Goal: Task Accomplishment & Management: Use online tool/utility

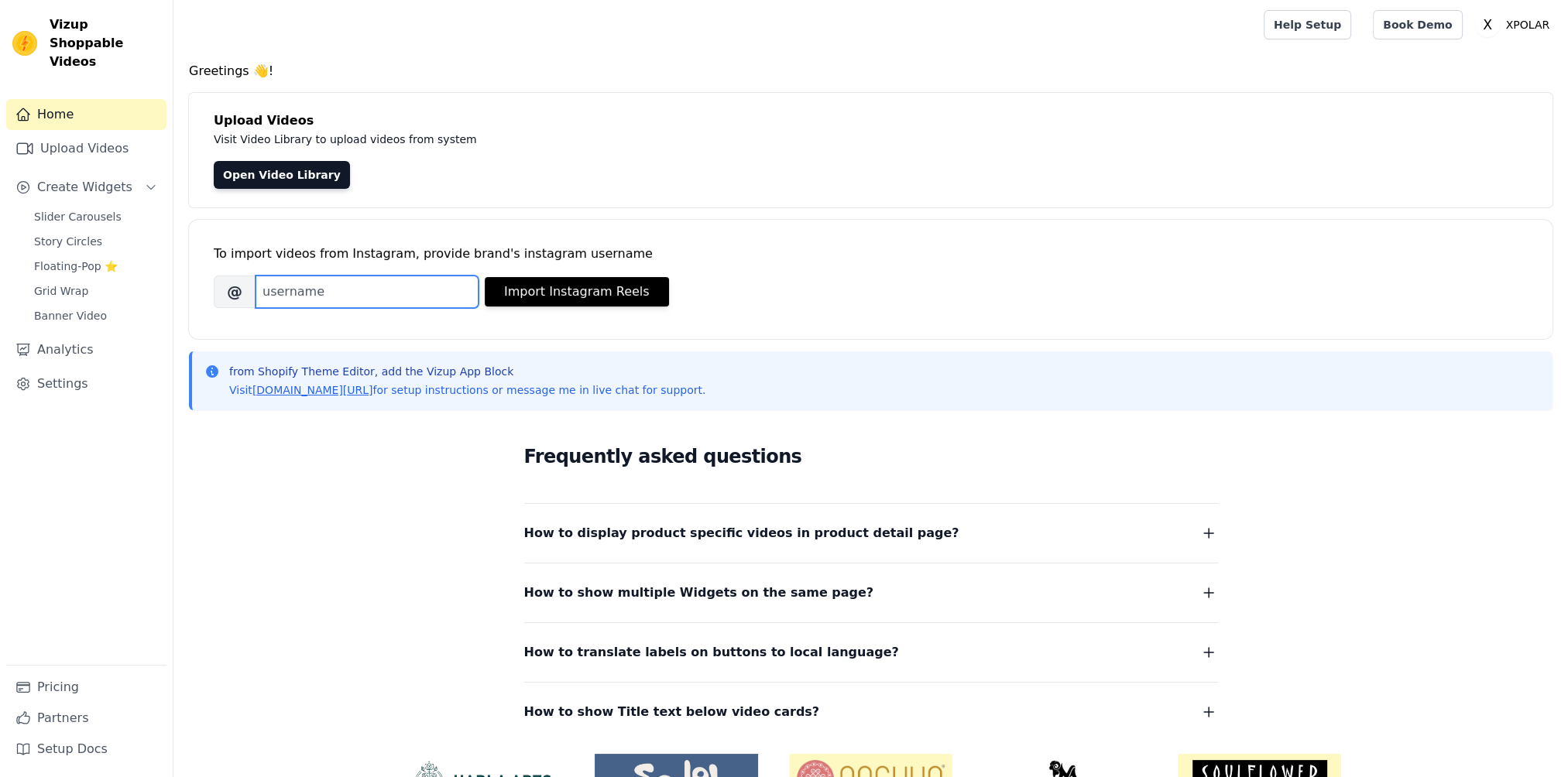
click at [369, 290] on input "Brand's Instagram Username" at bounding box center [367, 291] width 223 height 32
click at [362, 141] on p "Visit Video Library to upload videos from system" at bounding box center [560, 139] width 693 height 18
click at [282, 172] on link "Open Video Library" at bounding box center [281, 175] width 137 height 28
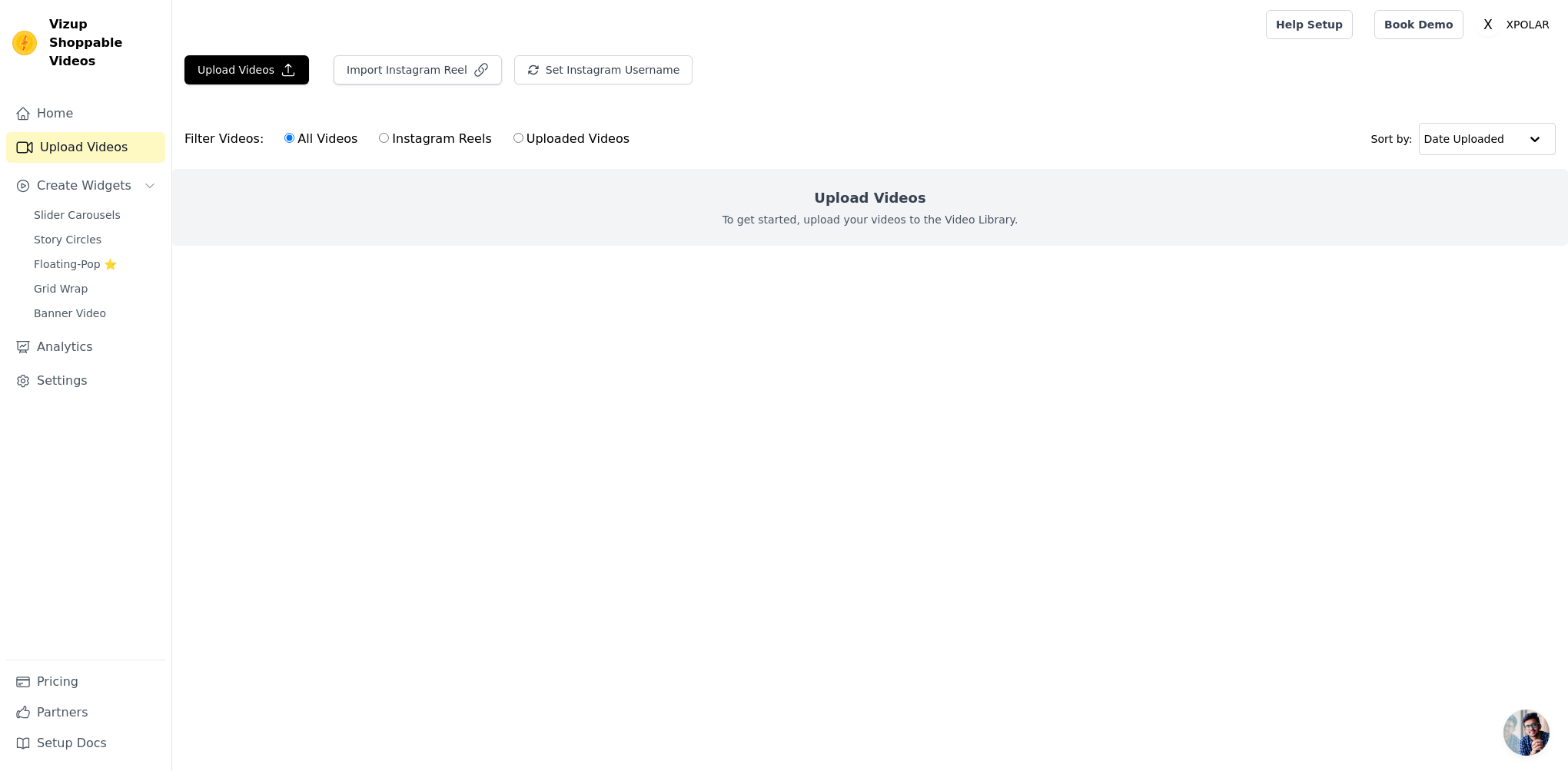
click at [323, 280] on main "Upload Videos Import Instagram Reel Set Instagram Username Import Latest IG Ree…" at bounding box center [870, 178] width 1396 height 258
click at [249, 72] on button "Upload Videos" at bounding box center [247, 70] width 125 height 30
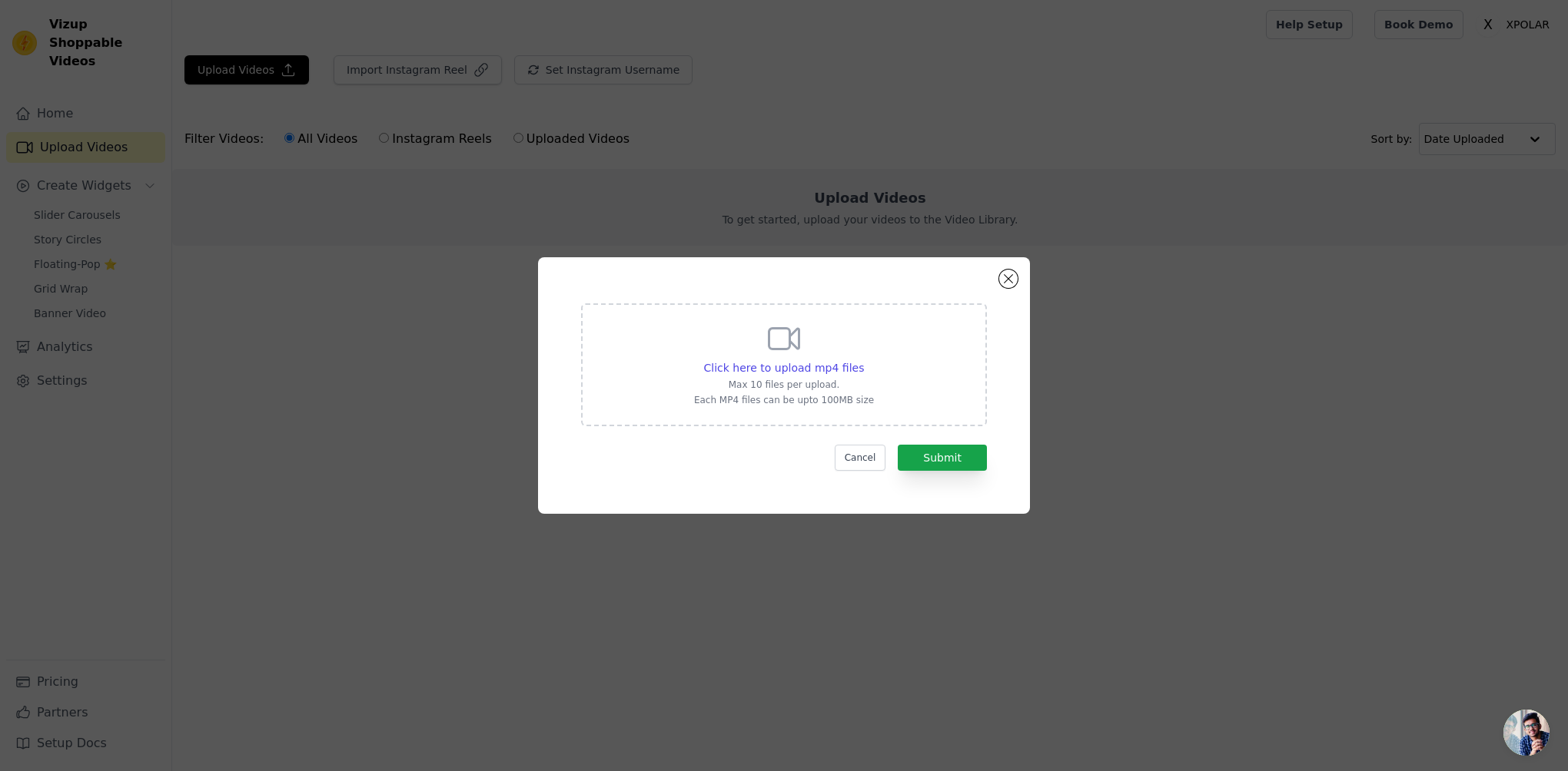
click at [778, 337] on icon at bounding box center [784, 338] width 37 height 37
click at [863, 360] on input "Click here to upload mp4 files Max 10 files per upload. Each MP4 files can be u…" at bounding box center [863, 360] width 1 height 1
type input "C:\fakepath\Athlete - Jordan Goodrich.mp4"
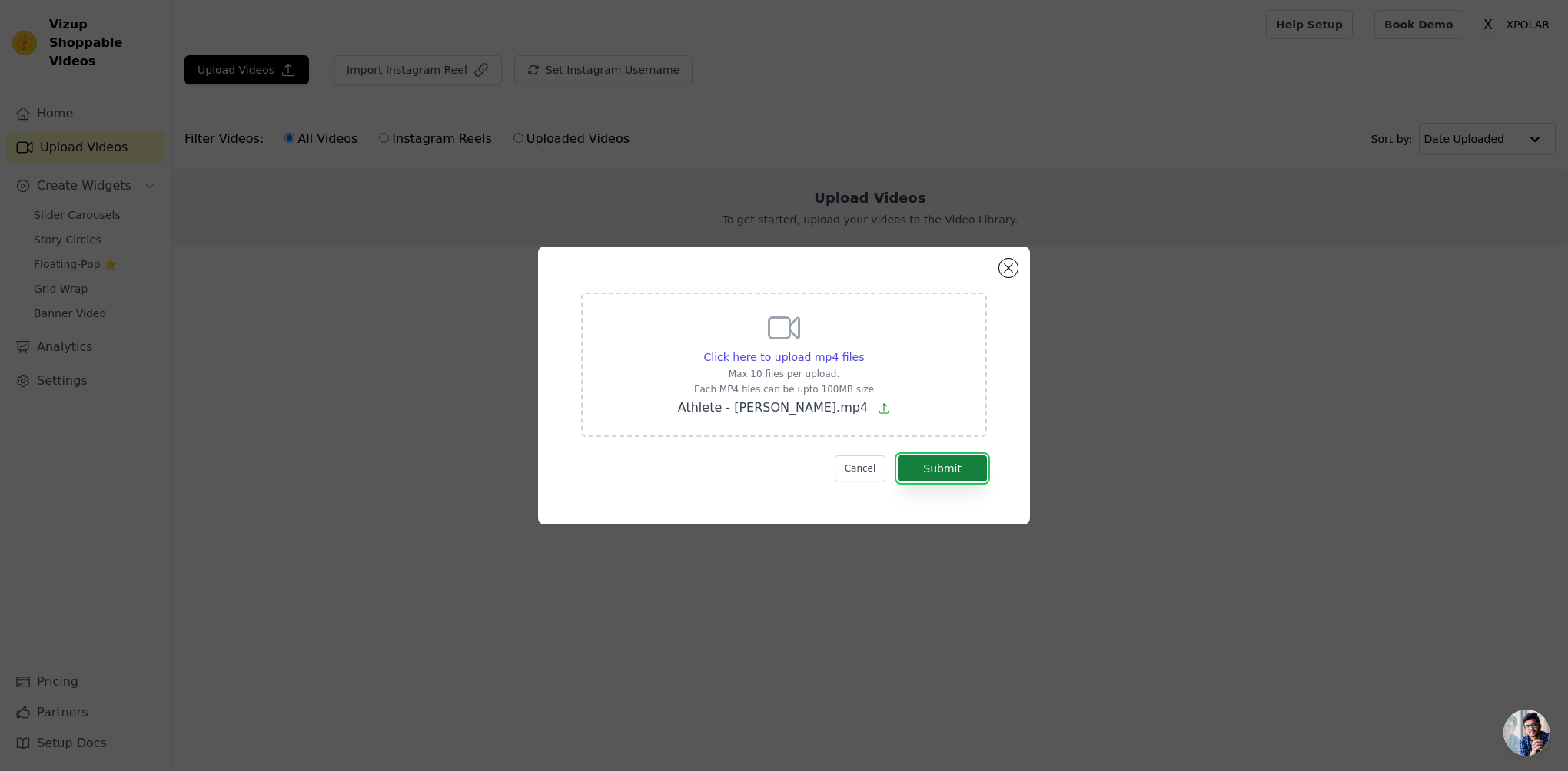
click at [940, 468] on button "Submit" at bounding box center [942, 469] width 90 height 26
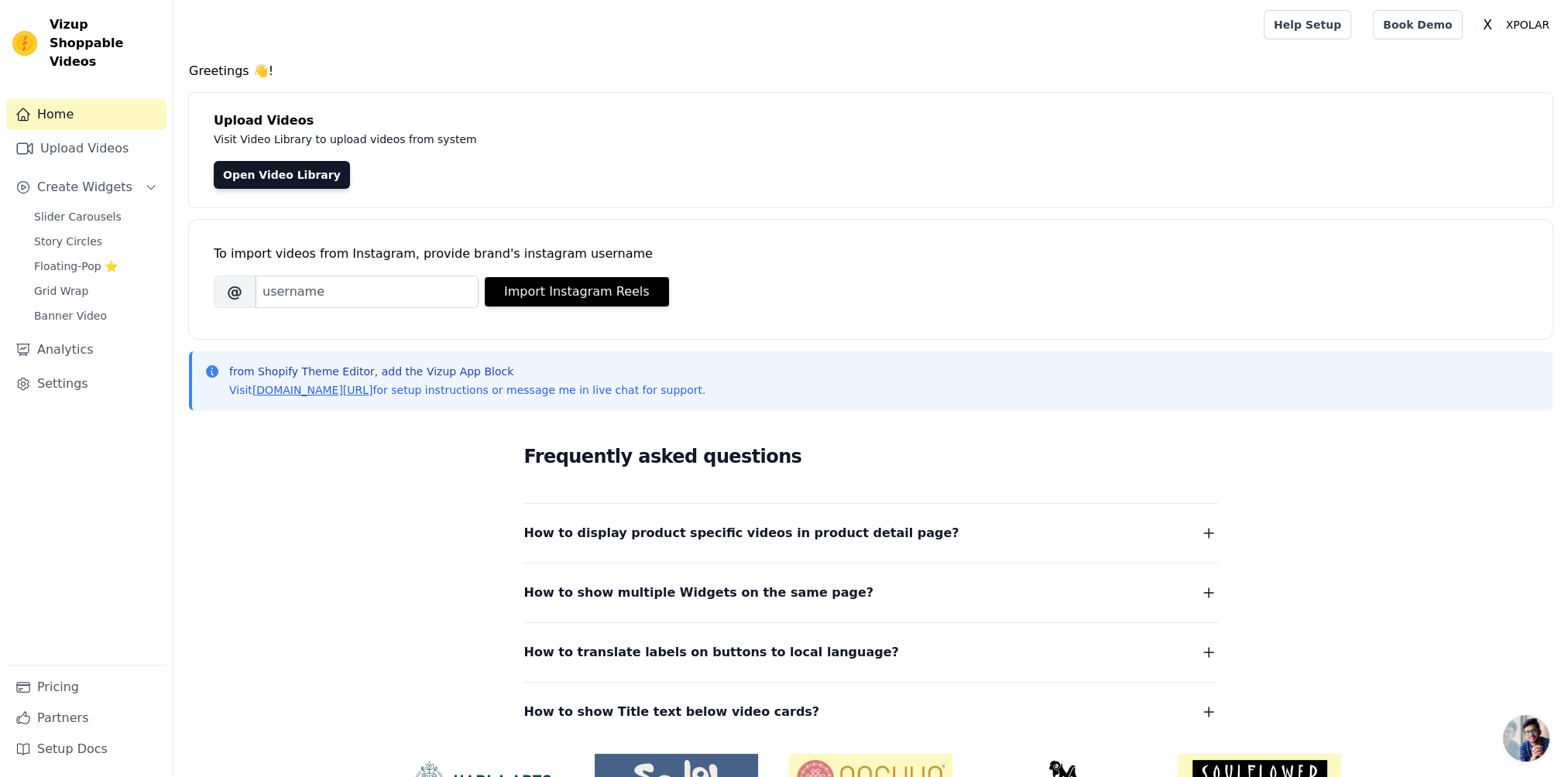
drag, startPoint x: 644, startPoint y: 516, endPoint x: 637, endPoint y: 530, distance: 15.7
click at [644, 517] on div "How to display product specific videos in product detail page? Create one widge…" at bounding box center [870, 524] width 693 height 41
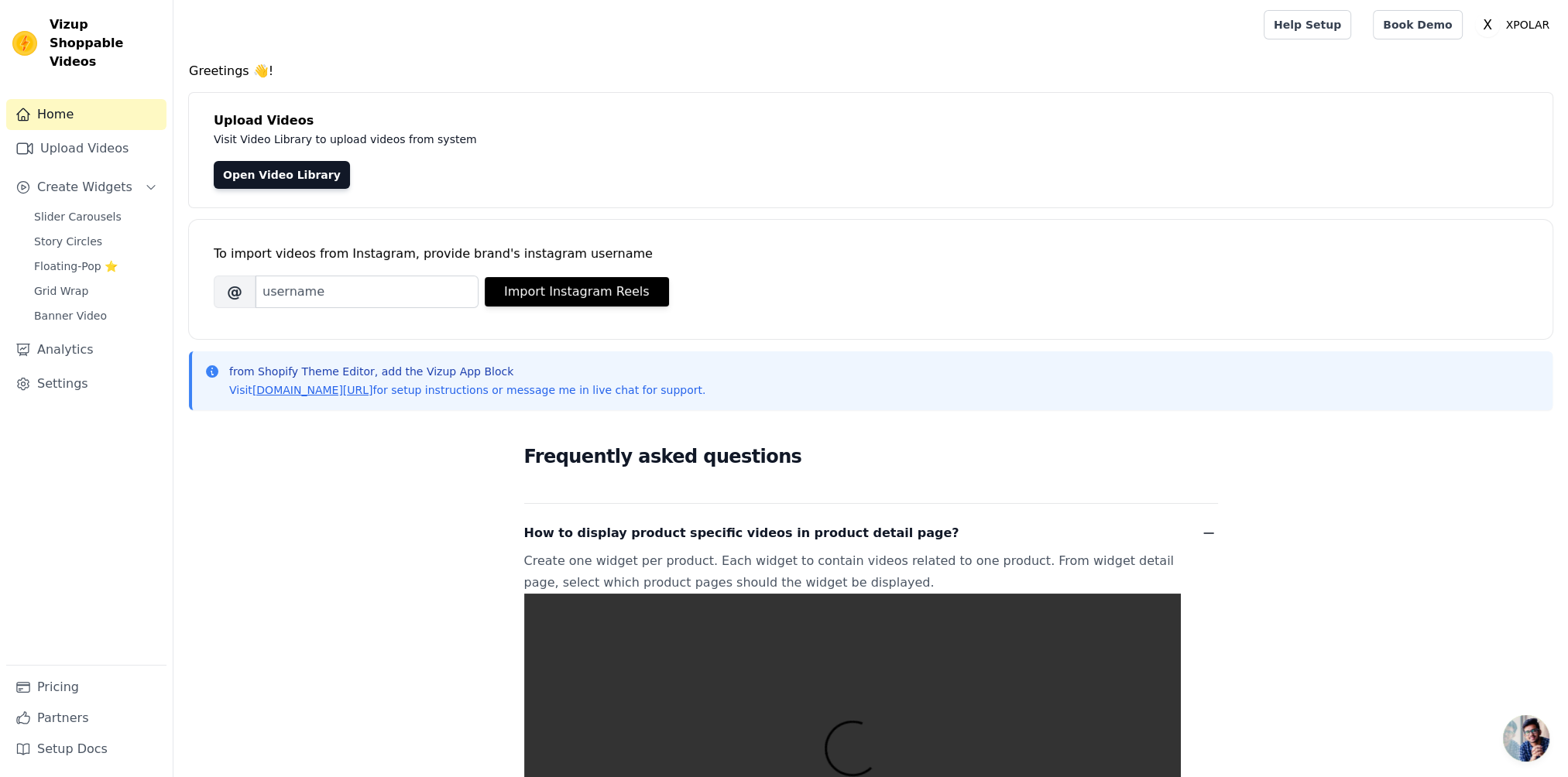
click at [637, 530] on span "How to display product specific videos in product detail page?" at bounding box center [741, 534] width 435 height 22
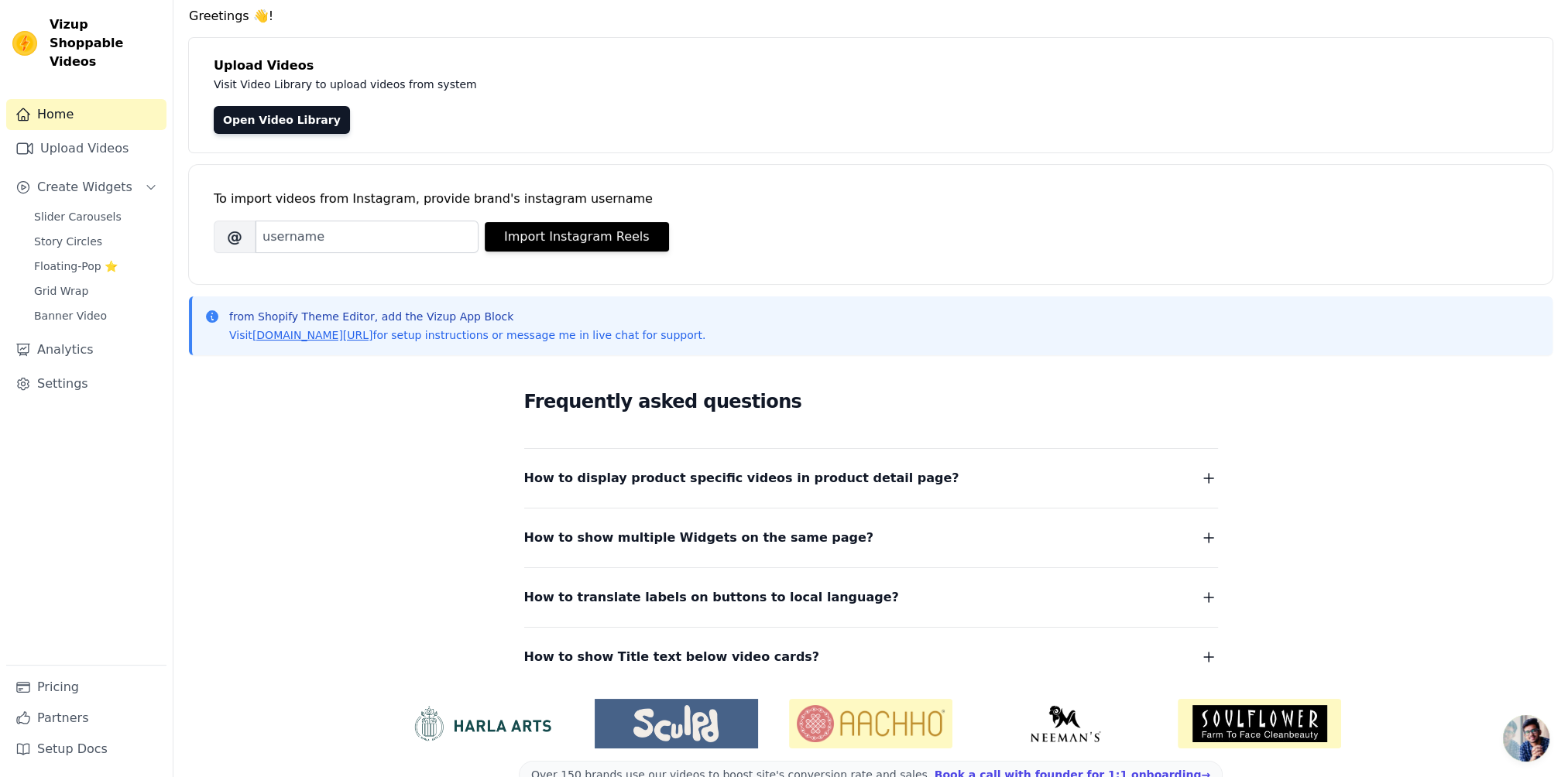
scroll to position [78, 0]
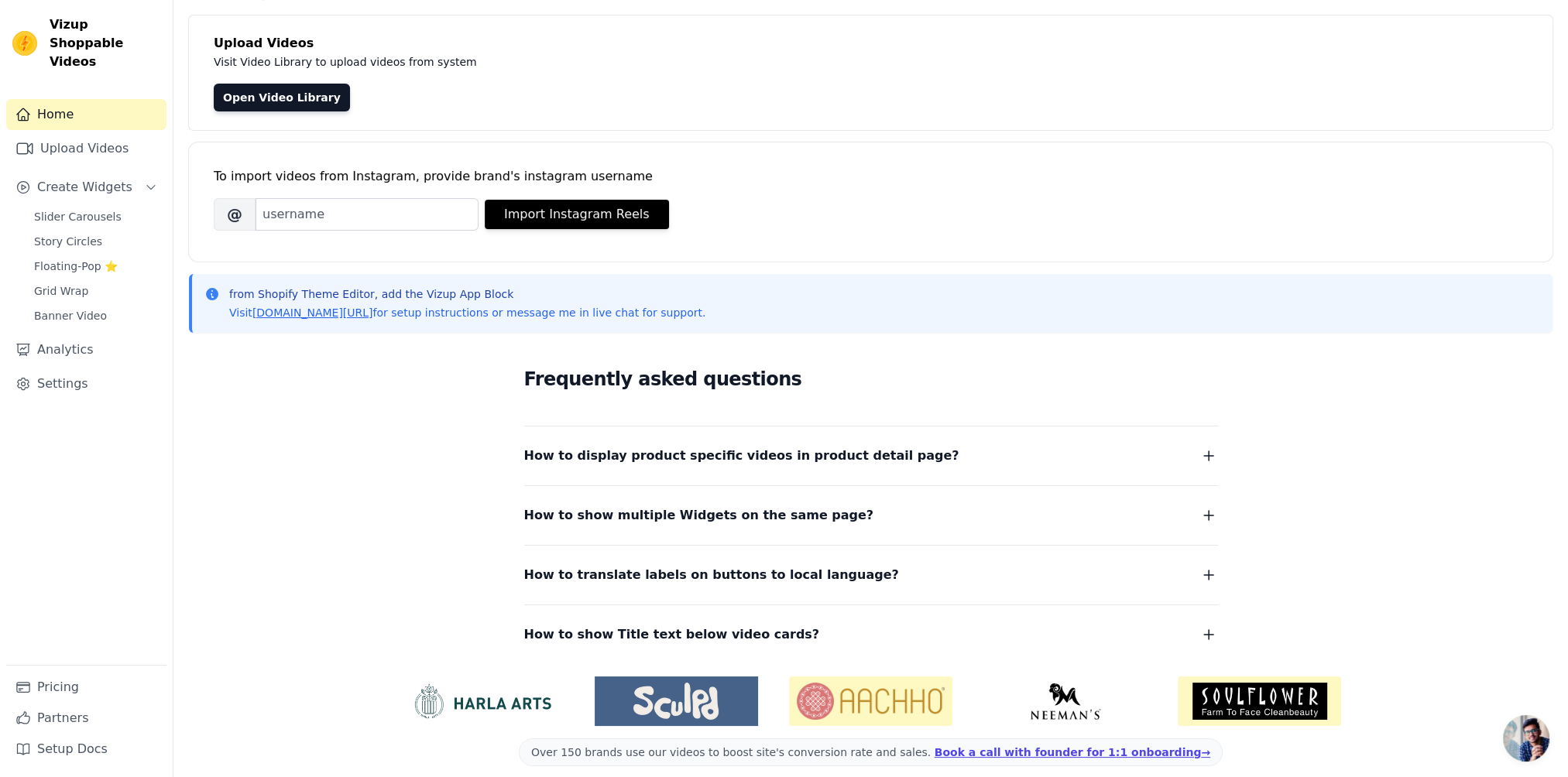
click at [729, 464] on span "How to display product specific videos in product detail page?" at bounding box center [741, 456] width 435 height 22
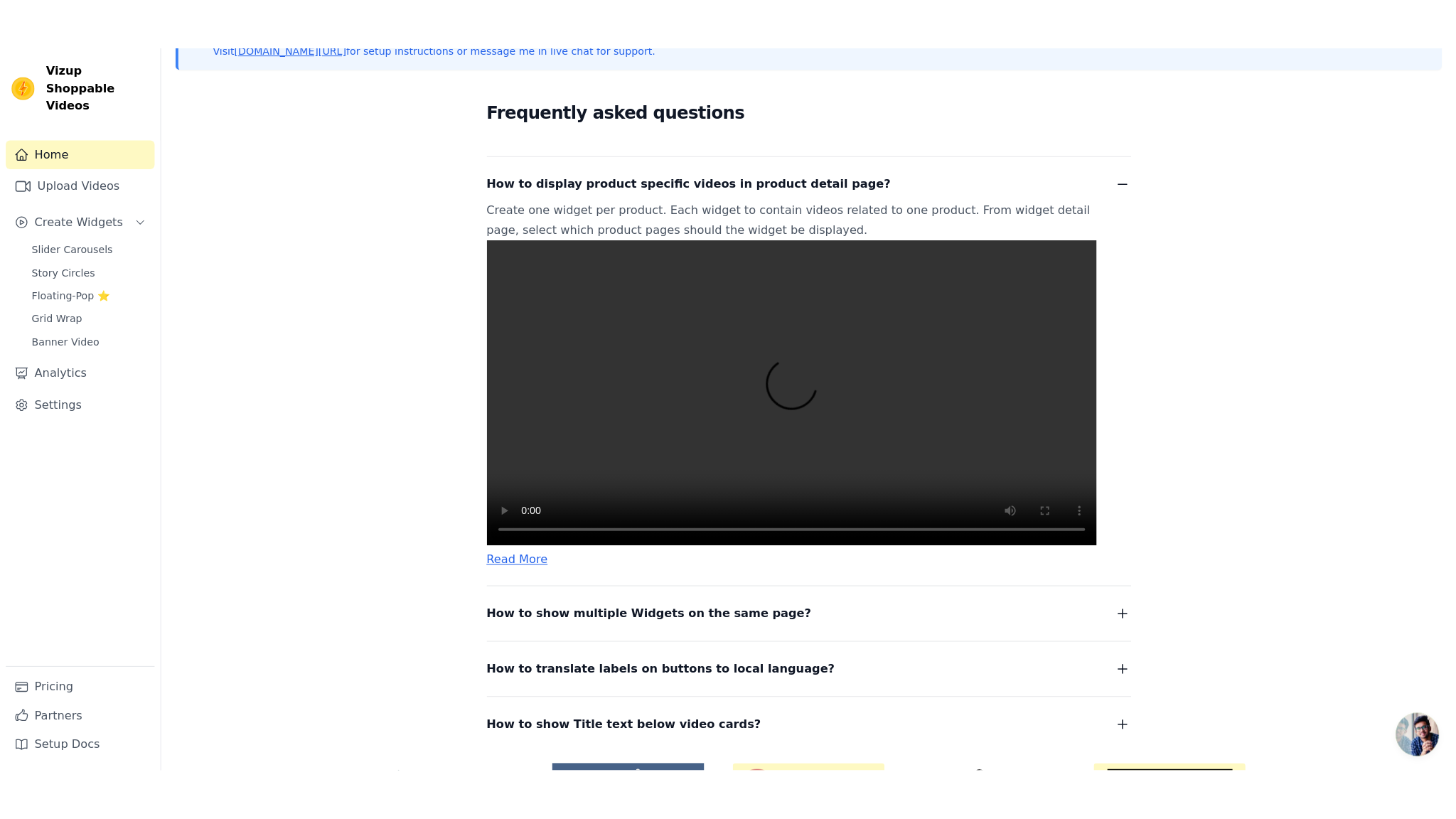
scroll to position [46, 0]
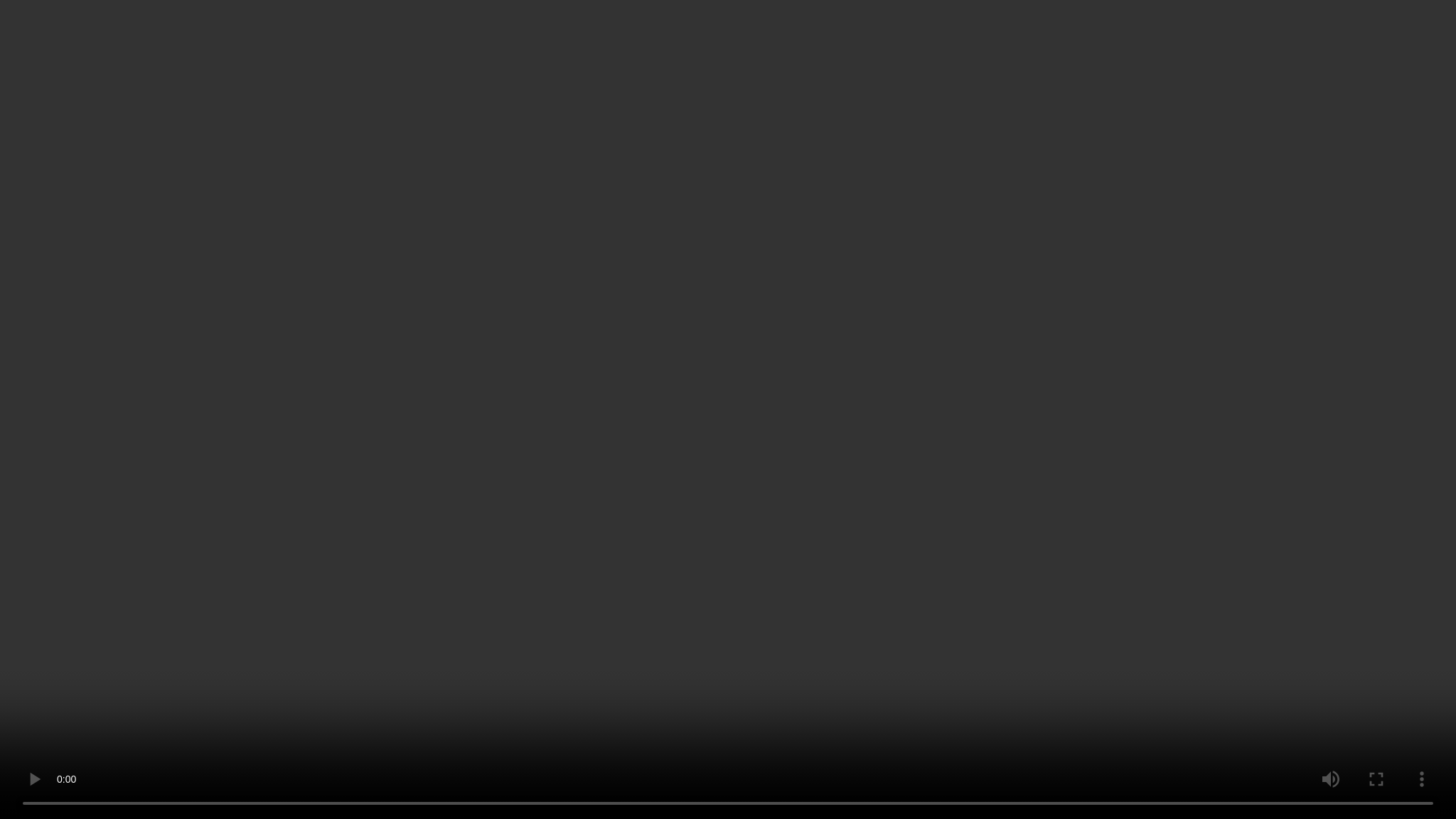
click at [999, 558] on video at bounding box center [728, 410] width 1456 height 819
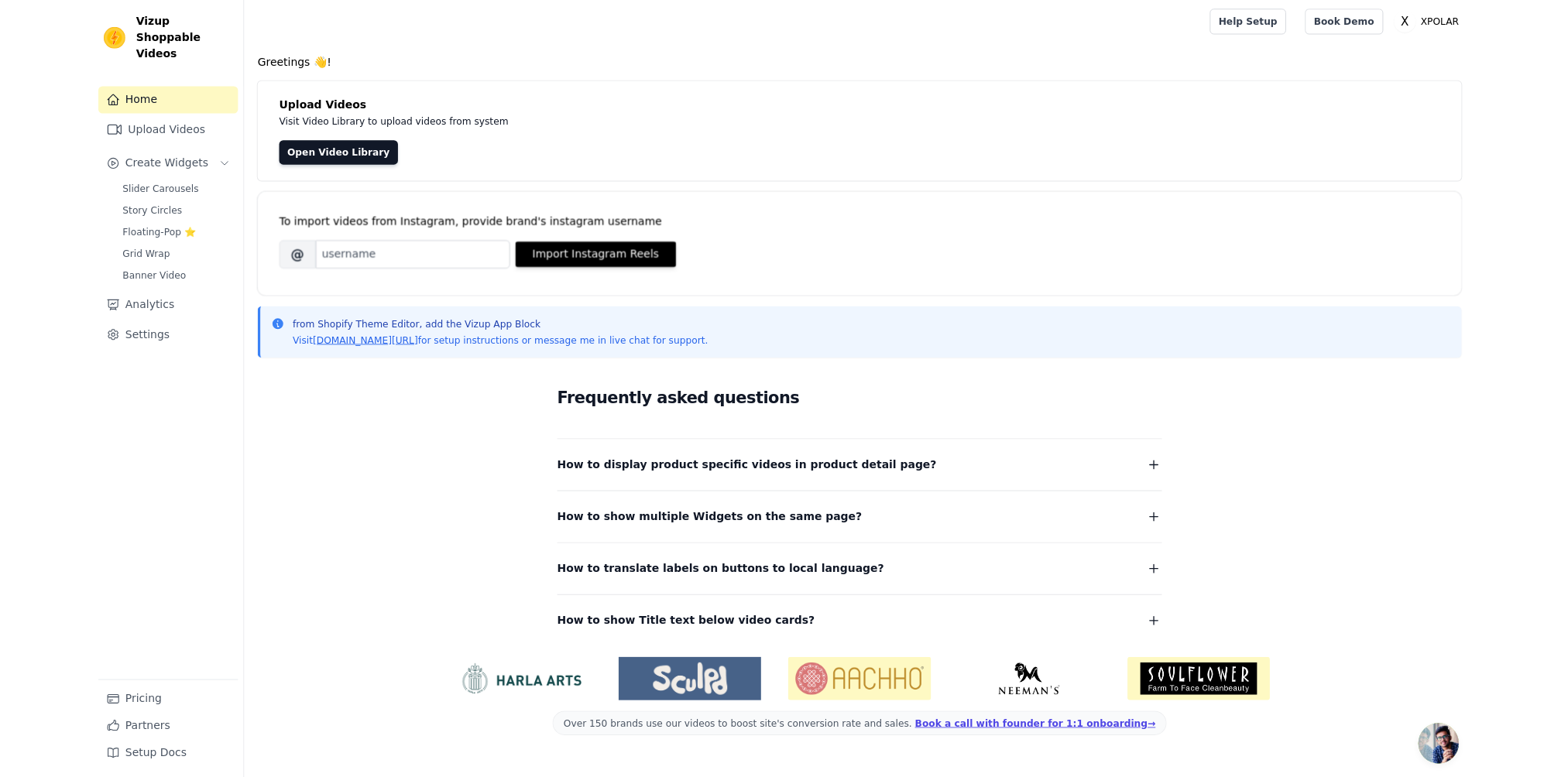
scroll to position [0, 0]
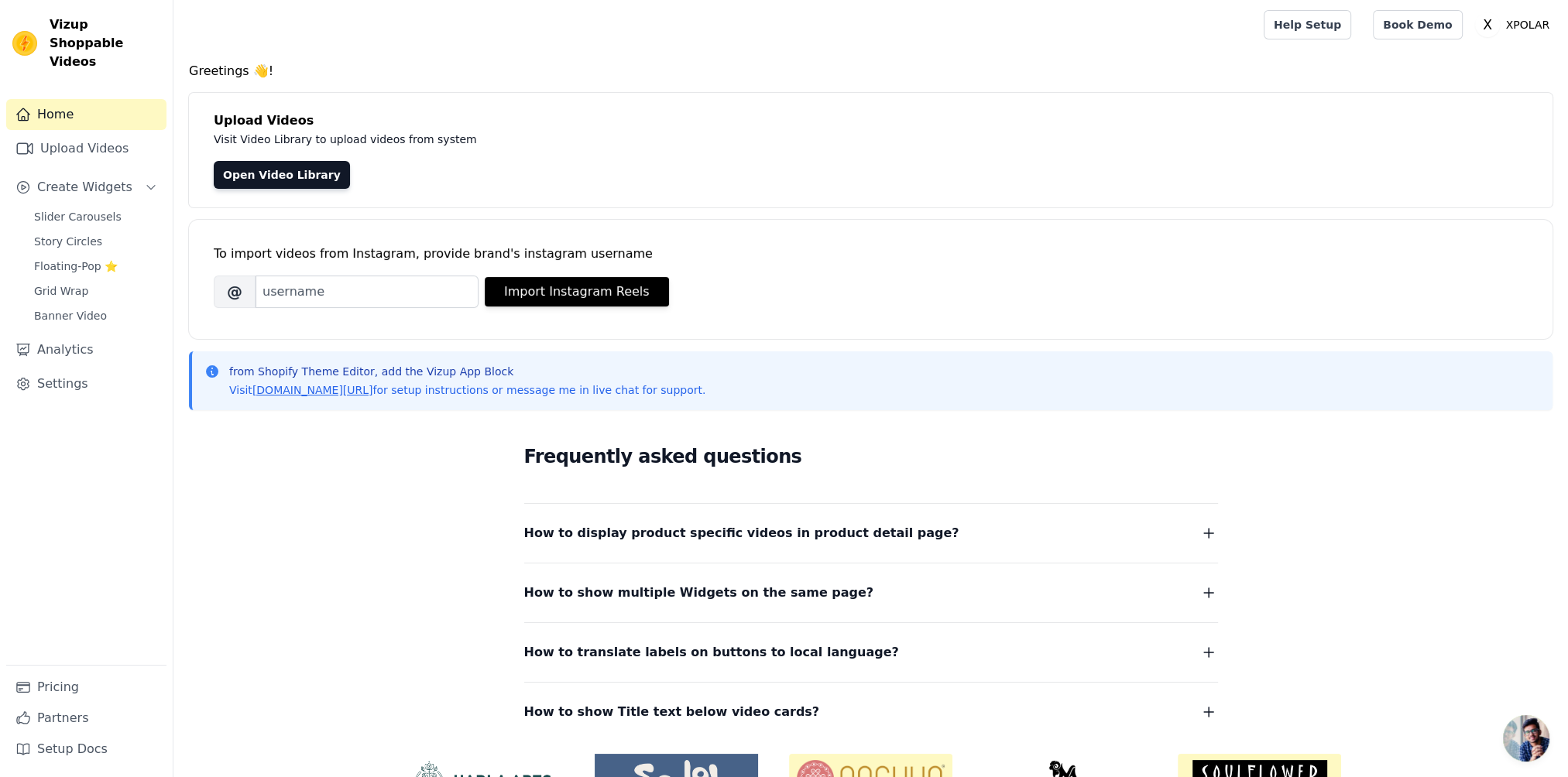
click at [84, 186] on div "Home Upload Videos Create Widgets Slider Carousels Story Circles Floating-Pop ⭐…" at bounding box center [86, 382] width 161 height 566
click at [83, 209] on span "Slider Carousels" at bounding box center [78, 217] width 88 height 16
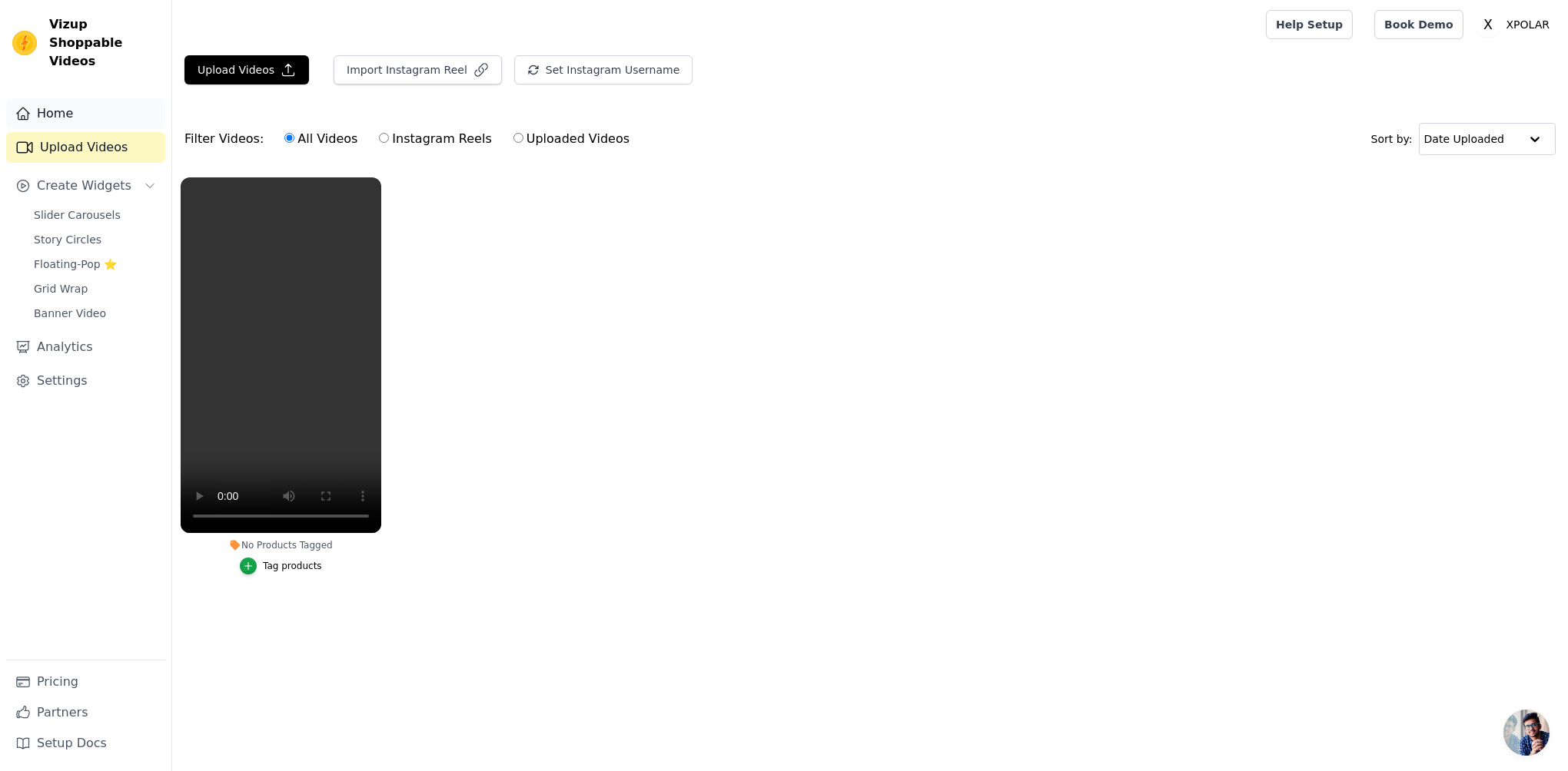
click at [52, 99] on link "Home" at bounding box center [85, 113] width 159 height 30
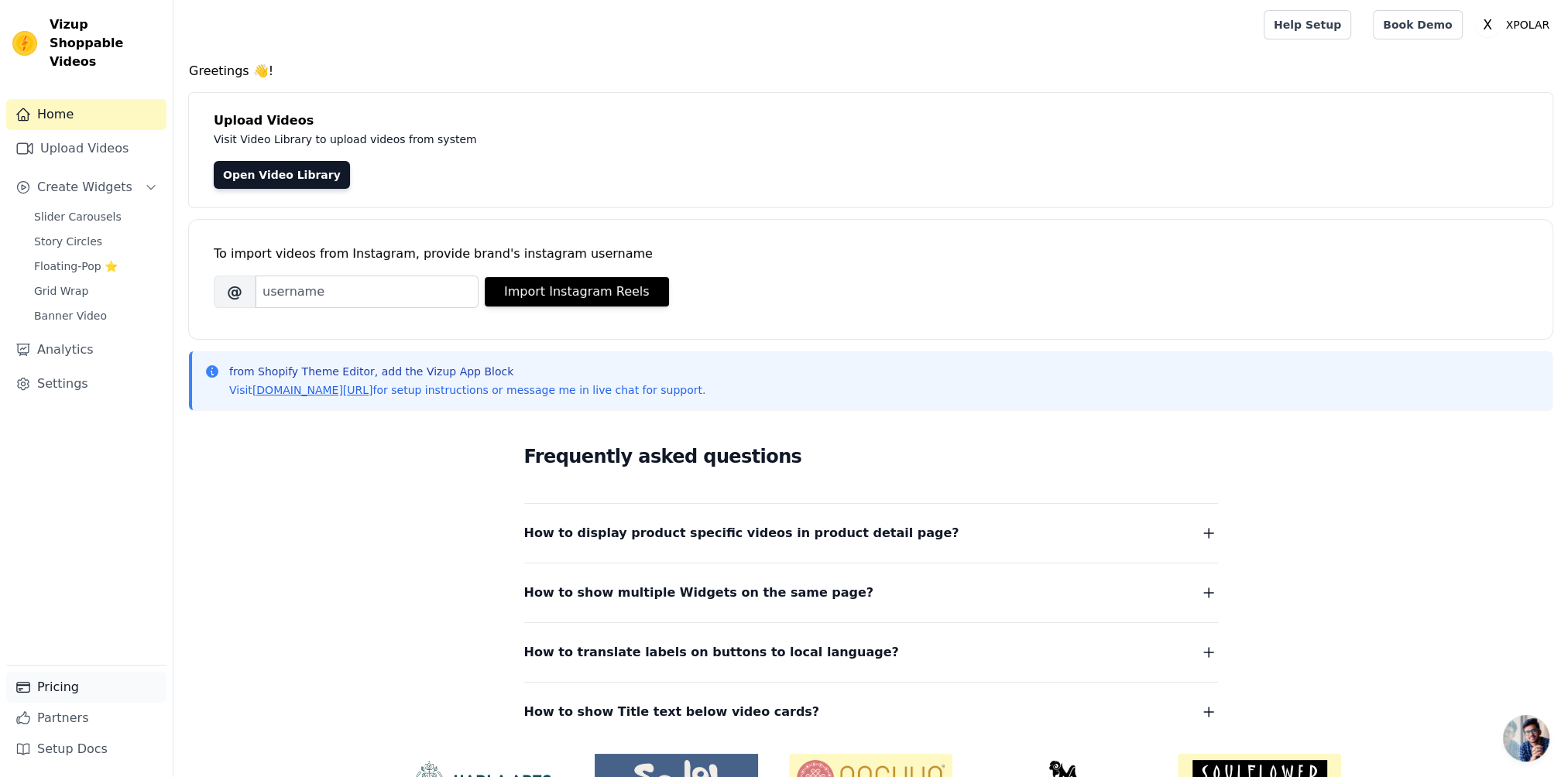
click at [56, 693] on link "Pricing" at bounding box center [86, 687] width 161 height 31
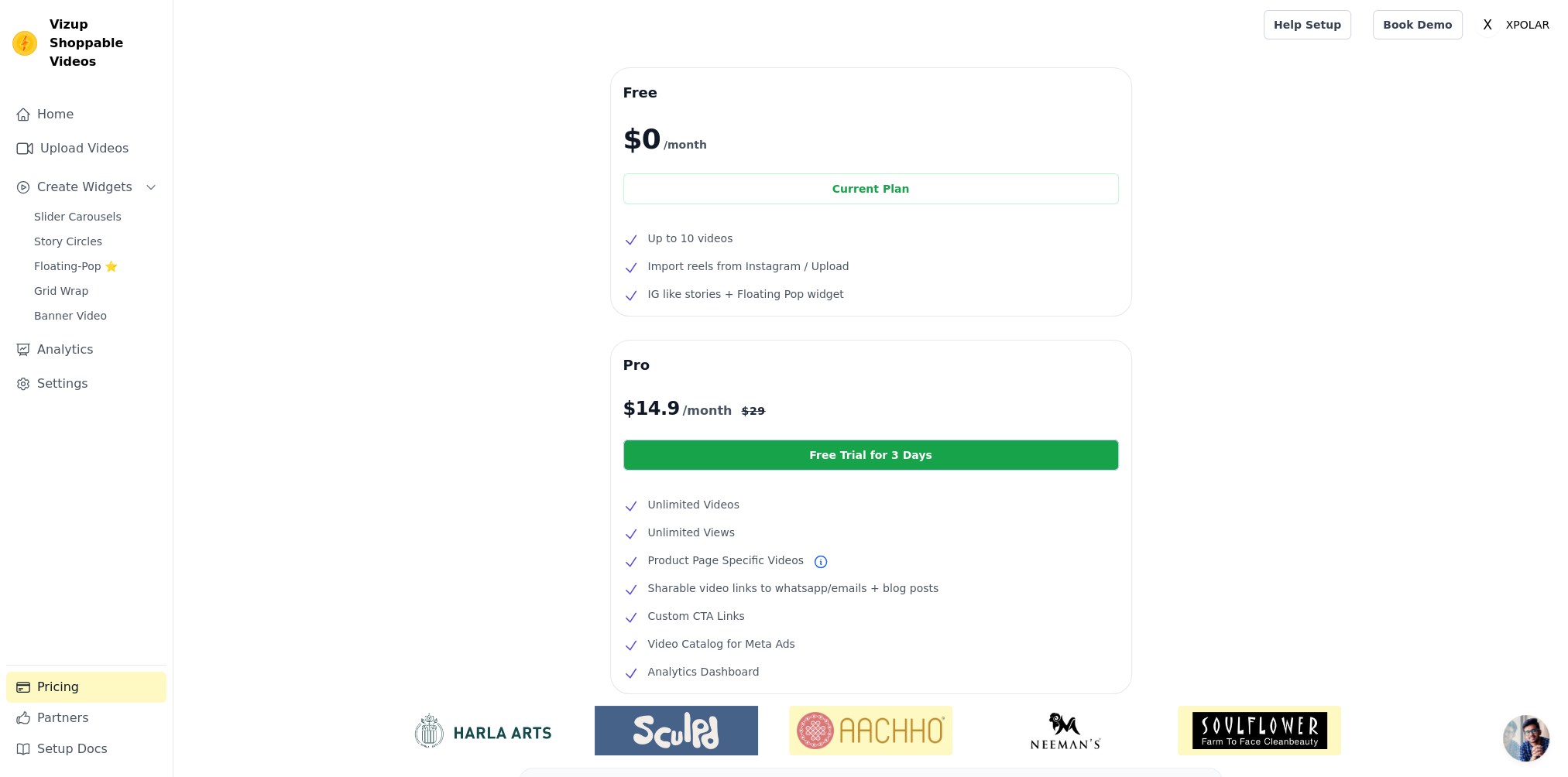
click at [62, 382] on div "Home Upload Videos Create Widgets Slider Carousels Story Circles Floating-Pop ⭐…" at bounding box center [86, 382] width 161 height 566
click at [62, 368] on link "Settings" at bounding box center [86, 383] width 161 height 31
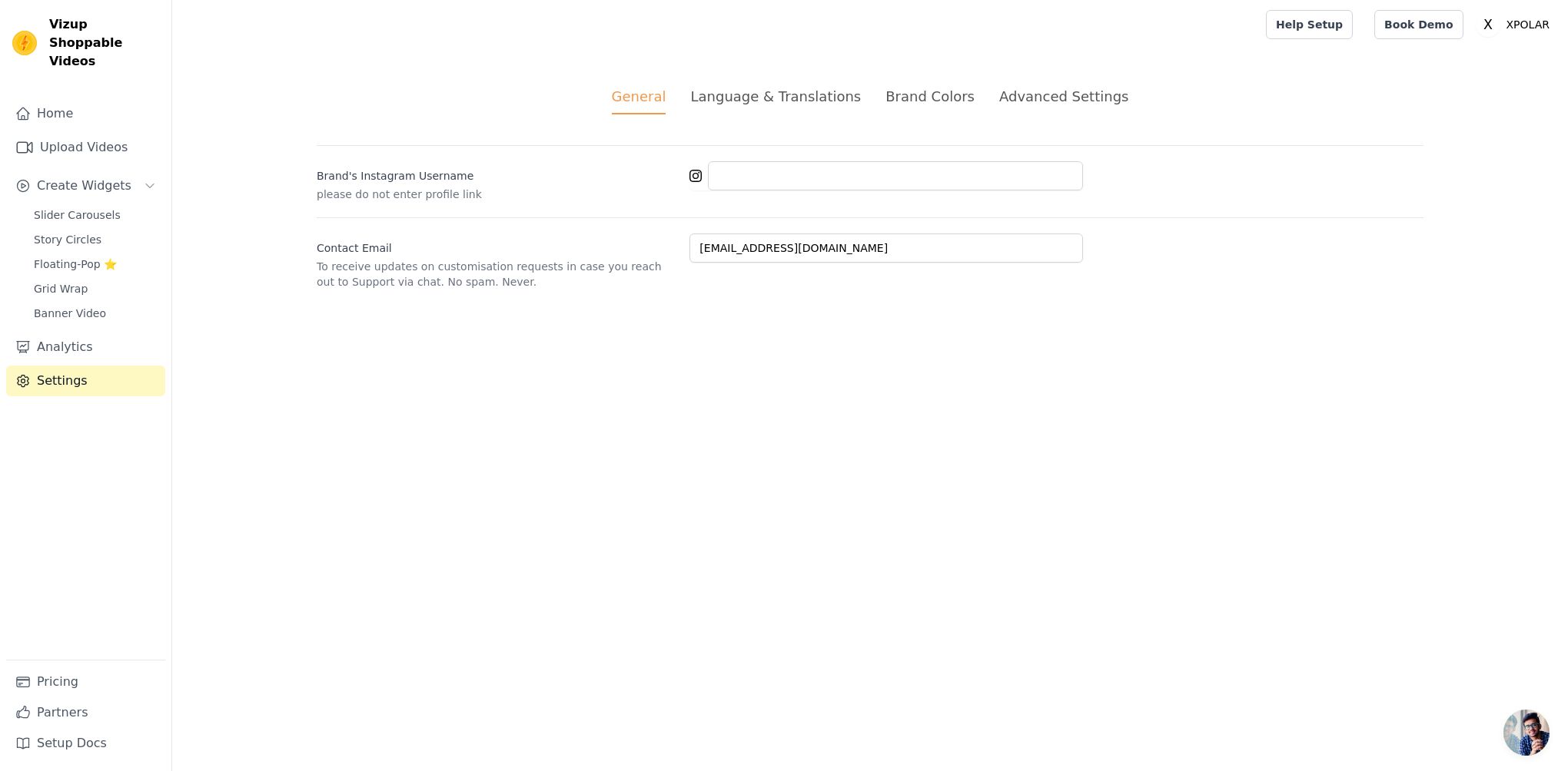
click at [649, 99] on div "General" at bounding box center [639, 100] width 54 height 29
click at [649, 99] on div "General" at bounding box center [639, 100] width 54 height 29
click at [649, 99] on div "General" at bounding box center [639, 100] width 54 height 29
drag, startPoint x: 649, startPoint y: 99, endPoint x: 650, endPoint y: 139, distance: 40.0
click at [650, 139] on div "General Language & Translations Brand Colors Advanced Settings unsaved changes …" at bounding box center [870, 188] width 1180 height 278
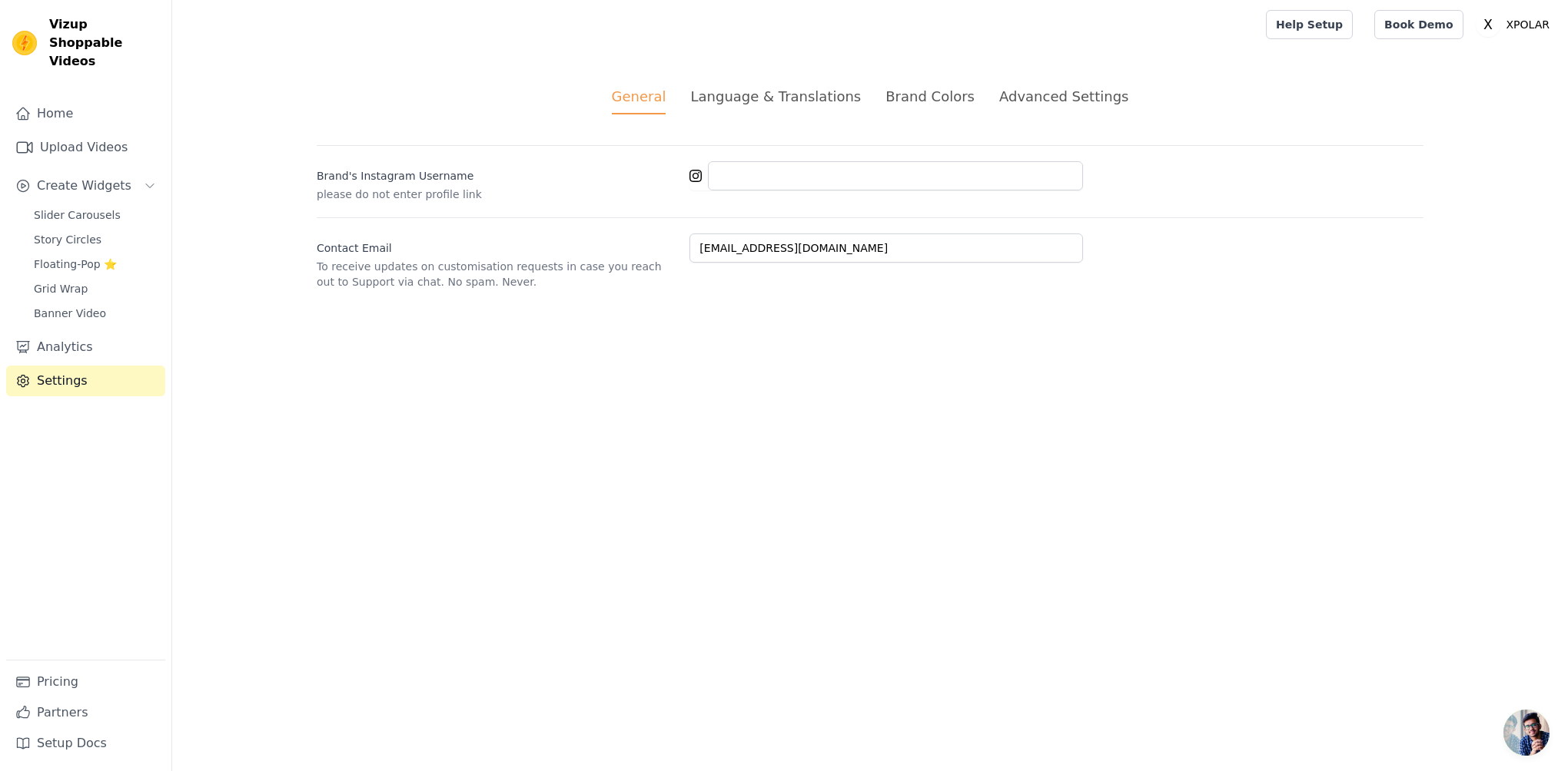
click at [632, 120] on div "General Language & Translations Brand Colors Advanced Settings unsaved changes …" at bounding box center [870, 188] width 1180 height 278
click at [821, 103] on div "Language & Translations" at bounding box center [775, 96] width 171 height 21
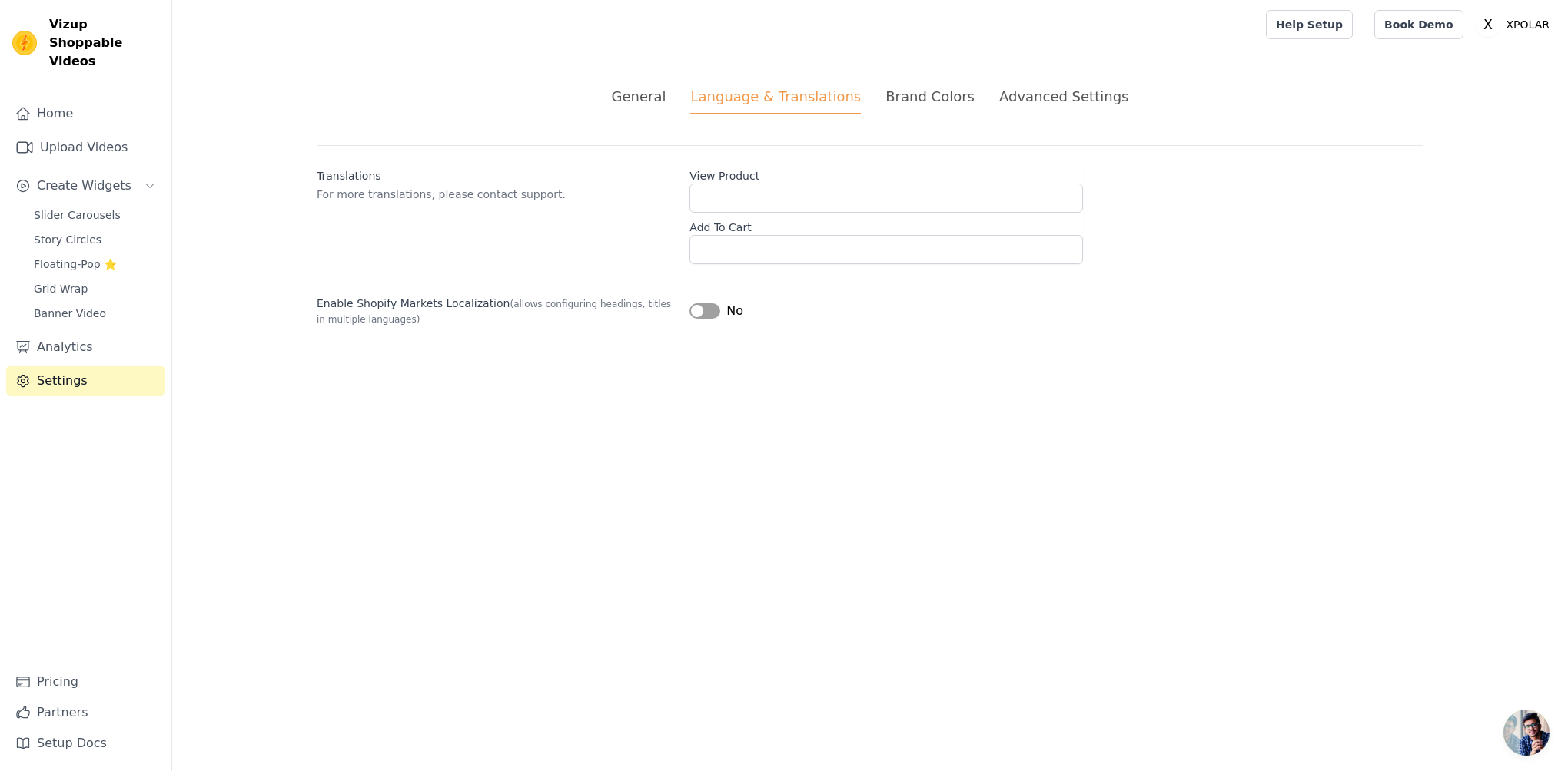
click at [910, 98] on div "Brand Colors" at bounding box center [930, 96] width 90 height 21
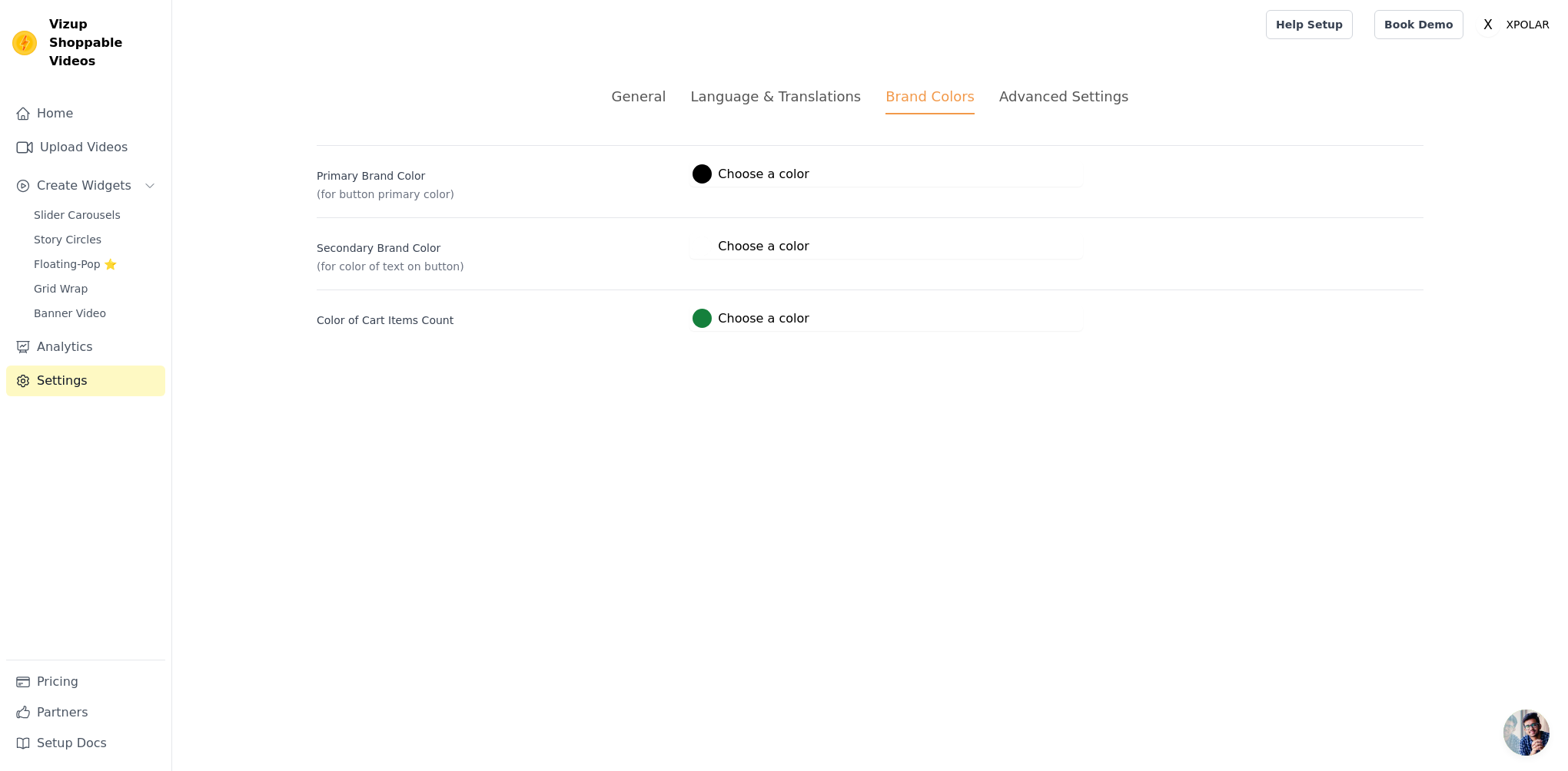
click at [1020, 103] on div "Advanced Settings" at bounding box center [1063, 96] width 129 height 21
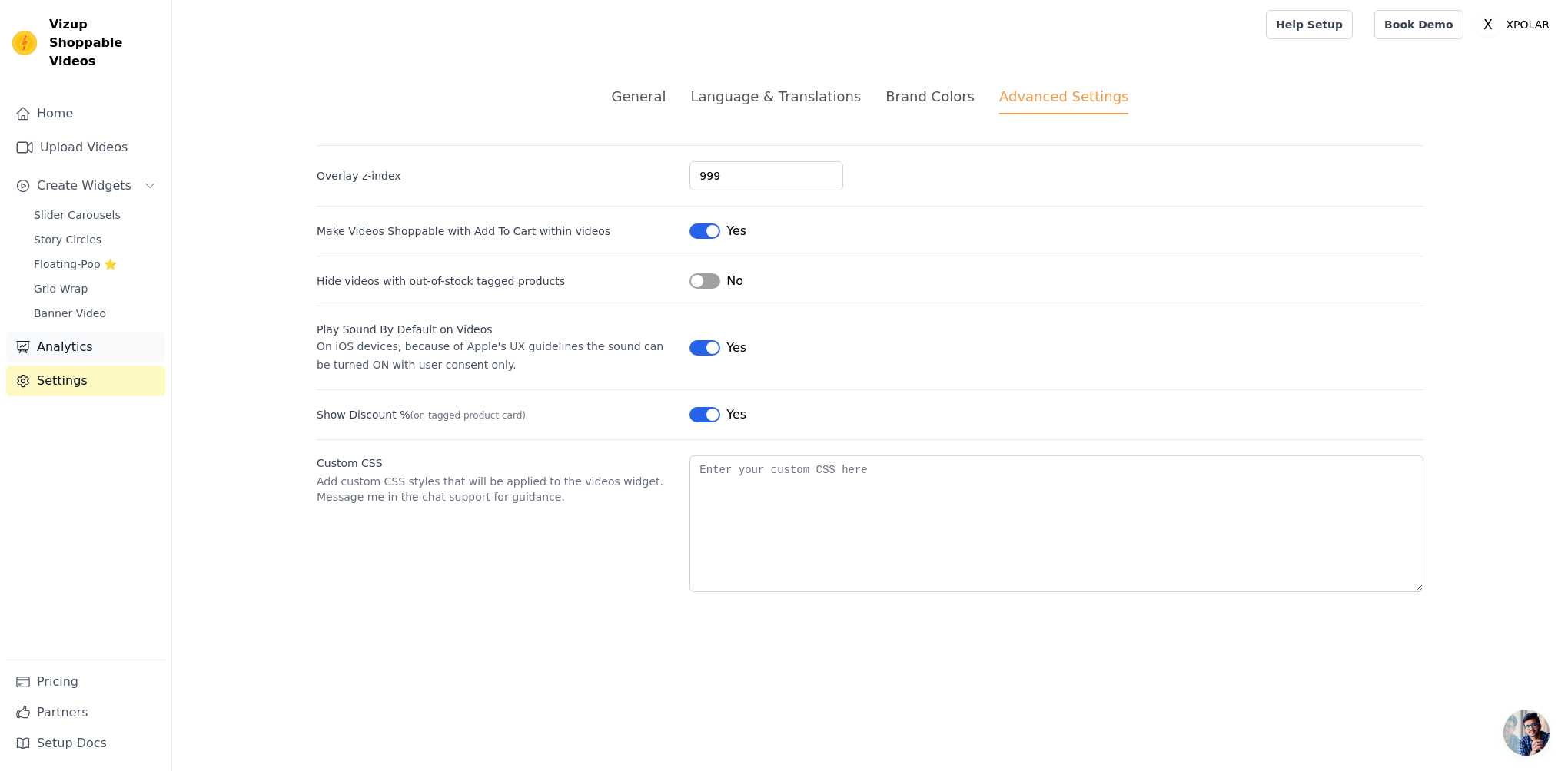
click at [90, 332] on link "Analytics" at bounding box center [85, 346] width 159 height 30
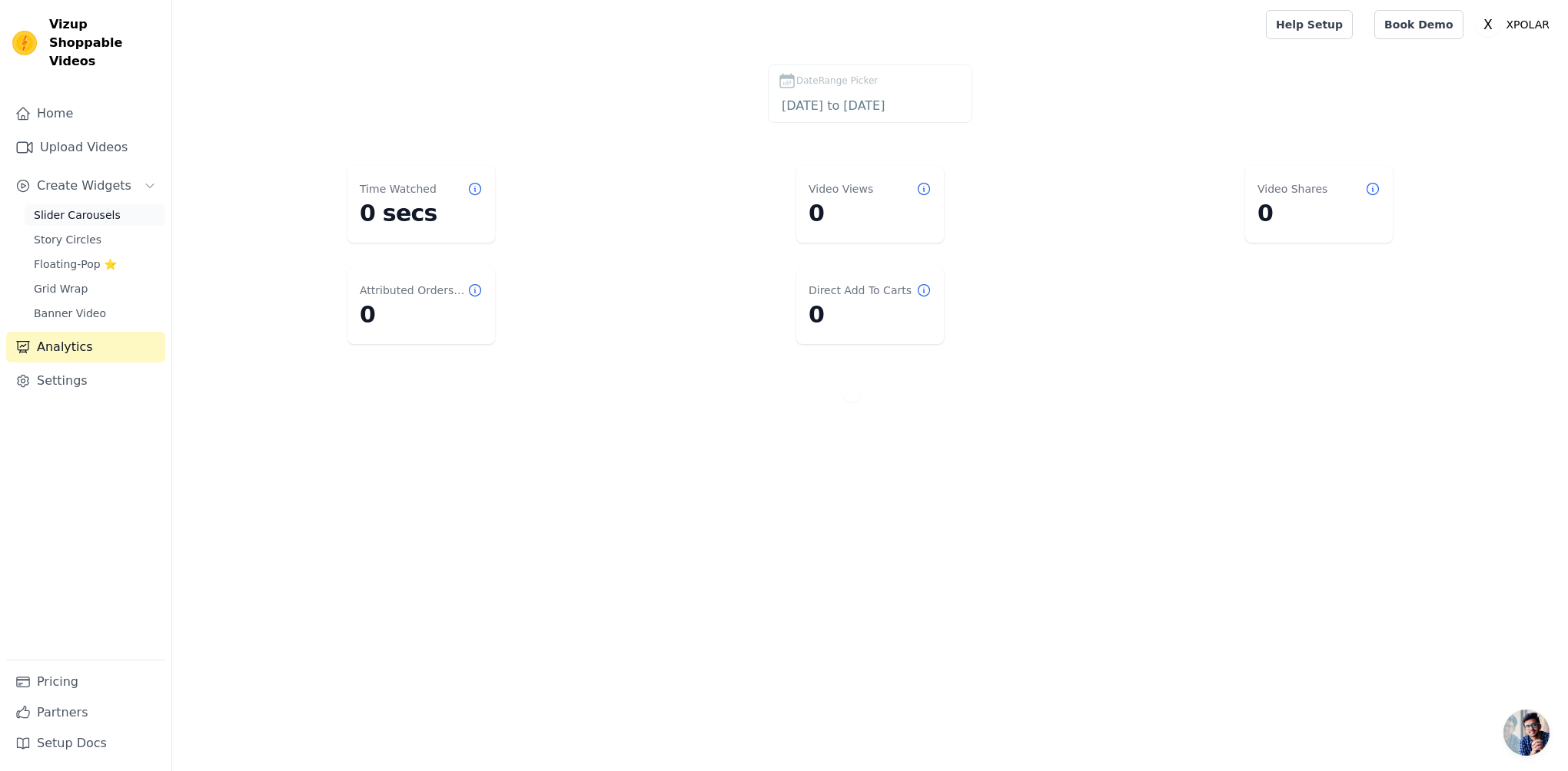
click at [122, 204] on link "Slider Carousels" at bounding box center [94, 215] width 140 height 21
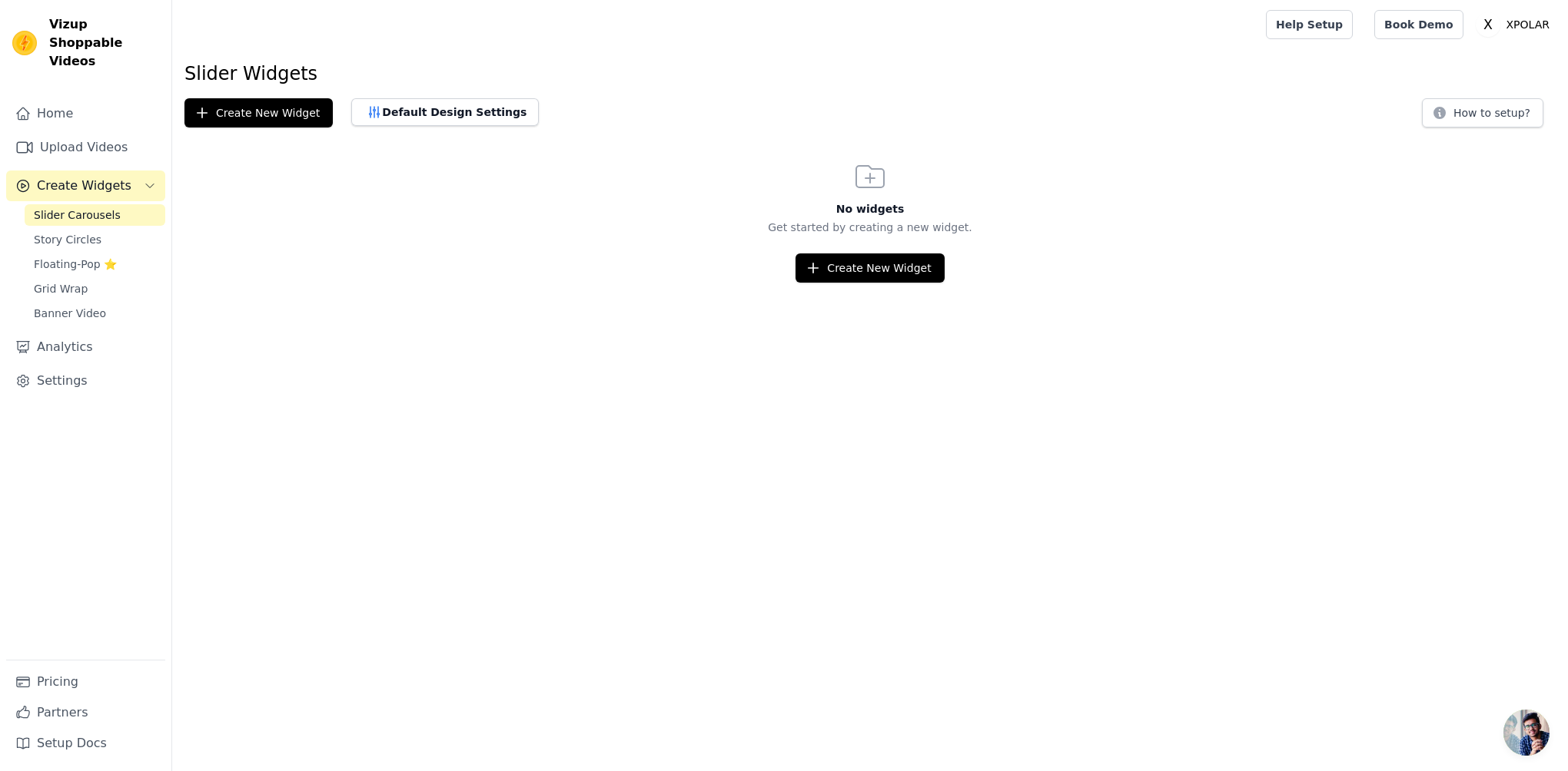
click at [126, 177] on span "Create Widgets" at bounding box center [84, 186] width 94 height 18
click at [125, 184] on div "Home Upload Videos Create Widgets Analytics Settings" at bounding box center [85, 379] width 159 height 562
click at [125, 177] on button "Create Widgets" at bounding box center [85, 186] width 159 height 30
click at [111, 102] on link "Home" at bounding box center [85, 113] width 159 height 30
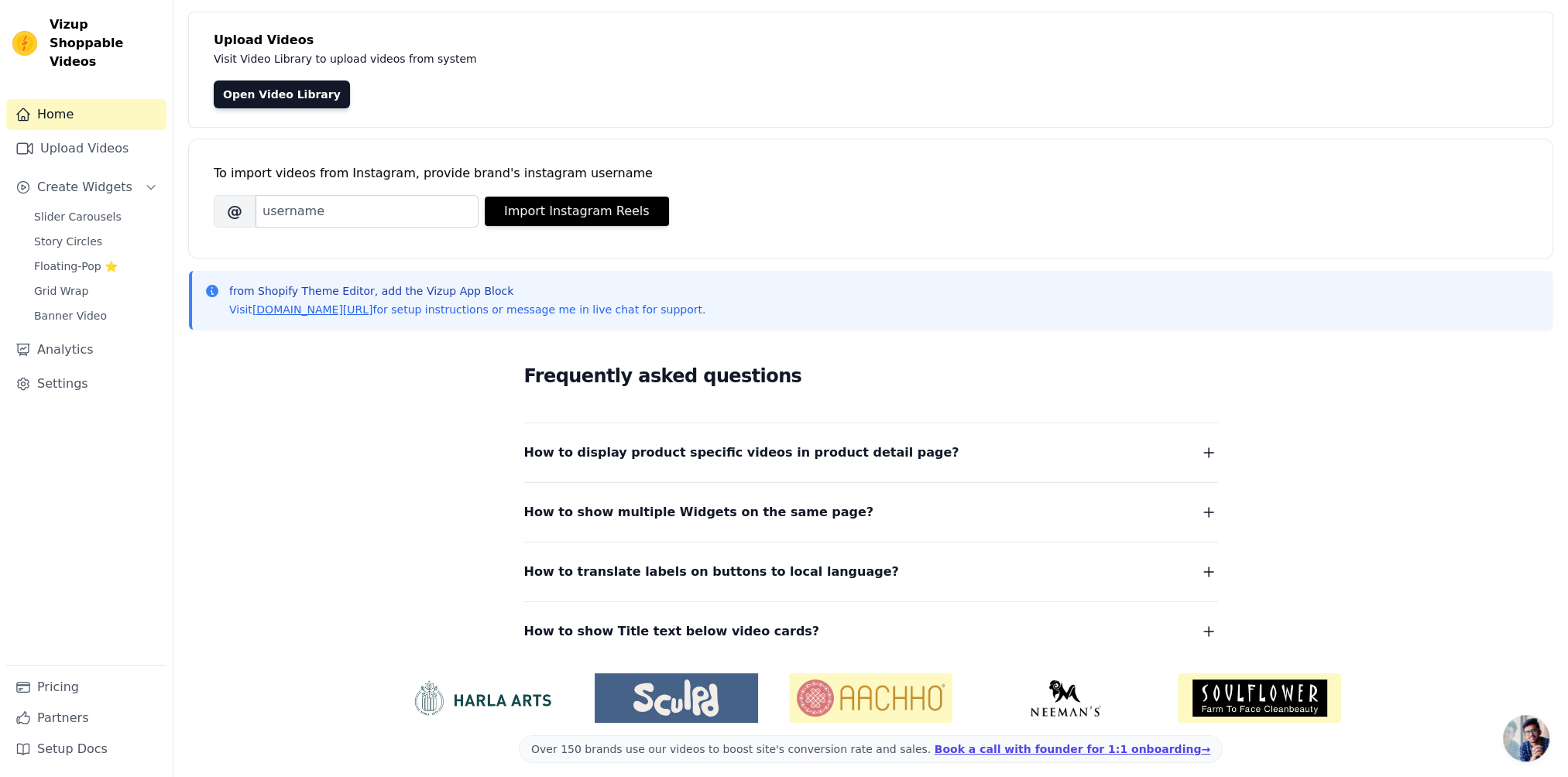
scroll to position [90, 0]
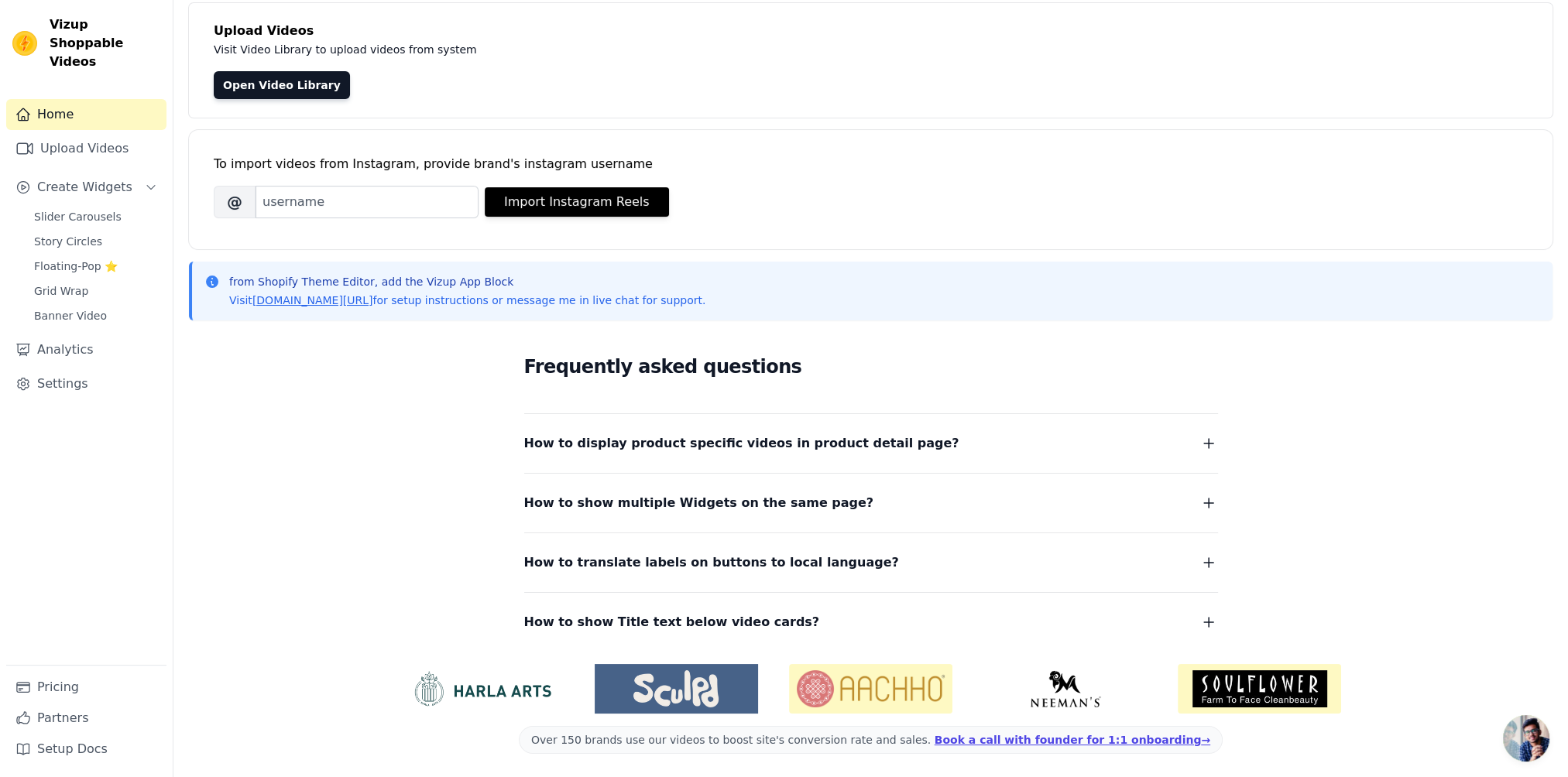
click at [700, 439] on span "How to display product specific videos in product detail page?" at bounding box center [741, 444] width 435 height 22
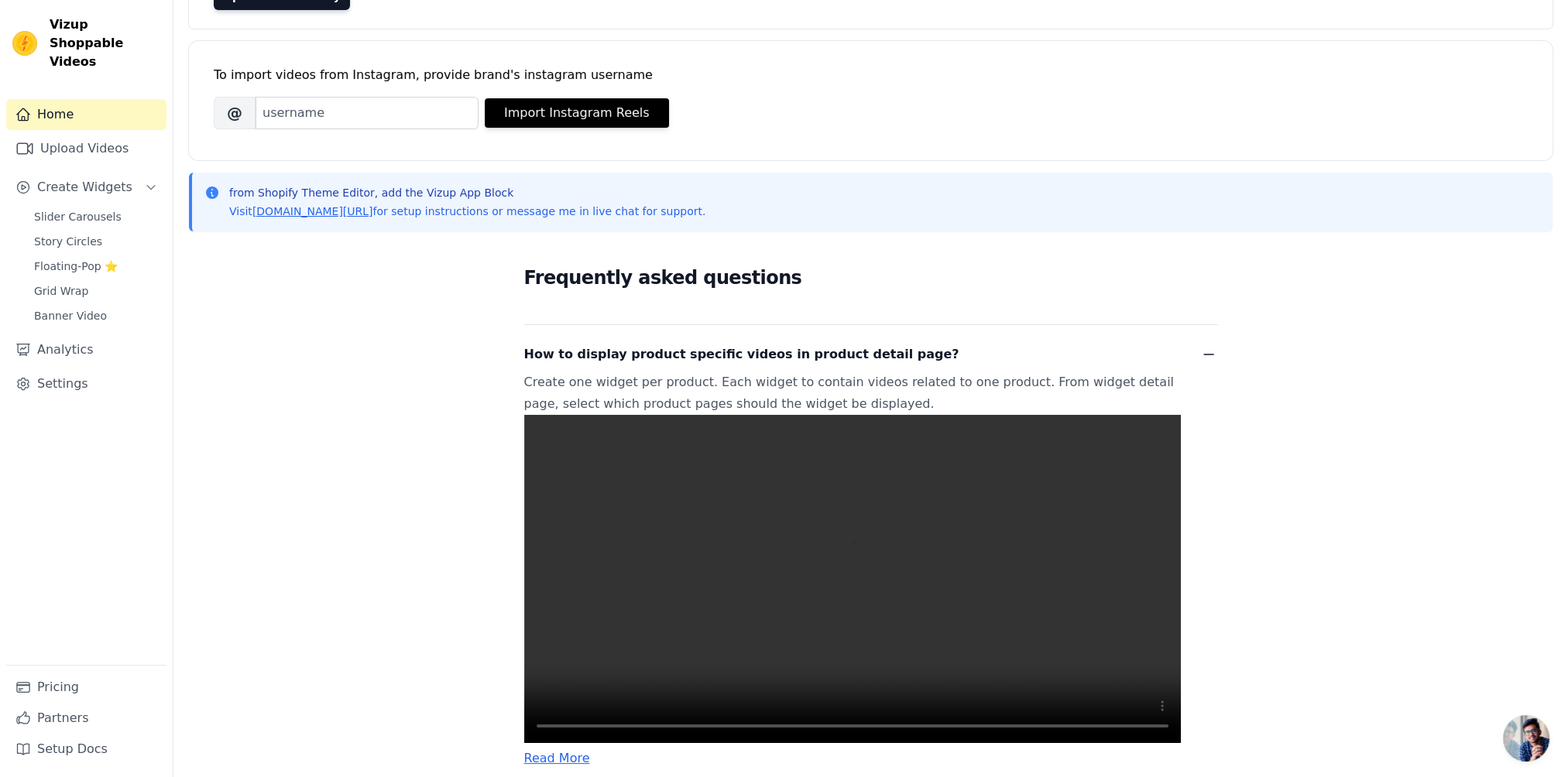
scroll to position [322, 0]
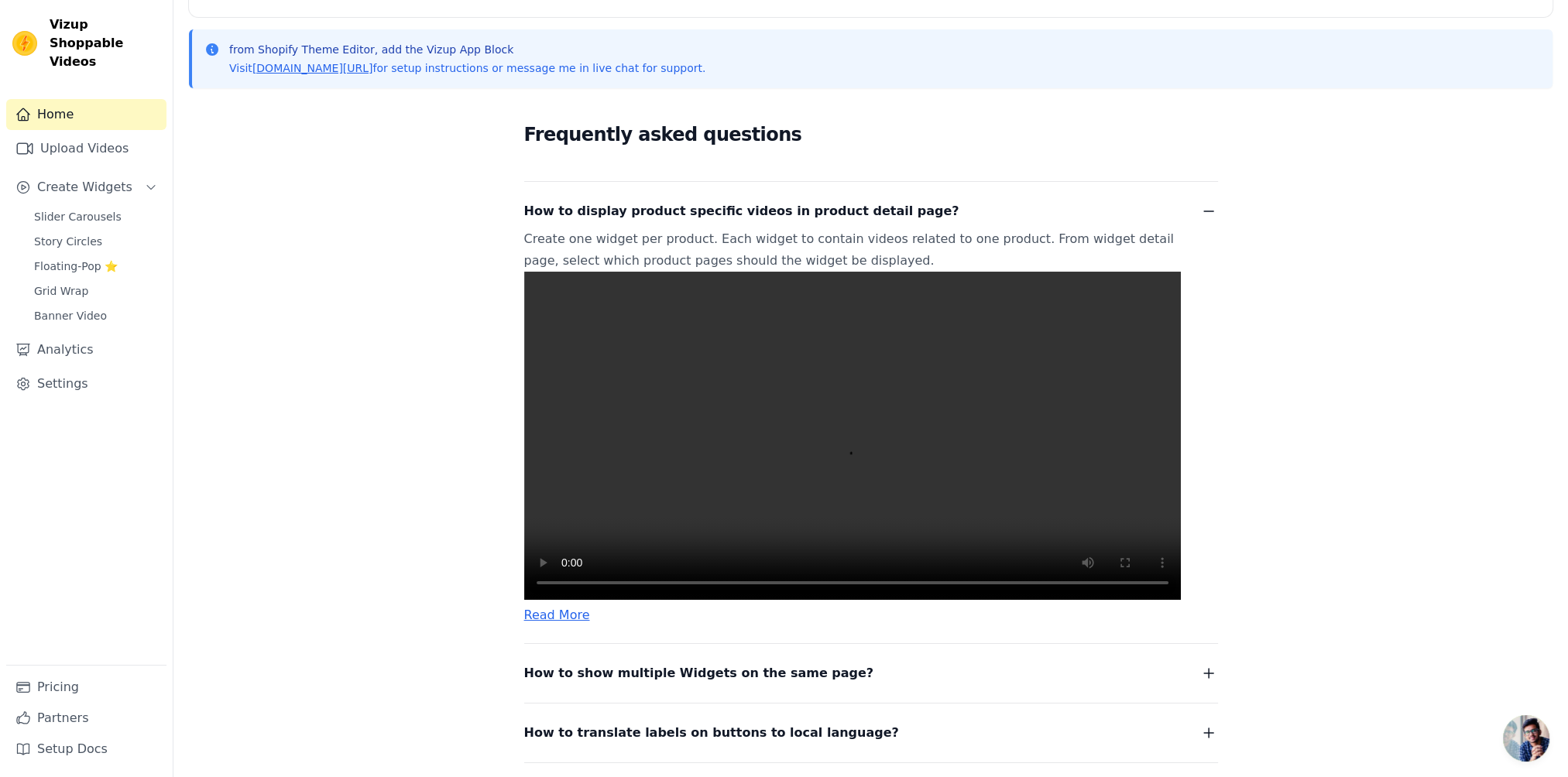
click at [619, 524] on video at bounding box center [851, 435] width 656 height 329
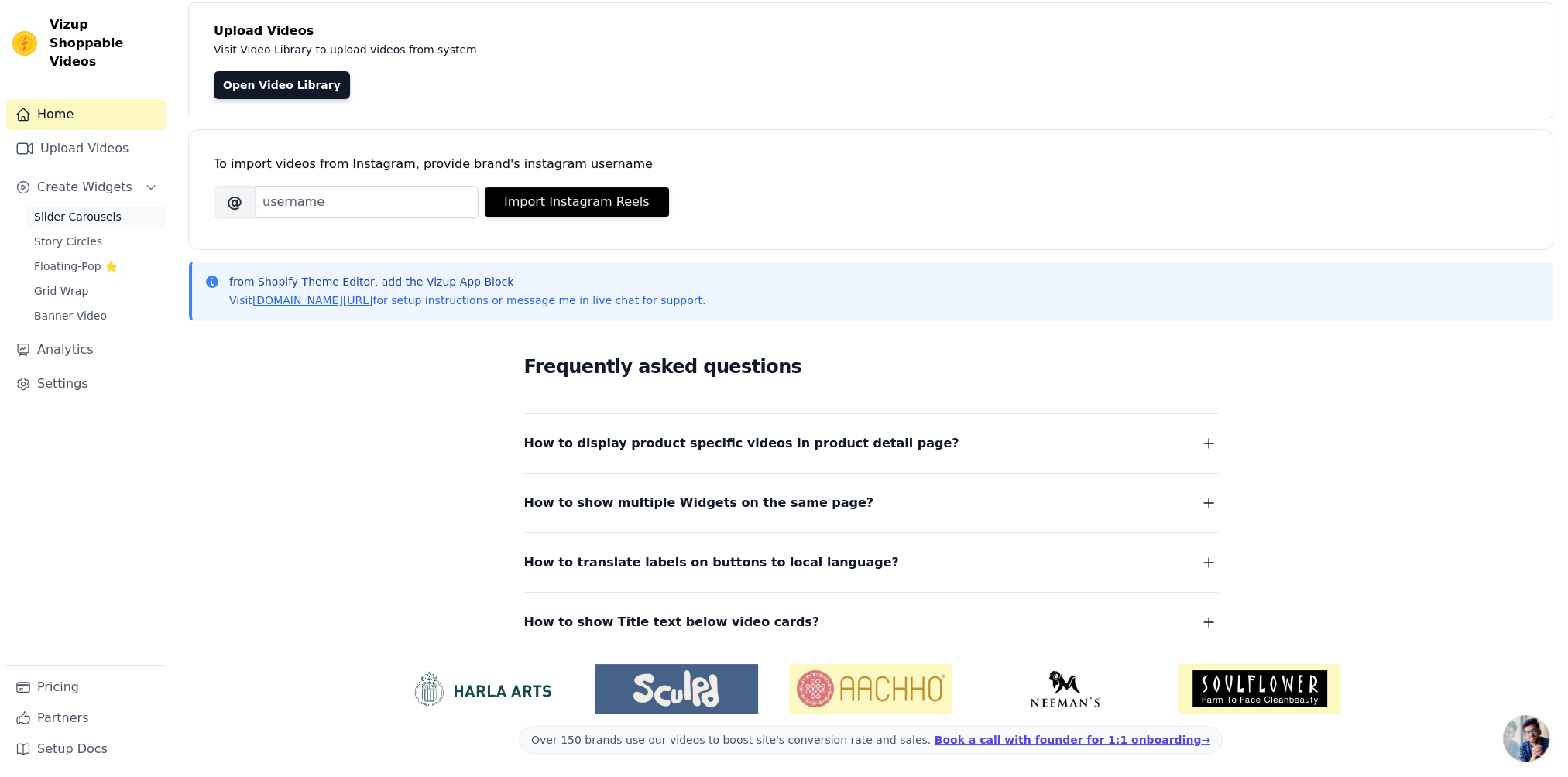
click at [42, 209] on span "Slider Carousels" at bounding box center [78, 217] width 88 height 16
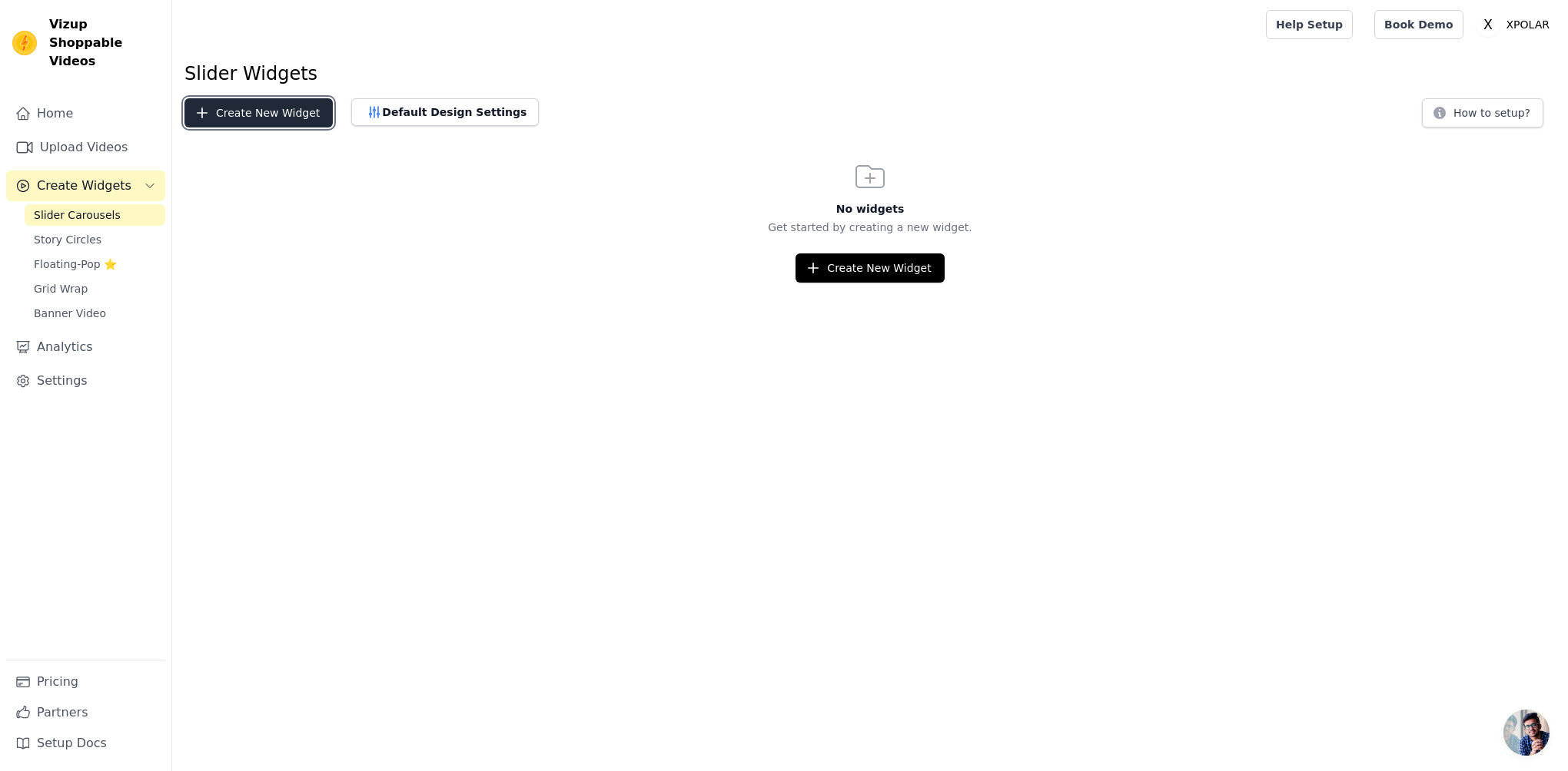
click at [235, 116] on button "Create New Widget" at bounding box center [259, 113] width 149 height 30
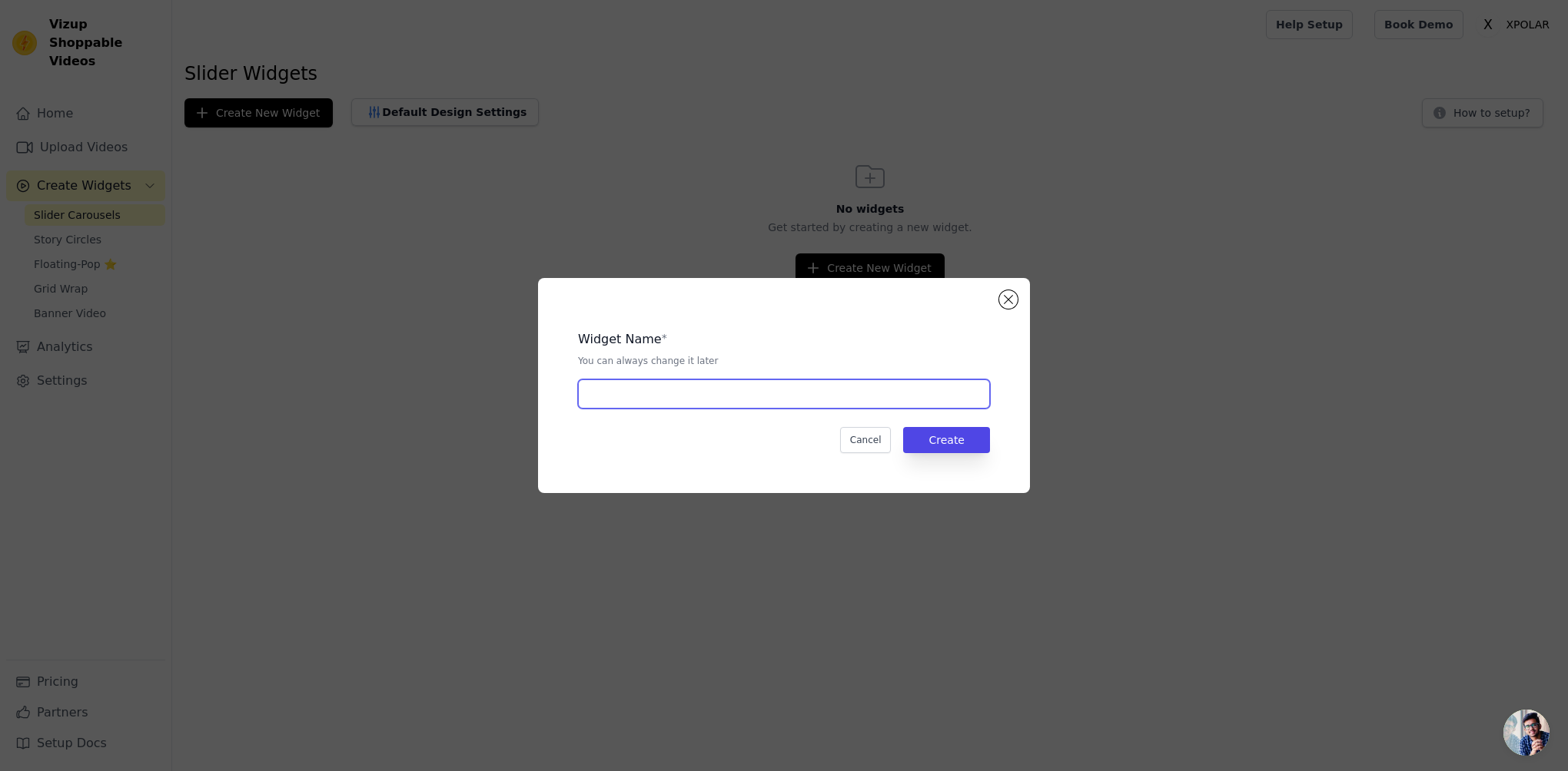
click at [759, 399] on input "text" at bounding box center [784, 394] width 412 height 30
type input "kol"
click at [950, 432] on button "Create" at bounding box center [946, 440] width 87 height 26
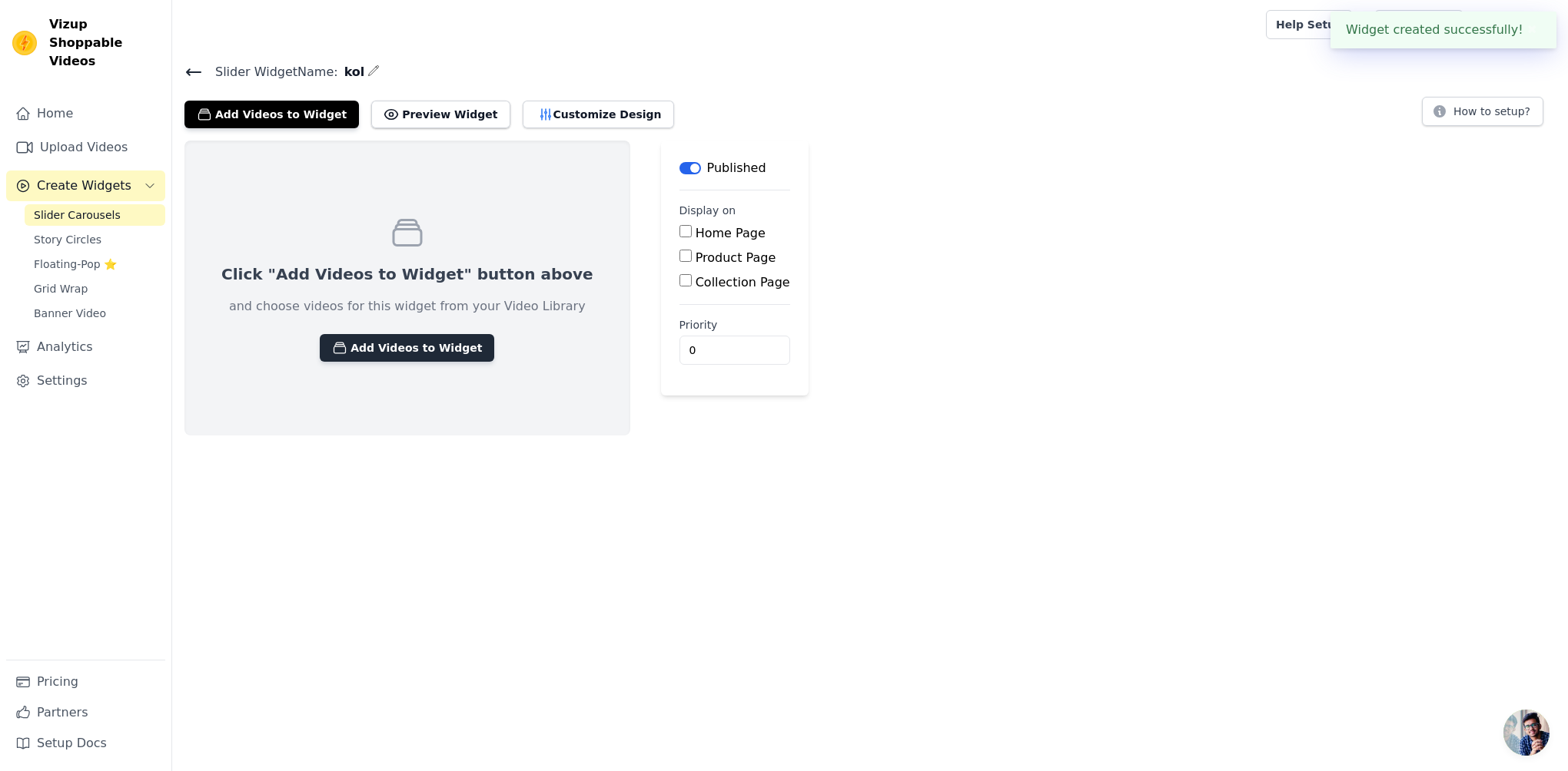
click at [430, 352] on button "Add Videos to Widget" at bounding box center [407, 348] width 174 height 28
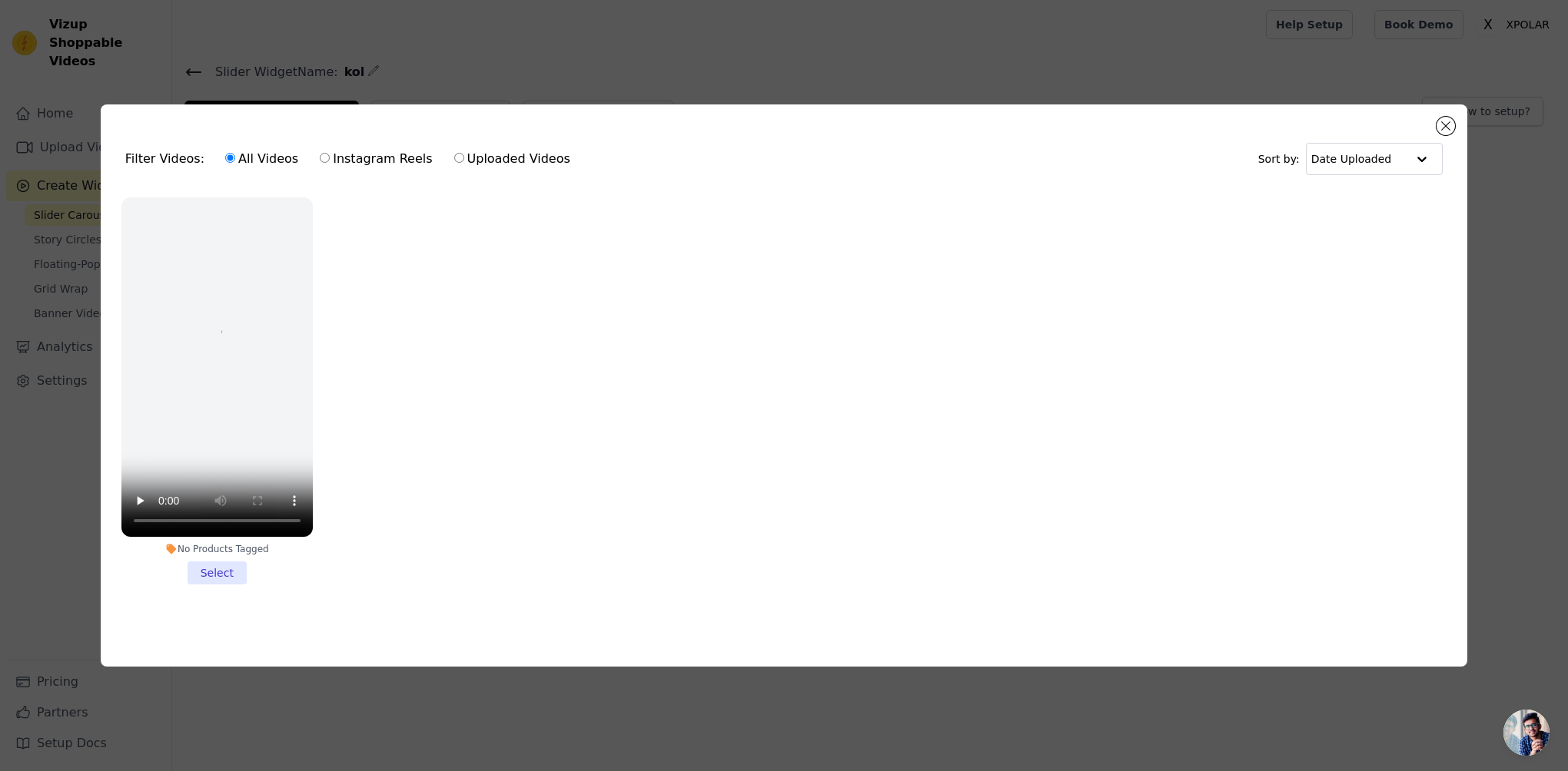
click at [216, 565] on li "No Products Tagged Select" at bounding box center [217, 391] width 191 height 388
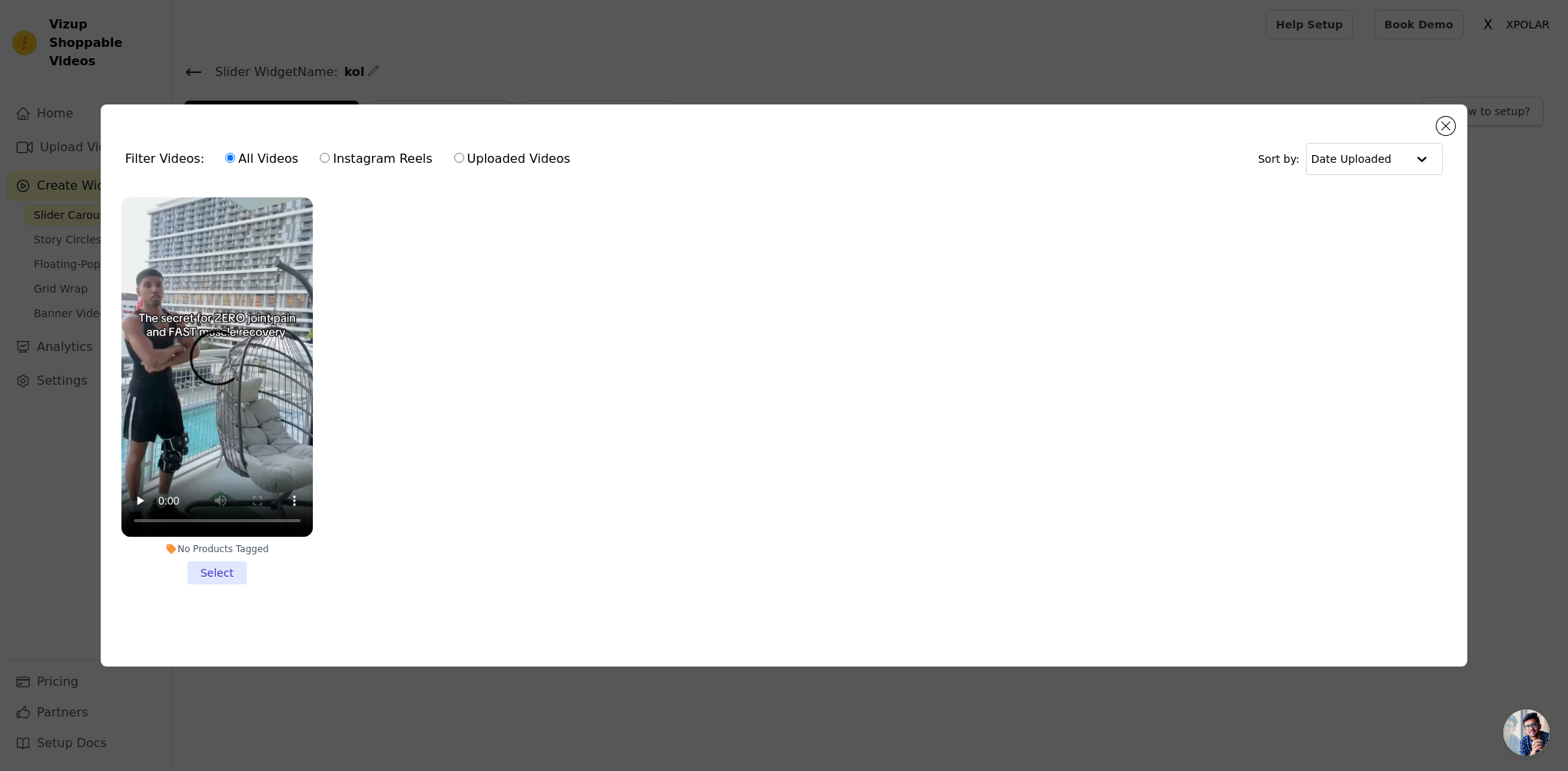
click at [0, 0] on input "No Products Tagged Select" at bounding box center [0, 0] width 0 height 0
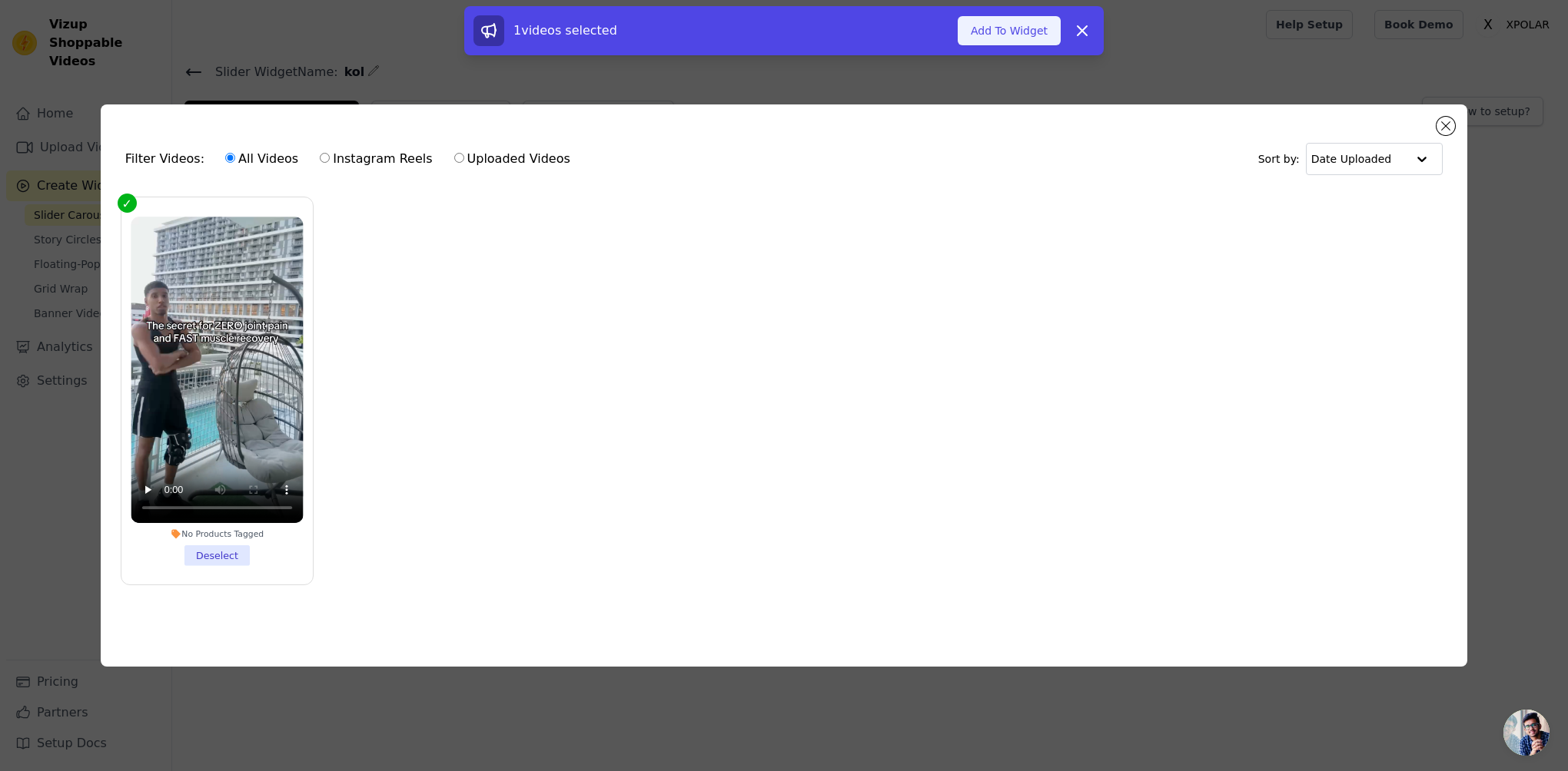
click at [1001, 34] on button "Add To Widget" at bounding box center [1009, 31] width 103 height 30
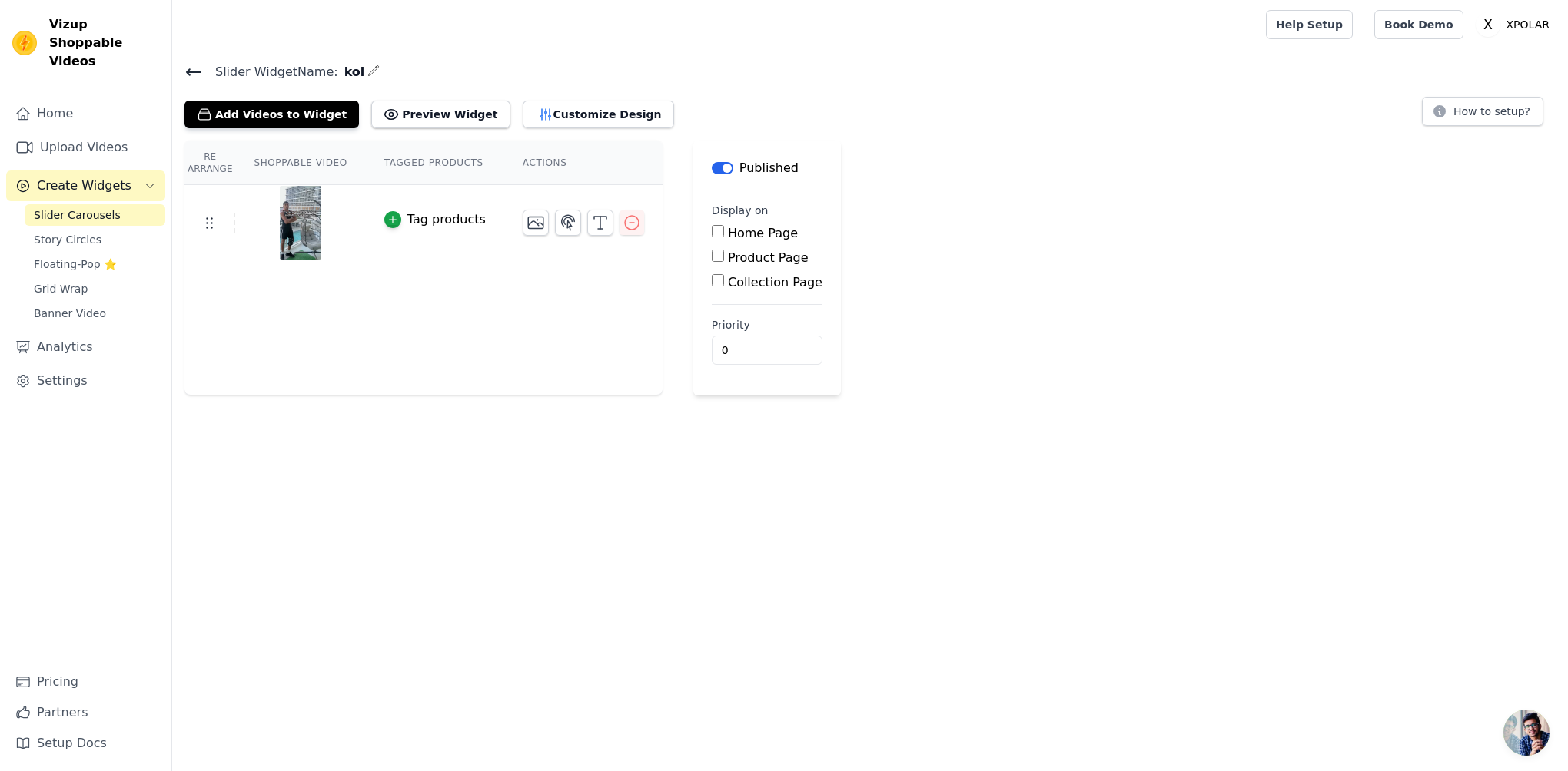
click at [714, 231] on input "Home Page" at bounding box center [717, 231] width 12 height 12
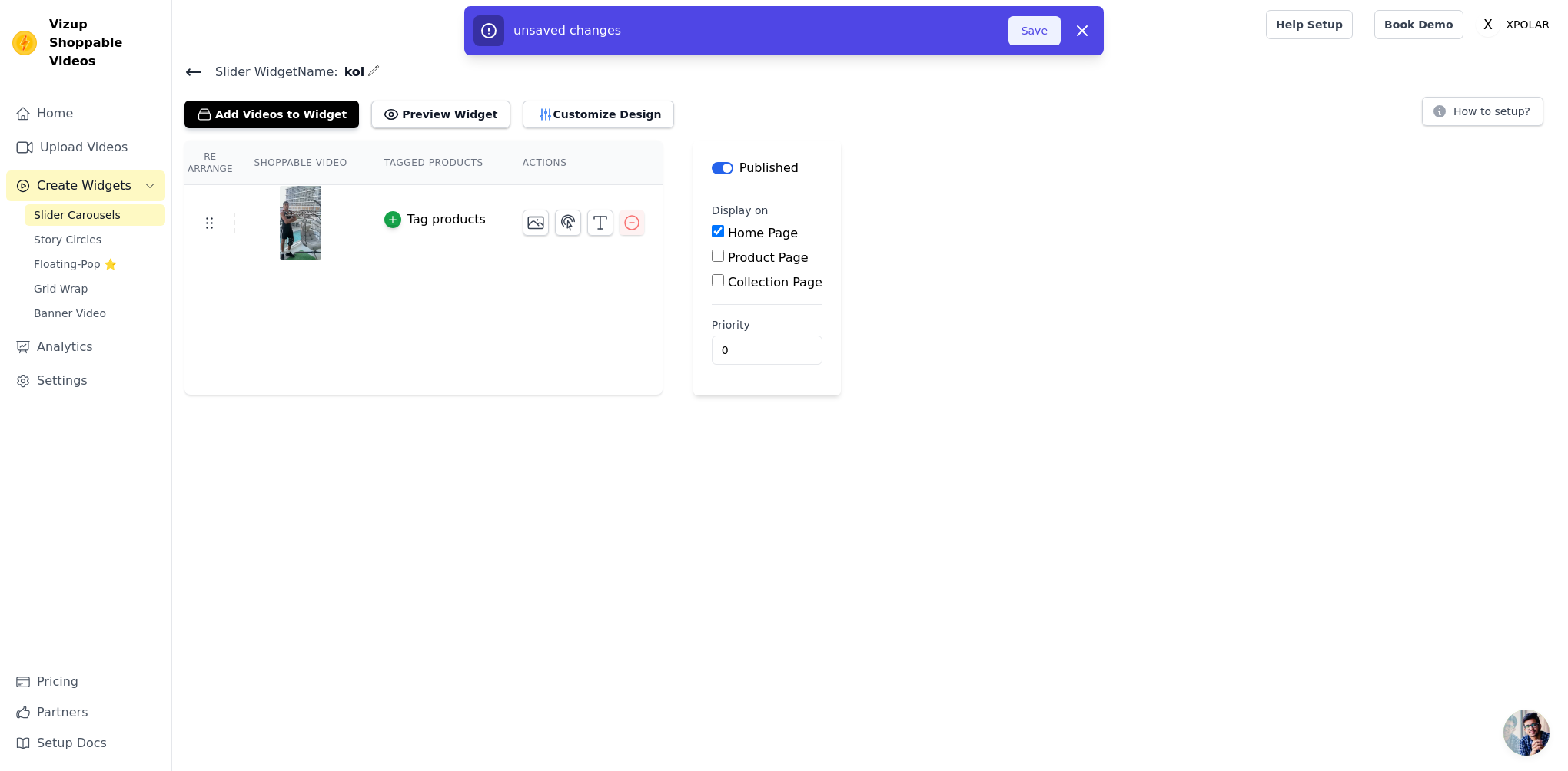
click at [1036, 34] on button "Save" at bounding box center [1035, 31] width 53 height 30
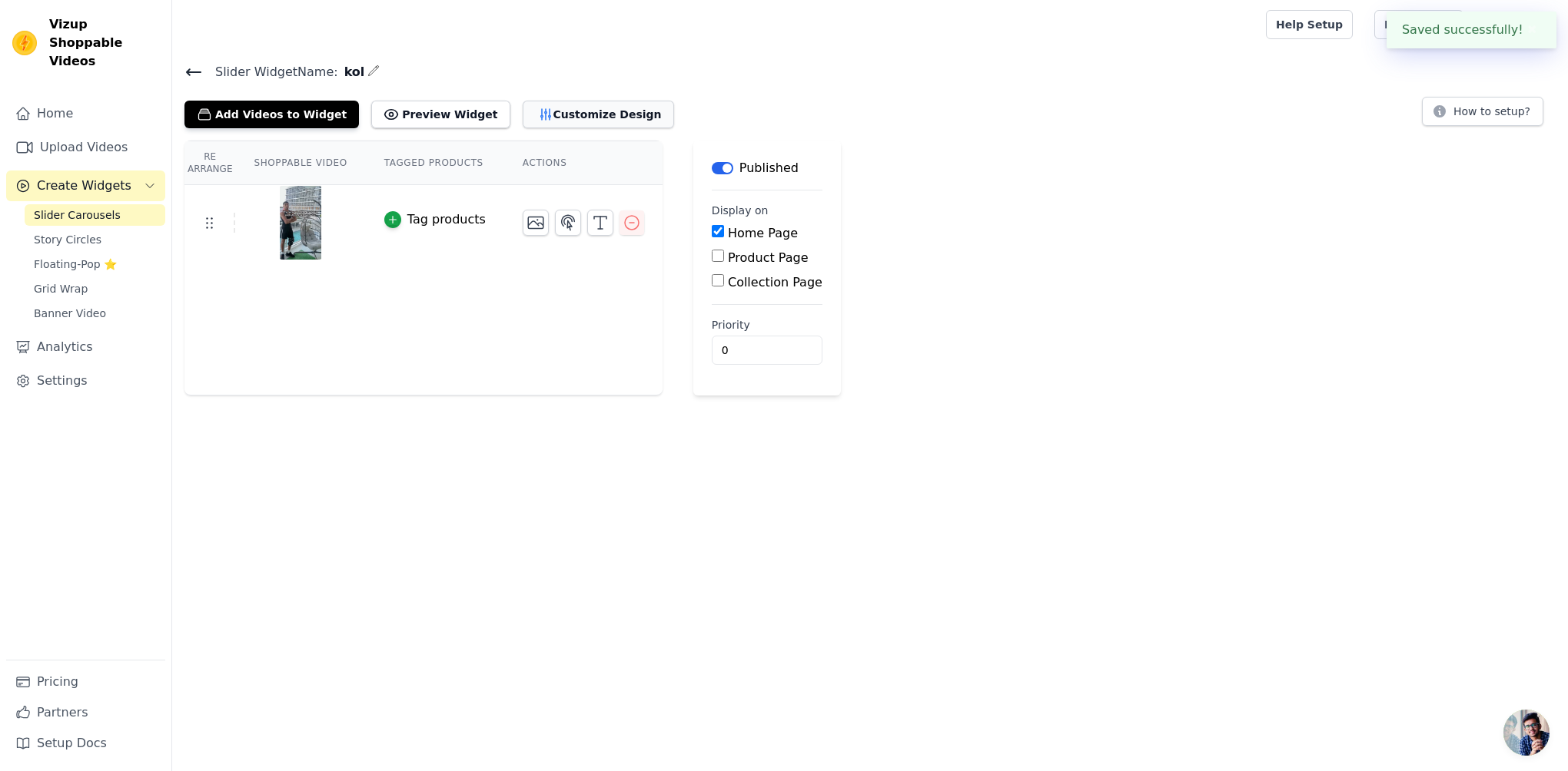
click at [531, 112] on button "Customize Design" at bounding box center [598, 115] width 151 height 28
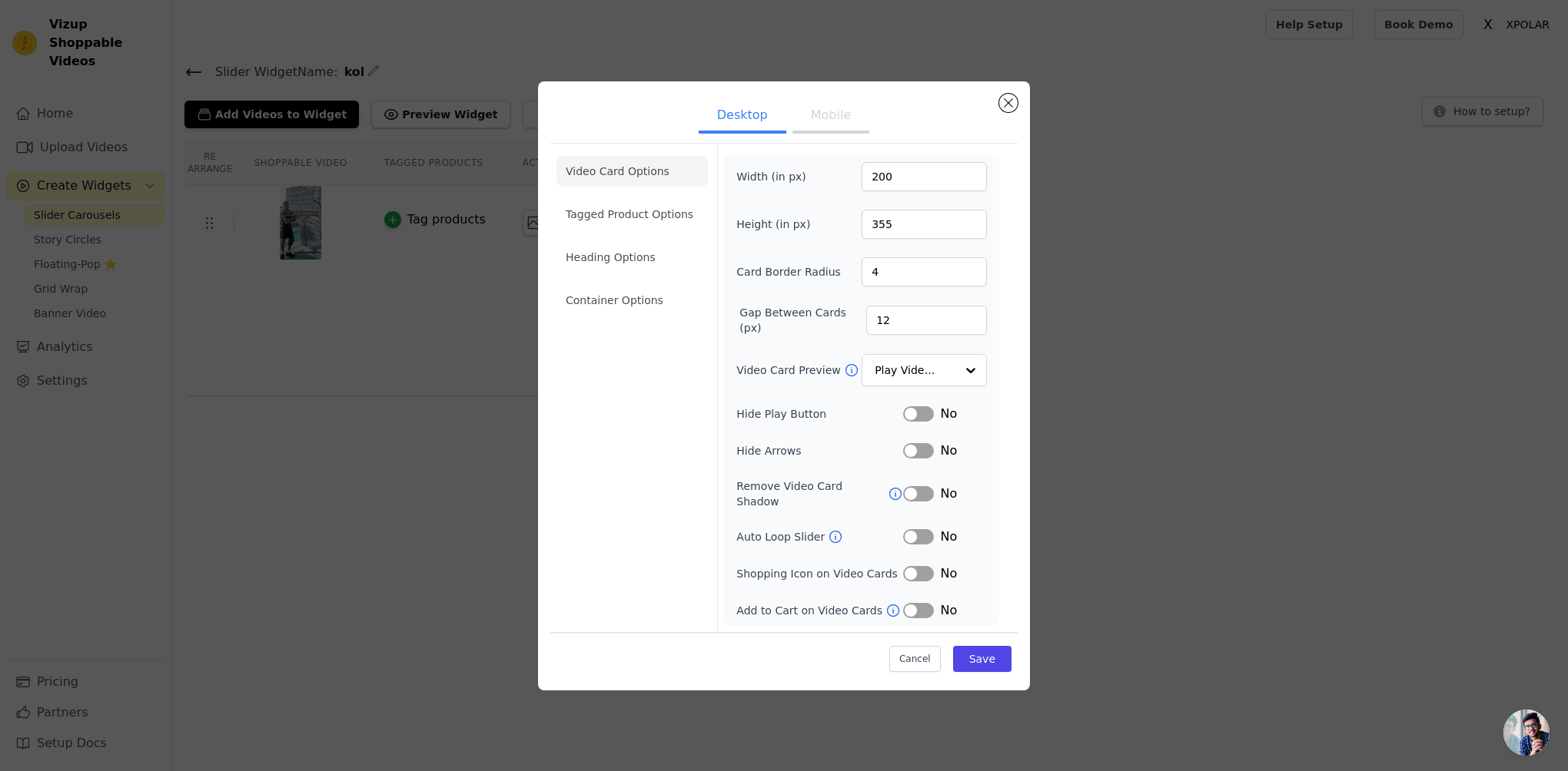
click at [806, 126] on button "Mobile" at bounding box center [831, 117] width 77 height 34
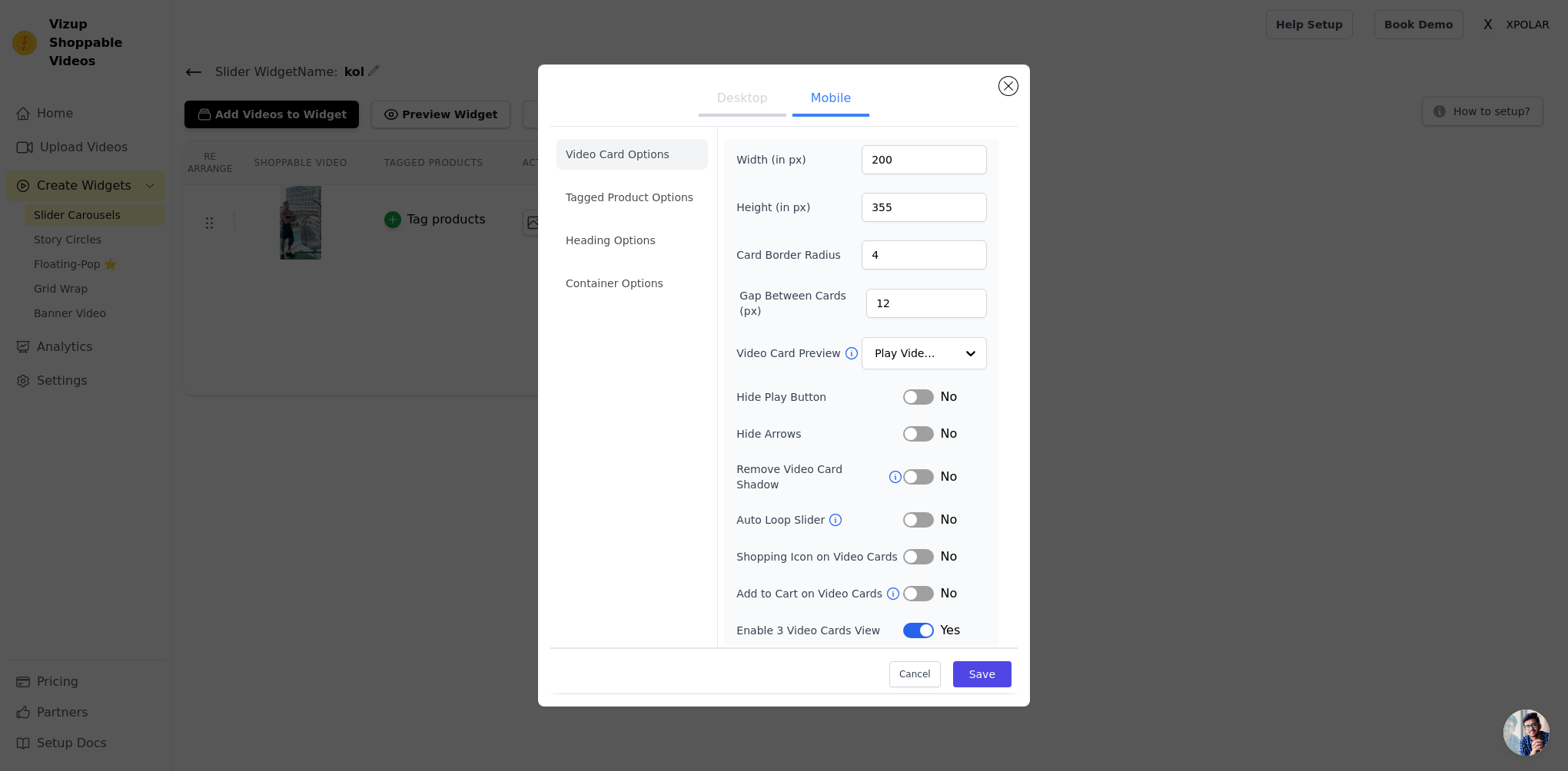
click at [725, 108] on button "Desktop" at bounding box center [743, 99] width 88 height 34
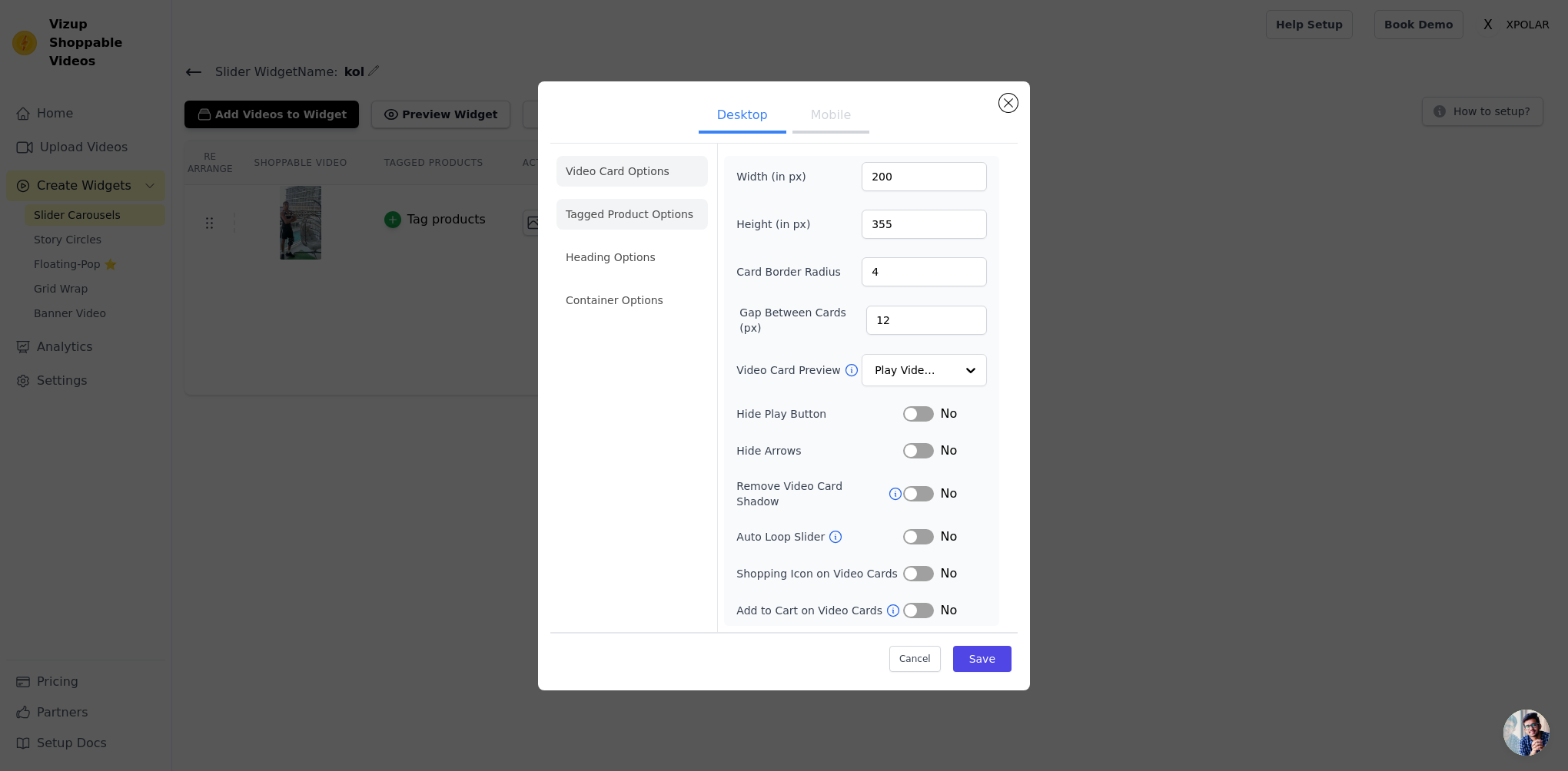
click at [656, 210] on li "Tagged Product Options" at bounding box center [632, 213] width 151 height 30
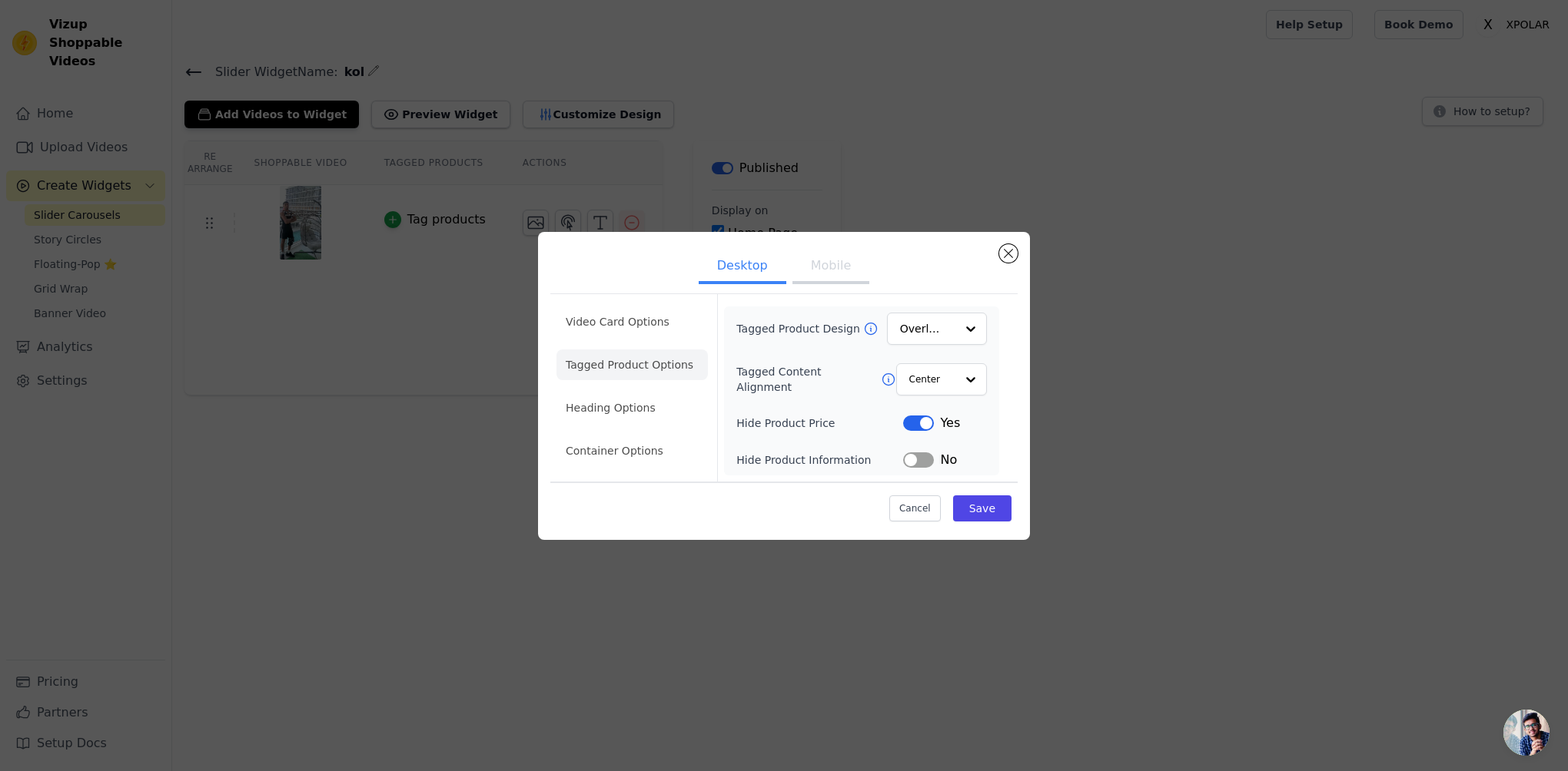
click at [837, 266] on button "Mobile" at bounding box center [831, 267] width 77 height 34
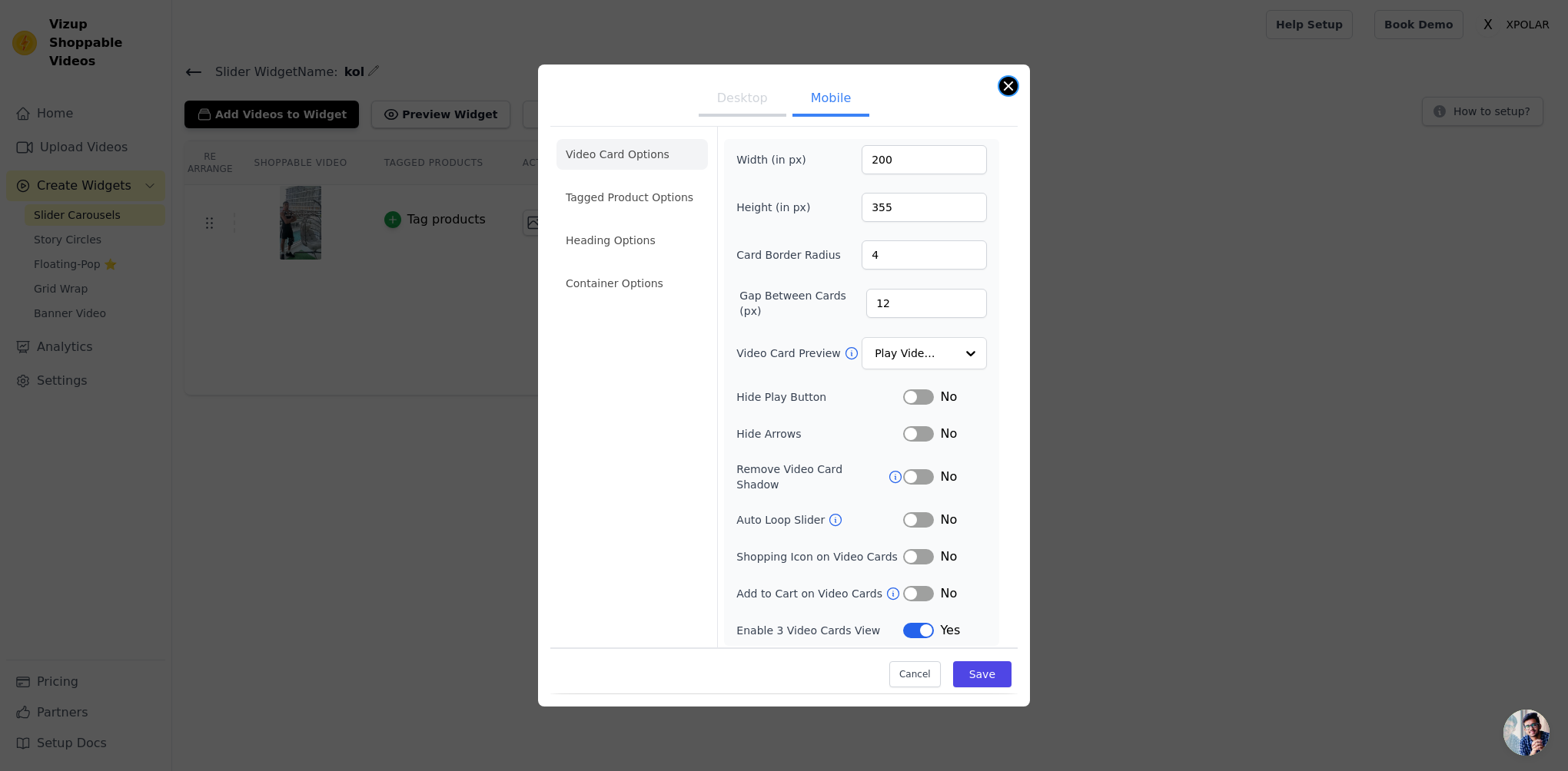
click at [1008, 89] on button "Close modal" at bounding box center [1008, 86] width 18 height 18
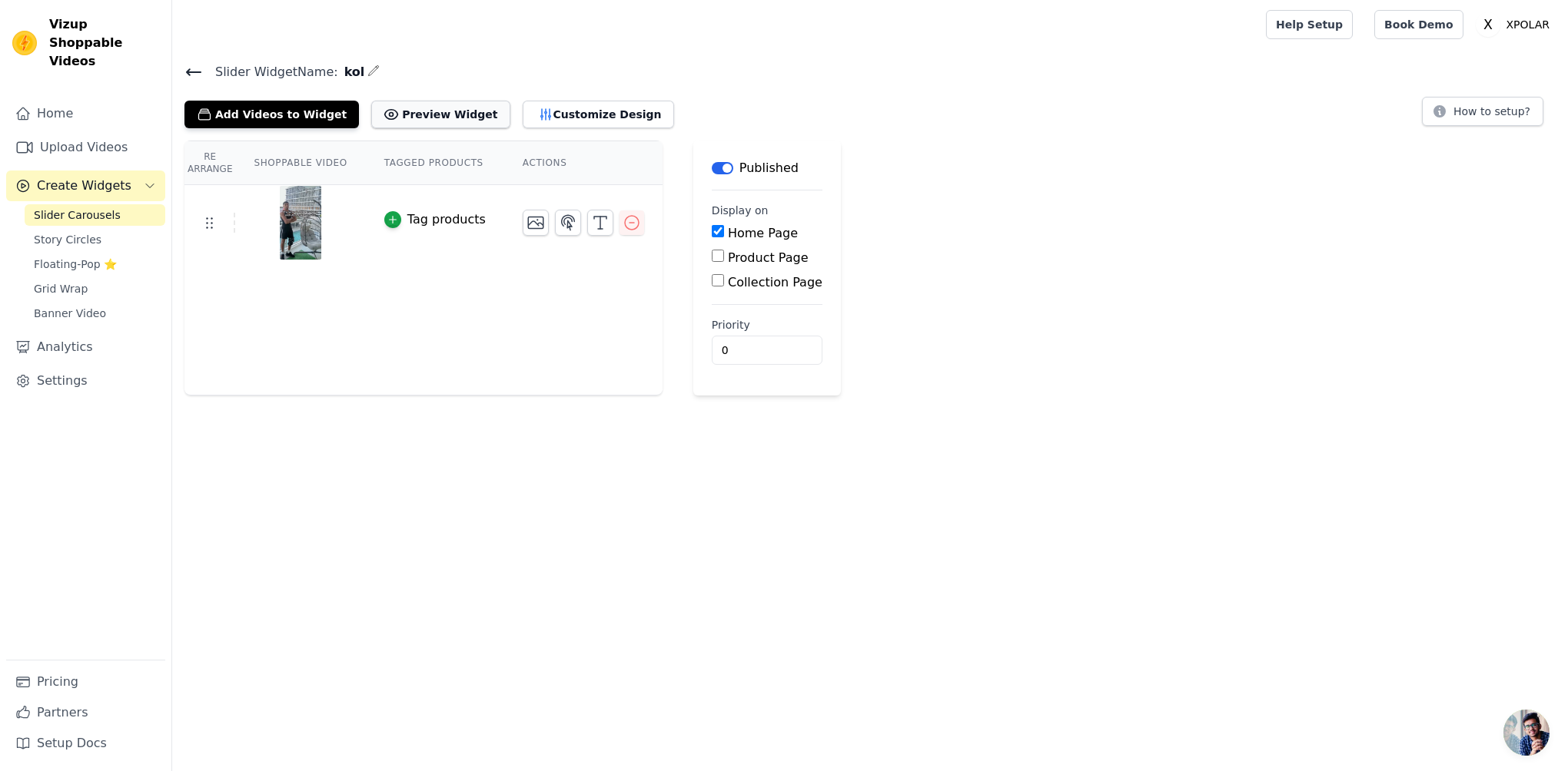
click at [467, 118] on button "Preview Widget" at bounding box center [440, 115] width 138 height 28
click at [742, 229] on label "Home Page" at bounding box center [762, 233] width 70 height 15
click at [724, 229] on input "Home Page" at bounding box center [717, 231] width 12 height 12
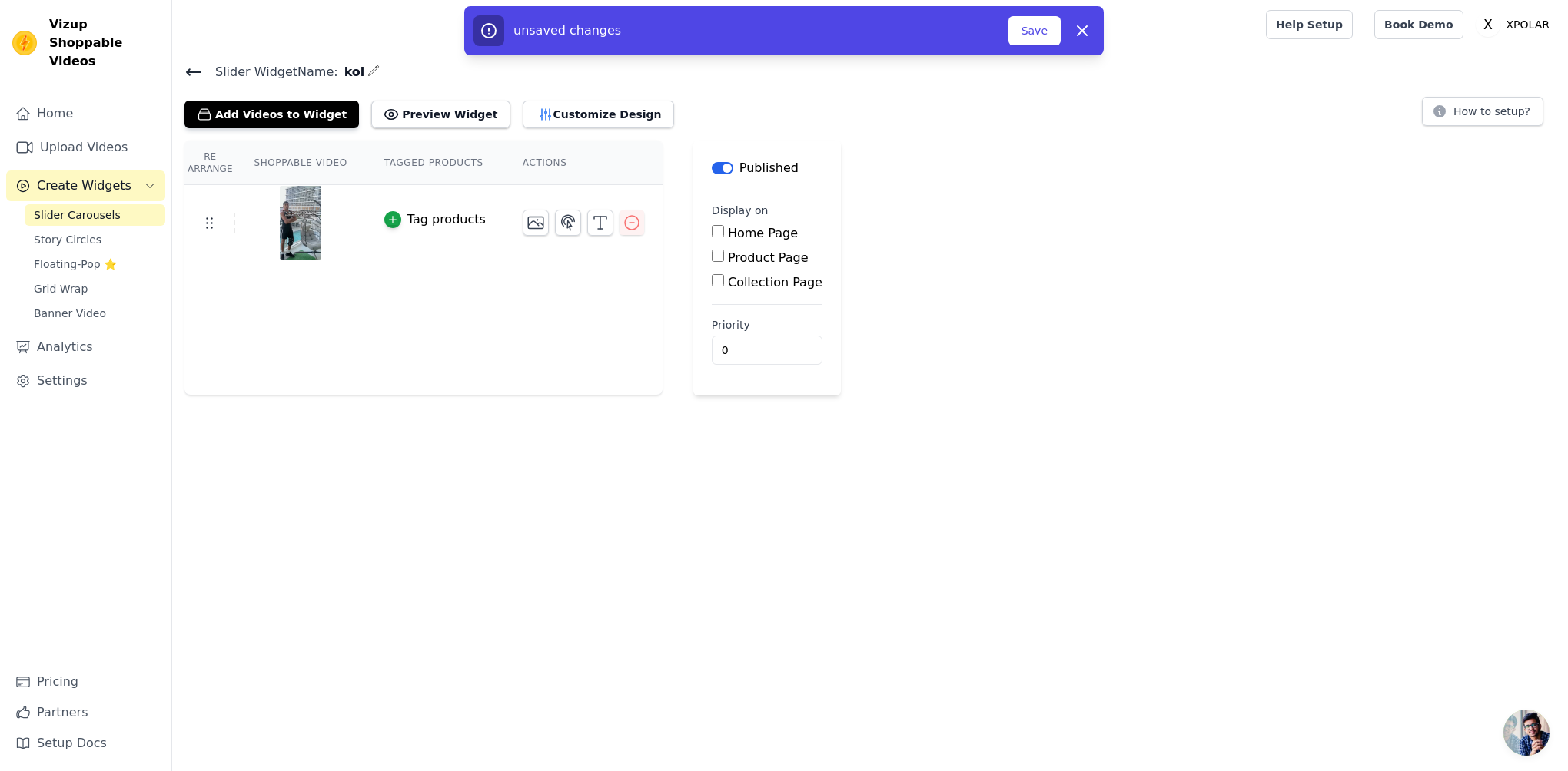
click at [742, 231] on label "Home Page" at bounding box center [762, 233] width 70 height 15
click at [724, 231] on input "Home Page" at bounding box center [717, 231] width 12 height 12
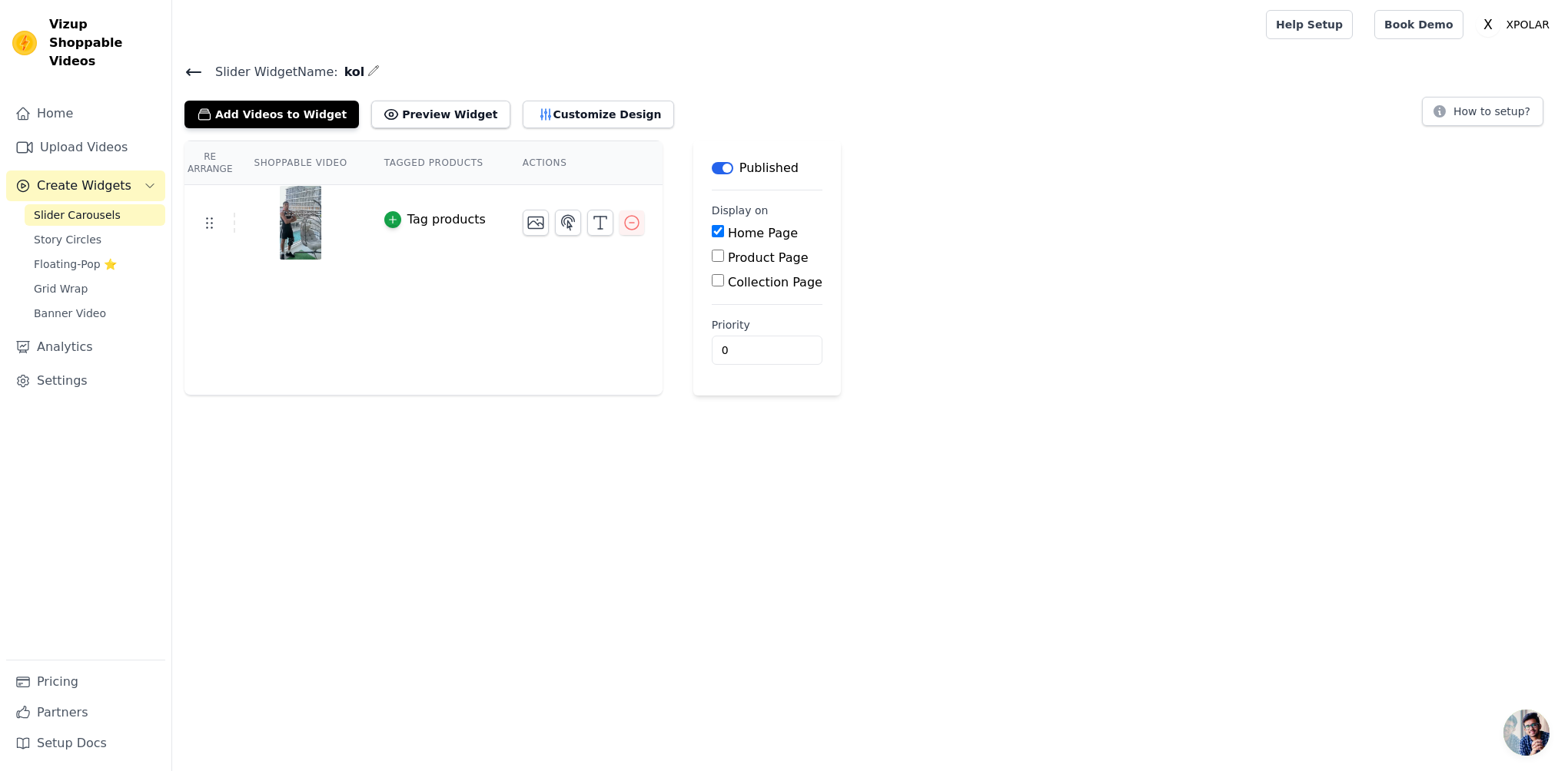
click at [741, 231] on label "Home Page" at bounding box center [762, 233] width 70 height 15
click at [724, 231] on input "Home Page" at bounding box center [717, 231] width 12 height 12
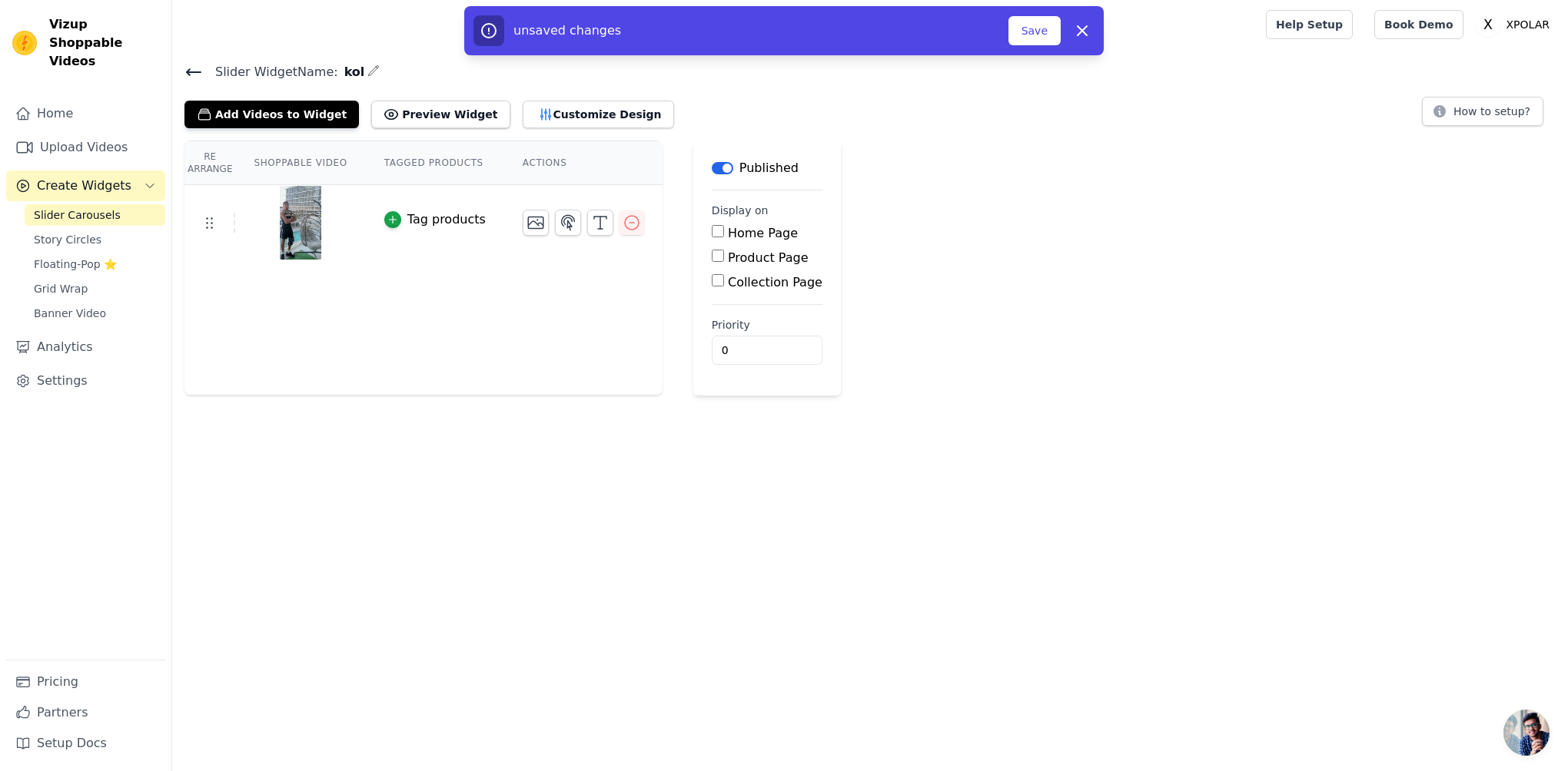
click at [738, 231] on label "Home Page" at bounding box center [762, 233] width 70 height 15
click at [724, 231] on input "Home Page" at bounding box center [717, 231] width 12 height 12
checkbox input "true"
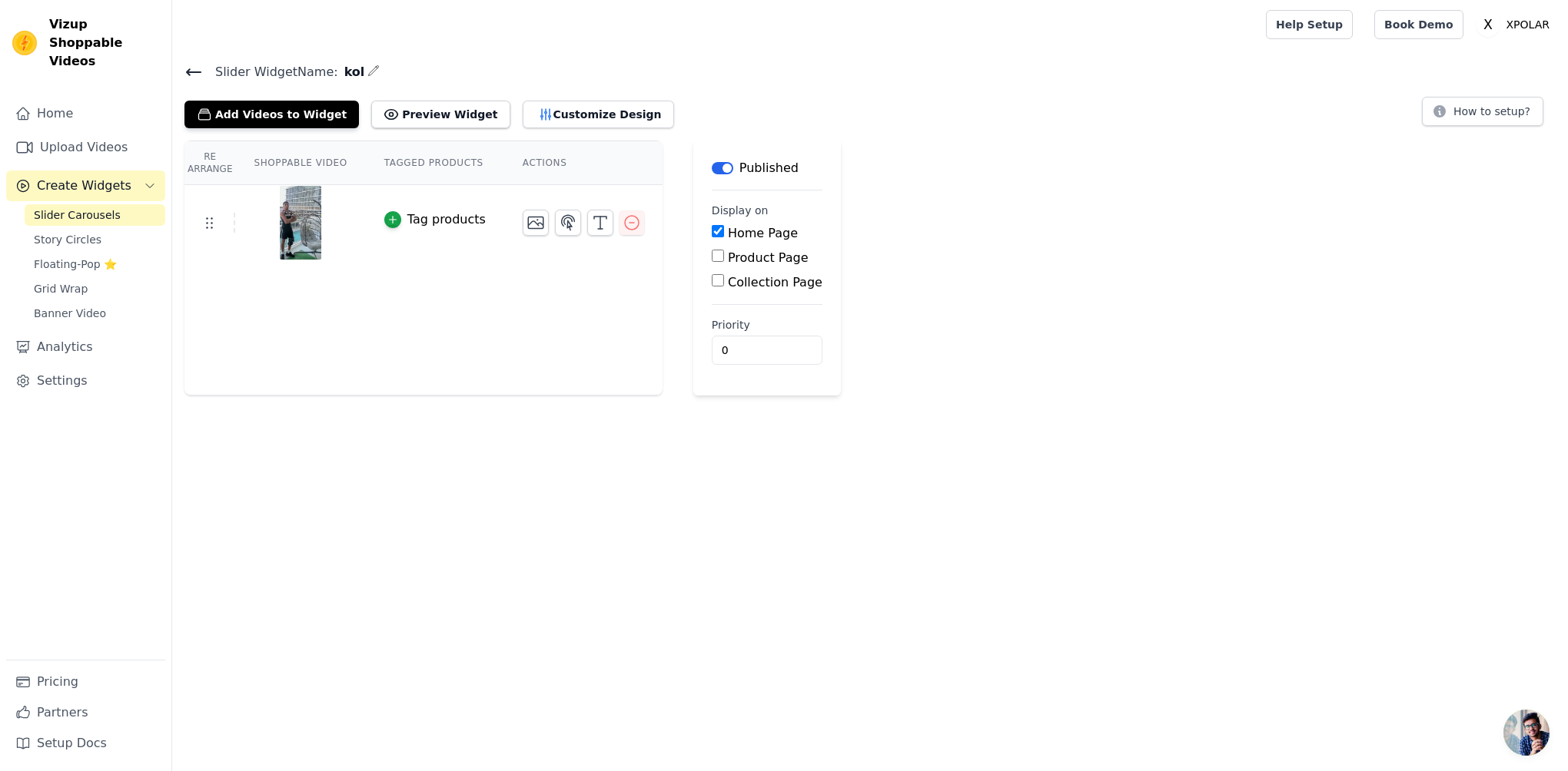
click at [258, 94] on div "Add Videos to Widget Preview Widget Customize Design" at bounding box center [435, 111] width 502 height 34
click at [257, 110] on button "Add Videos to Widget" at bounding box center [272, 115] width 174 height 28
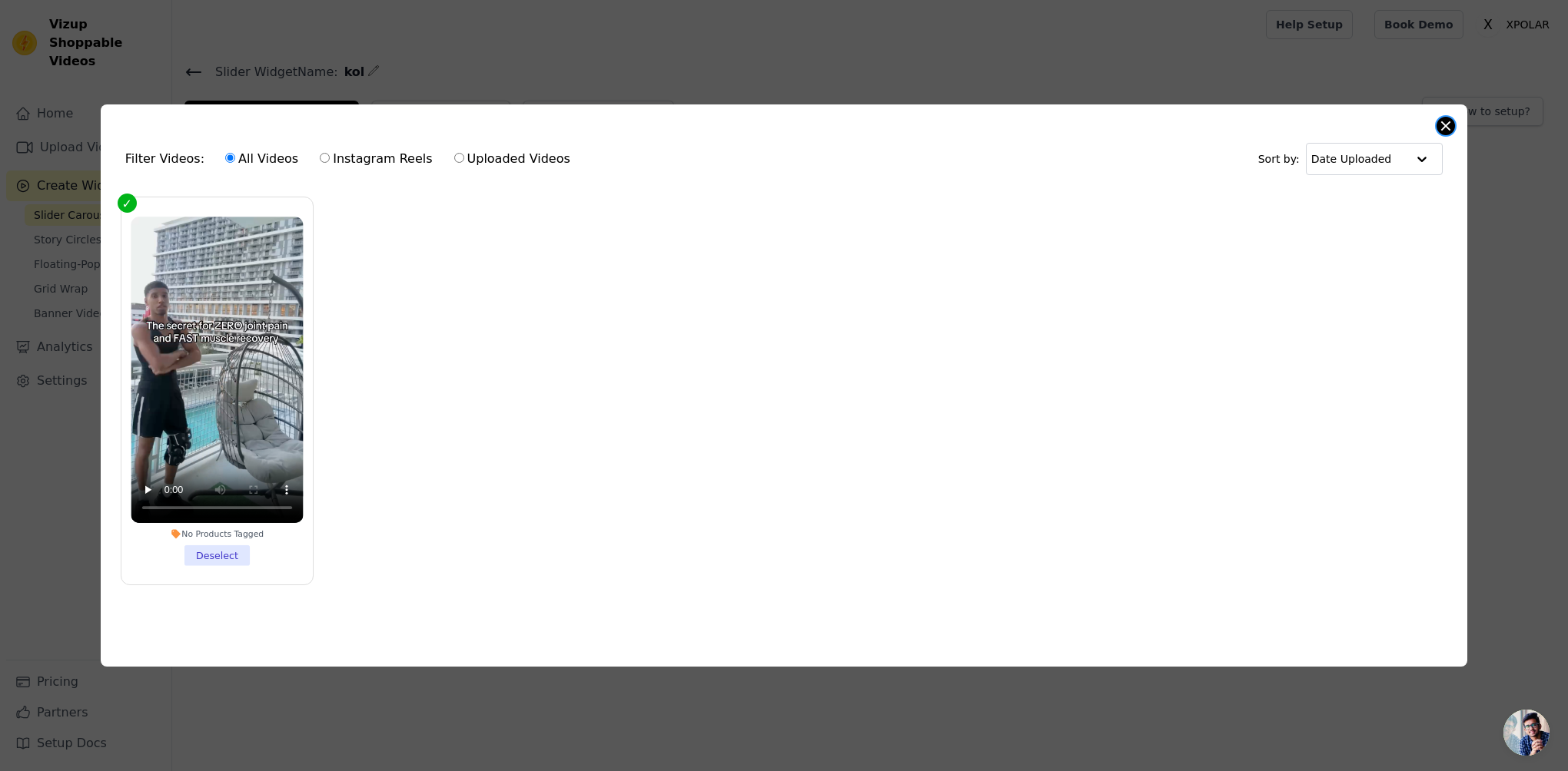
click at [1454, 120] on div "Filter Videos: All Videos Instagram Reels Uploaded Videos Sort by: Date Uploade…" at bounding box center [784, 386] width 1367 height 563
click at [1446, 123] on button "Close modal" at bounding box center [1446, 126] width 18 height 18
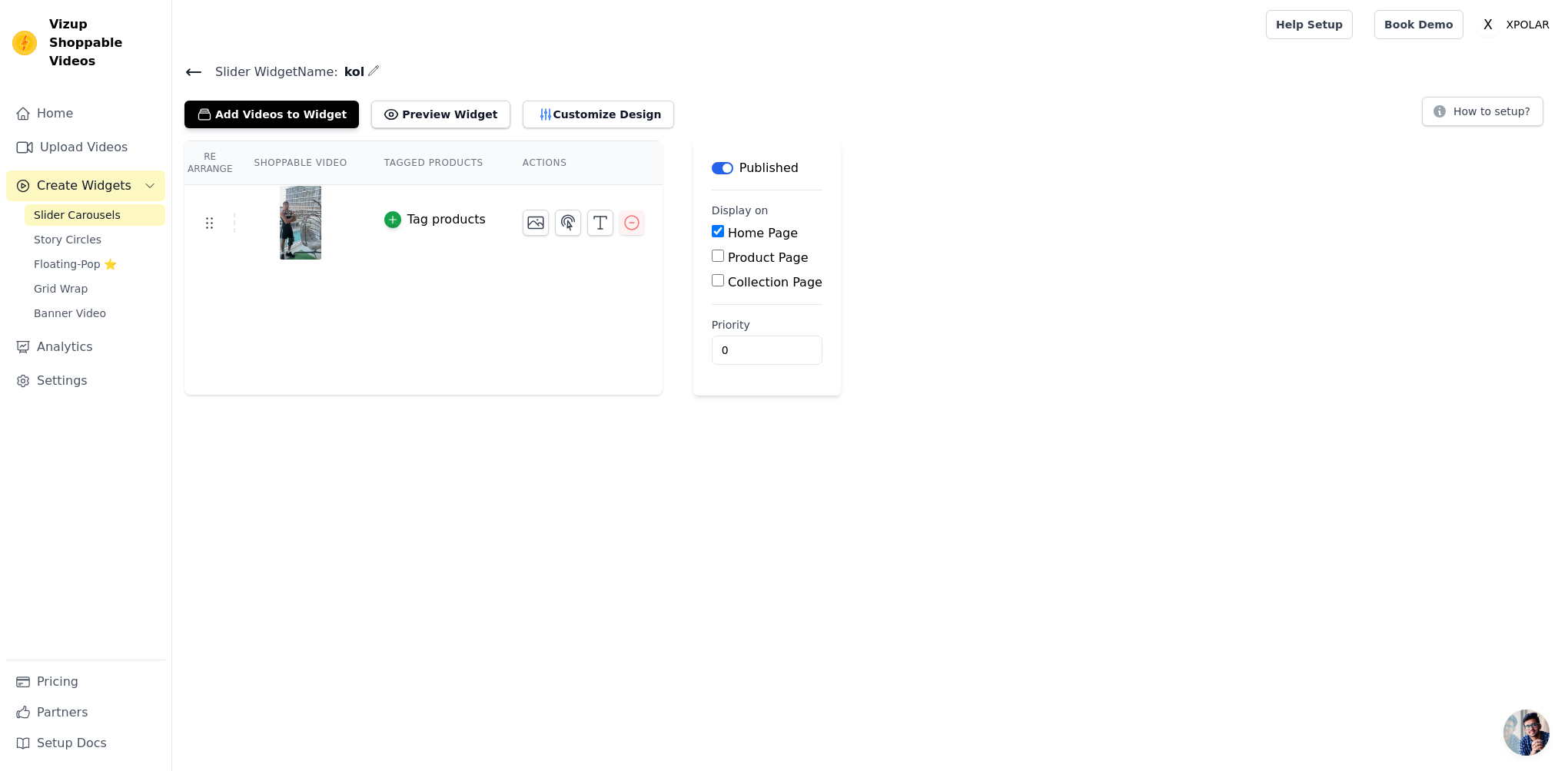
click at [704, 255] on main "Label Published Display on Home Page Product Page Collection Page Priority 0" at bounding box center [767, 268] width 148 height 255
click at [711, 255] on input "Product Page" at bounding box center [717, 255] width 12 height 12
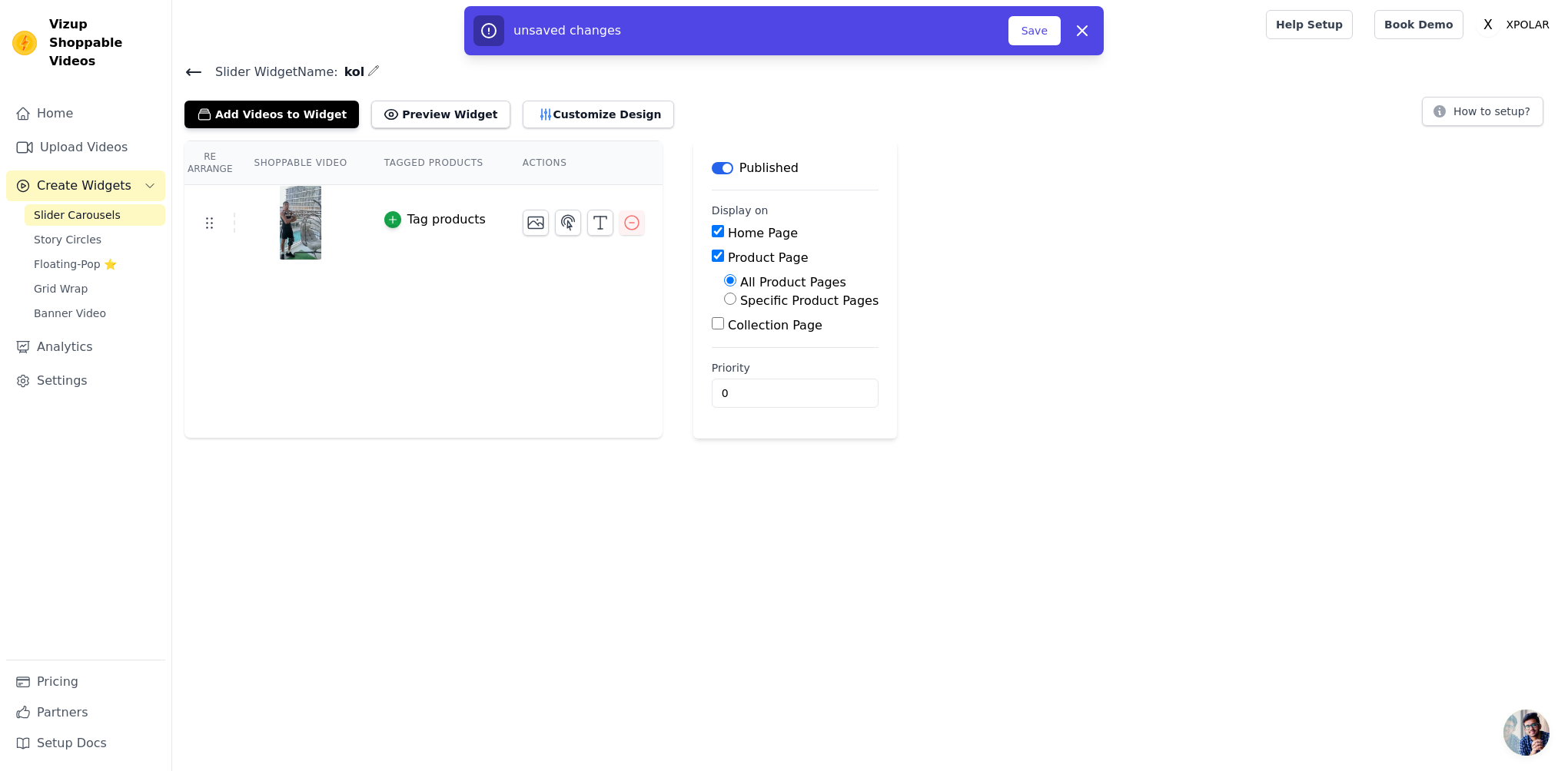
click at [711, 255] on input "Product Page" at bounding box center [717, 255] width 12 height 12
checkbox input "false"
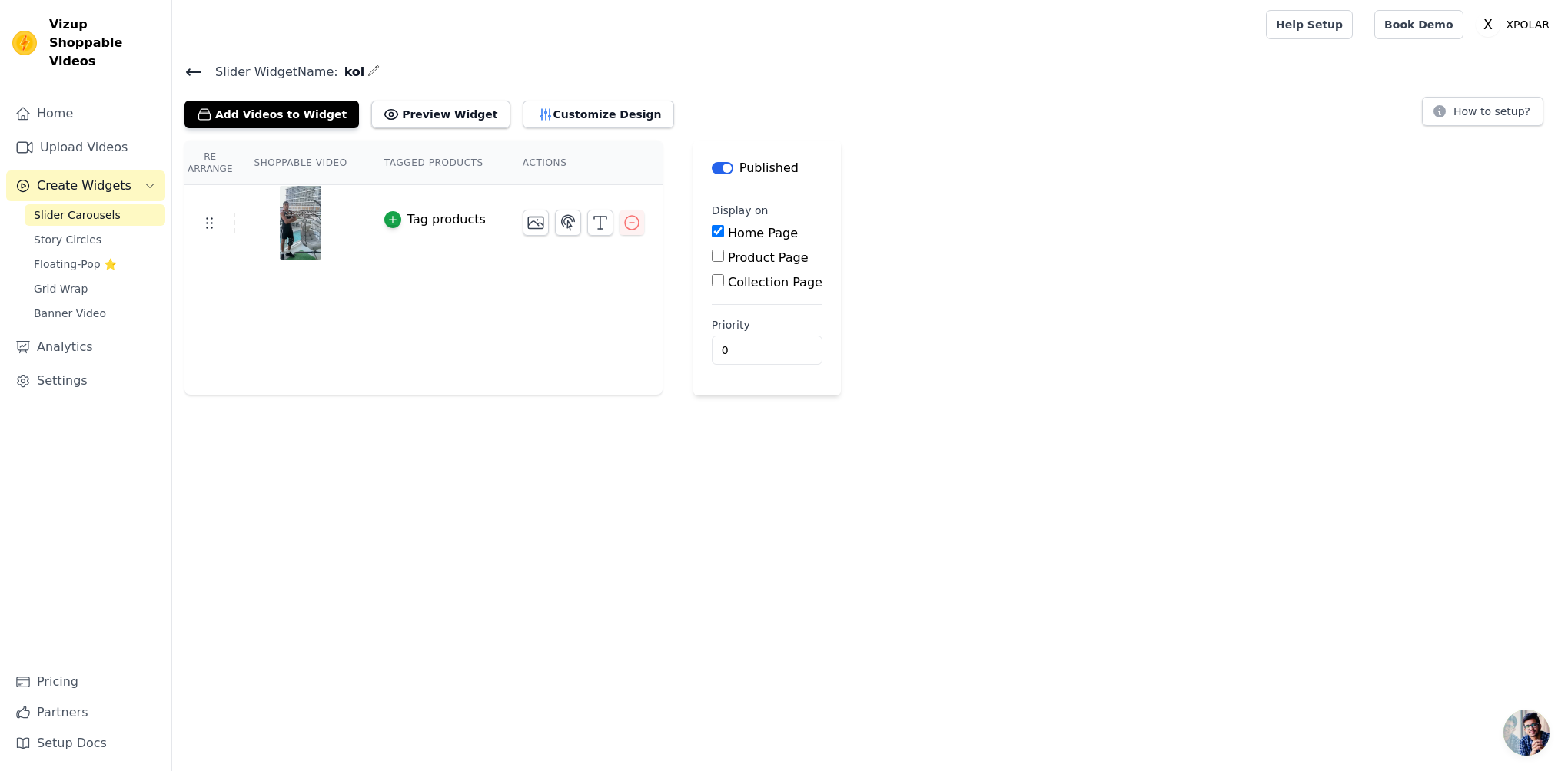
click at [704, 233] on main "Label Published Display on Home Page Product Page Collection Page Priority 0" at bounding box center [767, 268] width 148 height 255
click at [711, 232] on input "Home Page" at bounding box center [717, 231] width 12 height 12
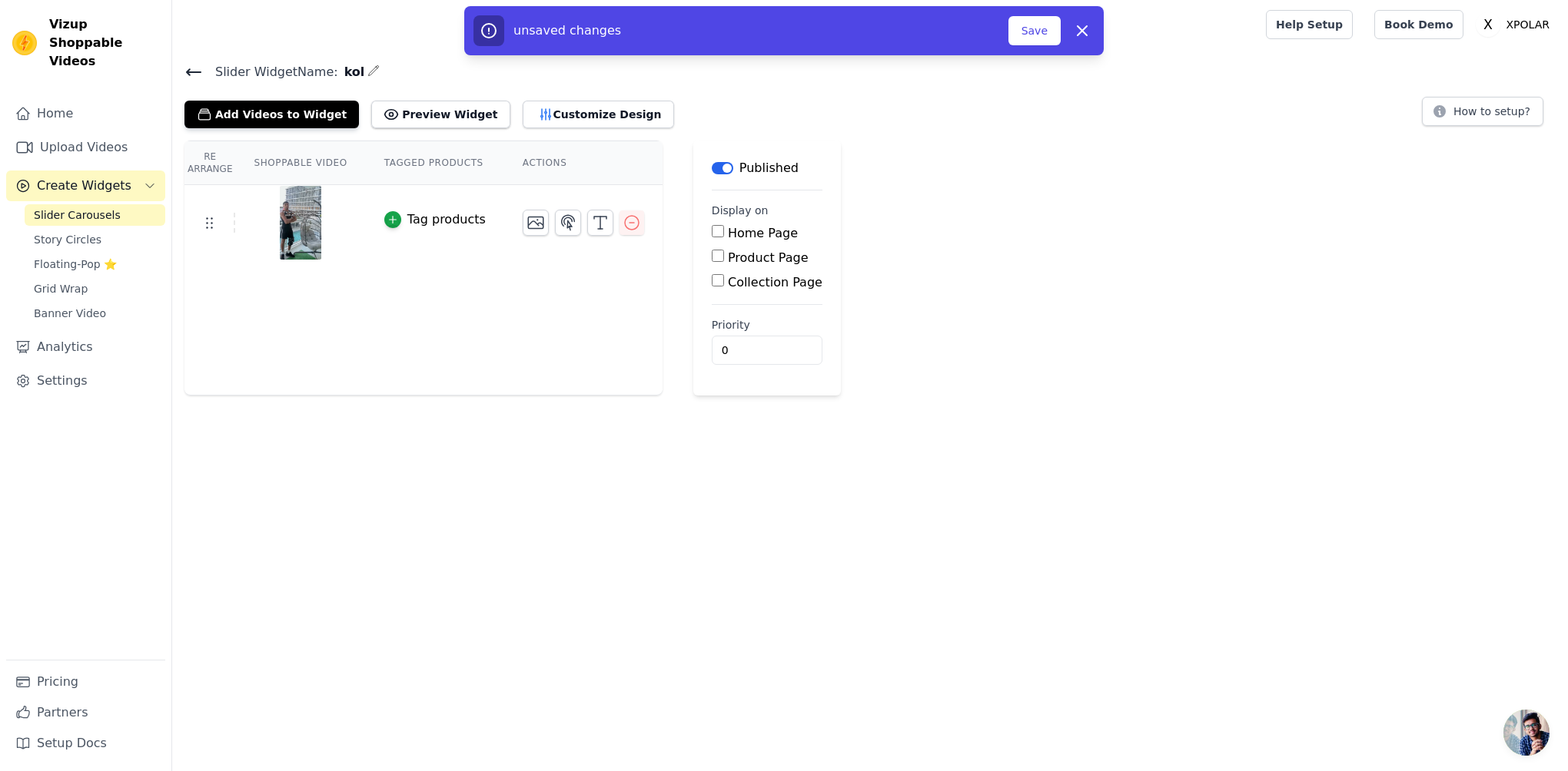
click at [715, 232] on input "Home Page" at bounding box center [717, 231] width 12 height 12
checkbox input "true"
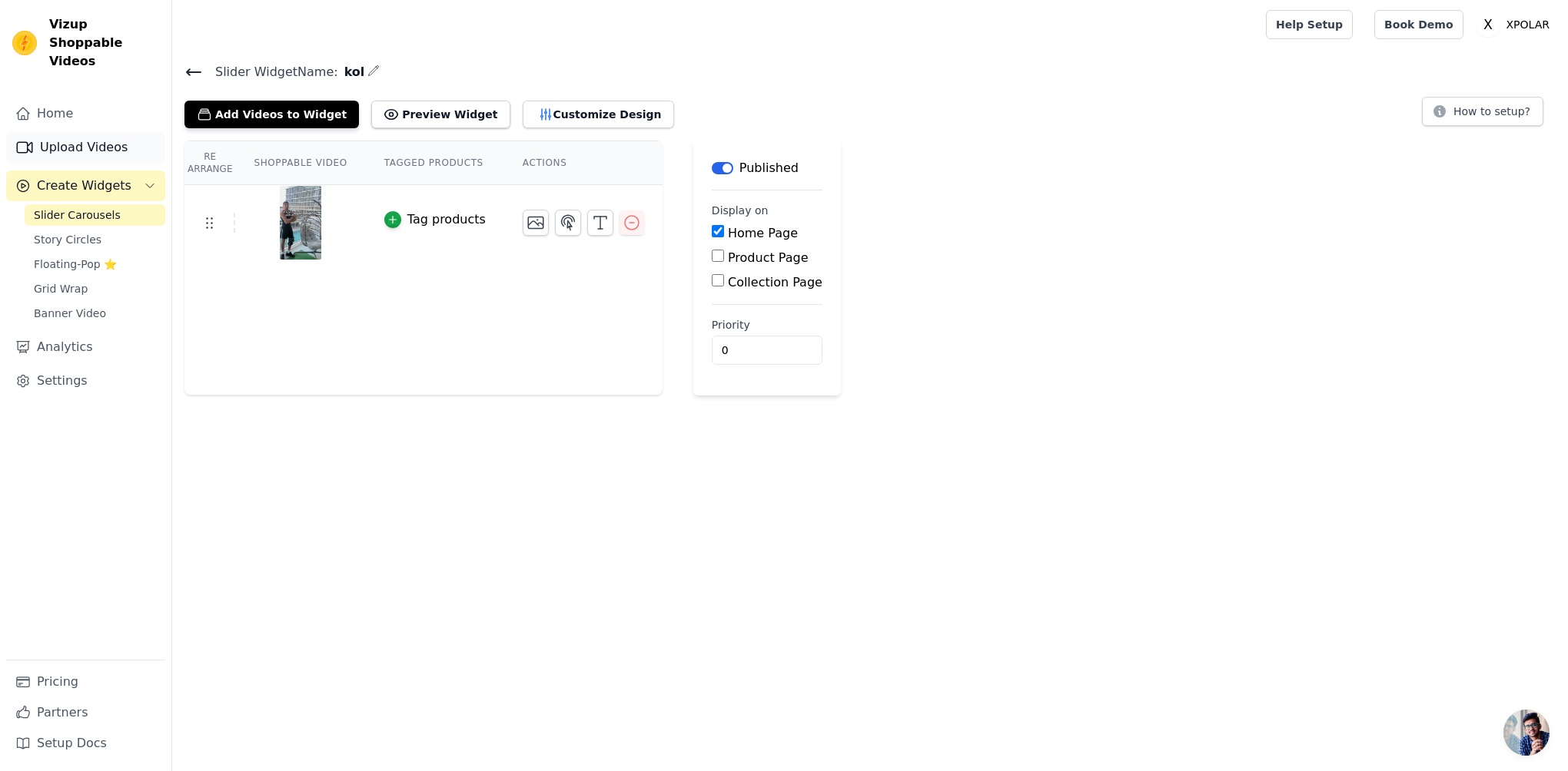
click at [86, 135] on link "Upload Videos" at bounding box center [85, 147] width 159 height 30
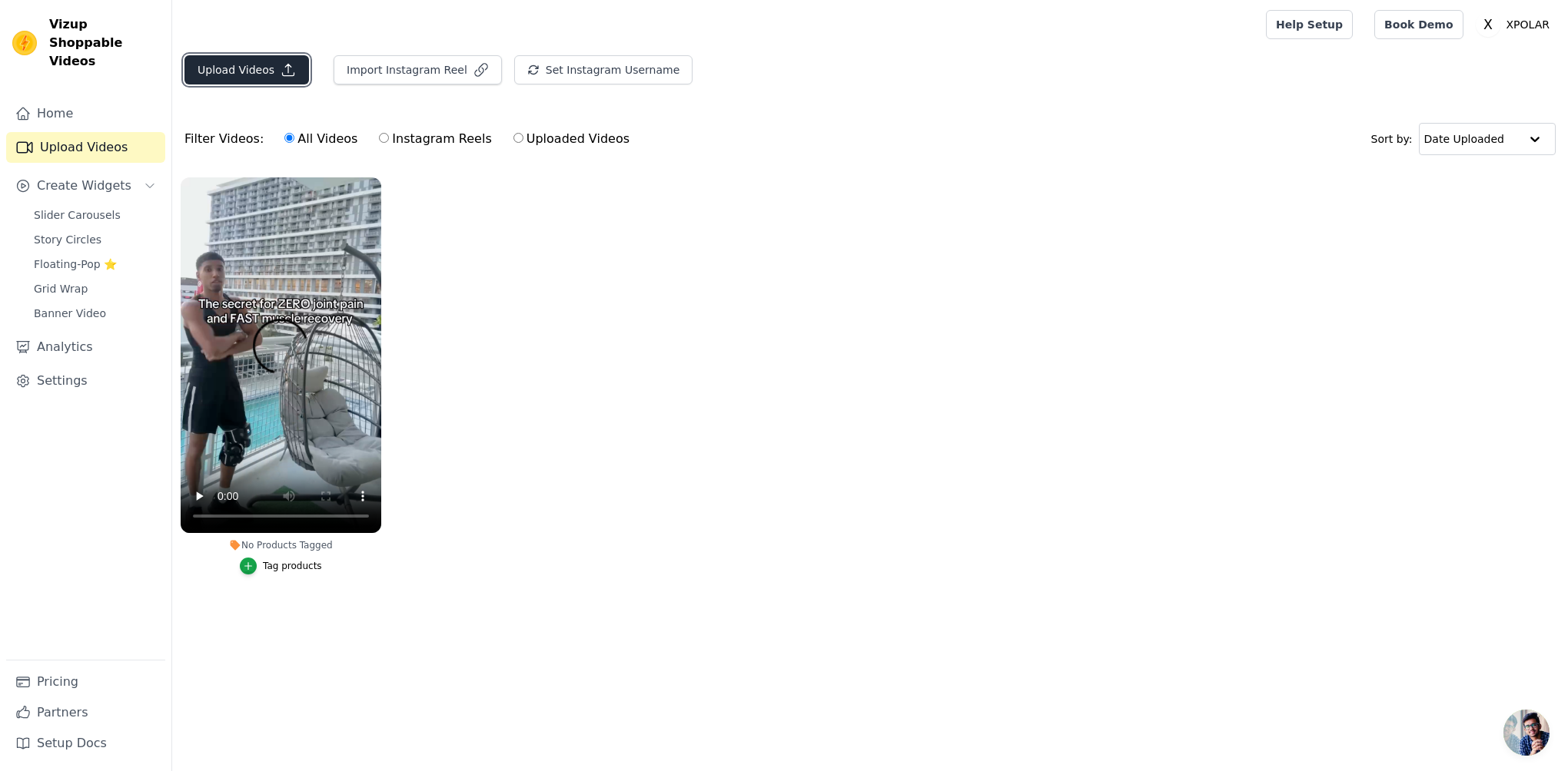
click at [244, 71] on button "Upload Videos" at bounding box center [247, 70] width 125 height 30
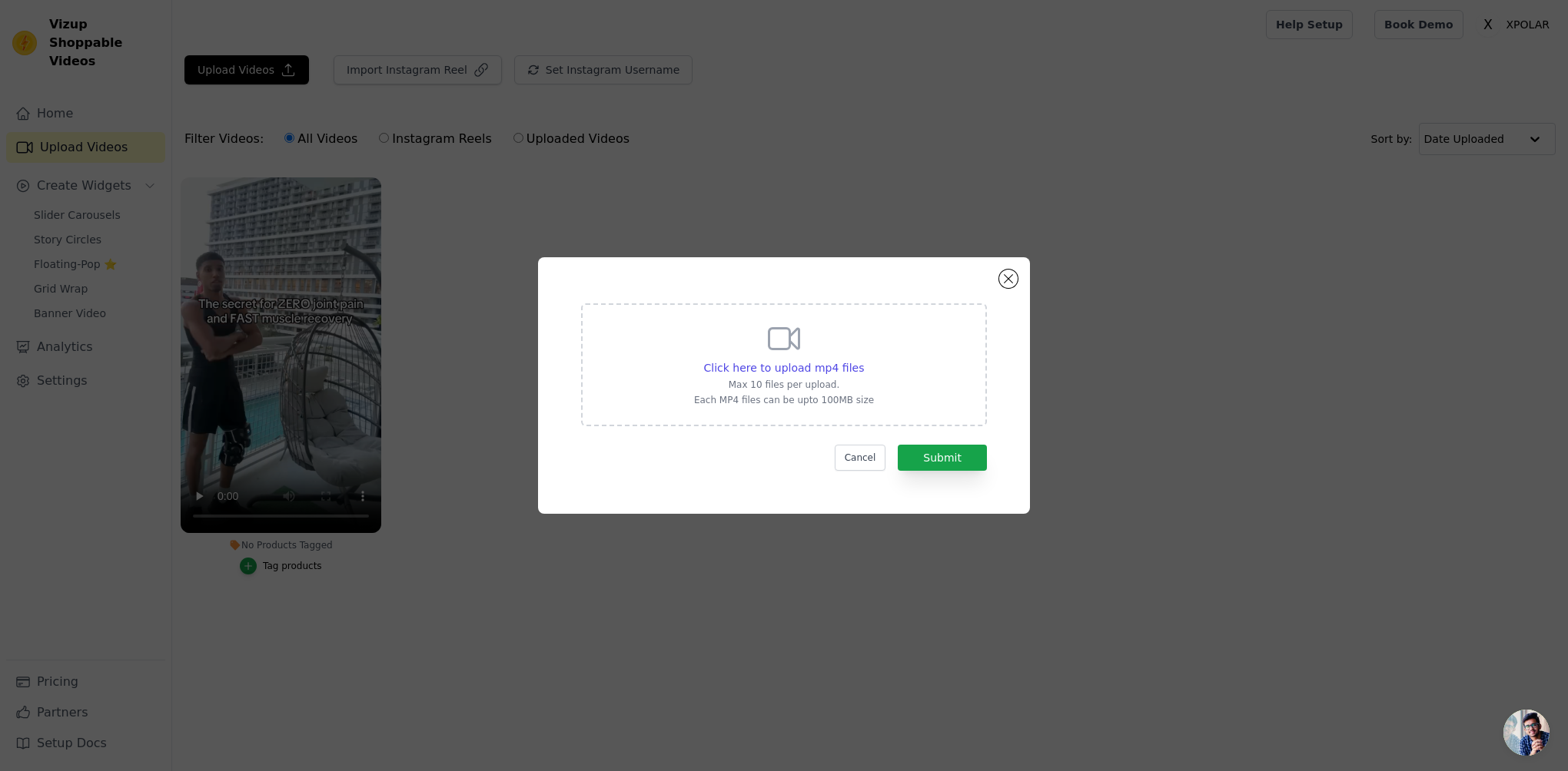
click at [771, 392] on div "Click here to upload mp4 files Max 10 files per upload. Each MP4 files can be u…" at bounding box center [784, 363] width 180 height 86
click at [863, 360] on input "Click here to upload mp4 files Max 10 files per upload. Each MP4 files can be u…" at bounding box center [863, 360] width 1 height 1
type input "C:\fakepath\Athlete - Malik Metivier.mp4"
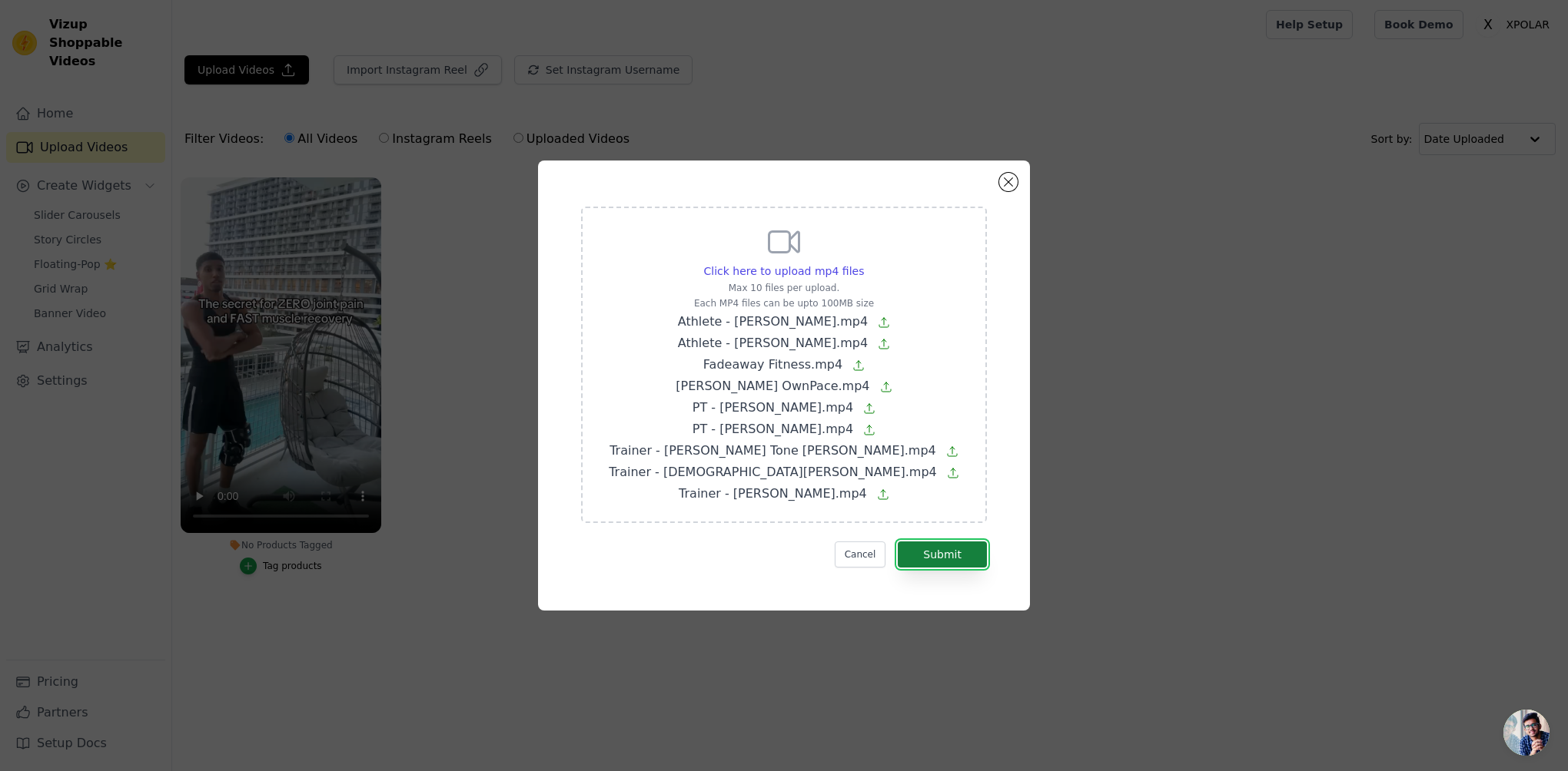
click at [926, 544] on button "Submit" at bounding box center [942, 555] width 90 height 26
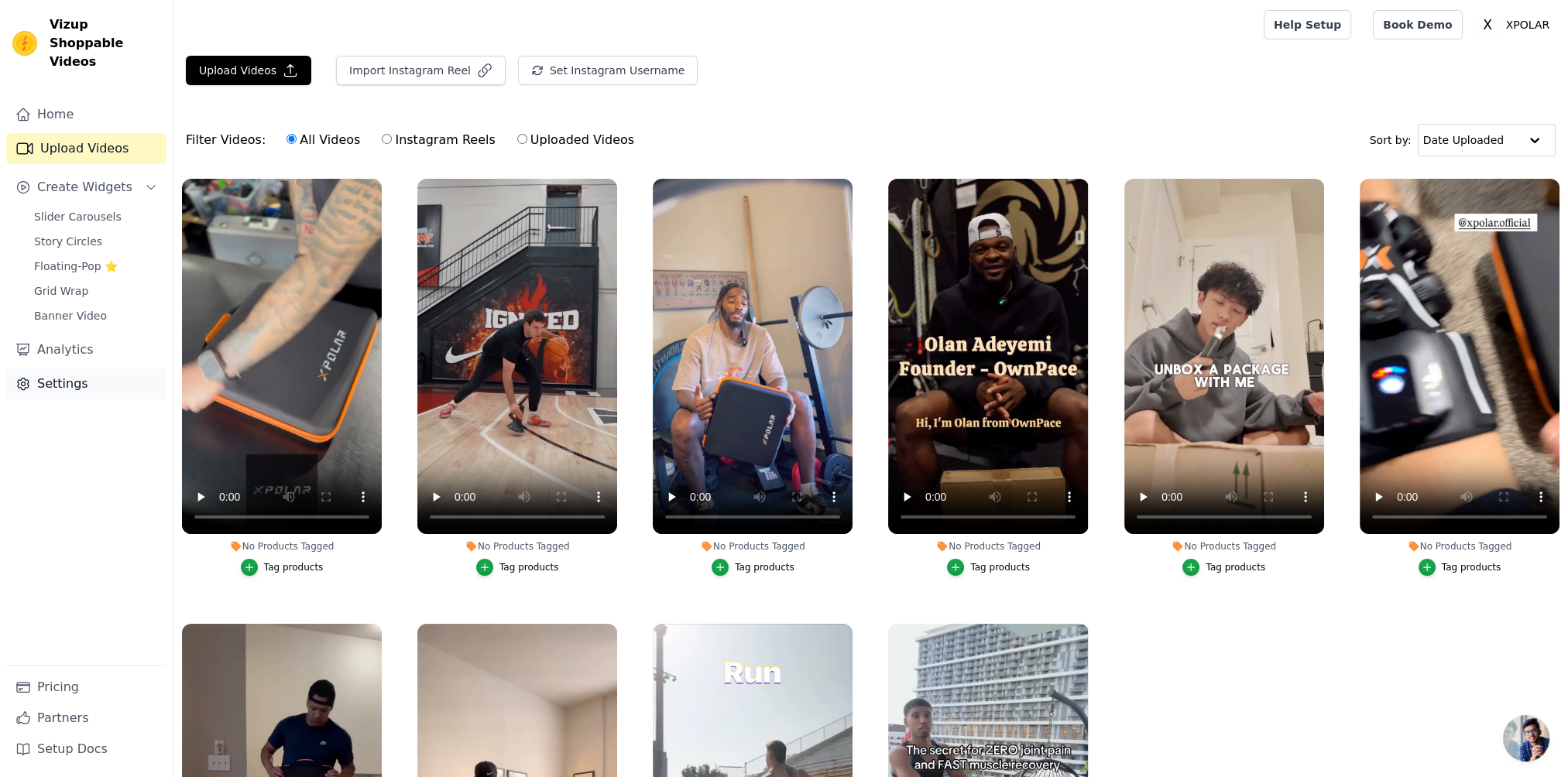
click at [73, 368] on link "Settings" at bounding box center [86, 383] width 161 height 31
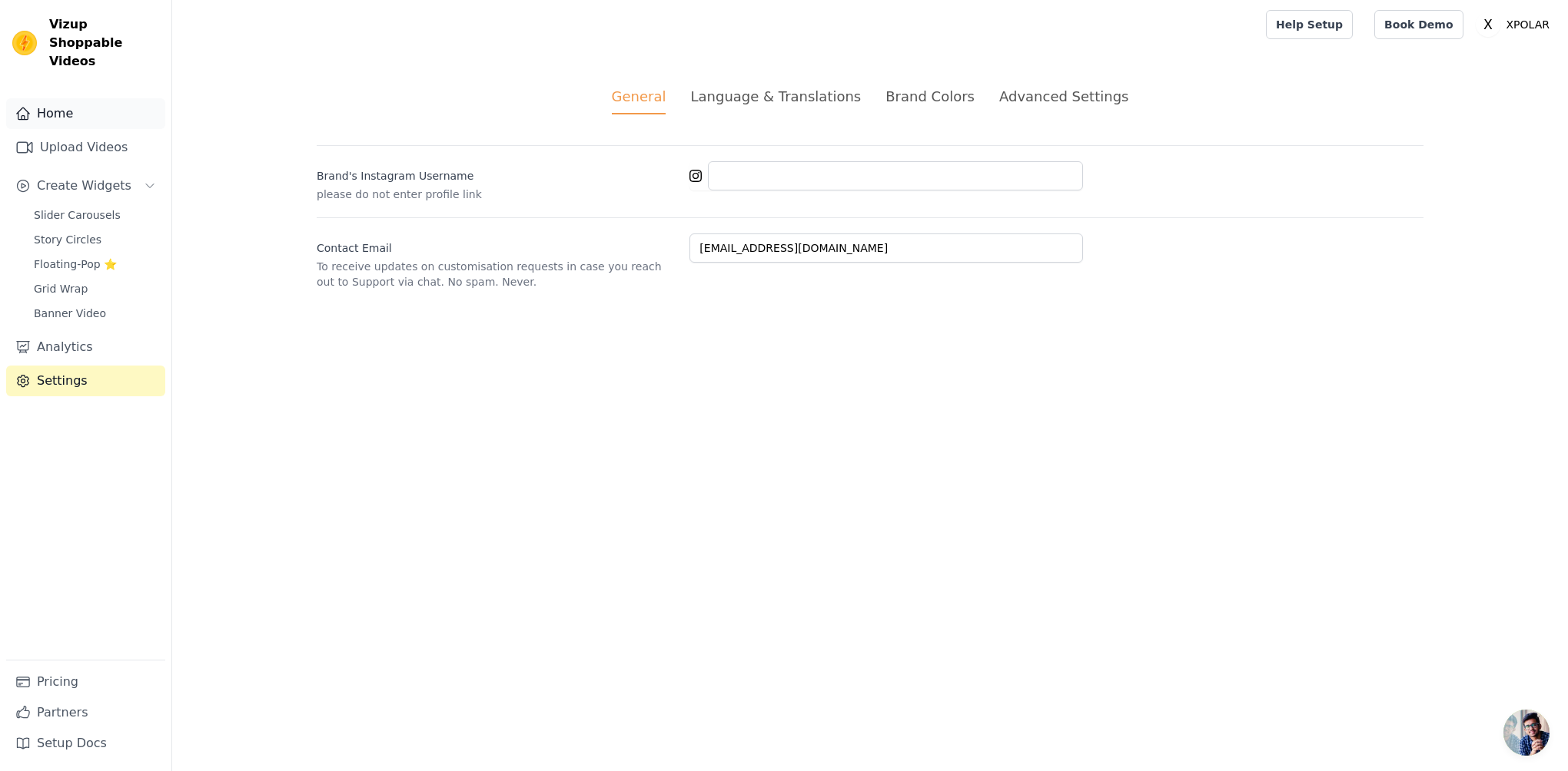
click at [57, 100] on link "Home" at bounding box center [85, 113] width 159 height 30
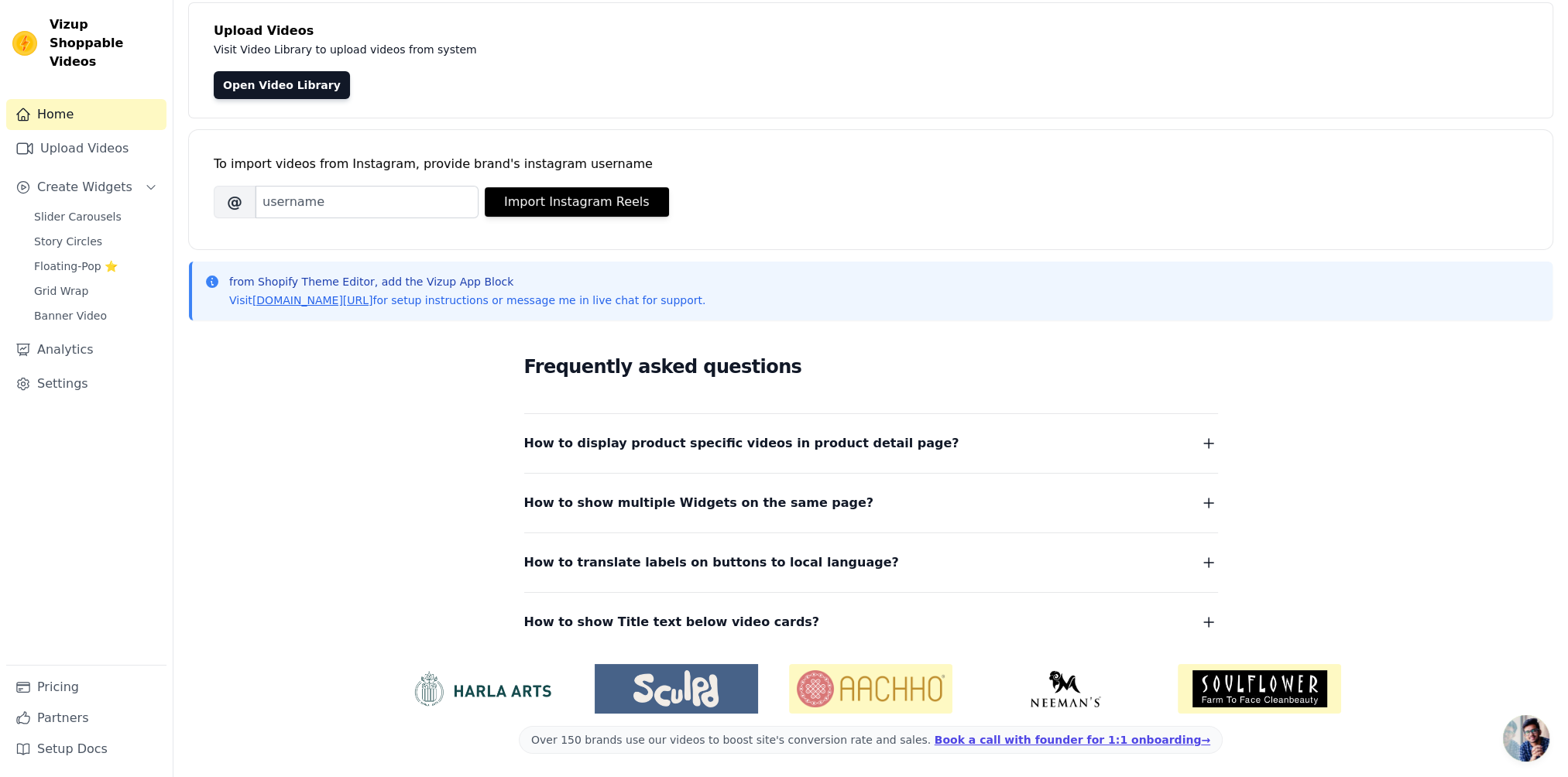
click at [633, 433] on span "How to display product specific videos in product detail page?" at bounding box center [741, 444] width 435 height 22
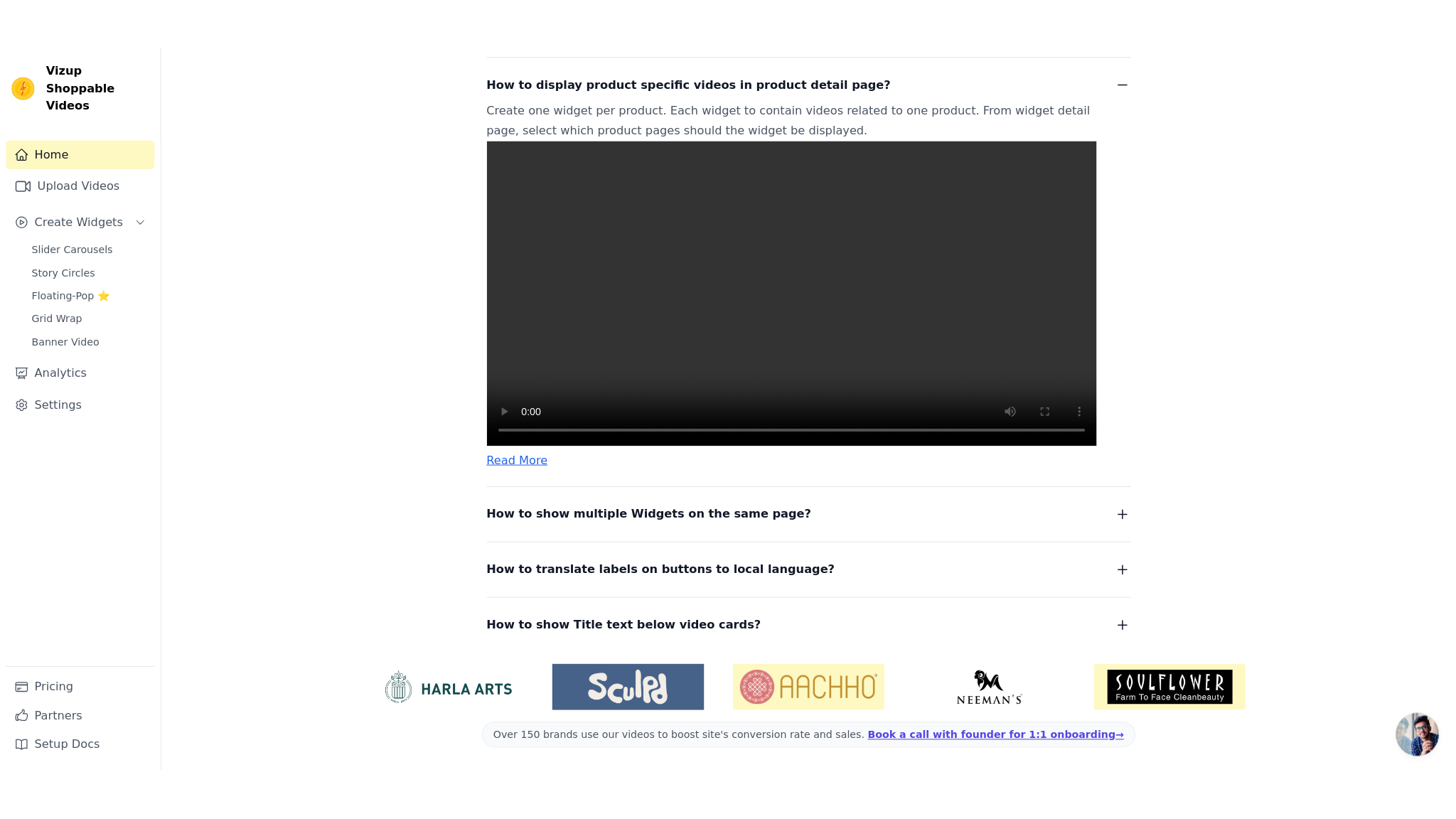
scroll to position [46, 0]
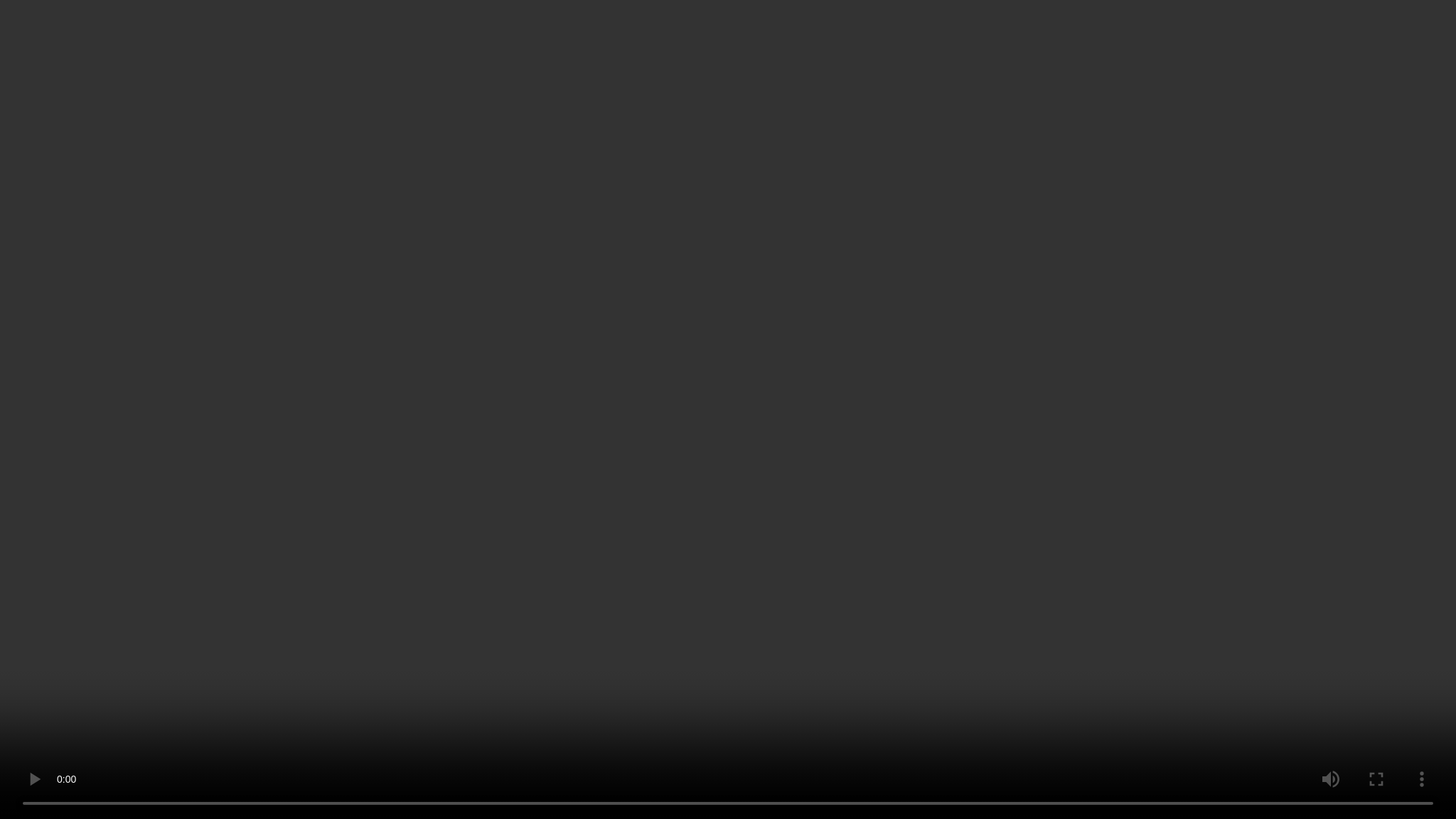
click at [285, 662] on video at bounding box center [728, 410] width 1456 height 819
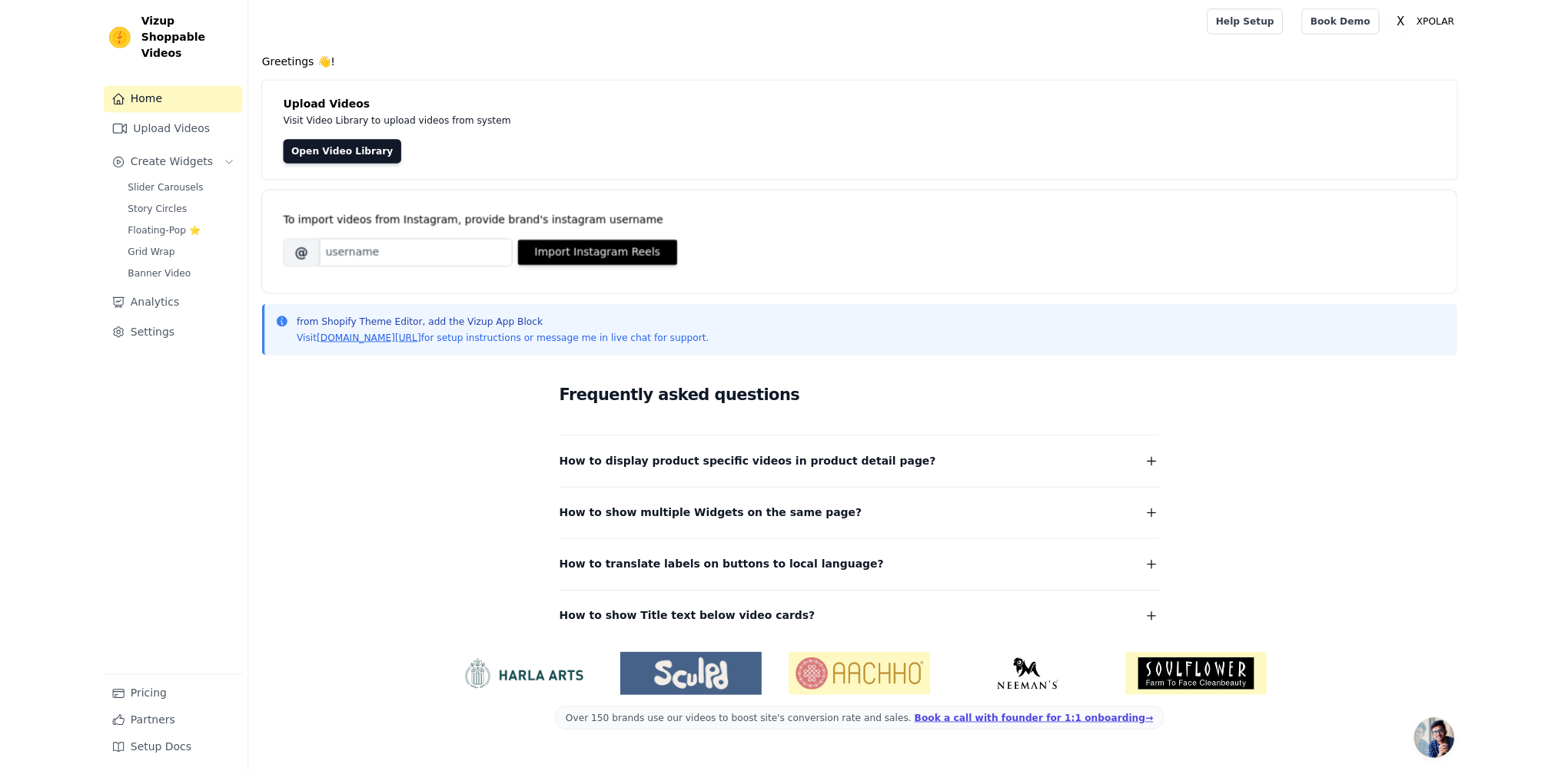
scroll to position [0, 0]
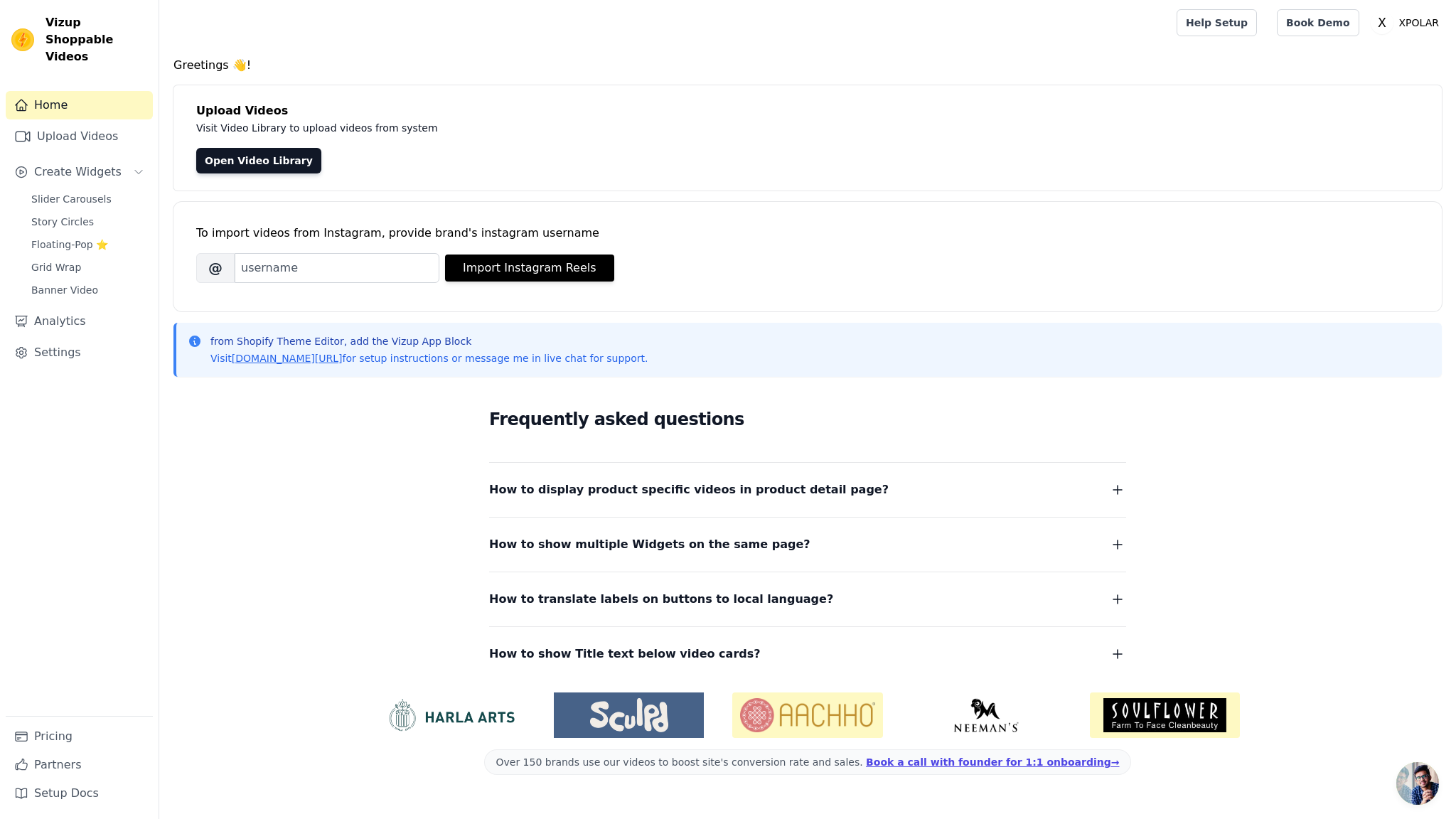
click at [105, 179] on html "Vizup Shoppable Videos Home Upload Videos Create Widgets Slider Carousels Story…" at bounding box center [728, 399] width 1456 height 798
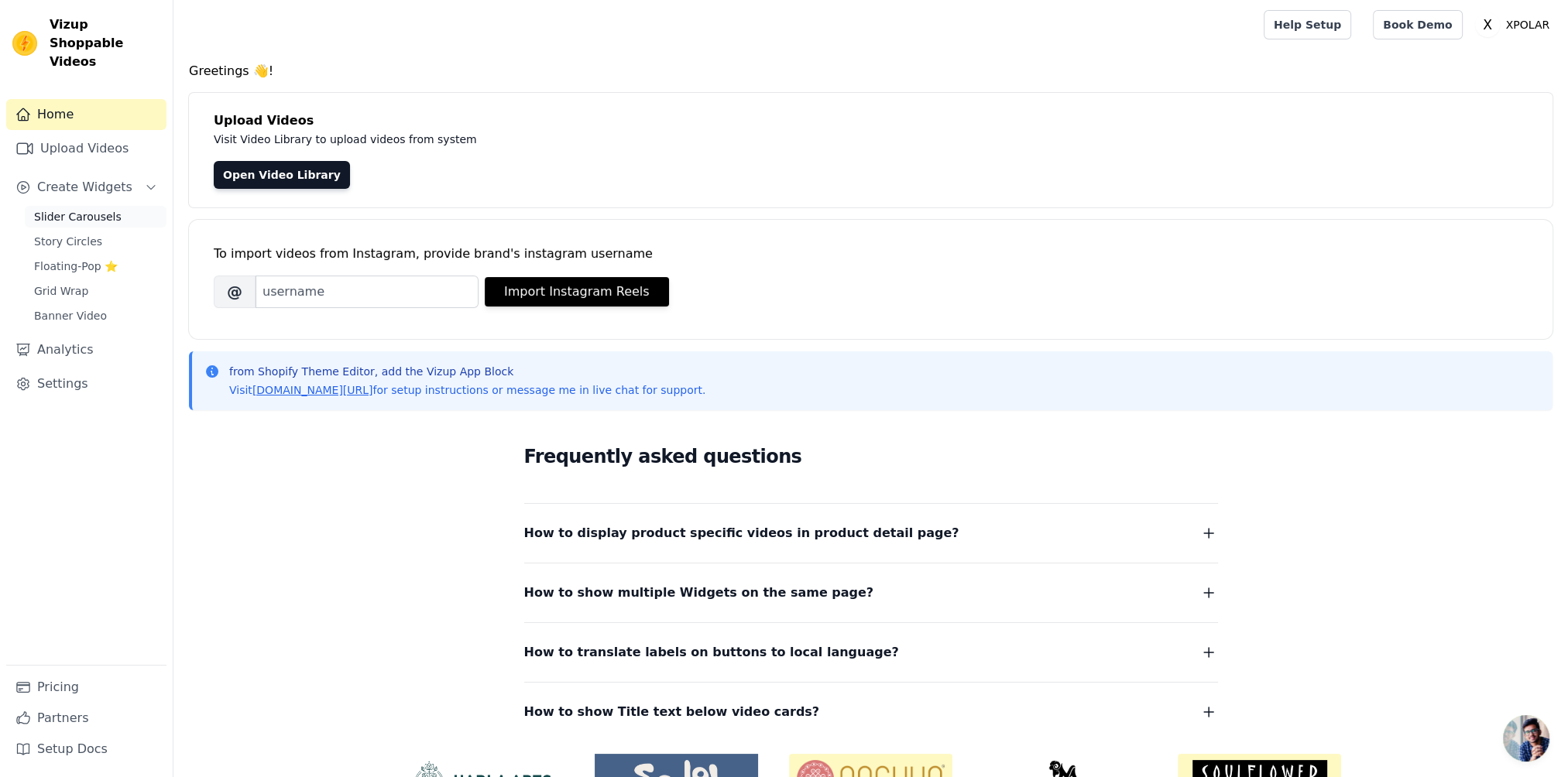
click at [74, 209] on span "Slider Carousels" at bounding box center [78, 217] width 88 height 16
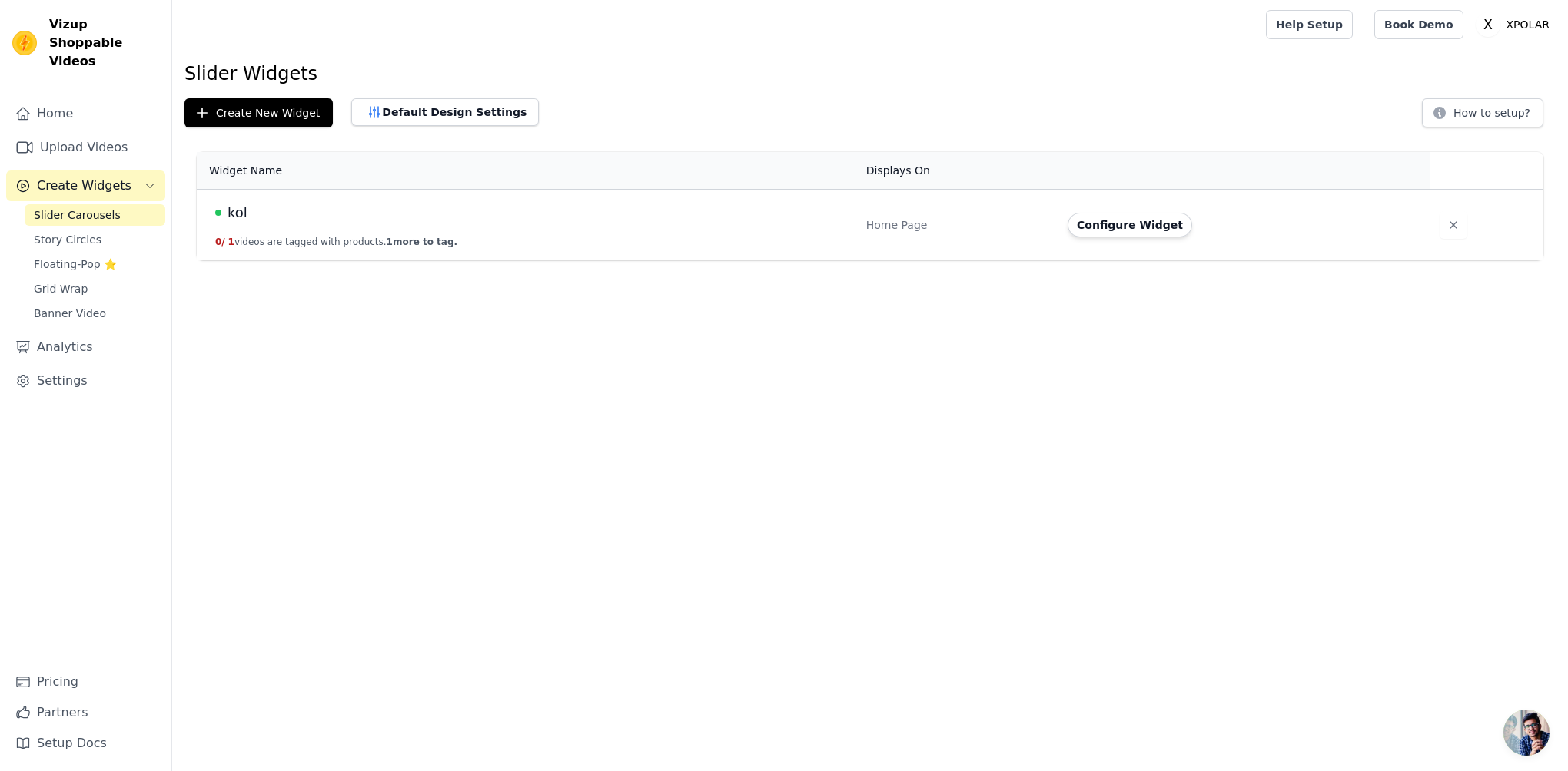
click at [235, 211] on span "kol" at bounding box center [237, 213] width 20 height 21
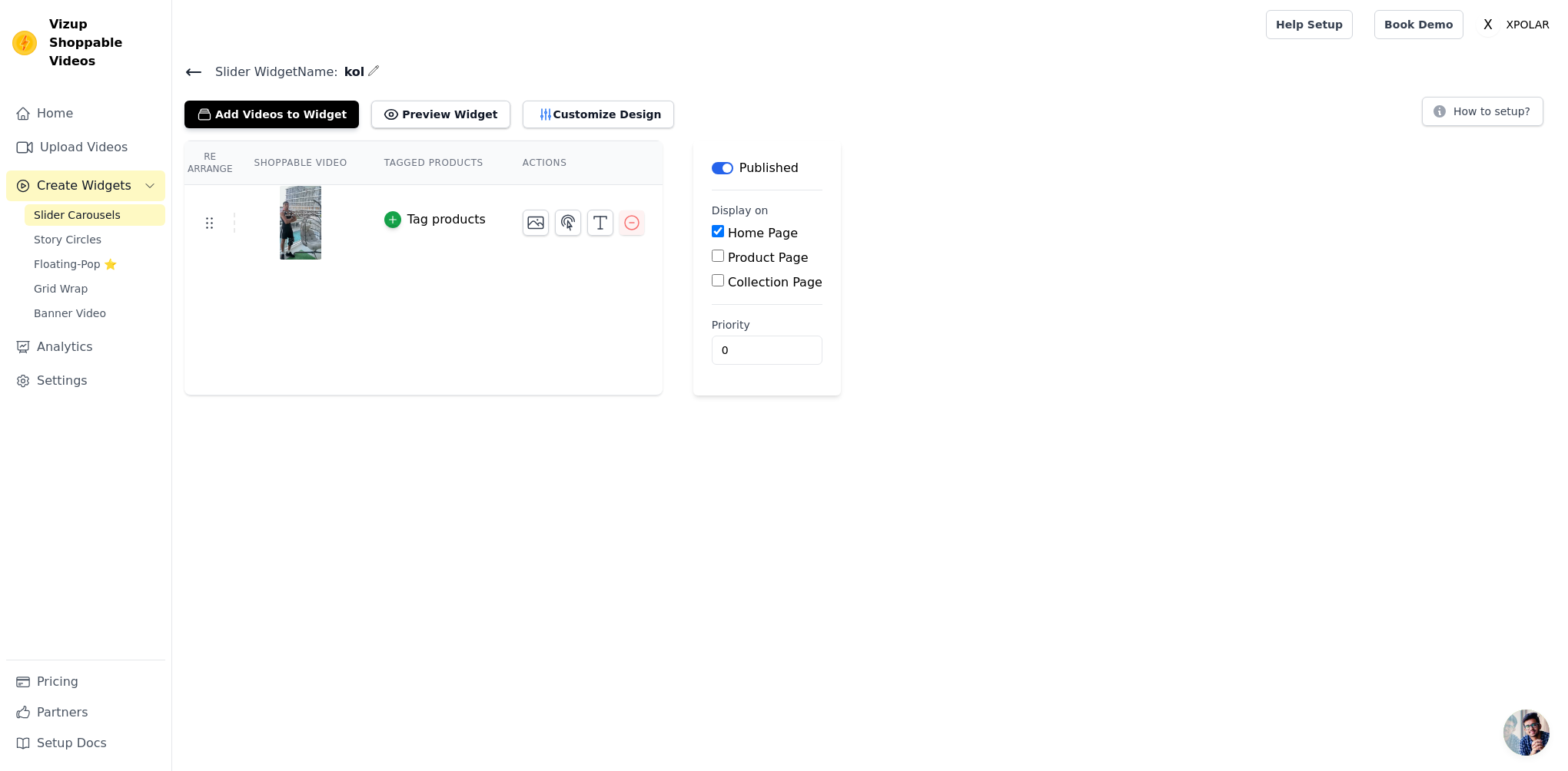
click at [443, 232] on td "Tag products" at bounding box center [435, 223] width 138 height 76
click at [347, 210] on div at bounding box center [300, 223] width 128 height 74
click at [390, 223] on icon "button" at bounding box center [393, 219] width 11 height 11
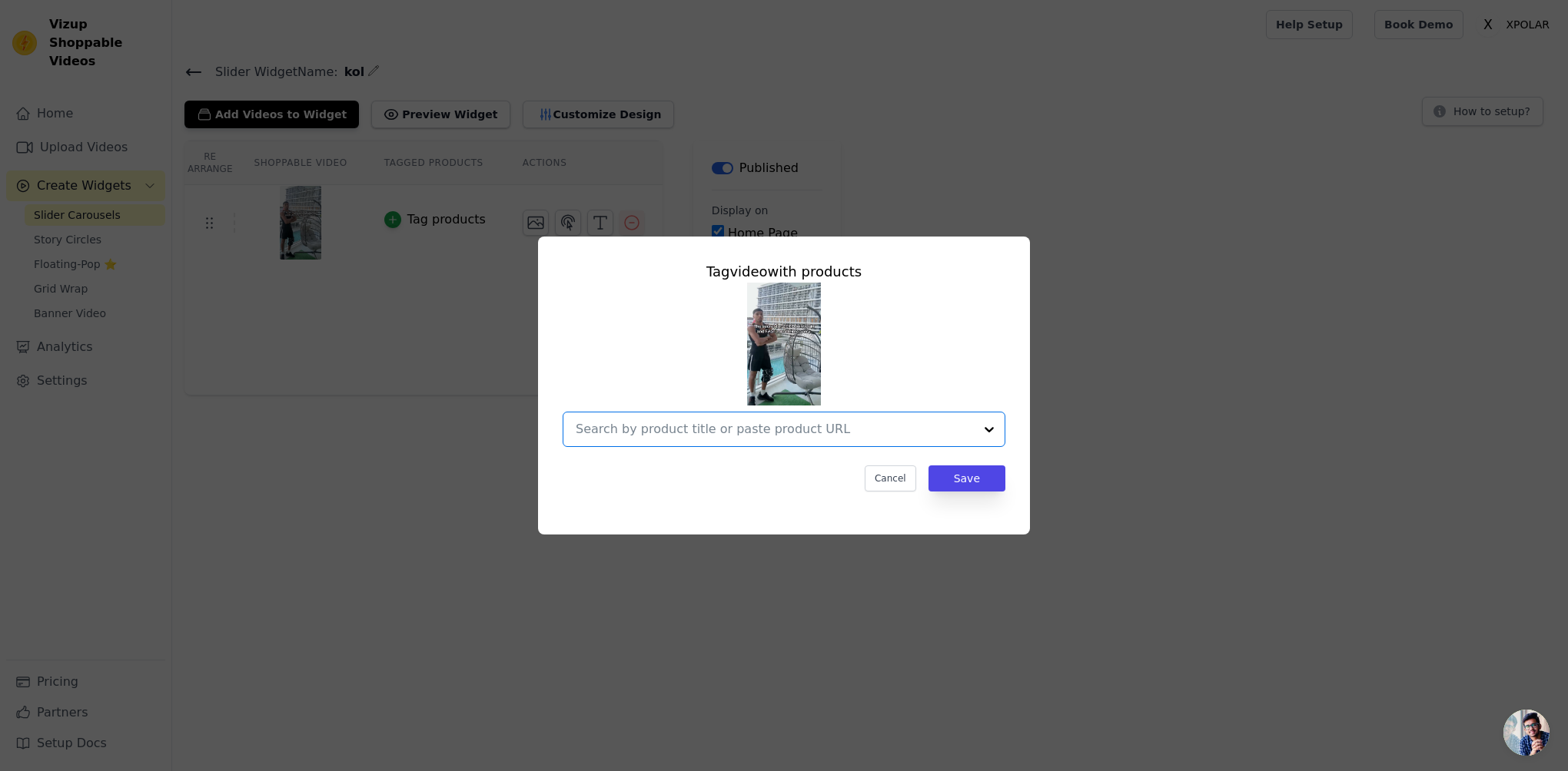
click at [873, 436] on input "text" at bounding box center [775, 429] width 398 height 18
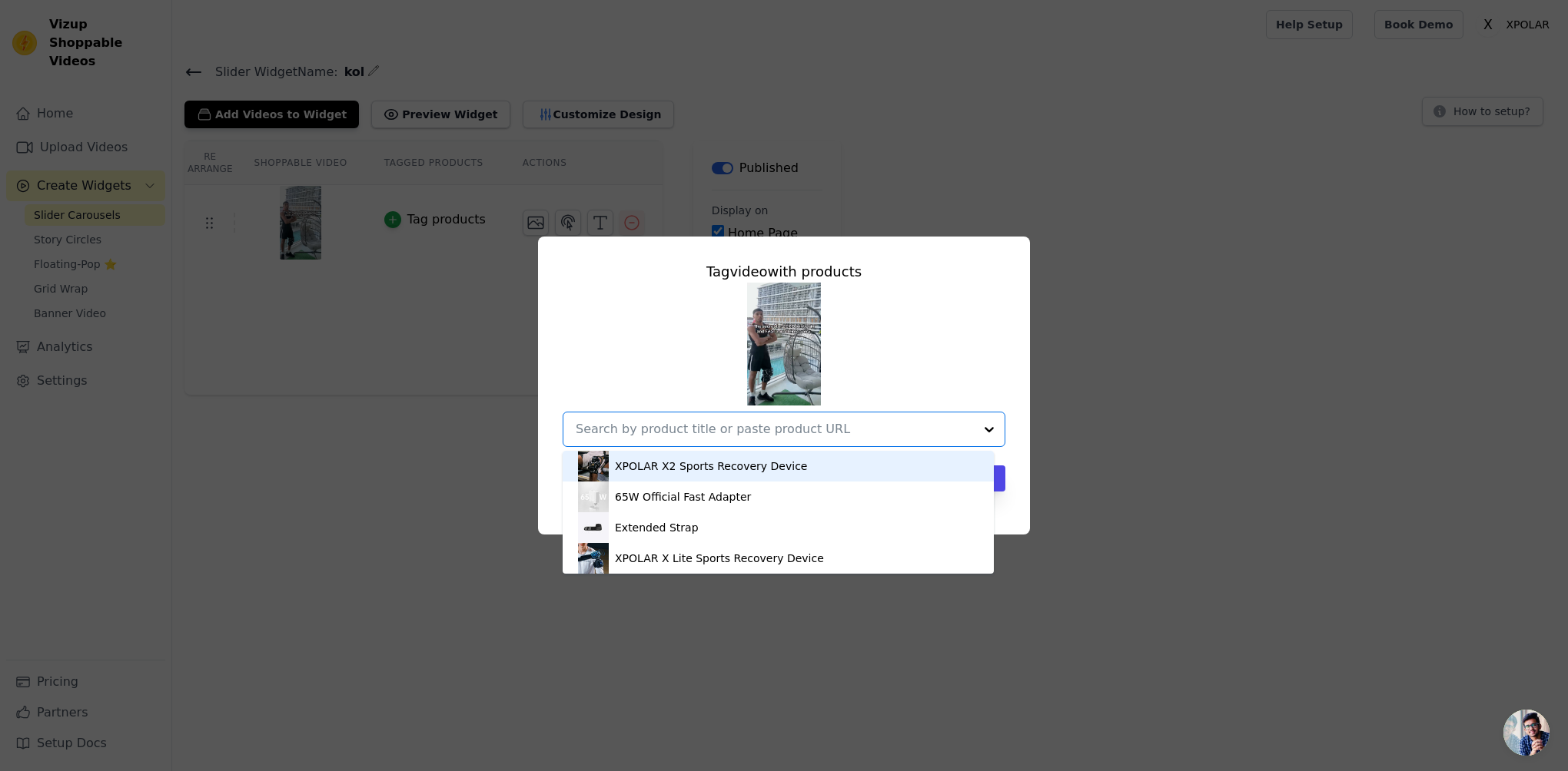
click at [732, 469] on div "XPOLAR X2 Sports Recovery Device" at bounding box center [711, 466] width 192 height 16
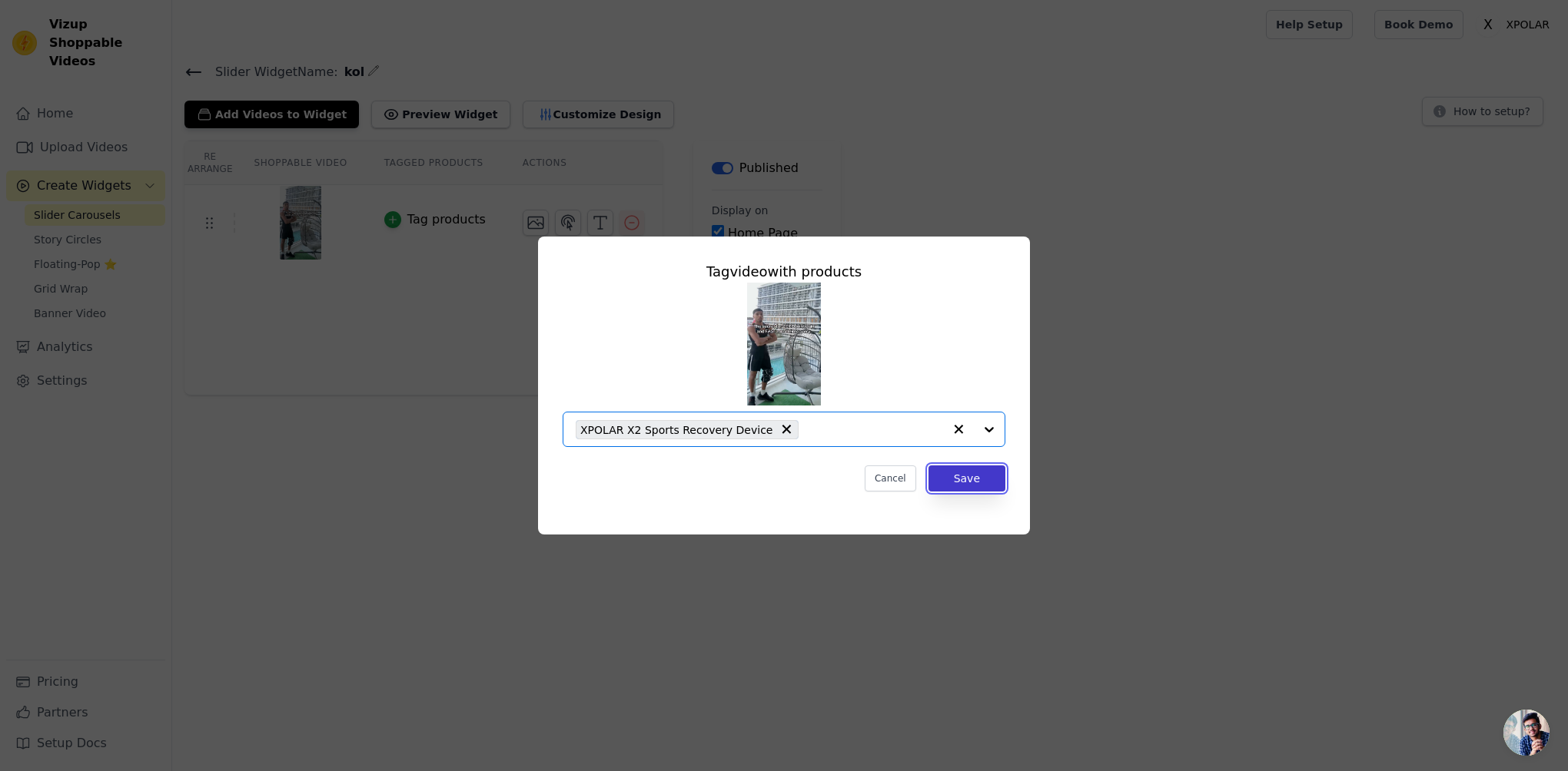
click at [964, 475] on button "Save" at bounding box center [967, 479] width 77 height 26
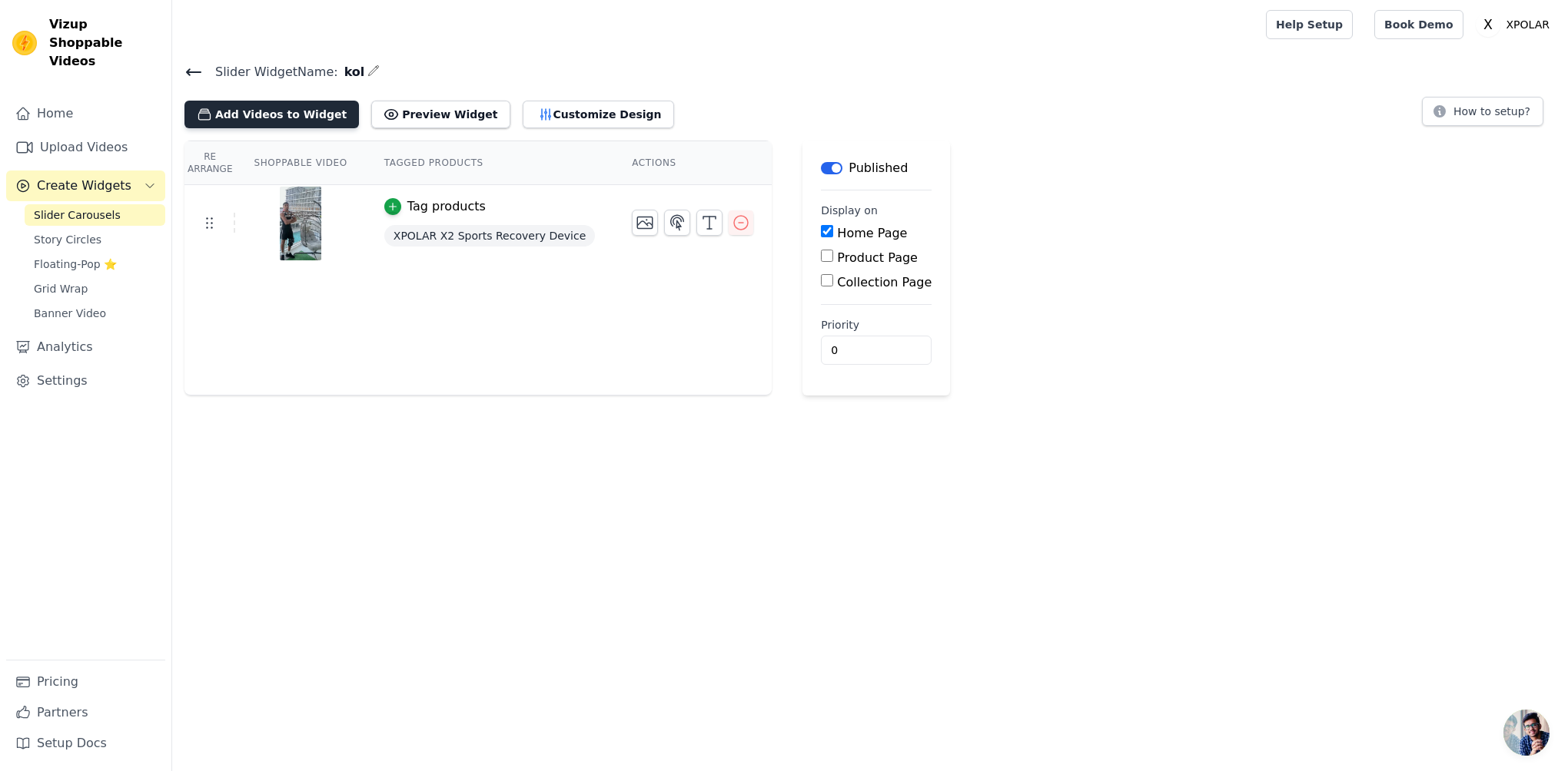
click at [254, 119] on button "Add Videos to Widget" at bounding box center [272, 115] width 174 height 28
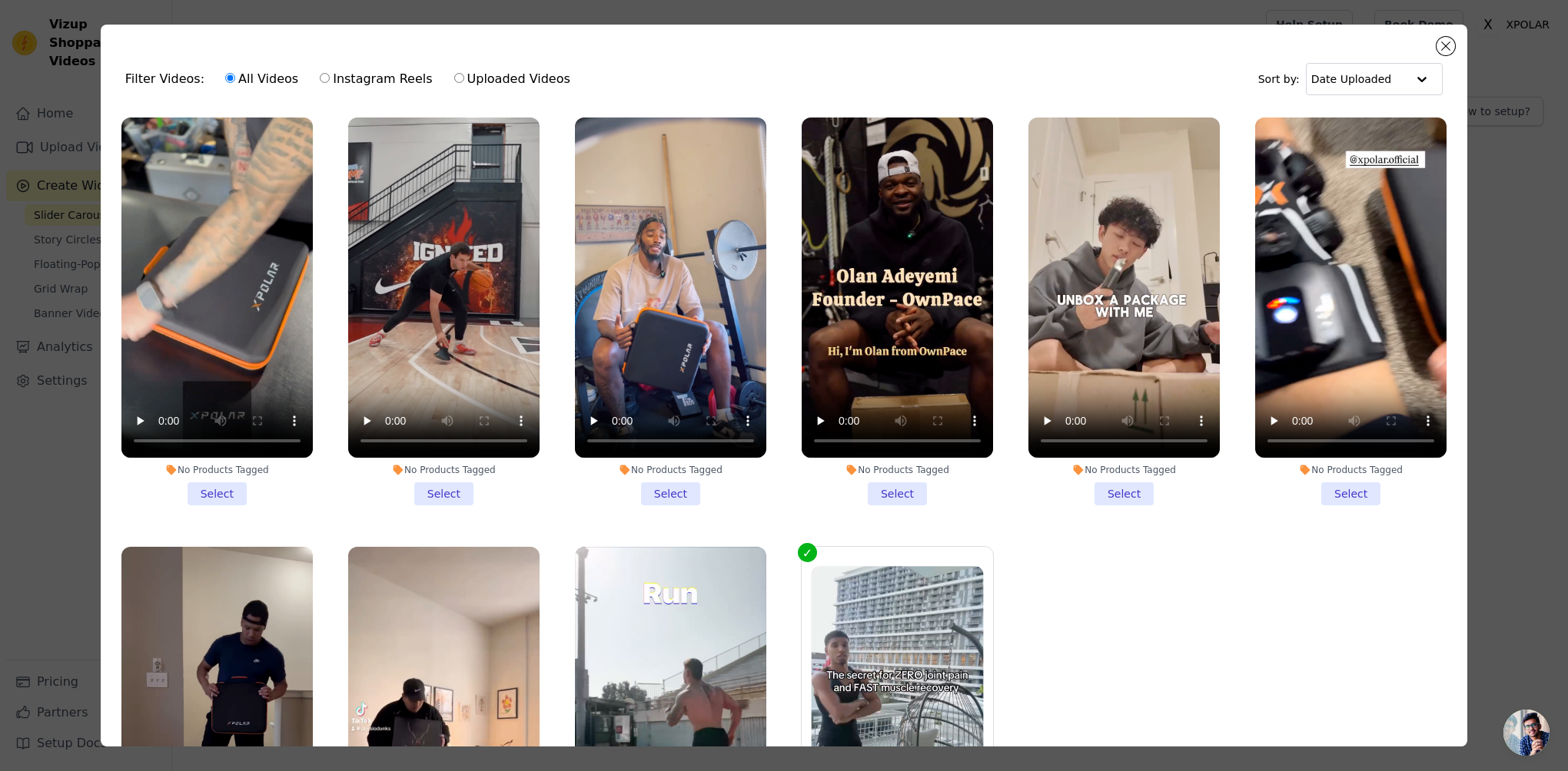
click at [224, 488] on li "No Products Tagged Select" at bounding box center [217, 311] width 191 height 388
click at [0, 0] on input "No Products Tagged Select" at bounding box center [0, 0] width 0 height 0
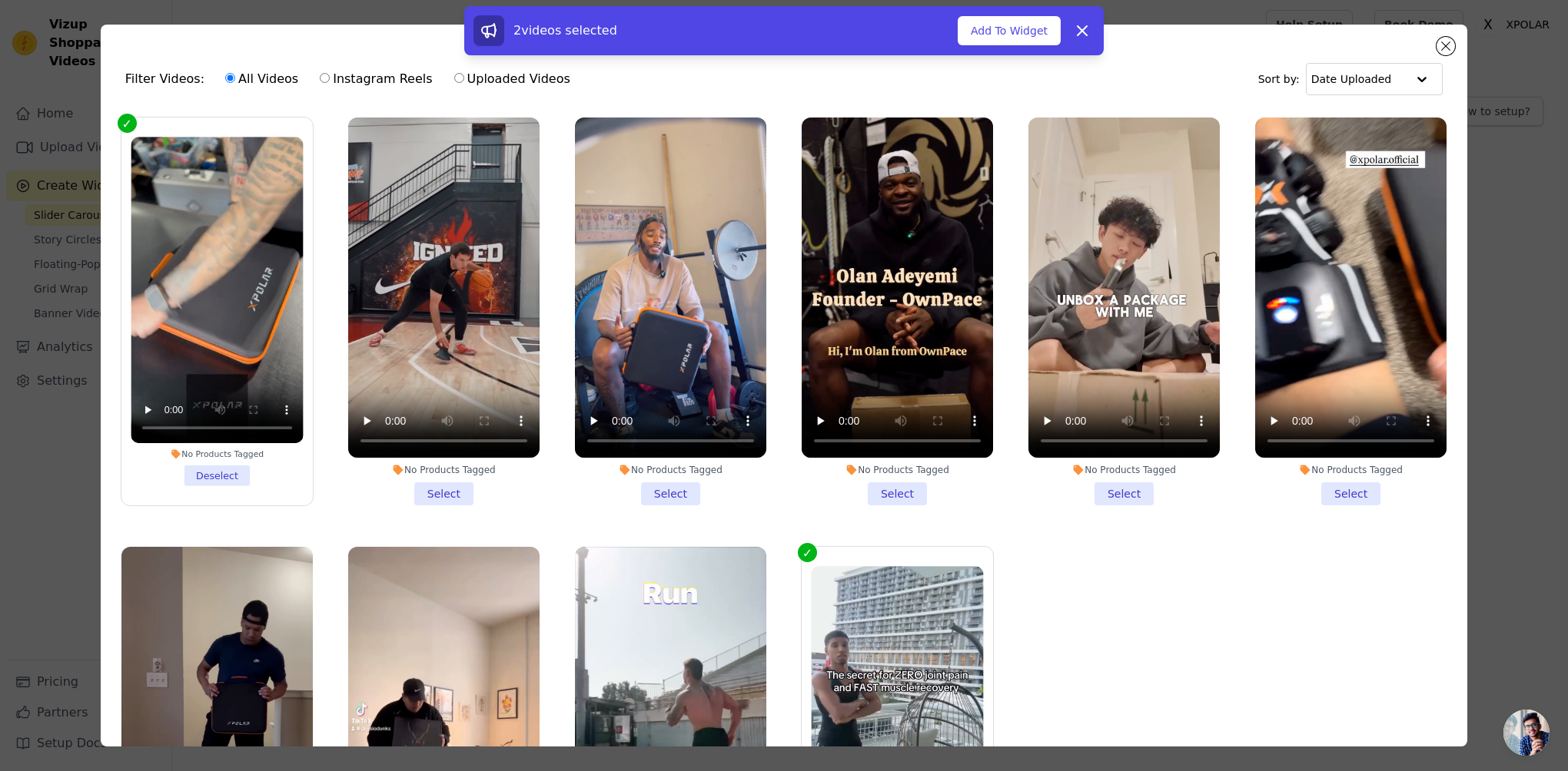
click at [428, 485] on li "No Products Tagged Select" at bounding box center [444, 311] width 191 height 388
click at [0, 0] on input "No Products Tagged Select" at bounding box center [0, 0] width 0 height 0
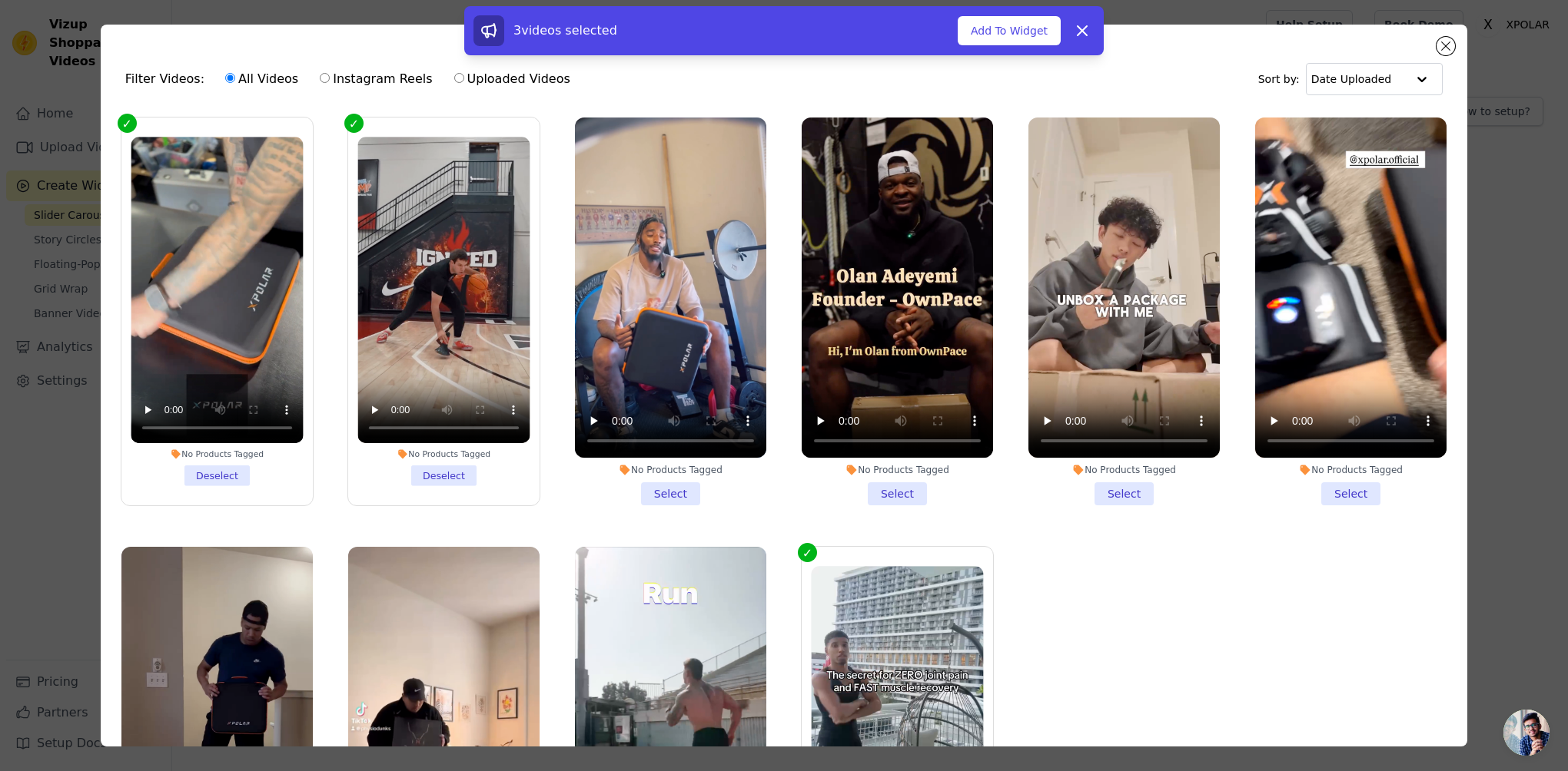
click at [655, 487] on li "No Products Tagged Select" at bounding box center [670, 311] width 191 height 388
click at [0, 0] on input "No Products Tagged Select" at bounding box center [0, 0] width 0 height 0
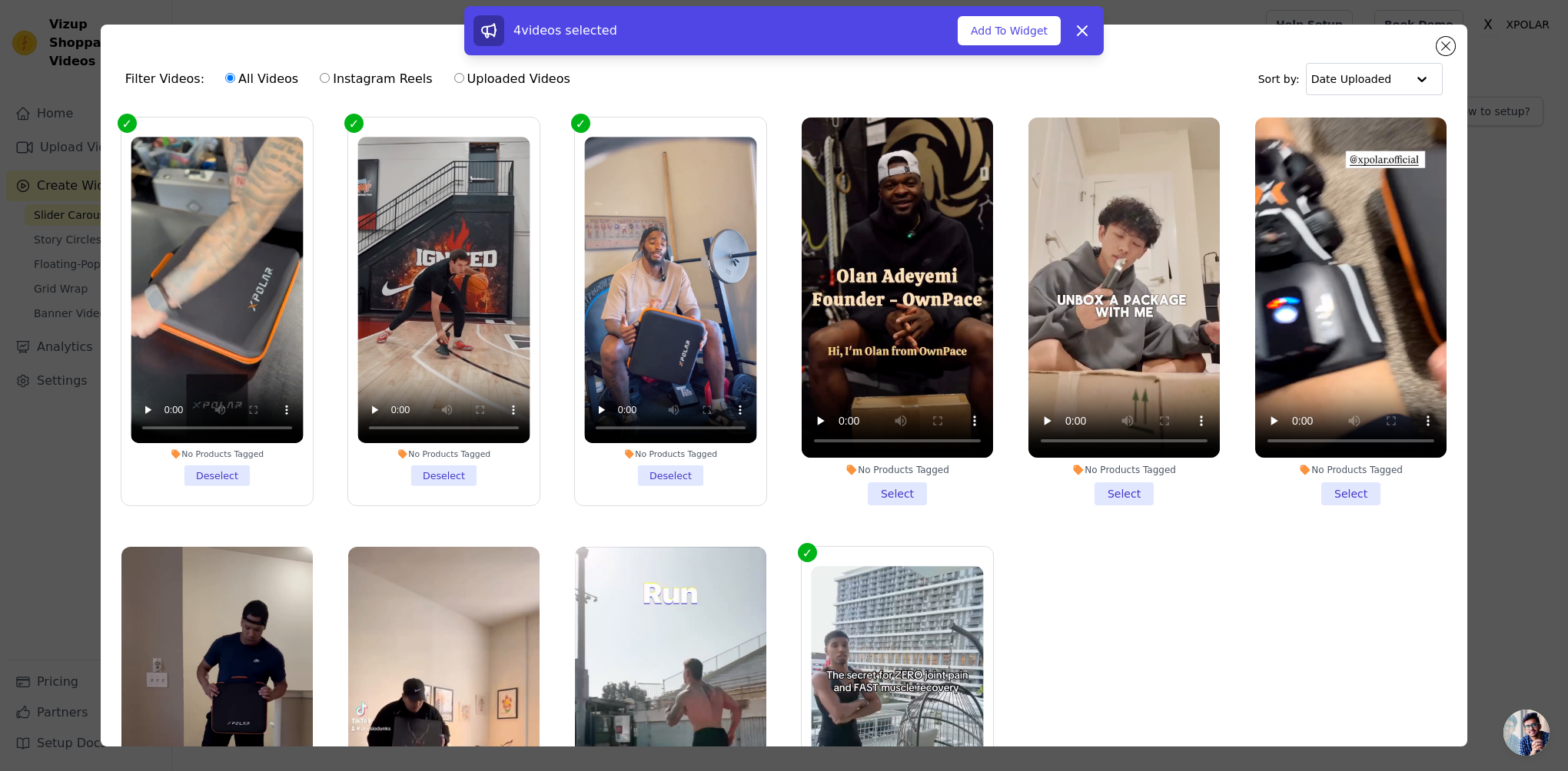
click at [901, 484] on li "No Products Tagged Select" at bounding box center [897, 311] width 191 height 388
click at [0, 0] on input "No Products Tagged Select" at bounding box center [0, 0] width 0 height 0
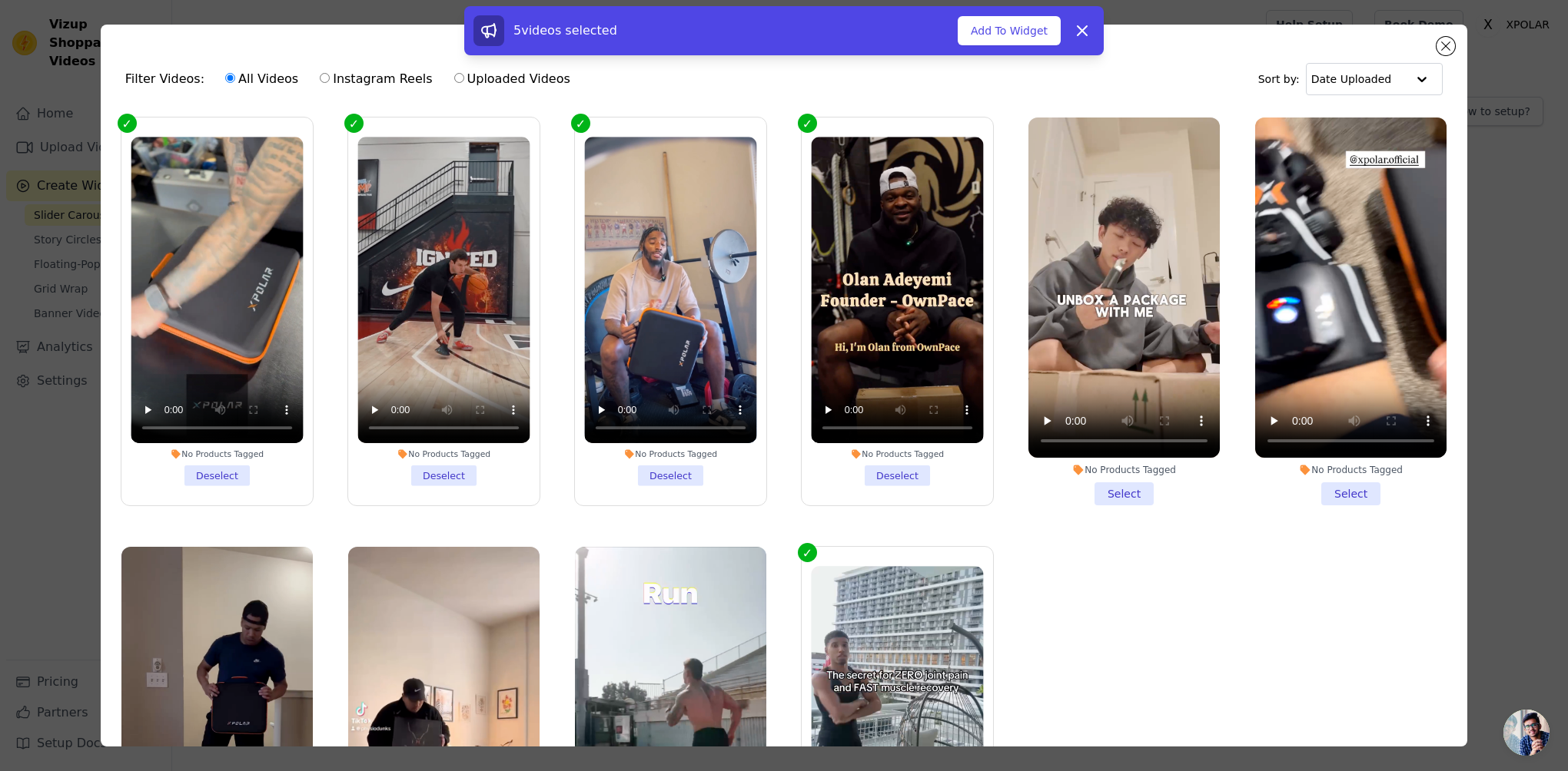
click at [1115, 495] on li "No Products Tagged Select" at bounding box center [1124, 311] width 191 height 388
click at [0, 0] on input "No Products Tagged Select" at bounding box center [0, 0] width 0 height 0
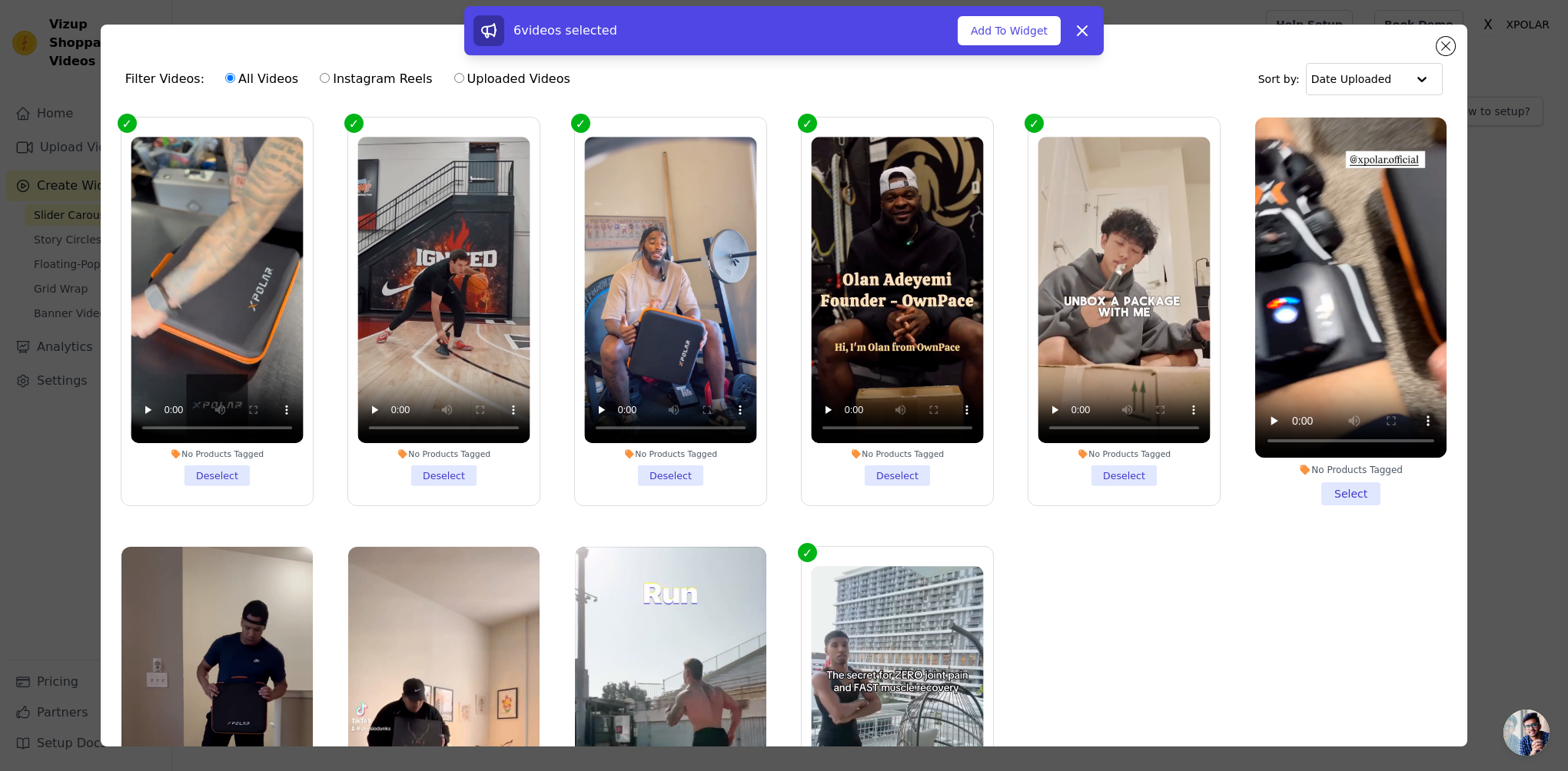
click at [1327, 495] on li "No Products Tagged Select" at bounding box center [1350, 311] width 191 height 388
click at [0, 0] on input "No Products Tagged Select" at bounding box center [0, 0] width 0 height 0
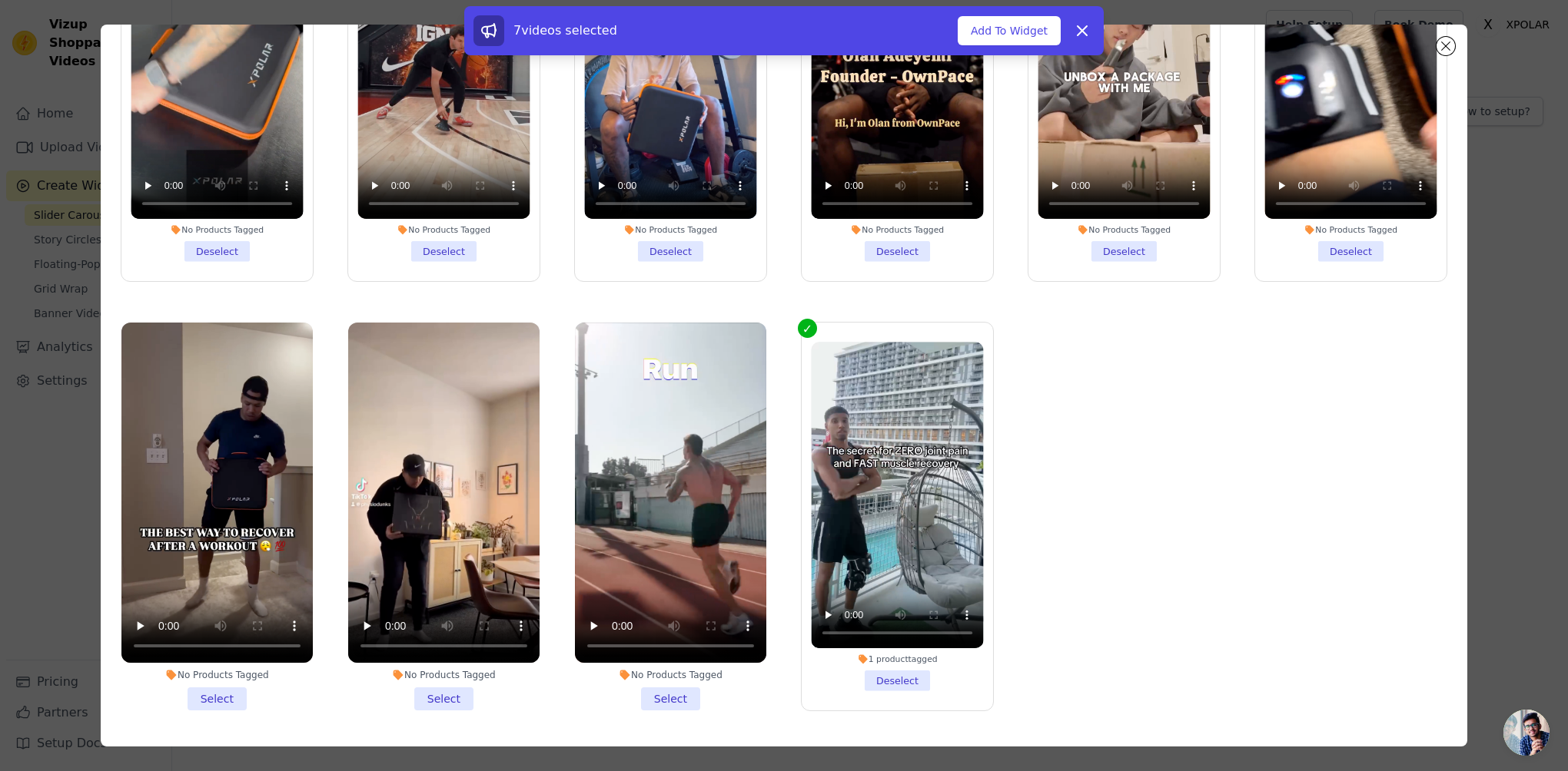
scroll to position [133, 0]
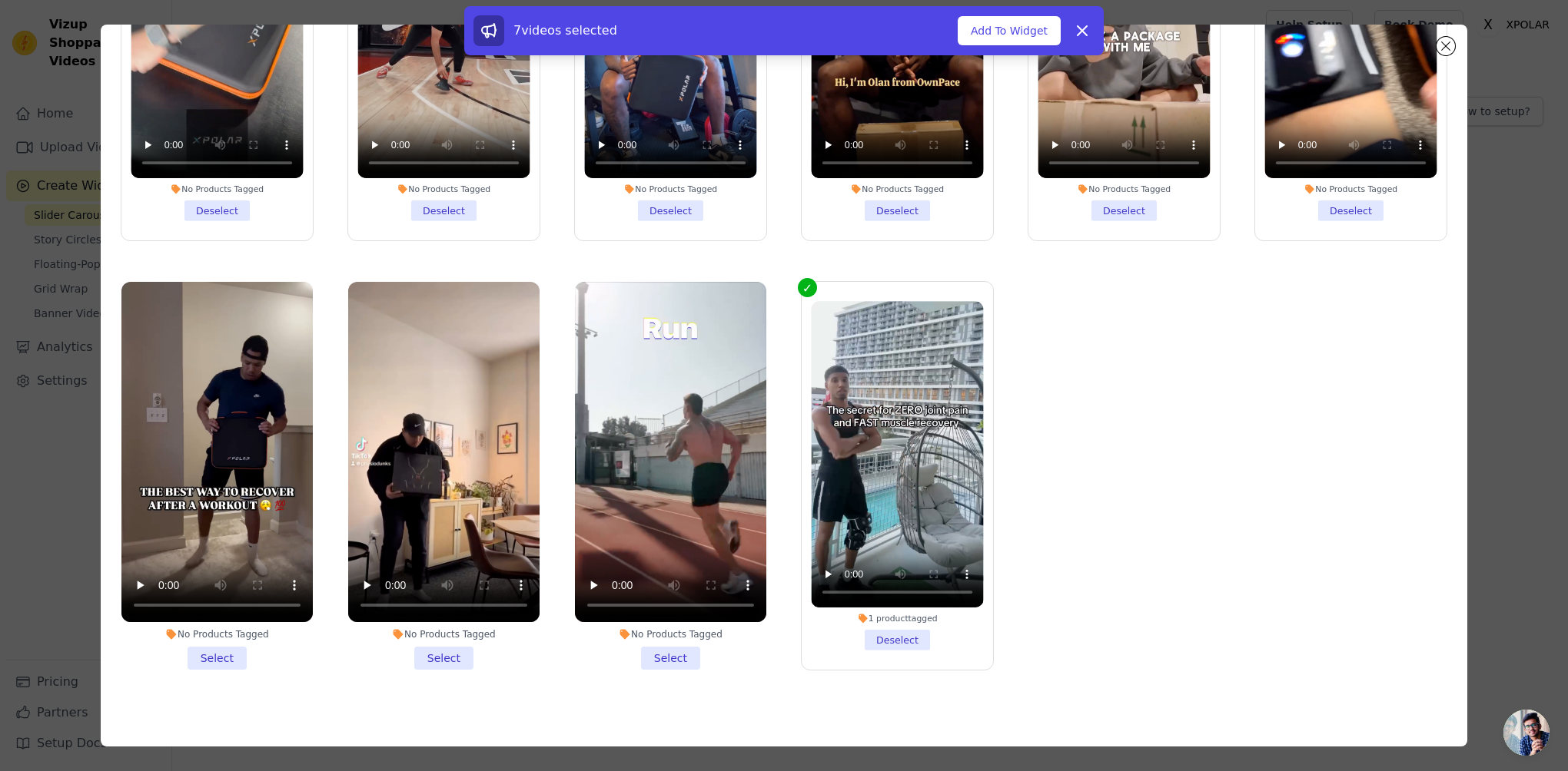
click at [907, 627] on li "1 product tagged Deselect" at bounding box center [897, 475] width 172 height 349
click at [0, 0] on input "1 product tagged Deselect" at bounding box center [0, 0] width 0 height 0
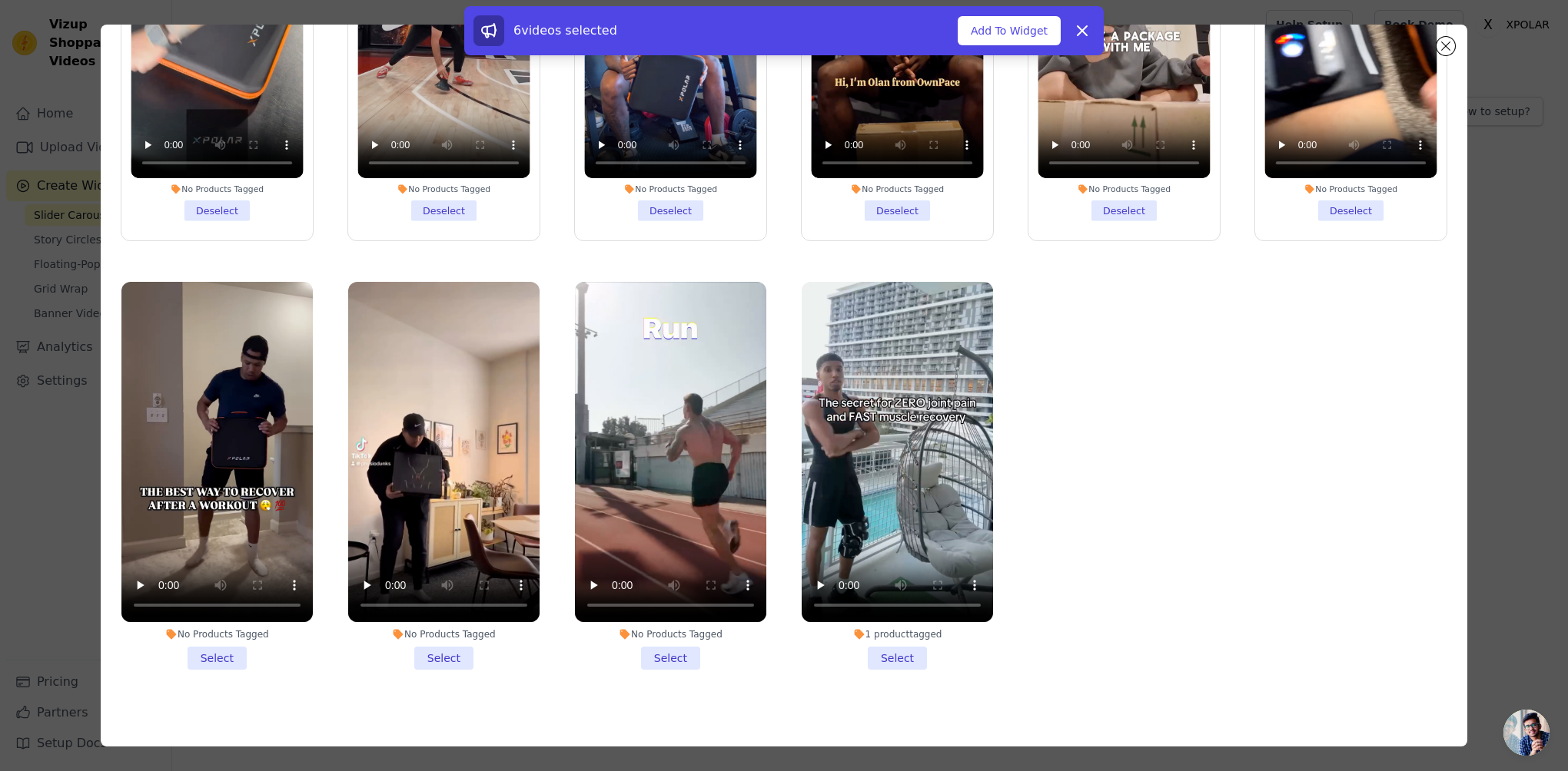
click at [891, 641] on li "1 product tagged Select" at bounding box center [897, 475] width 191 height 388
click at [0, 0] on input "1 product tagged Select" at bounding box center [0, 0] width 0 height 0
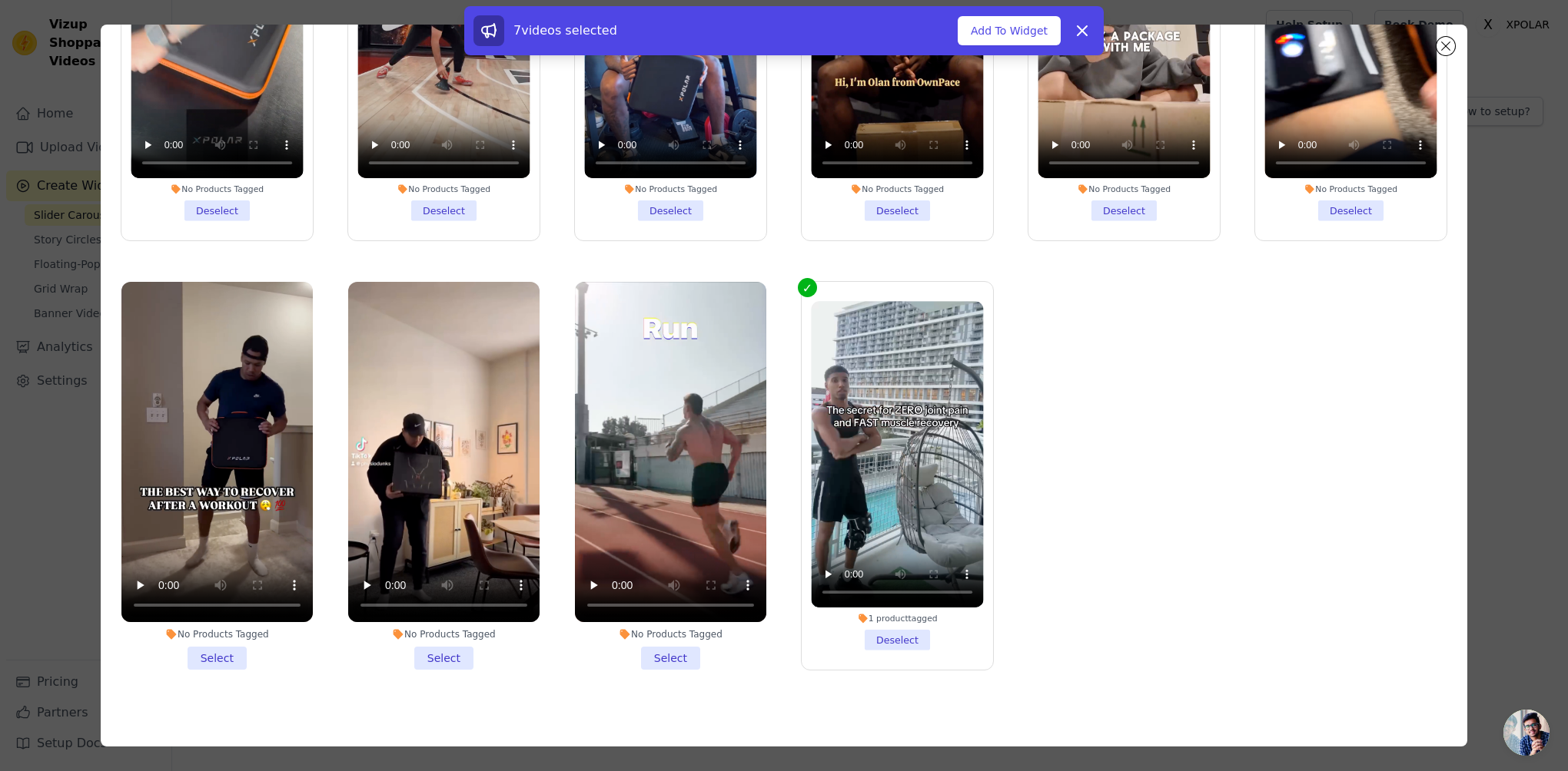
click at [676, 644] on li "No Products Tagged Select" at bounding box center [670, 475] width 191 height 388
click at [0, 0] on input "No Products Tagged Select" at bounding box center [0, 0] width 0 height 0
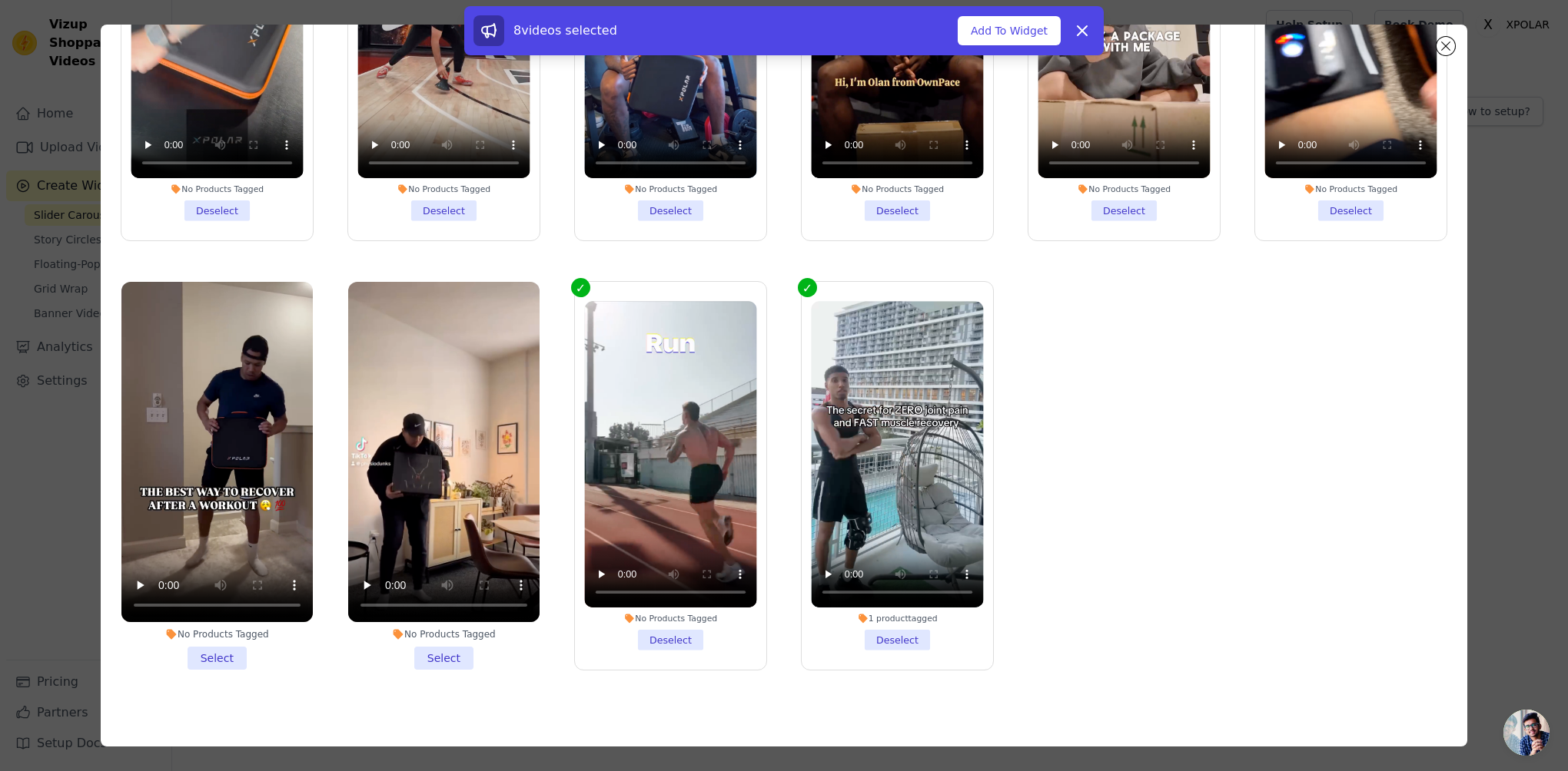
click at [430, 647] on li "No Products Tagged Select" at bounding box center [444, 475] width 191 height 388
click at [0, 0] on input "No Products Tagged Select" at bounding box center [0, 0] width 0 height 0
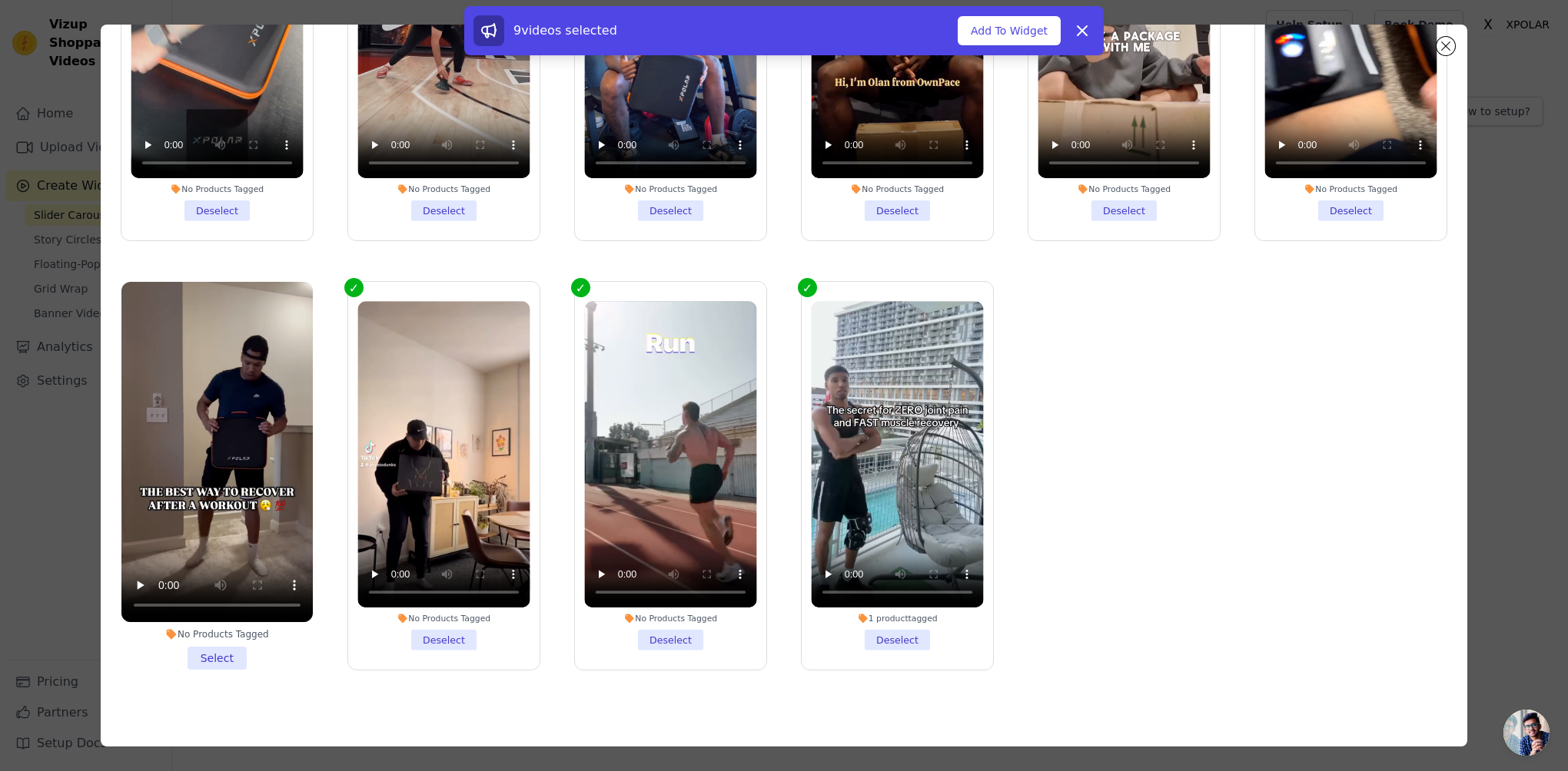
drag, startPoint x: 198, startPoint y: 647, endPoint x: 228, endPoint y: 647, distance: 30.0
click at [198, 648] on li "No Products Tagged Select" at bounding box center [217, 475] width 191 height 388
click at [0, 0] on input "No Products Tagged Select" at bounding box center [0, 0] width 0 height 0
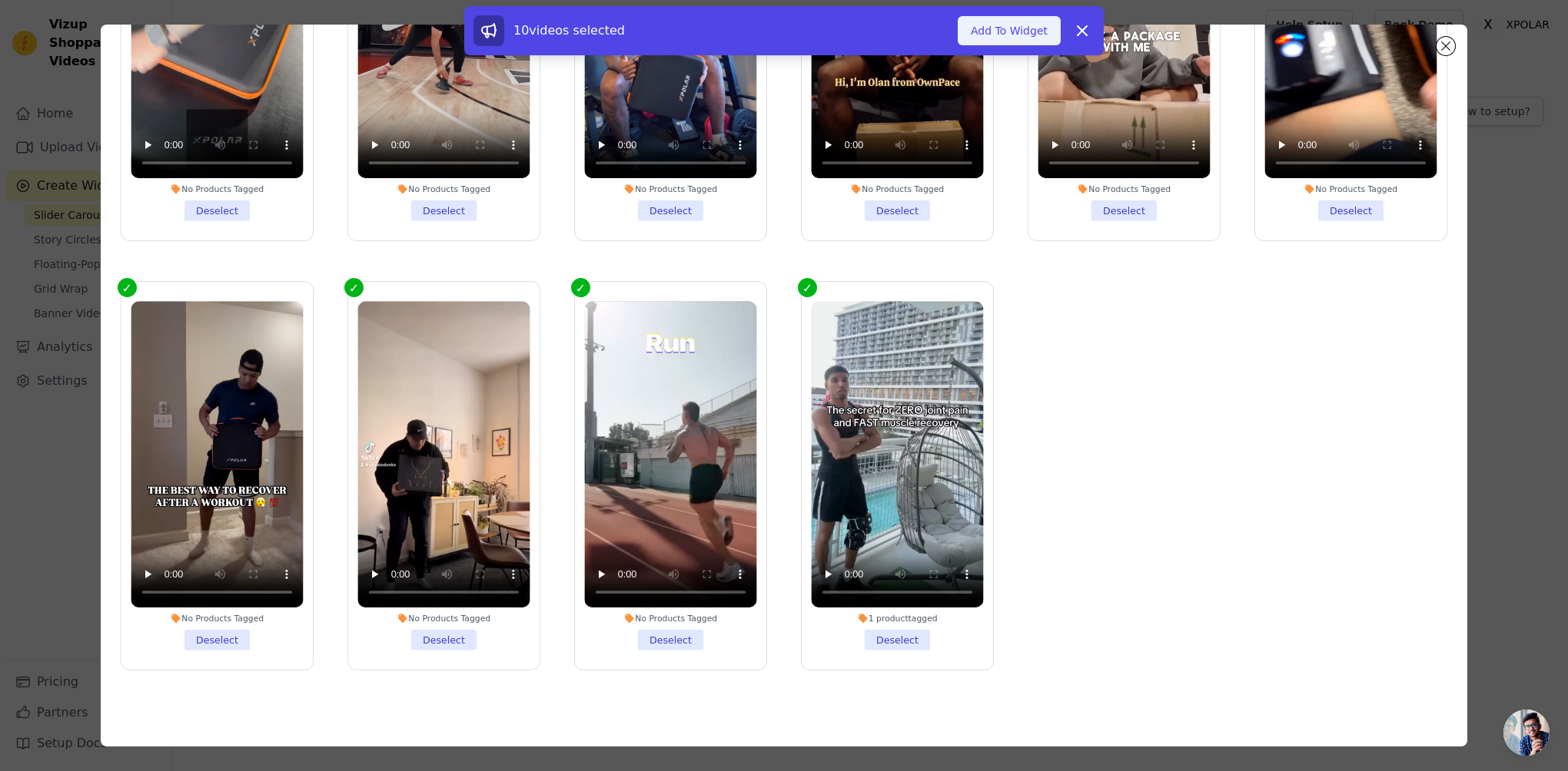
click at [1033, 32] on button "Add To Widget" at bounding box center [1009, 31] width 103 height 30
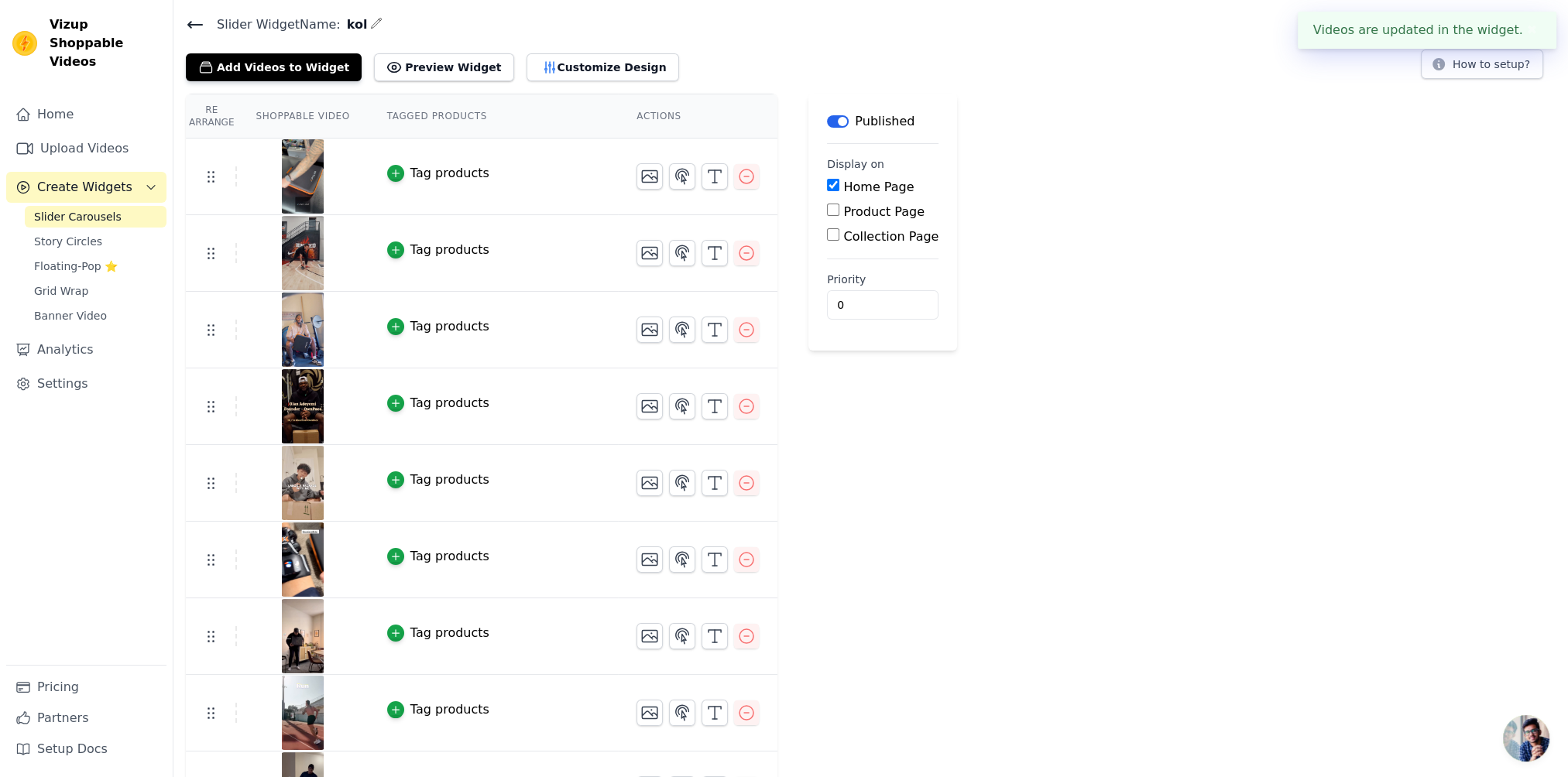
scroll to position [0, 0]
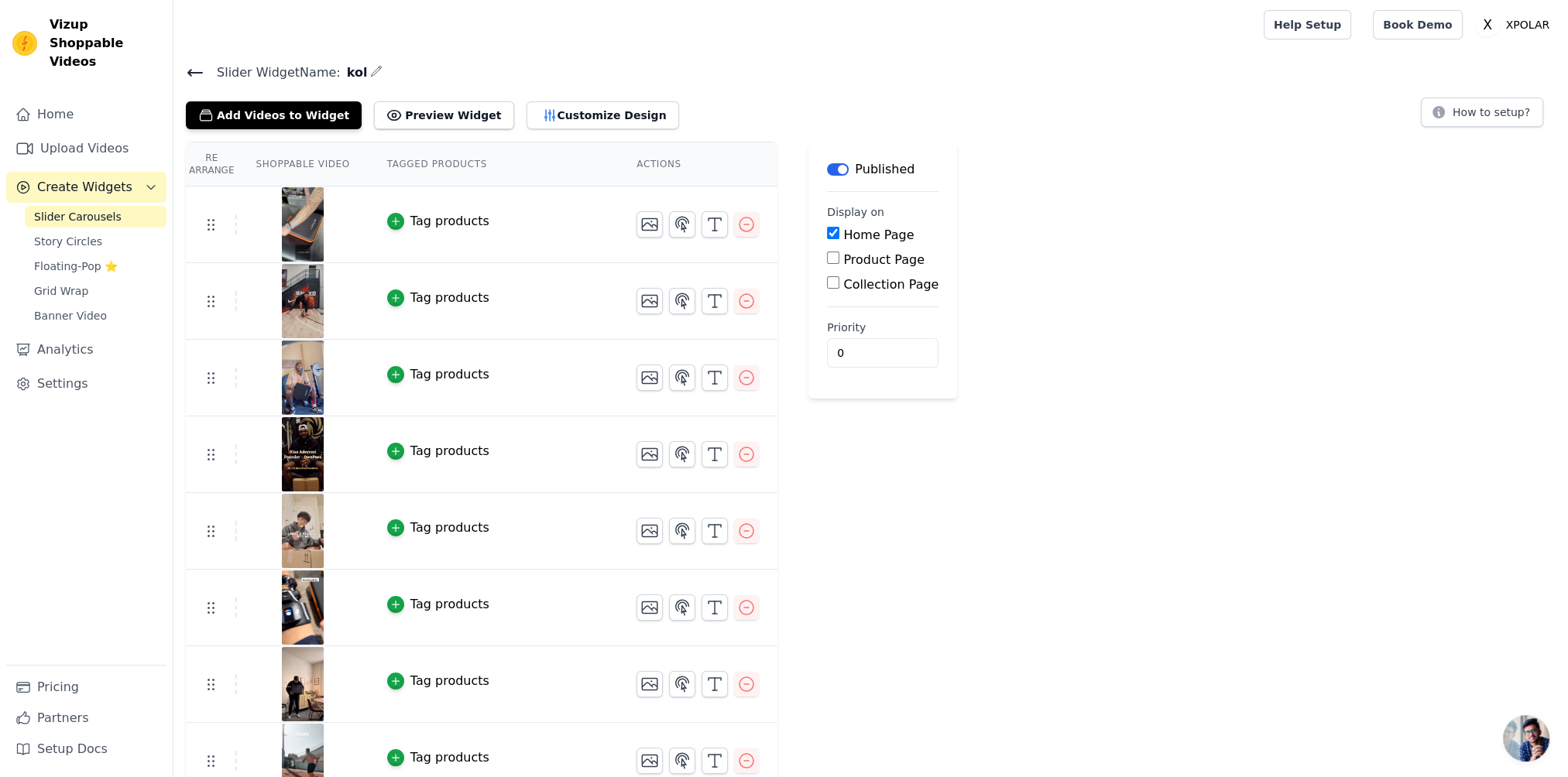
click at [268, 298] on div at bounding box center [302, 301] width 129 height 74
click at [468, 295] on div "Tag products" at bounding box center [449, 298] width 79 height 18
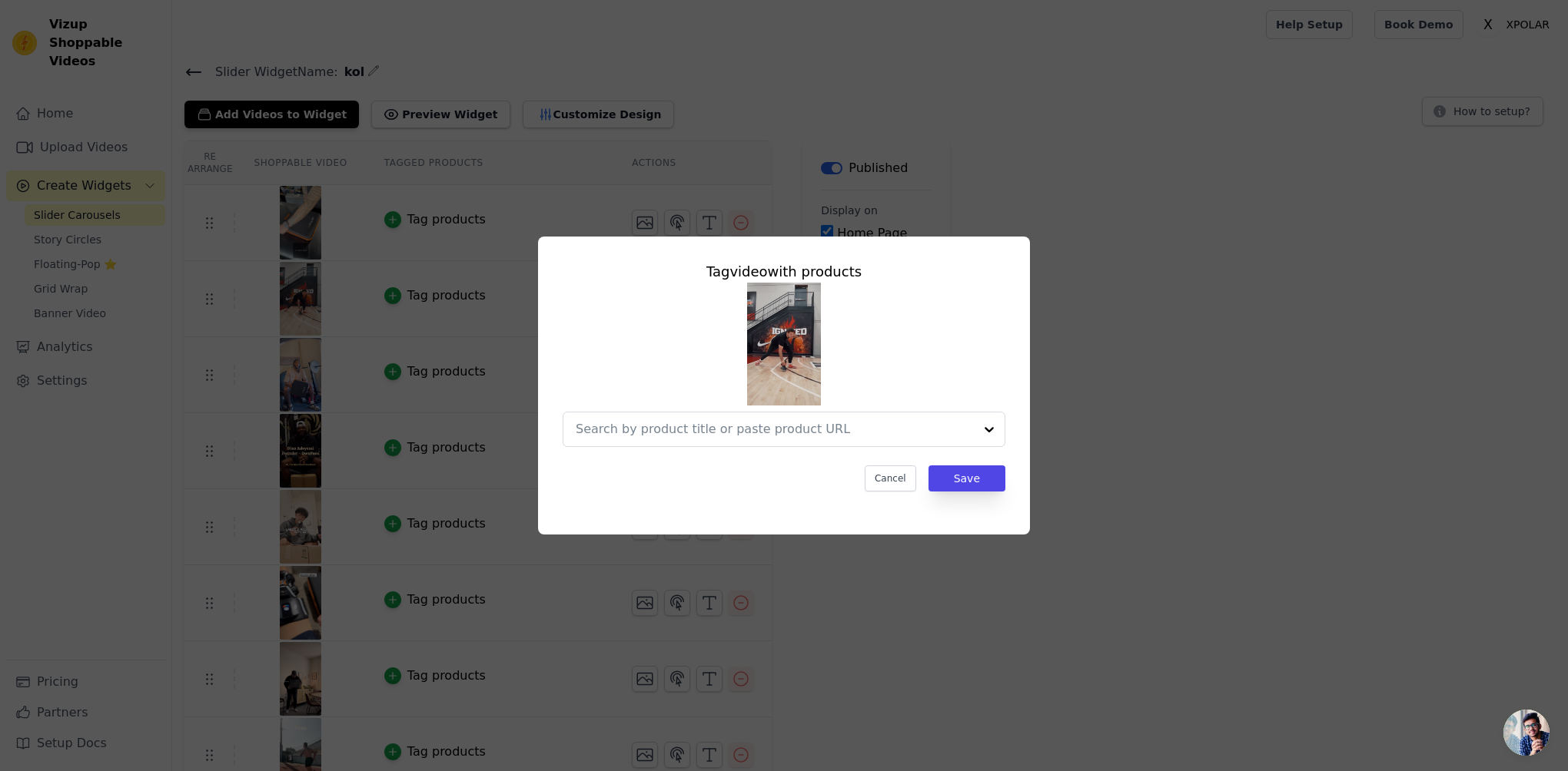
click at [1092, 382] on div "Tag video with products Cancel Save" at bounding box center [784, 385] width 1519 height 347
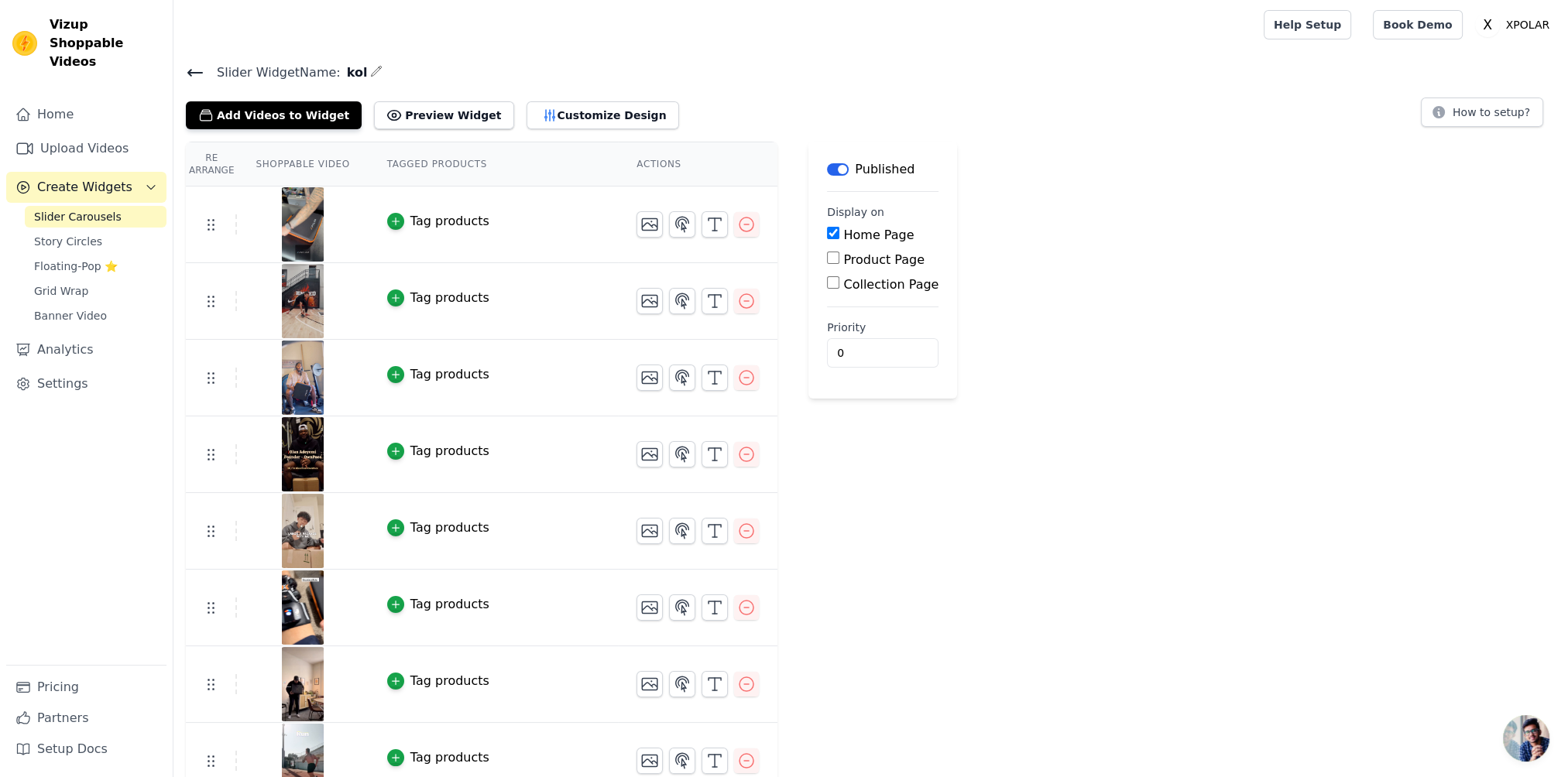
click at [437, 224] on div "Tag products" at bounding box center [449, 221] width 79 height 18
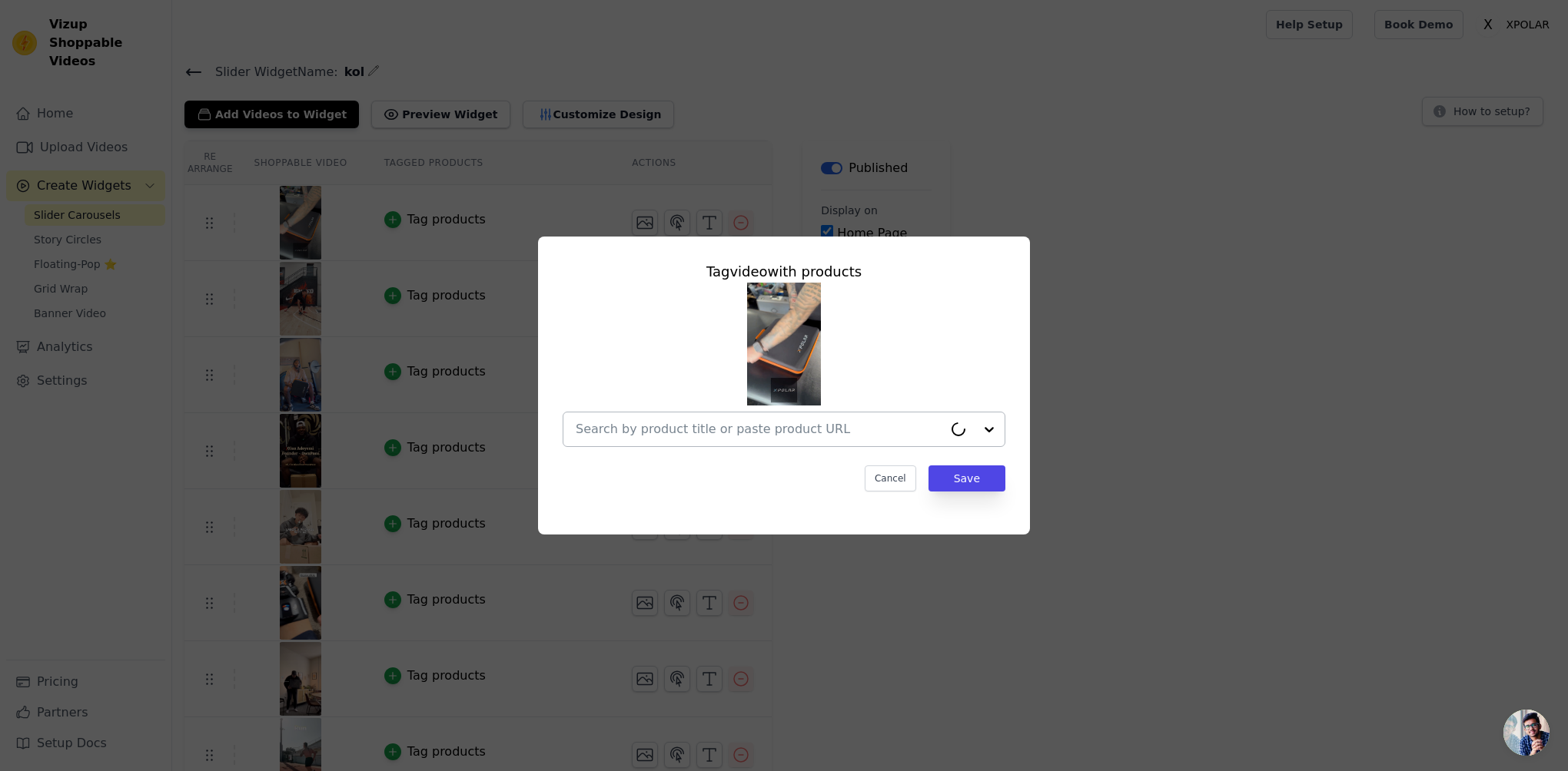
click at [839, 438] on input "text" at bounding box center [759, 429] width 367 height 18
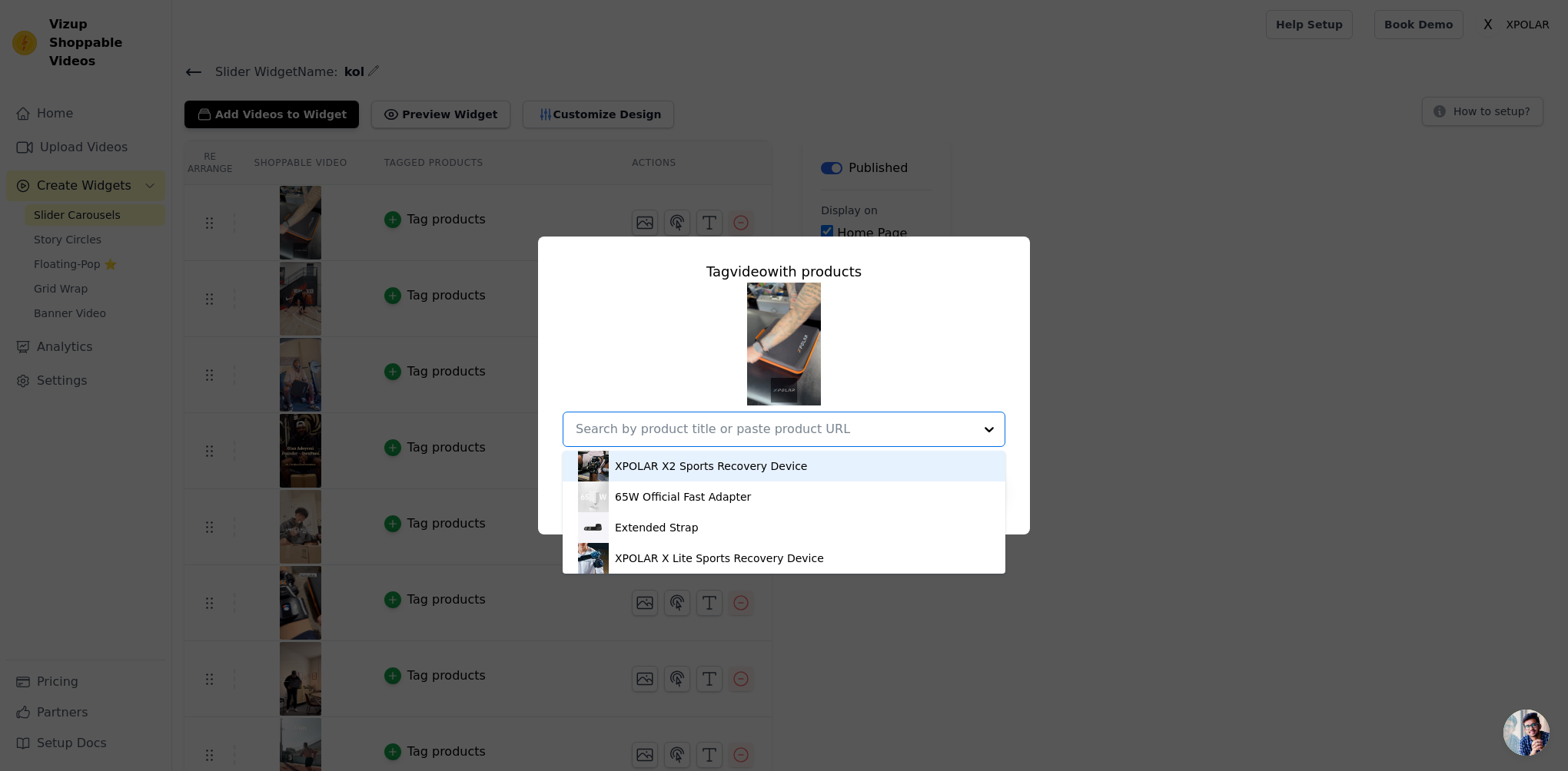
click at [778, 468] on div "XPOLAR X2 Sports Recovery Device" at bounding box center [711, 466] width 192 height 16
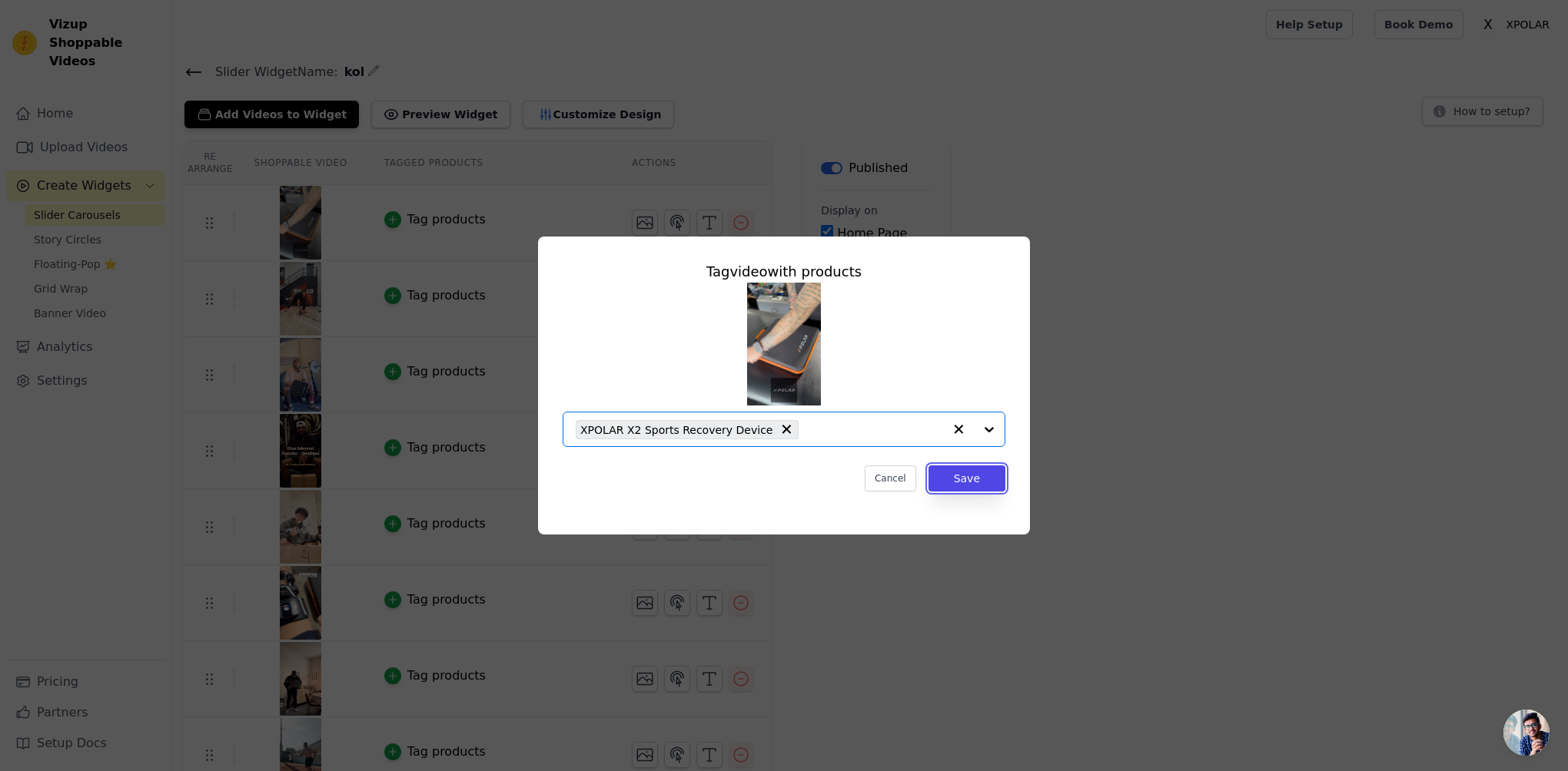
drag, startPoint x: 985, startPoint y: 482, endPoint x: 835, endPoint y: 438, distance: 156.3
click at [984, 481] on button "Save" at bounding box center [967, 479] width 77 height 26
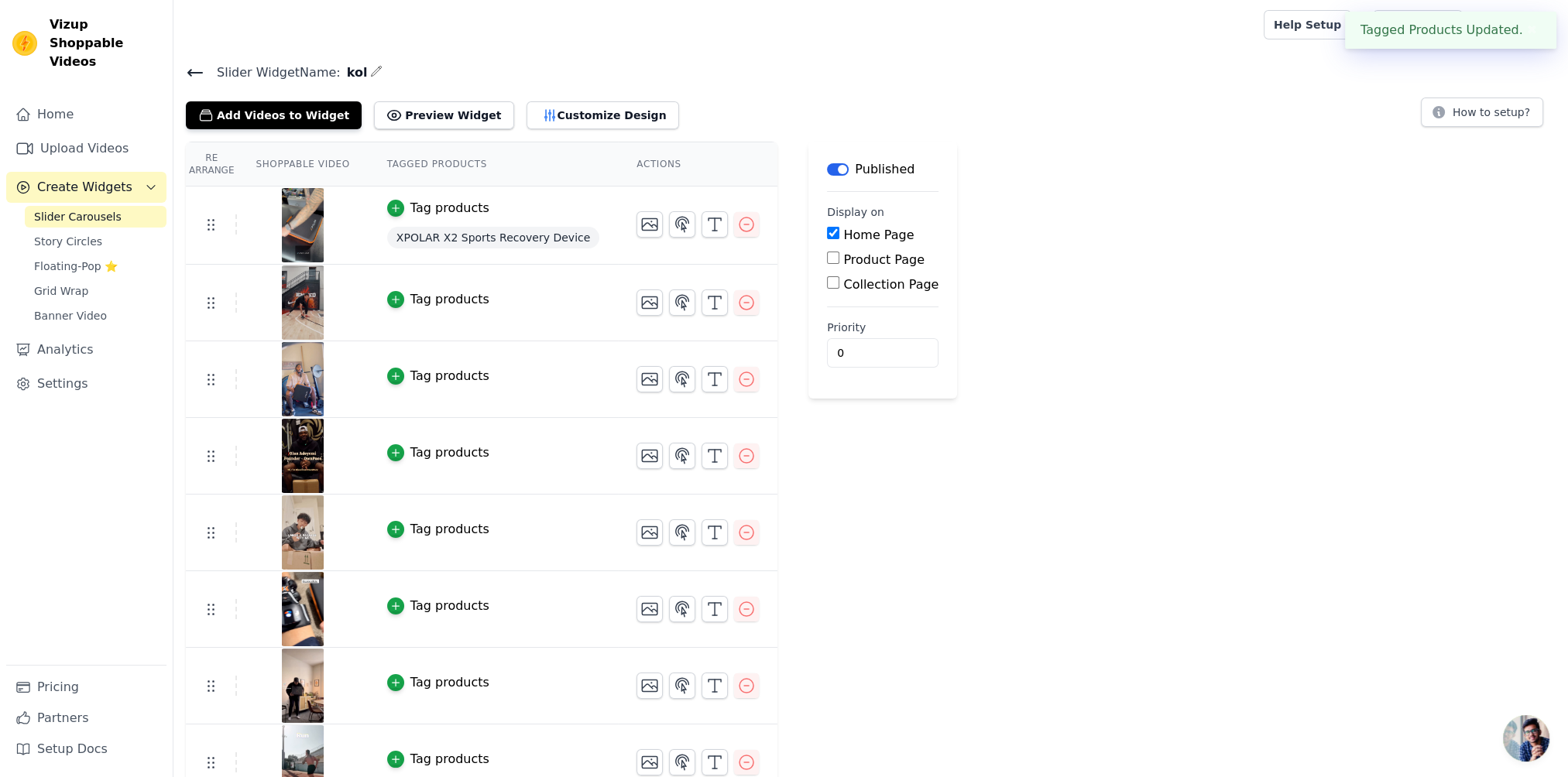
click at [420, 303] on div "Tag products" at bounding box center [449, 300] width 79 height 18
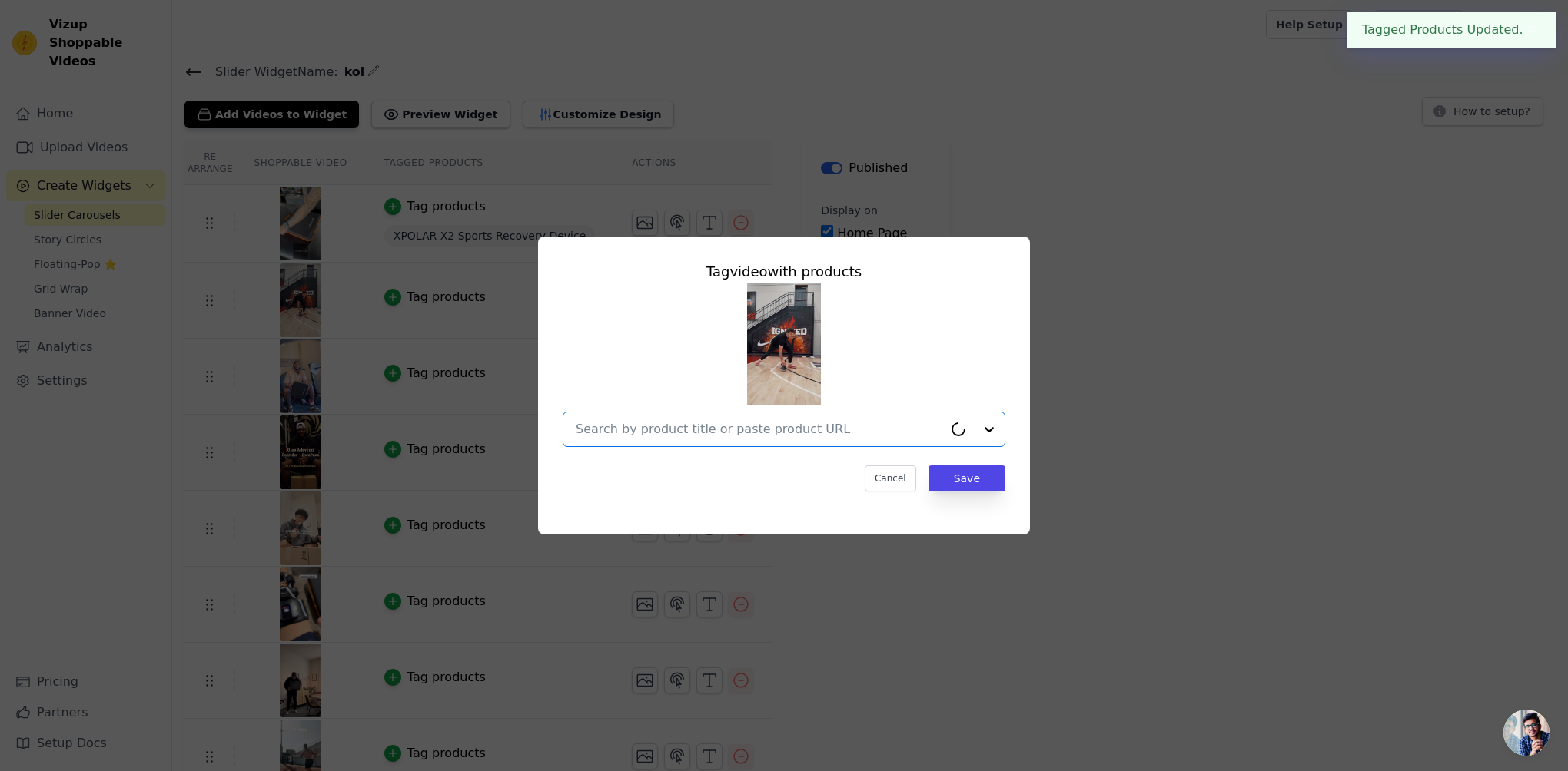
drag, startPoint x: 821, startPoint y: 423, endPoint x: 807, endPoint y: 438, distance: 20.5
click at [821, 424] on input "text" at bounding box center [759, 429] width 367 height 18
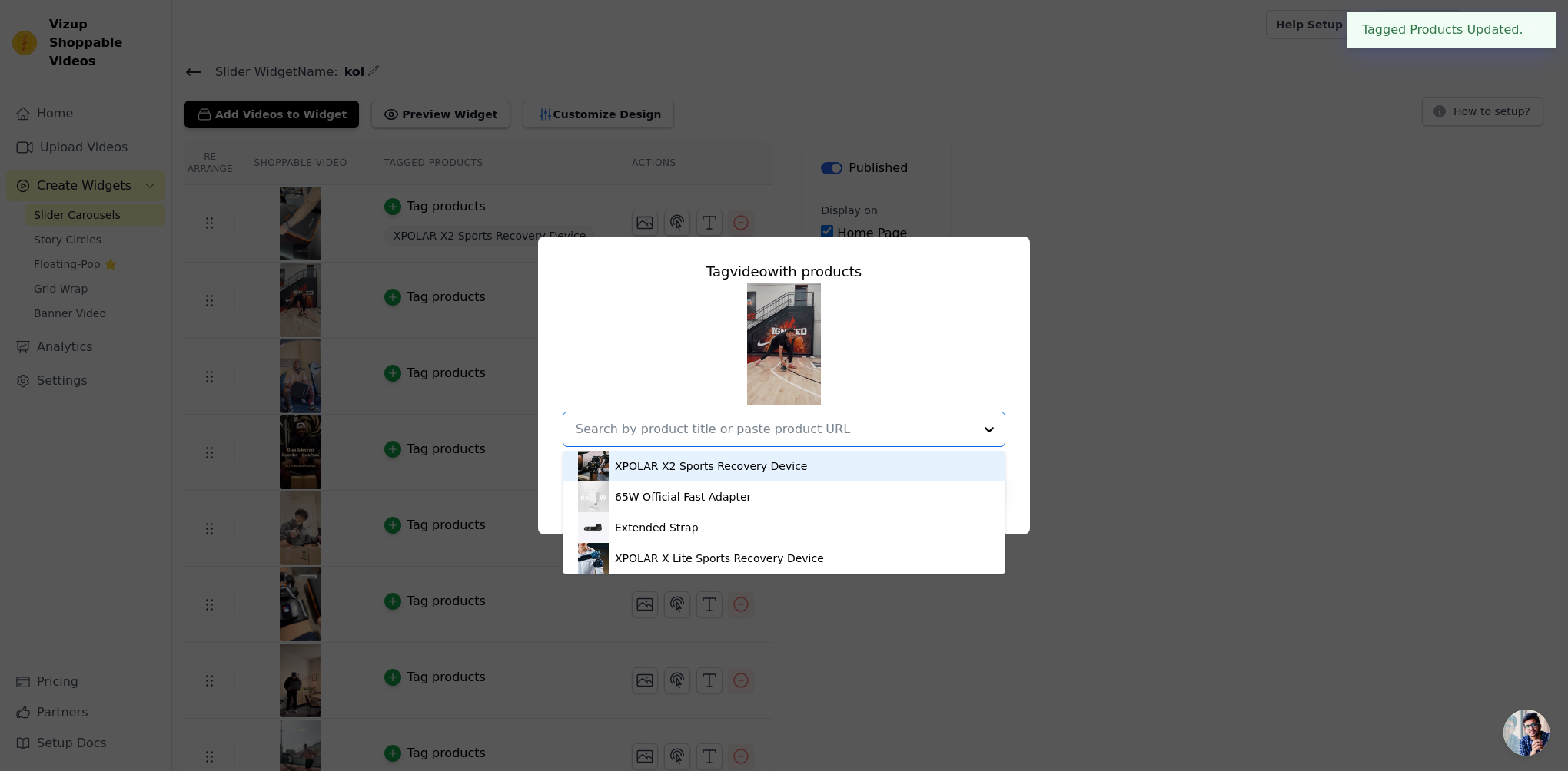
click at [782, 469] on div "XPOLAR X2 Sports Recovery Device" at bounding box center [711, 466] width 192 height 16
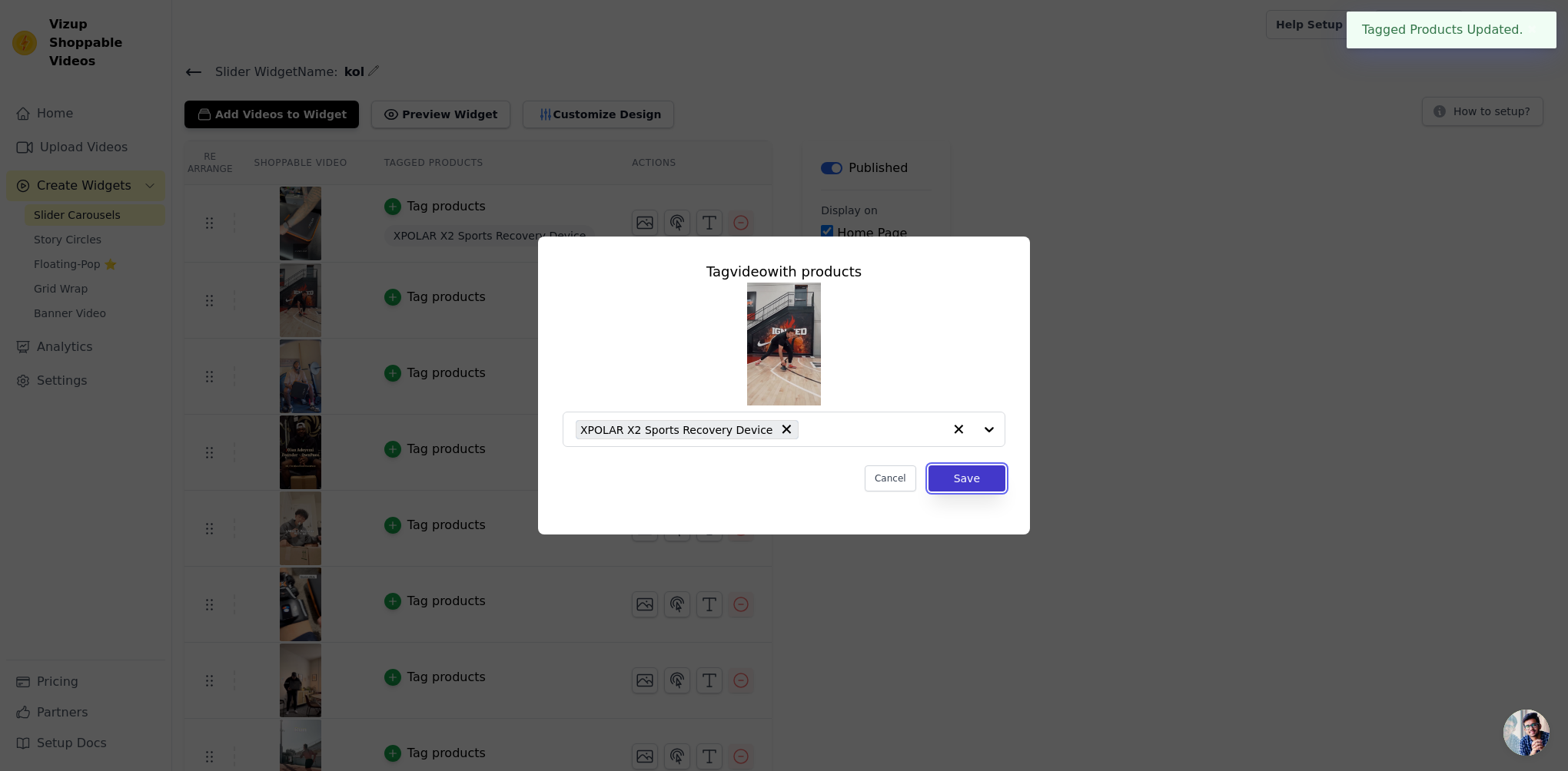
click at [950, 484] on button "Save" at bounding box center [967, 479] width 77 height 26
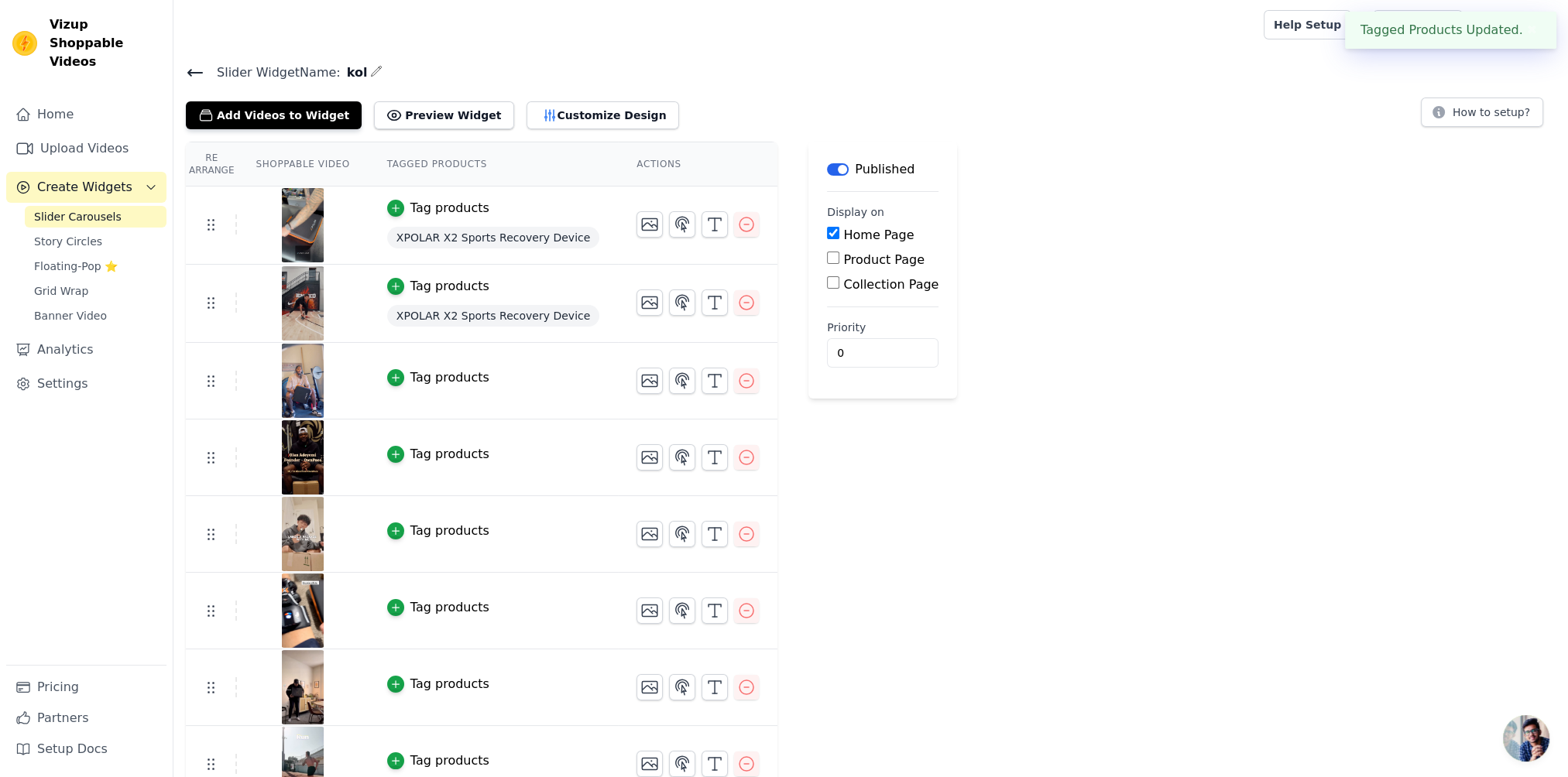
drag, startPoint x: 217, startPoint y: 308, endPoint x: 950, endPoint y: 295, distance: 733.1
click at [950, 295] on div "Re Arrange Shoppable Video Tagged Products Actions Tag products XPOLAR X2 Sport…" at bounding box center [870, 549] width 1394 height 816
click at [827, 252] on input "Product Page" at bounding box center [832, 257] width 12 height 12
checkbox input "true"
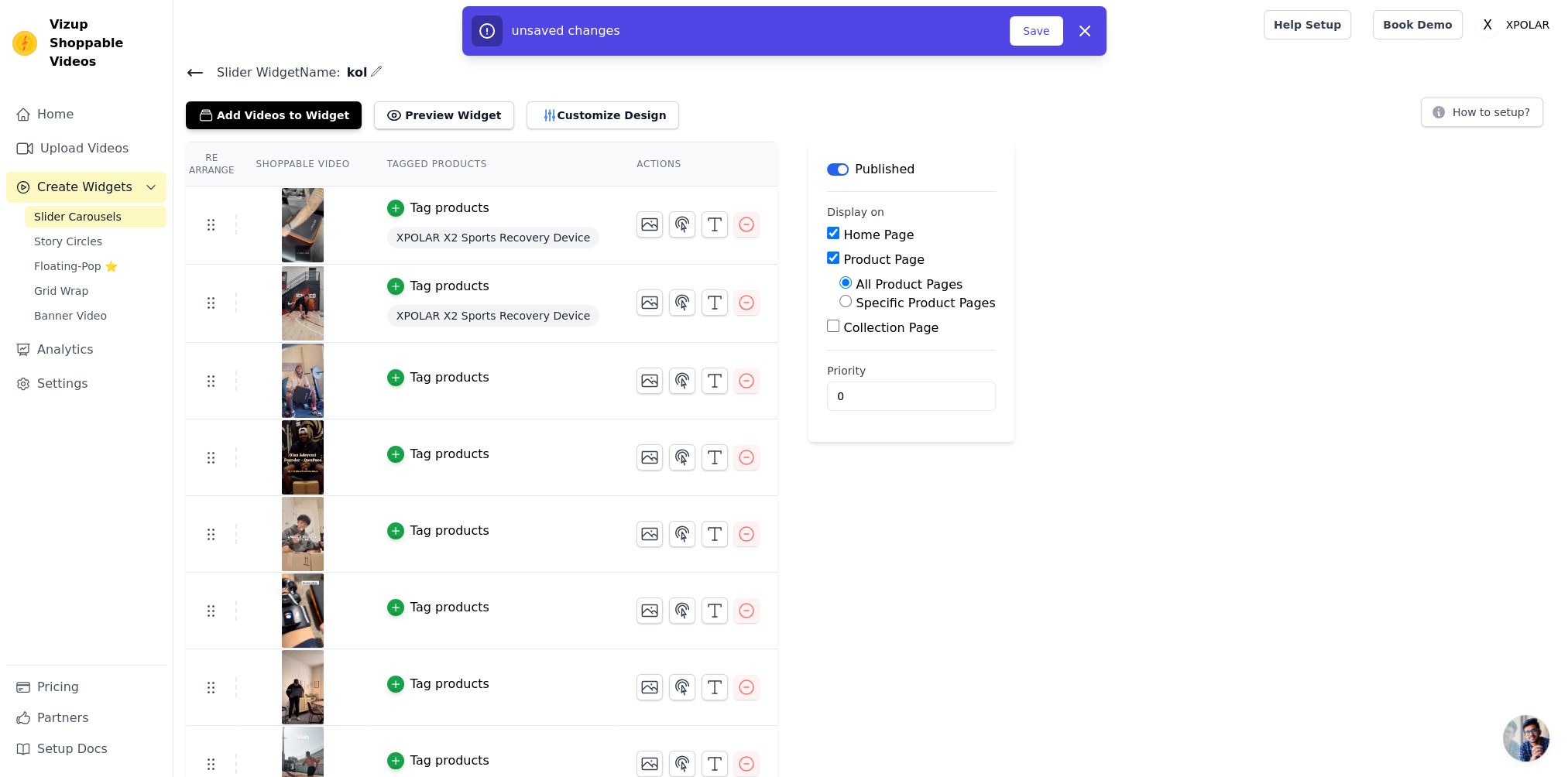
click at [827, 239] on div "Home Page" at bounding box center [910, 235] width 168 height 18
click at [856, 300] on label "Specific Product Pages" at bounding box center [925, 303] width 139 height 15
click at [842, 300] on input "Specific Product Pages" at bounding box center [845, 300] width 12 height 12
radio input "true"
click at [849, 330] on button "Select Products" at bounding box center [890, 338] width 103 height 26
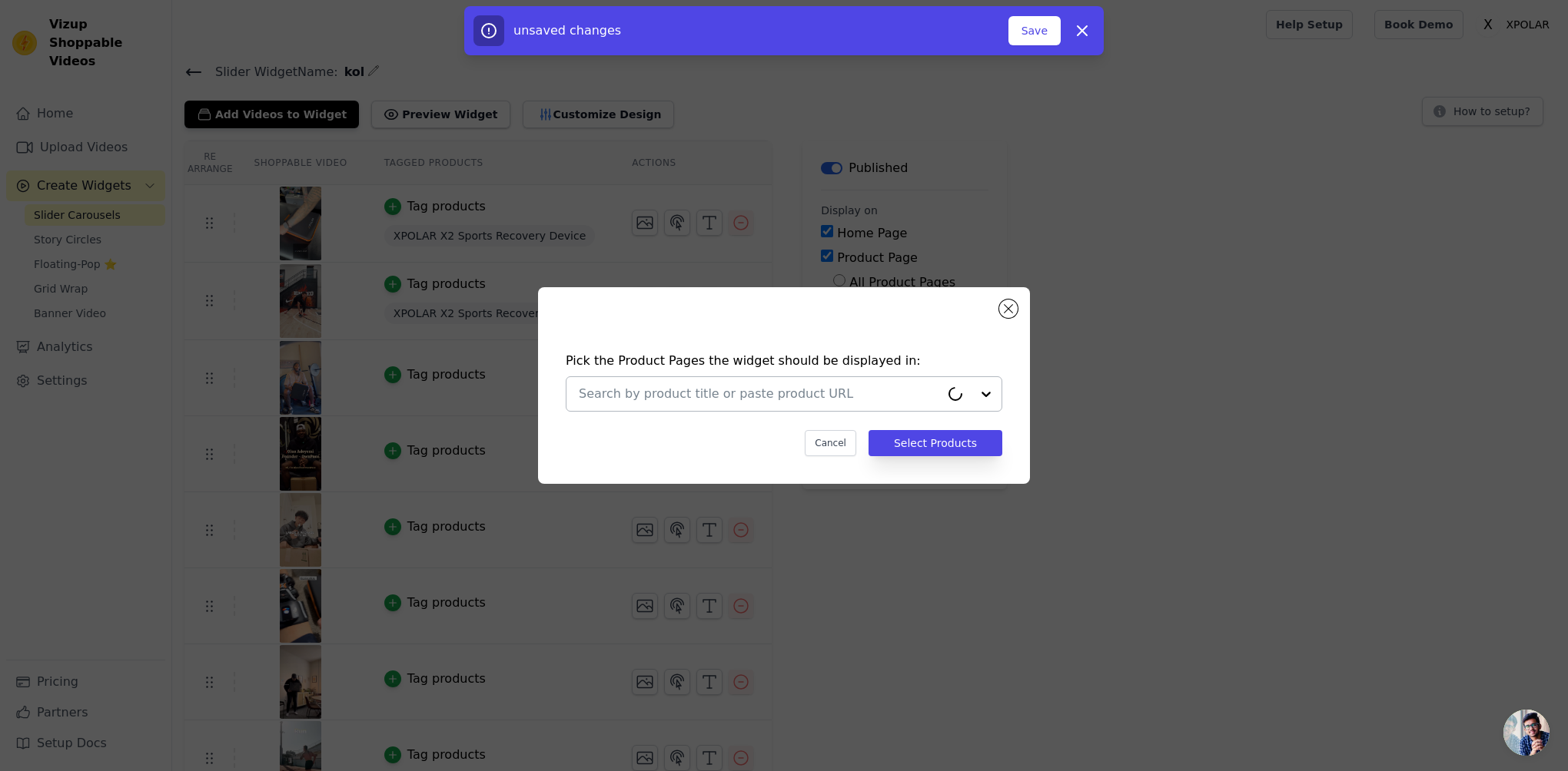
click at [833, 398] on input "text" at bounding box center [760, 394] width 361 height 18
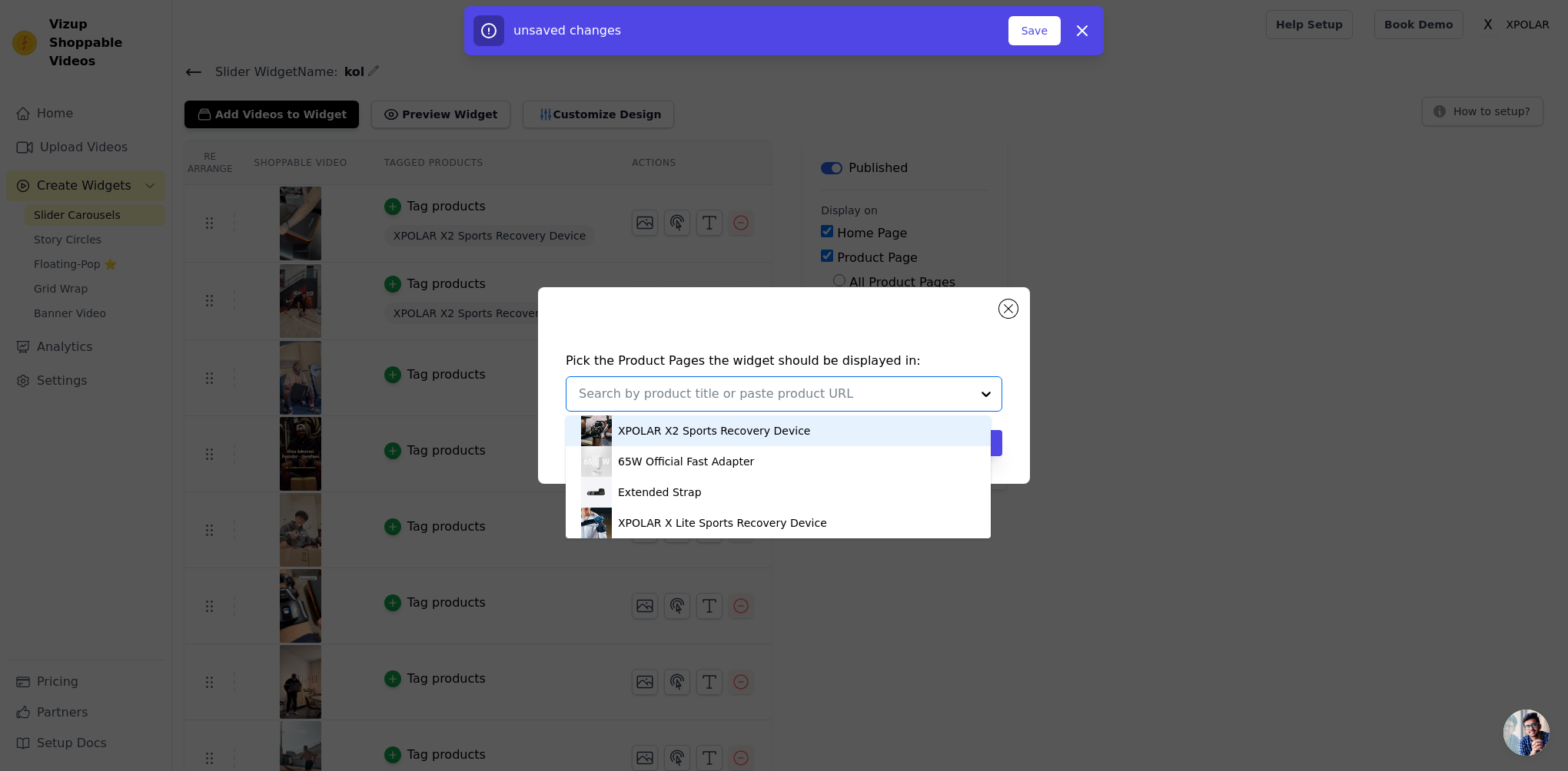
click at [822, 424] on div "XPOLAR X2 Sports Recovery Device" at bounding box center [778, 430] width 394 height 30
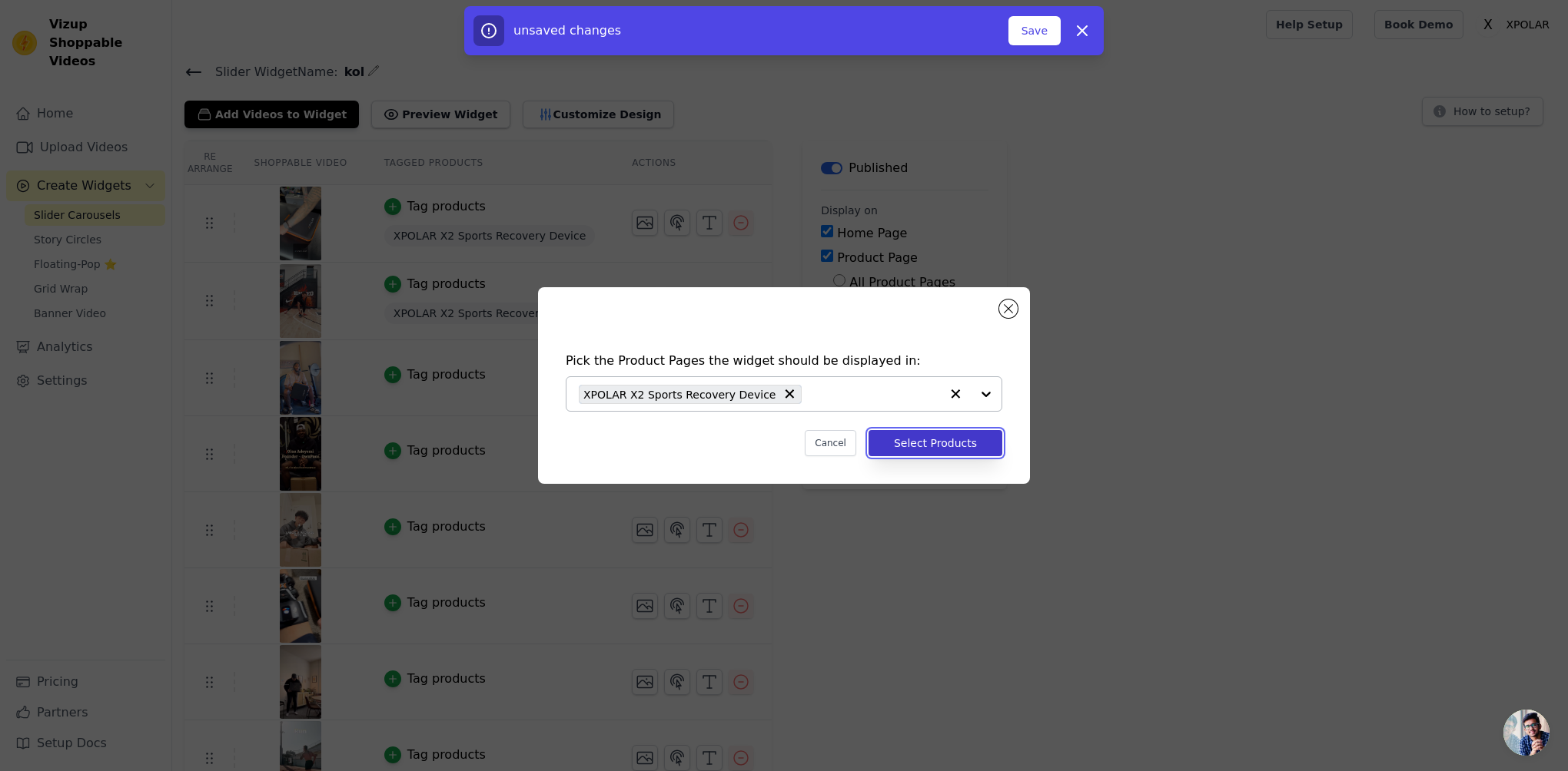
click at [910, 436] on button "Select Products" at bounding box center [935, 443] width 134 height 26
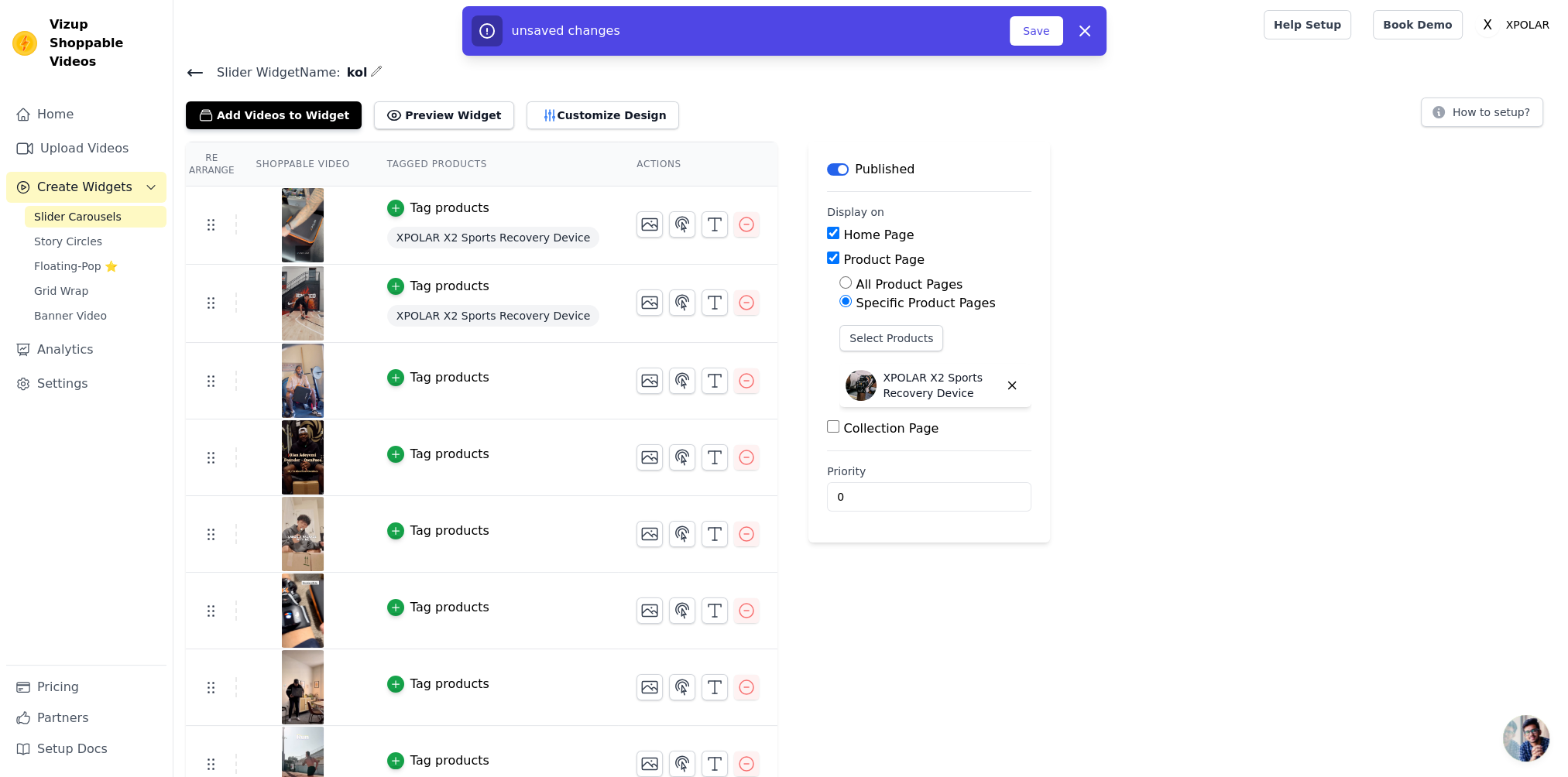
click at [827, 234] on input "Home Page" at bounding box center [832, 233] width 12 height 12
checkbox input "false"
click at [1040, 36] on button "Save" at bounding box center [1036, 31] width 53 height 30
click at [1040, 34] on button "Save" at bounding box center [1036, 31] width 53 height 30
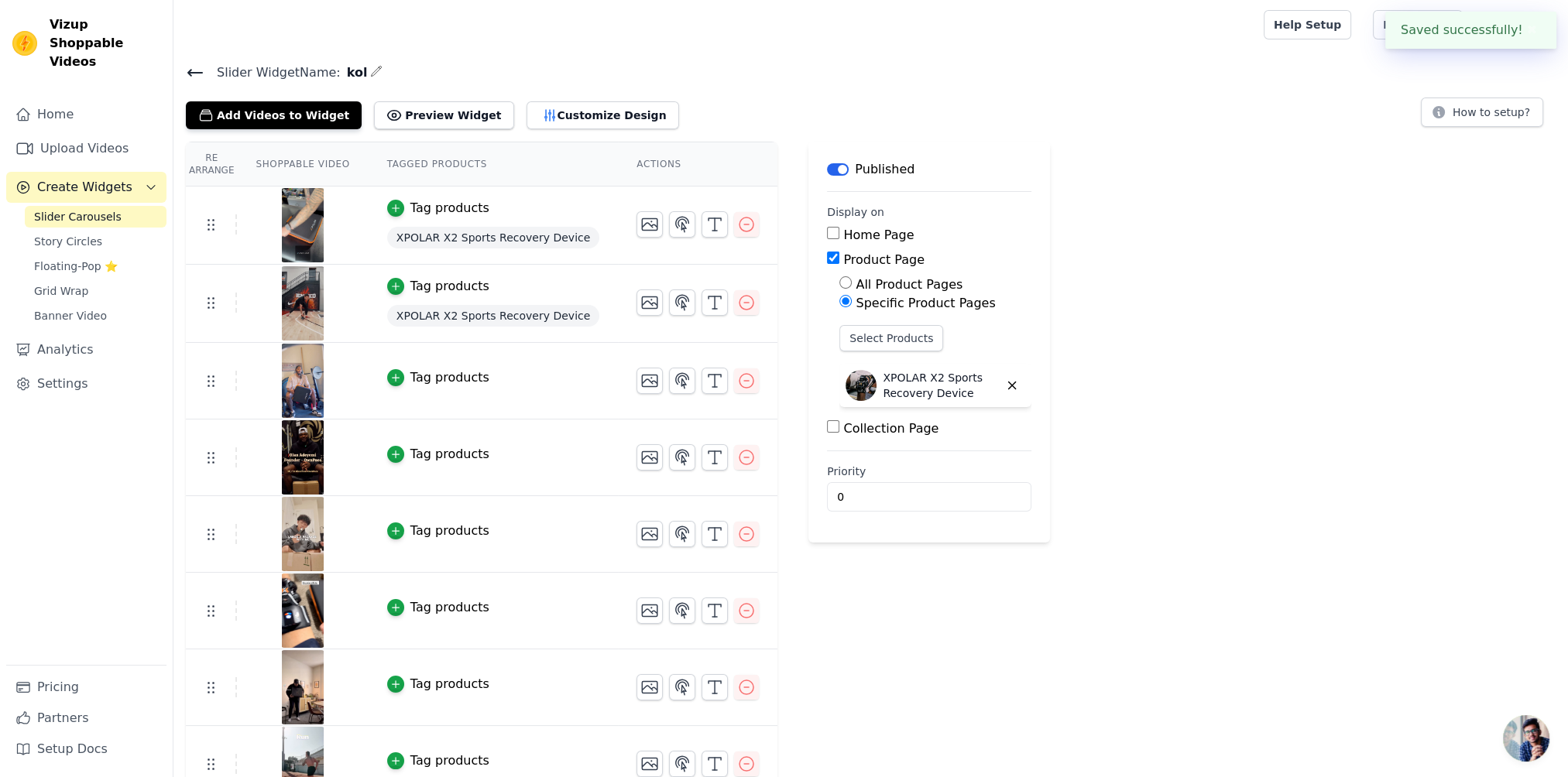
click at [1113, 218] on div "Re Arrange Shoppable Video Tagged Products Actions Tag products XPOLAR X2 Sport…" at bounding box center [870, 549] width 1394 height 816
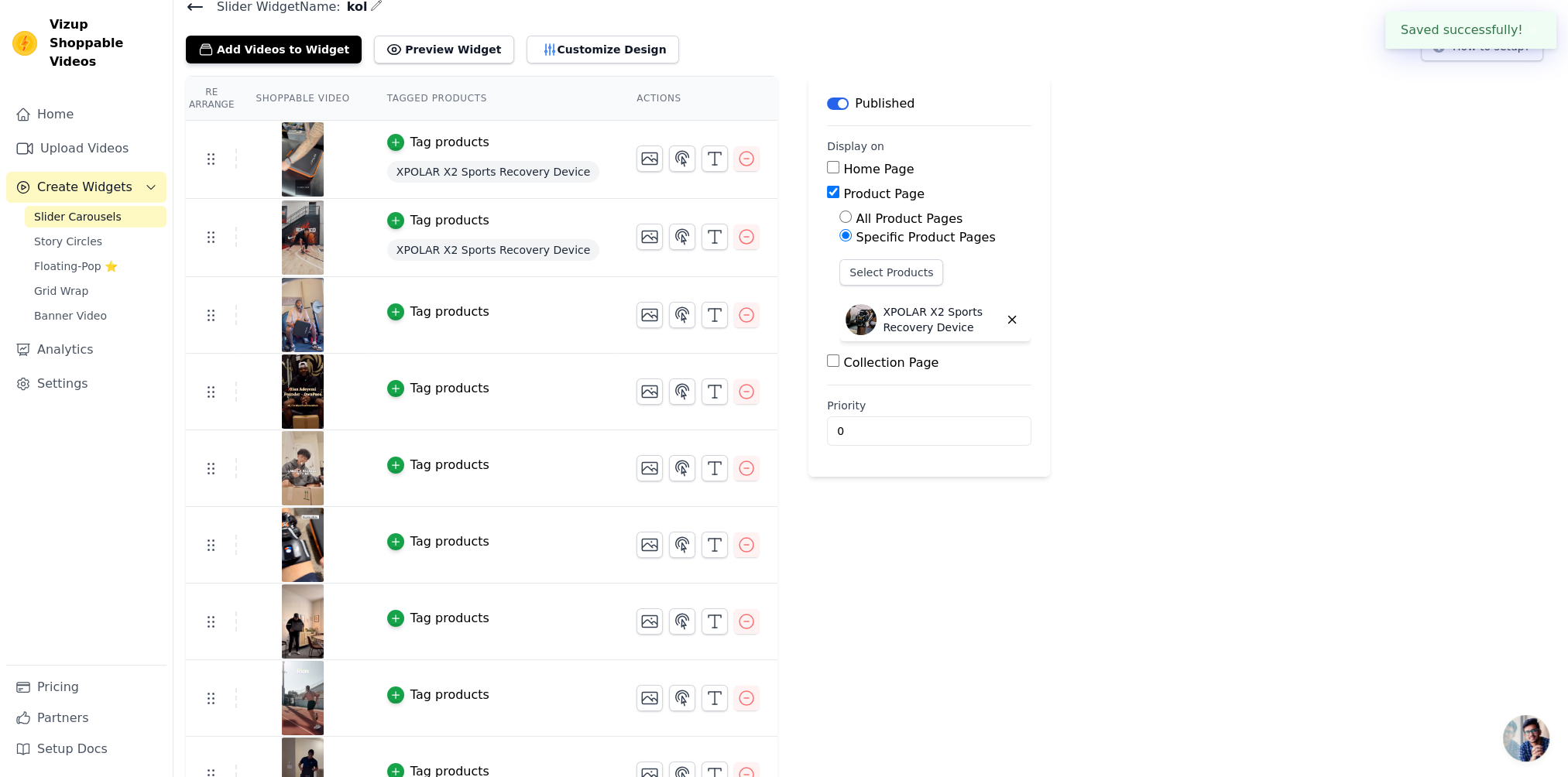
scroll to position [155, 0]
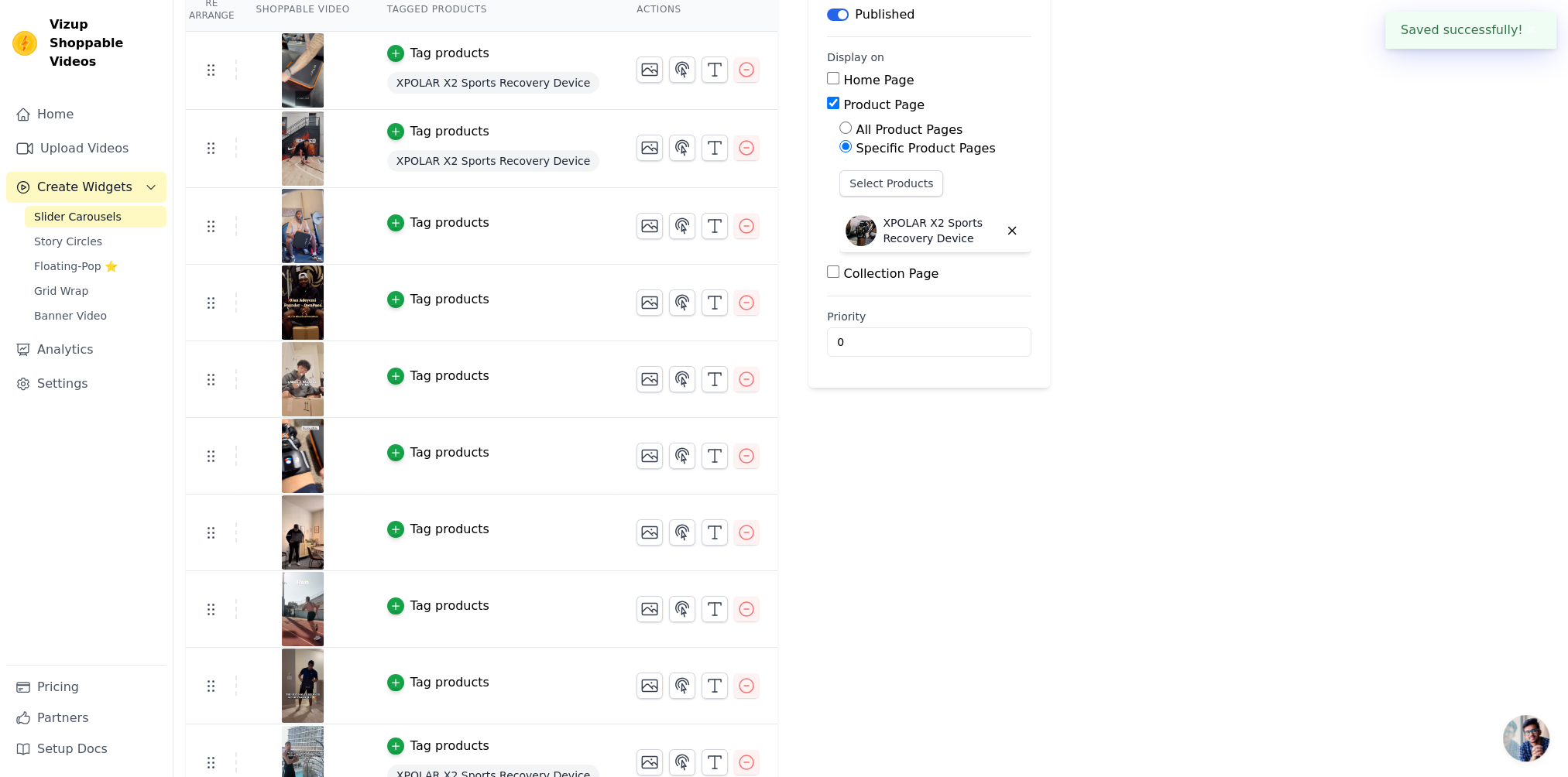
click at [919, 231] on p "XPOLAR X2 Sports Recovery Device" at bounding box center [941, 230] width 116 height 31
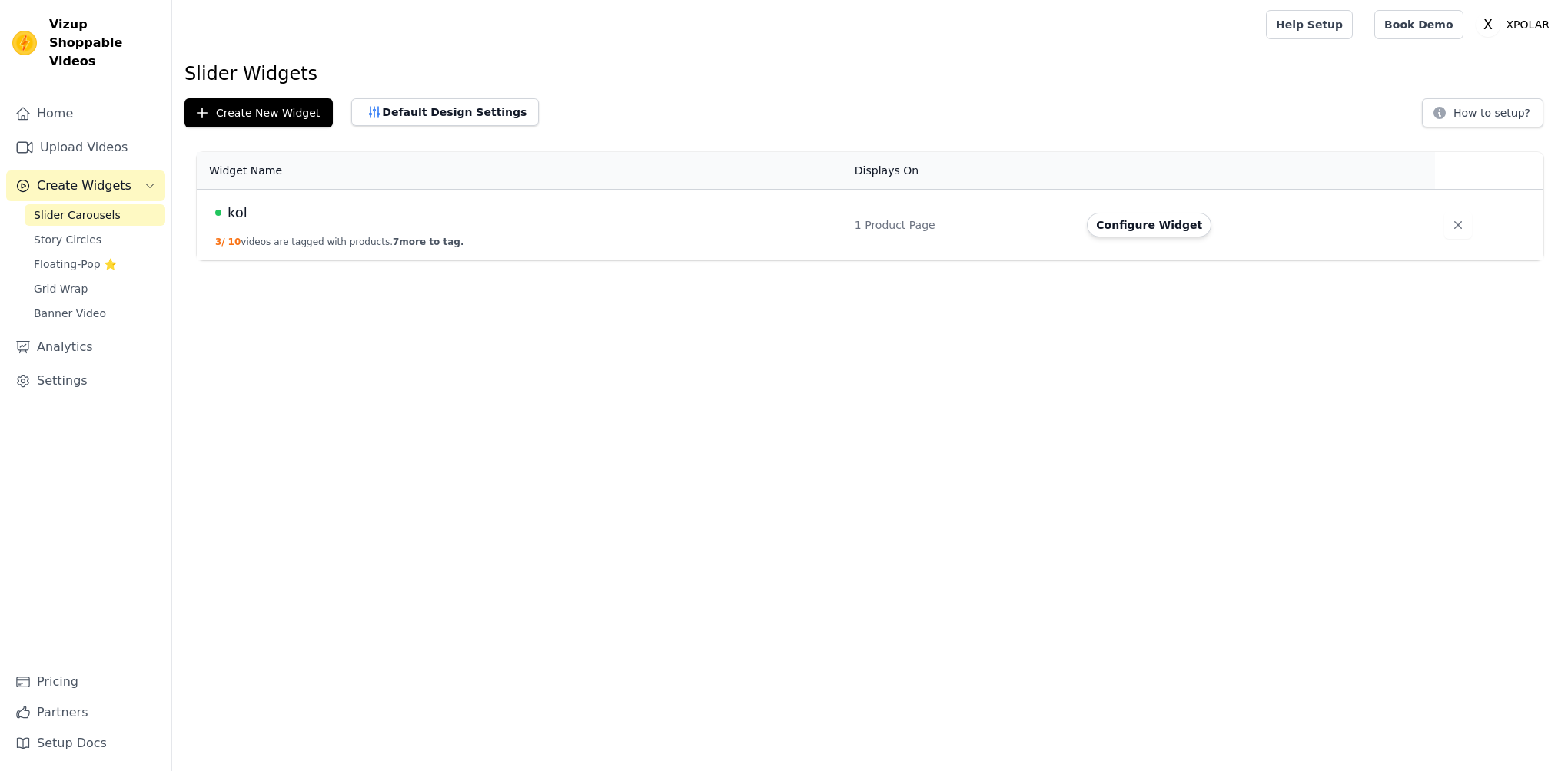
click at [237, 218] on span "kol" at bounding box center [237, 213] width 20 height 21
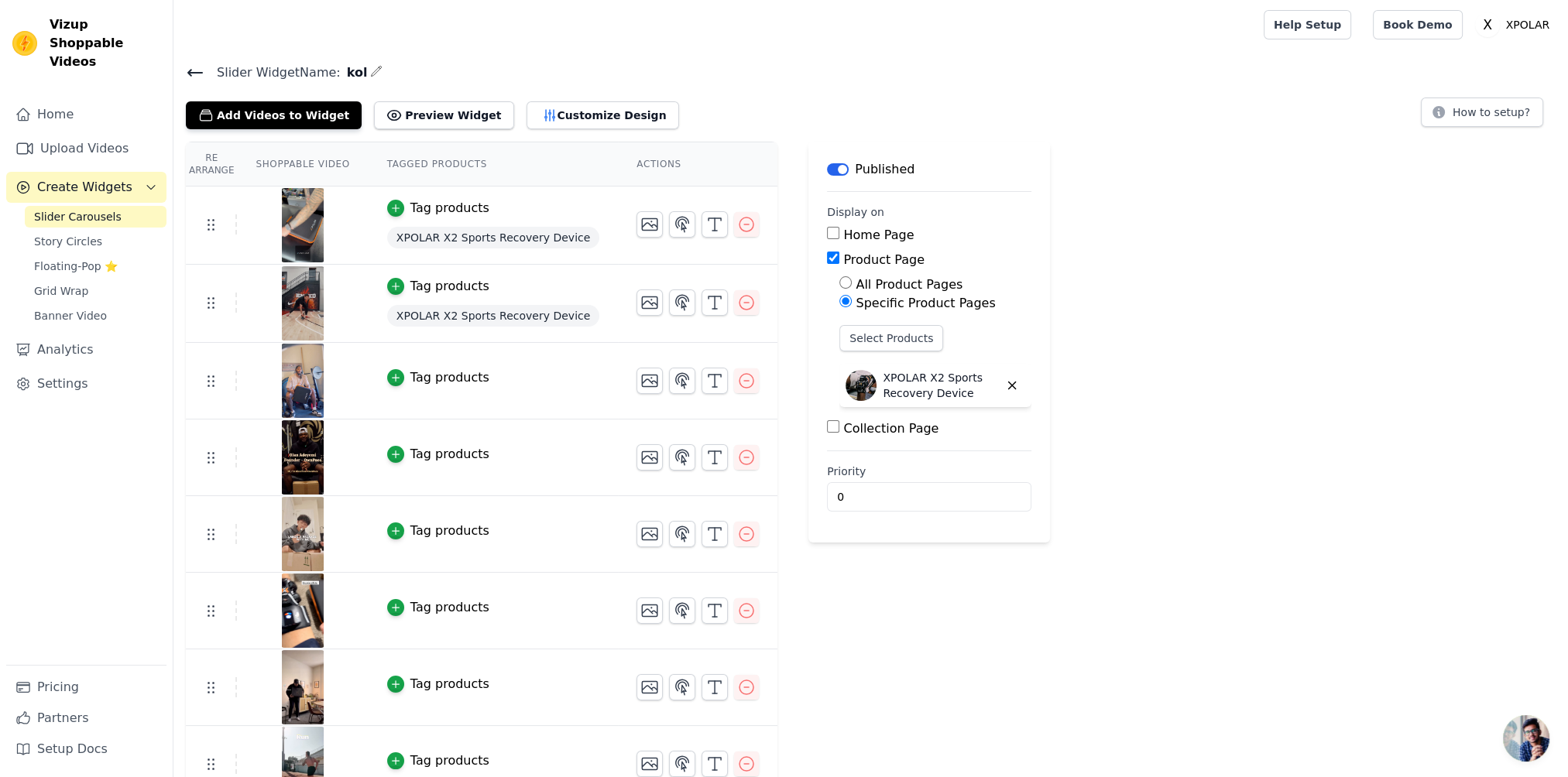
click at [827, 235] on div "Home Page" at bounding box center [928, 235] width 204 height 18
click at [827, 232] on input "Home Page" at bounding box center [832, 233] width 12 height 12
checkbox input "true"
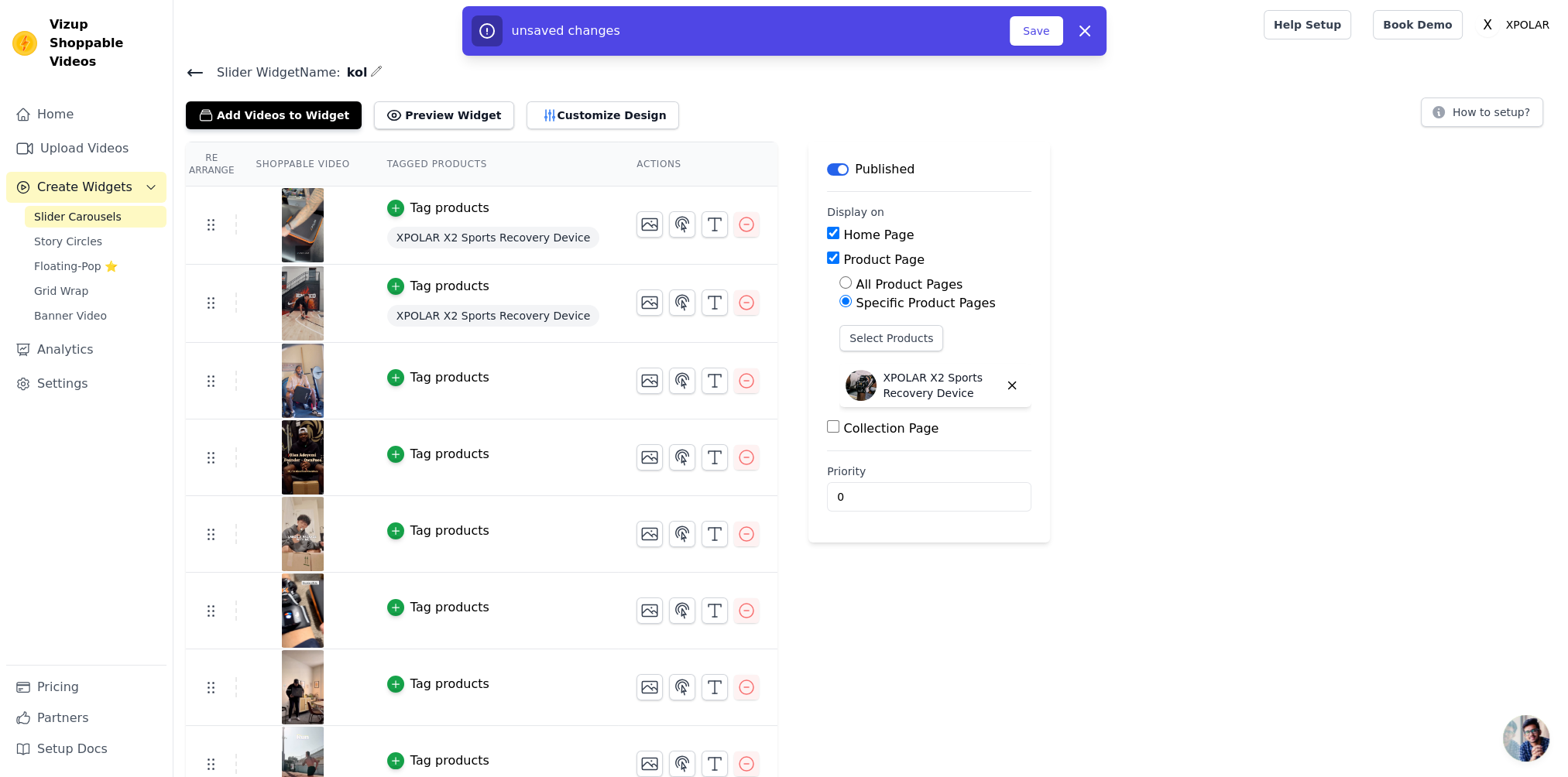
click at [827, 423] on input "Collection Page" at bounding box center [832, 426] width 12 height 12
checkbox input "false"
click at [1035, 36] on button "Save" at bounding box center [1036, 31] width 53 height 30
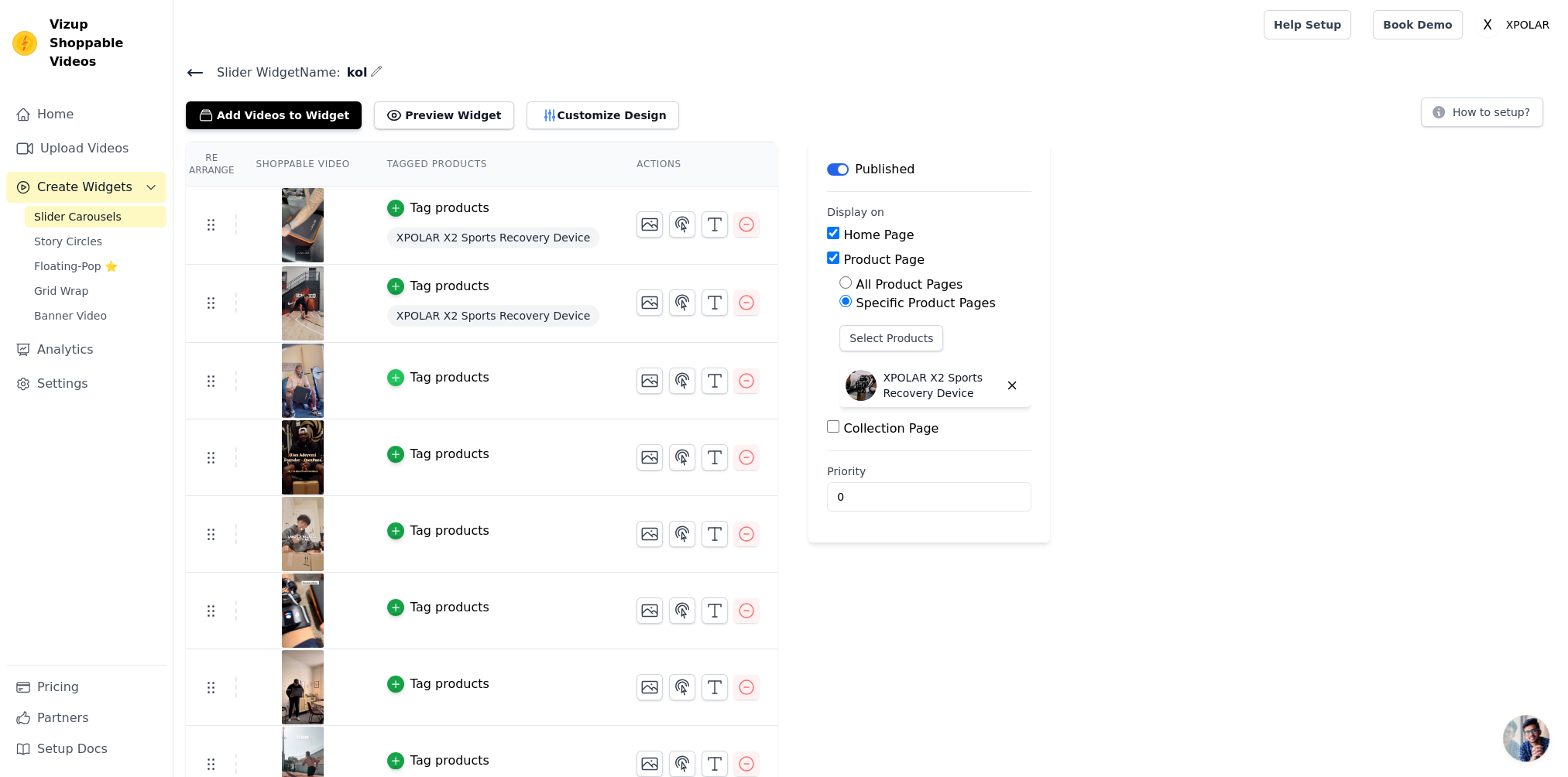
click at [399, 373] on div "button" at bounding box center [396, 377] width 17 height 17
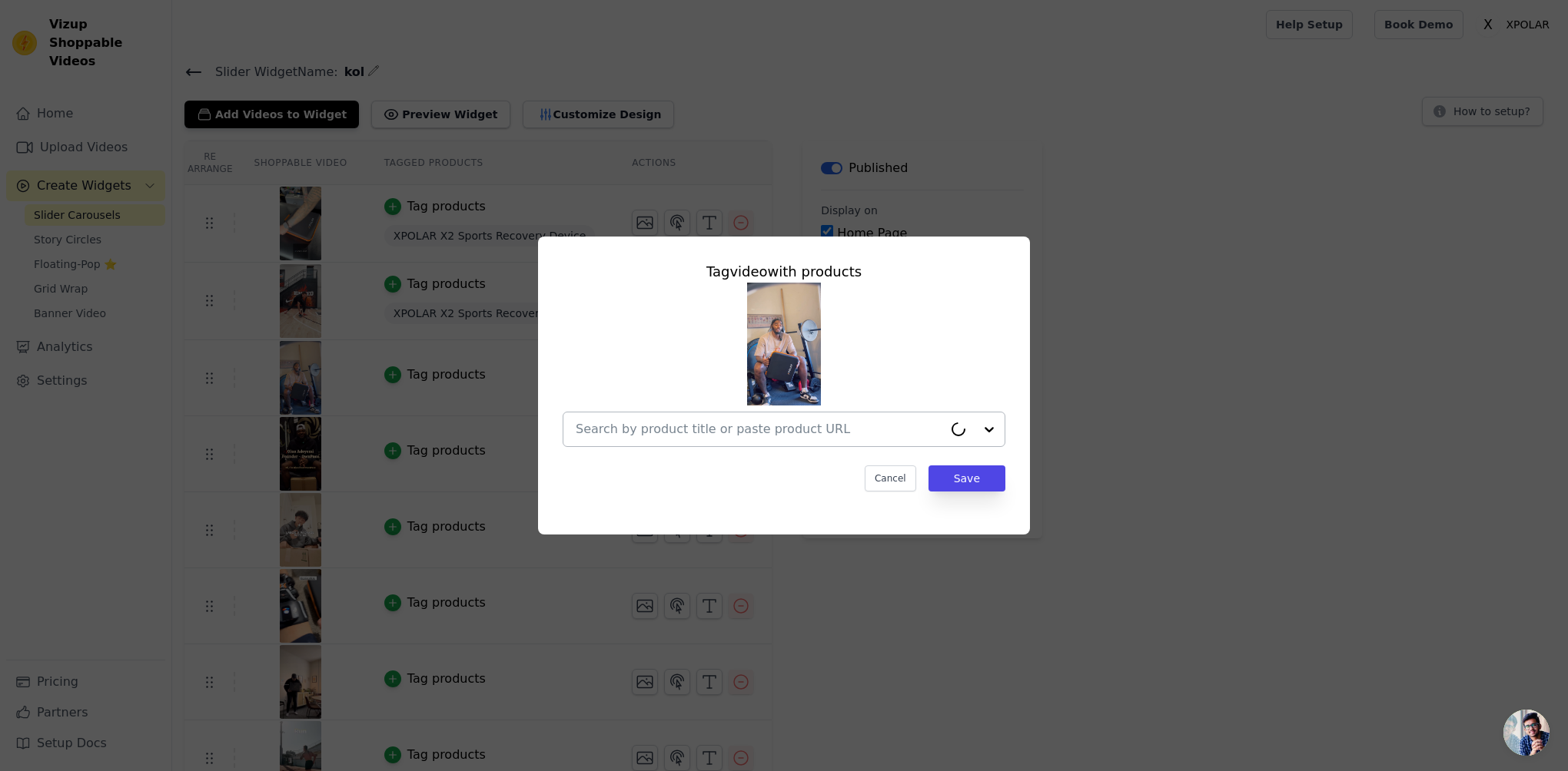
click at [810, 430] on input "text" at bounding box center [759, 429] width 367 height 18
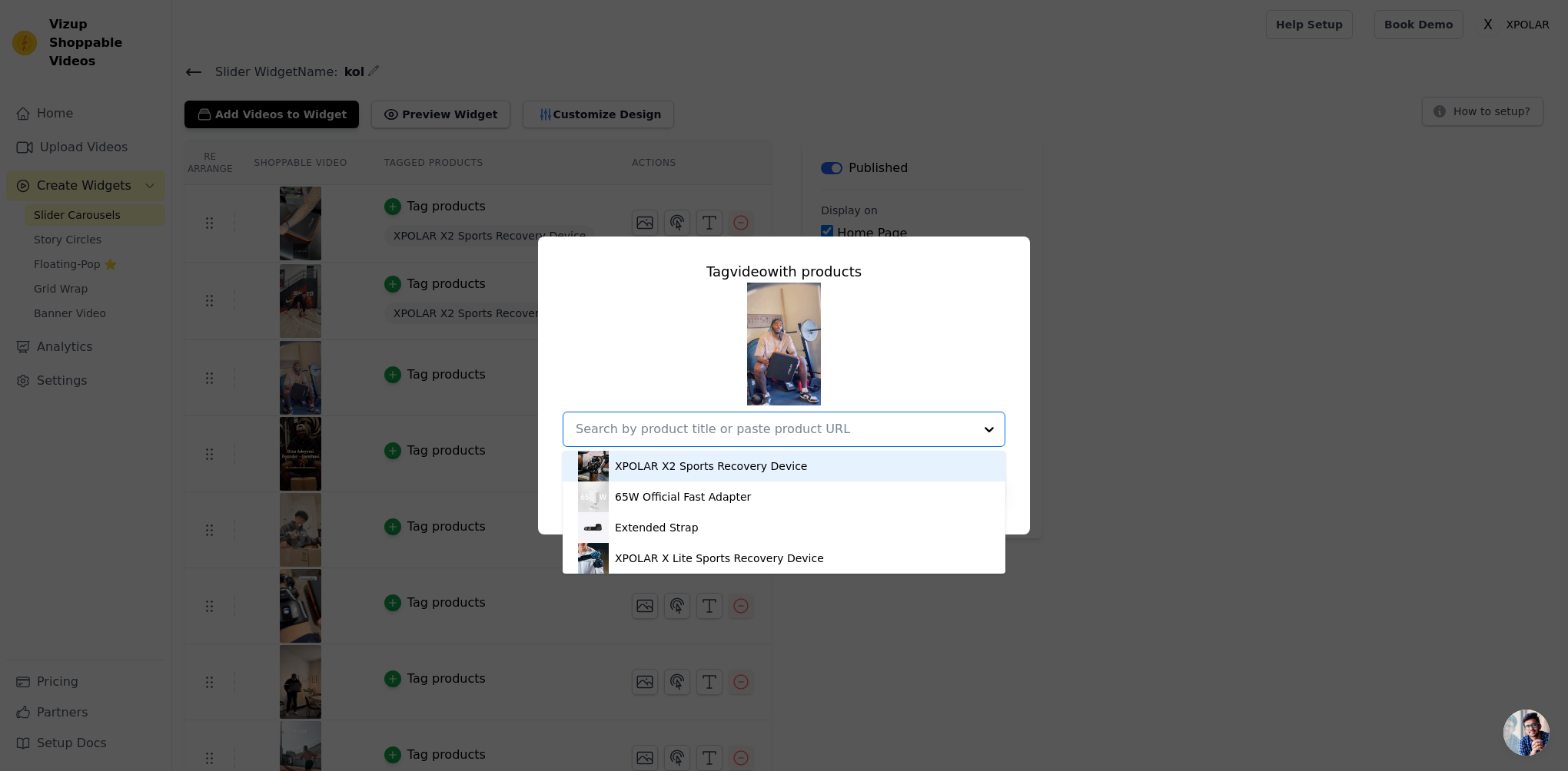
click at [777, 466] on div "XPOLAR X2 Sports Recovery Device" at bounding box center [711, 466] width 192 height 16
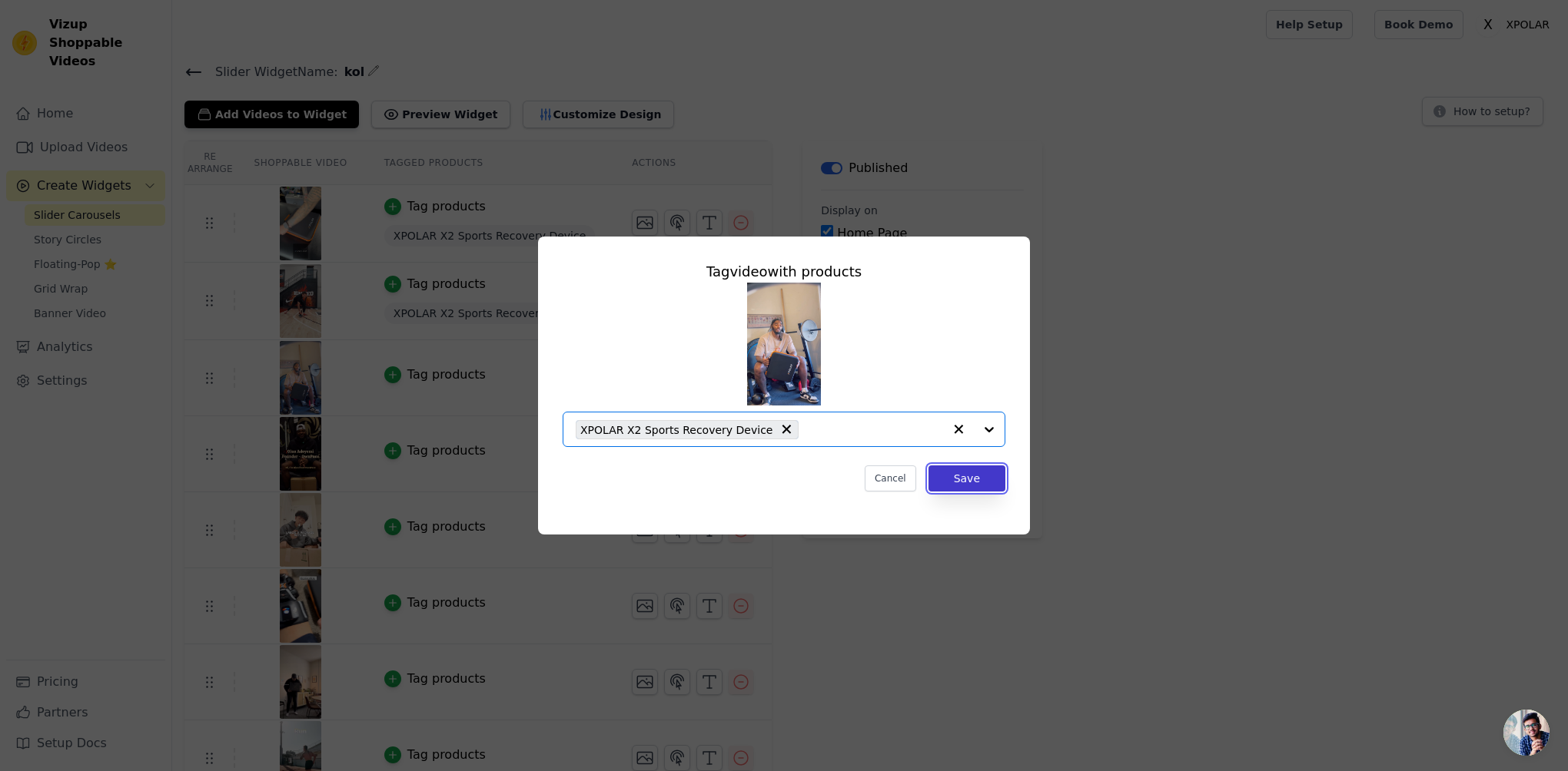
click at [966, 479] on button "Save" at bounding box center [967, 479] width 77 height 26
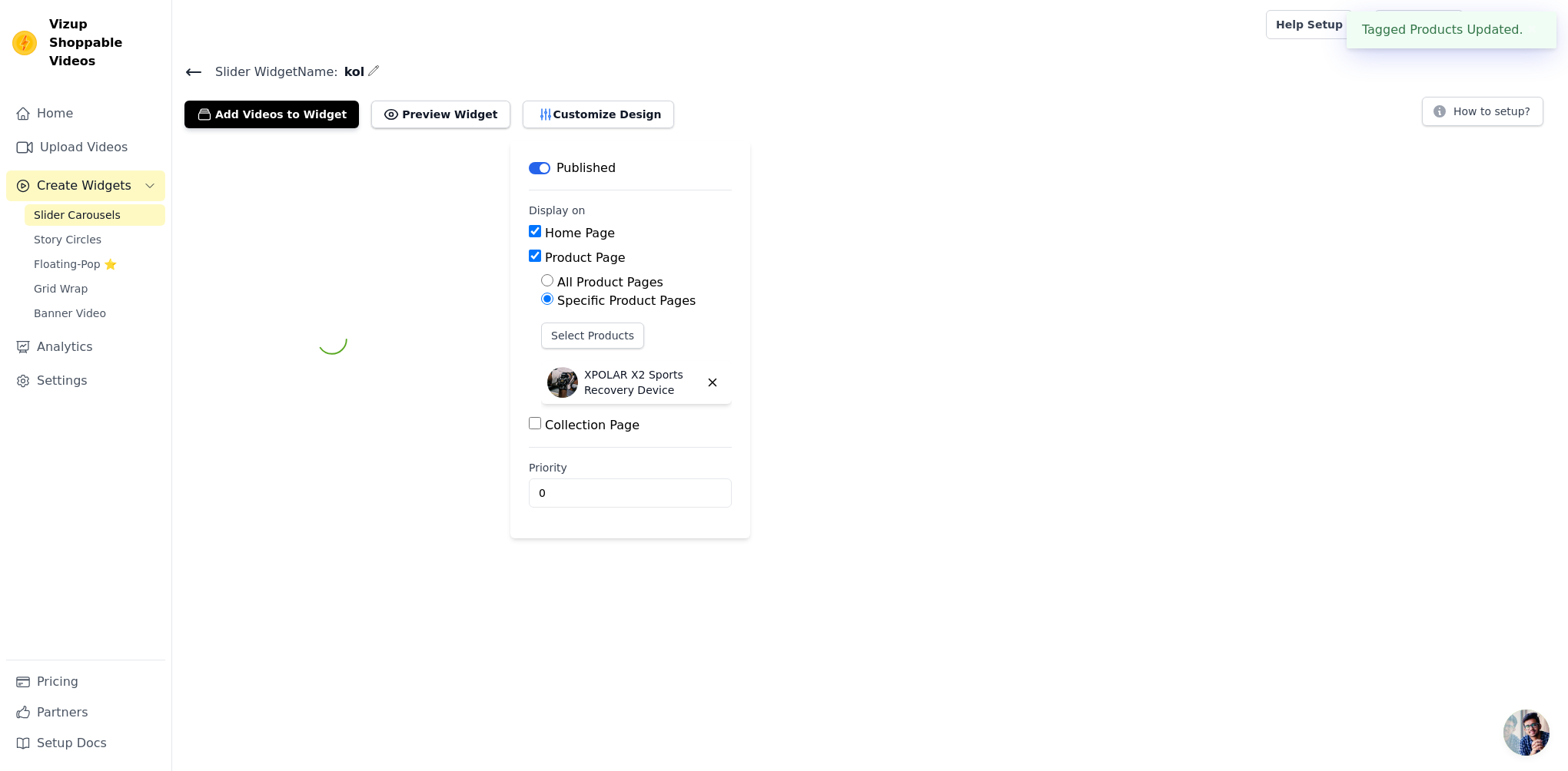
click at [408, 448] on div at bounding box center [332, 339] width 295 height 398
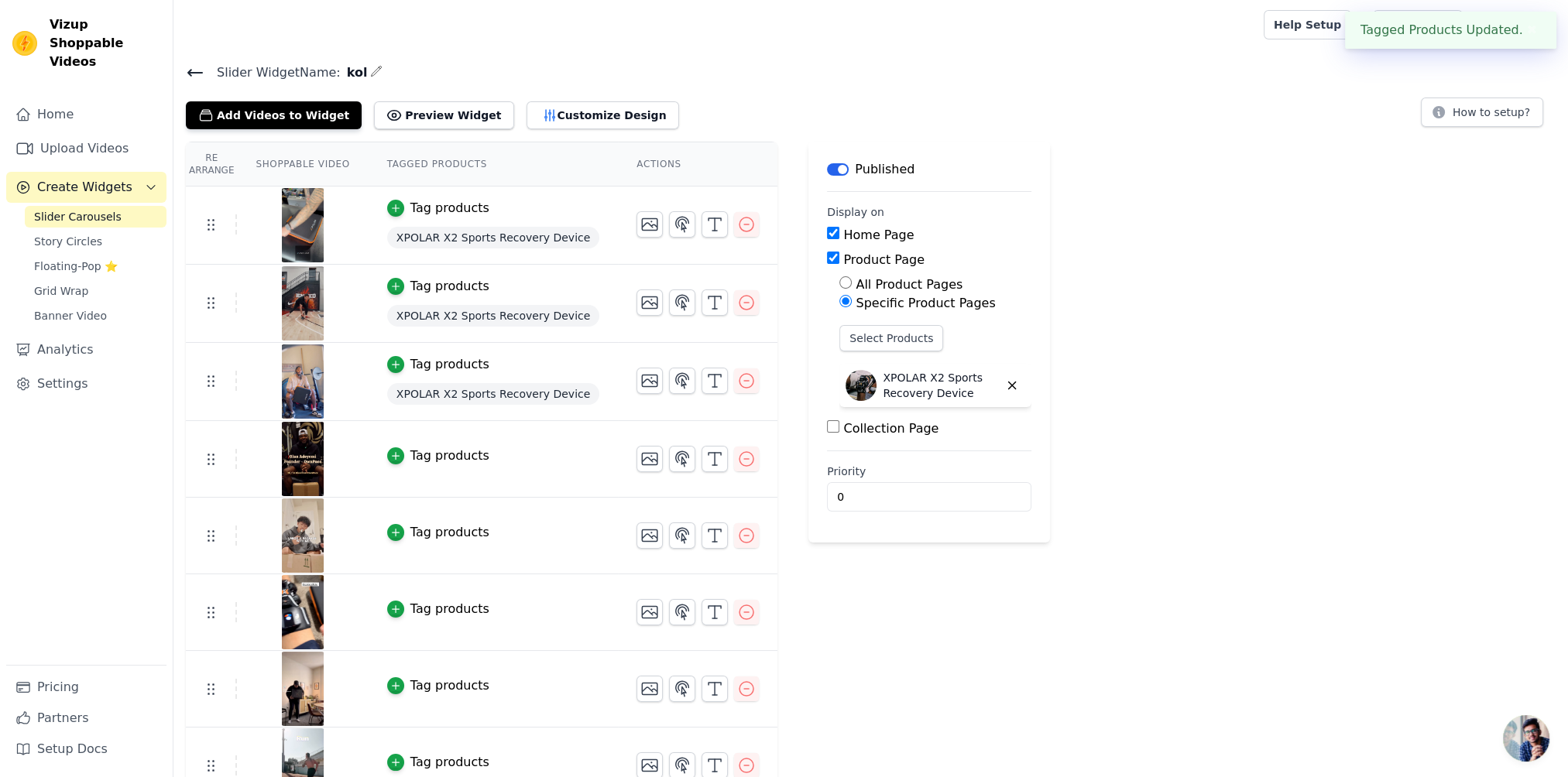
click at [410, 453] on div "Tag products" at bounding box center [449, 456] width 79 height 18
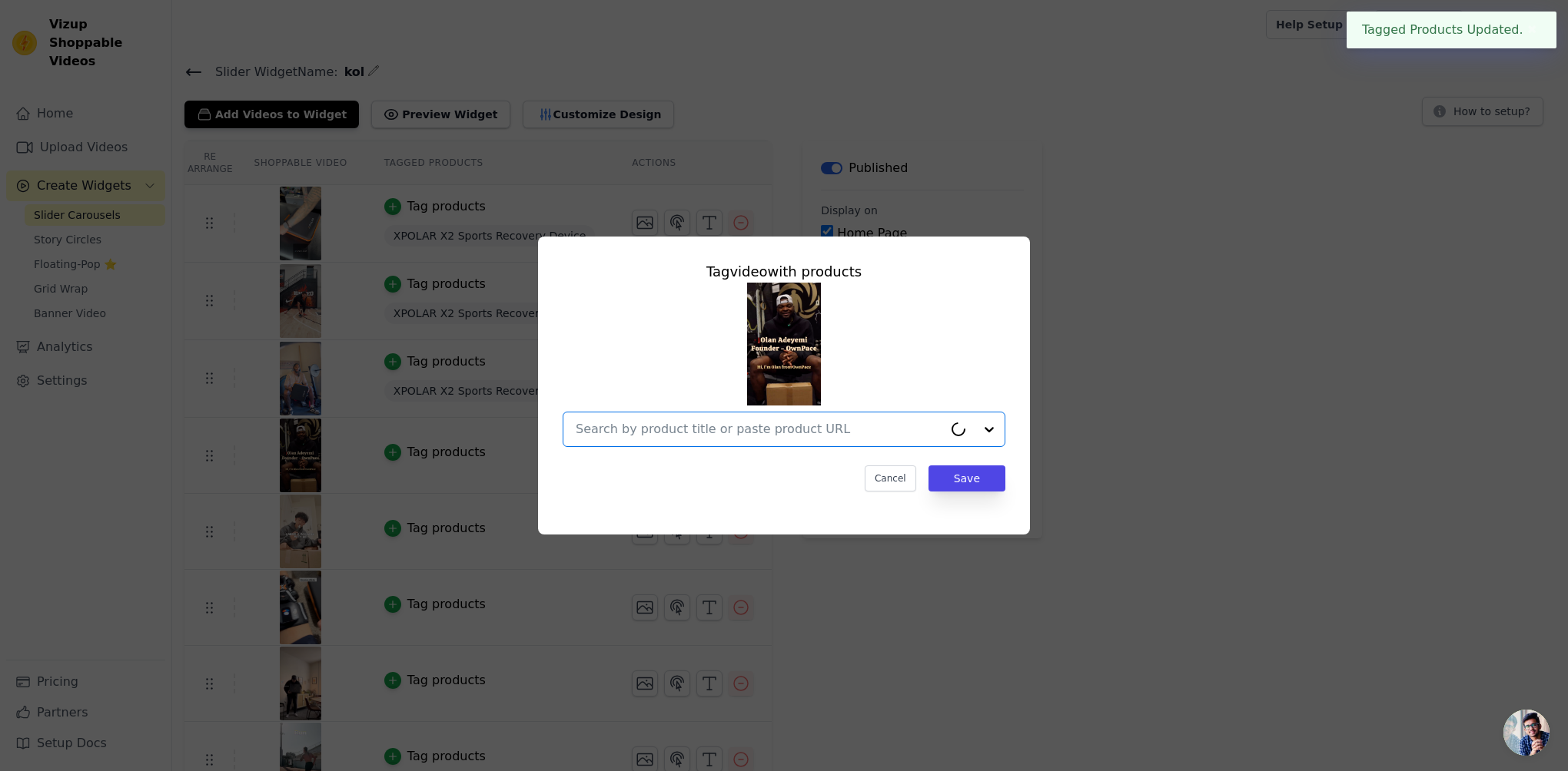
click at [862, 435] on input "text" at bounding box center [759, 429] width 367 height 18
click at [974, 479] on button "Save" at bounding box center [967, 479] width 77 height 26
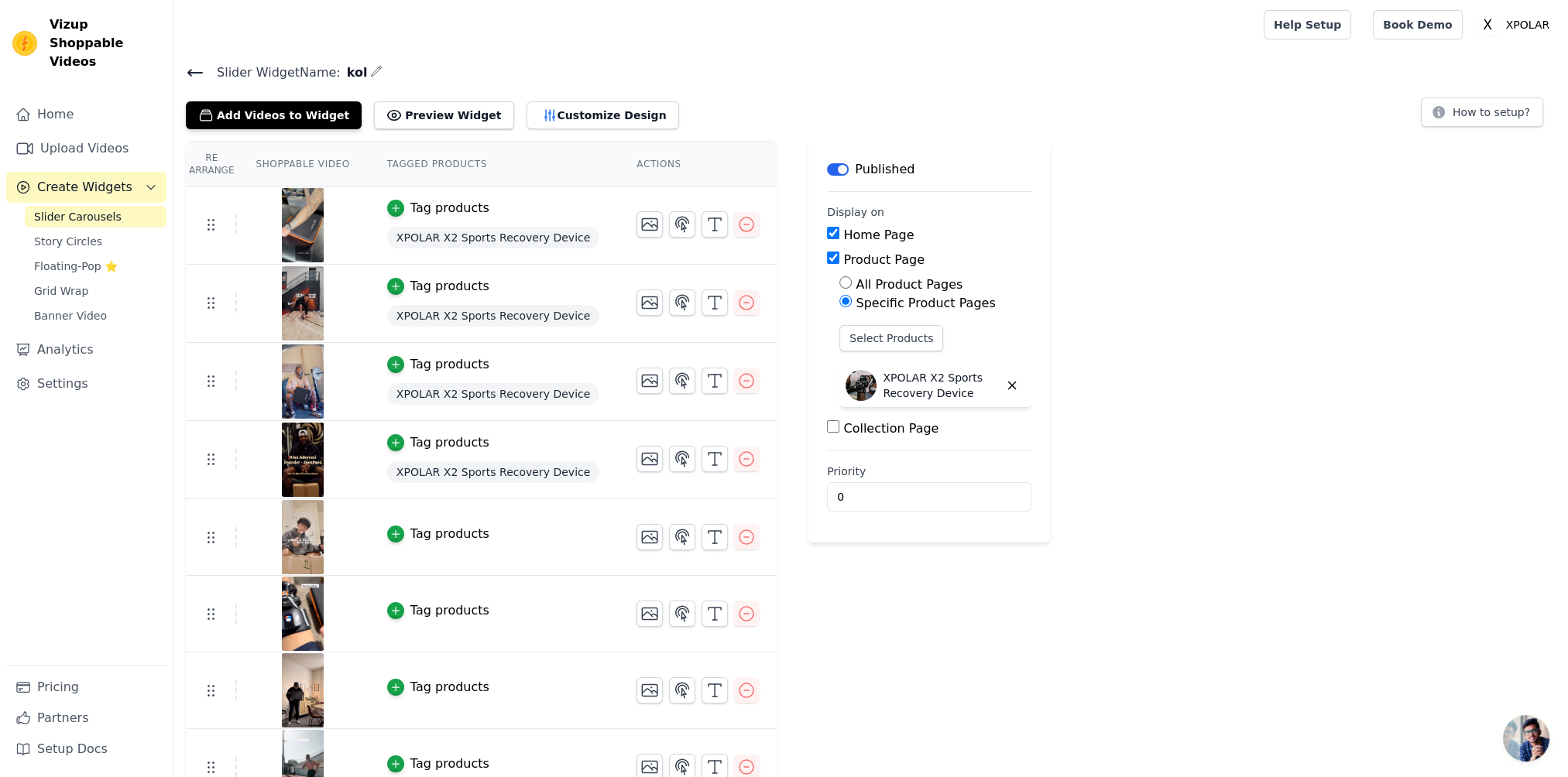
click at [415, 529] on div "Tag products" at bounding box center [449, 534] width 79 height 18
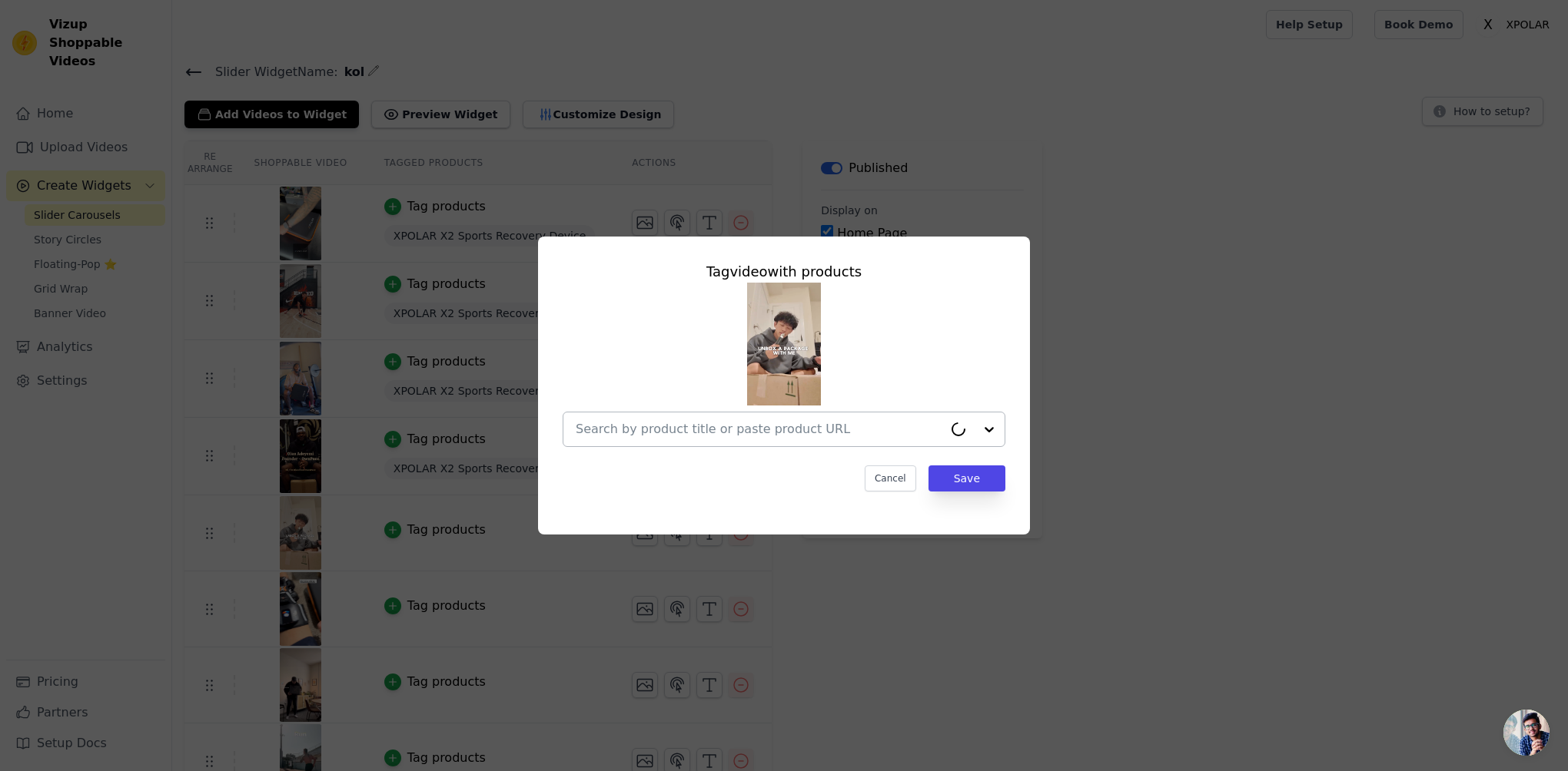
click at [807, 420] on div at bounding box center [759, 429] width 367 height 34
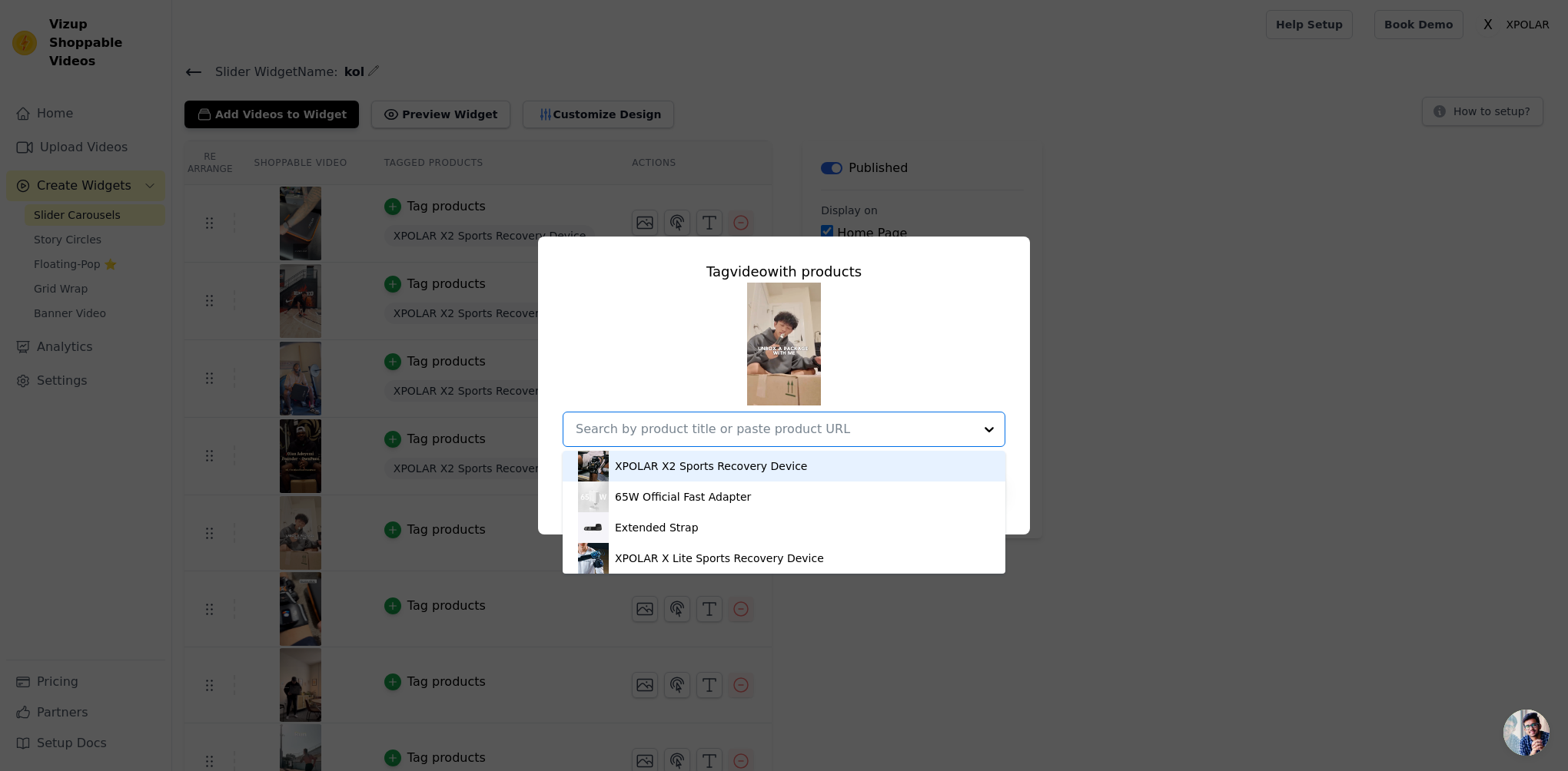
click at [733, 466] on div "XPOLAR X2 Sports Recovery Device" at bounding box center [711, 466] width 192 height 16
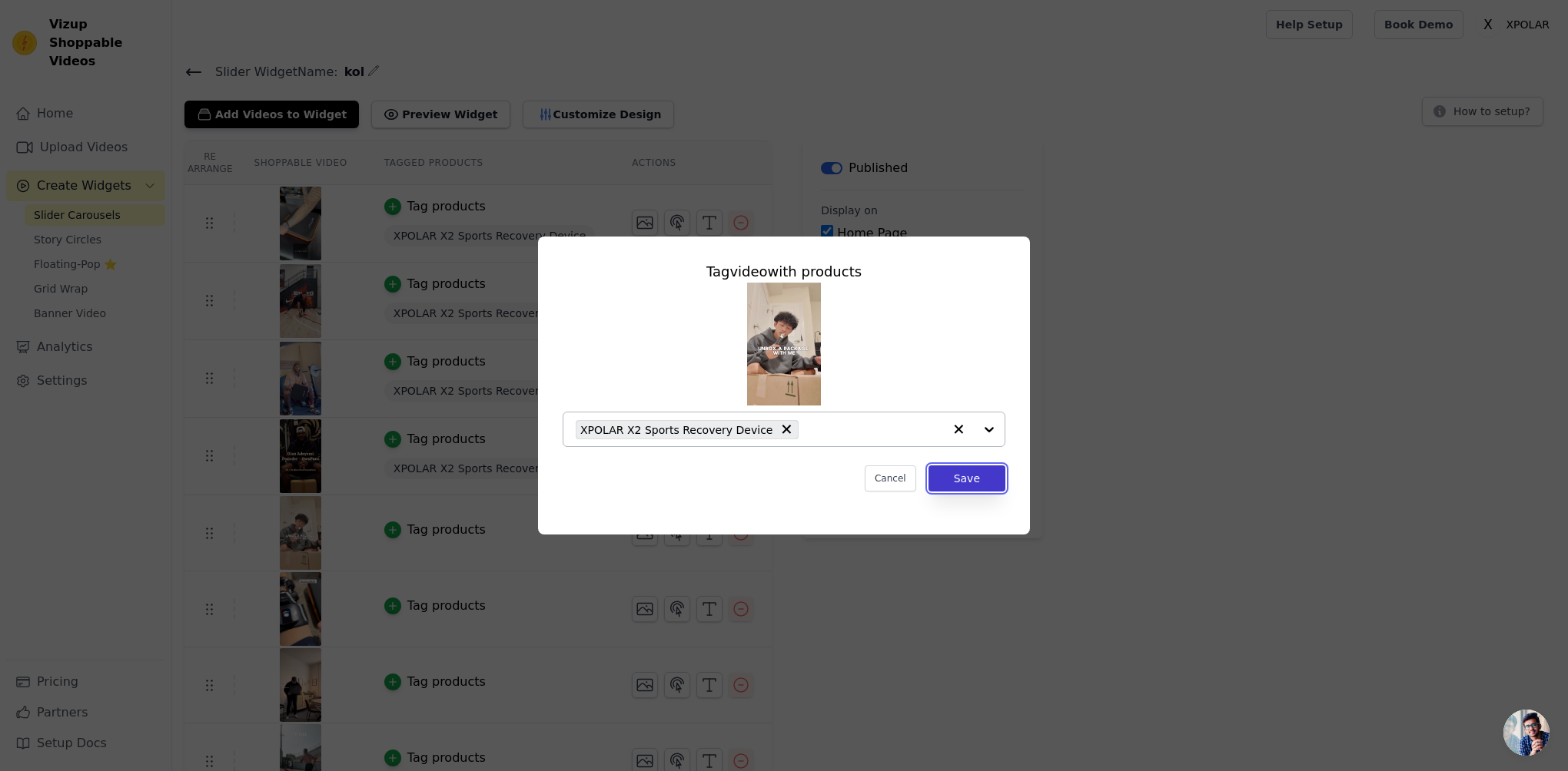
click at [948, 477] on button "Save" at bounding box center [967, 479] width 77 height 26
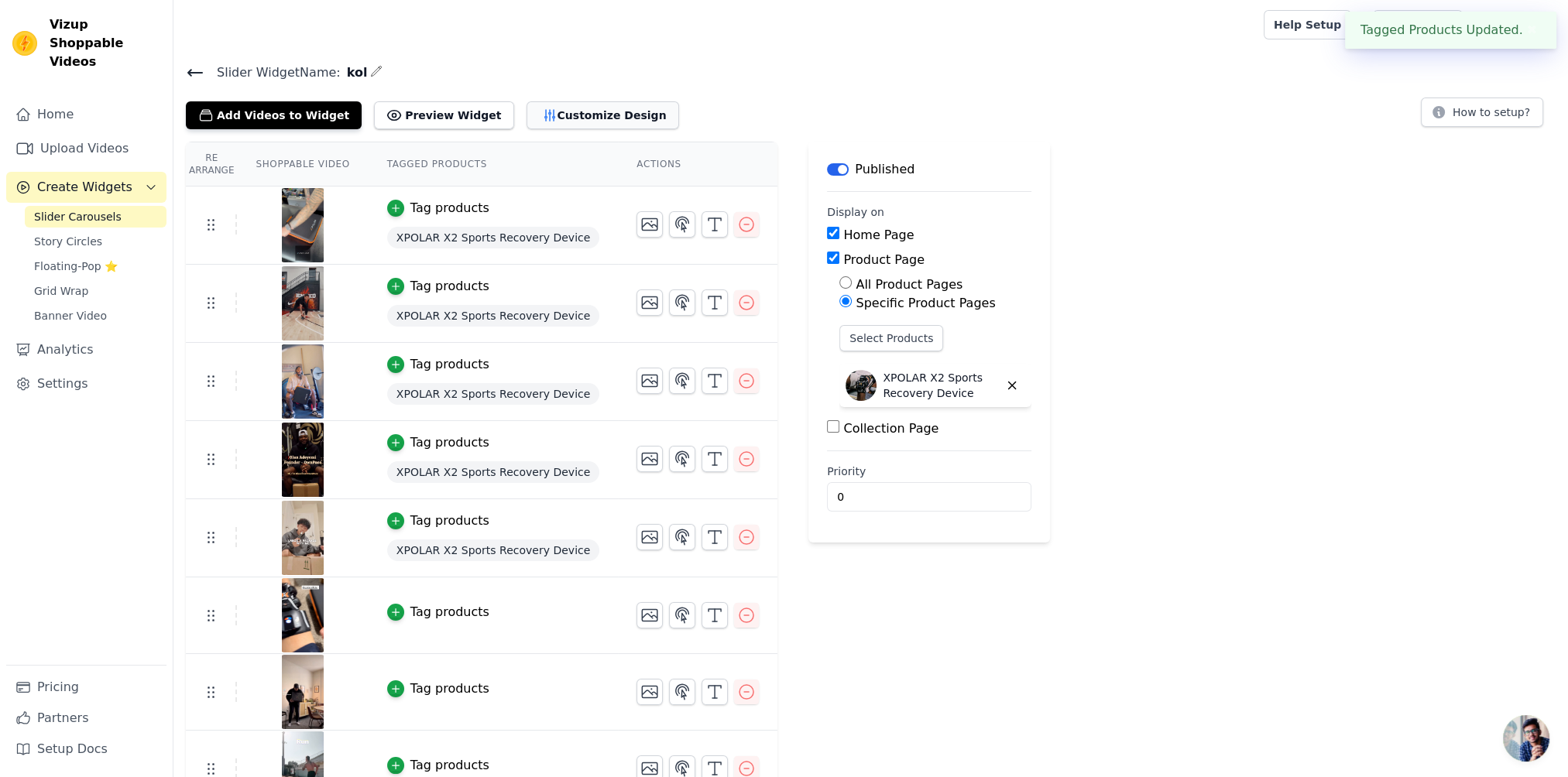
click at [559, 116] on button "Customize Design" at bounding box center [602, 116] width 152 height 28
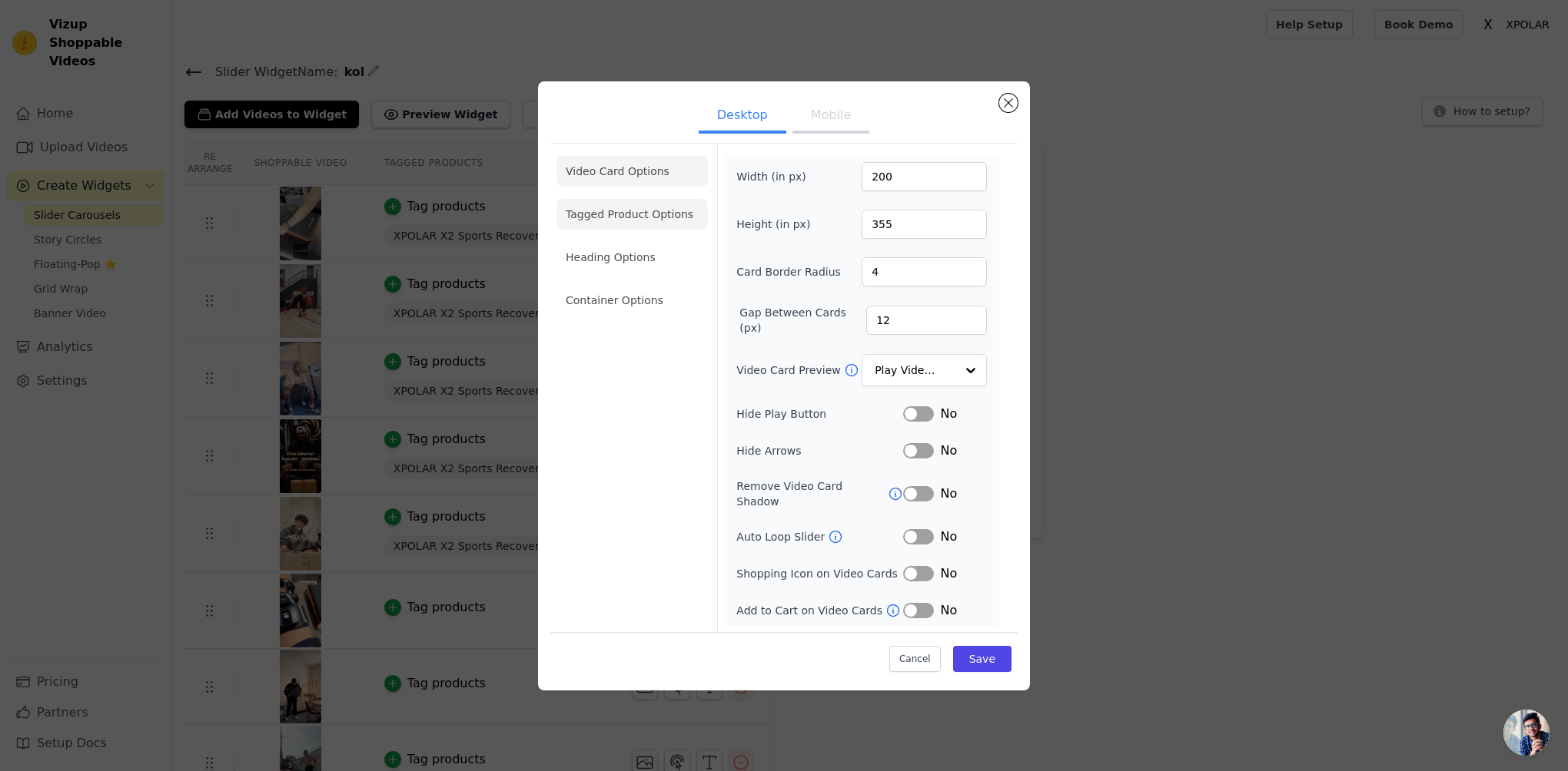
click at [633, 211] on li "Tagged Product Options" at bounding box center [632, 213] width 151 height 30
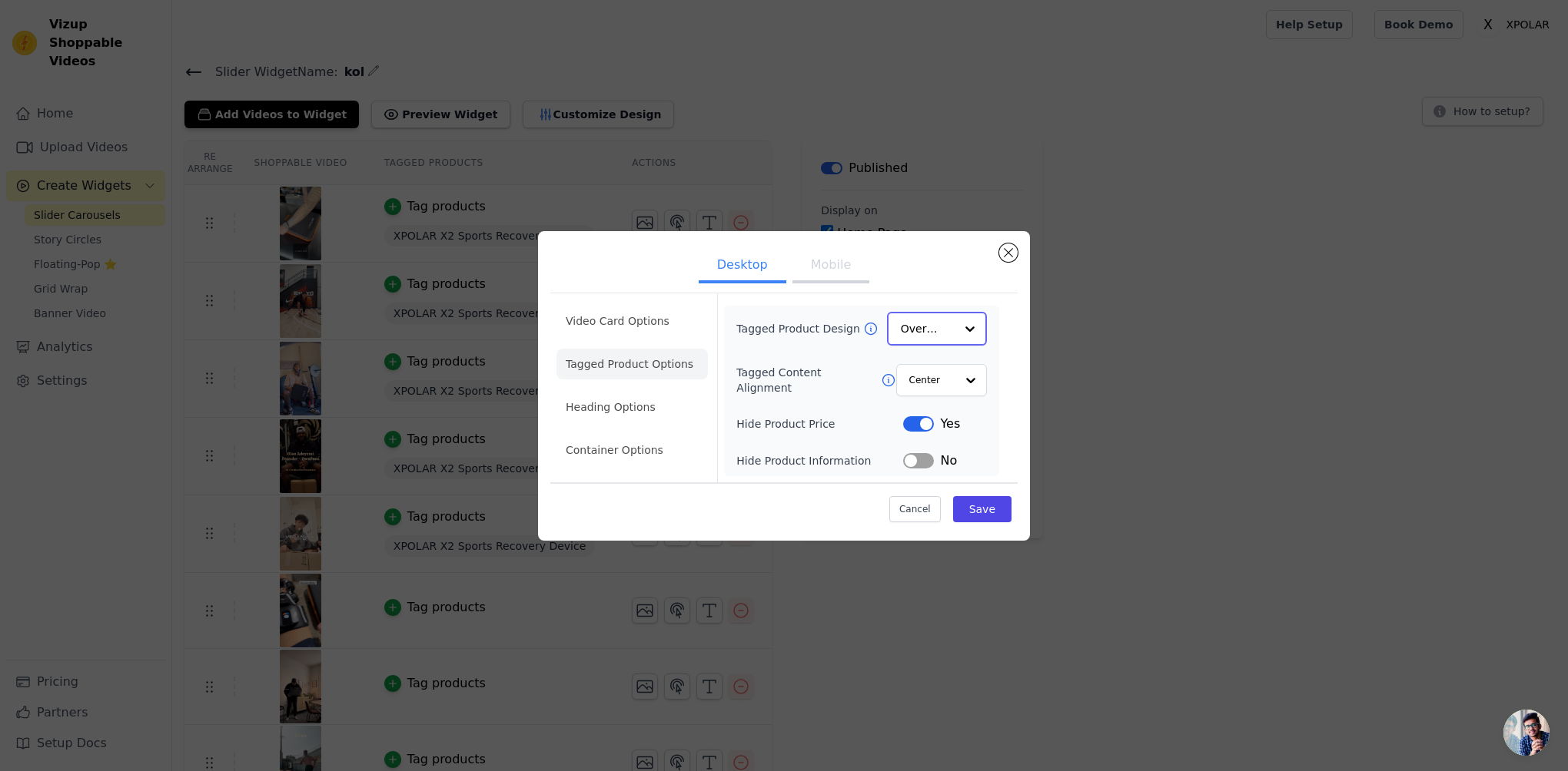
click at [968, 337] on div at bounding box center [969, 328] width 30 height 30
click at [1014, 412] on div "Video Card Options Tagged Product Options Heading Options Container Options Tag…" at bounding box center [784, 387] width 467 height 188
click at [974, 336] on div at bounding box center [969, 328] width 30 height 30
click at [965, 423] on div "Minimalist" at bounding box center [937, 429] width 100 height 32
click at [955, 386] on div at bounding box center [969, 379] width 30 height 30
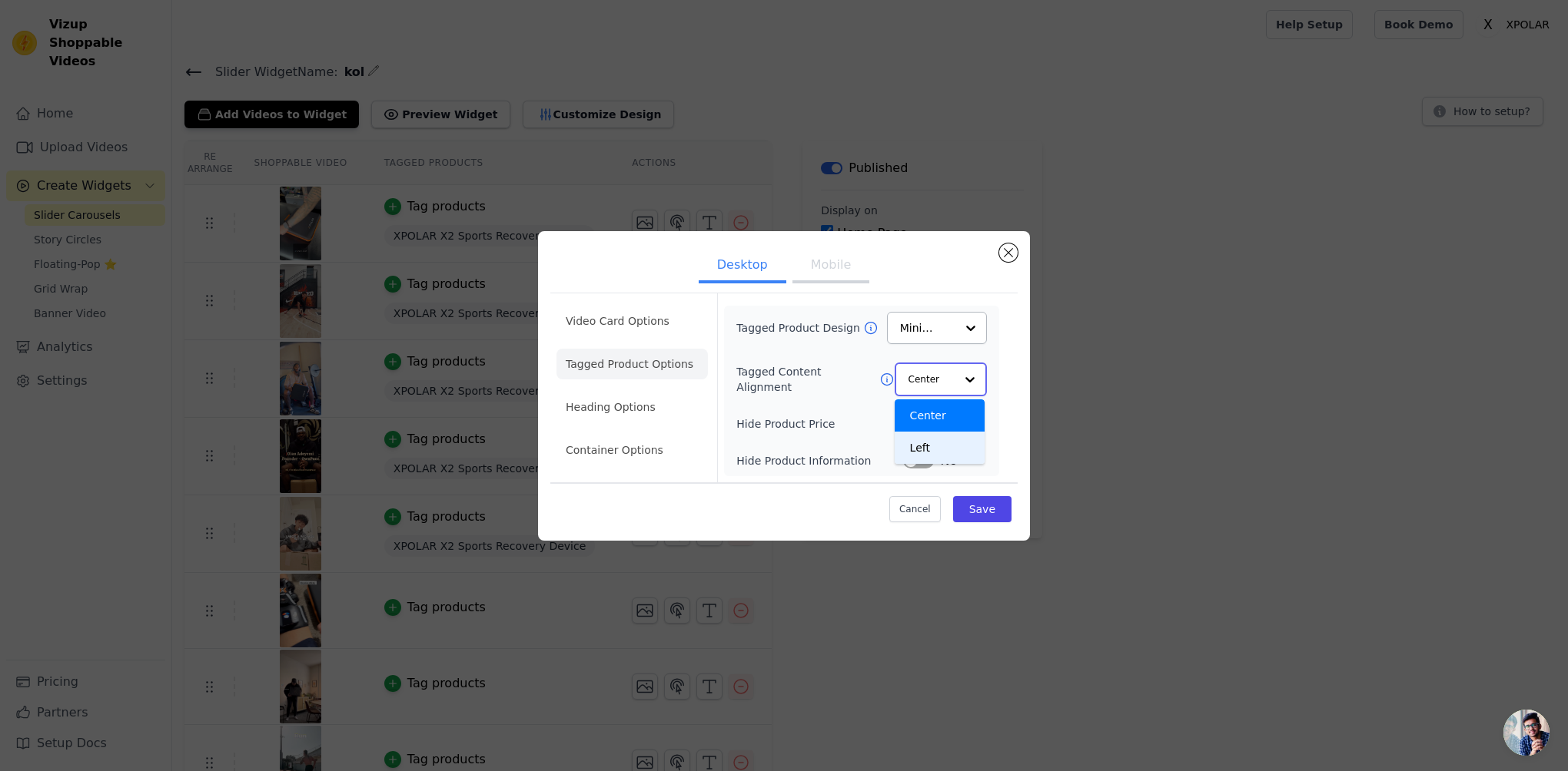
click at [953, 442] on div "Left" at bounding box center [939, 447] width 90 height 32
click at [913, 455] on button "Label" at bounding box center [917, 460] width 30 height 16
click at [982, 499] on button "Save" at bounding box center [982, 509] width 58 height 26
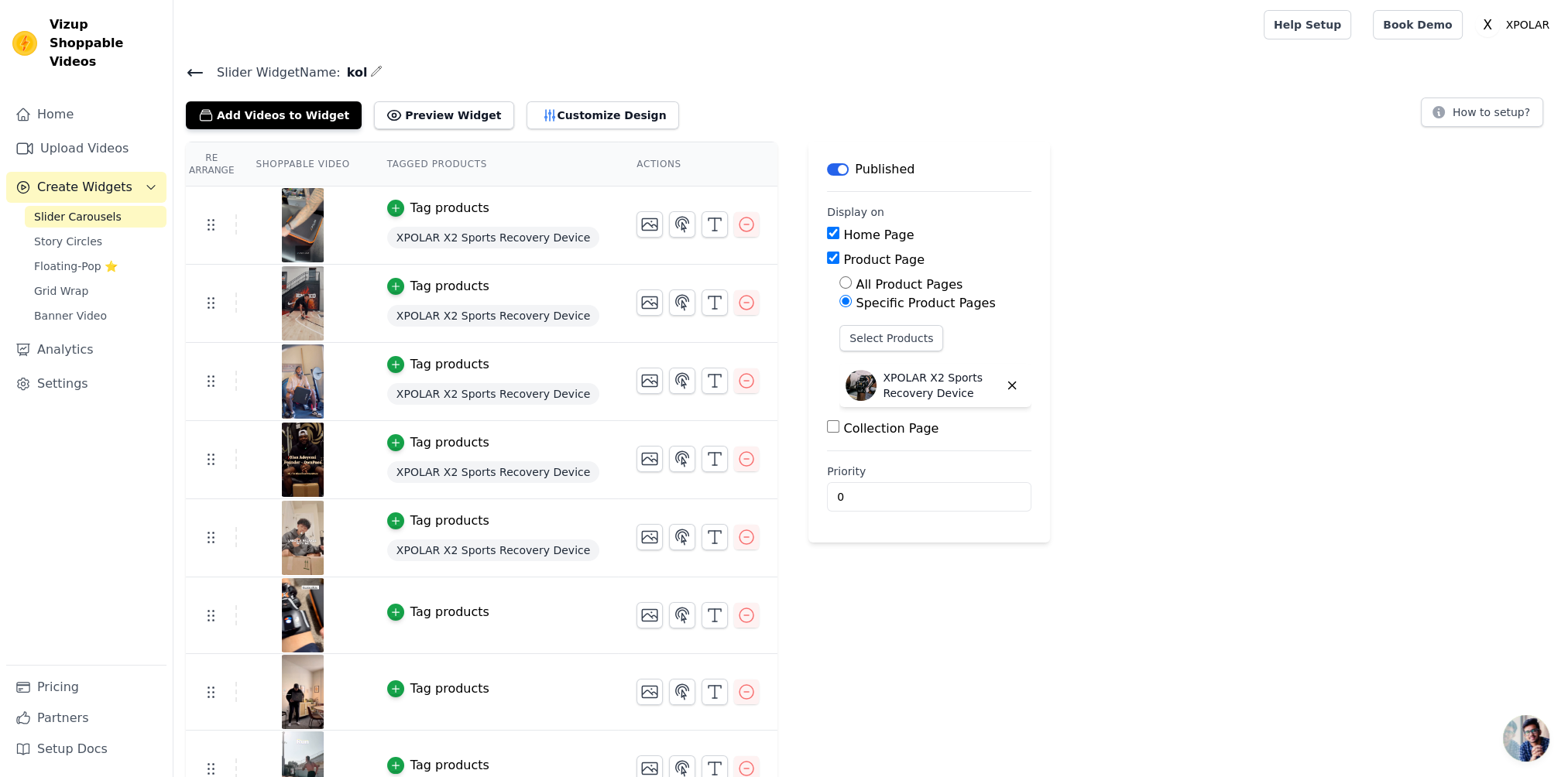
click at [618, 143] on th "Actions" at bounding box center [698, 164] width 160 height 44
click at [608, 106] on button "Customize Design" at bounding box center [602, 116] width 152 height 28
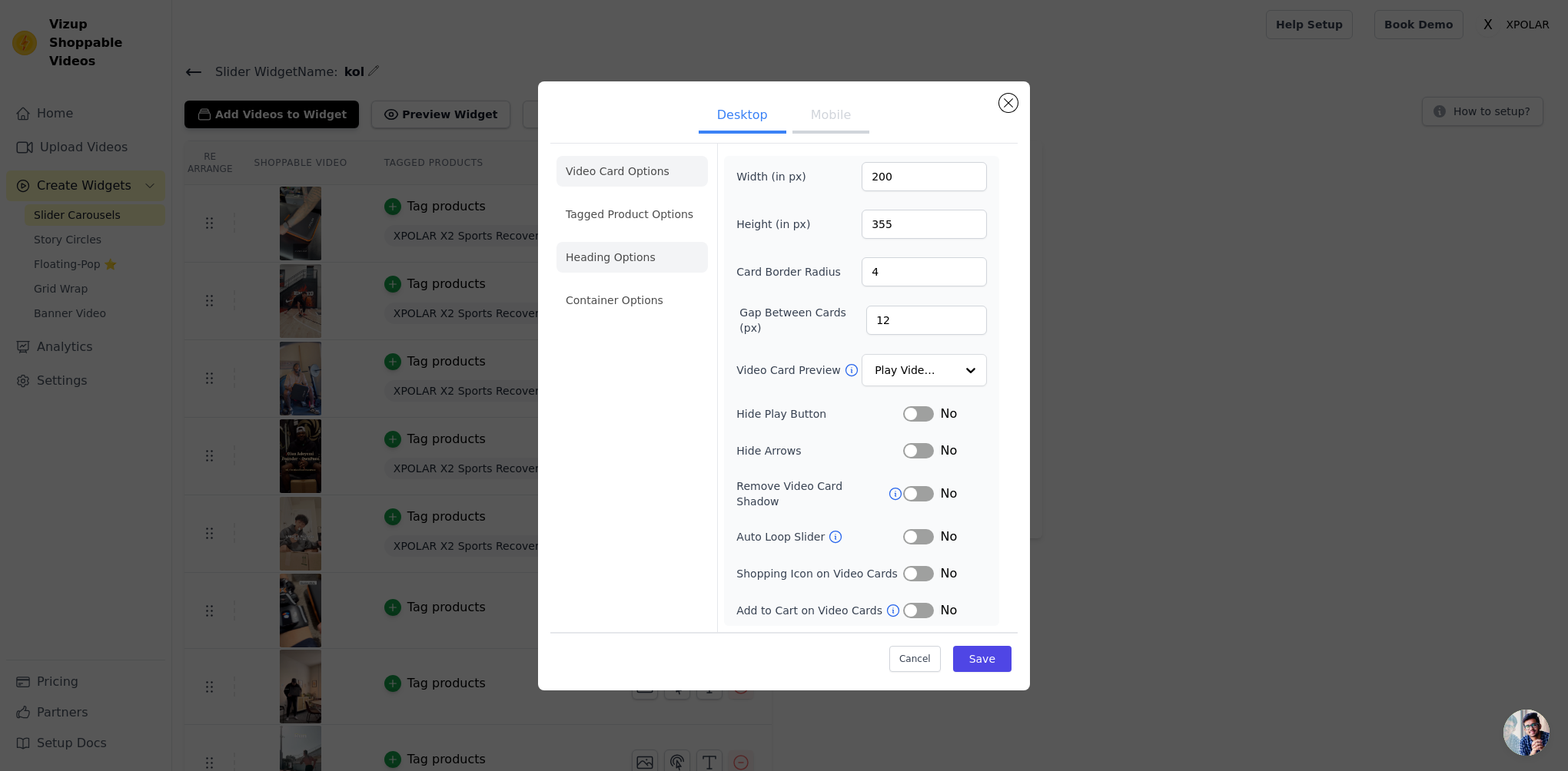
click at [646, 269] on li "Heading Options" at bounding box center [632, 257] width 151 height 30
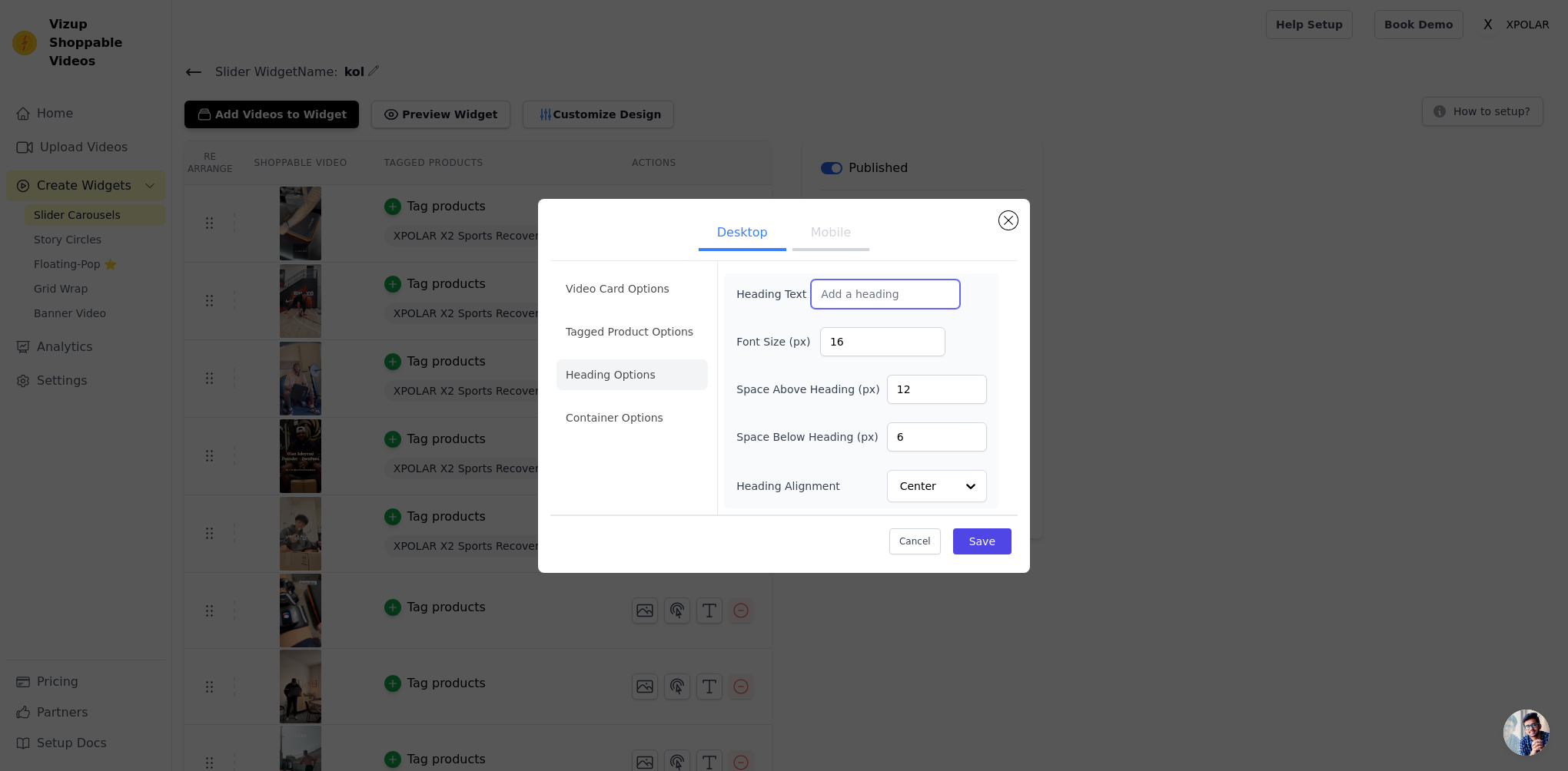
click at [869, 297] on input "Heading Text" at bounding box center [885, 295] width 149 height 30
click at [880, 296] on input "Heading Text" at bounding box center [885, 295] width 149 height 30
click at [831, 289] on input "Heading Text" at bounding box center [885, 295] width 149 height 30
paste input "Trusted by Professionals"
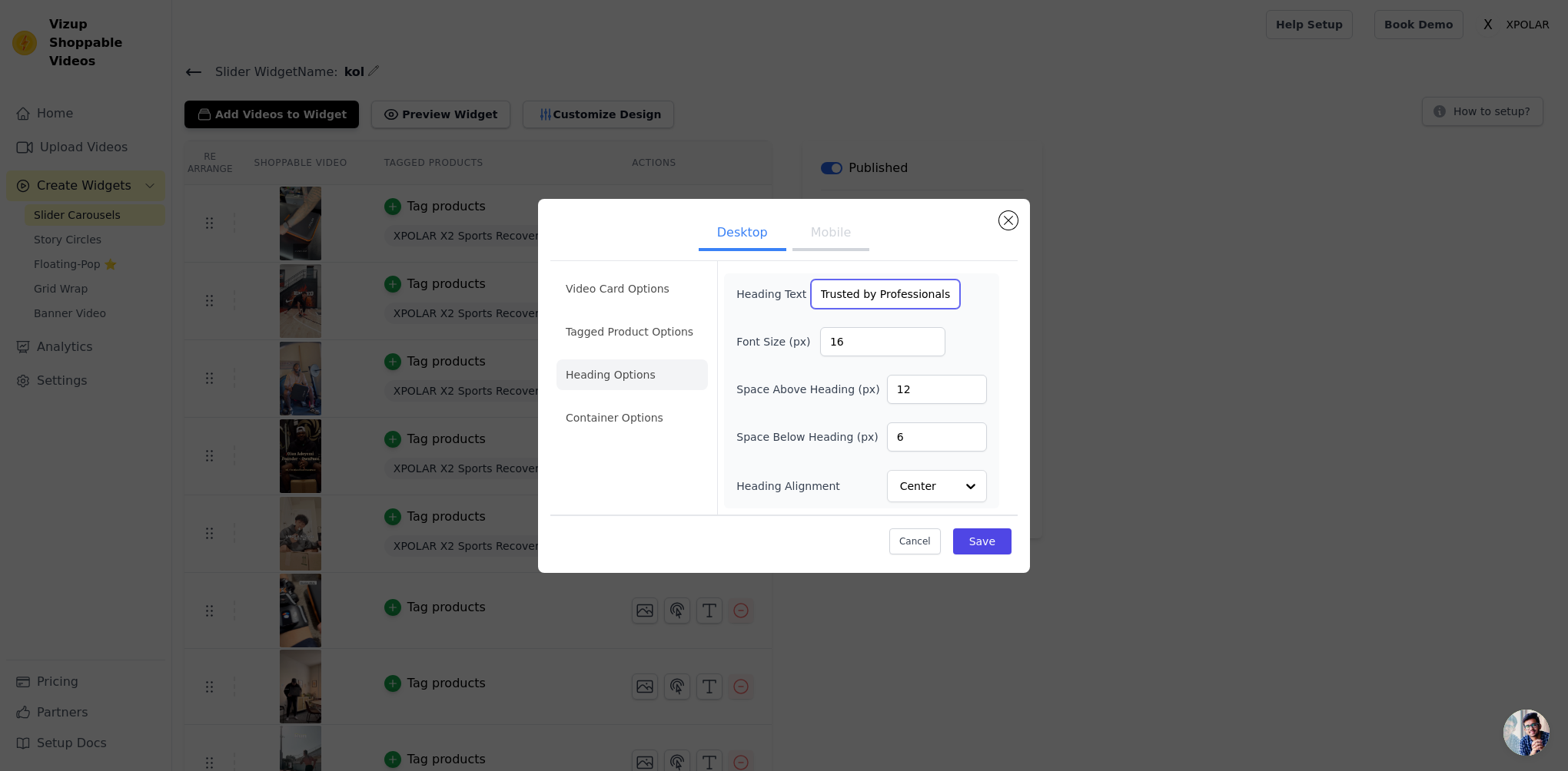
type input "Trusted by Professionals"
click at [831, 241] on button "Mobile" at bounding box center [831, 234] width 77 height 34
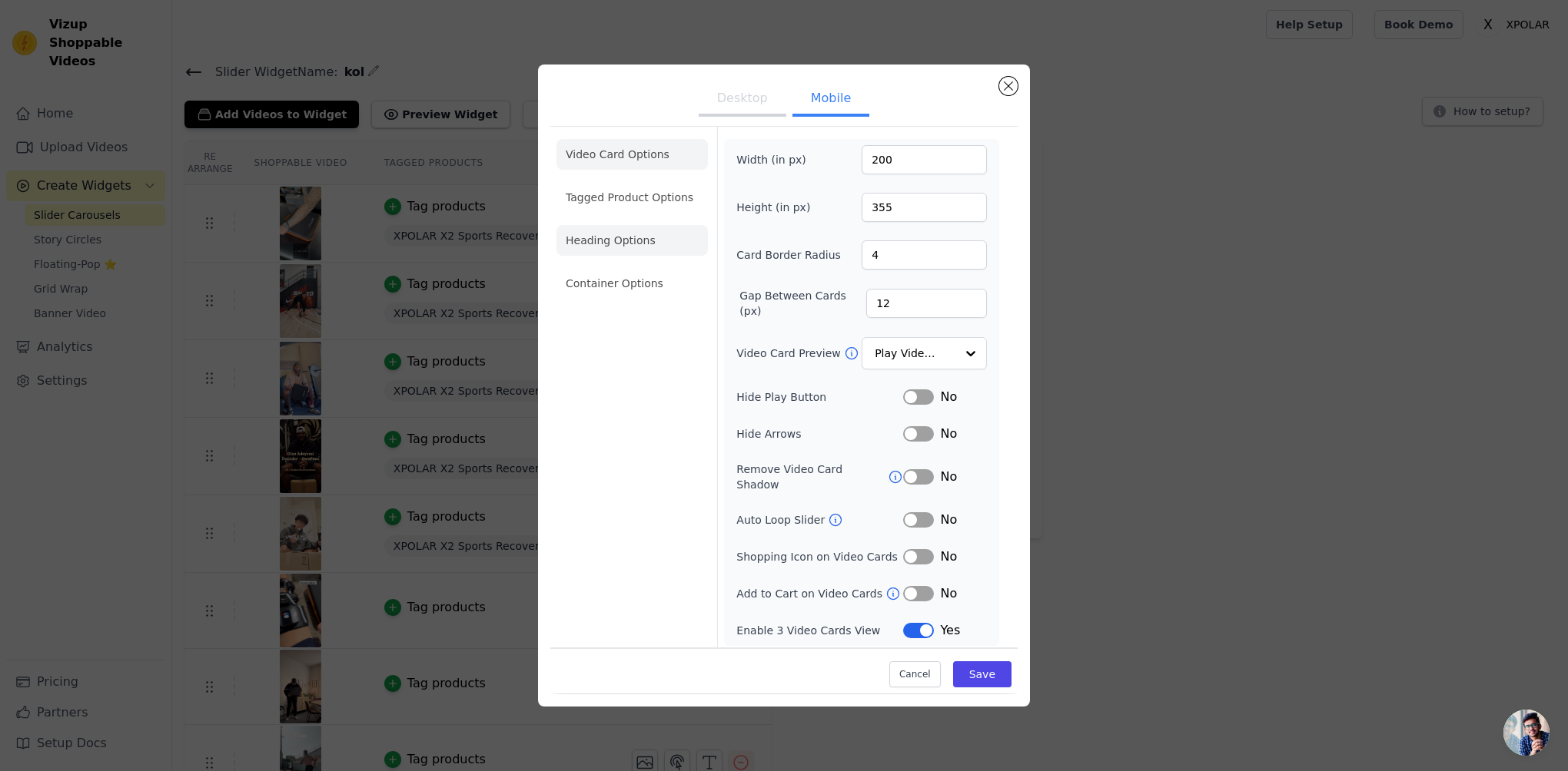
click at [600, 236] on li "Heading Options" at bounding box center [632, 240] width 151 height 30
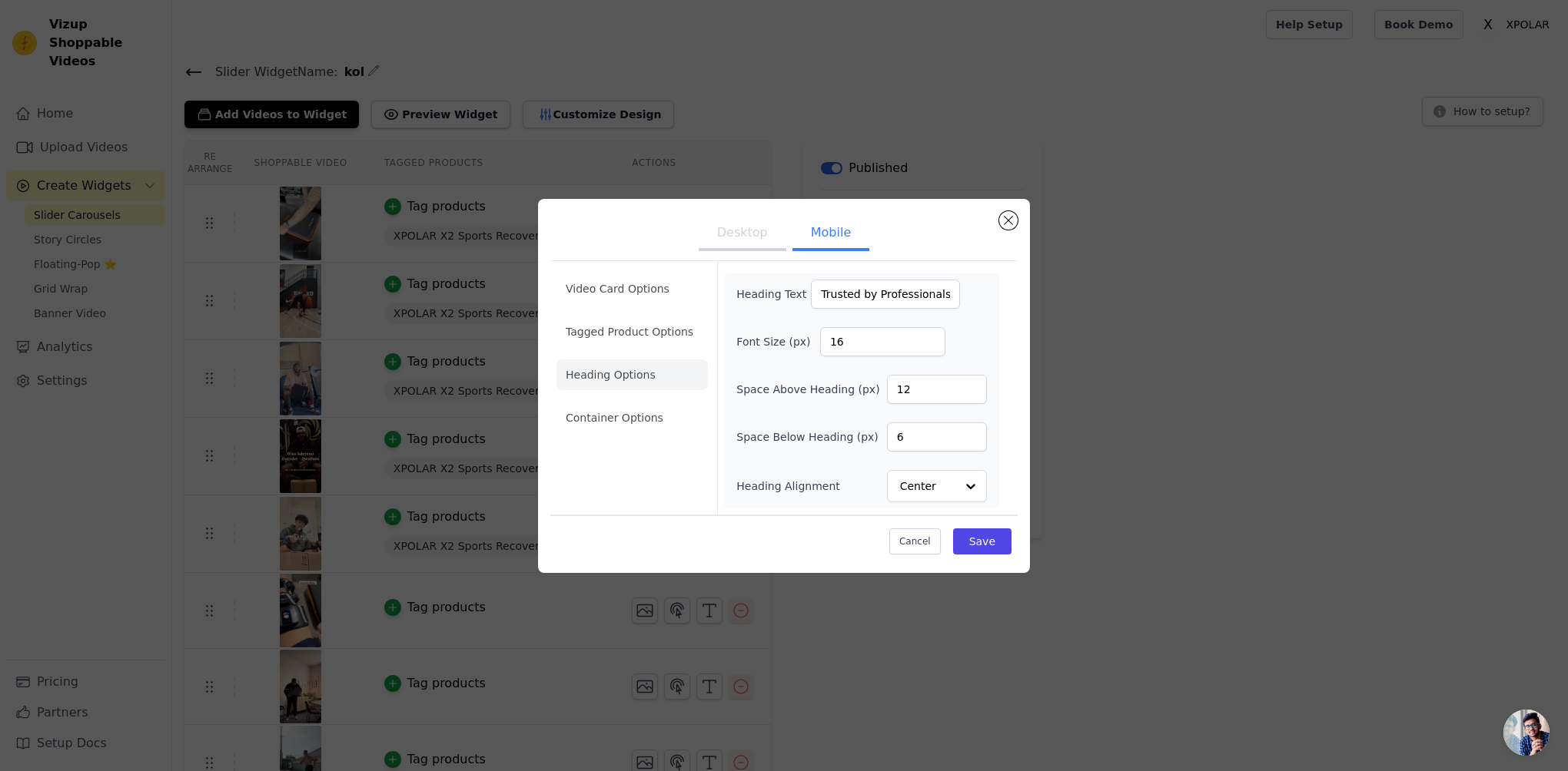
click at [735, 228] on button "Desktop" at bounding box center [743, 234] width 88 height 34
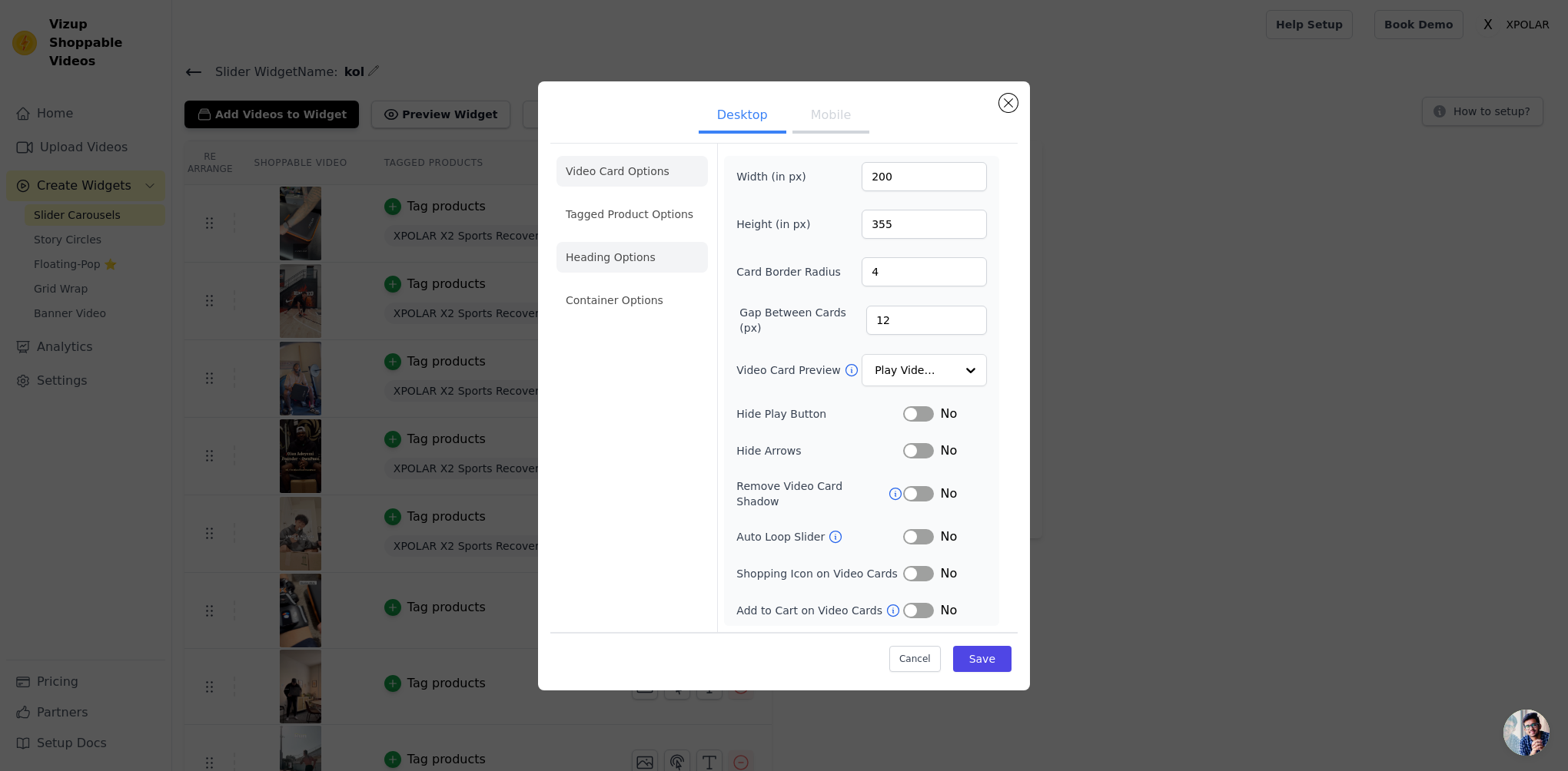
click at [642, 259] on li "Heading Options" at bounding box center [632, 257] width 151 height 30
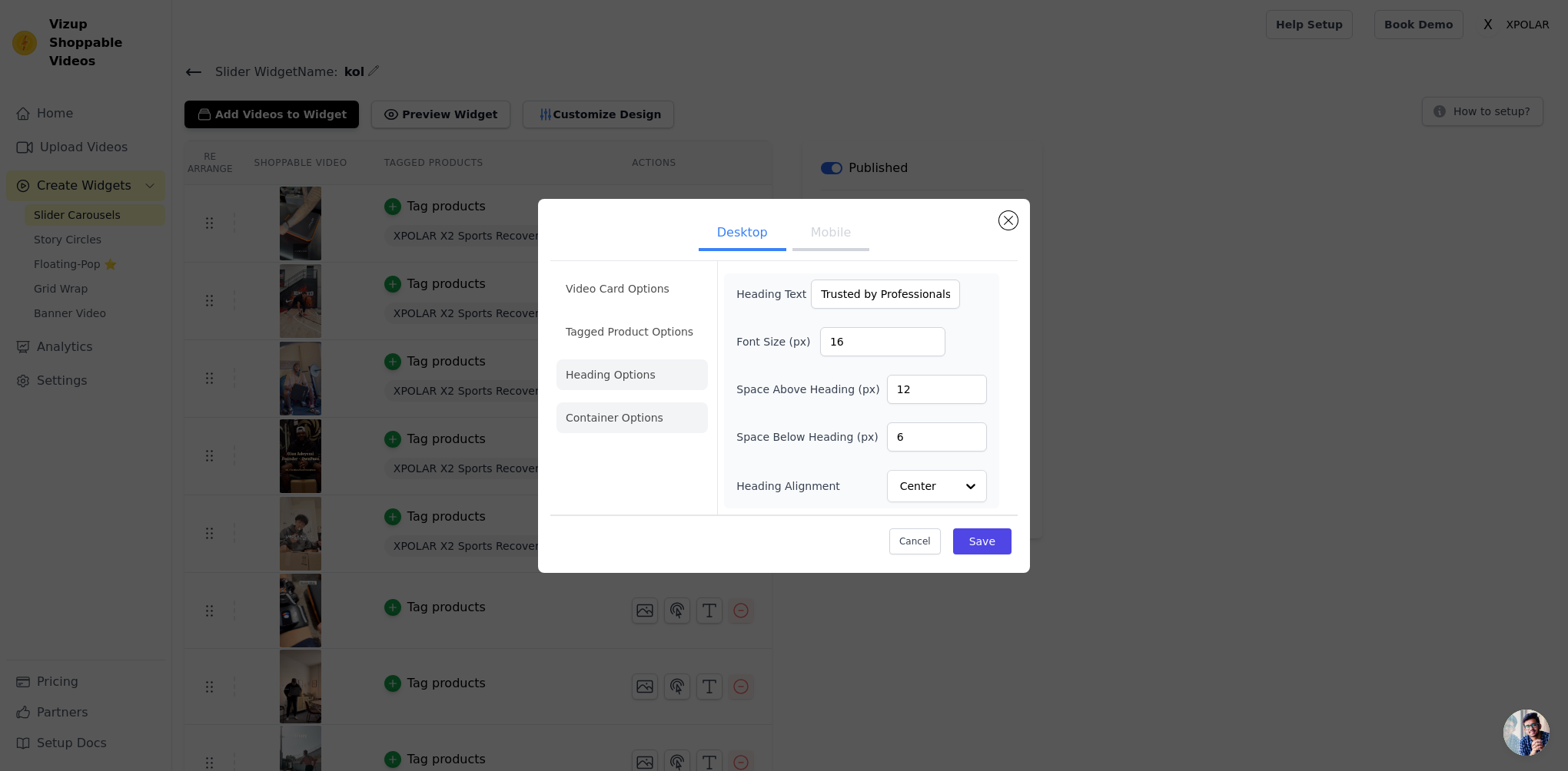
click at [650, 411] on li "Container Options" at bounding box center [632, 417] width 151 height 30
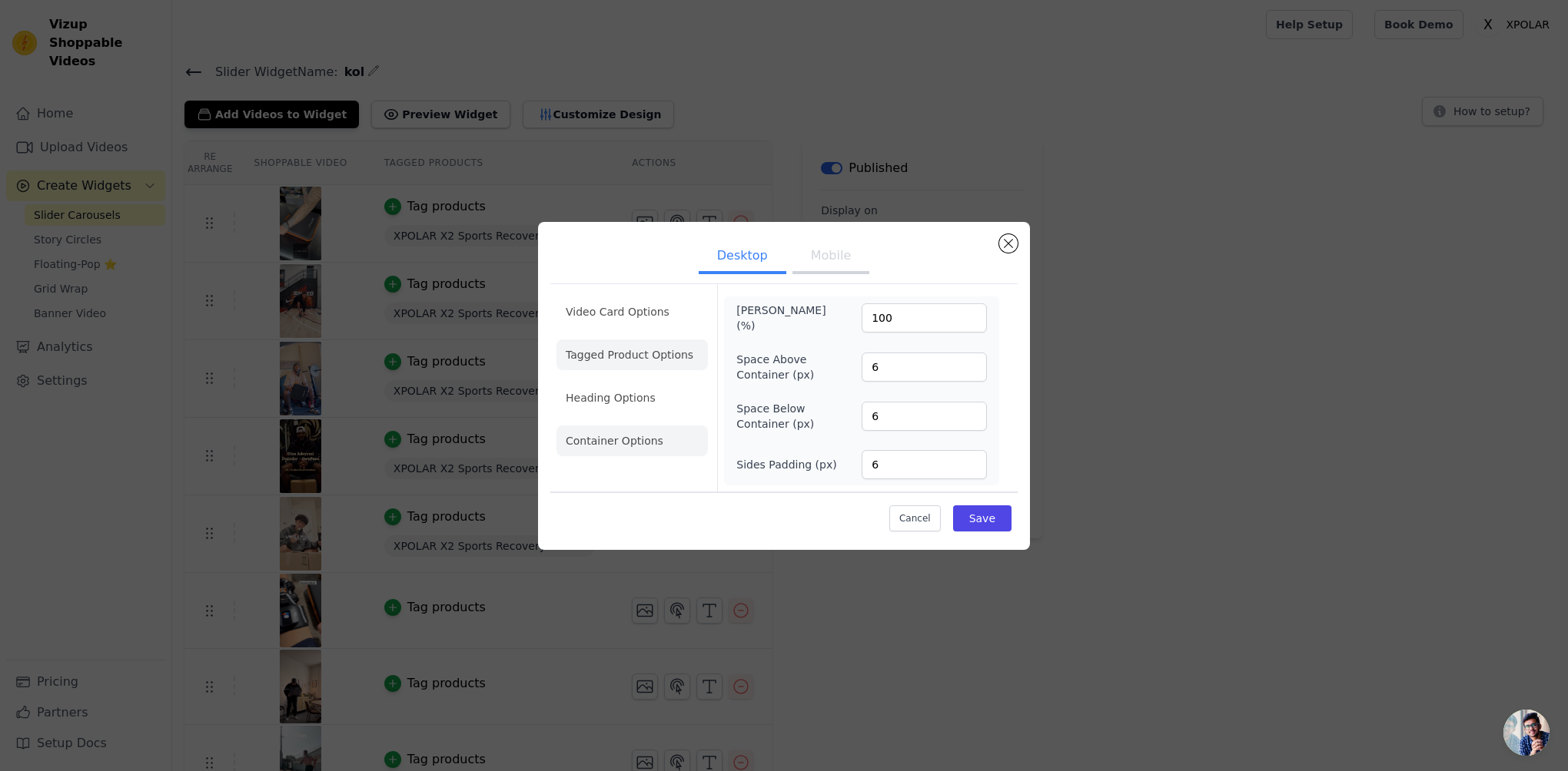
click at [651, 359] on li "Tagged Product Options" at bounding box center [632, 355] width 151 height 30
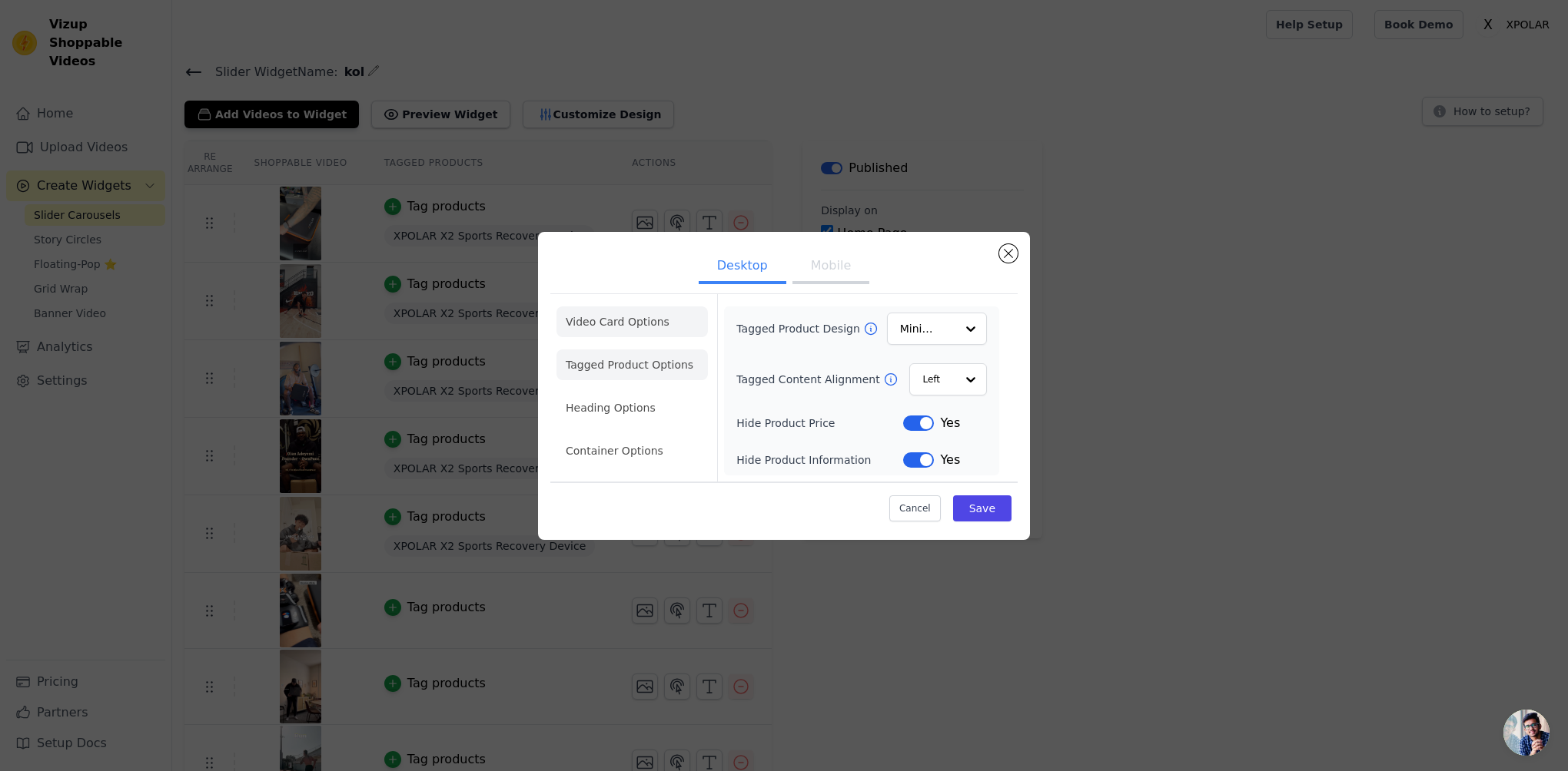
click at [618, 309] on li "Video Card Options" at bounding box center [632, 321] width 151 height 30
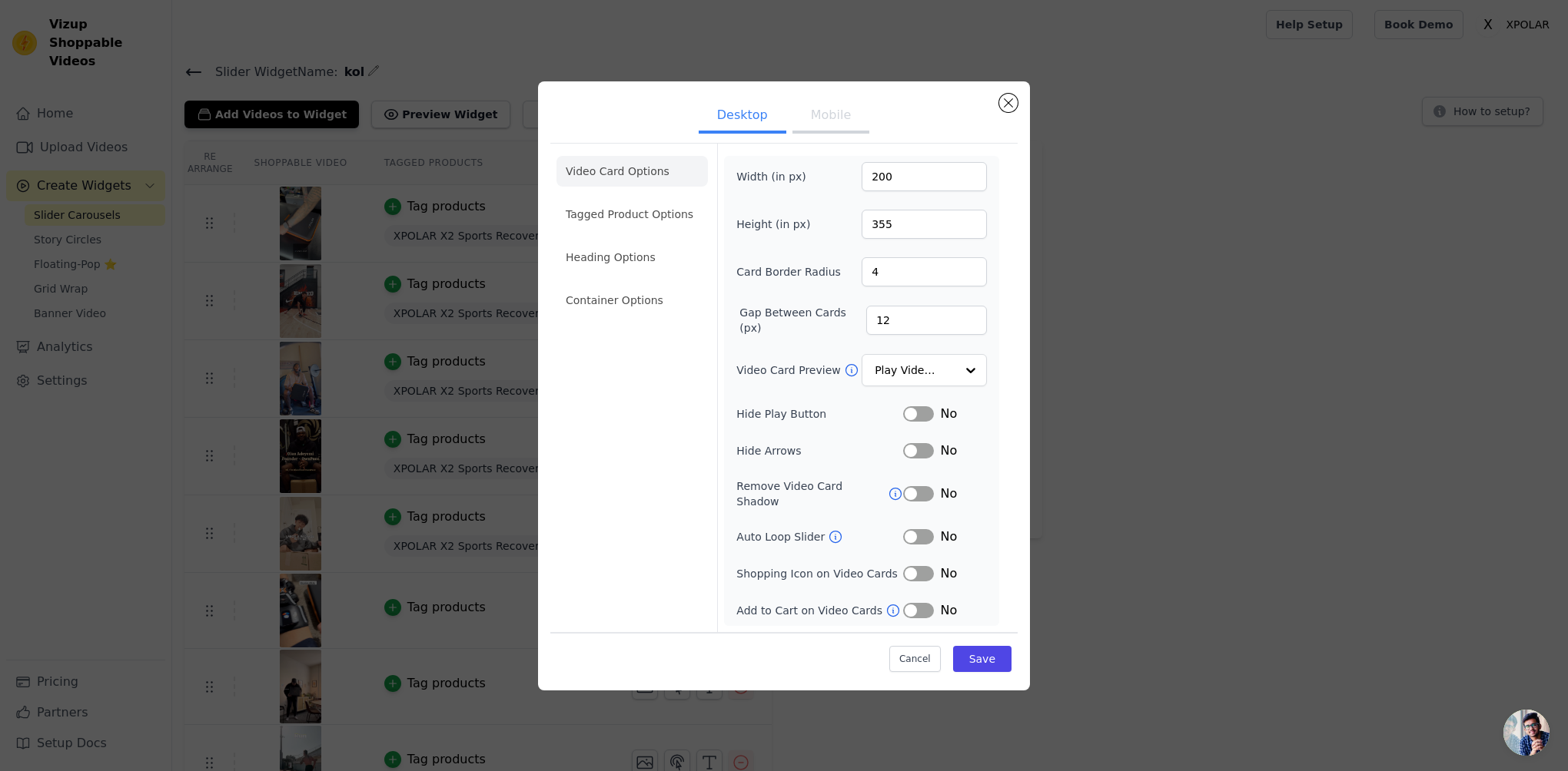
click at [910, 417] on button "Label" at bounding box center [917, 414] width 30 height 16
click at [915, 422] on button "Label" at bounding box center [917, 414] width 30 height 16
click at [1011, 429] on div "Video Card Options Tagged Product Options Heading Options Container Options Wid…" at bounding box center [784, 388] width 467 height 489
click at [1011, 426] on div "Video Card Options Tagged Product Options Heading Options Container Options Wid…" at bounding box center [784, 388] width 467 height 489
click at [1012, 420] on div "Video Card Options Tagged Product Options Heading Options Container Options Wid…" at bounding box center [784, 388] width 467 height 489
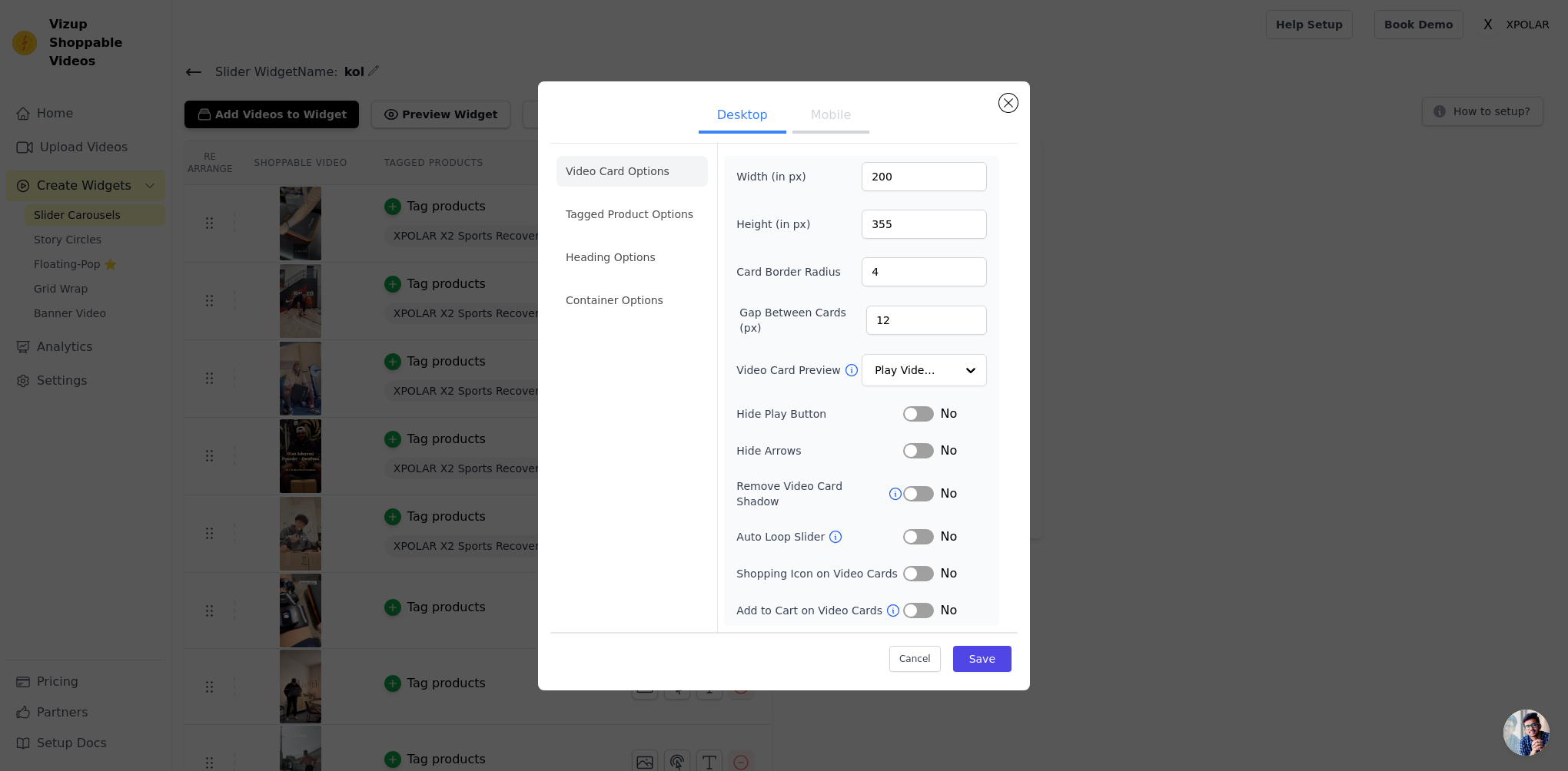
click at [914, 530] on button "Label" at bounding box center [917, 537] width 30 height 16
click at [917, 603] on button "Label" at bounding box center [917, 611] width 30 height 16
click at [926, 603] on button "Label" at bounding box center [917, 611] width 30 height 16
click at [922, 356] on div "Width (in px) 200 Height (in px) 355 Card Border Radius 4 Gap Between Cards (px…" at bounding box center [861, 391] width 251 height 458
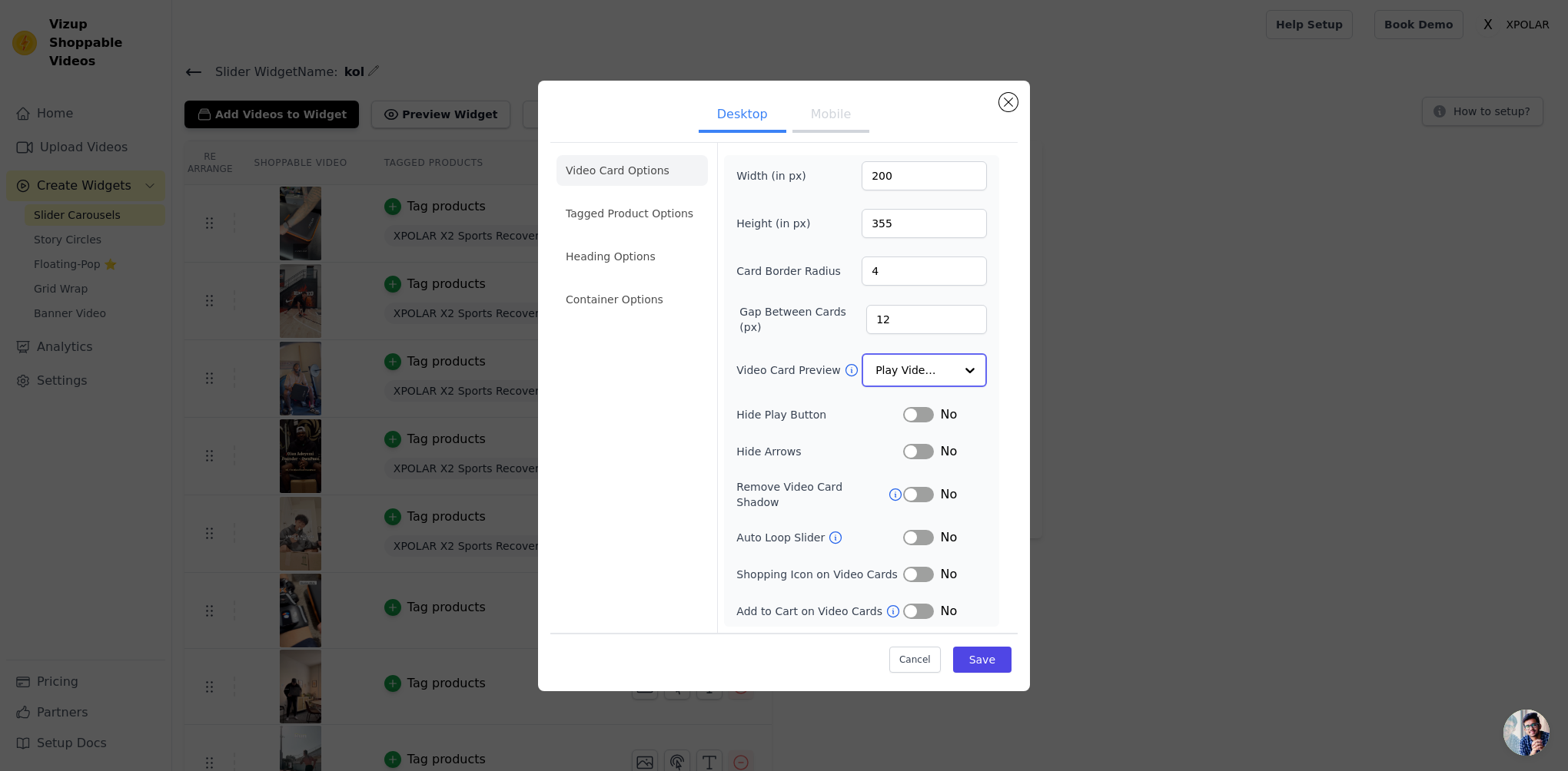
click at [922, 370] on input "Video Card Preview" at bounding box center [915, 369] width 79 height 30
click at [909, 484] on div "Play On Hover" at bounding box center [924, 470] width 126 height 32
click at [1014, 386] on div "Video Card Options Tagged Product Options Heading Options Container Options Wid…" at bounding box center [784, 388] width 467 height 489
click at [938, 324] on input "12" at bounding box center [927, 320] width 121 height 30
click at [642, 211] on li "Tagged Product Options" at bounding box center [632, 213] width 151 height 30
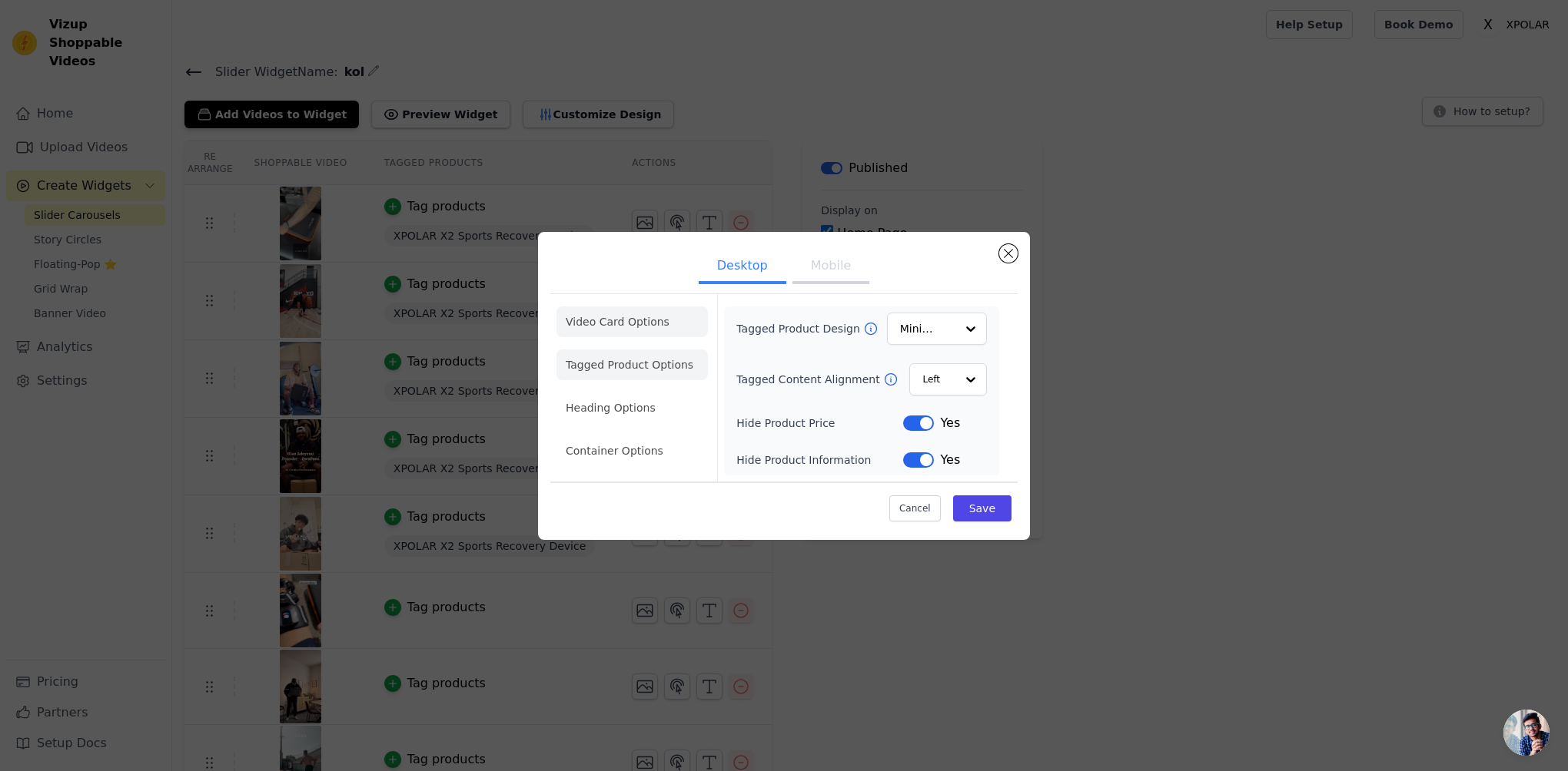
click at [646, 314] on li "Video Card Options" at bounding box center [632, 321] width 151 height 30
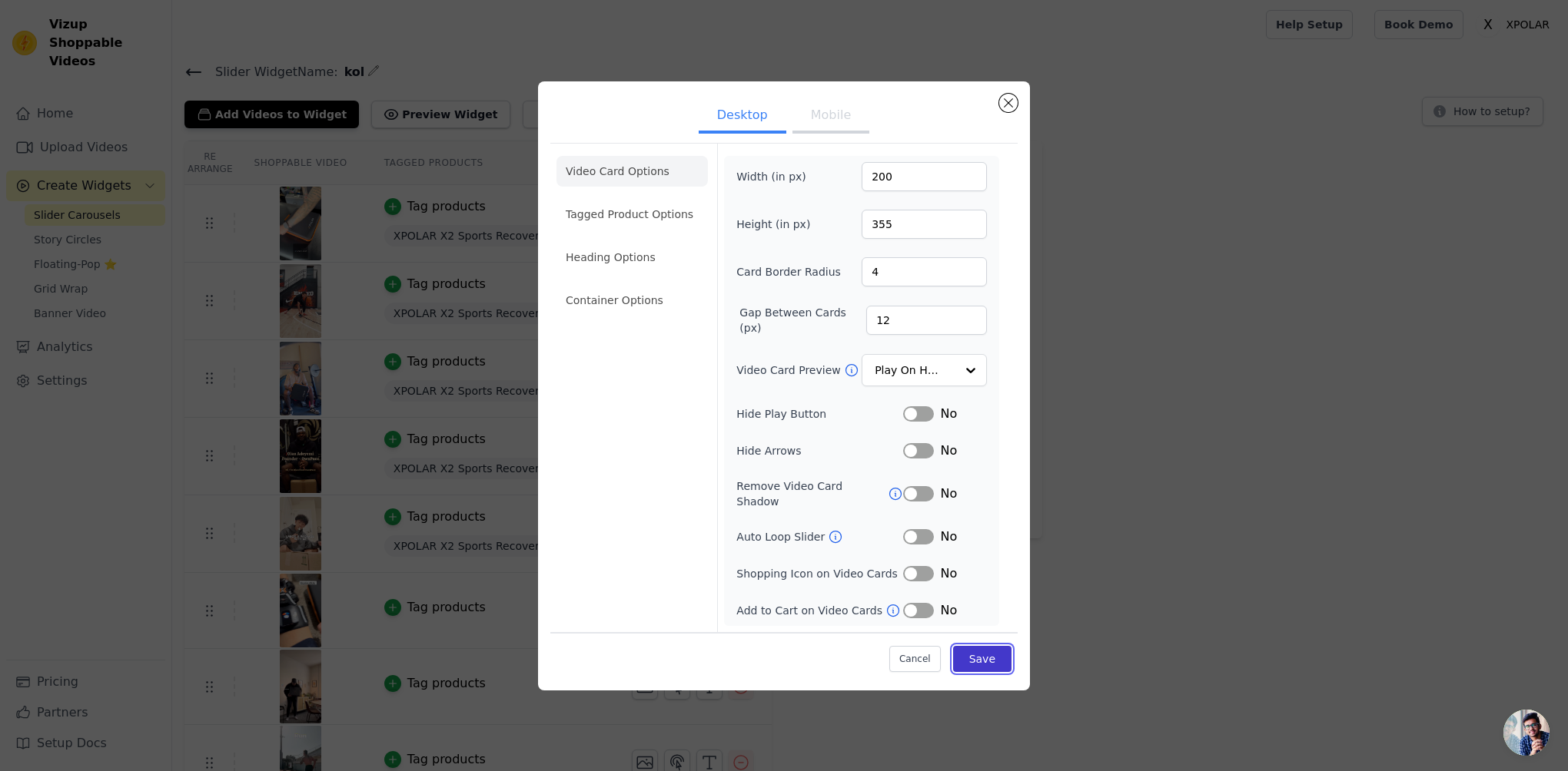
click at [981, 655] on button "Save" at bounding box center [982, 659] width 58 height 26
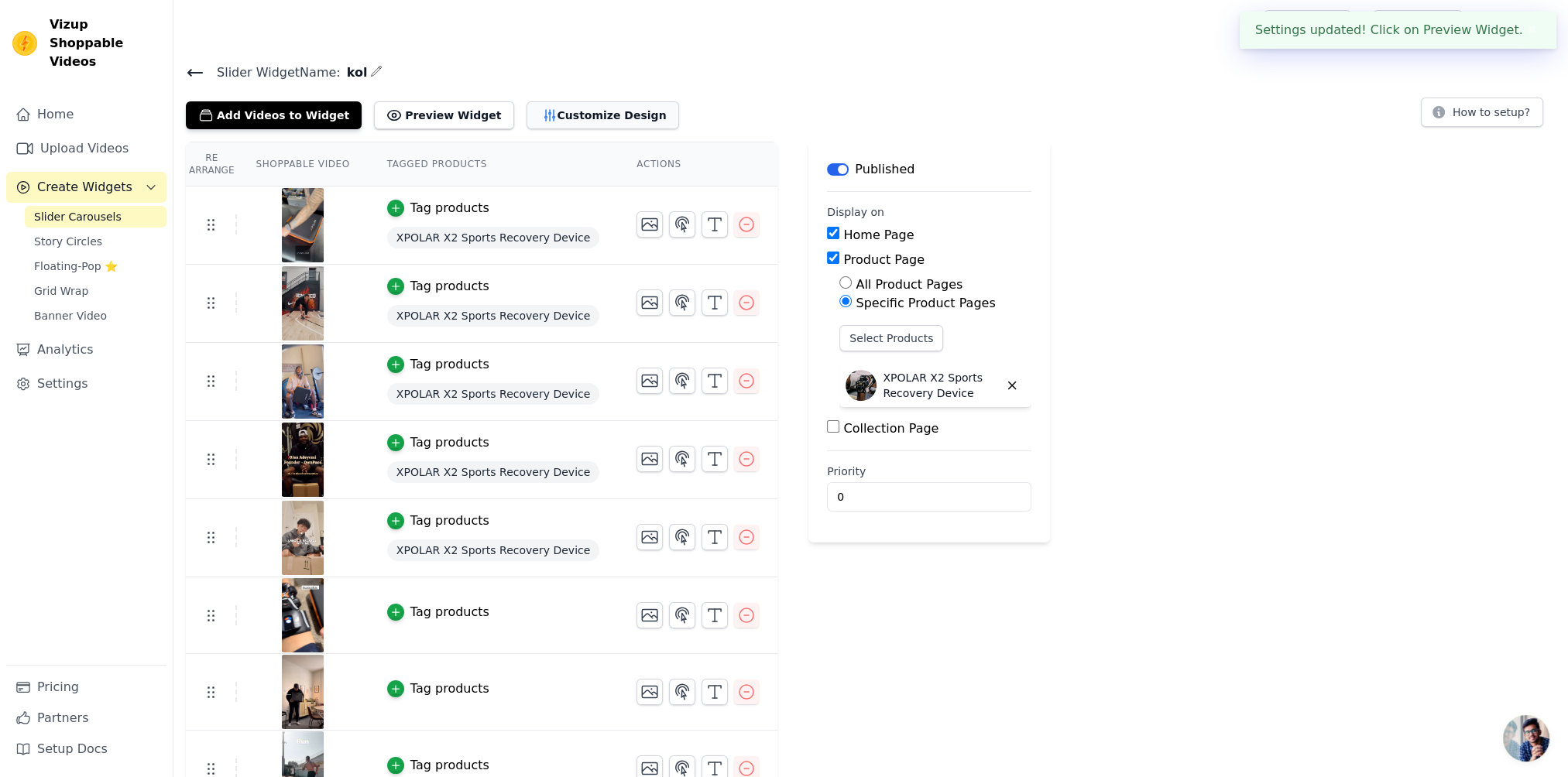
click at [610, 105] on button "Customize Design" at bounding box center [602, 116] width 152 height 28
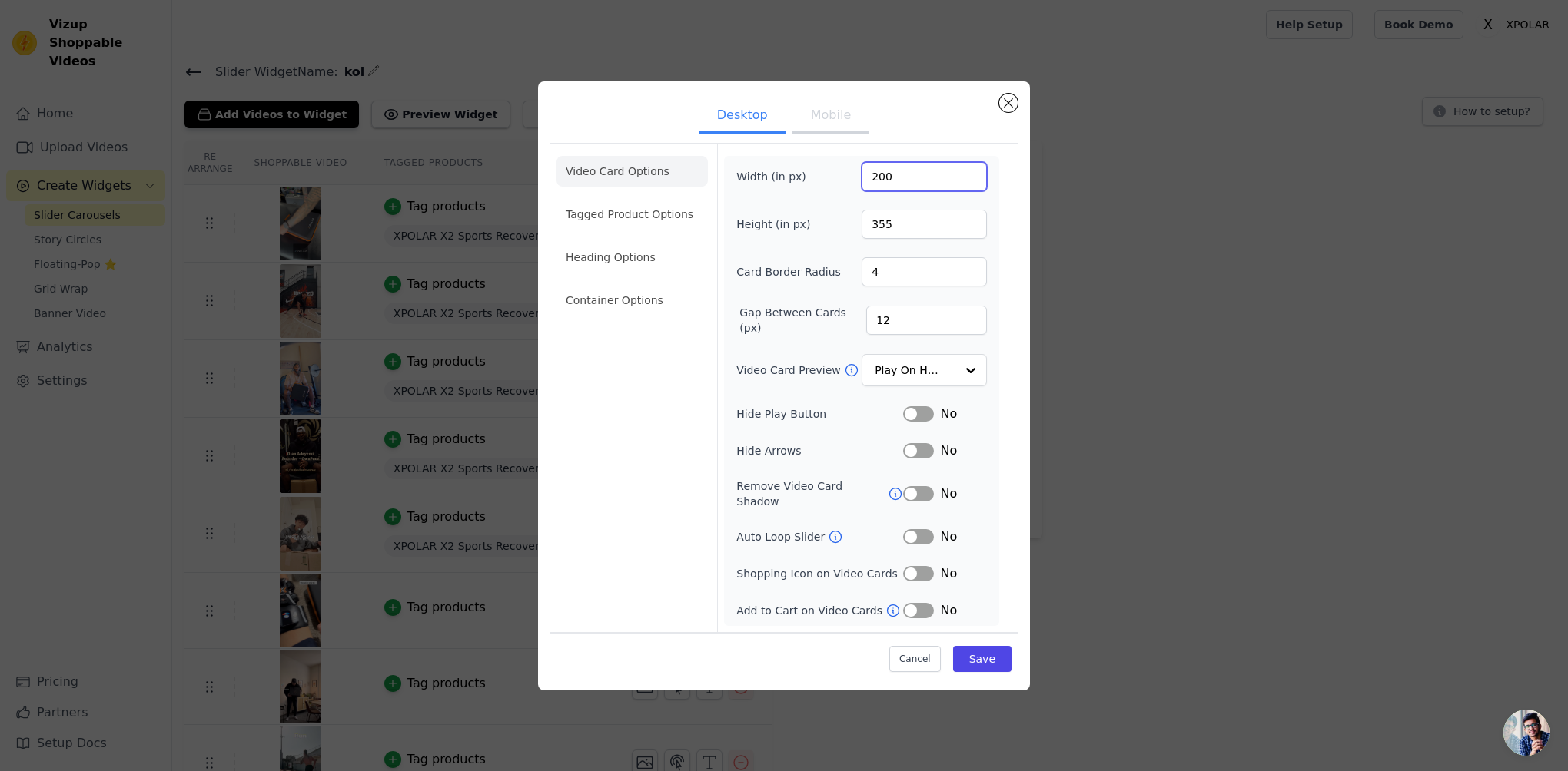
click at [905, 181] on input "200" at bounding box center [924, 177] width 126 height 30
click at [835, 126] on button "Mobile" at bounding box center [831, 117] width 77 height 34
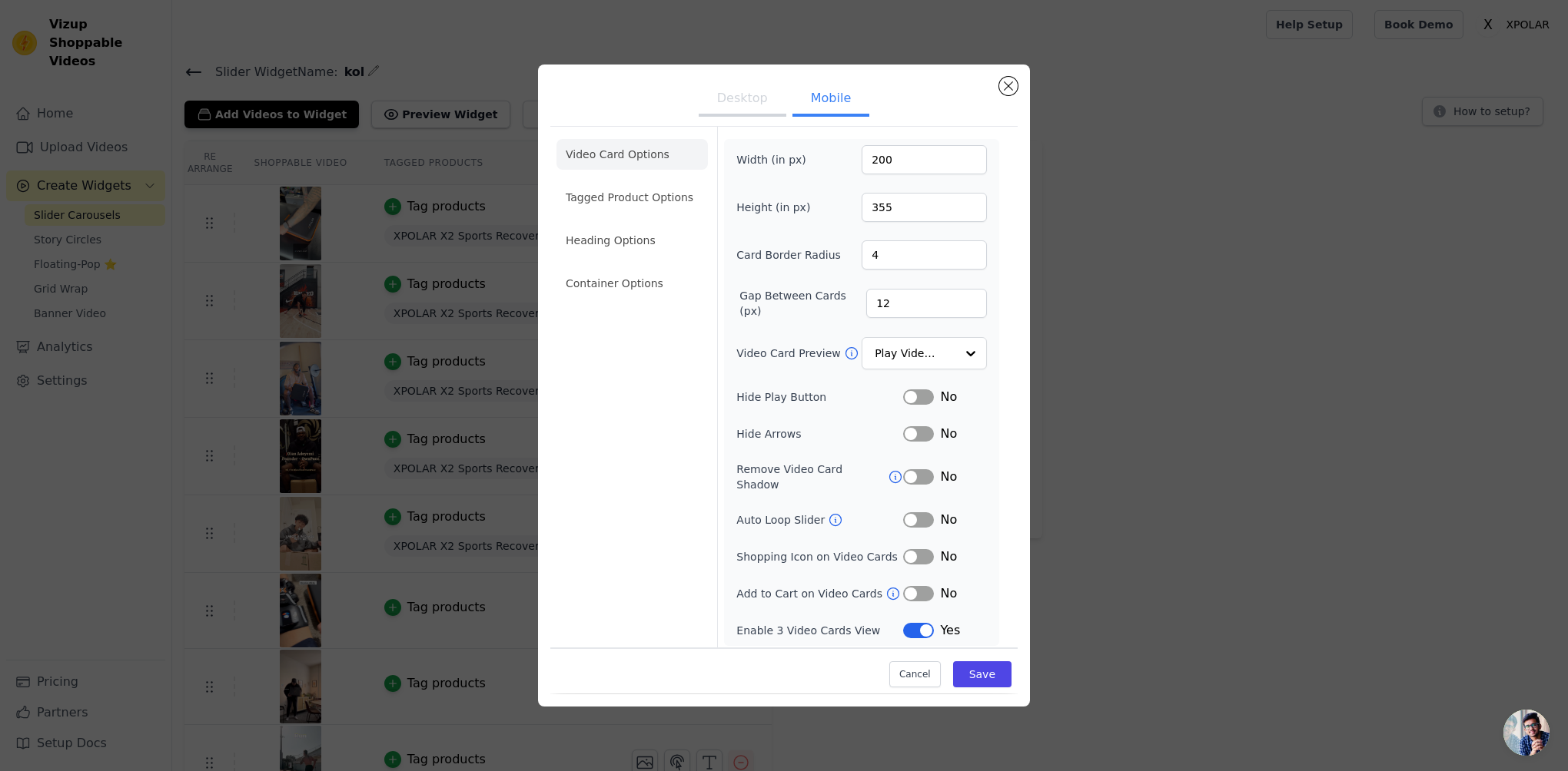
click at [740, 105] on button "Desktop" at bounding box center [743, 99] width 88 height 34
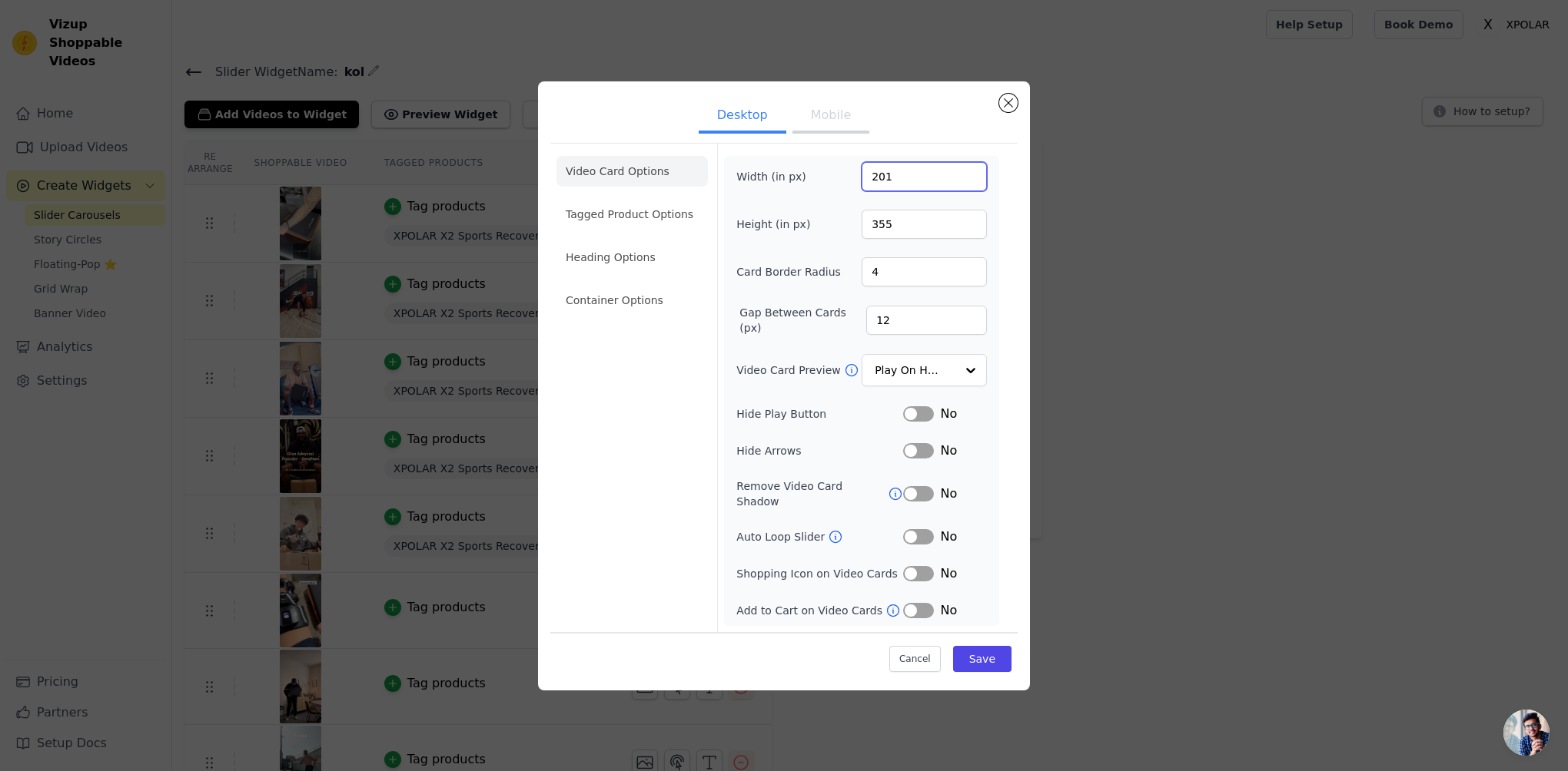
click at [974, 180] on input "201" at bounding box center [924, 177] width 126 height 30
click at [971, 177] on input "202" at bounding box center [924, 177] width 126 height 30
click at [971, 177] on input "203" at bounding box center [924, 177] width 126 height 30
click at [971, 177] on input "204" at bounding box center [924, 177] width 126 height 30
click at [971, 177] on input "205" at bounding box center [924, 177] width 126 height 30
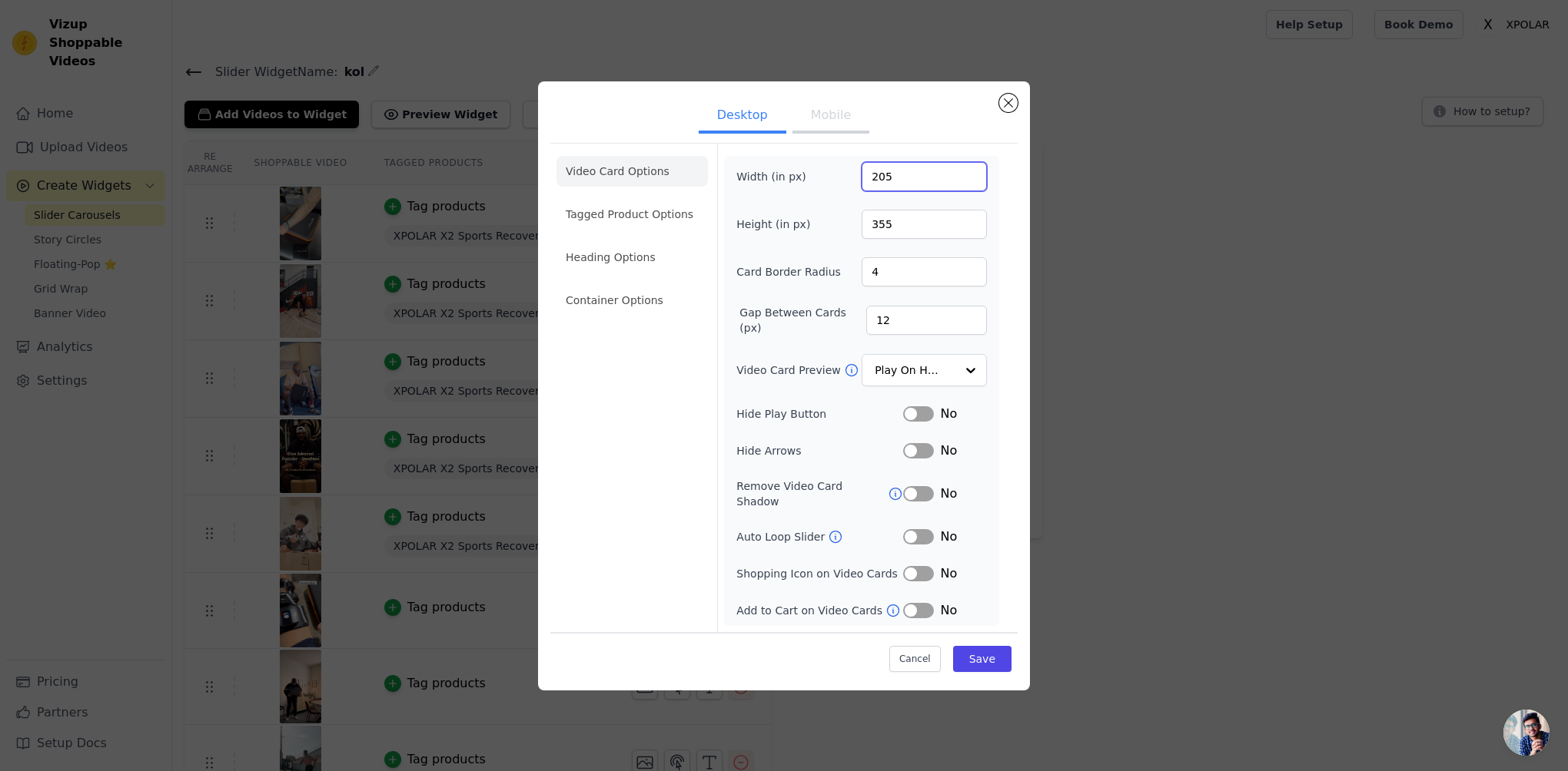
click at [936, 181] on input "205" at bounding box center [924, 177] width 126 height 30
click at [936, 181] on input "205" at bounding box center [924, 177] width 126 height 30
type input "300"
click at [930, 221] on input "355" at bounding box center [924, 224] width 126 height 30
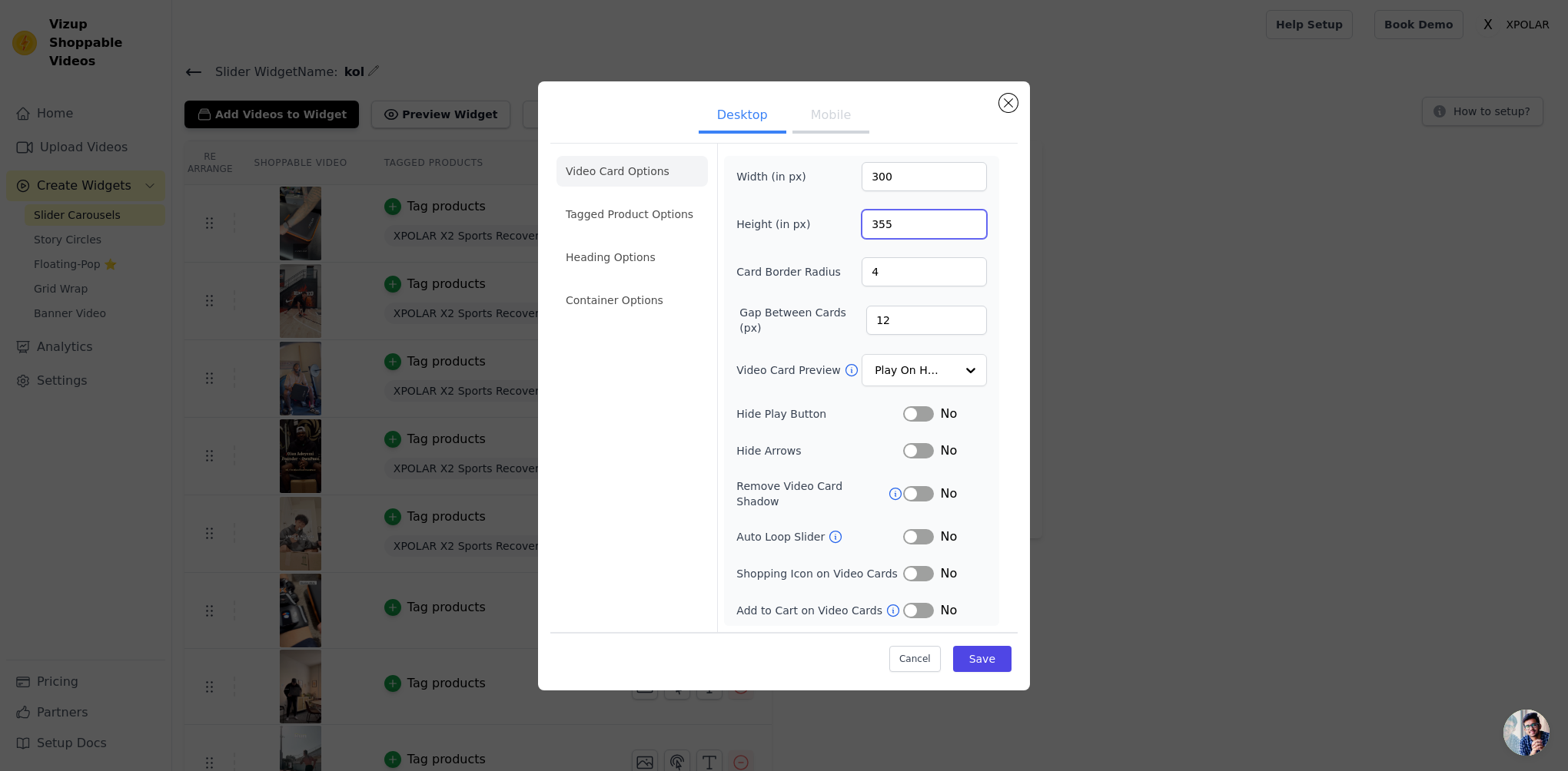
click at [930, 221] on input "355" at bounding box center [924, 224] width 126 height 30
click at [936, 226] on input "355" at bounding box center [924, 224] width 126 height 30
type input "430"
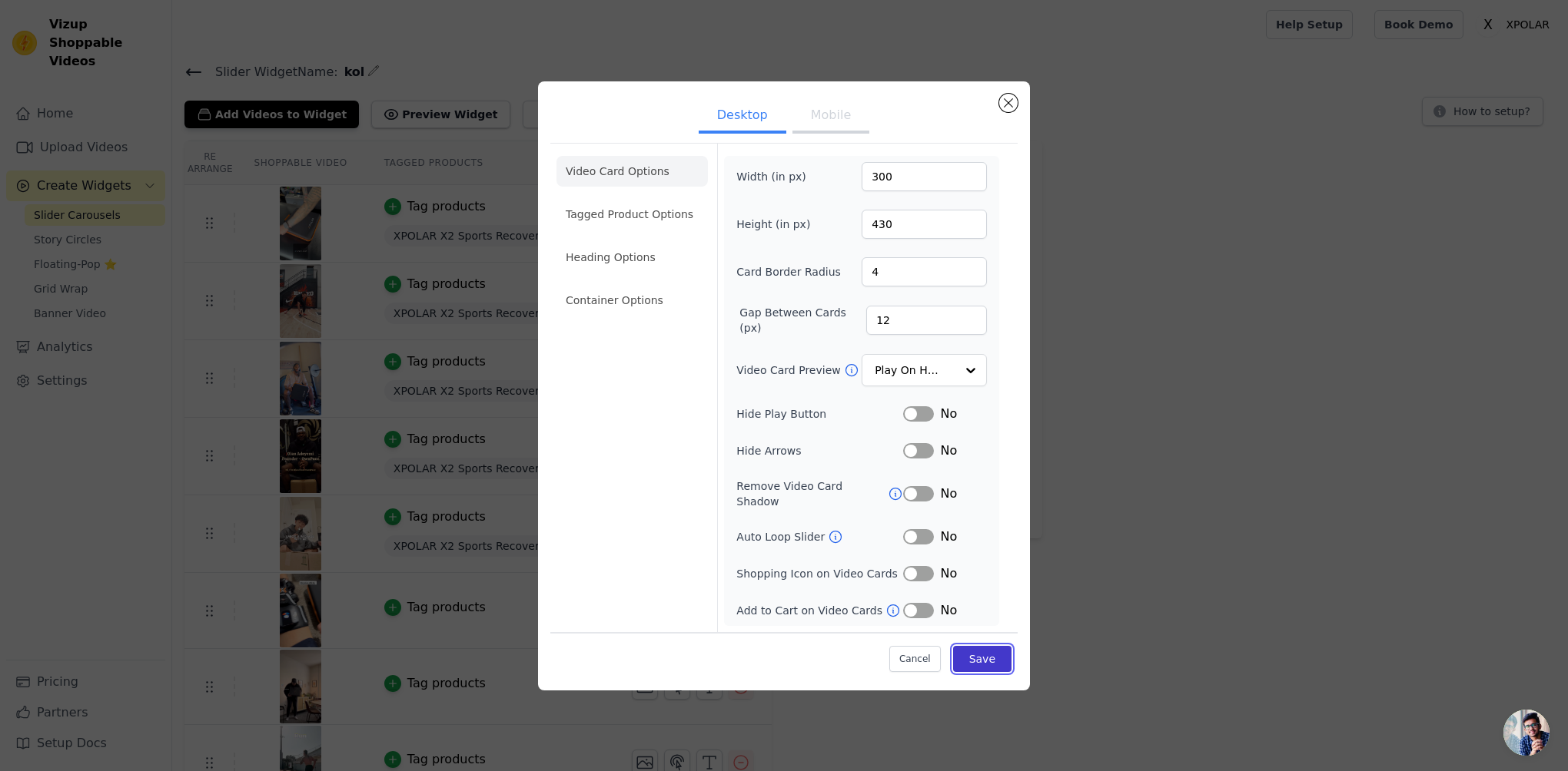
click at [996, 654] on button "Save" at bounding box center [982, 659] width 58 height 26
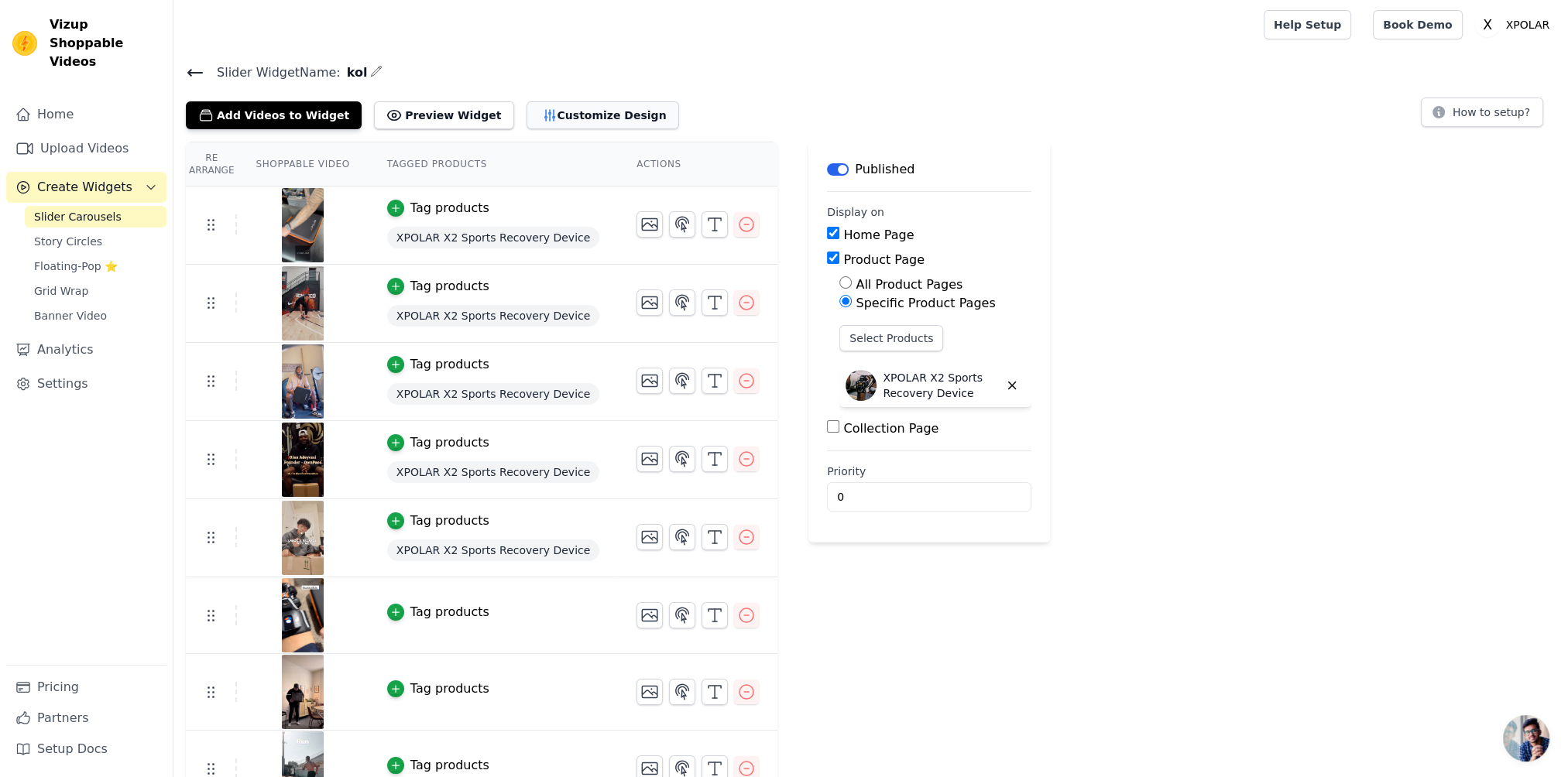
click at [599, 118] on button "Customize Design" at bounding box center [602, 116] width 152 height 28
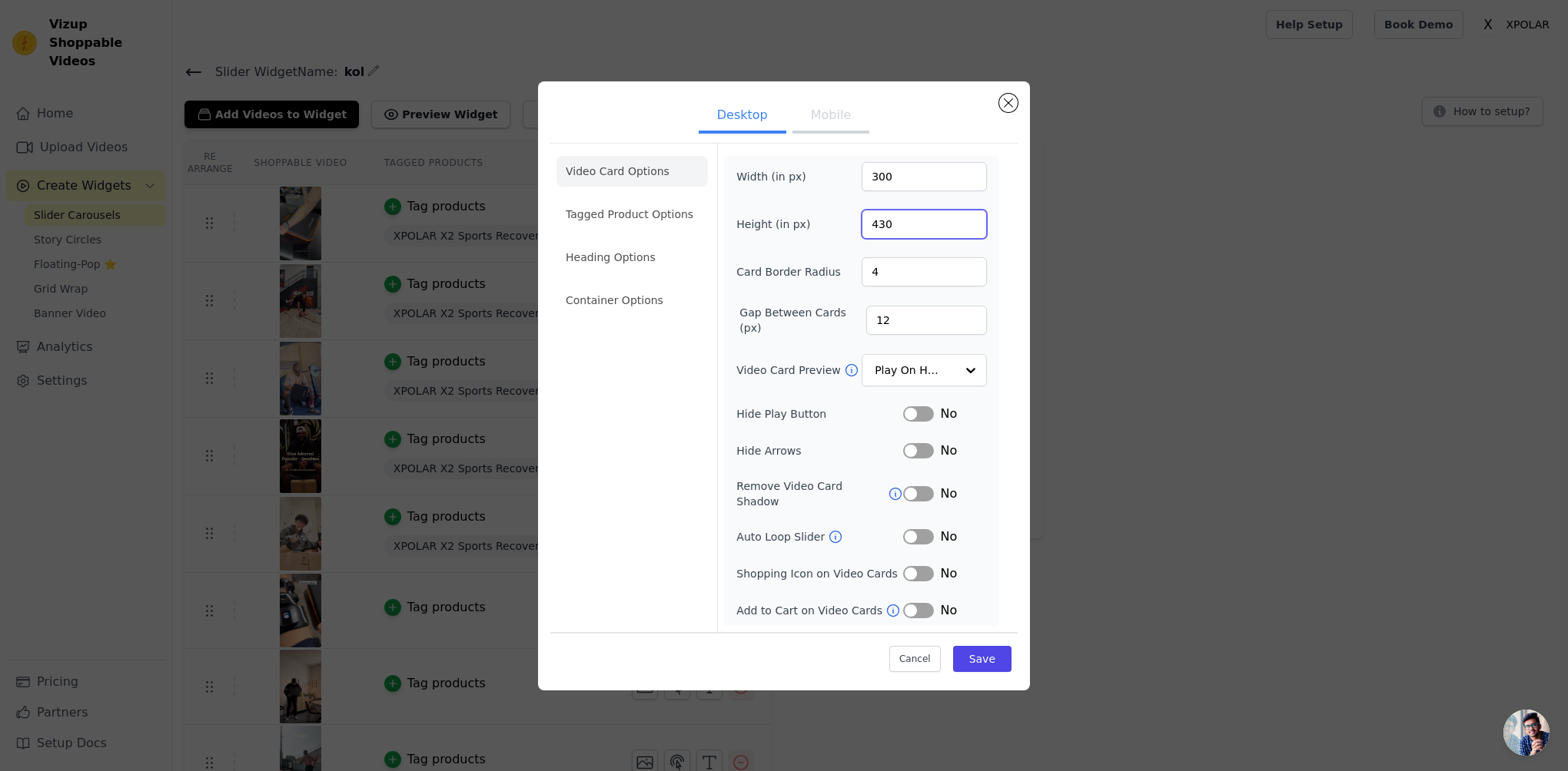
click at [888, 217] on input "430" at bounding box center [924, 224] width 126 height 30
type input "500"
click at [1003, 326] on form "Width (in px) 300 Height (in px) 500 Card Border Radius 4 Gap Between Cards (px…" at bounding box center [861, 388] width 288 height 489
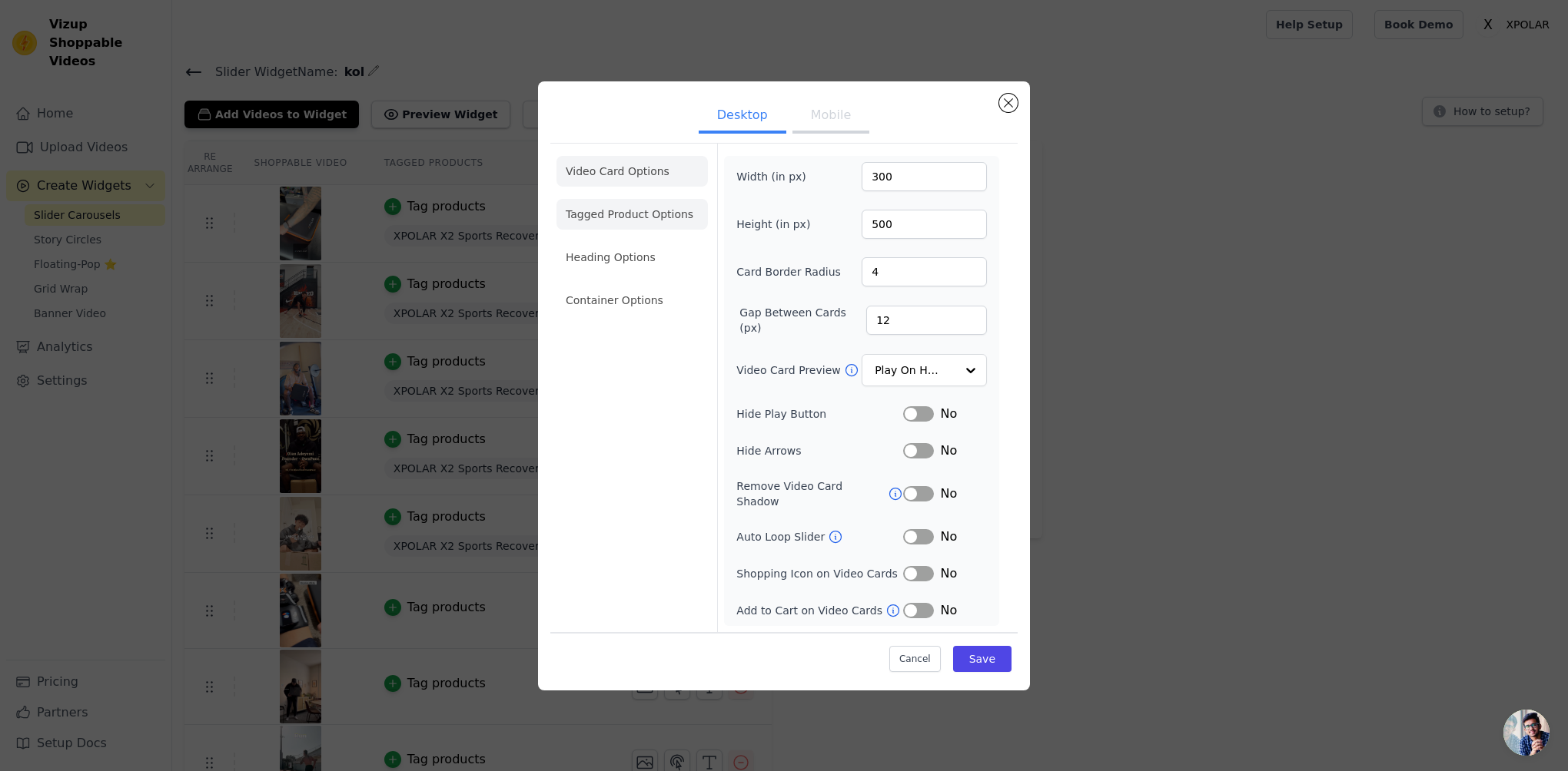
click at [651, 230] on li "Tagged Product Options" at bounding box center [632, 213] width 151 height 30
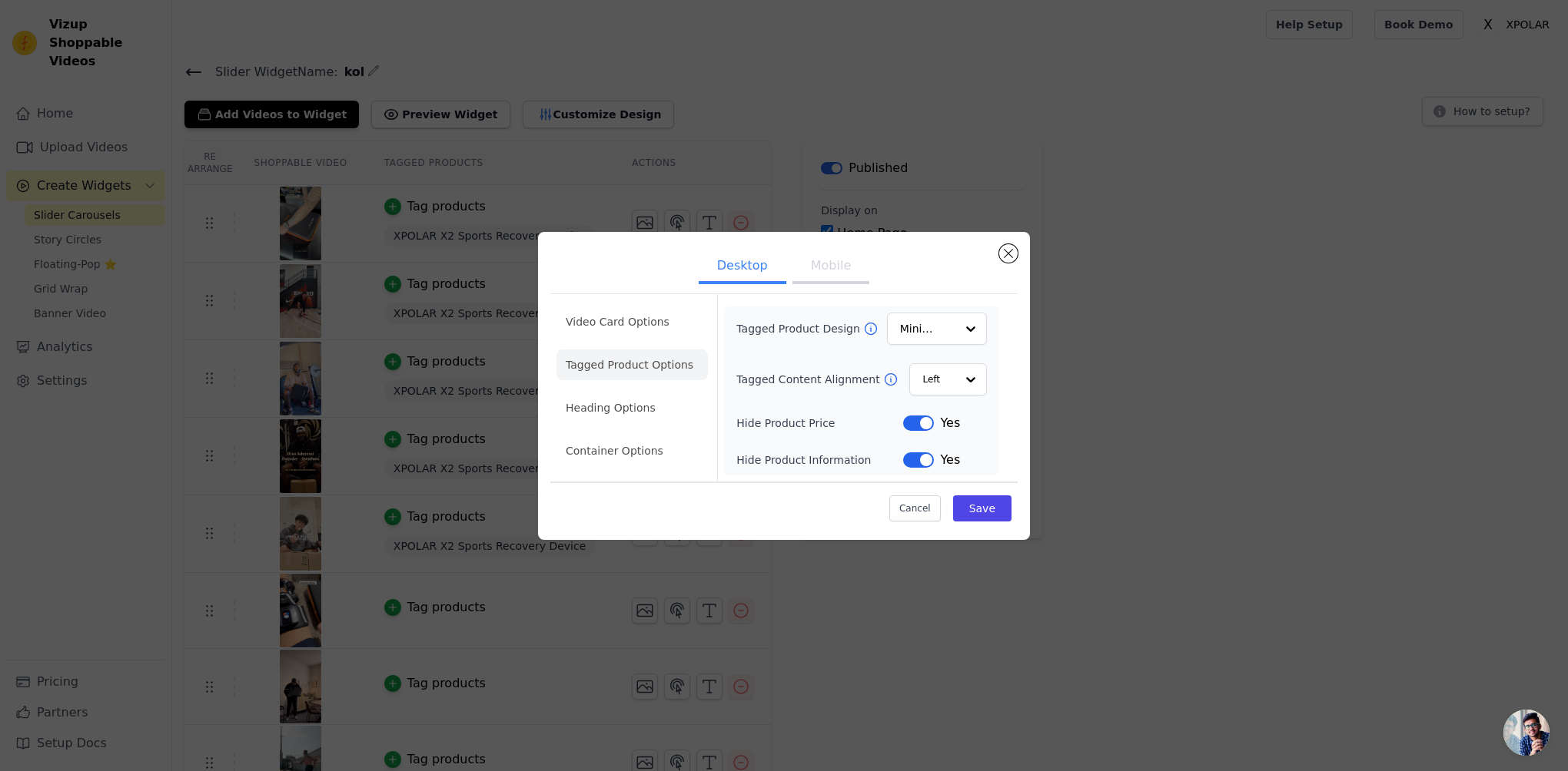
click at [993, 333] on div "Tagged Product Design Minimalist Tagged Content Alignment Left Hide Product Pri…" at bounding box center [861, 391] width 275 height 169
click at [968, 328] on div at bounding box center [969, 328] width 30 height 30
click at [999, 350] on form "Tagged Product Design Card Overlay Minimalist Option Minimalist, selected. You …" at bounding box center [861, 388] width 288 height 187
click at [961, 379] on div at bounding box center [969, 379] width 30 height 30
click at [960, 379] on div at bounding box center [969, 379] width 30 height 30
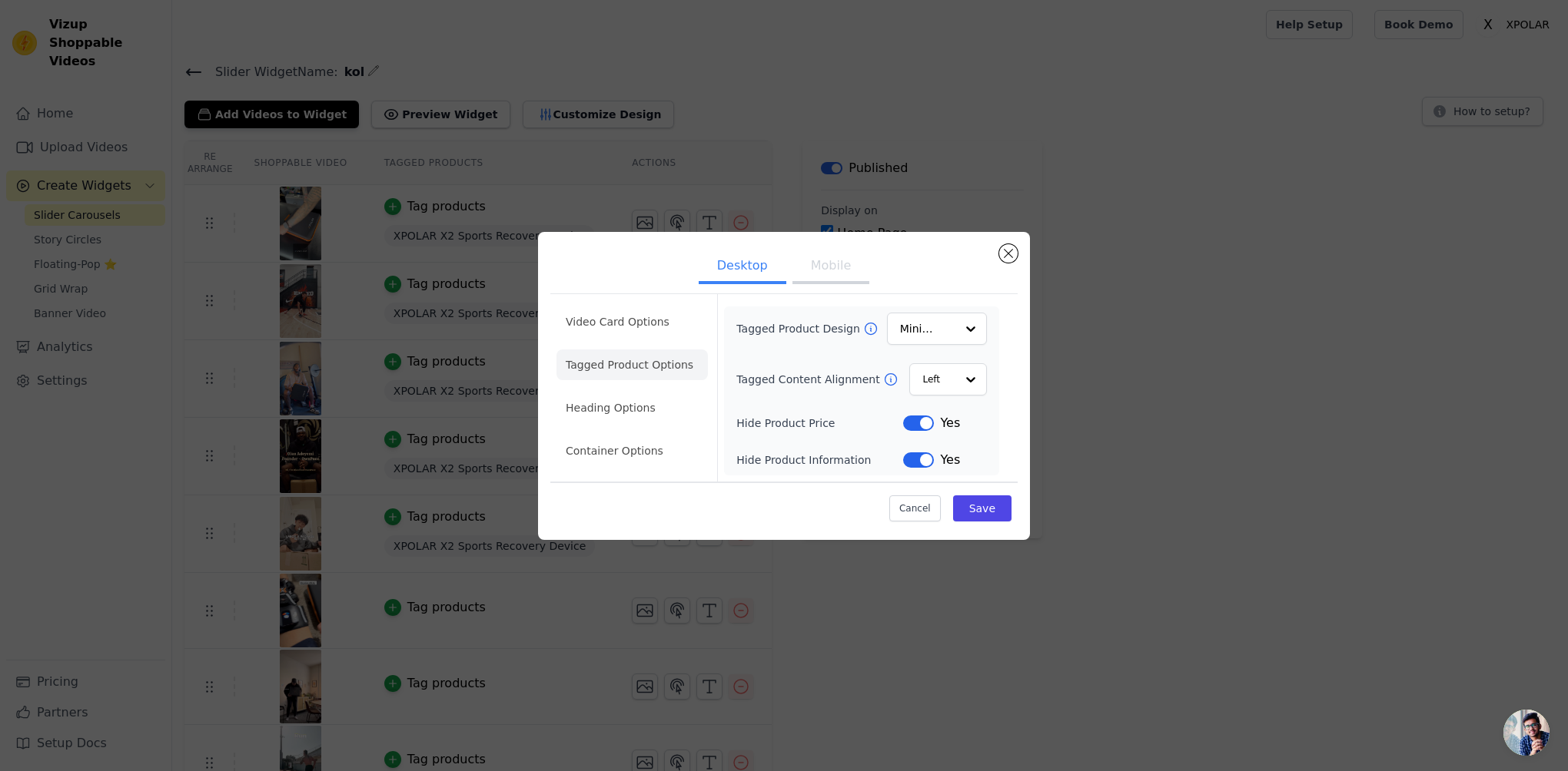
click at [996, 367] on div "Tagged Product Design Minimalist Tagged Content Alignment Left Hide Product Pri…" at bounding box center [861, 391] width 275 height 169
click at [822, 268] on button "Mobile" at bounding box center [831, 267] width 77 height 34
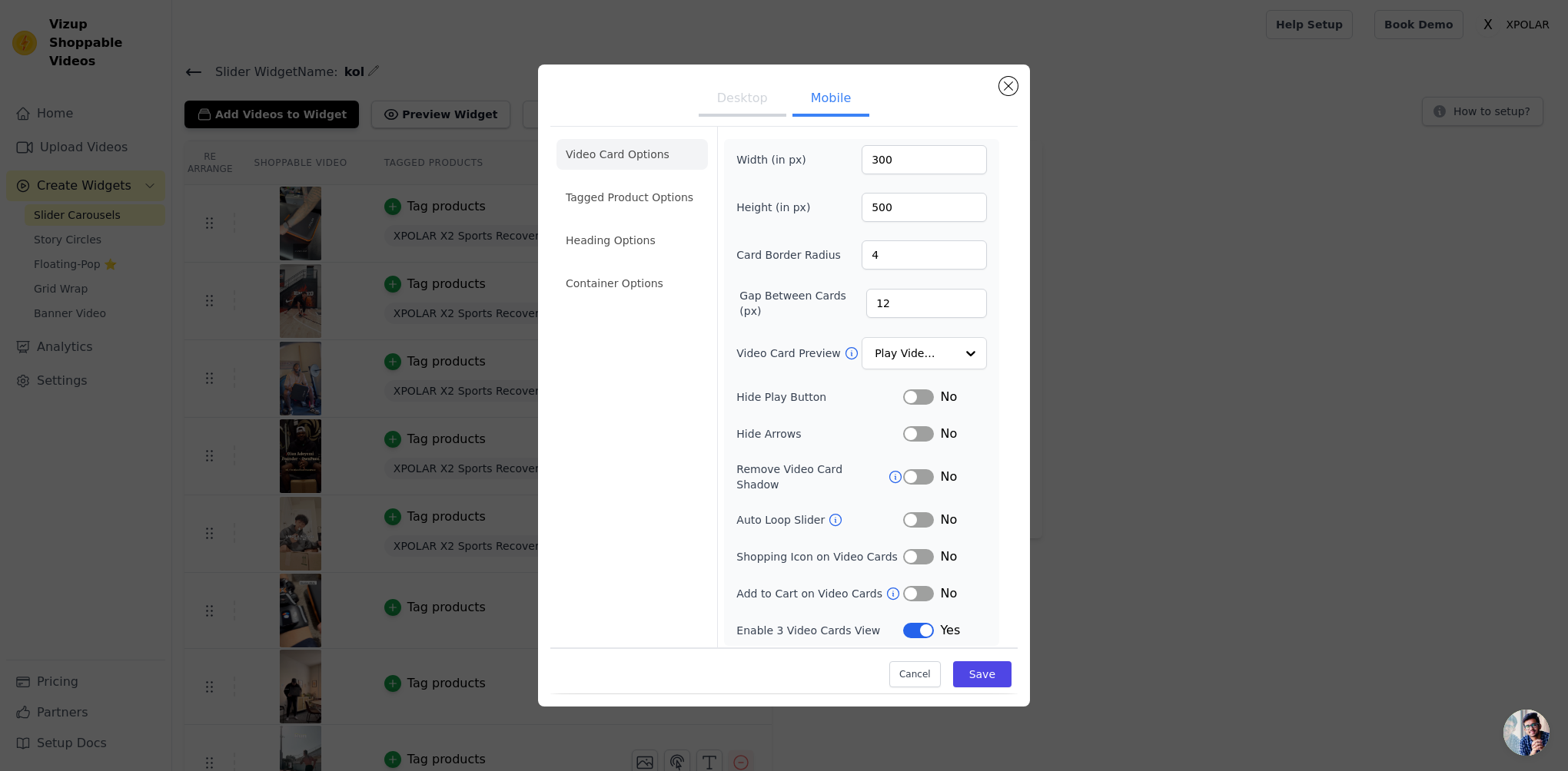
click at [769, 112] on button "Desktop" at bounding box center [743, 99] width 88 height 34
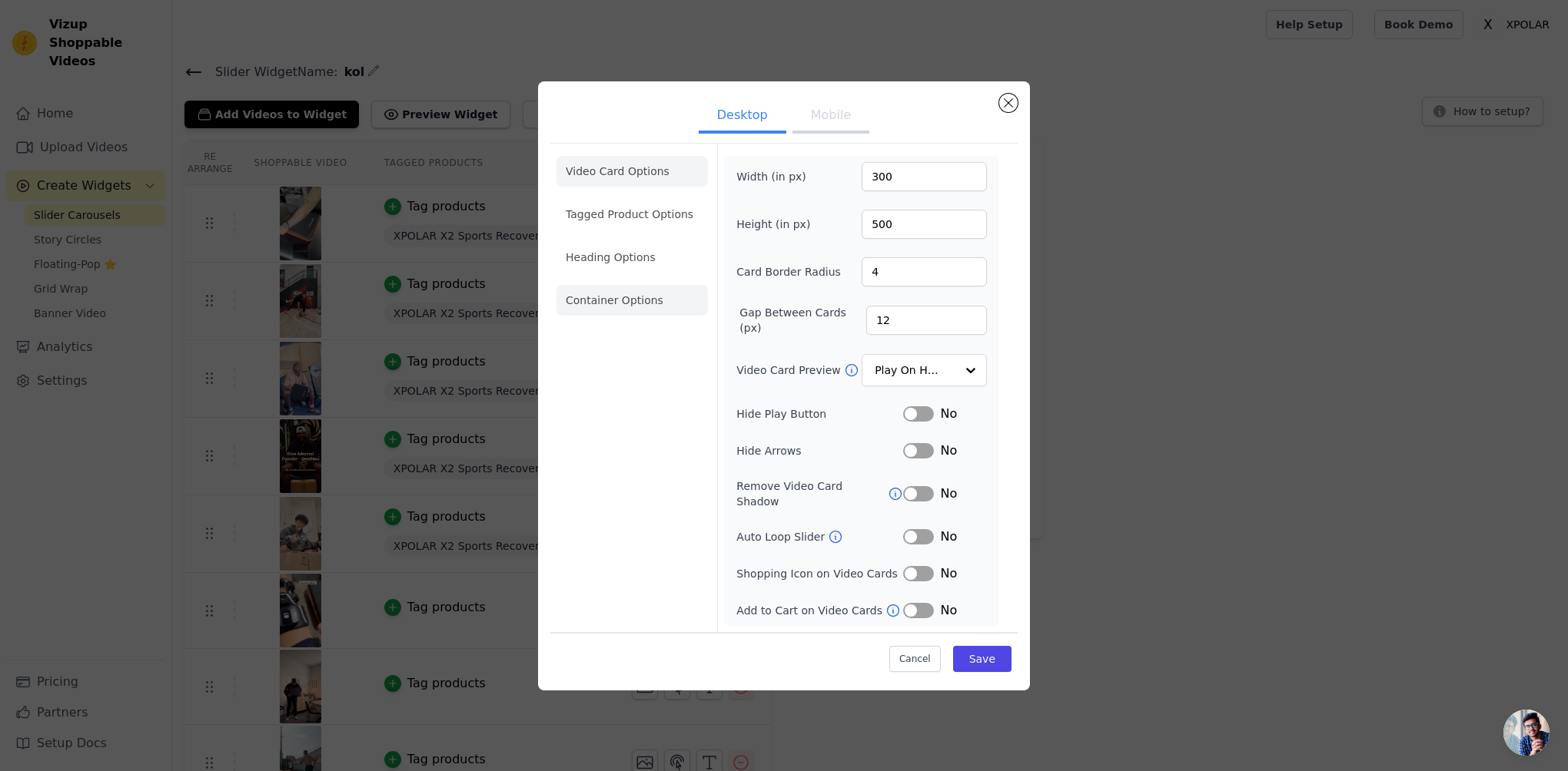
click at [622, 314] on li "Container Options" at bounding box center [632, 300] width 151 height 30
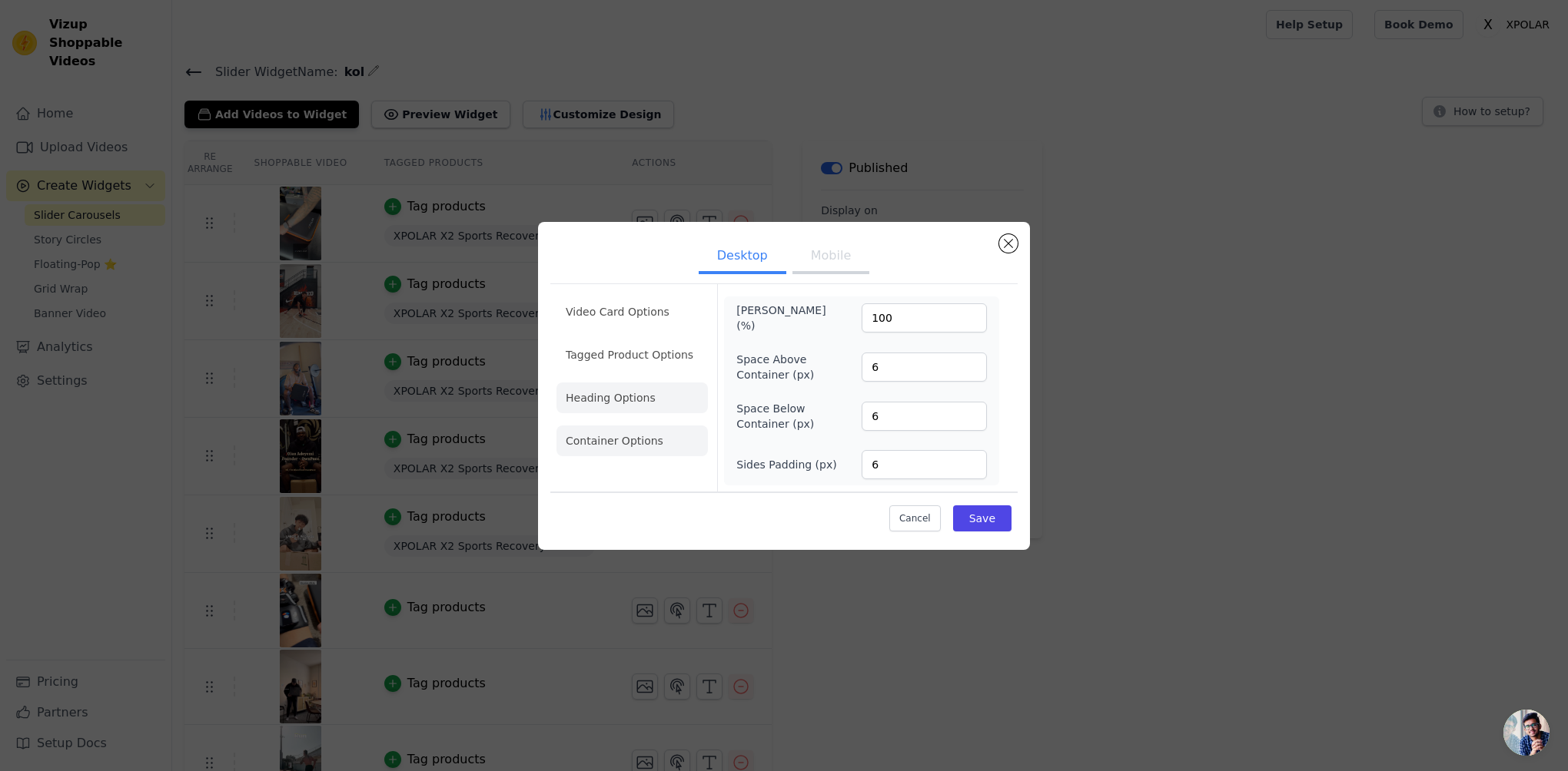
click at [647, 383] on li "Heading Options" at bounding box center [632, 397] width 151 height 30
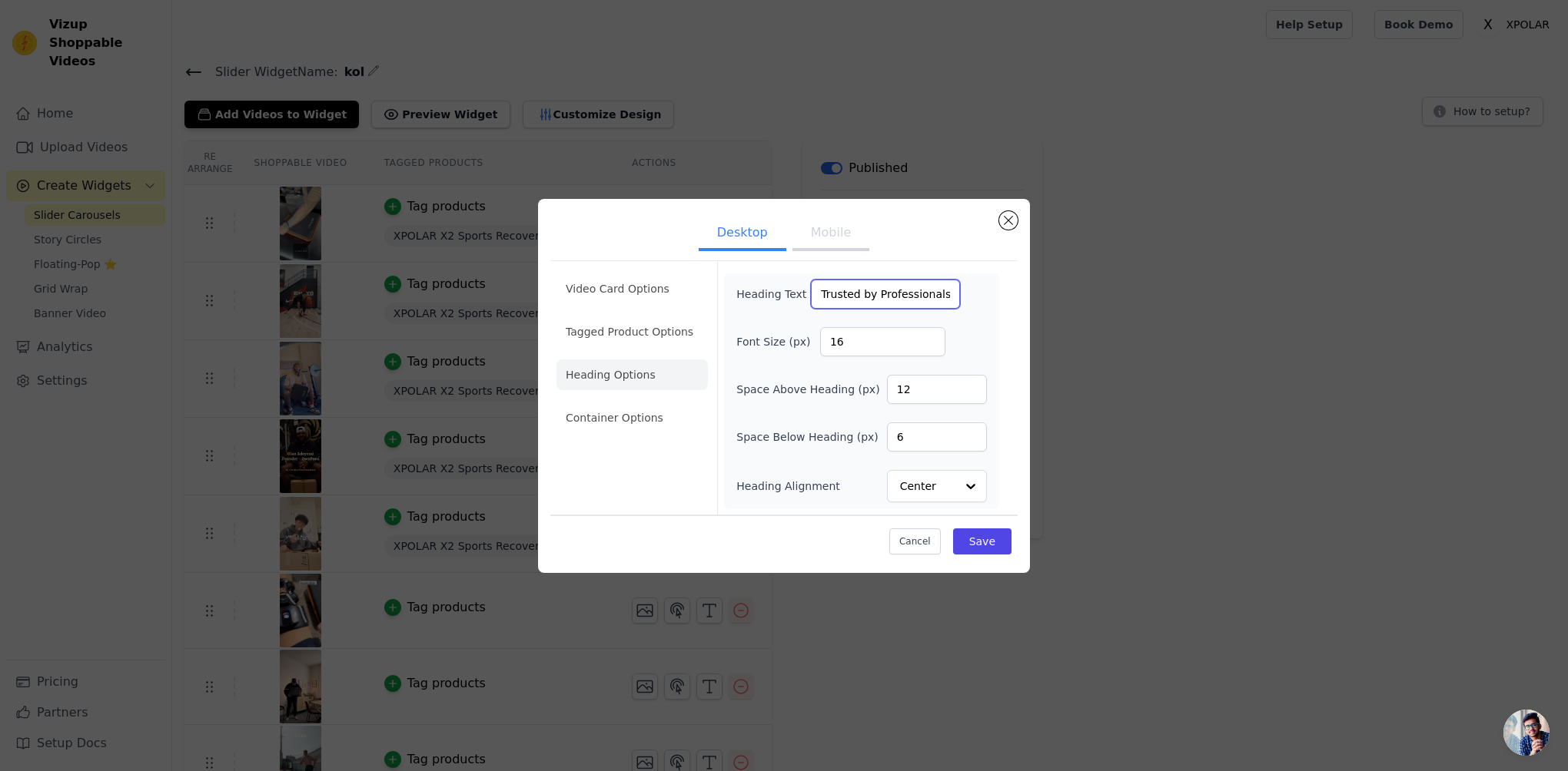
click at [907, 302] on input "Trusted by Professionals" at bounding box center [885, 295] width 149 height 30
click at [637, 319] on li "Tagged Product Options" at bounding box center [632, 332] width 151 height 30
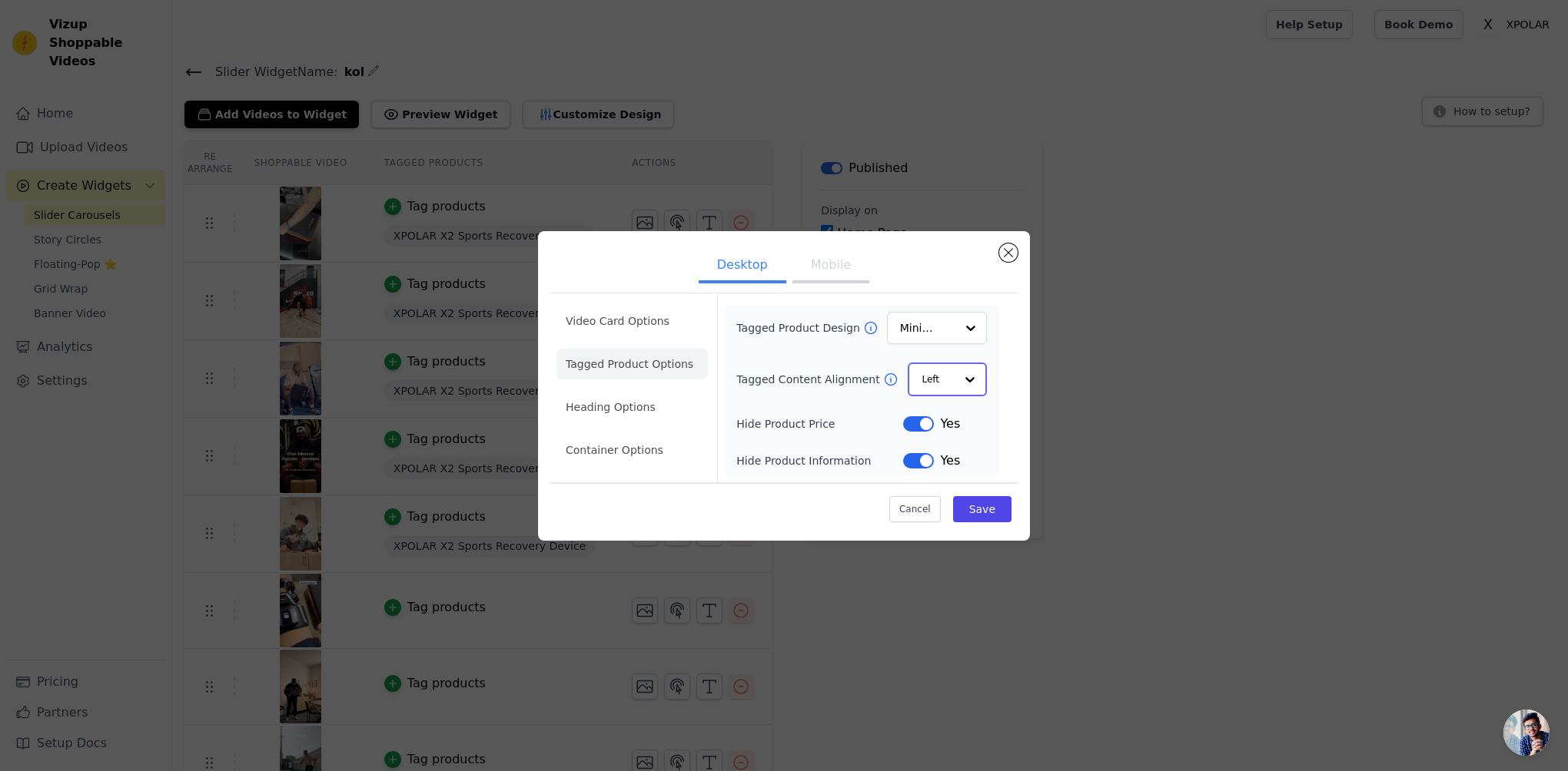
click at [959, 367] on div at bounding box center [969, 379] width 30 height 30
click at [960, 373] on div at bounding box center [969, 379] width 30 height 30
click at [931, 358] on div "Tagged Product Design Minimalist Tagged Content Alignment Left Hide Product Pri…" at bounding box center [861, 391] width 251 height 157
click at [674, 328] on li "Video Card Options" at bounding box center [632, 321] width 151 height 30
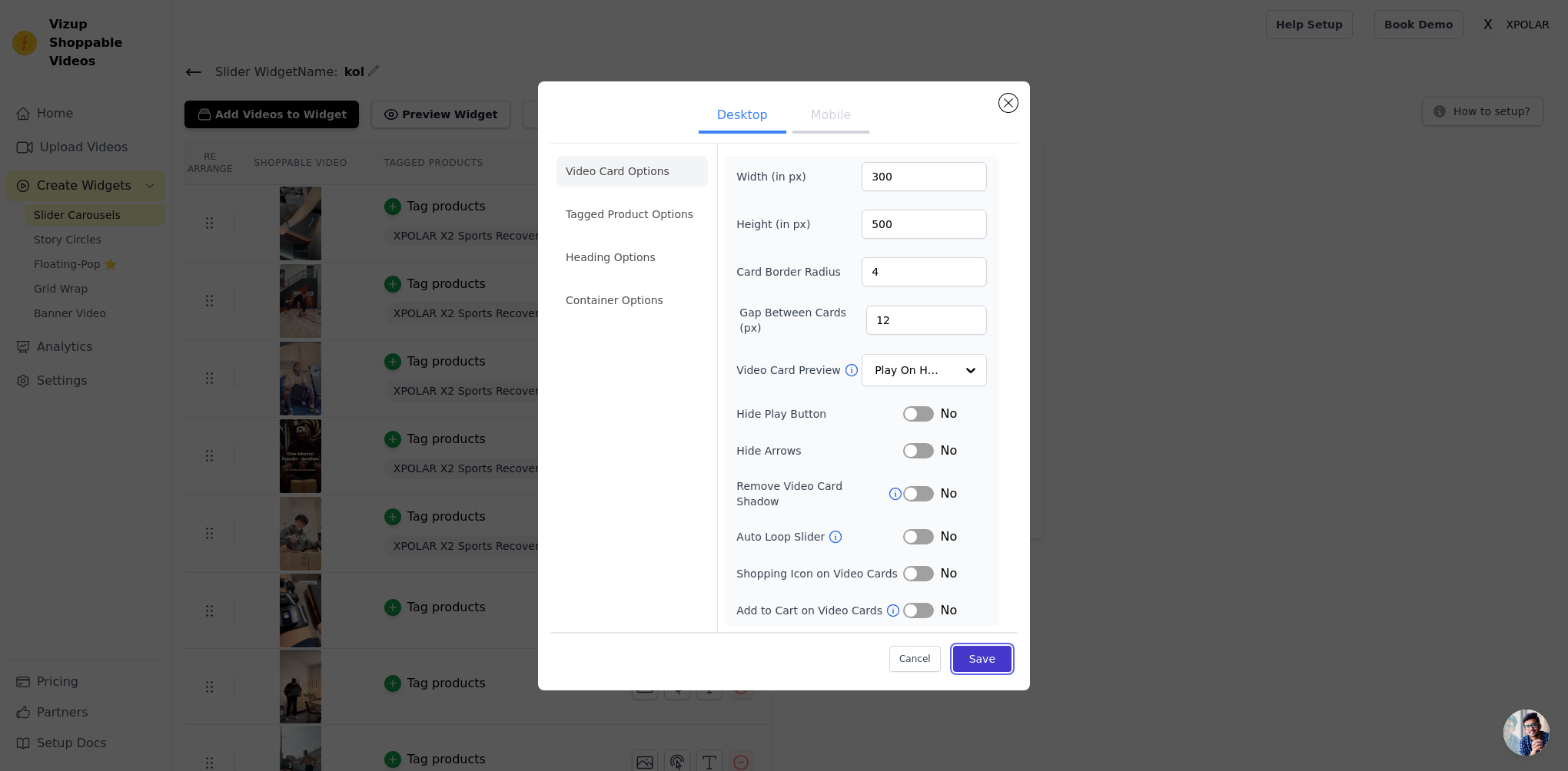
click at [1005, 647] on button "Save" at bounding box center [982, 659] width 58 height 26
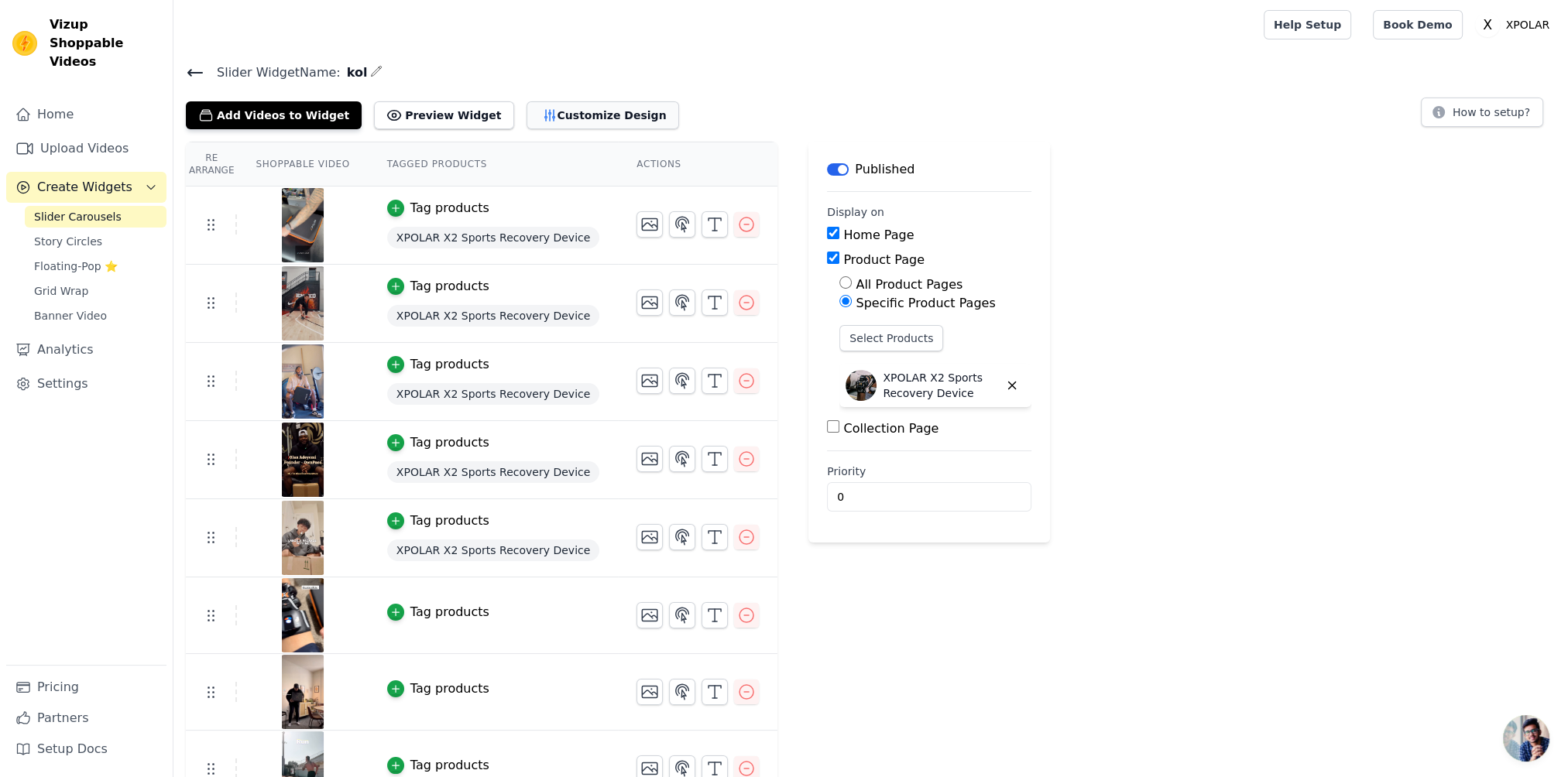
click at [600, 127] on button "Customize Design" at bounding box center [602, 116] width 152 height 28
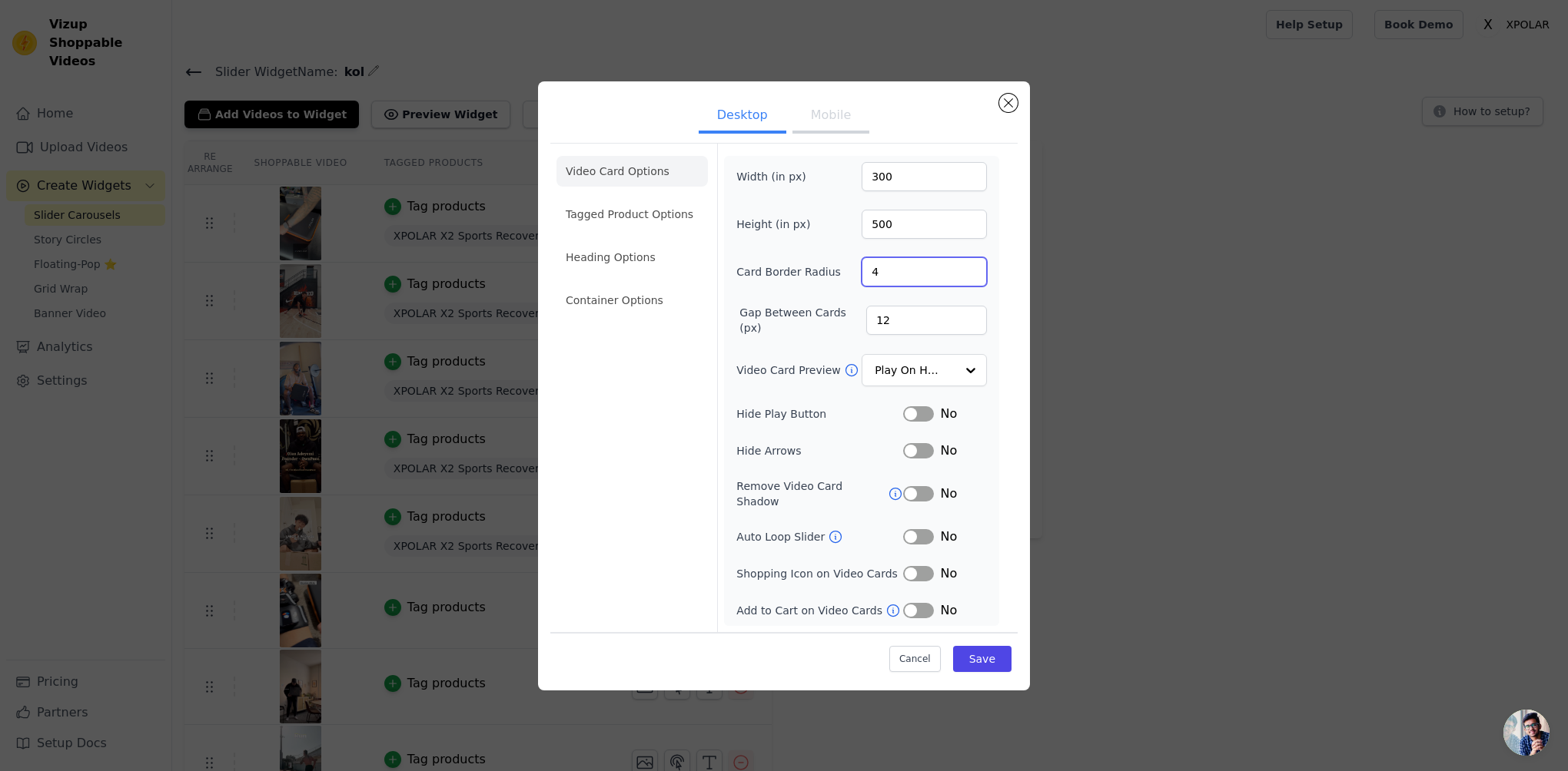
click at [891, 281] on input "4" at bounding box center [924, 272] width 126 height 30
type input "8"
click at [990, 657] on button "Save" at bounding box center [982, 659] width 58 height 26
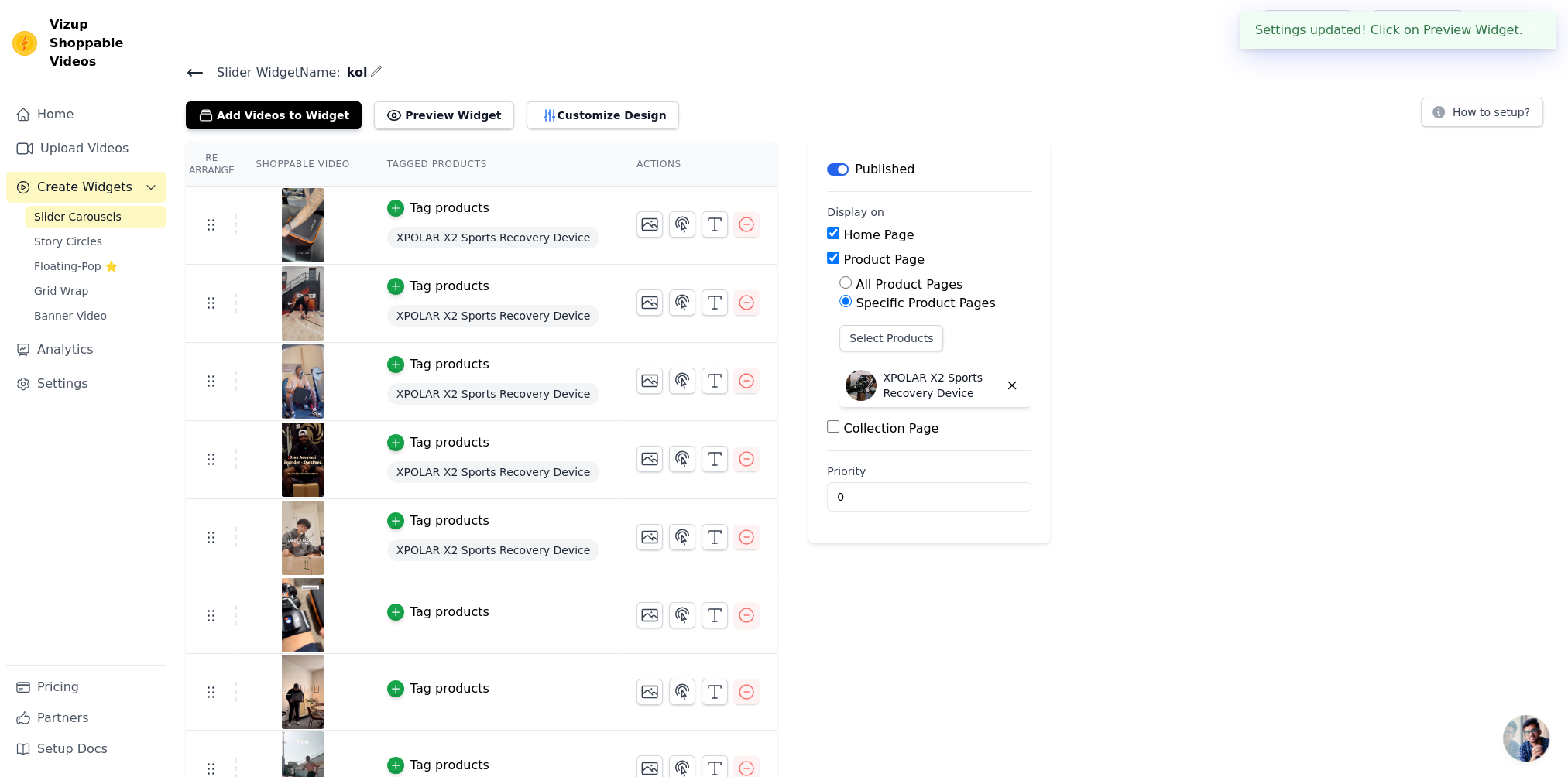
click at [551, 238] on span "XPOLAR X2 Sports Recovery Device" at bounding box center [493, 237] width 212 height 22
click at [446, 239] on span "XPOLAR X2 Sports Recovery Device" at bounding box center [493, 237] width 212 height 22
click at [496, 235] on span "XPOLAR X2 Sports Recovery Device" at bounding box center [493, 237] width 212 height 22
click at [421, 211] on div "Tag products" at bounding box center [449, 208] width 79 height 18
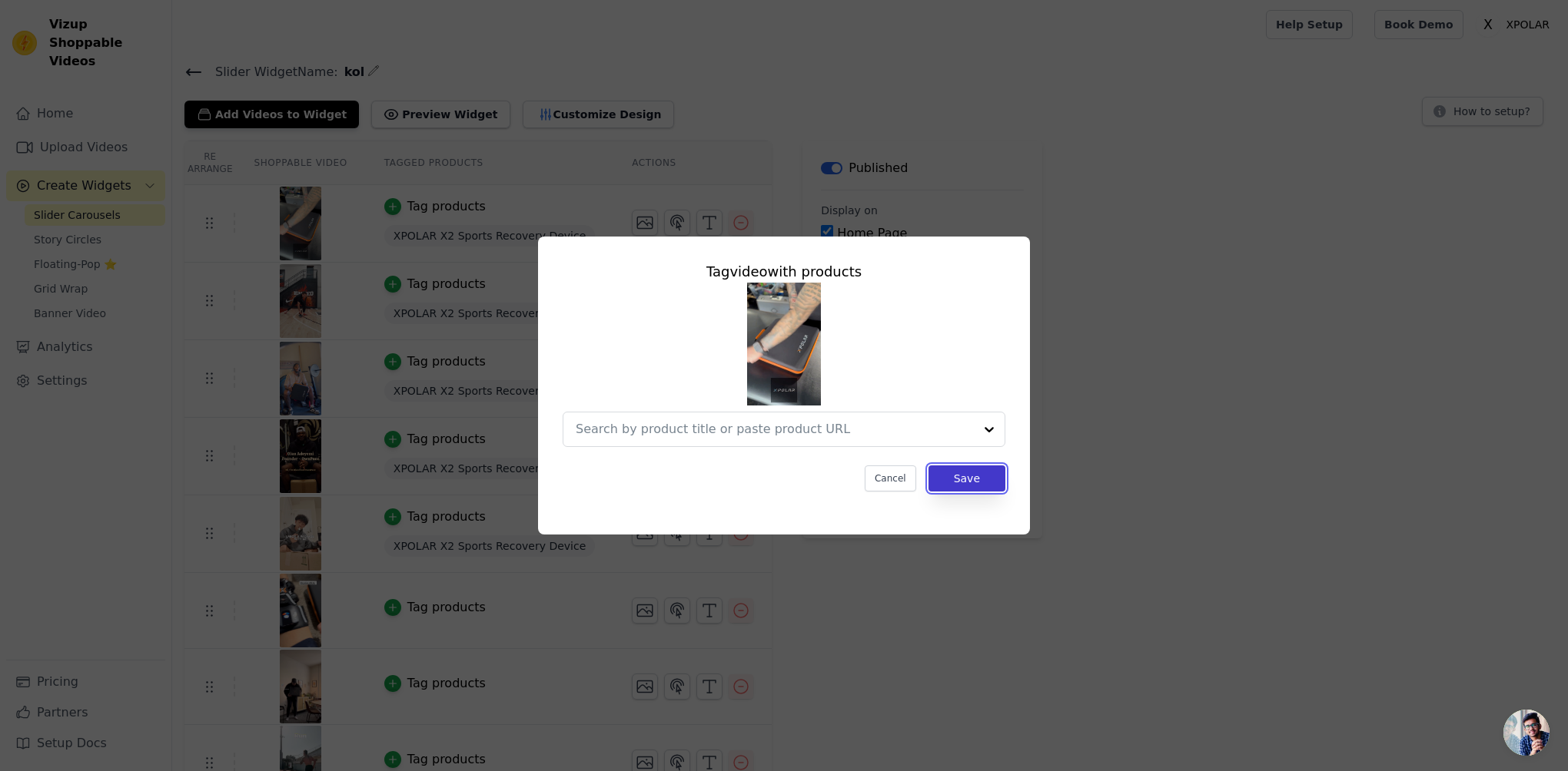
click at [950, 474] on button "Save" at bounding box center [967, 479] width 77 height 26
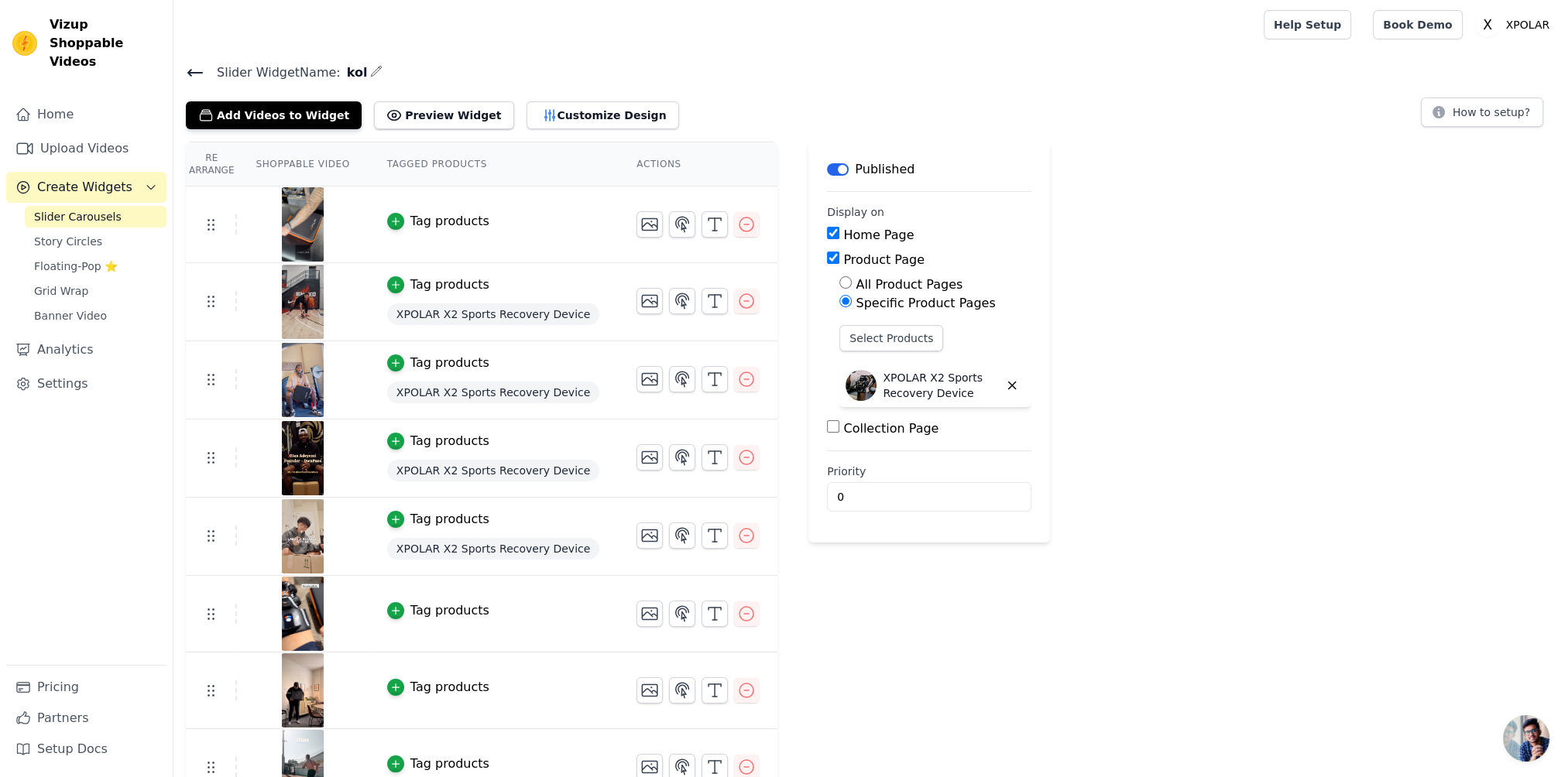
click at [565, 309] on span "XPOLAR X2 Sports Recovery Device" at bounding box center [493, 314] width 212 height 22
click at [402, 283] on button "Tag products" at bounding box center [439, 285] width 103 height 18
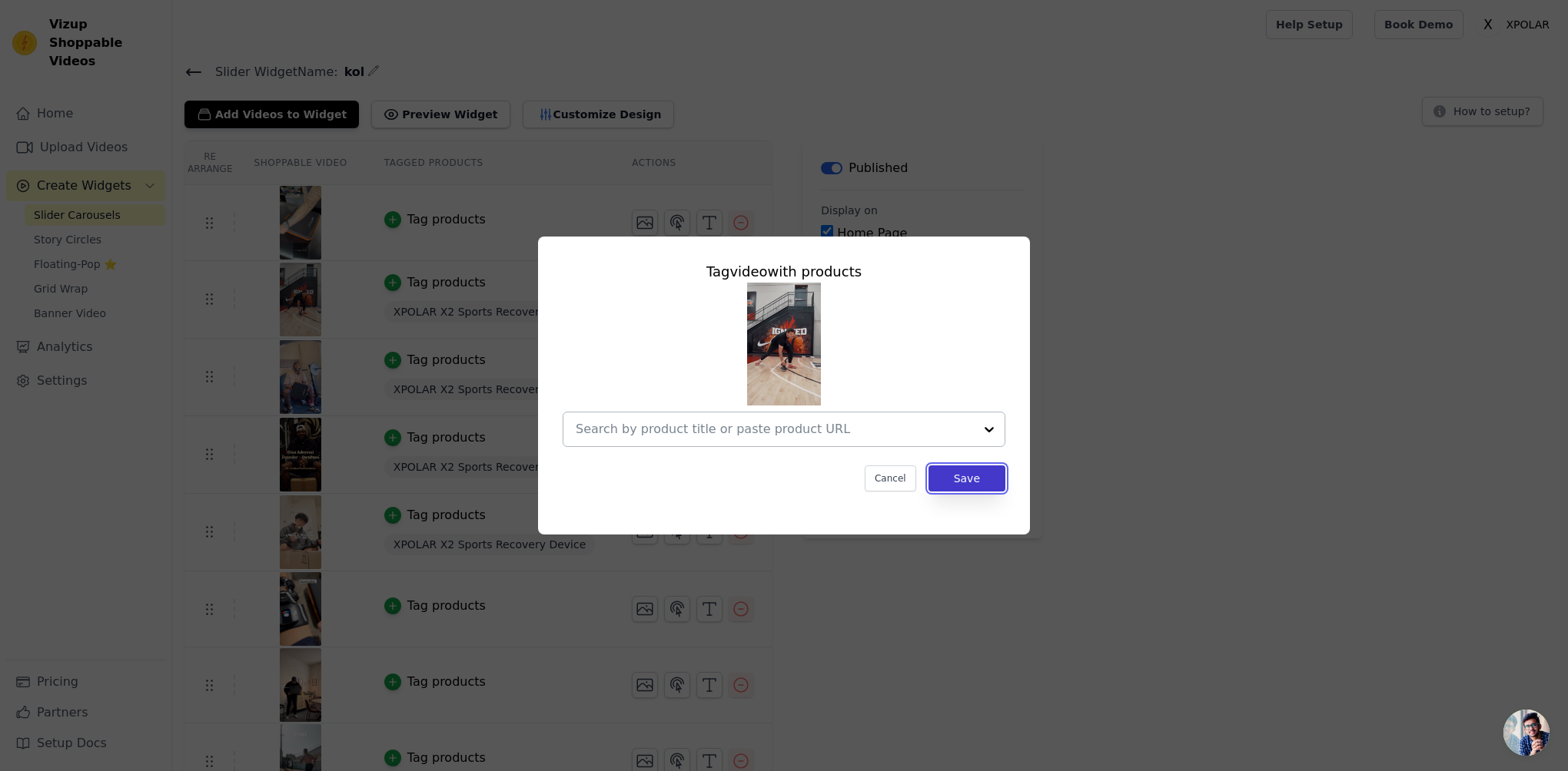
click at [986, 477] on button "Save" at bounding box center [967, 479] width 77 height 26
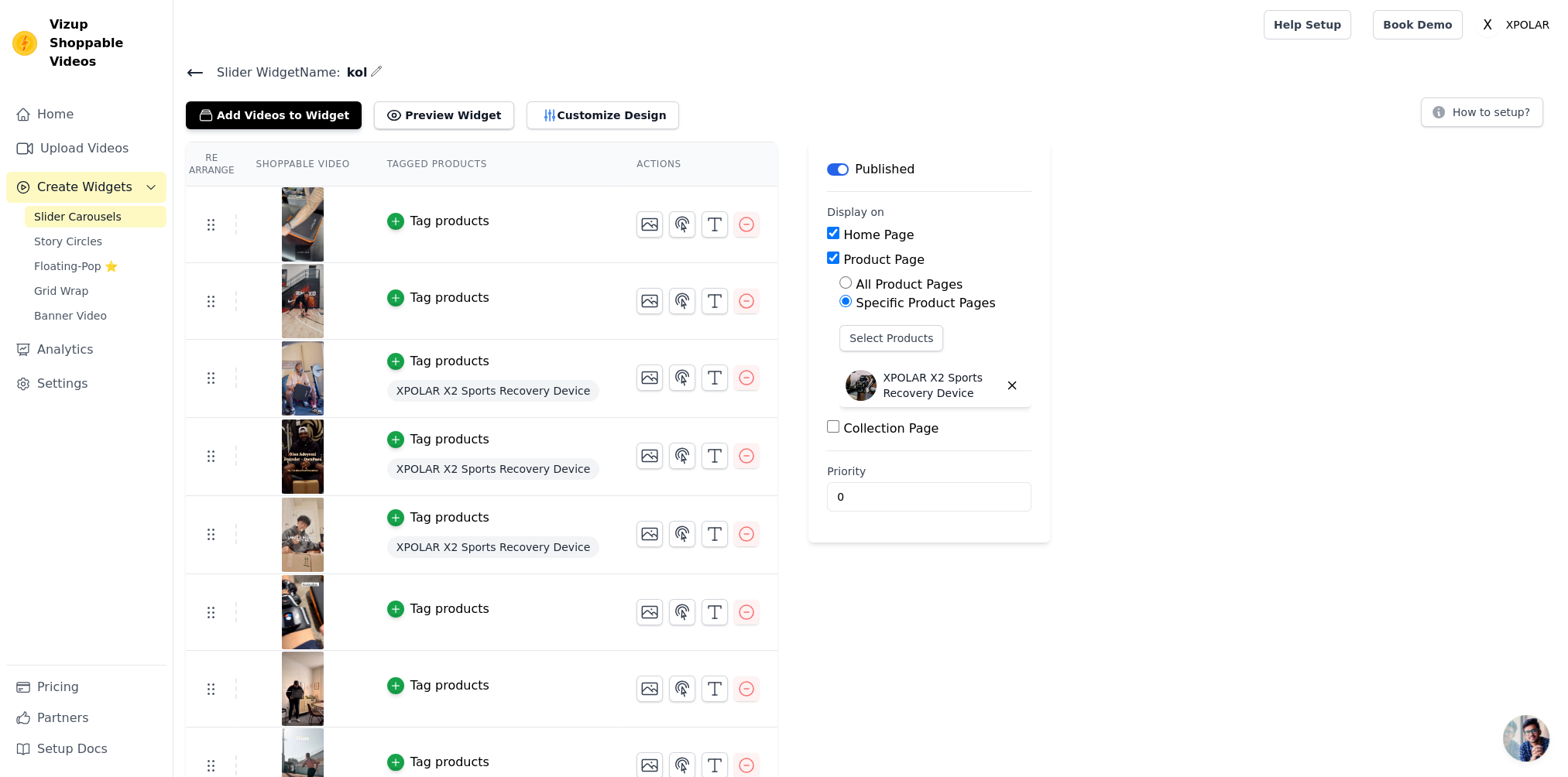
click at [458, 368] on div "Tag products" at bounding box center [449, 362] width 79 height 18
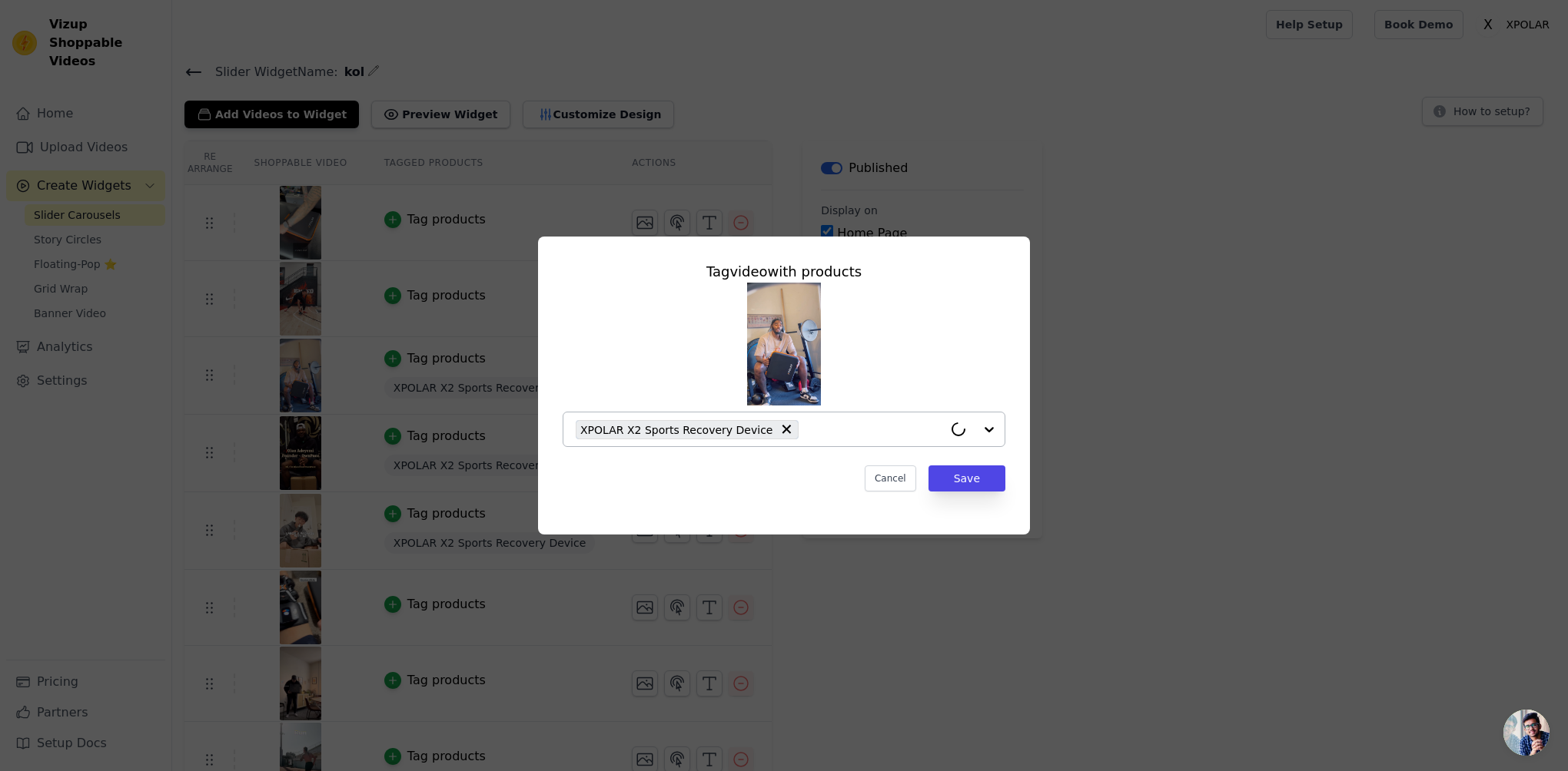
click at [769, 425] on div "XPOLAR X2 Sports Recovery Device" at bounding box center [687, 429] width 223 height 19
click at [950, 472] on button "Save" at bounding box center [967, 479] width 77 height 26
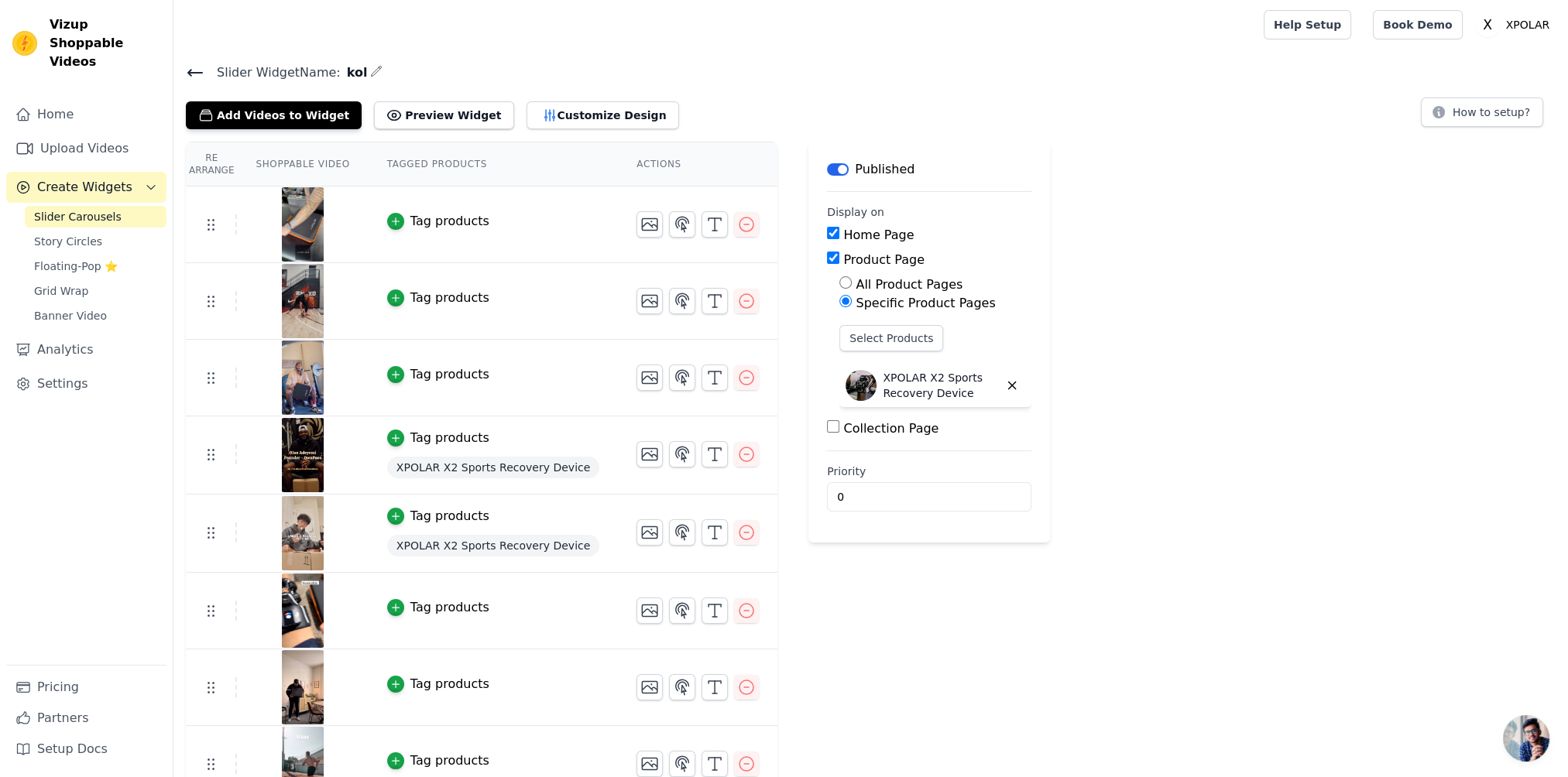
click at [469, 469] on span "XPOLAR X2 Sports Recovery Device" at bounding box center [493, 468] width 212 height 22
click at [447, 443] on div "Tag products" at bounding box center [449, 438] width 79 height 18
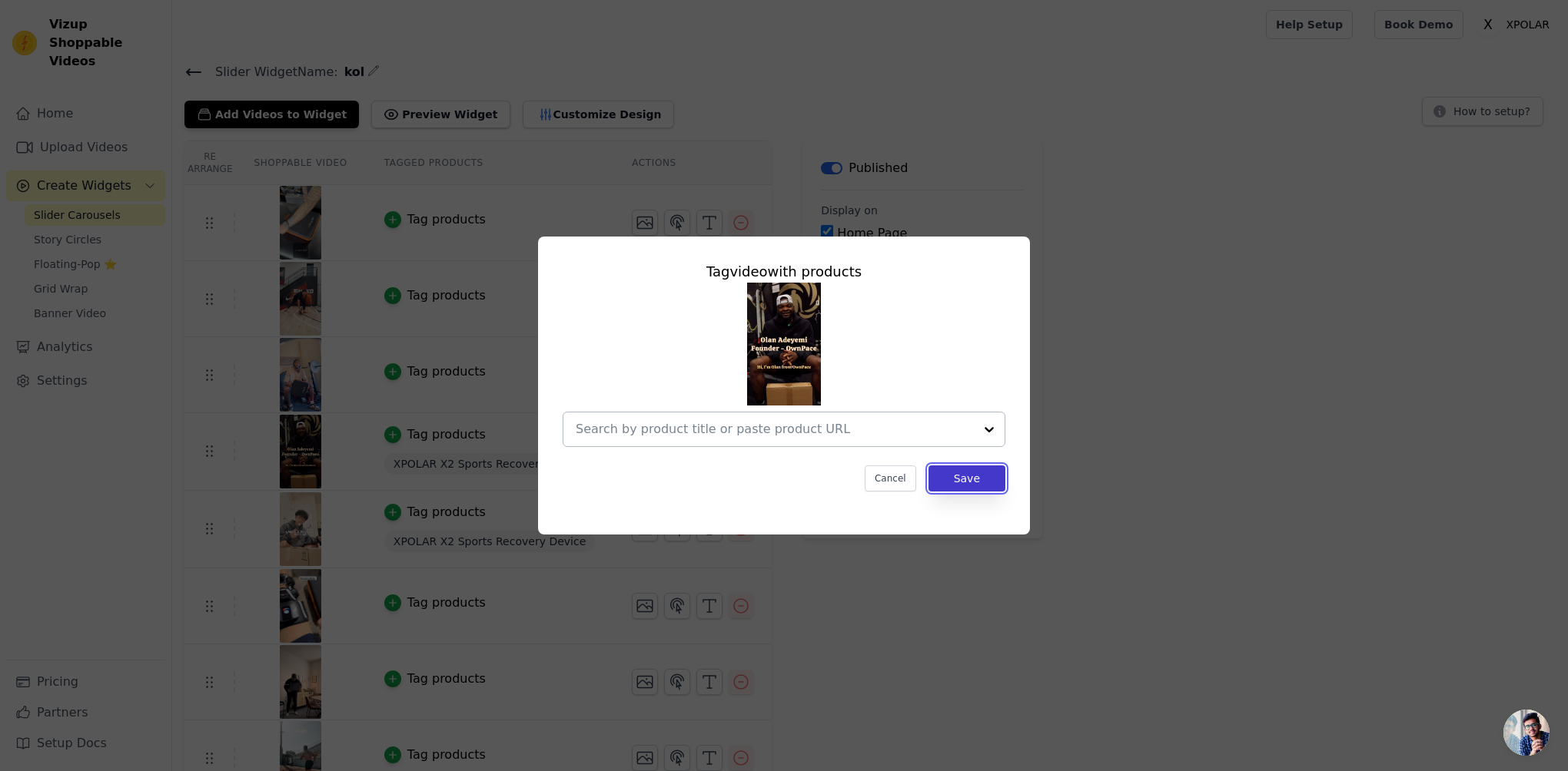
click at [962, 479] on button "Save" at bounding box center [967, 479] width 77 height 26
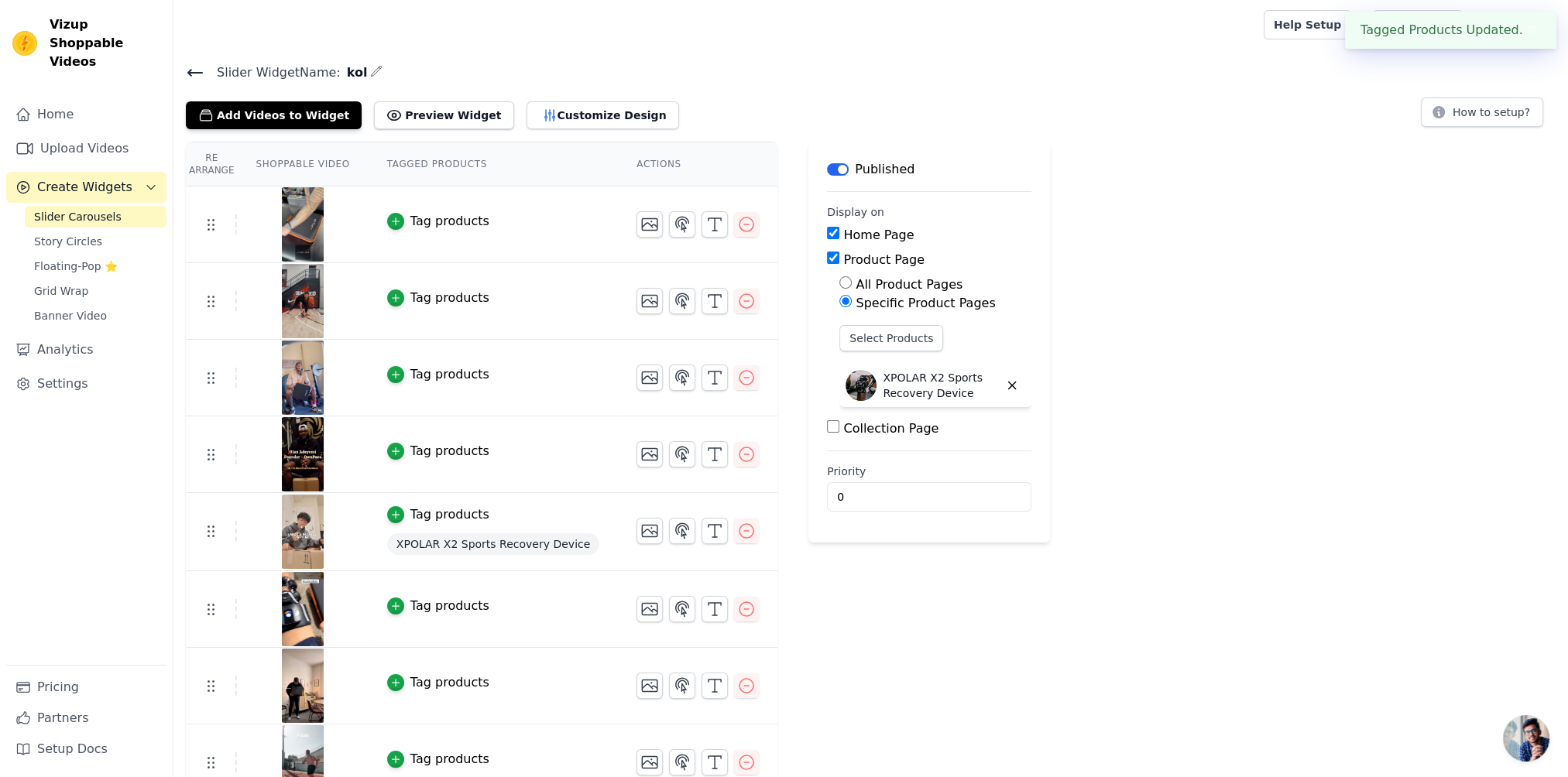
click at [434, 519] on div "Tag products" at bounding box center [493, 515] width 212 height 18
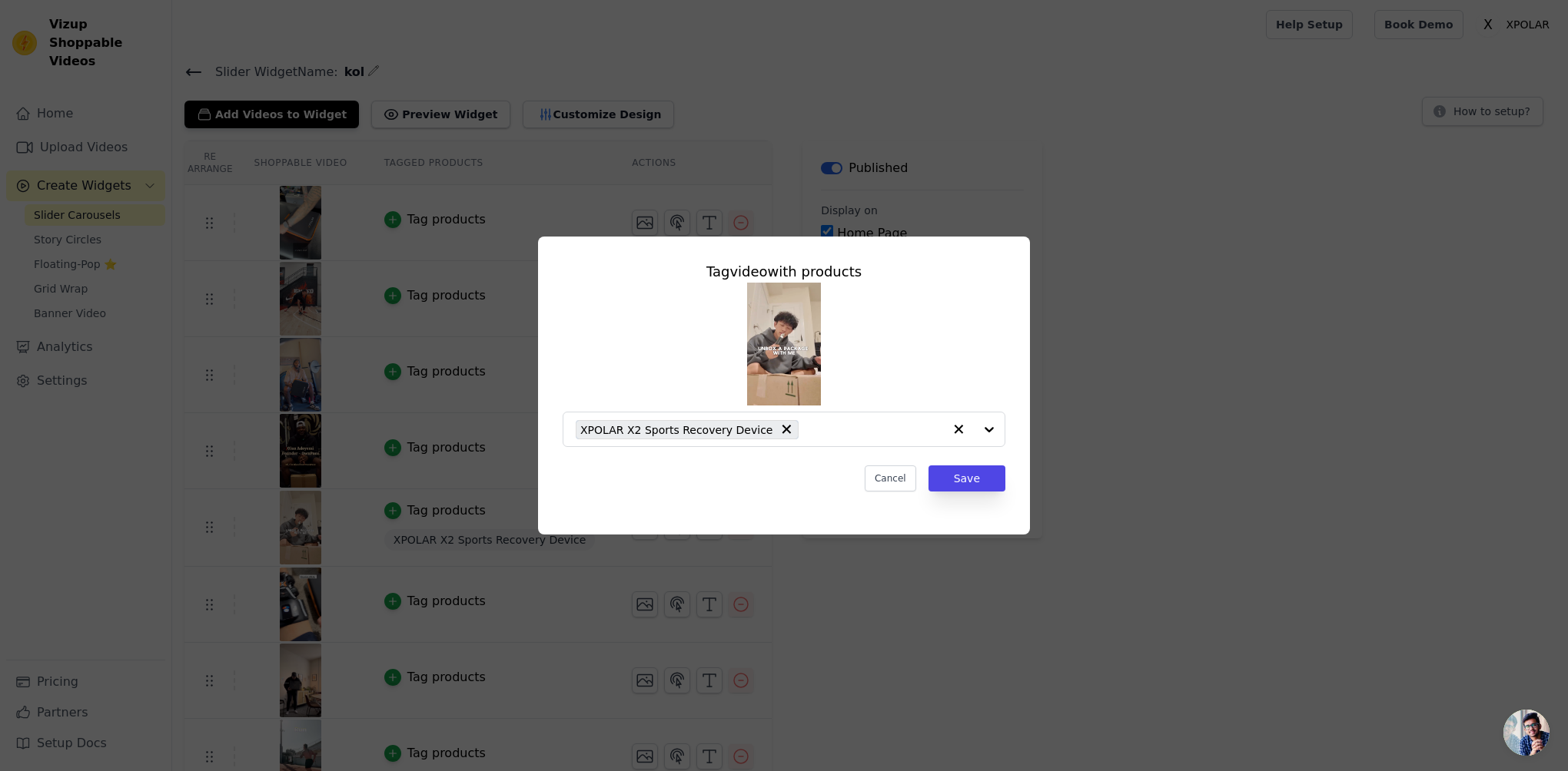
drag, startPoint x: 431, startPoint y: 515, endPoint x: 950, endPoint y: 429, distance: 526.1
click at [956, 429] on icon "button" at bounding box center [958, 429] width 16 height 16
click at [973, 473] on button "Save" at bounding box center [967, 479] width 77 height 26
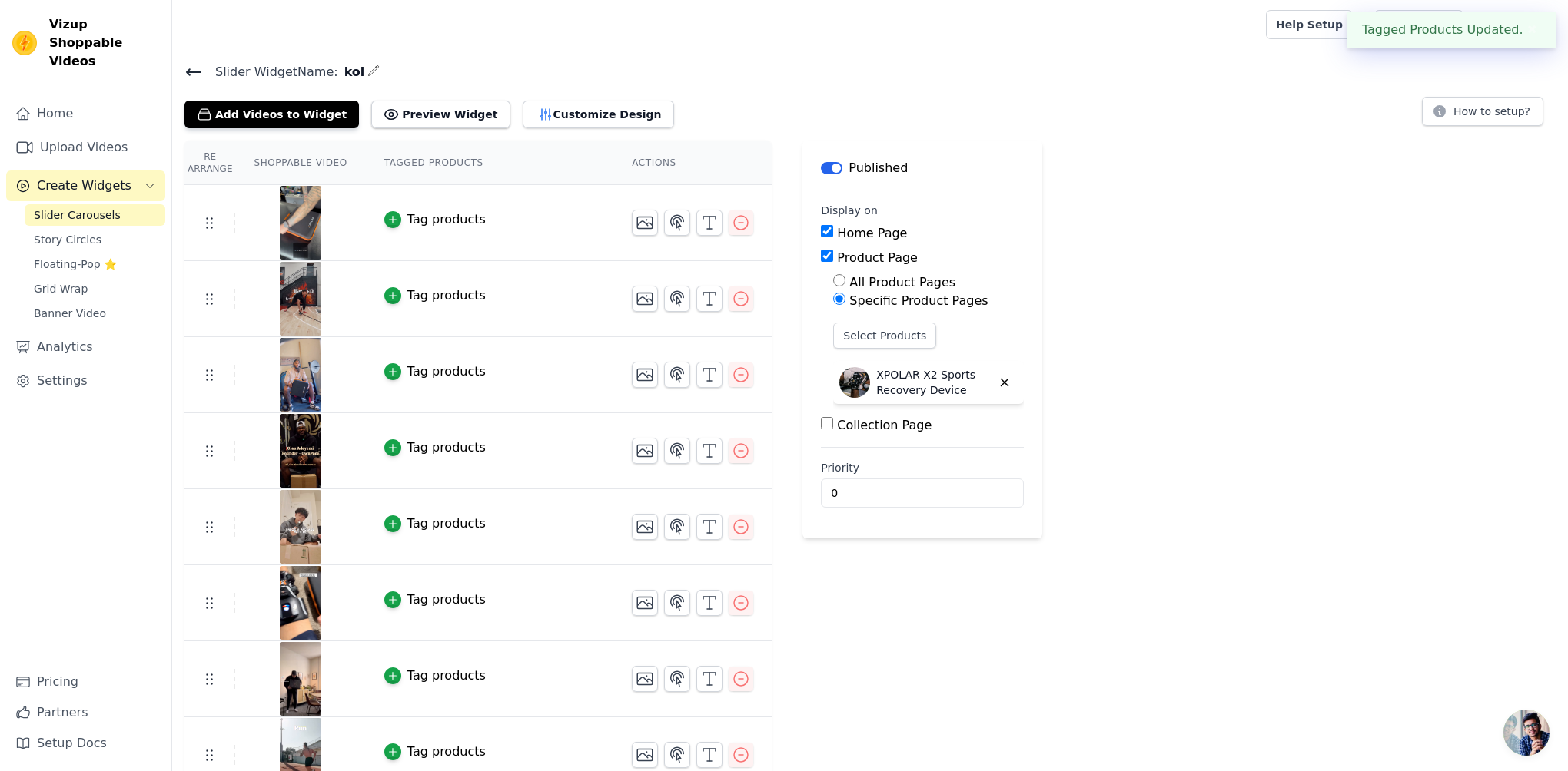
click at [960, 555] on div "Label Published Display on Home Page Product Page All Product Pages Specific Pr…" at bounding box center [922, 544] width 240 height 806
click at [1031, 596] on div "Re Arrange Shoppable Video Tagged Products Actions Tag products Tag products Ta…" at bounding box center [870, 544] width 1396 height 806
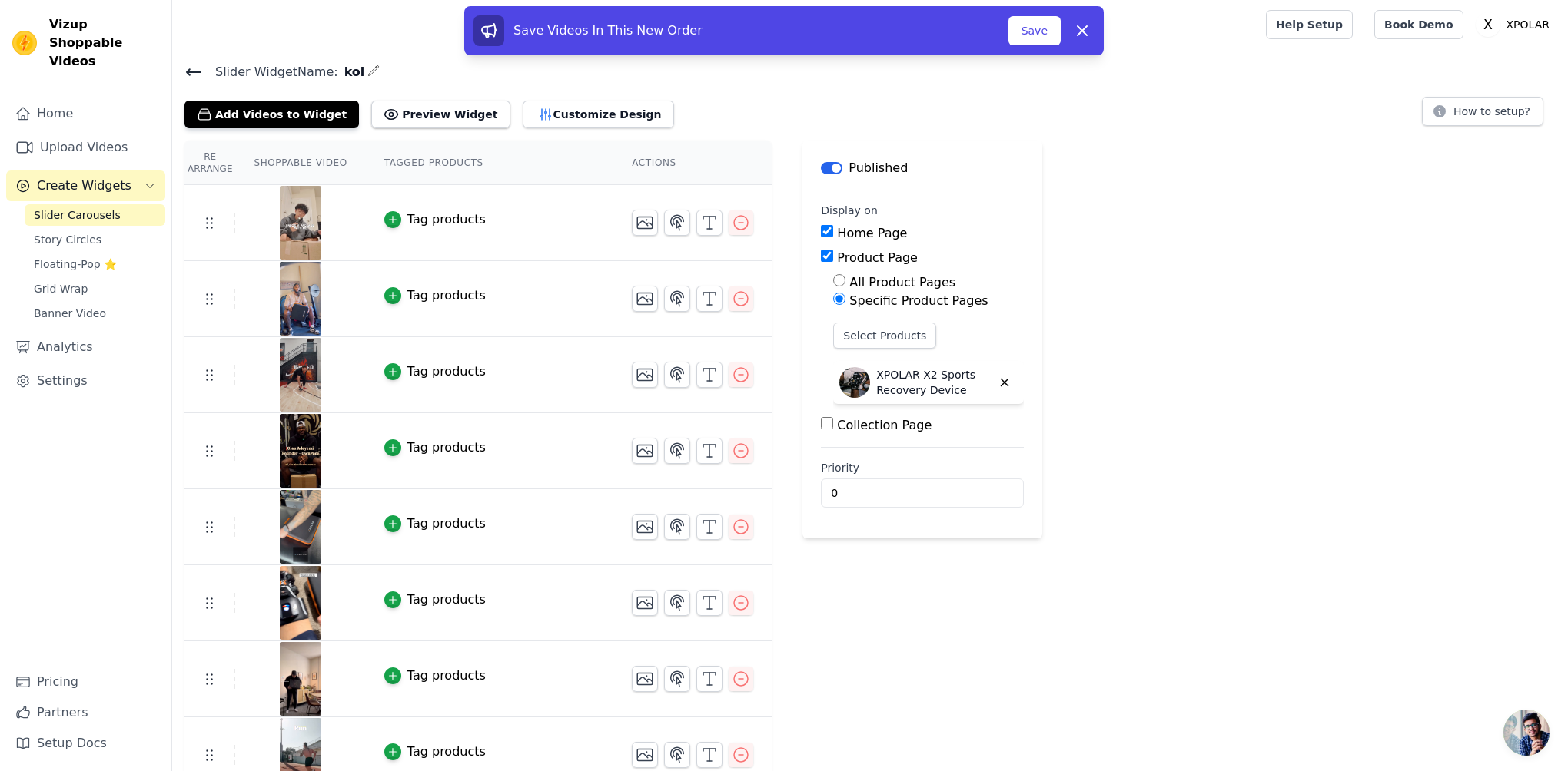
click at [886, 606] on div "Label Published Display on Home Page Product Page All Product Pages Specific Pr…" at bounding box center [922, 544] width 240 height 806
drag, startPoint x: 1248, startPoint y: 436, endPoint x: 1245, endPoint y: 407, distance: 29.2
click at [1245, 407] on div "Re Arrange Shoppable Video Tagged Products Actions Tag products Tag products Ta…" at bounding box center [870, 544] width 1396 height 806
click at [1045, 30] on button "Save" at bounding box center [1035, 31] width 53 height 30
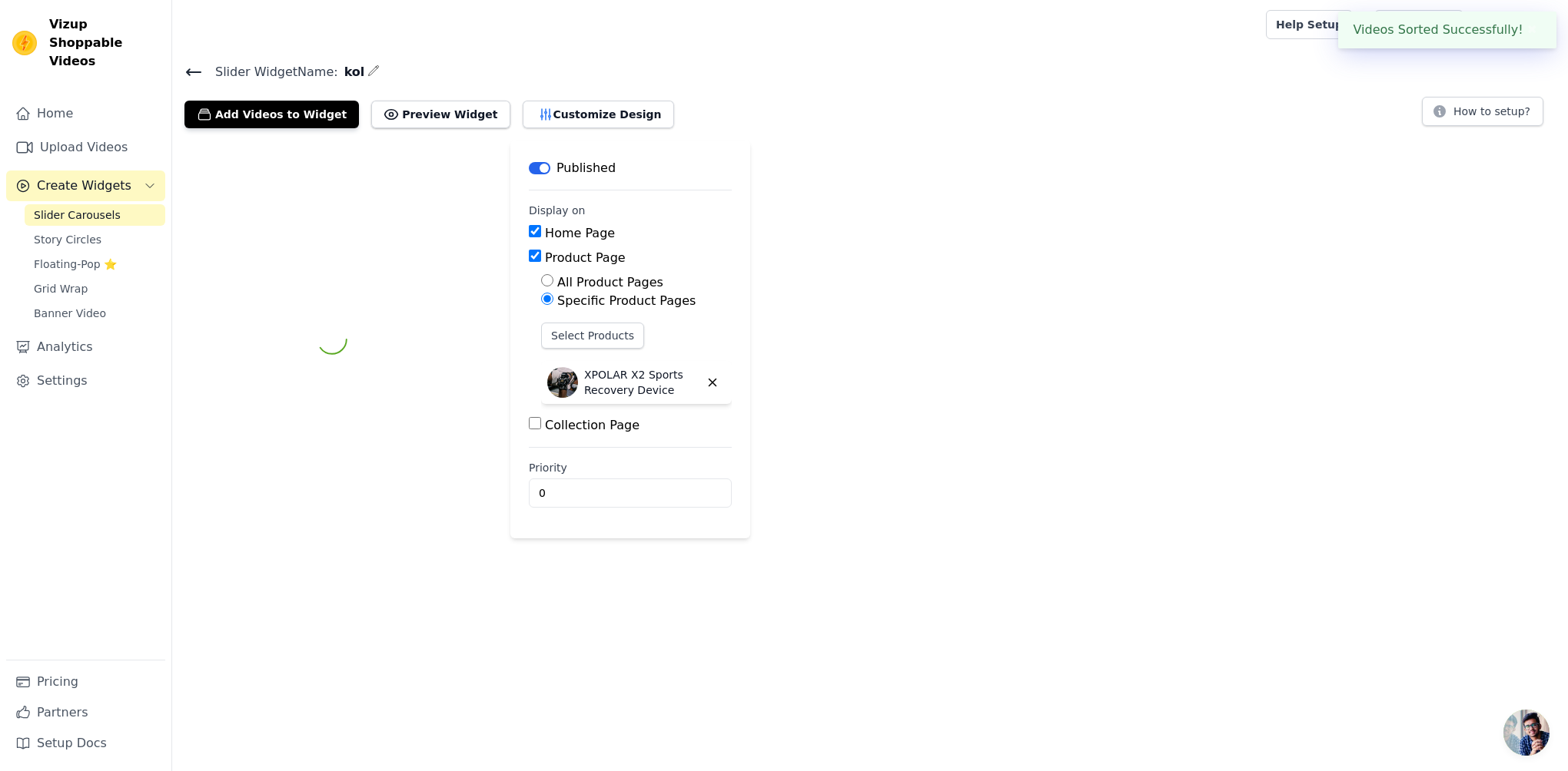
click at [1063, 209] on div "Label Published Display on Home Page Product Page All Product Pages Specific Pr…" at bounding box center [870, 339] width 1396 height 398
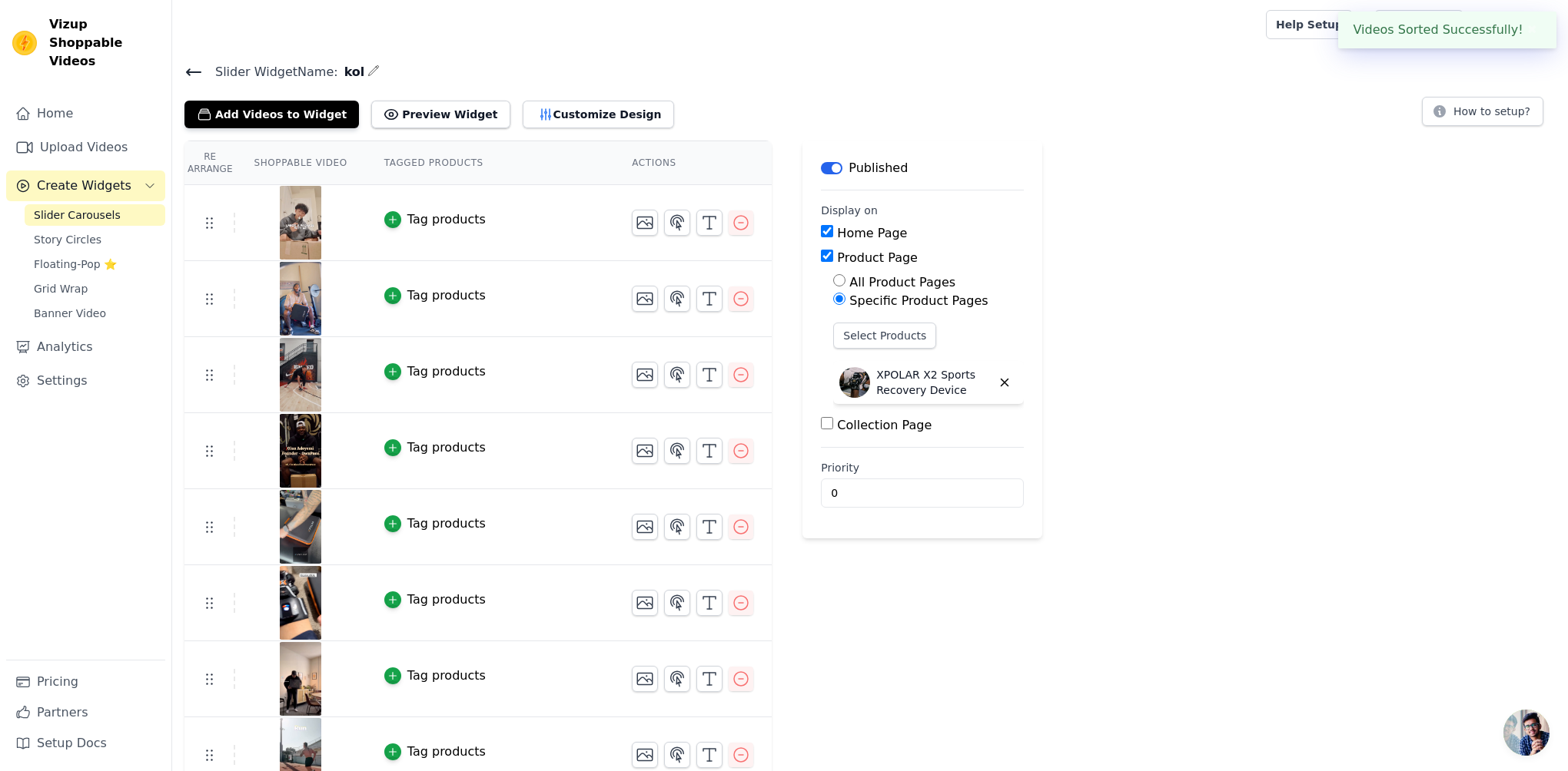
click at [554, 360] on td "Tag products" at bounding box center [489, 375] width 247 height 76
click at [554, 110] on button "Customize Design" at bounding box center [598, 115] width 151 height 28
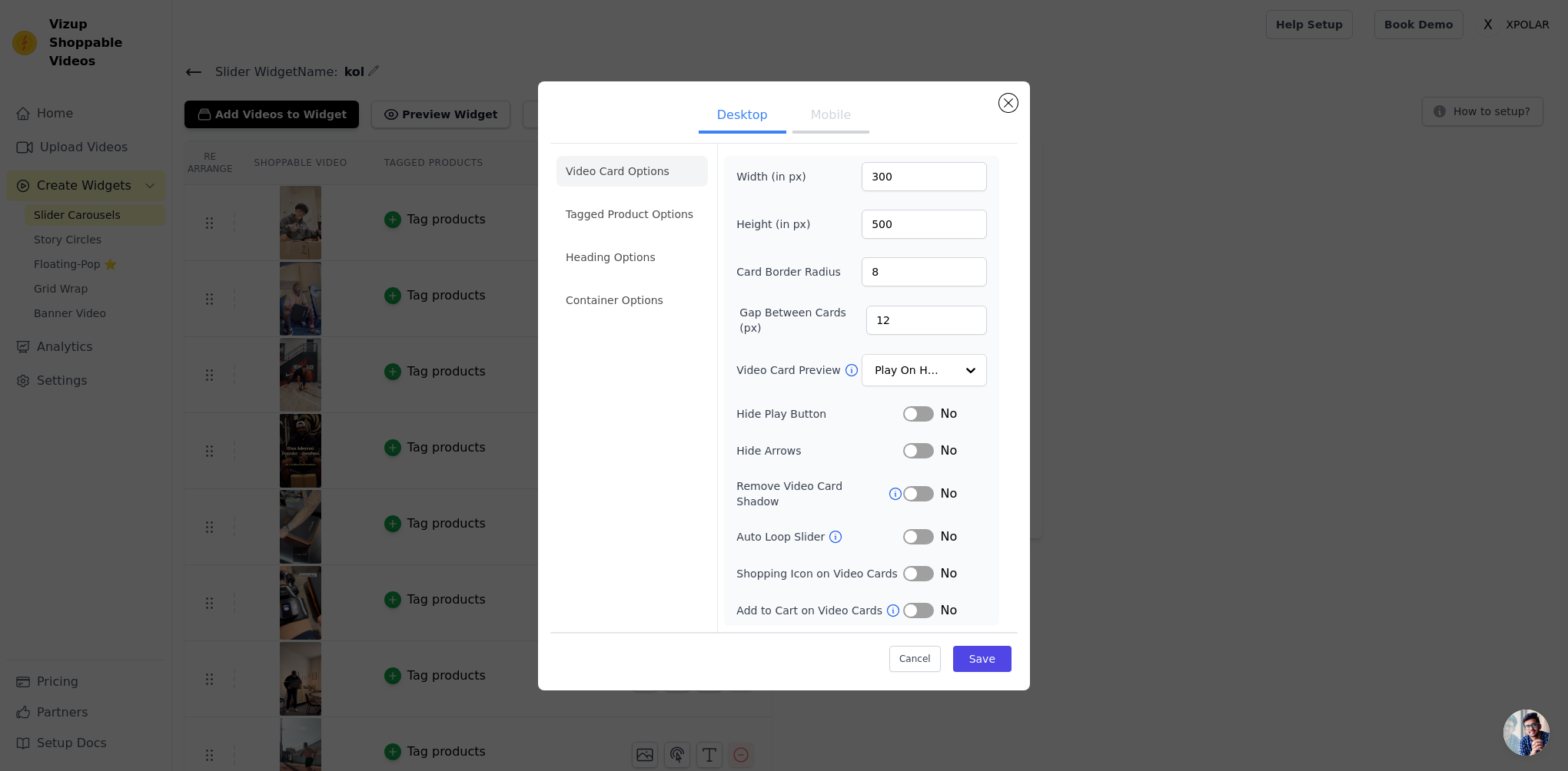
click at [824, 123] on button "Mobile" at bounding box center [831, 117] width 77 height 34
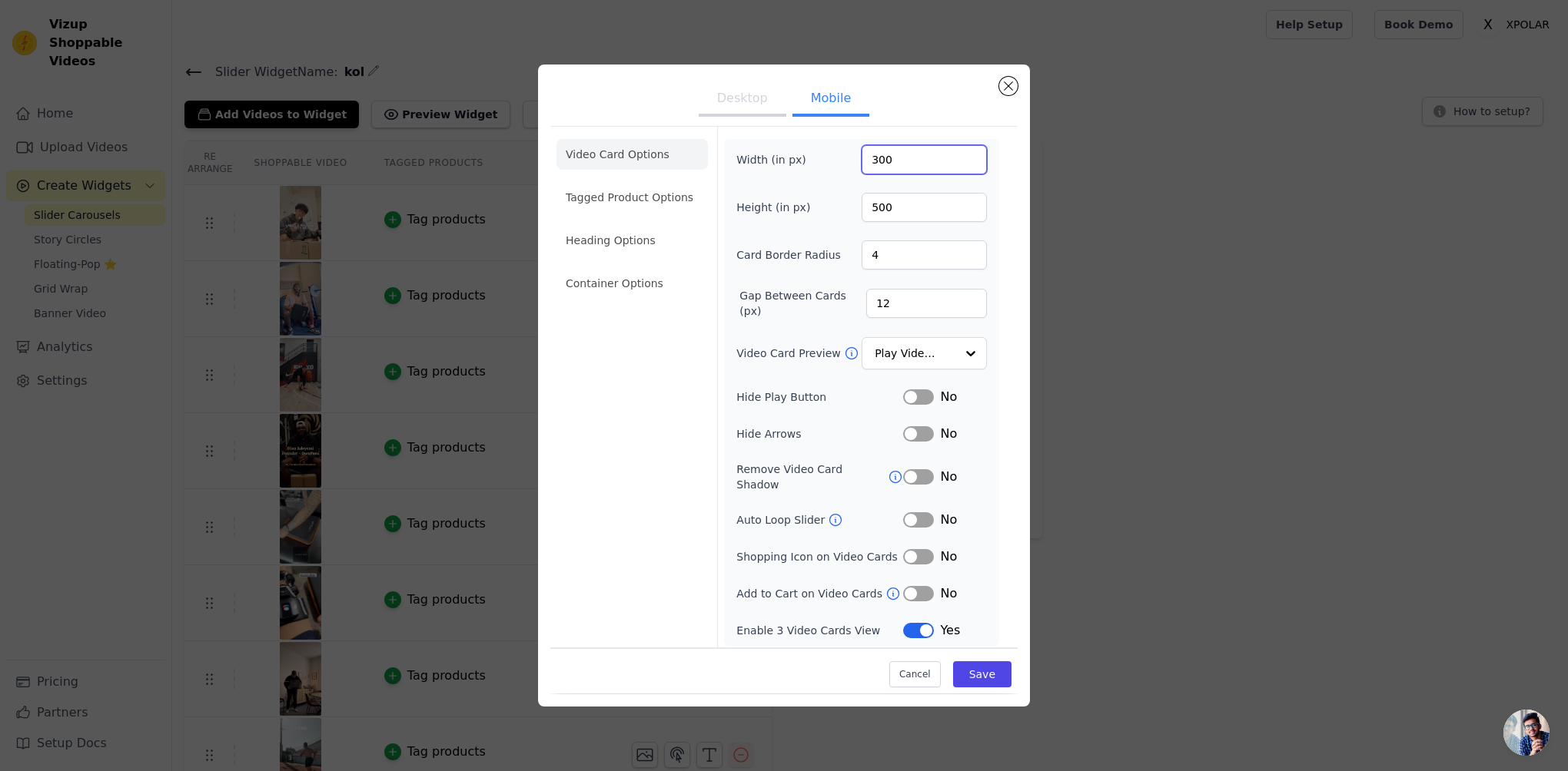
click at [876, 161] on input "300" at bounding box center [924, 160] width 126 height 30
type input "100"
click at [753, 103] on button "Desktop" at bounding box center [743, 99] width 88 height 34
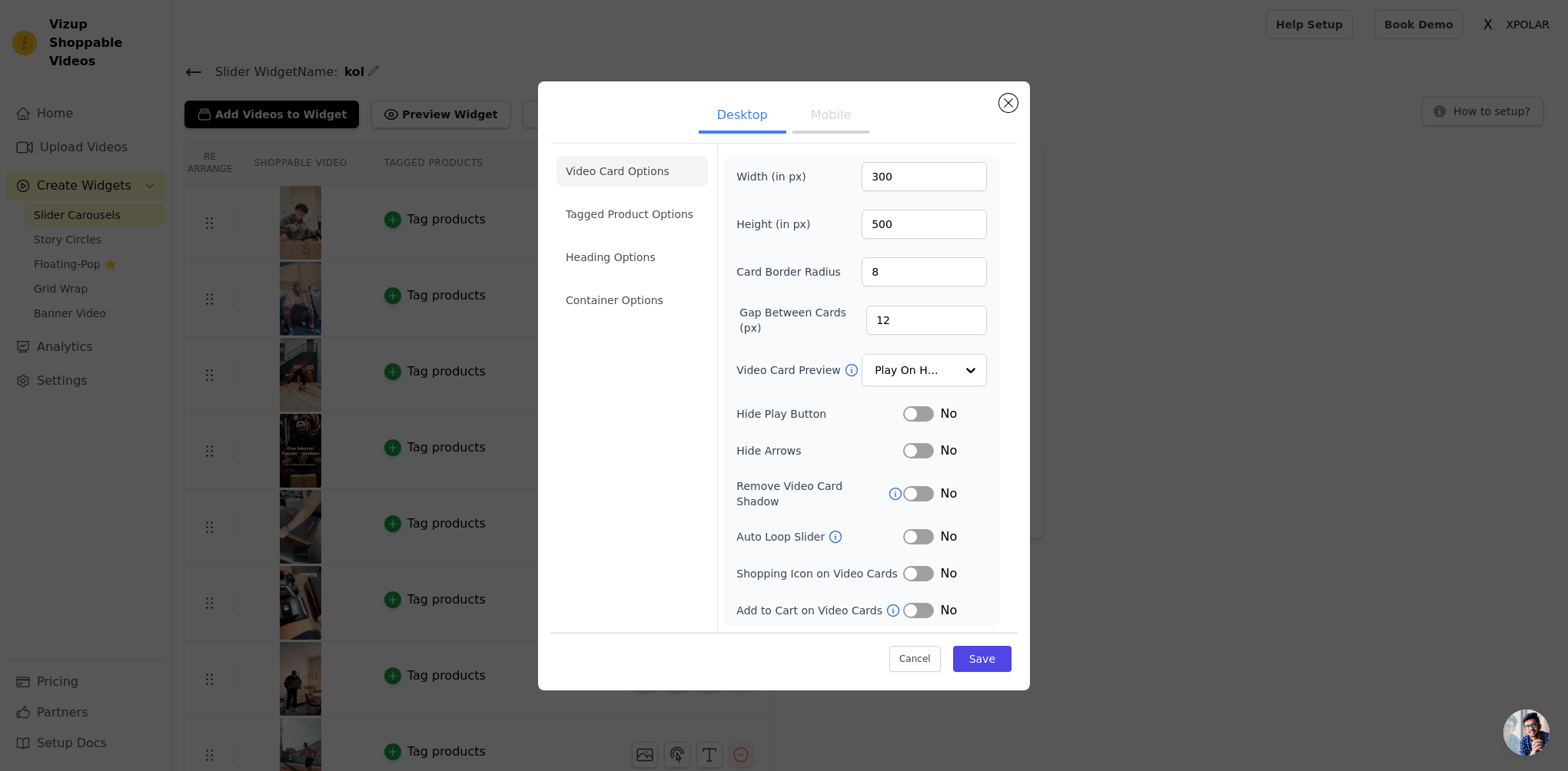
click at [815, 127] on button "Mobile" at bounding box center [831, 117] width 77 height 34
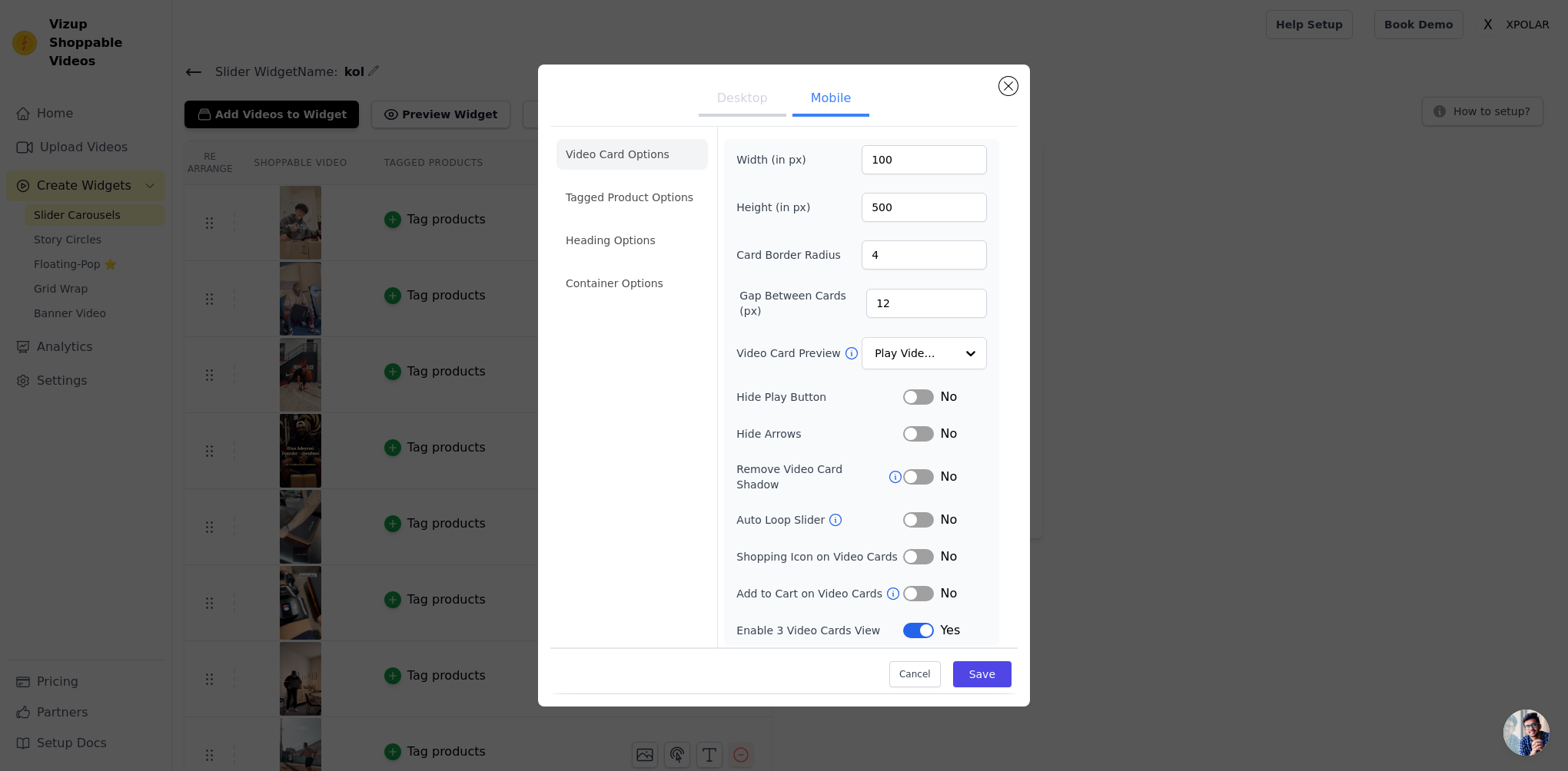
click at [759, 117] on button "Desktop" at bounding box center [743, 99] width 88 height 34
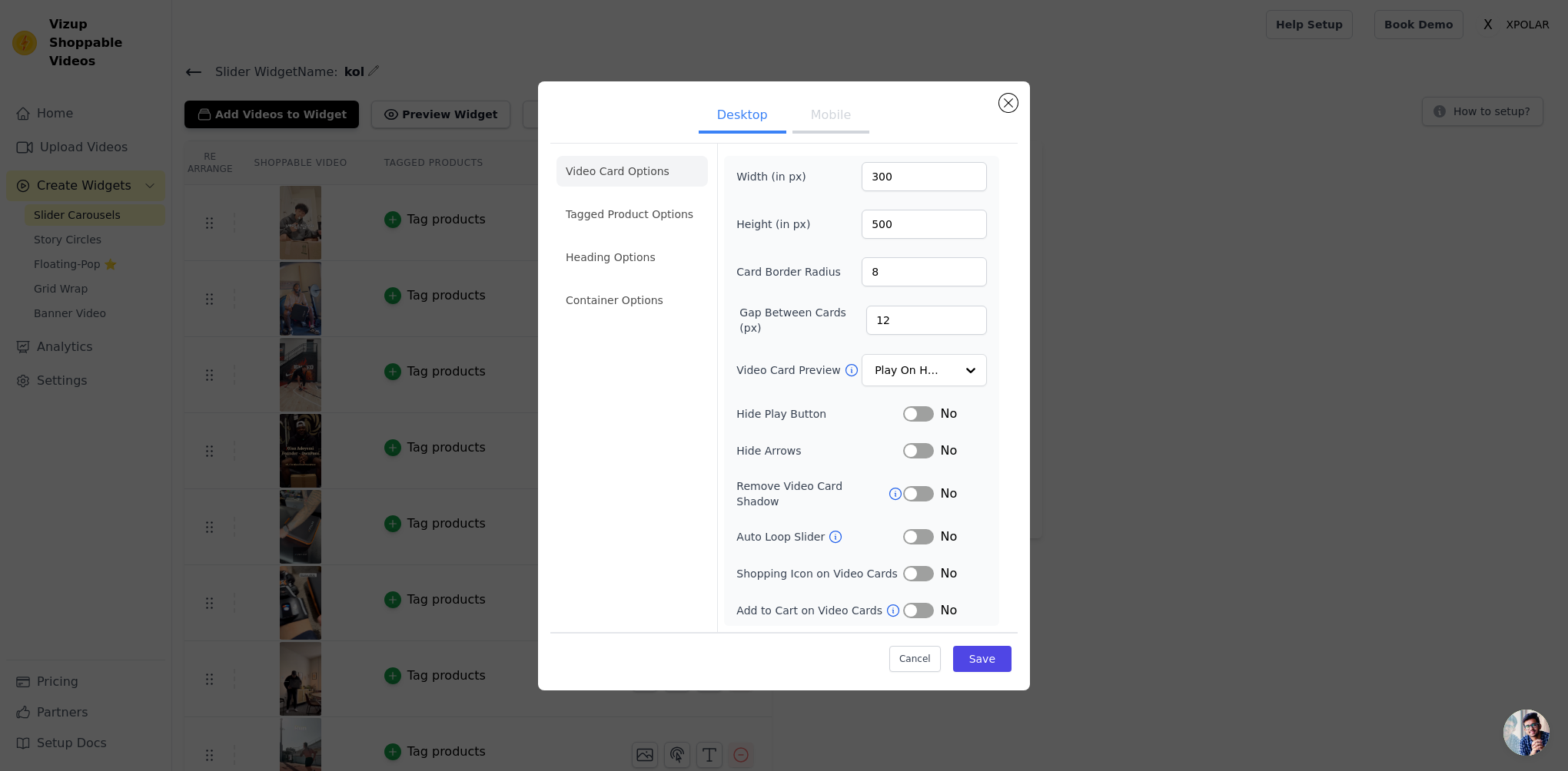
click at [801, 122] on button "Mobile" at bounding box center [831, 117] width 77 height 34
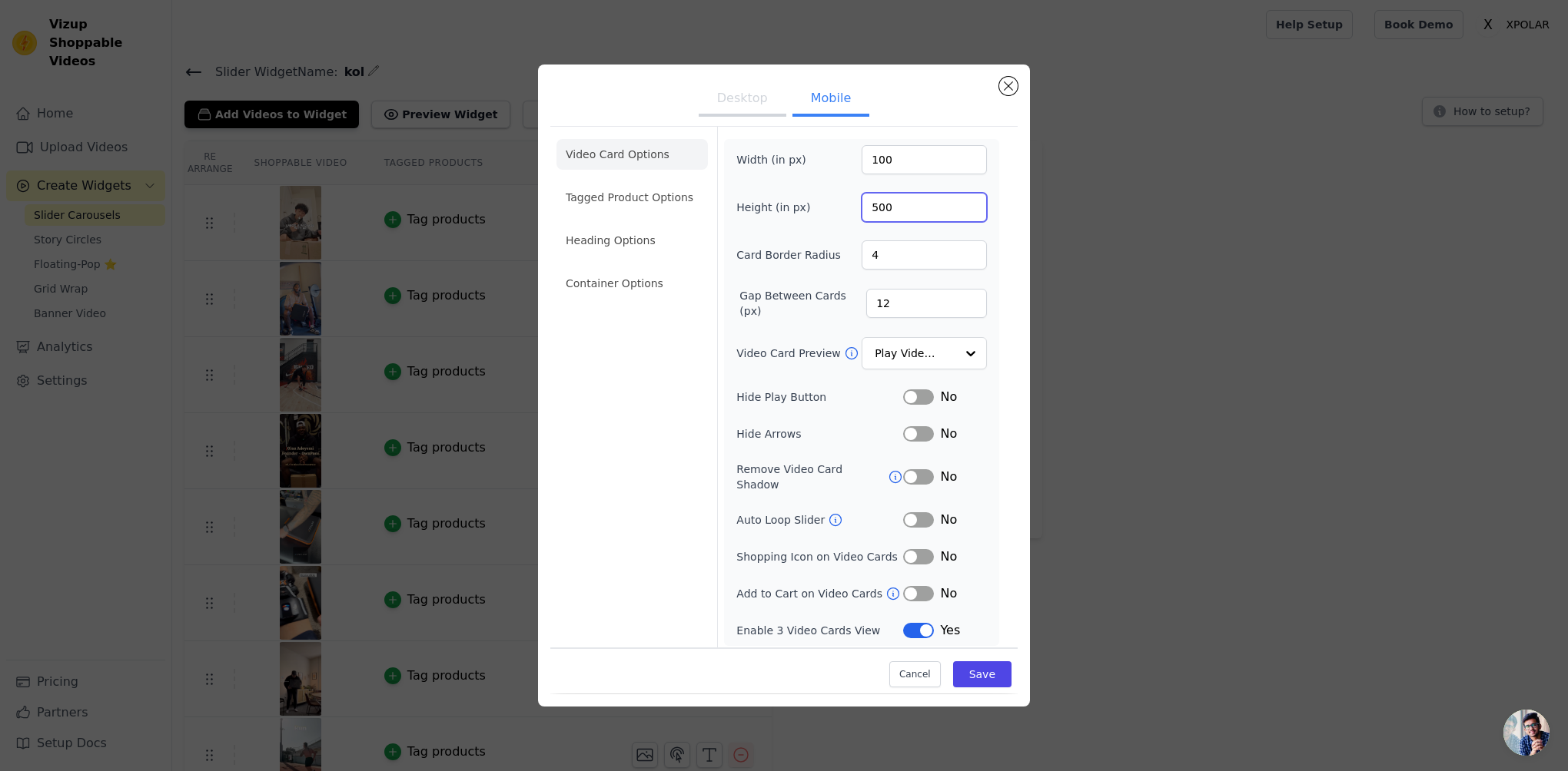
click at [879, 210] on input "500" at bounding box center [924, 208] width 126 height 30
type input "300"
click at [889, 168] on input "100" at bounding box center [924, 160] width 126 height 30
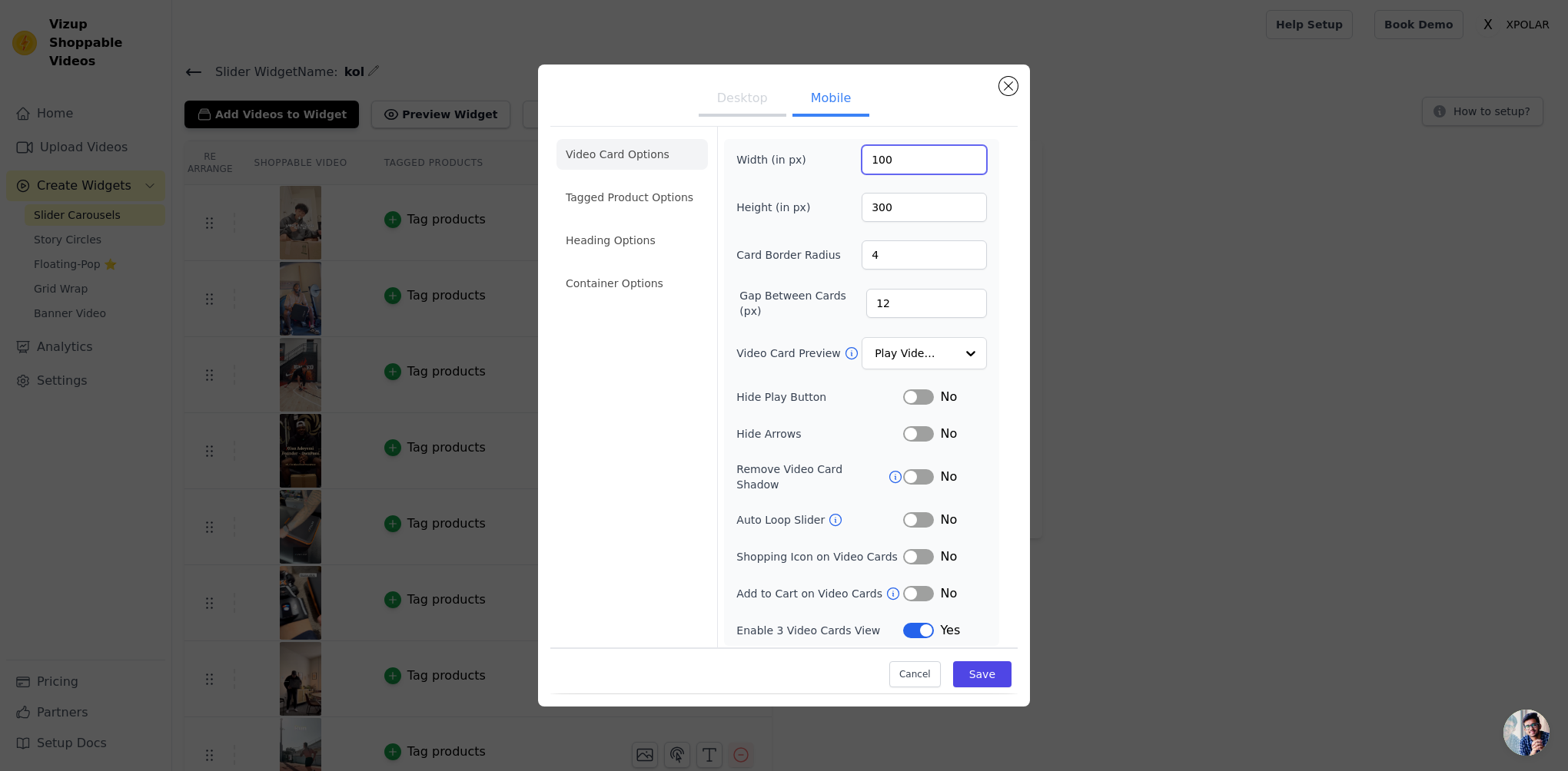
click at [889, 168] on input "100" at bounding box center [924, 160] width 126 height 30
type input "200"
click at [887, 205] on input "300" at bounding box center [924, 208] width 126 height 30
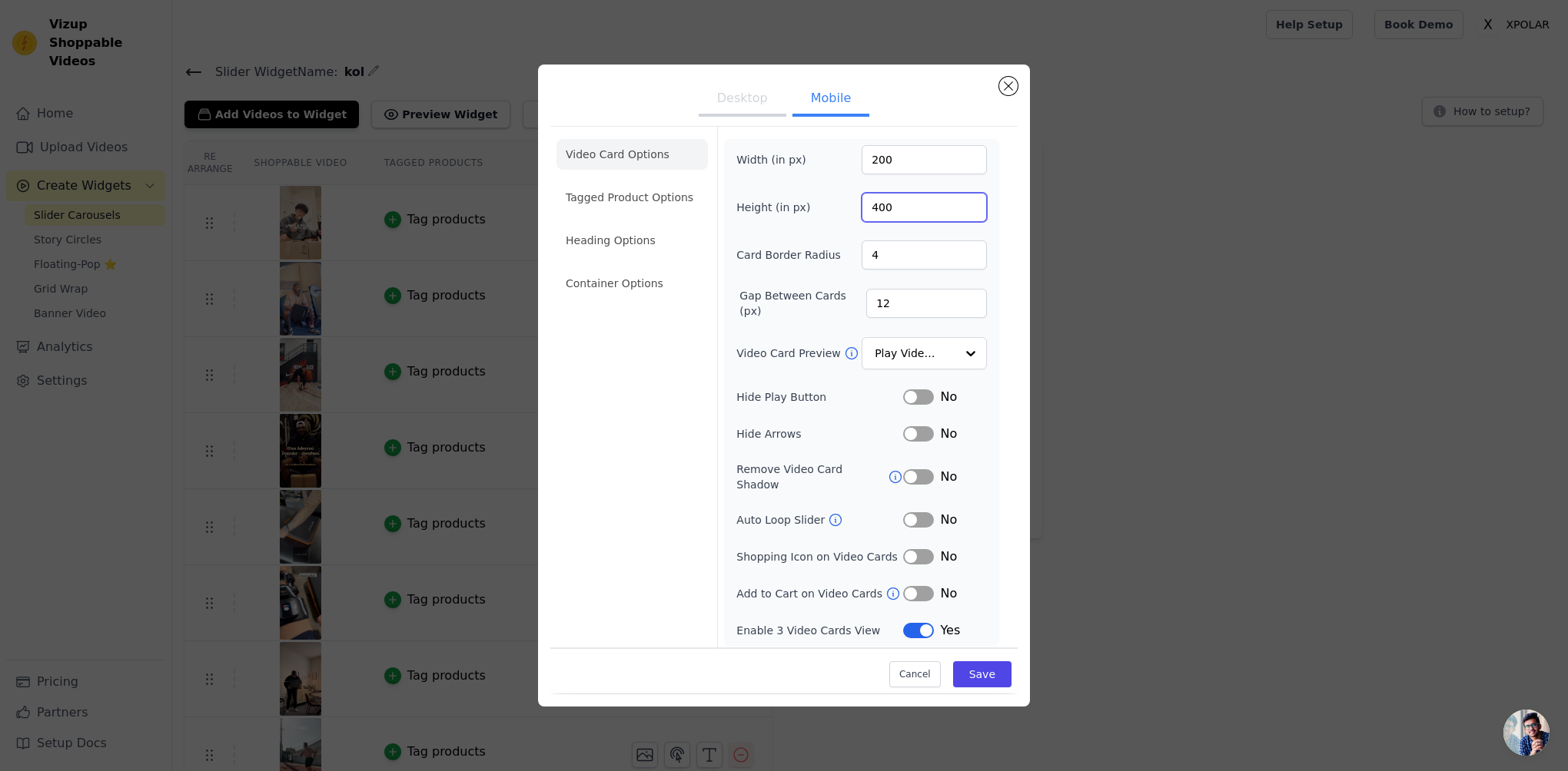
type input "400"
click at [950, 192] on div "Width (in px) 200 Height (in px) 400 Card Border Radius 4 Gap Between Cards (px…" at bounding box center [861, 392] width 251 height 495
drag, startPoint x: 892, startPoint y: 163, endPoint x: 867, endPoint y: 163, distance: 25.0
click at [867, 163] on input "200" at bounding box center [924, 160] width 126 height 30
type input "160"
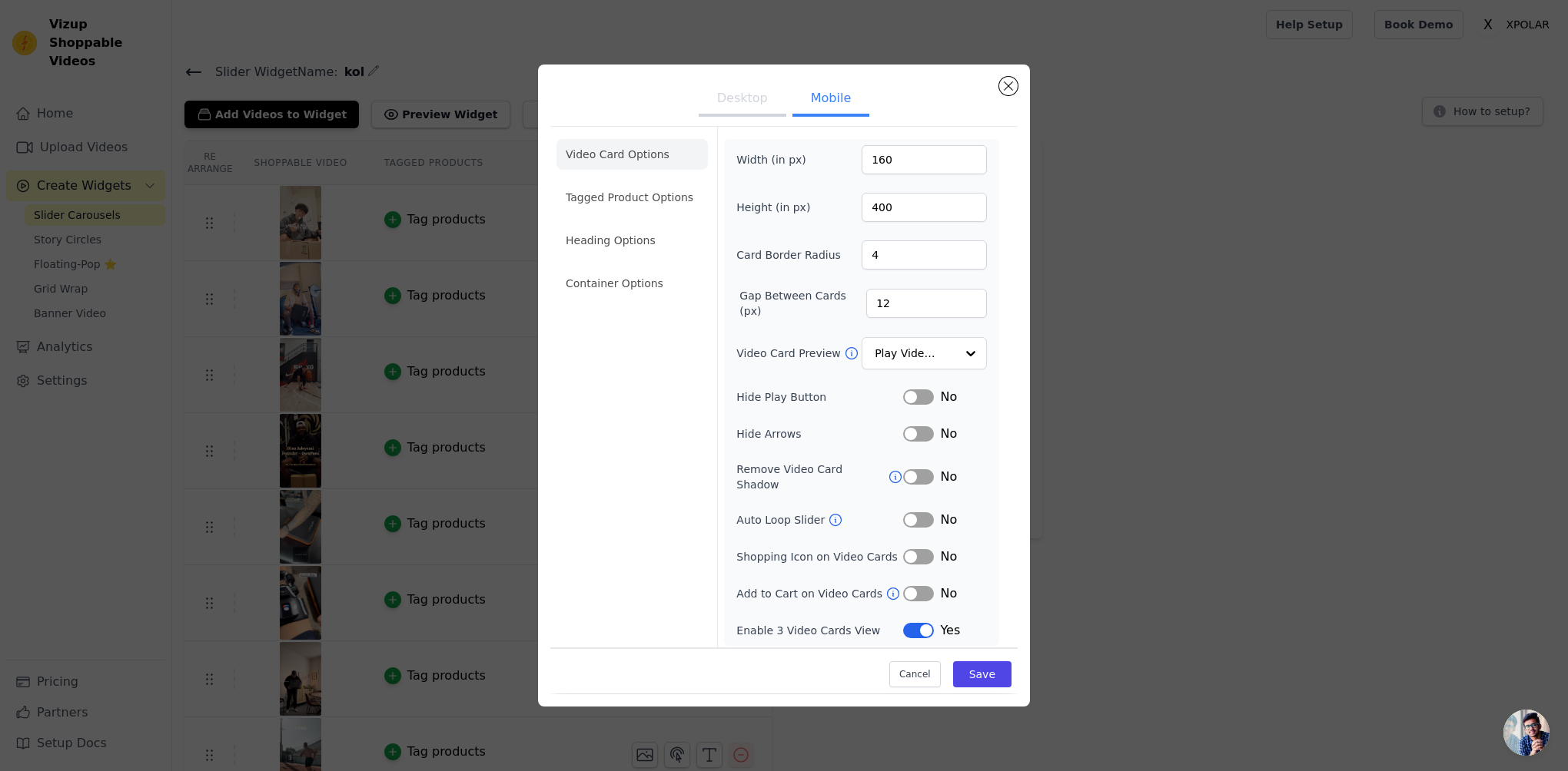
click at [917, 134] on form "Width (in px) 160 Height (in px) 400 Card Border Radius 4 Gap Between Cards (px…" at bounding box center [861, 389] width 288 height 525
click at [907, 258] on input "4" at bounding box center [924, 255] width 126 height 30
type input "8"
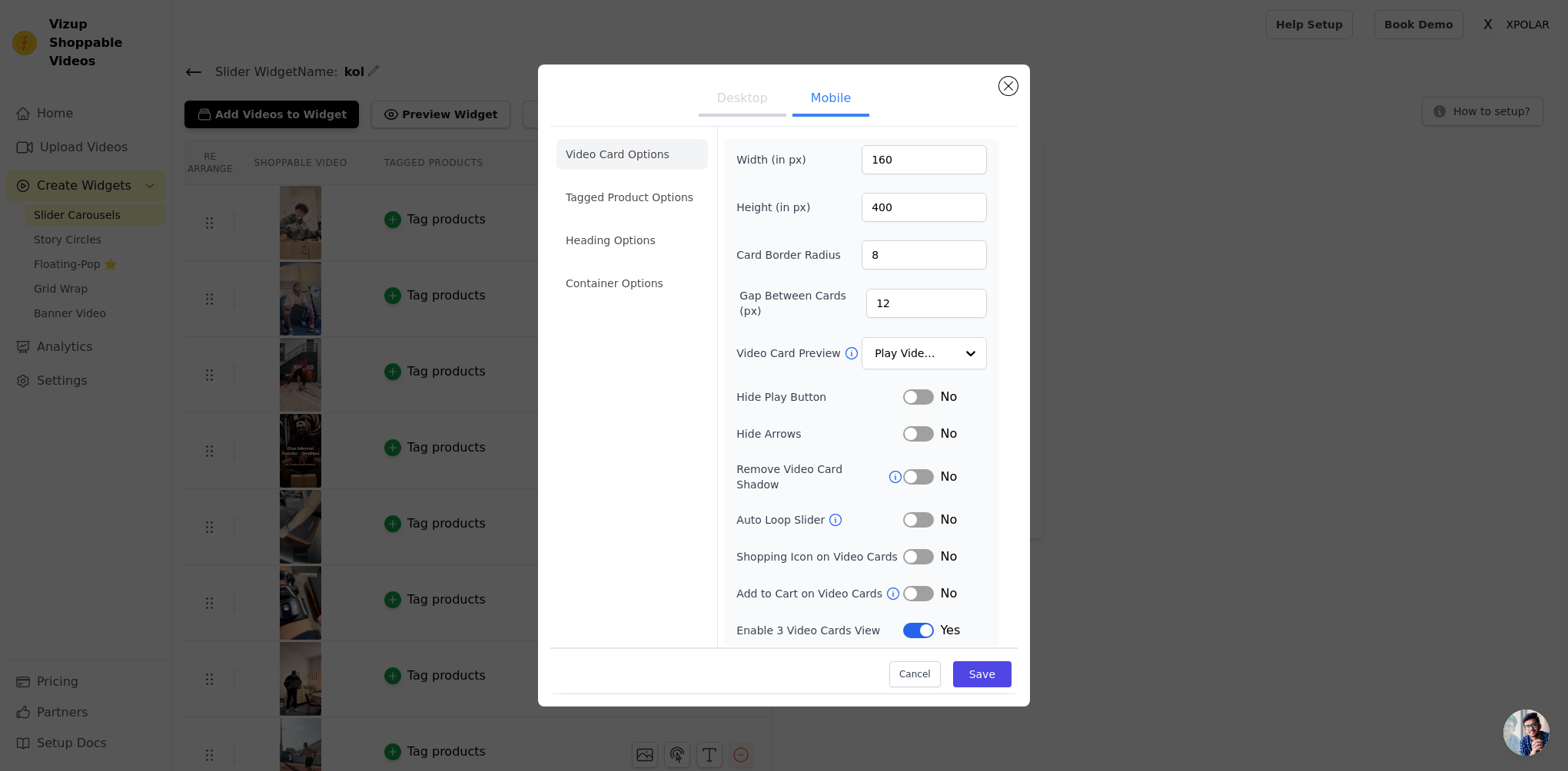
click at [741, 104] on button "Desktop" at bounding box center [743, 99] width 88 height 34
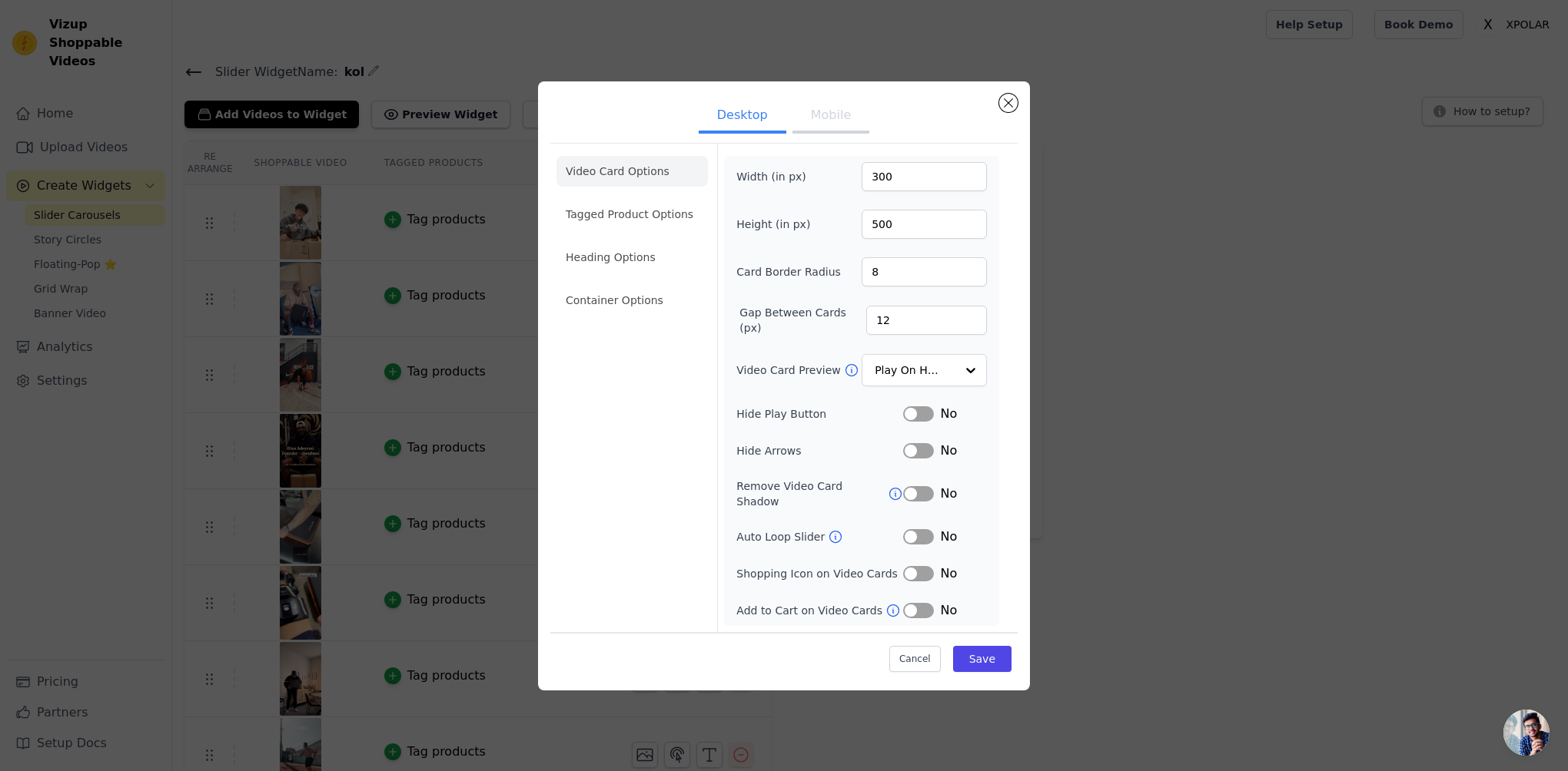
click at [828, 122] on button "Mobile" at bounding box center [831, 117] width 77 height 34
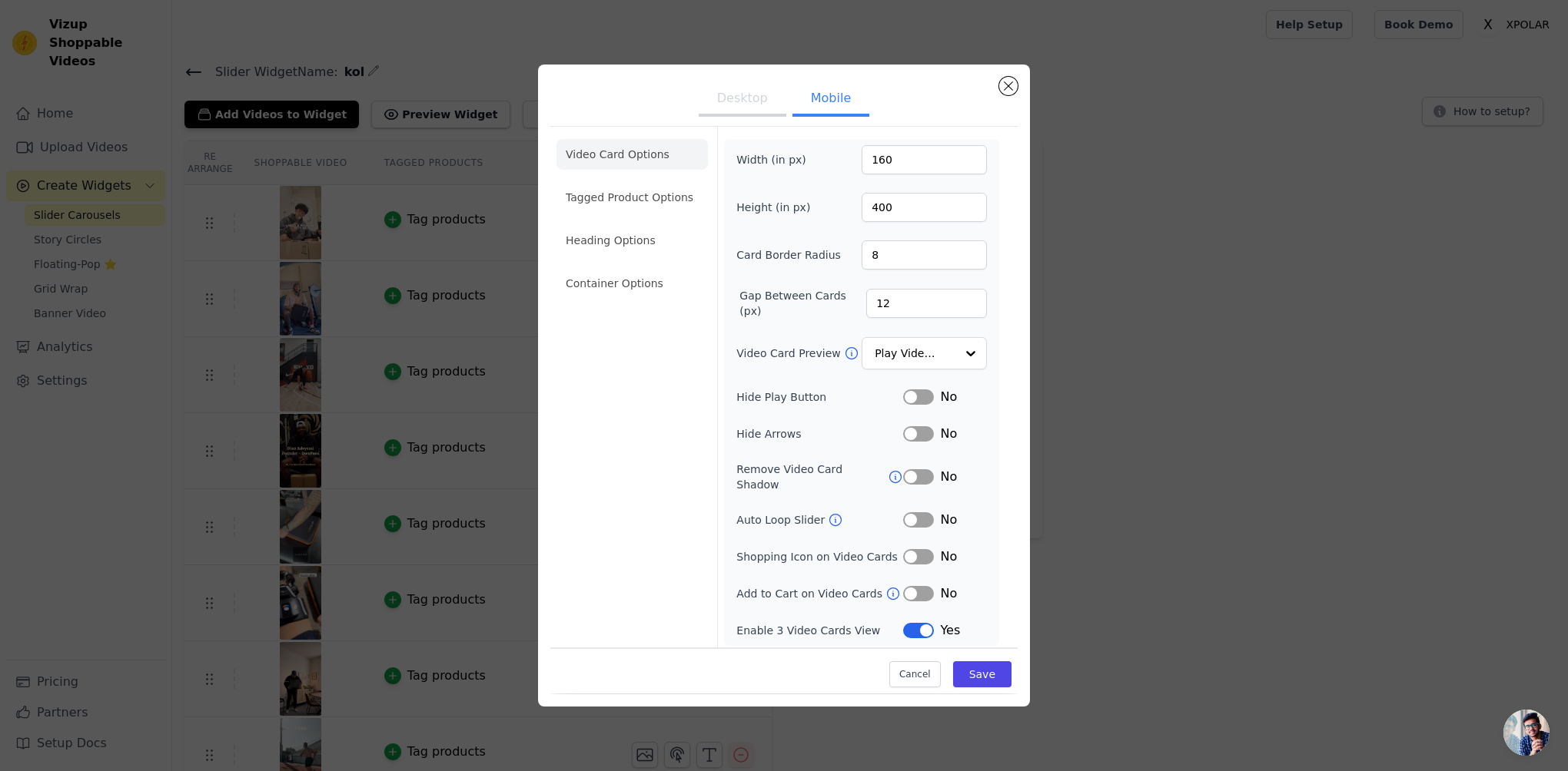
click at [770, 132] on form "Width (in px) 160 Height (in px) 400 Card Border Radius 8 Gap Between Cards (px…" at bounding box center [861, 389] width 288 height 525
click at [759, 100] on button "Desktop" at bounding box center [743, 99] width 88 height 34
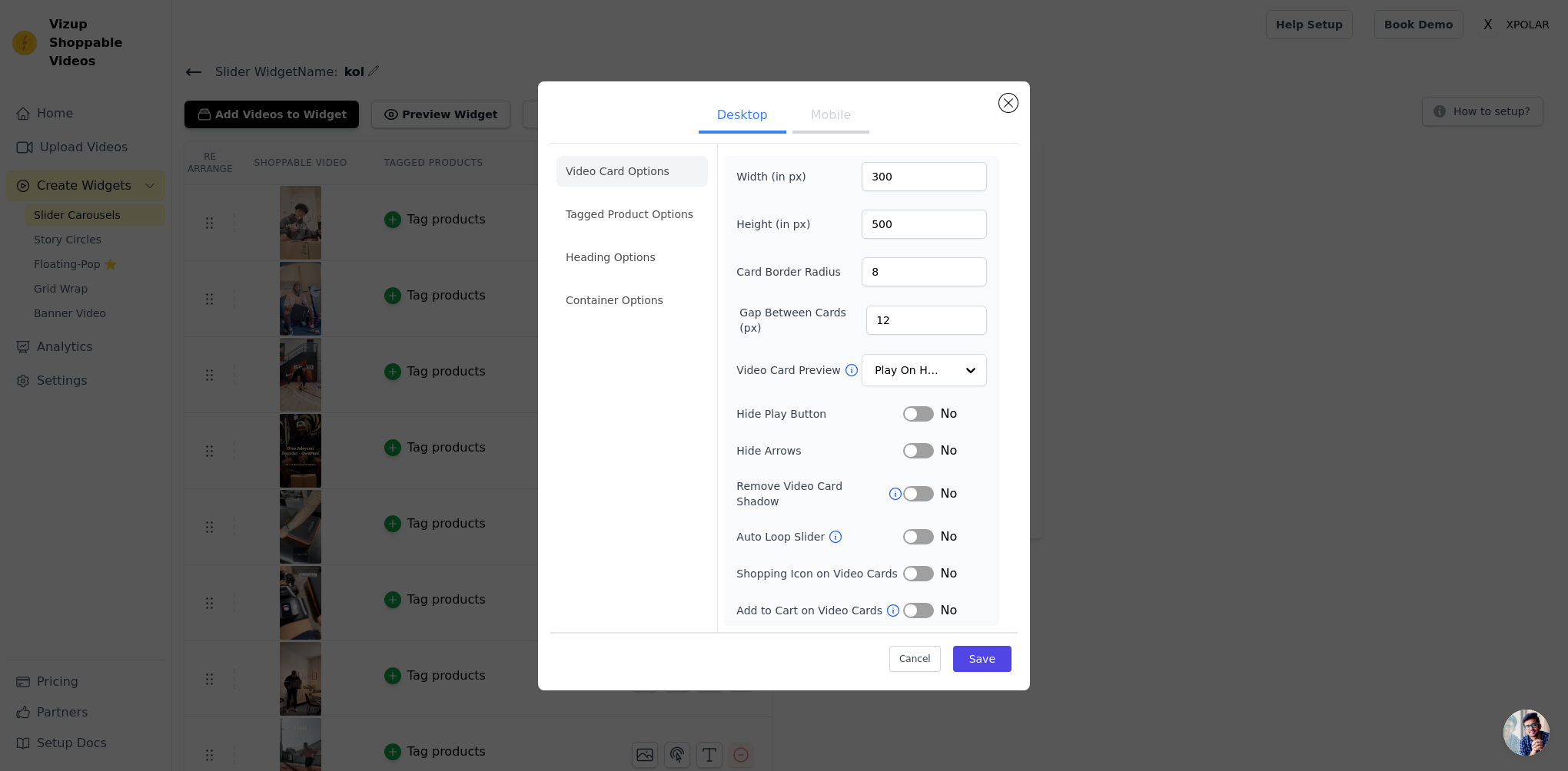
click at [845, 129] on button "Mobile" at bounding box center [831, 117] width 77 height 34
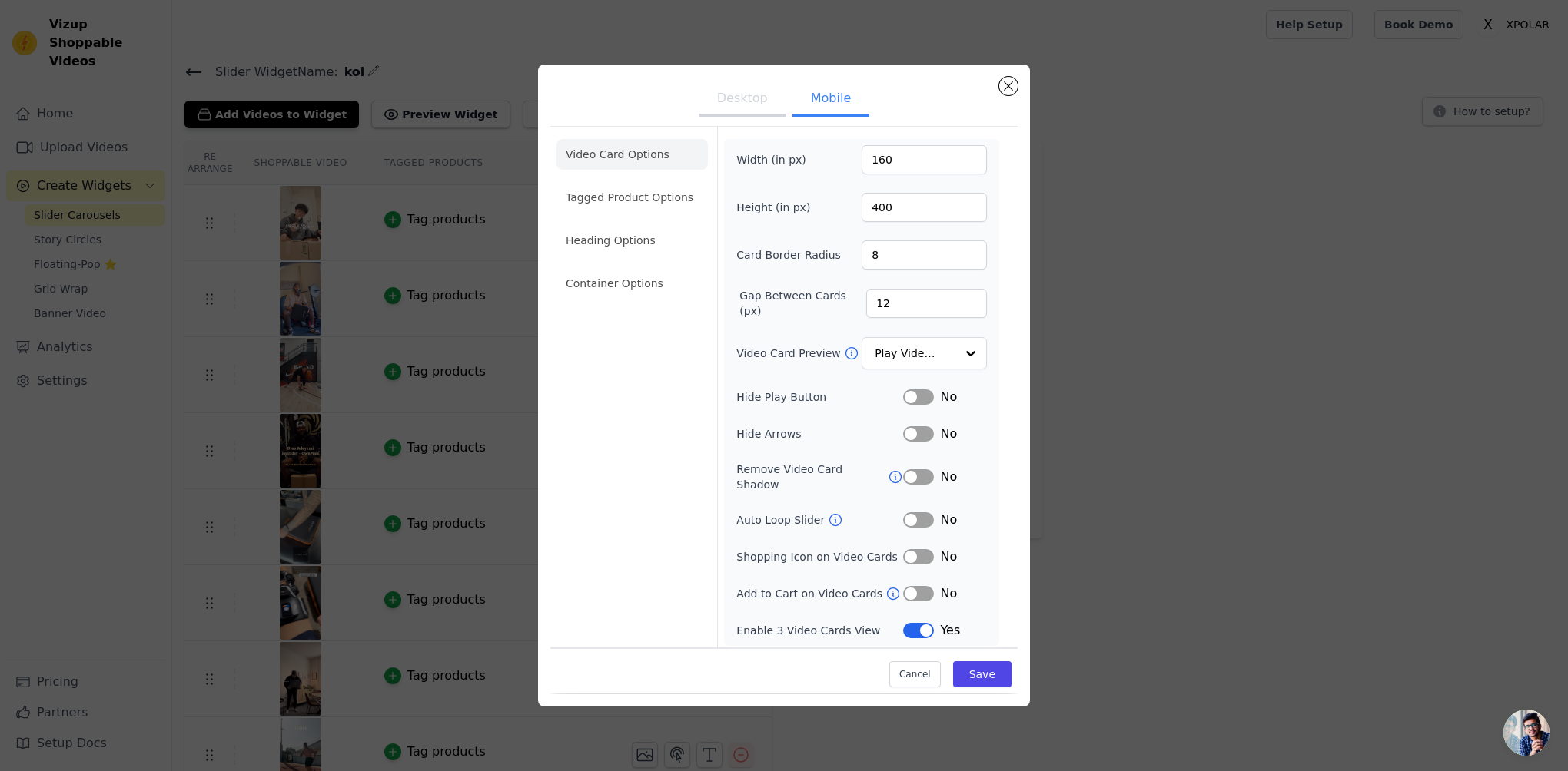
click at [740, 94] on button "Desktop" at bounding box center [743, 99] width 88 height 34
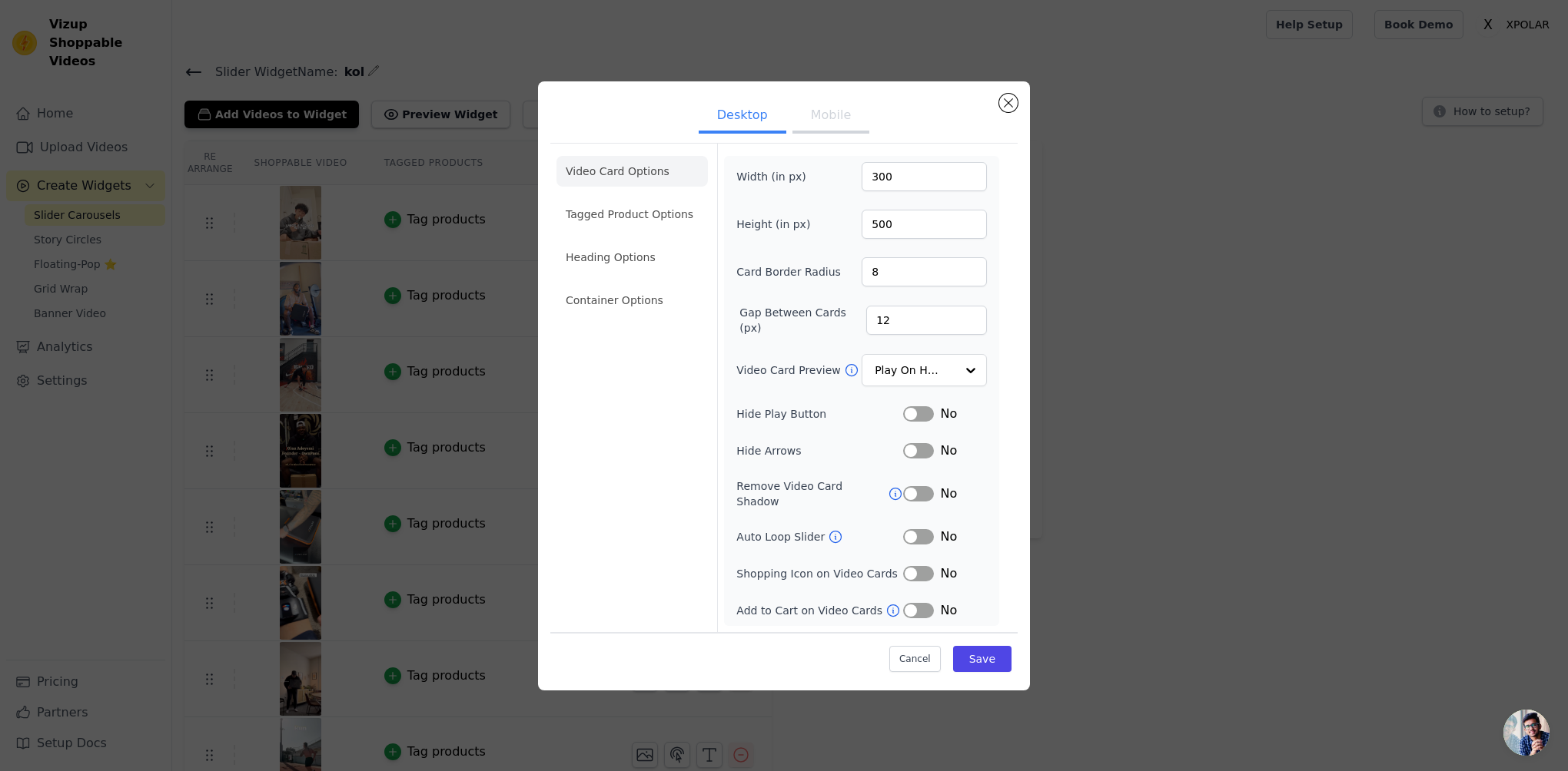
click at [854, 126] on button "Mobile" at bounding box center [831, 117] width 77 height 34
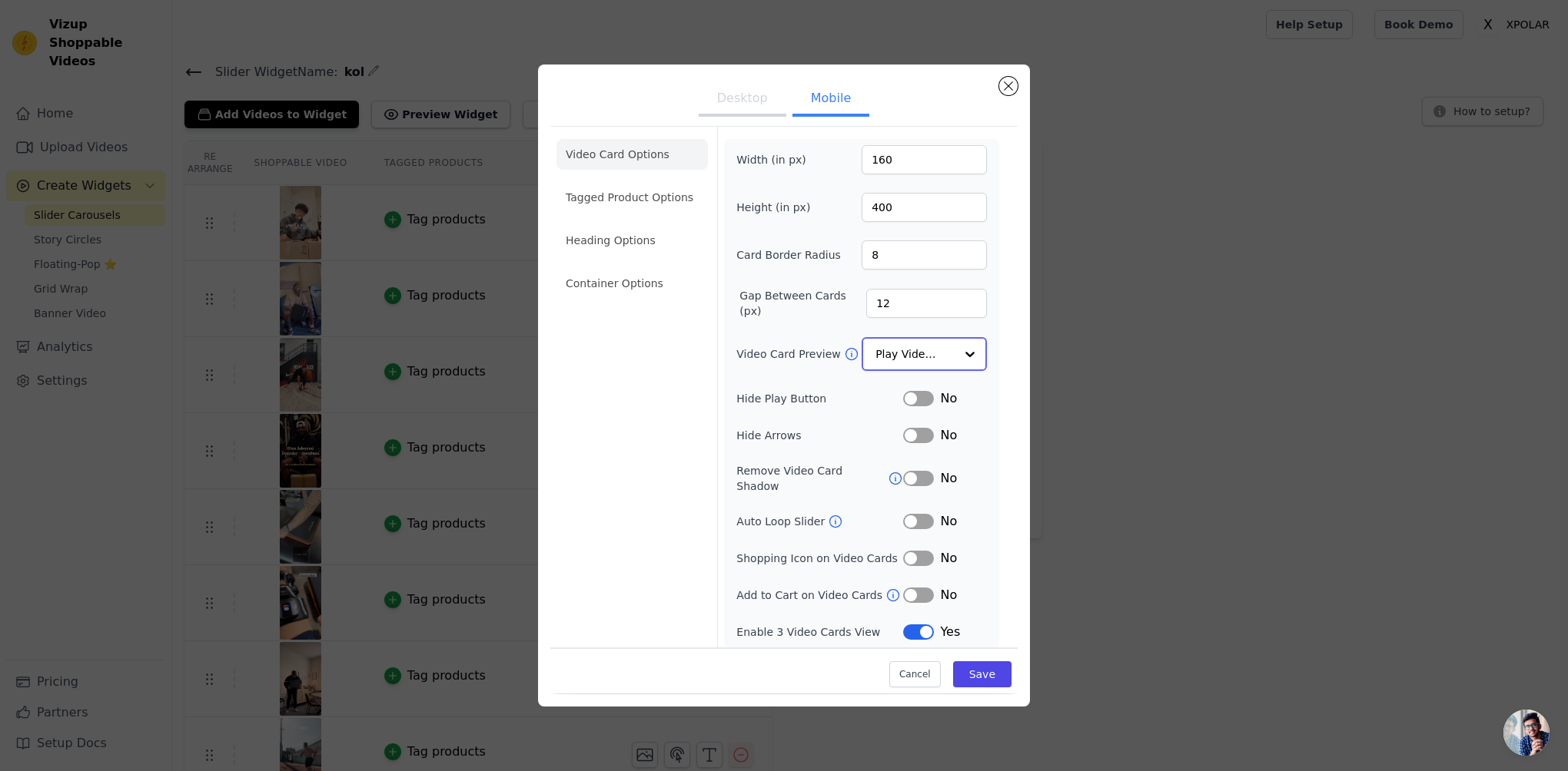
click at [918, 344] on input "Video Card Preview" at bounding box center [915, 354] width 79 height 30
click at [1009, 432] on div "Video Card Options Tagged Product Options Heading Options Container Options Wid…" at bounding box center [784, 388] width 467 height 526
click at [996, 664] on button "Save" at bounding box center [982, 676] width 58 height 26
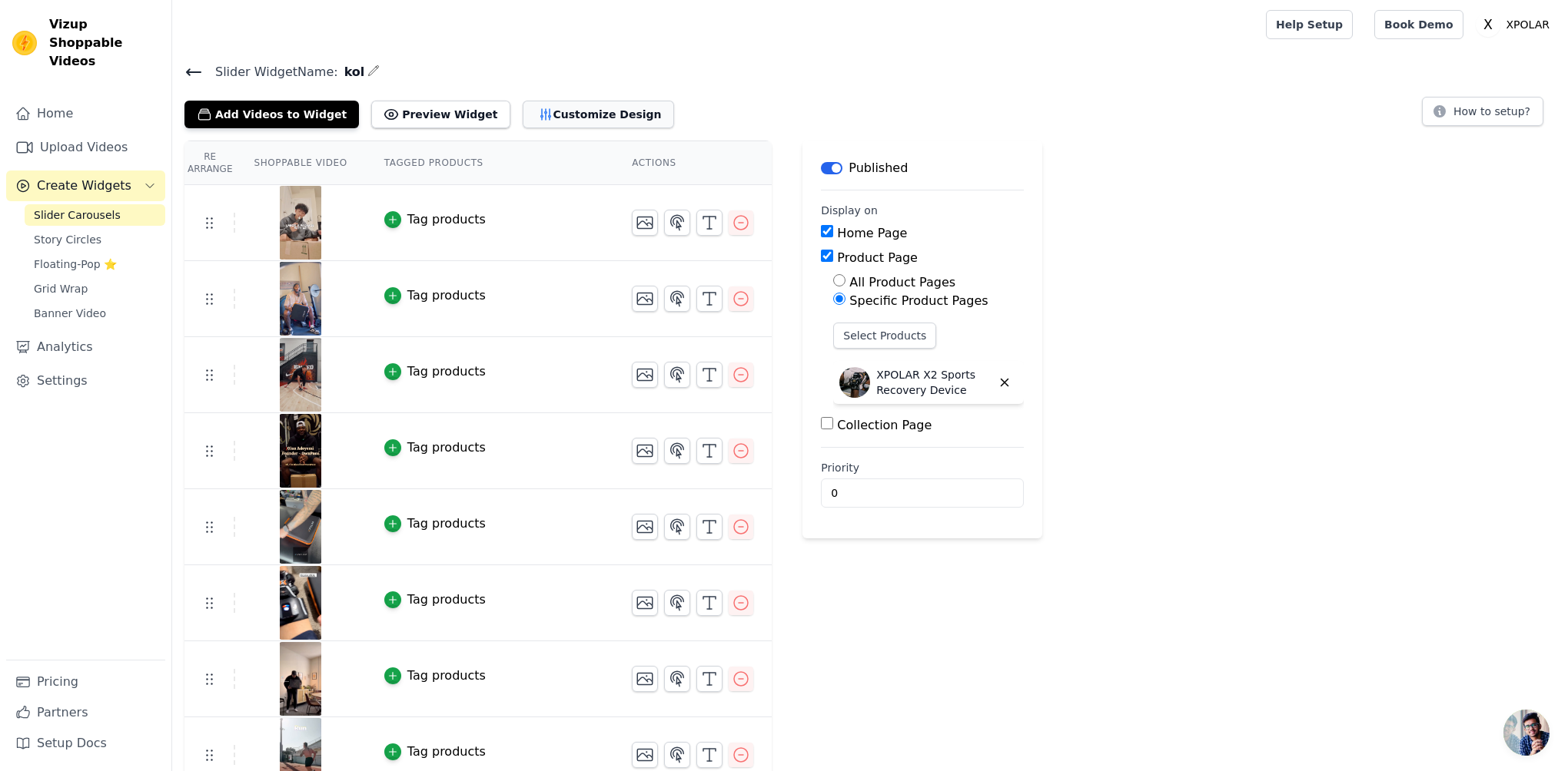
click at [551, 112] on button "Customize Design" at bounding box center [598, 115] width 151 height 28
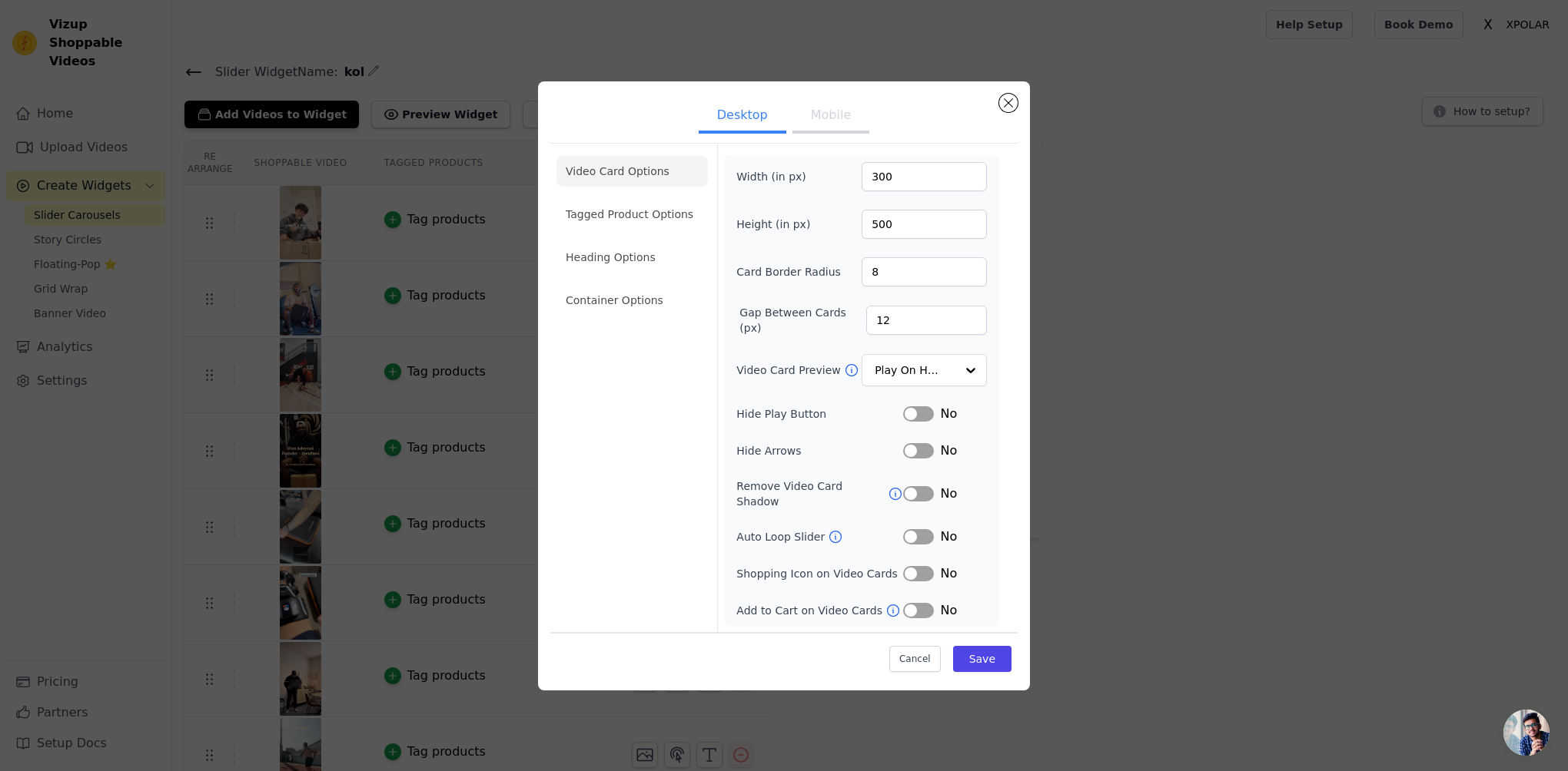
click at [802, 134] on button "Mobile" at bounding box center [831, 117] width 77 height 34
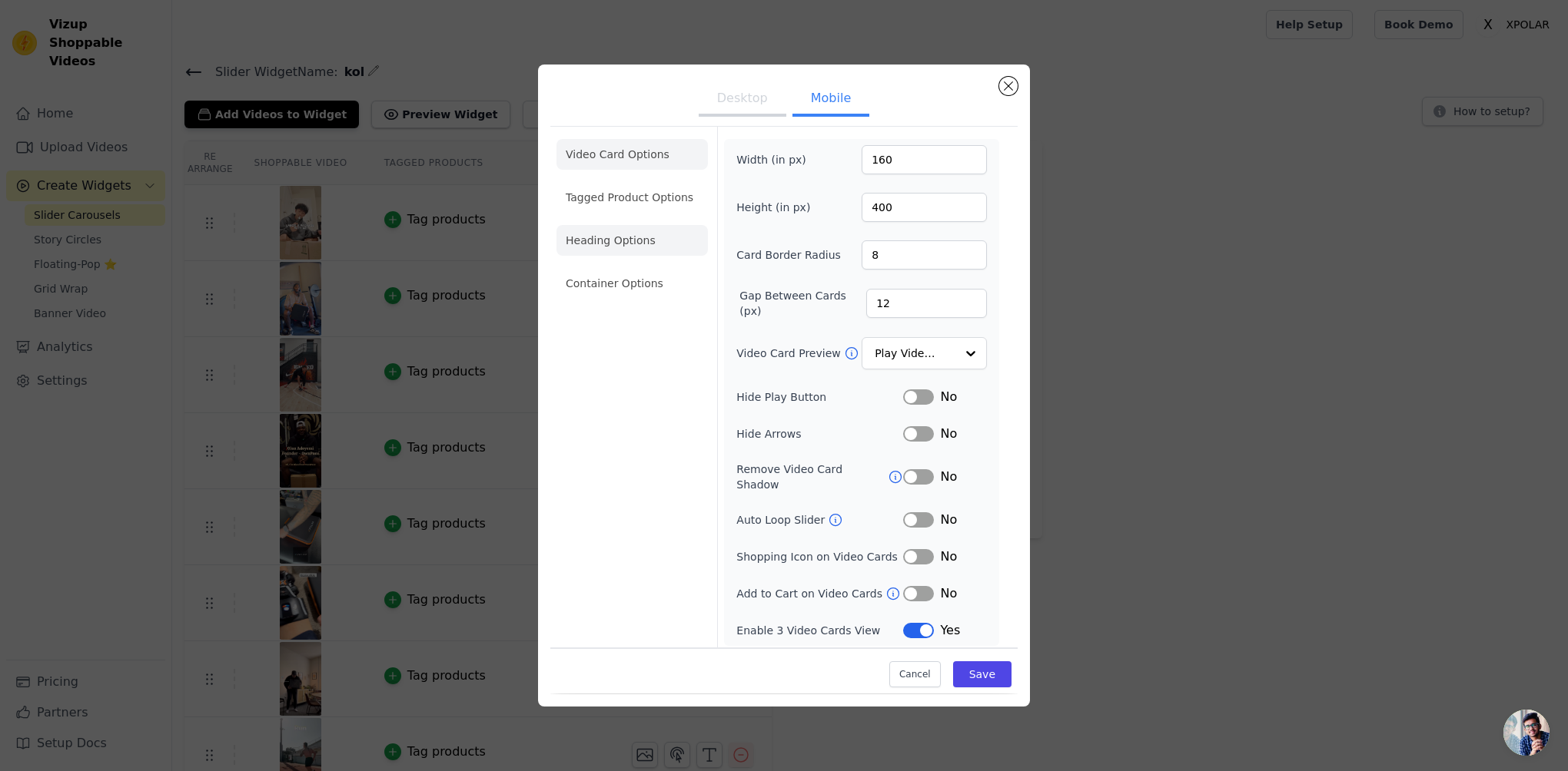
click at [613, 251] on li "Heading Options" at bounding box center [632, 240] width 151 height 30
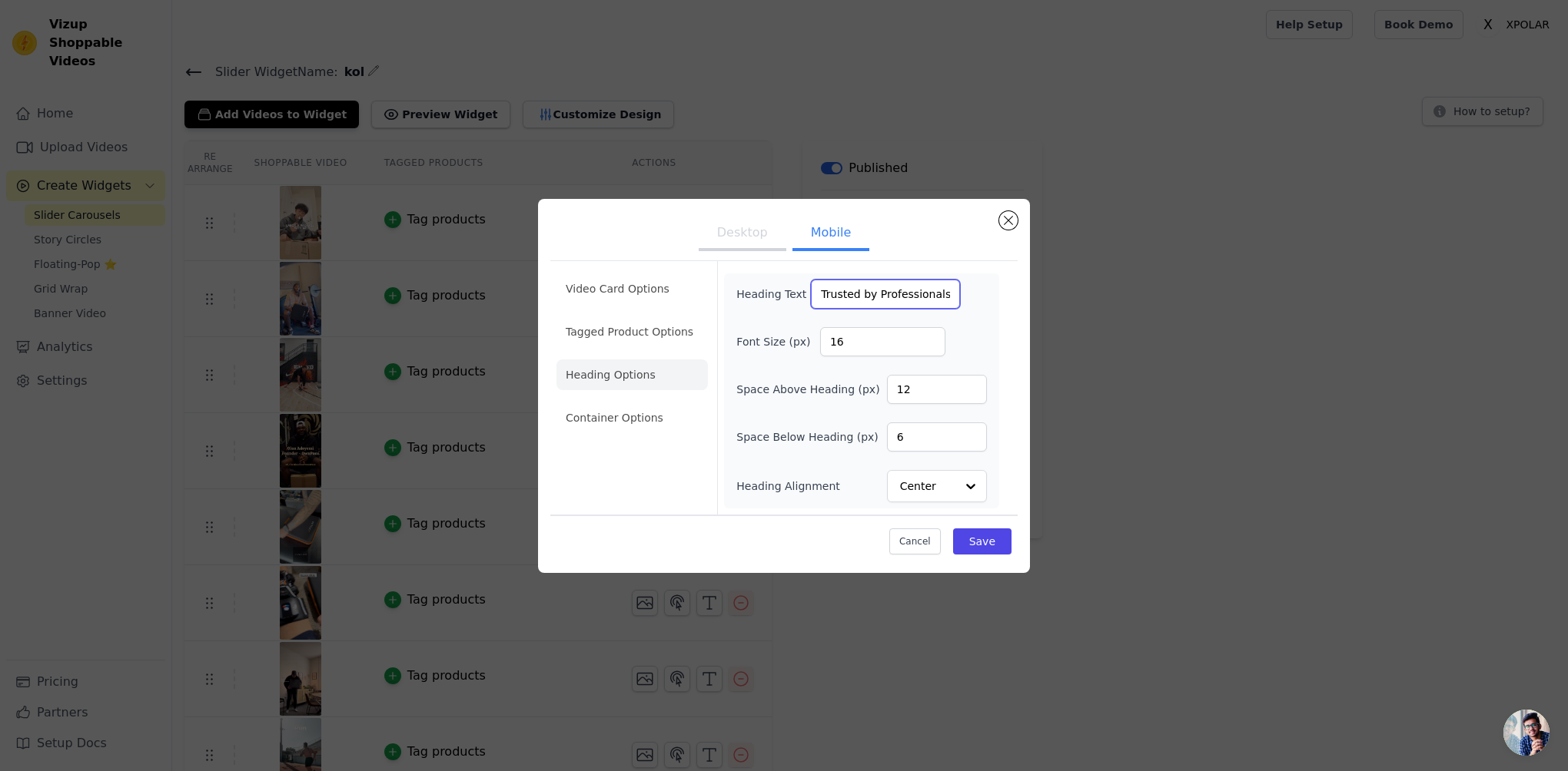
click at [926, 301] on input "Trusted by Professionals" at bounding box center [885, 295] width 149 height 30
click at [637, 406] on li "Container Options" at bounding box center [632, 417] width 151 height 30
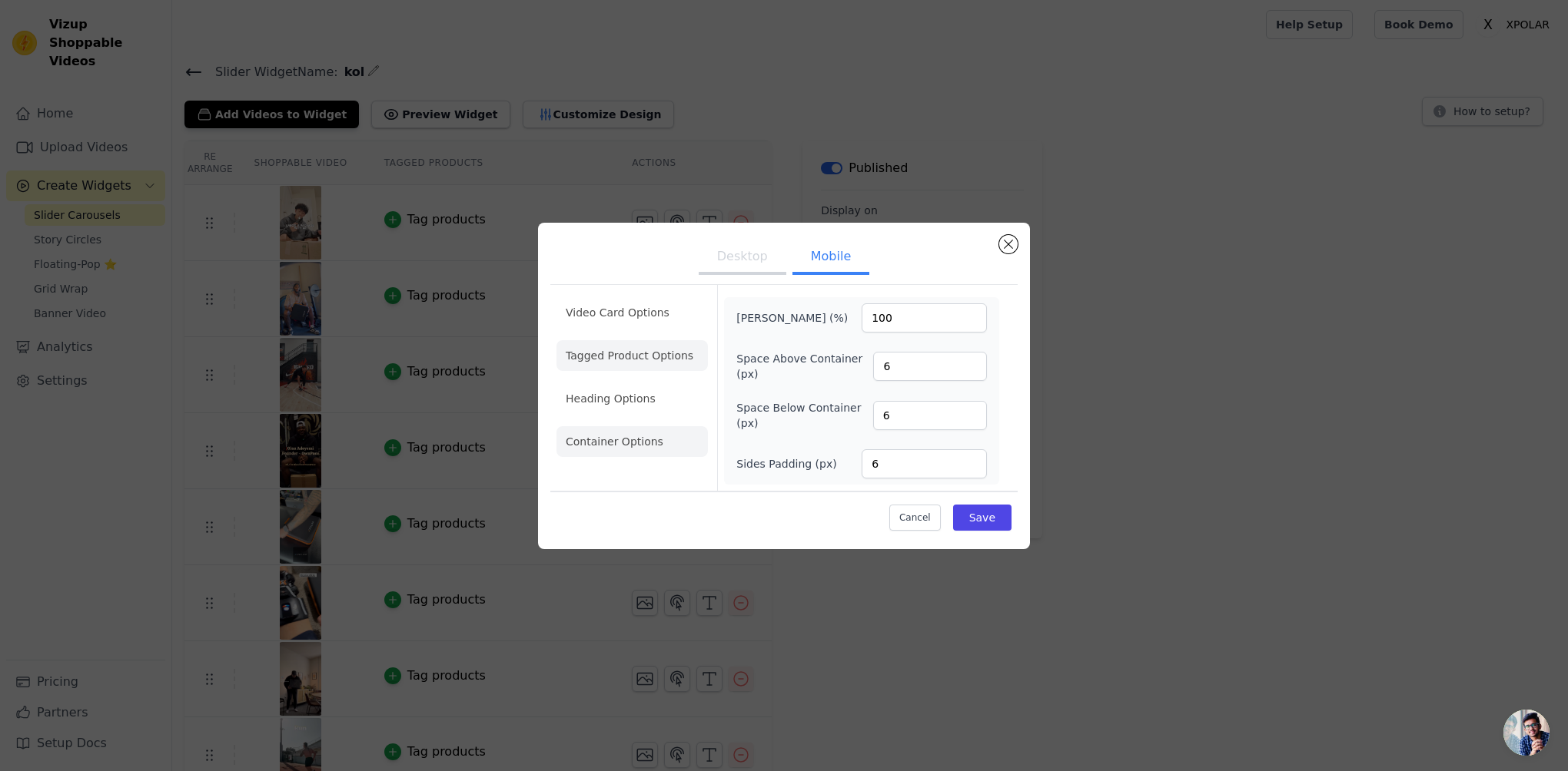
drag, startPoint x: 637, startPoint y: 406, endPoint x: 604, endPoint y: 358, distance: 58.2
click at [604, 358] on li "Tagged Product Options" at bounding box center [632, 356] width 151 height 30
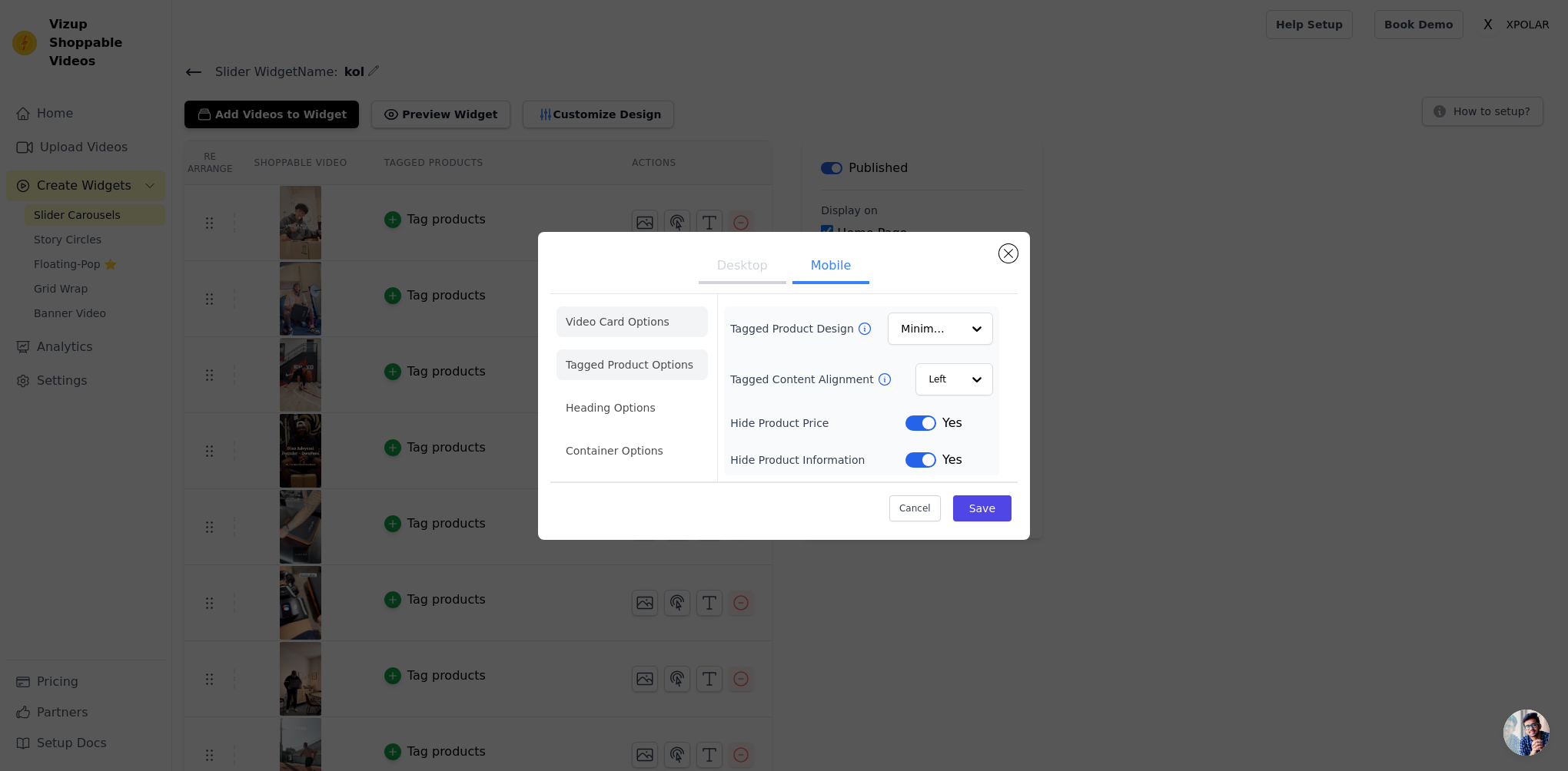
click at [649, 328] on li "Video Card Options" at bounding box center [632, 321] width 151 height 30
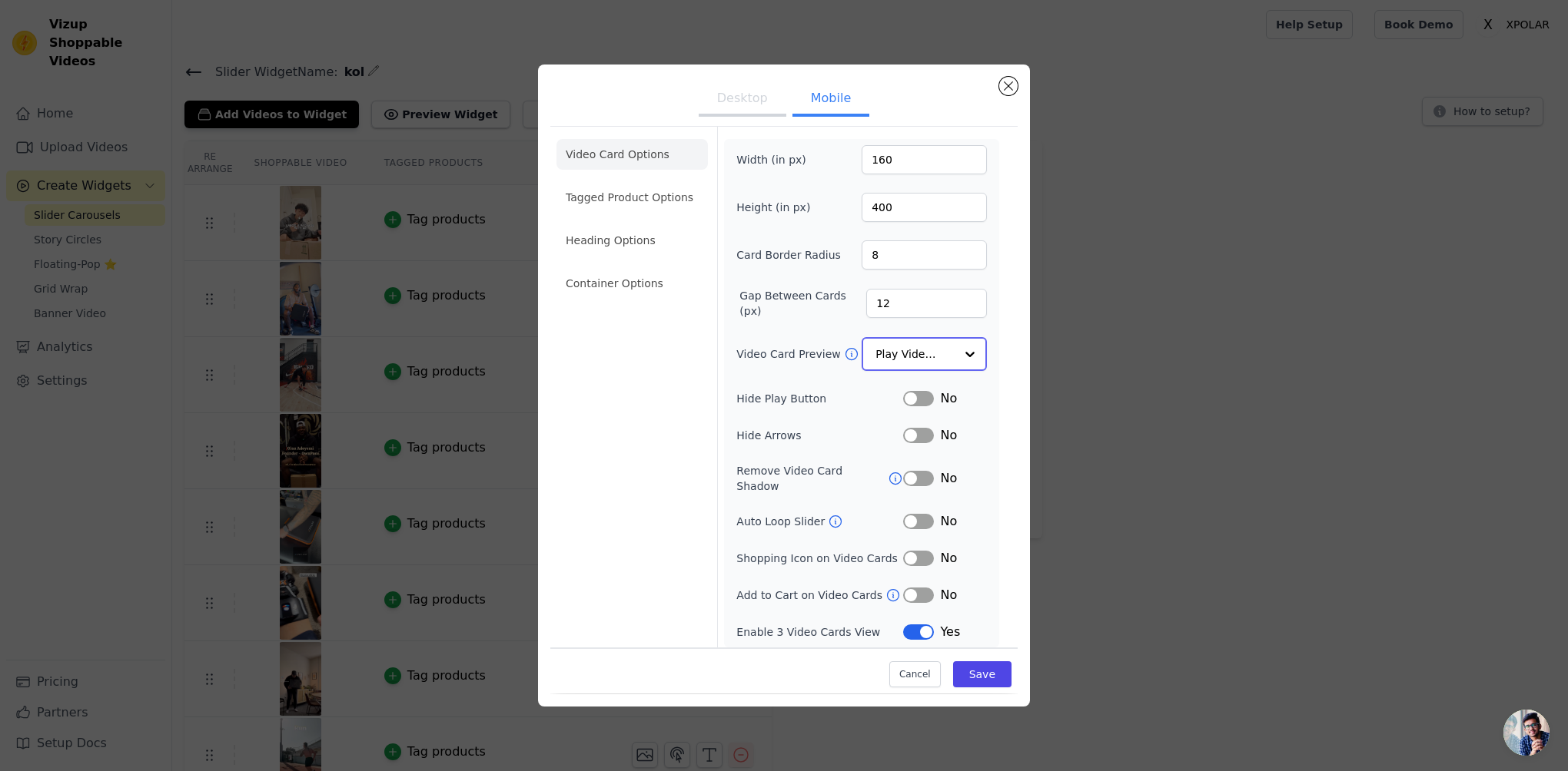
click at [933, 369] on input "Video Card Preview" at bounding box center [915, 354] width 79 height 30
click at [944, 355] on input "Video Card Preview" at bounding box center [915, 354] width 79 height 30
click at [1002, 672] on button "Save" at bounding box center [982, 676] width 58 height 26
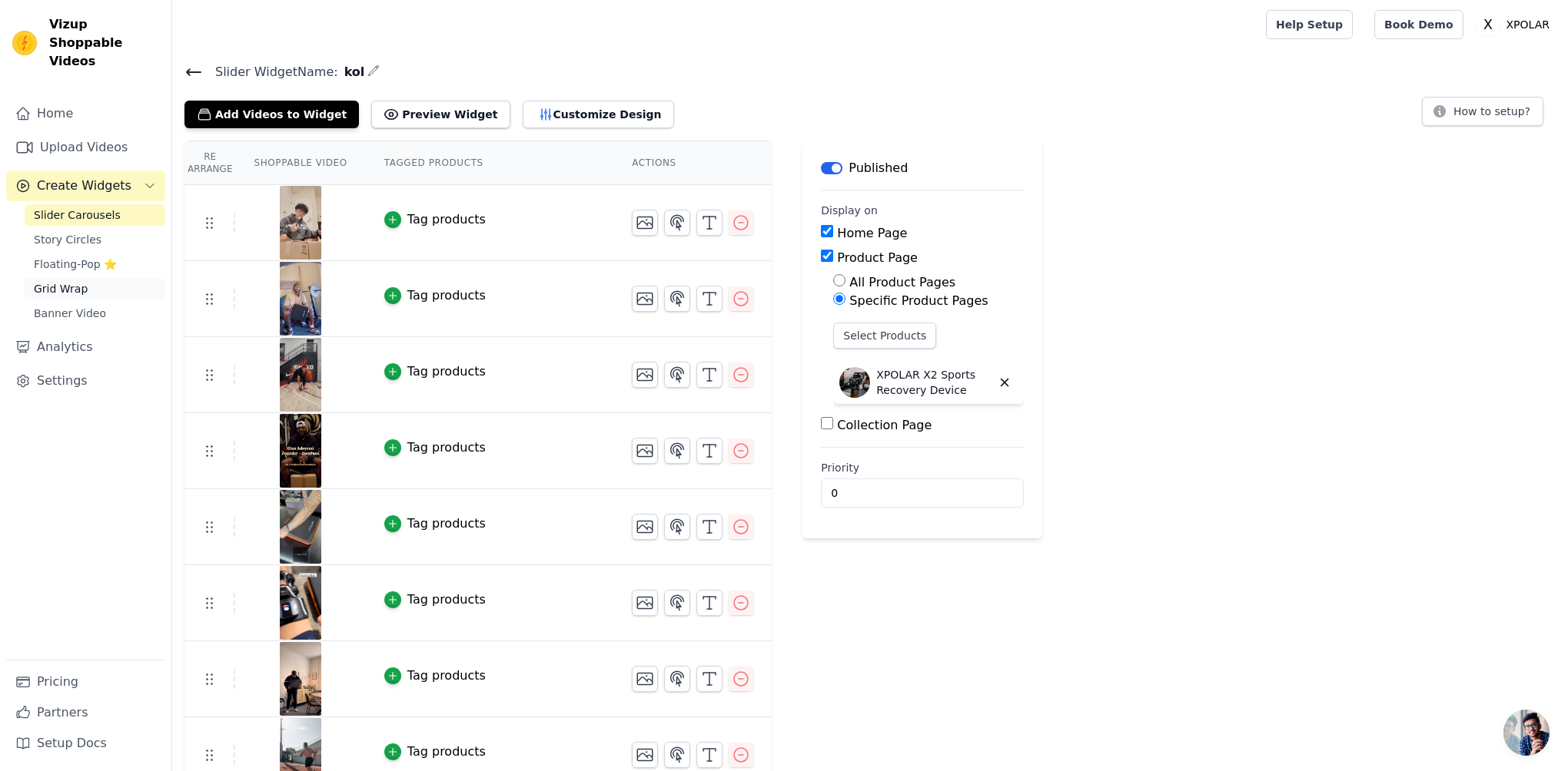
click at [86, 281] on span "Grid Wrap" at bounding box center [60, 288] width 53 height 16
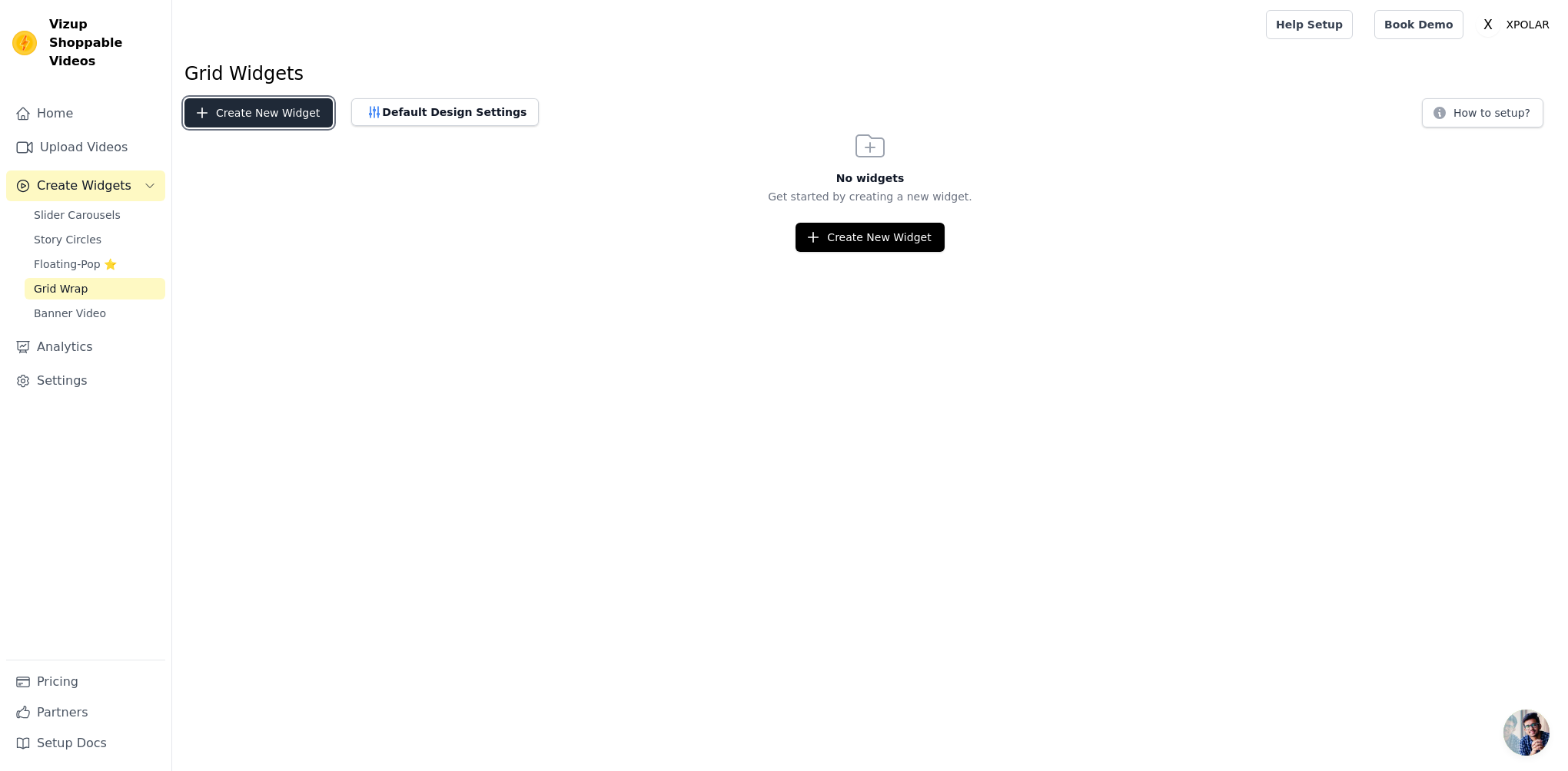
click at [267, 115] on button "Create New Widget" at bounding box center [259, 113] width 149 height 30
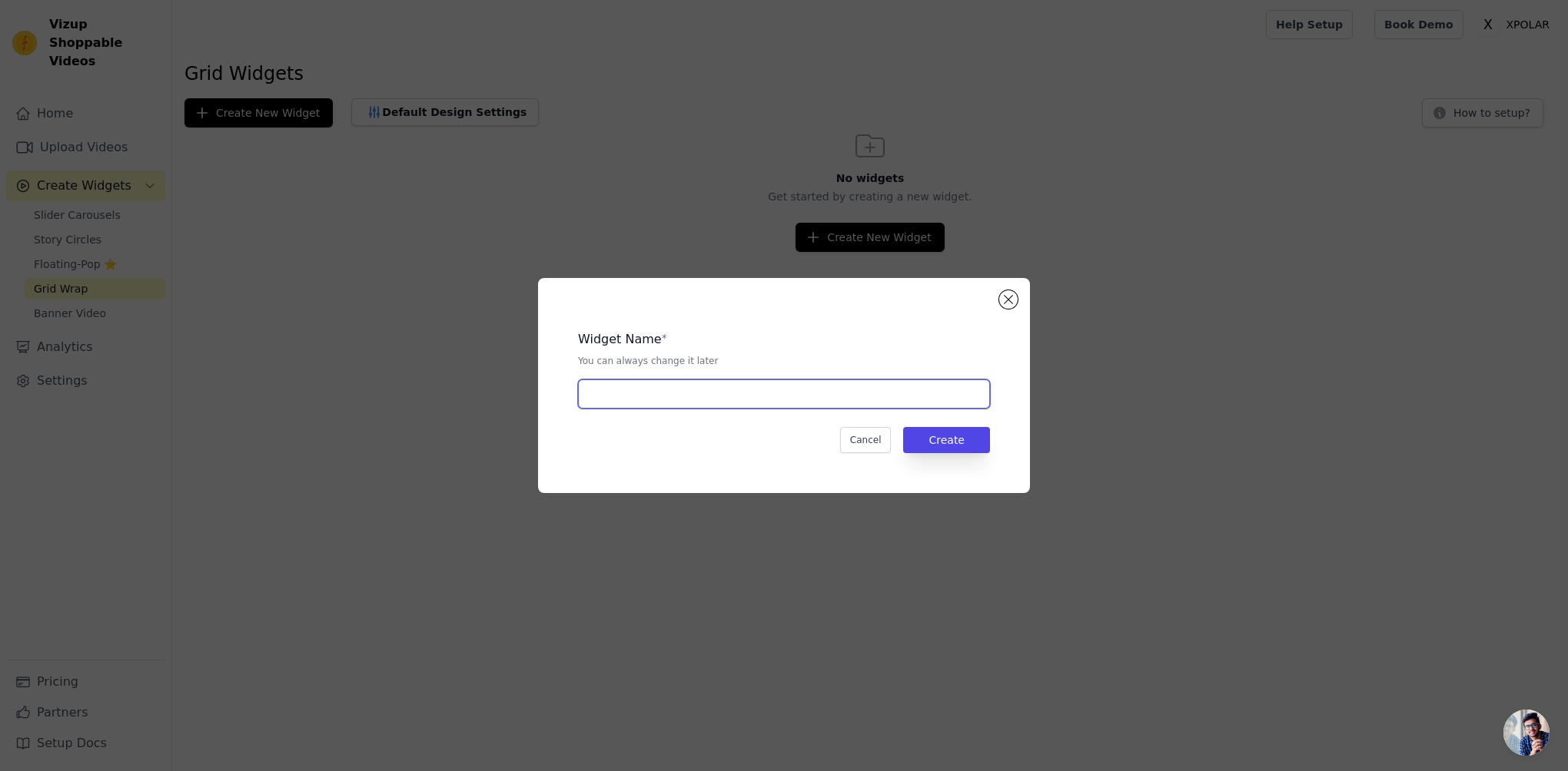
click at [596, 380] on input "text" at bounding box center [784, 394] width 412 height 30
type input "kol"
click at [947, 452] on button "Create" at bounding box center [946, 440] width 87 height 26
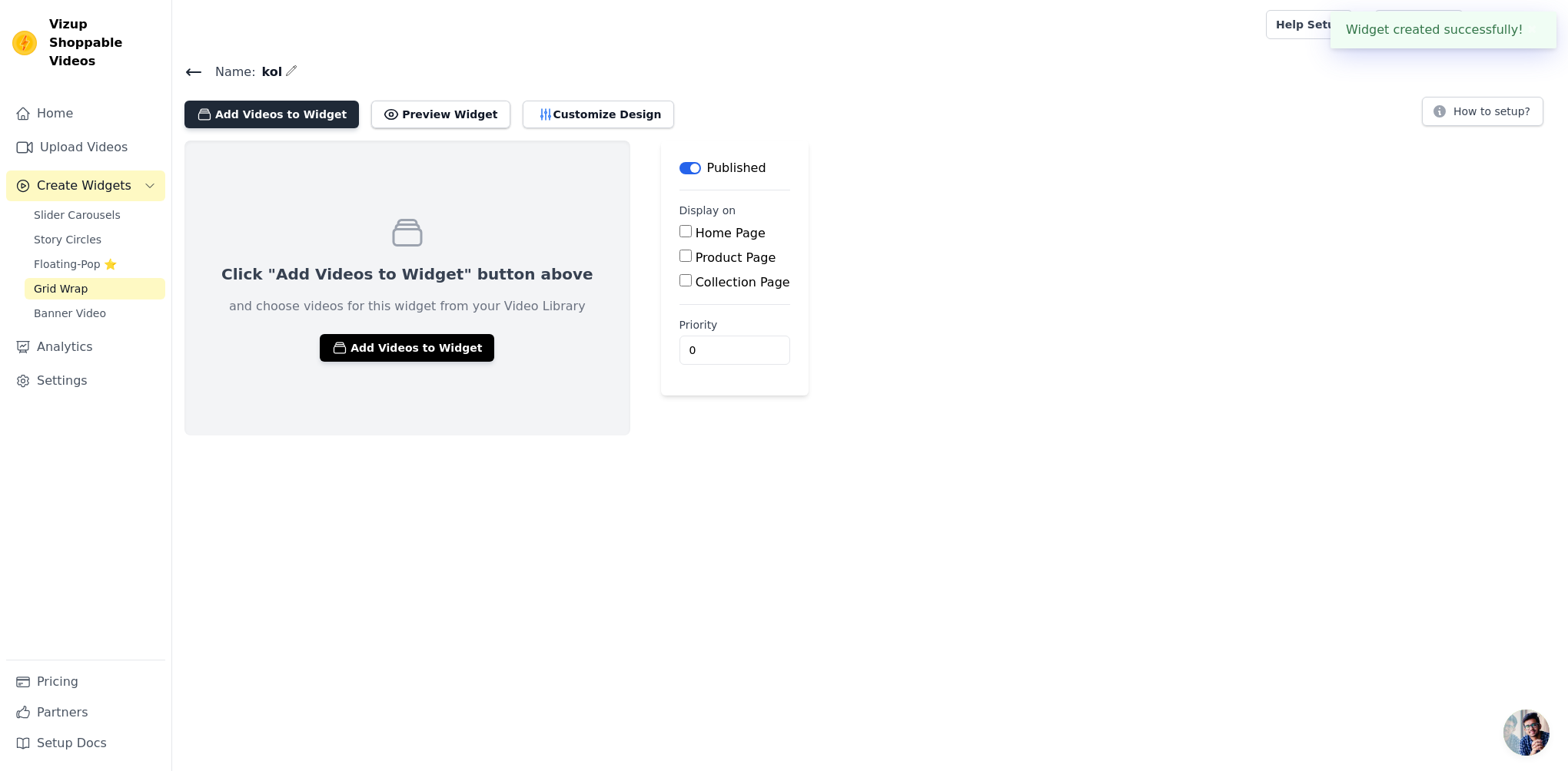
click at [307, 109] on button "Add Videos to Widget" at bounding box center [272, 115] width 174 height 28
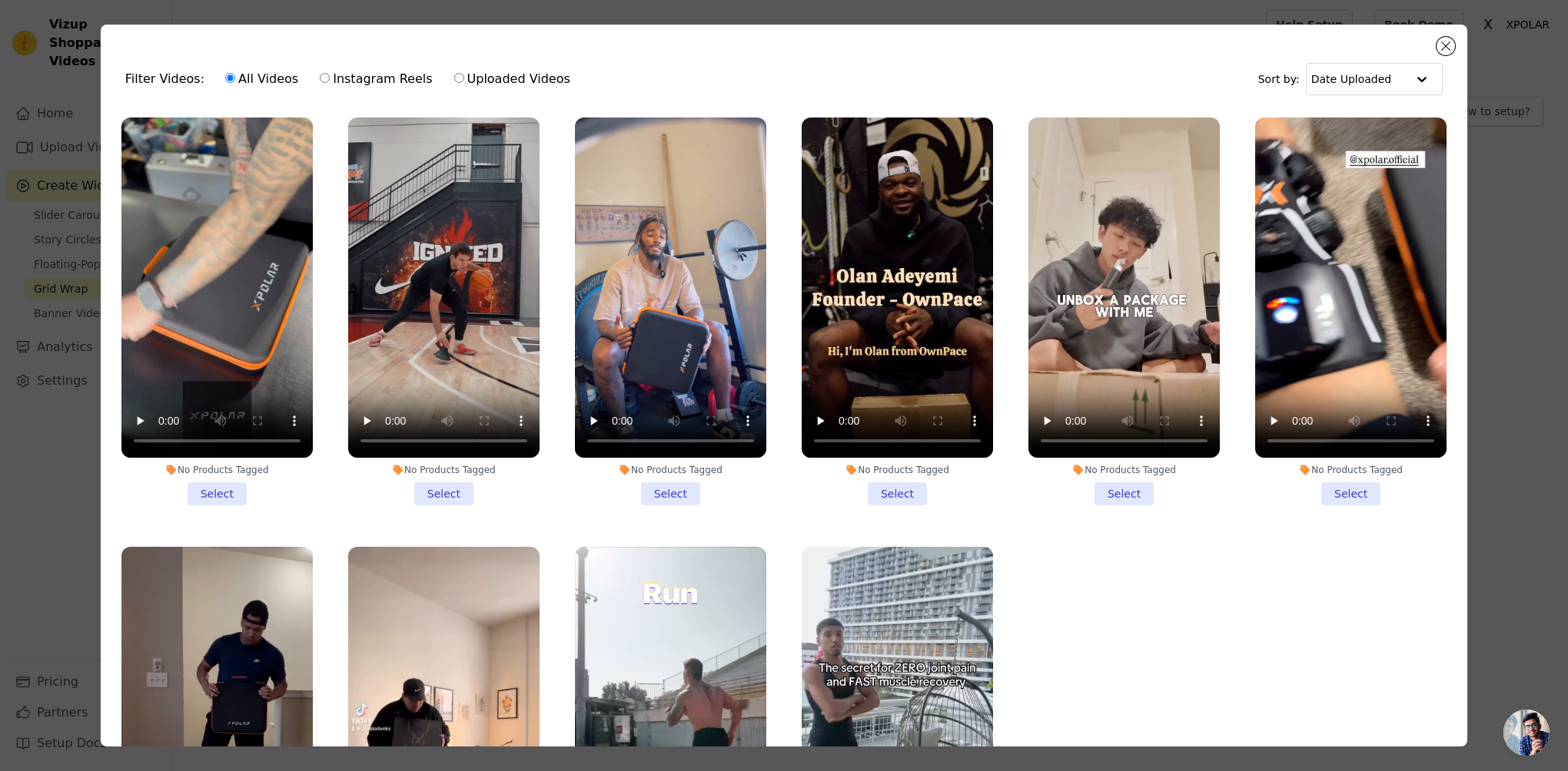
click at [206, 480] on li "No Products Tagged Select" at bounding box center [217, 311] width 191 height 388
click at [0, 0] on input "No Products Tagged Select" at bounding box center [0, 0] width 0 height 0
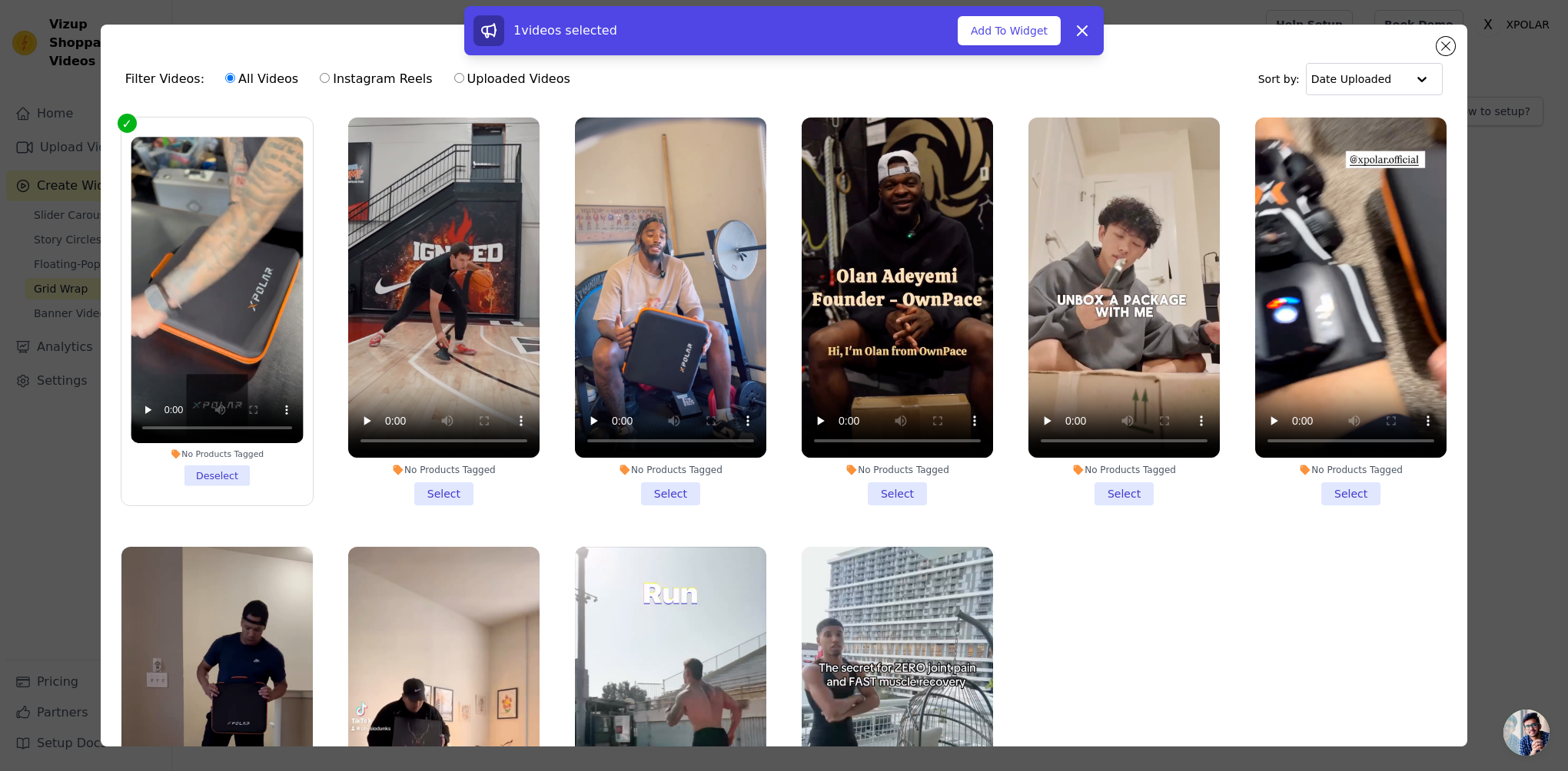
drag, startPoint x: 399, startPoint y: 491, endPoint x: 421, endPoint y: 490, distance: 22.0
click at [400, 491] on li "No Products Tagged Select" at bounding box center [444, 311] width 191 height 388
click at [0, 0] on input "No Products Tagged Select" at bounding box center [0, 0] width 0 height 0
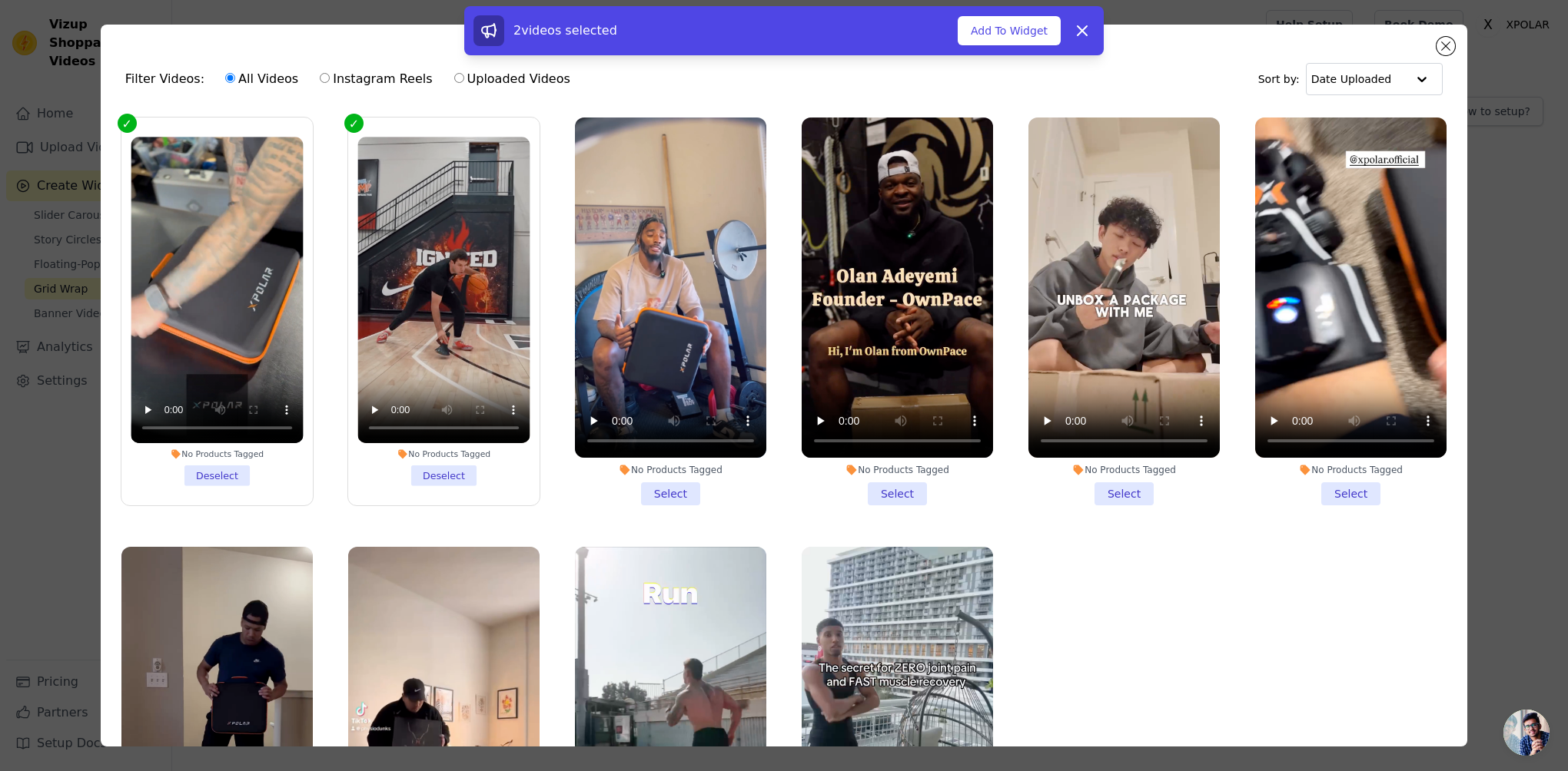
click at [664, 484] on li "No Products Tagged Select" at bounding box center [670, 311] width 191 height 388
click at [0, 0] on input "No Products Tagged Select" at bounding box center [0, 0] width 0 height 0
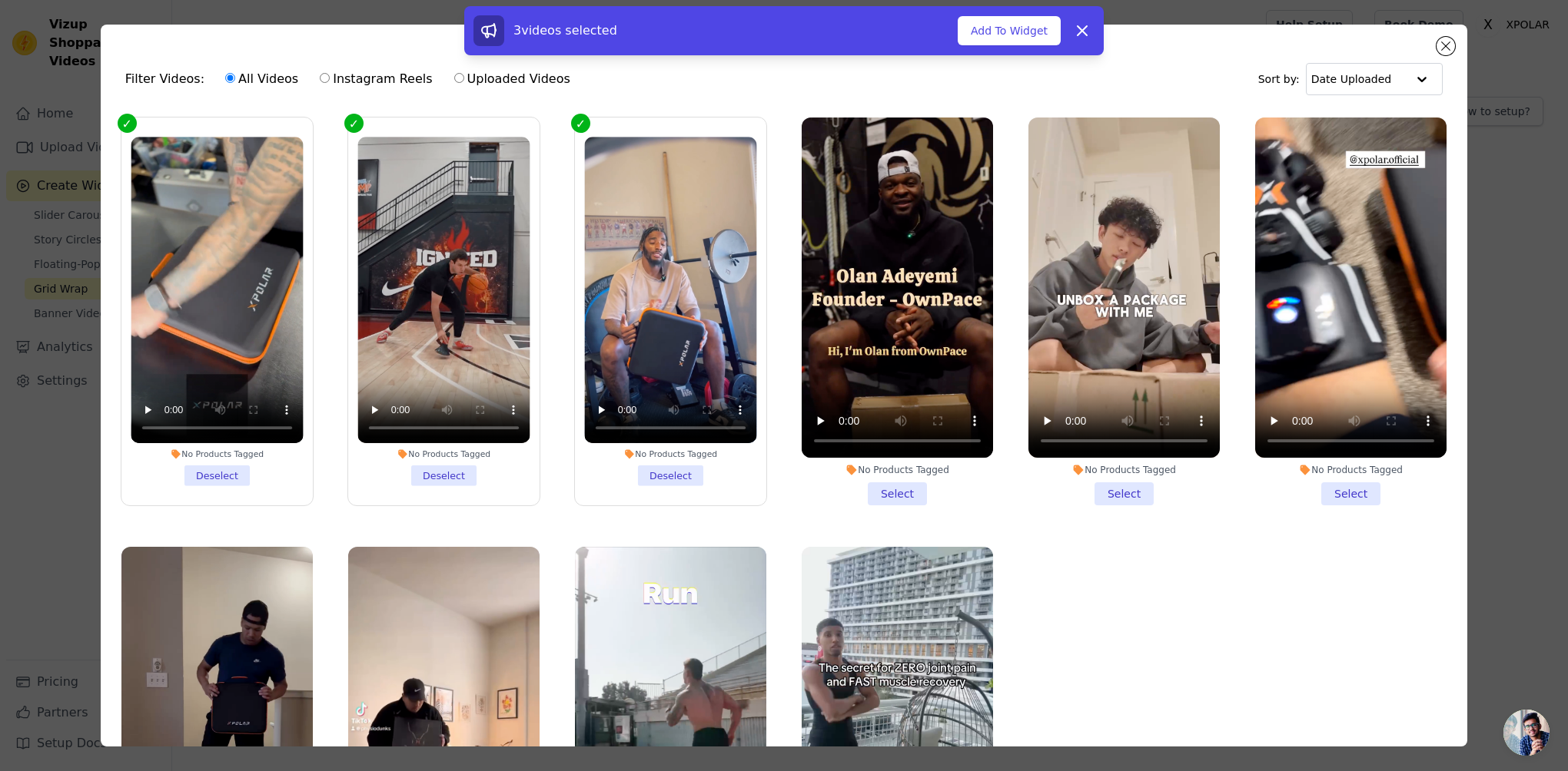
click at [891, 490] on li "No Products Tagged Select" at bounding box center [897, 311] width 191 height 388
drag, startPoint x: 891, startPoint y: 490, endPoint x: 1095, endPoint y: 478, distance: 204.4
click at [1078, 473] on li "No Products Tagged Select" at bounding box center [1124, 311] width 191 height 388
click at [0, 0] on input "No Products Tagged Select" at bounding box center [0, 0] width 0 height 0
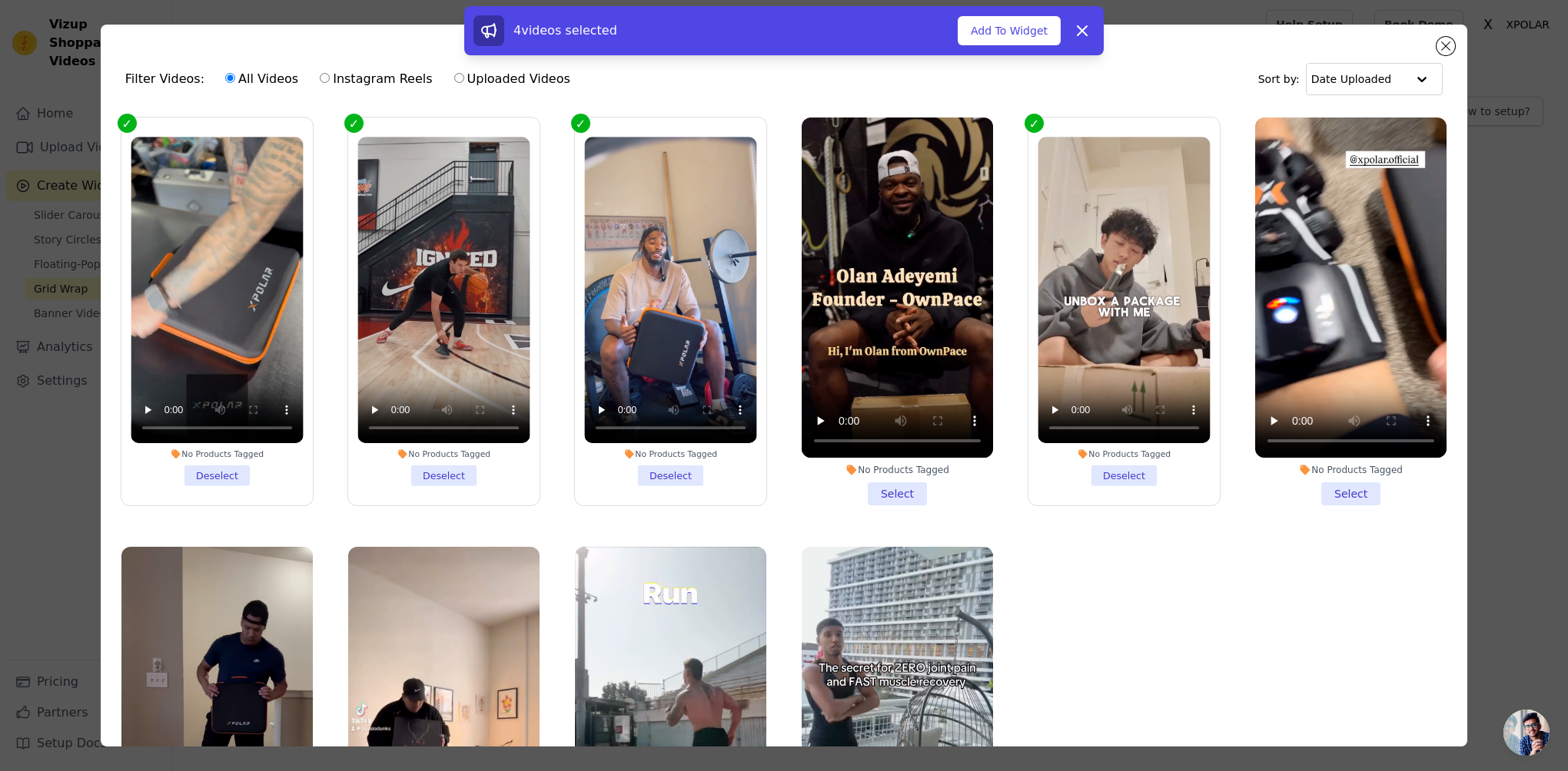
click at [894, 492] on li "No Products Tagged Select" at bounding box center [897, 311] width 191 height 388
click at [0, 0] on input "No Products Tagged Select" at bounding box center [0, 0] width 0 height 0
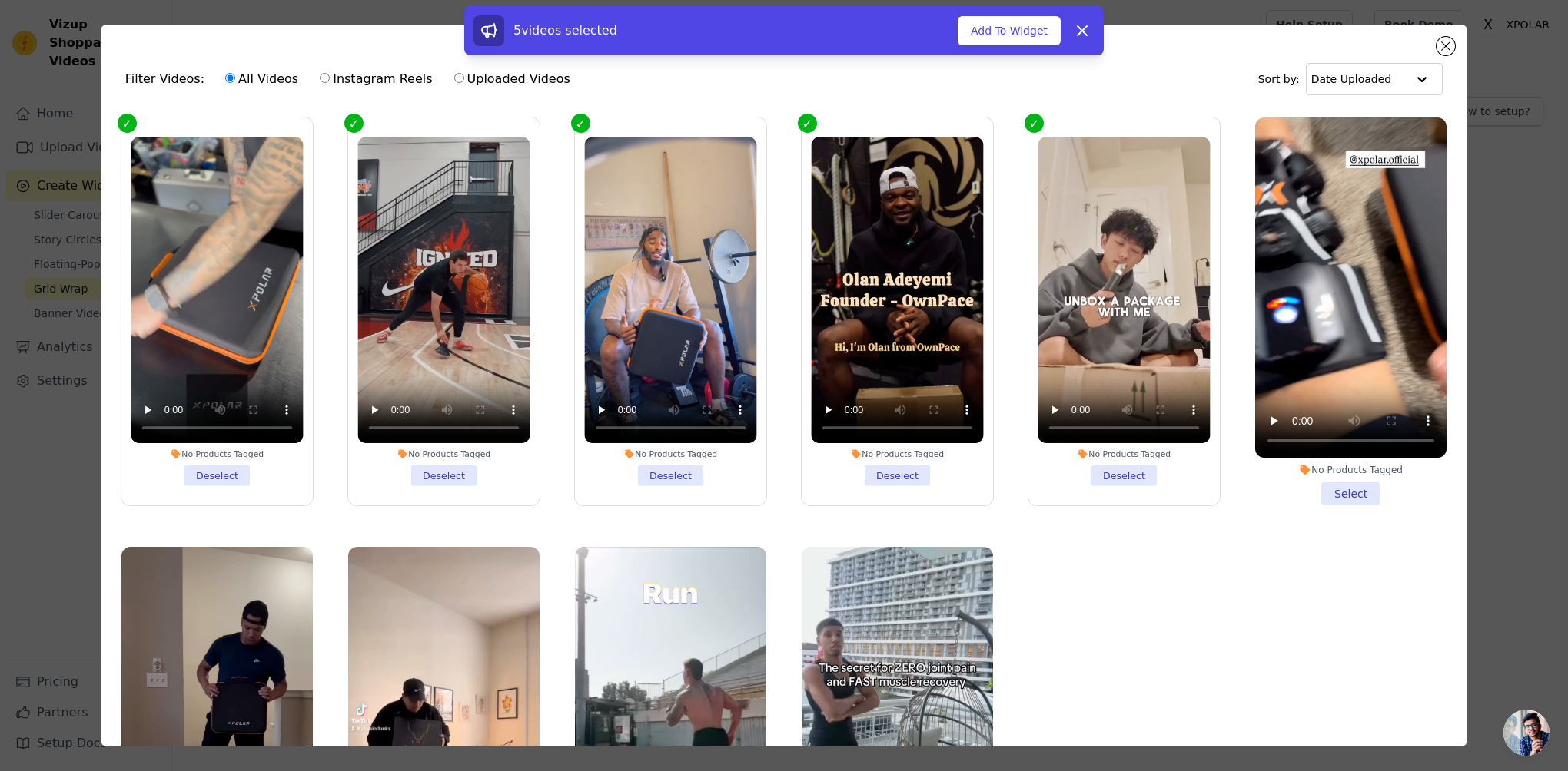
click at [1325, 480] on li "No Products Tagged Select" at bounding box center [1350, 311] width 191 height 388
click at [0, 0] on input "No Products Tagged Select" at bounding box center [0, 0] width 0 height 0
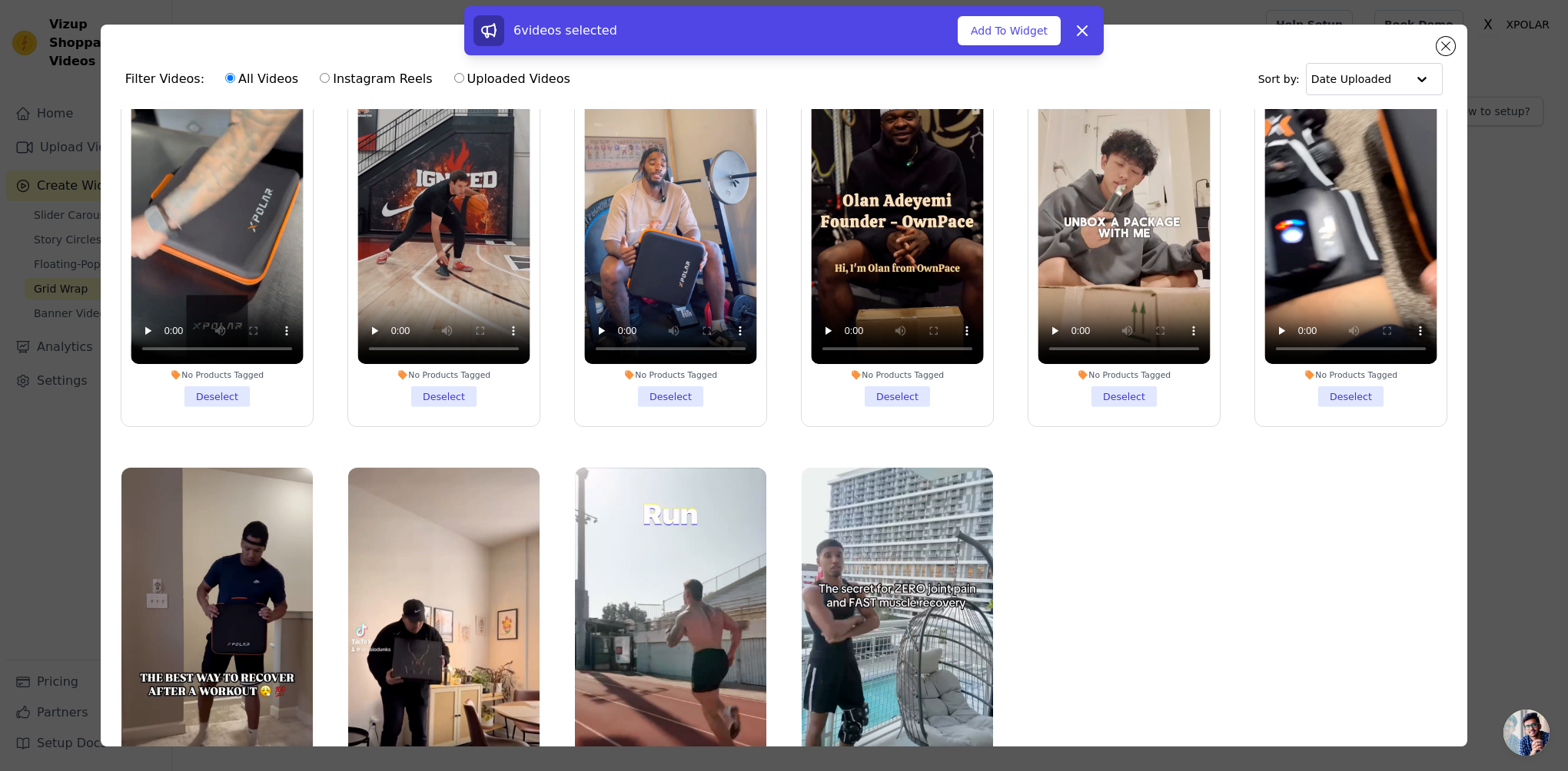
scroll to position [132, 0]
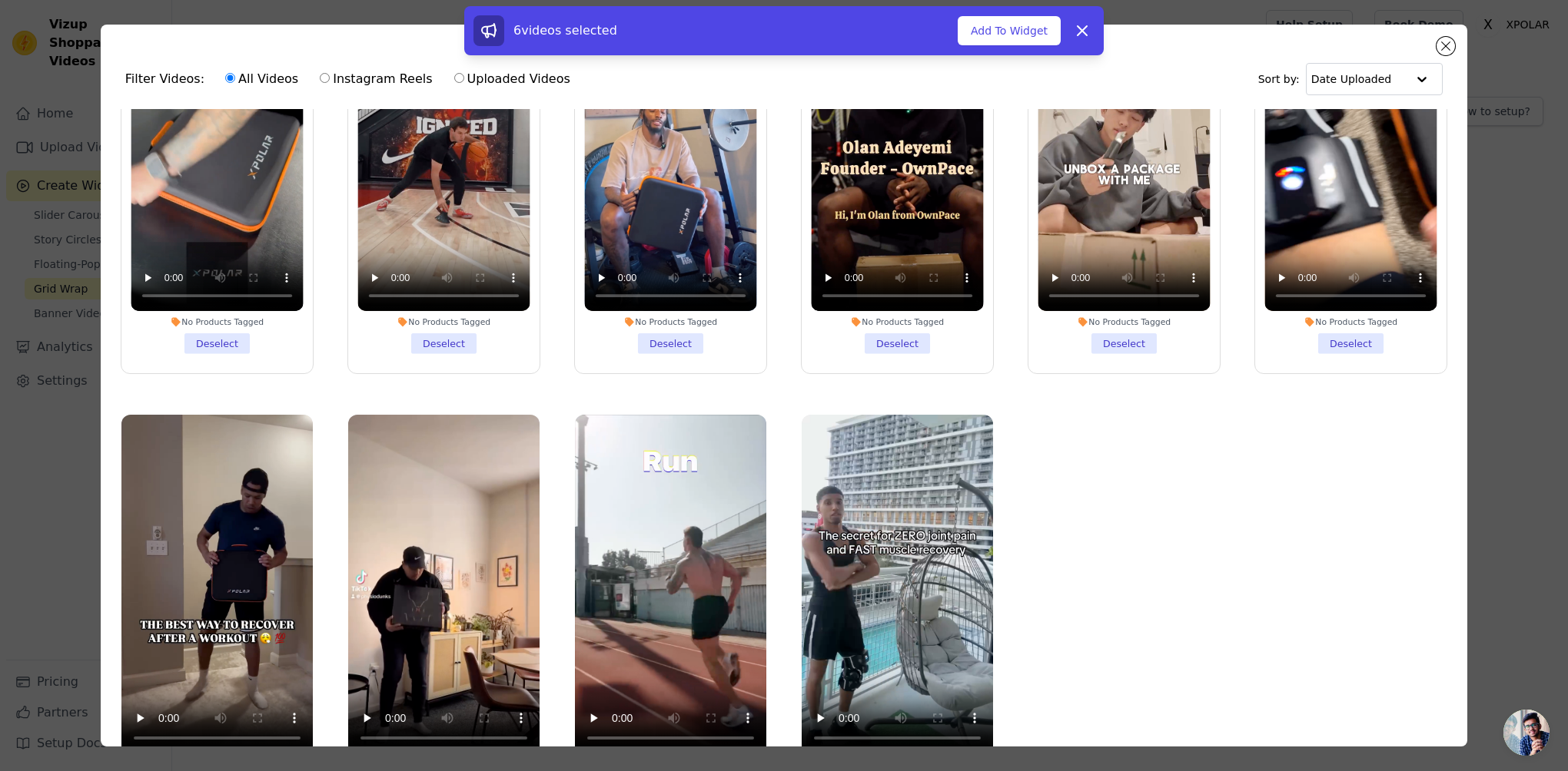
click at [289, 383] on ul "No Products Tagged Deselect No Products Tagged Deselect No Products Tagged Dese…" at bounding box center [784, 470] width 1342 height 723
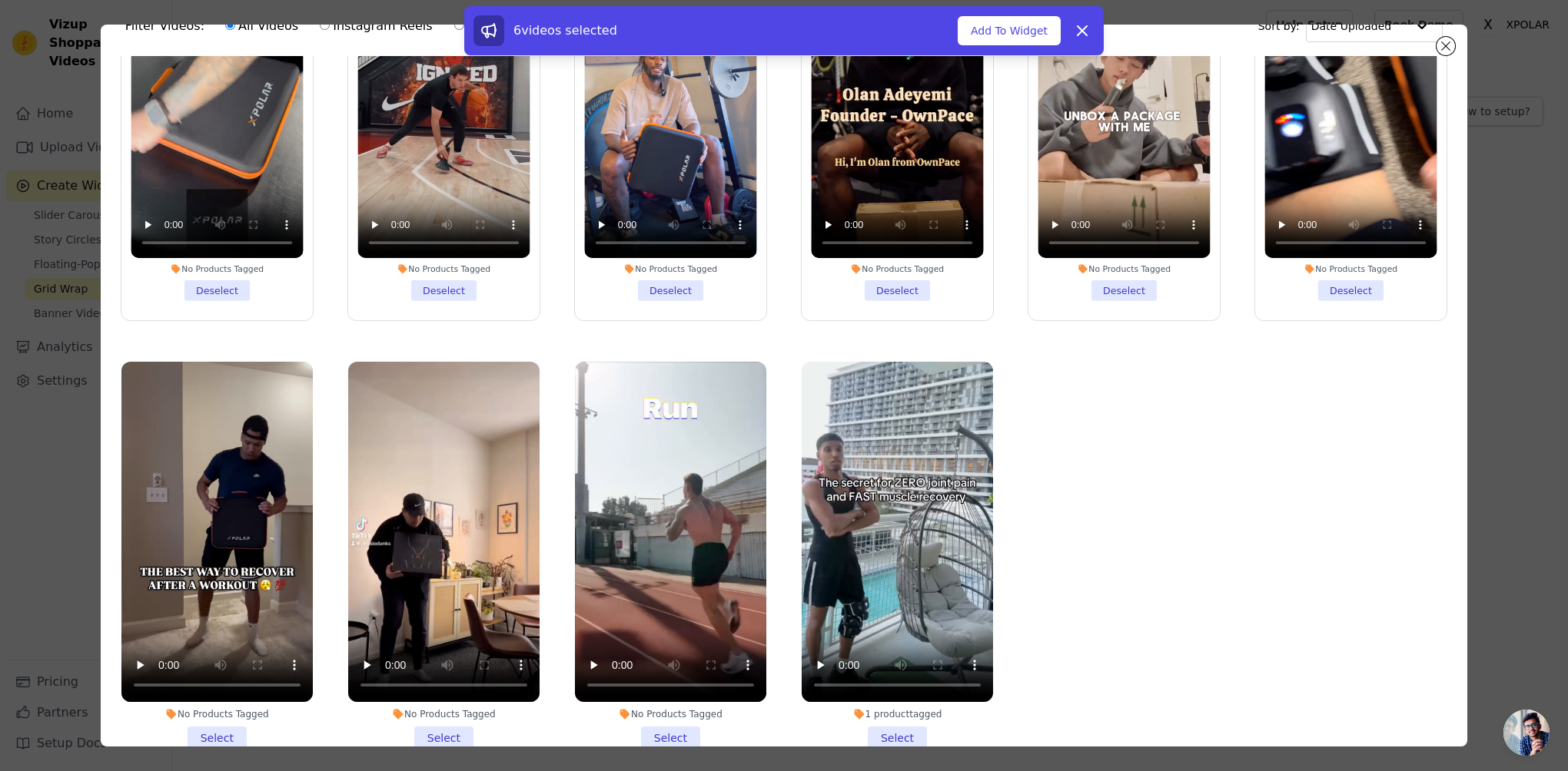
scroll to position [133, 0]
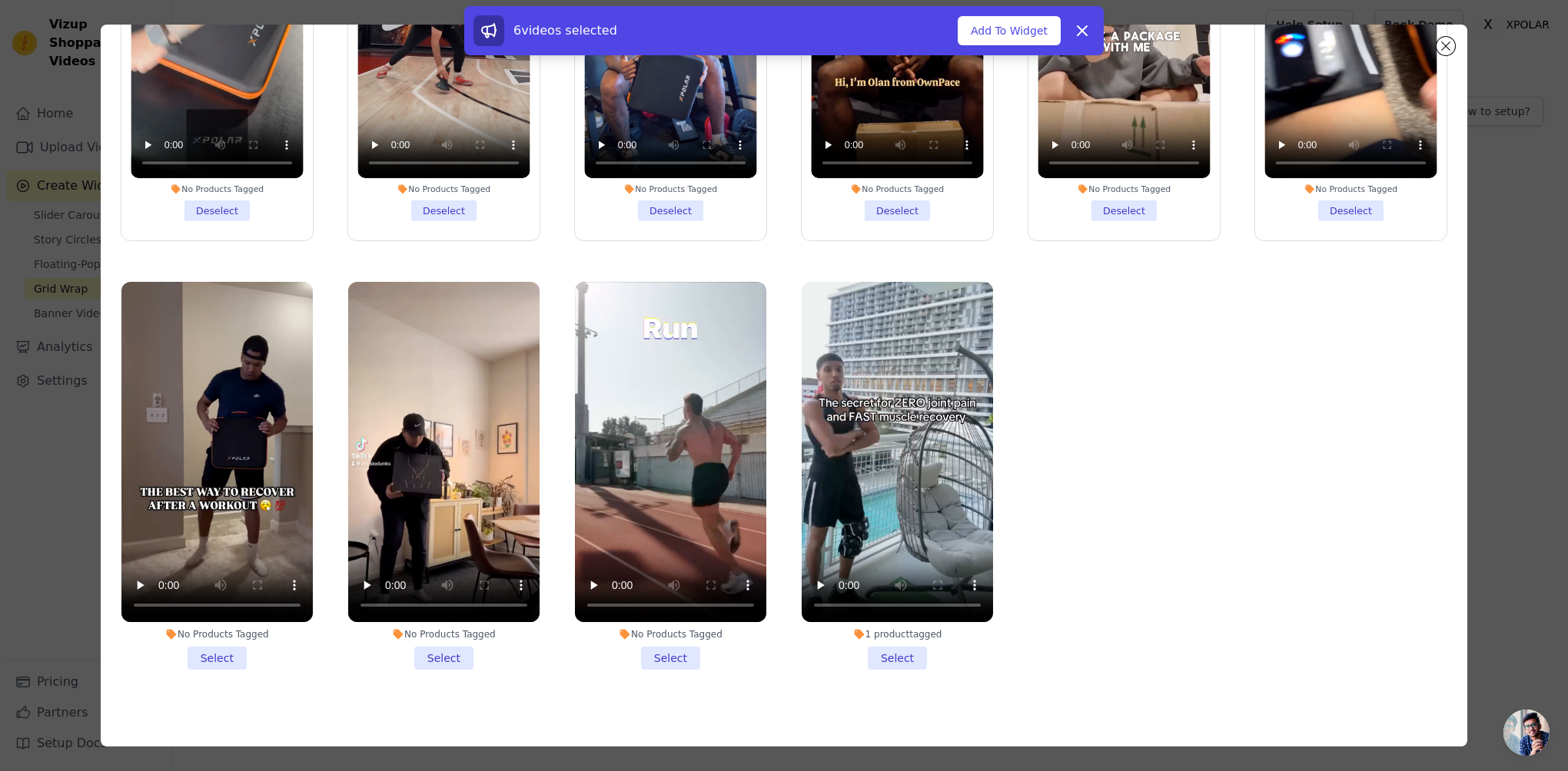
click at [239, 640] on li "No Products Tagged Select" at bounding box center [217, 475] width 191 height 388
click at [0, 0] on input "No Products Tagged Select" at bounding box center [0, 0] width 0 height 0
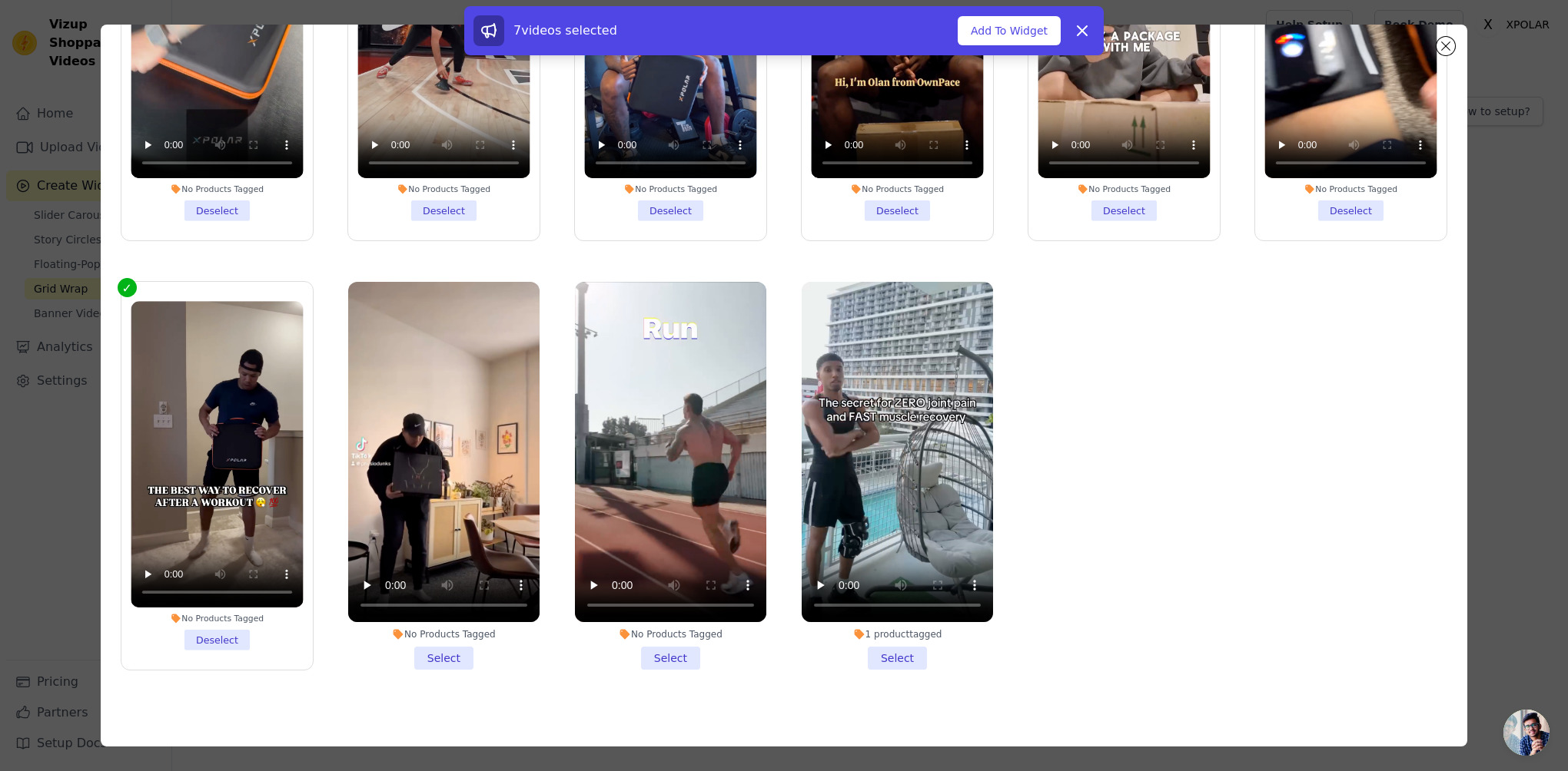
drag, startPoint x: 424, startPoint y: 642, endPoint x: 463, endPoint y: 649, distance: 39.6
click at [425, 642] on li "No Products Tagged Select" at bounding box center [444, 475] width 191 height 388
click at [0, 0] on input "No Products Tagged Select" at bounding box center [0, 0] width 0 height 0
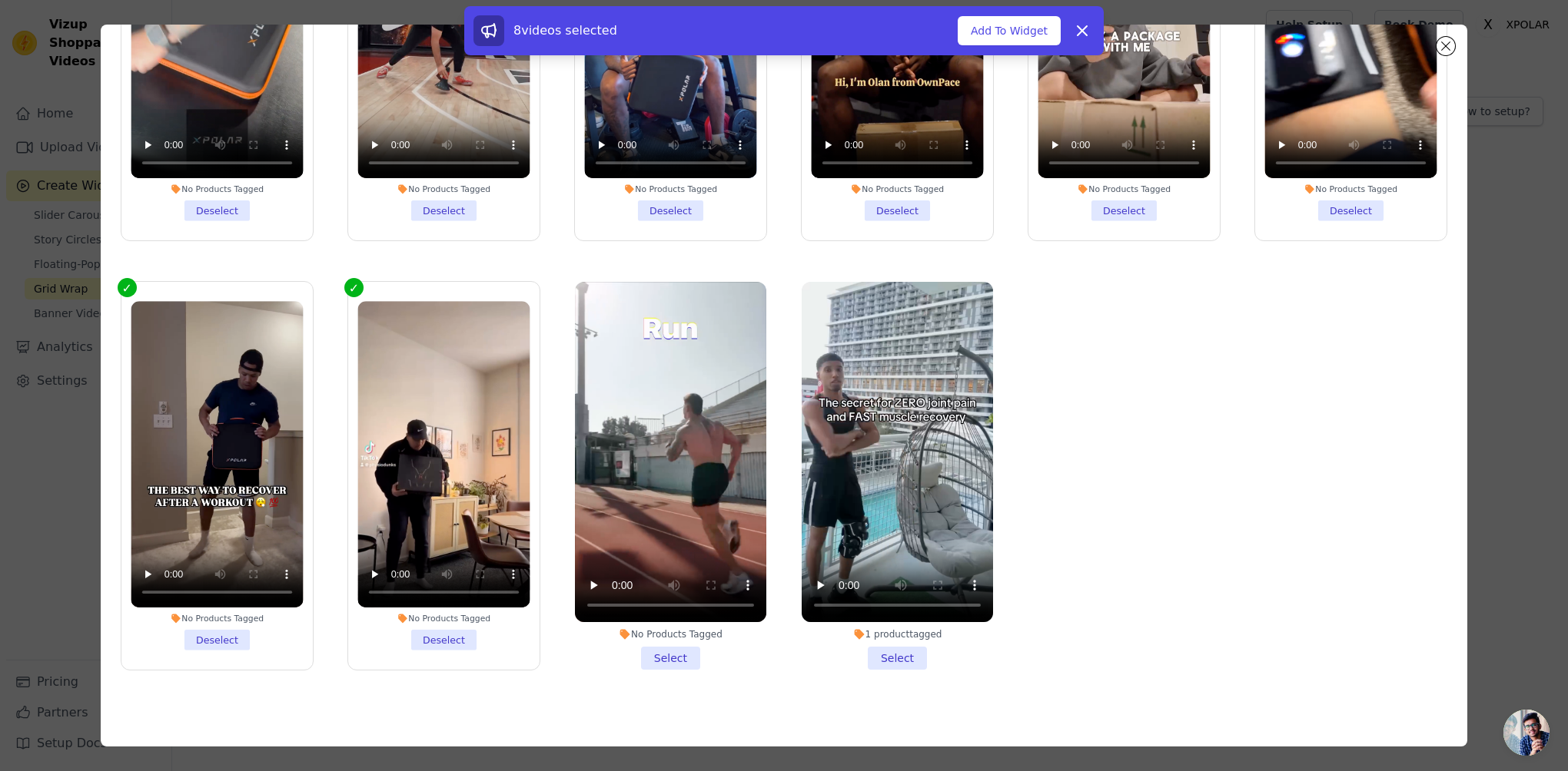
click at [632, 640] on li "No Products Tagged Select" at bounding box center [670, 475] width 191 height 388
click at [0, 0] on input "No Products Tagged Select" at bounding box center [0, 0] width 0 height 0
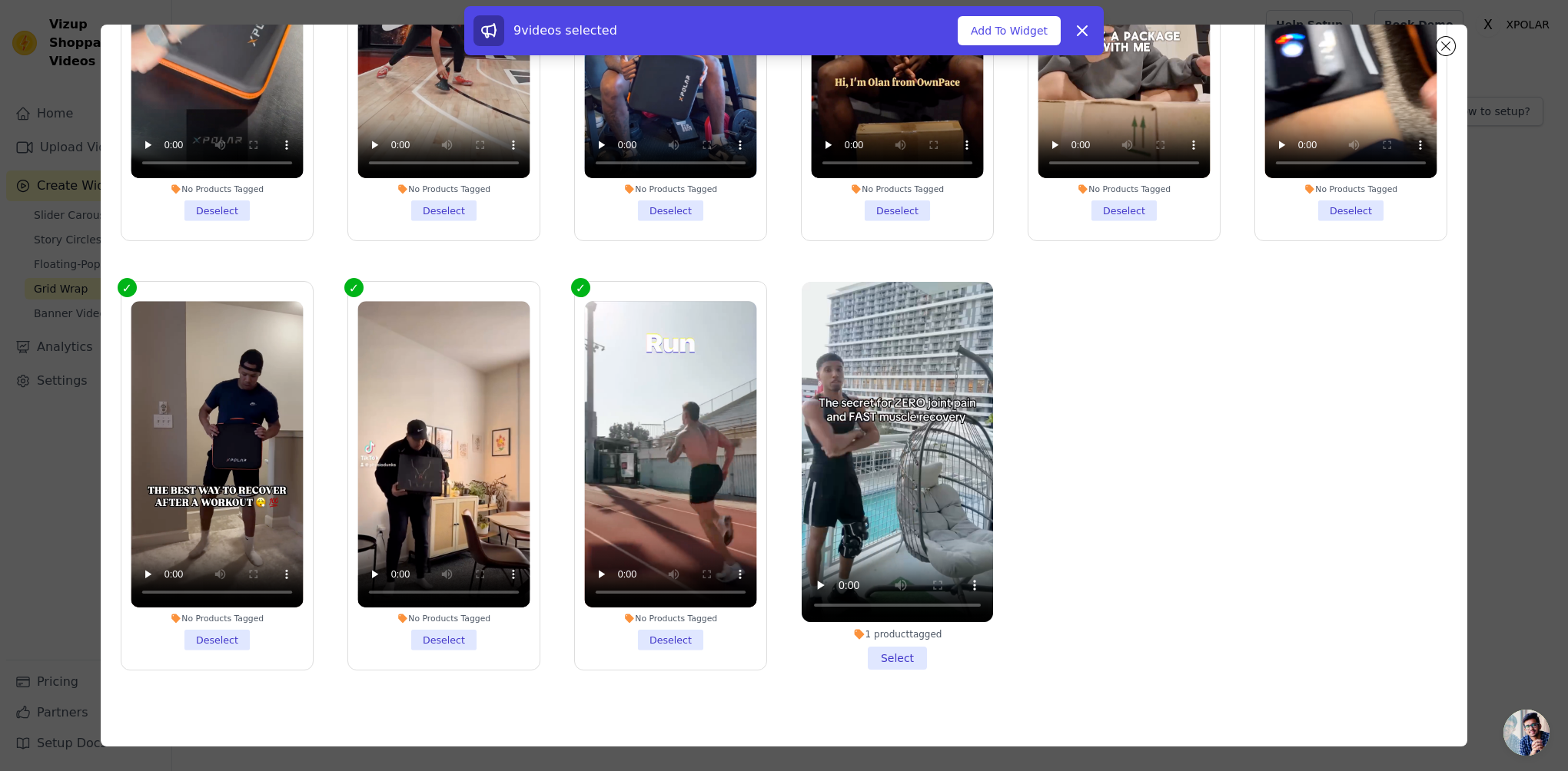
click at [876, 650] on li "1 product tagged Select" at bounding box center [897, 475] width 191 height 388
click at [0, 0] on input "1 product tagged Select" at bounding box center [0, 0] width 0 height 0
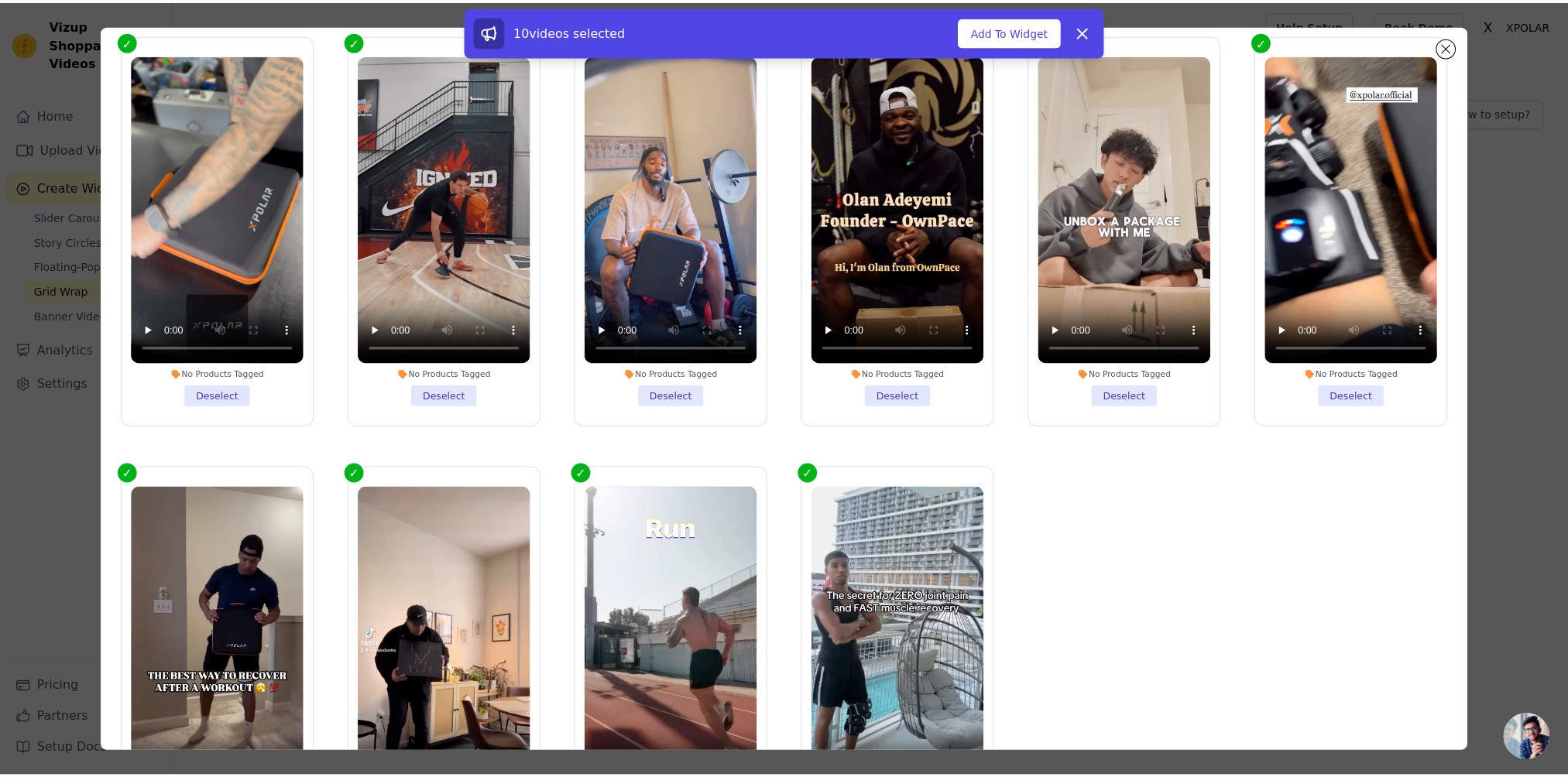
scroll to position [56, 0]
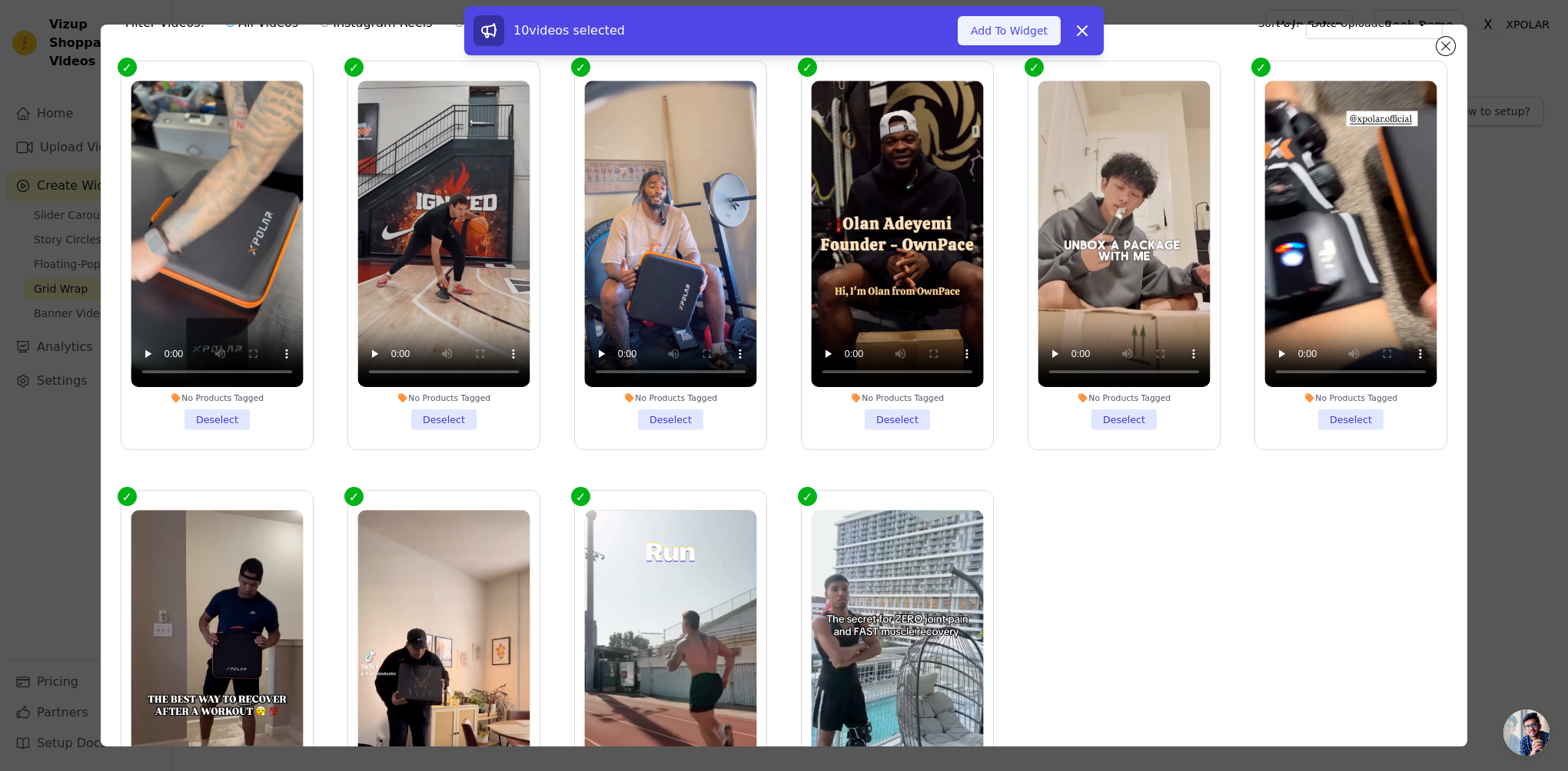
click at [1039, 32] on button "Add To Widget" at bounding box center [1009, 31] width 103 height 30
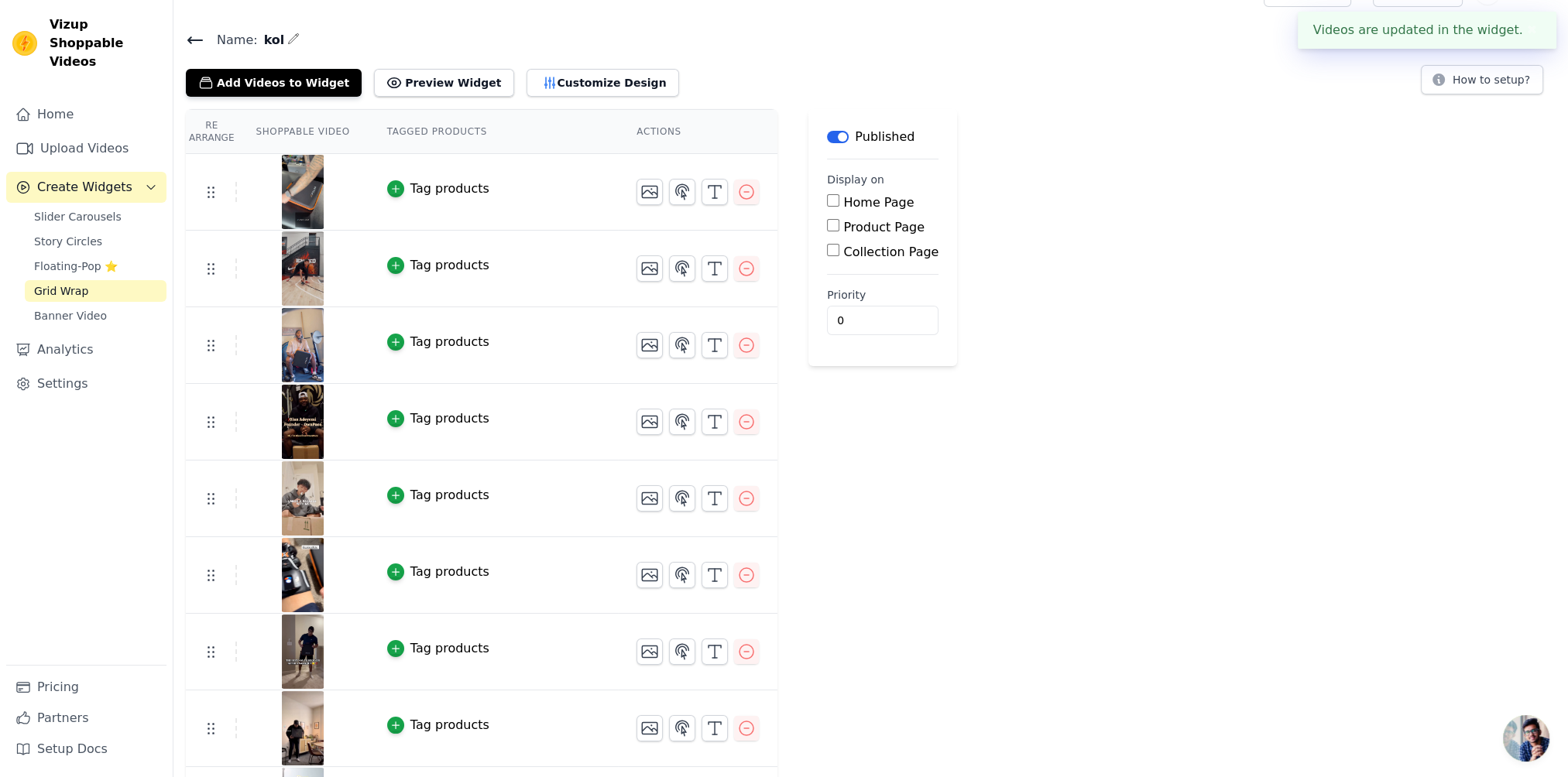
scroll to position [0, 0]
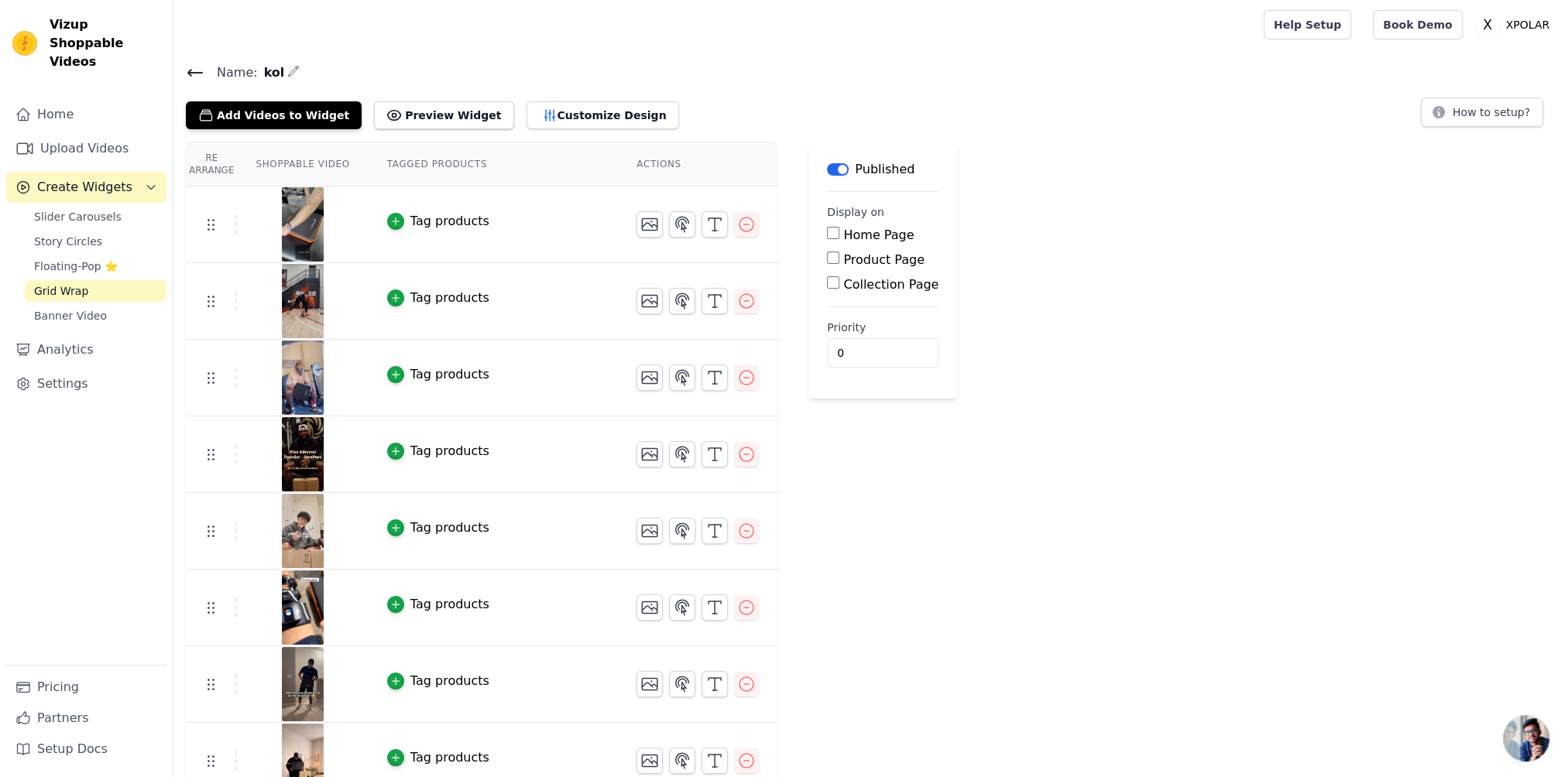
click at [827, 249] on div "Home Page Product Page Collection Page" at bounding box center [882, 260] width 112 height 68
click at [827, 237] on input "Home Page" at bounding box center [832, 233] width 12 height 12
checkbox input "true"
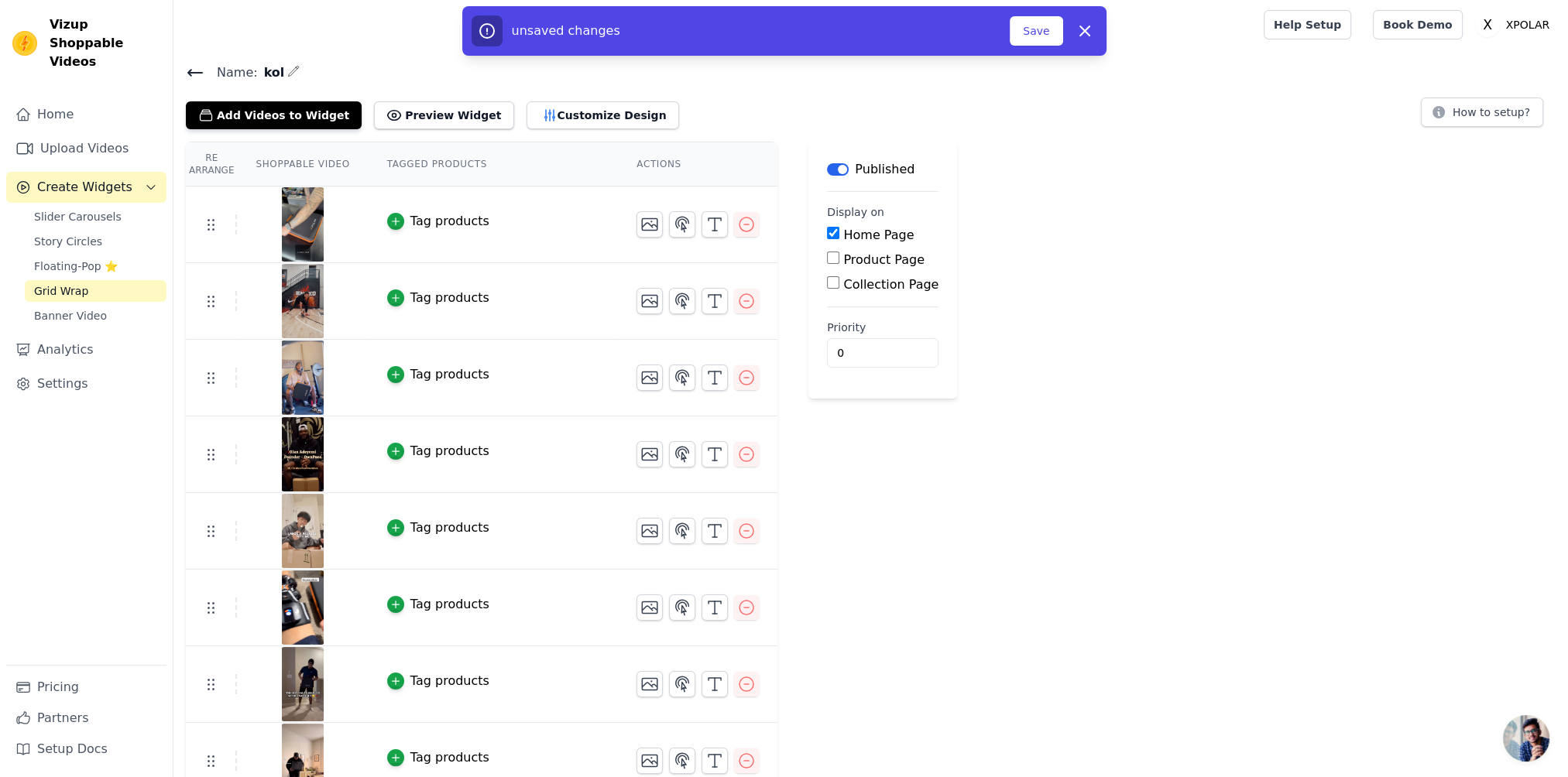
click at [827, 264] on div "Product Page" at bounding box center [882, 260] width 112 height 18
click at [827, 261] on input "Product Page" at bounding box center [832, 257] width 12 height 12
checkbox input "true"
click at [856, 302] on label "Specific Product Pages" at bounding box center [925, 303] width 139 height 15
click at [846, 302] on input "Specific Product Pages" at bounding box center [845, 300] width 12 height 12
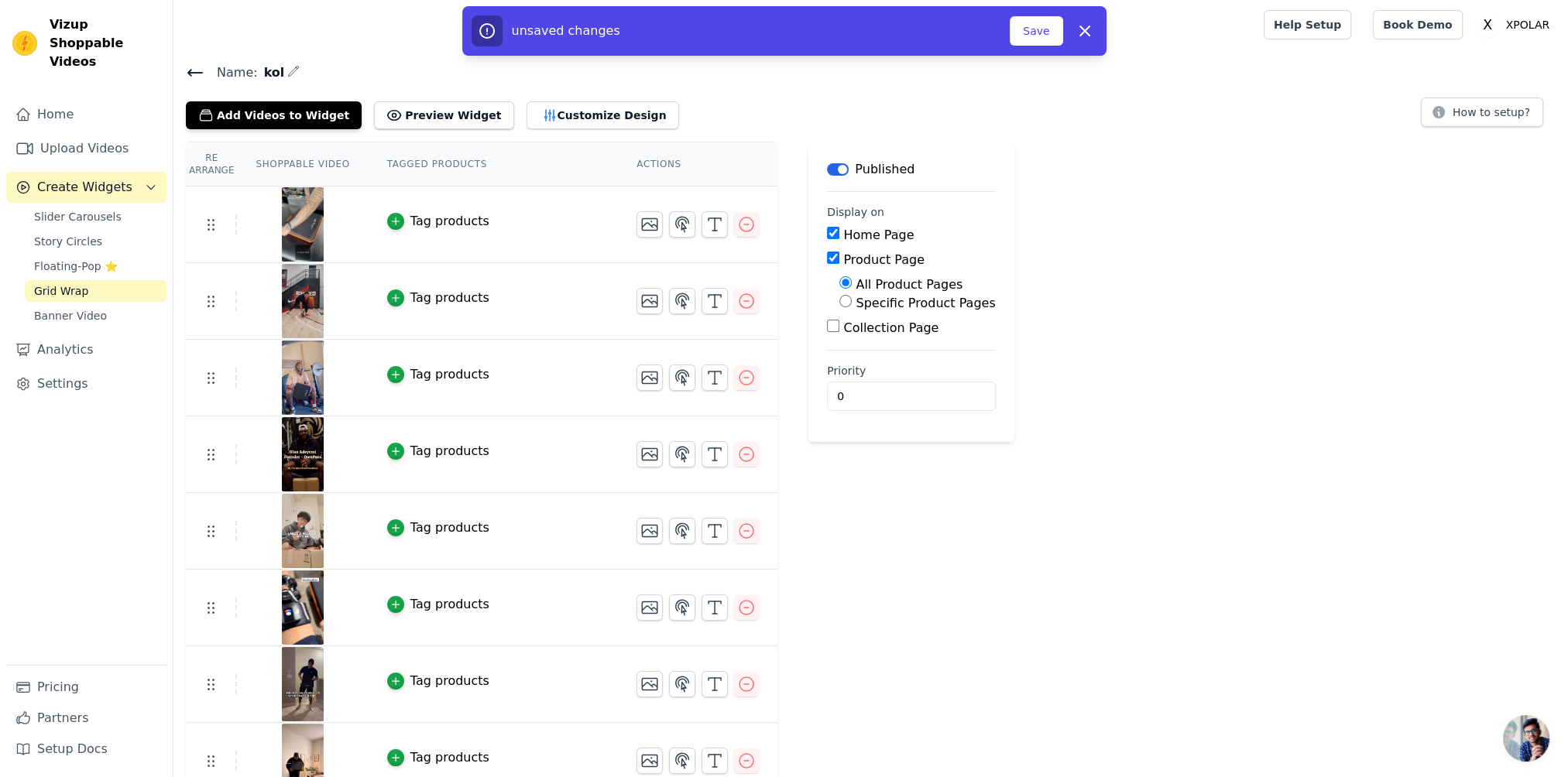
radio input "true"
click at [839, 287] on input "All Product Pages" at bounding box center [845, 282] width 12 height 12
radio input "true"
click at [1038, 39] on button "Save" at bounding box center [1036, 31] width 53 height 30
click at [1040, 31] on button "Save" at bounding box center [1036, 31] width 53 height 30
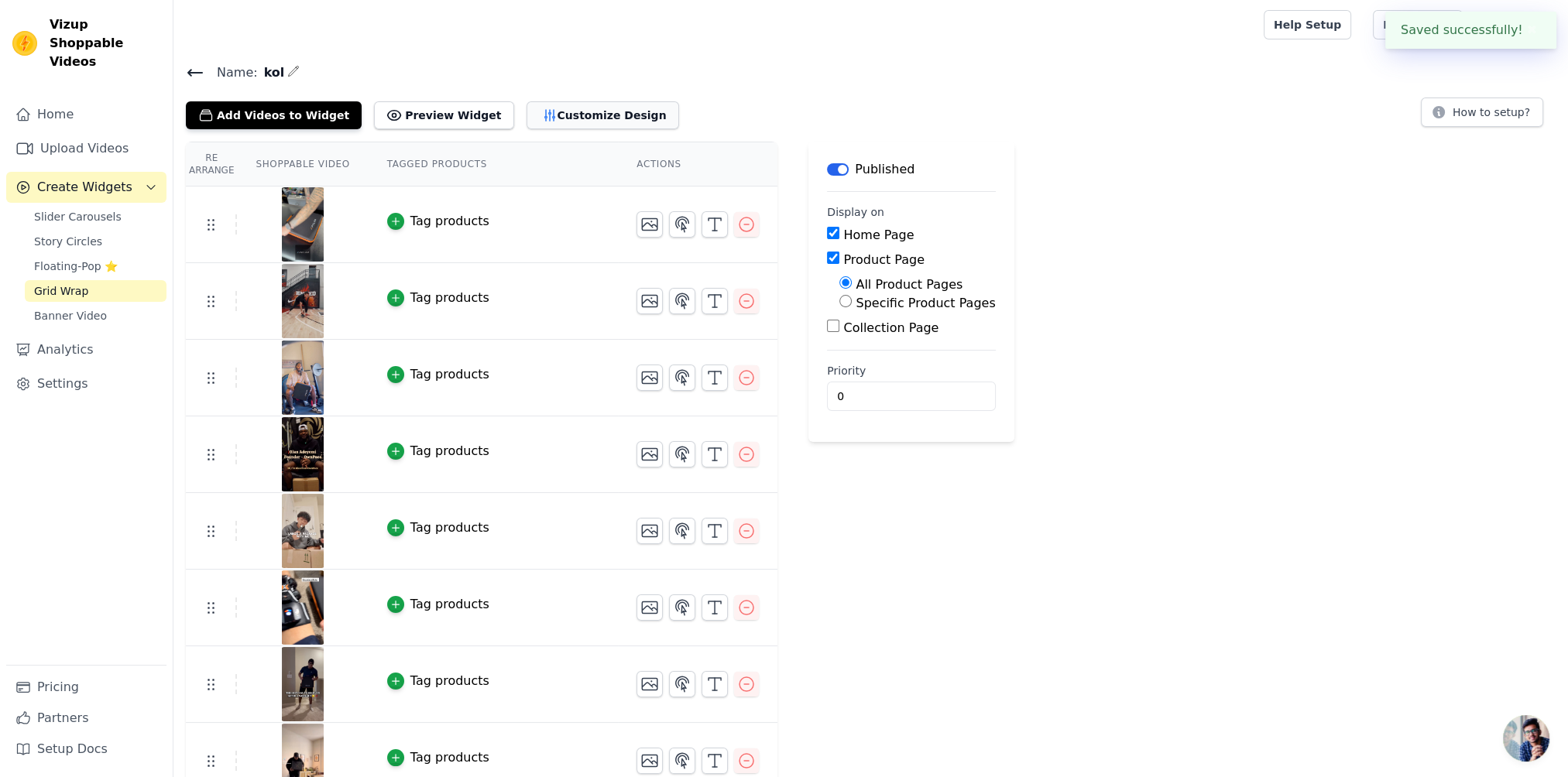
click at [597, 108] on button "Customize Design" at bounding box center [602, 116] width 152 height 28
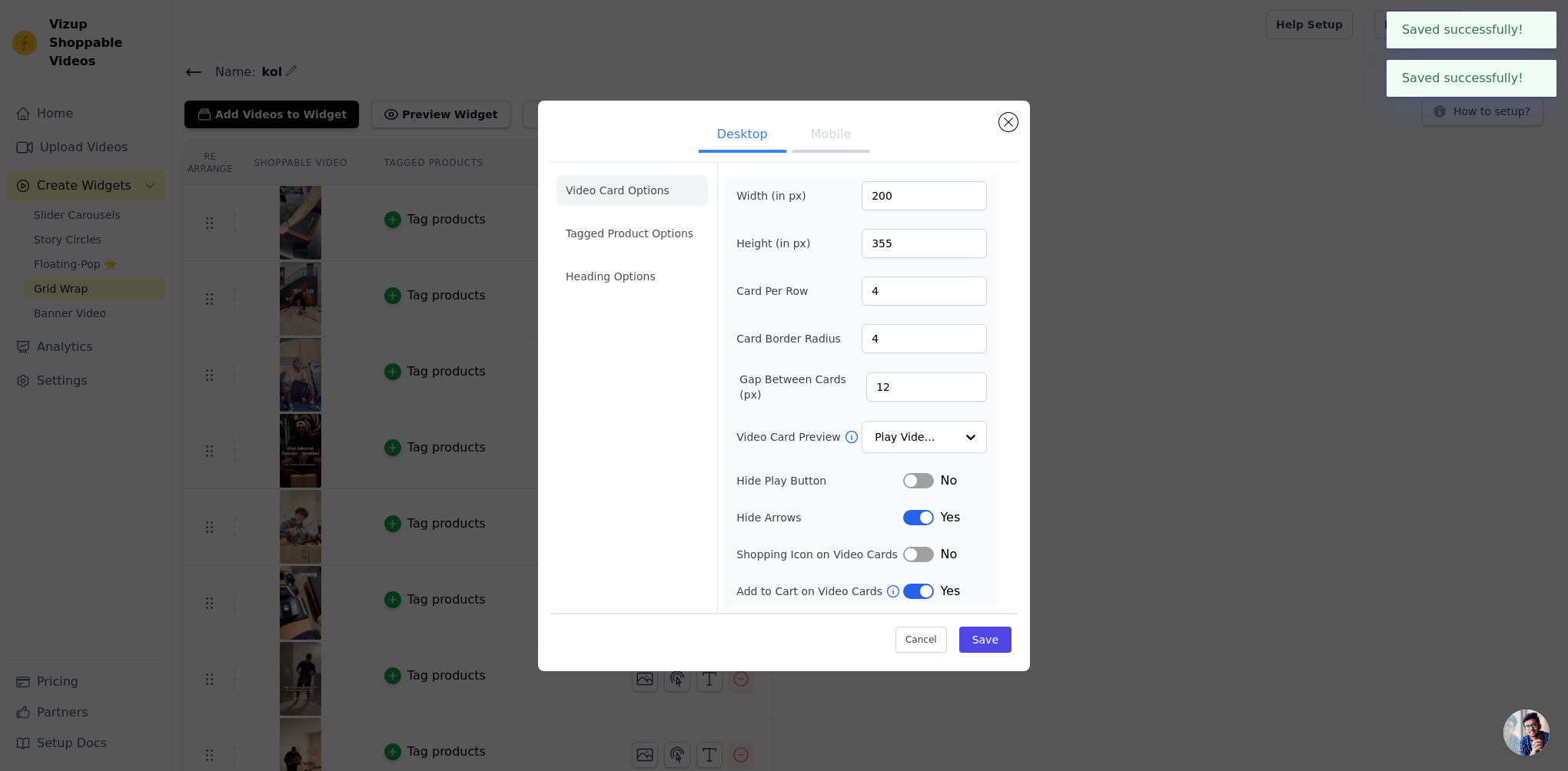
click at [738, 136] on button "Desktop" at bounding box center [743, 135] width 88 height 34
click at [914, 296] on input "4" at bounding box center [924, 291] width 126 height 30
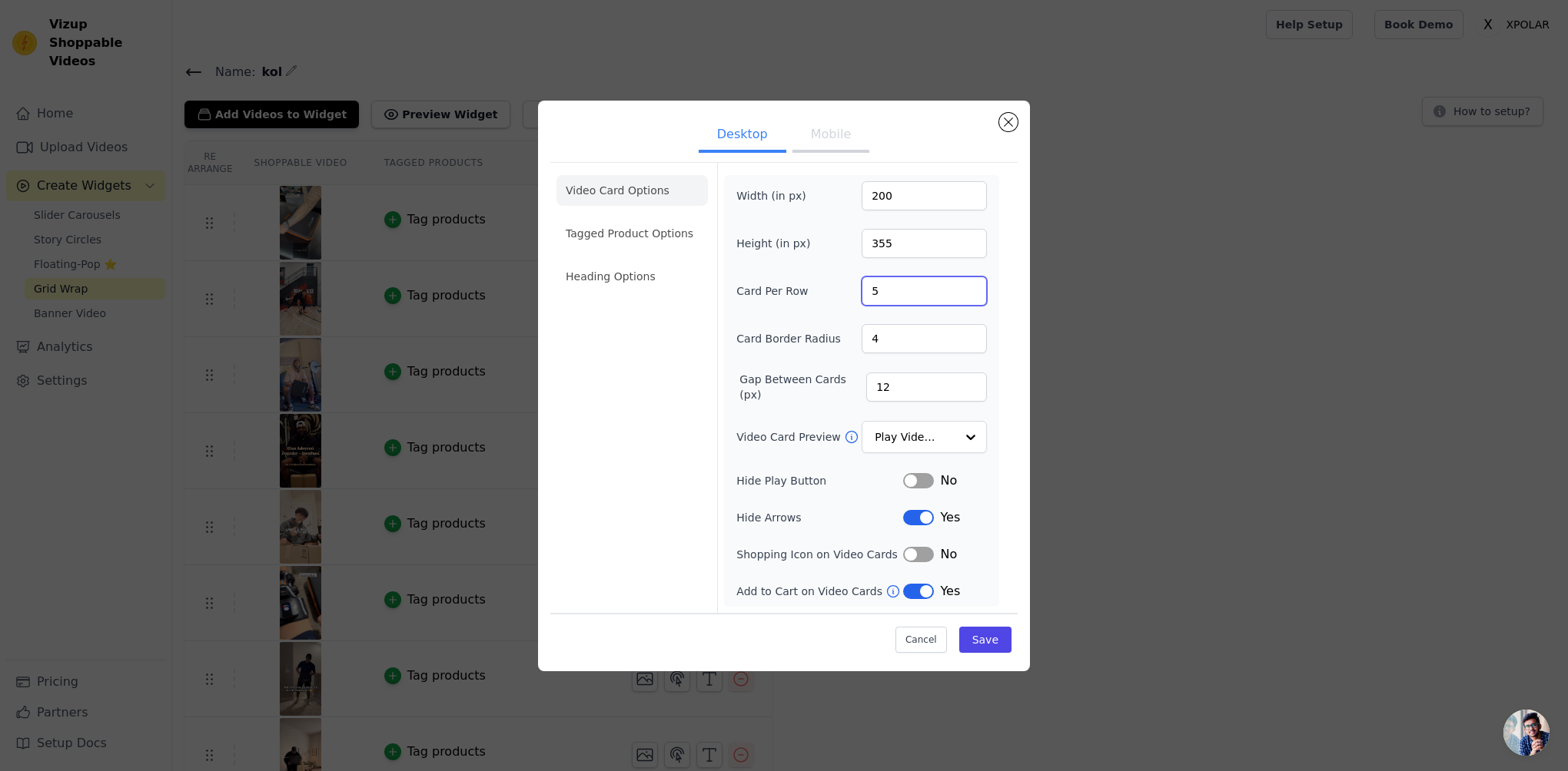
type input "5"
click at [921, 319] on div "Width (in px) 200 Height (in px) 355 Card Per Row 5 Card Border Radius 4 Gap Be…" at bounding box center [861, 391] width 251 height 420
click at [914, 331] on input "4" at bounding box center [924, 339] width 126 height 30
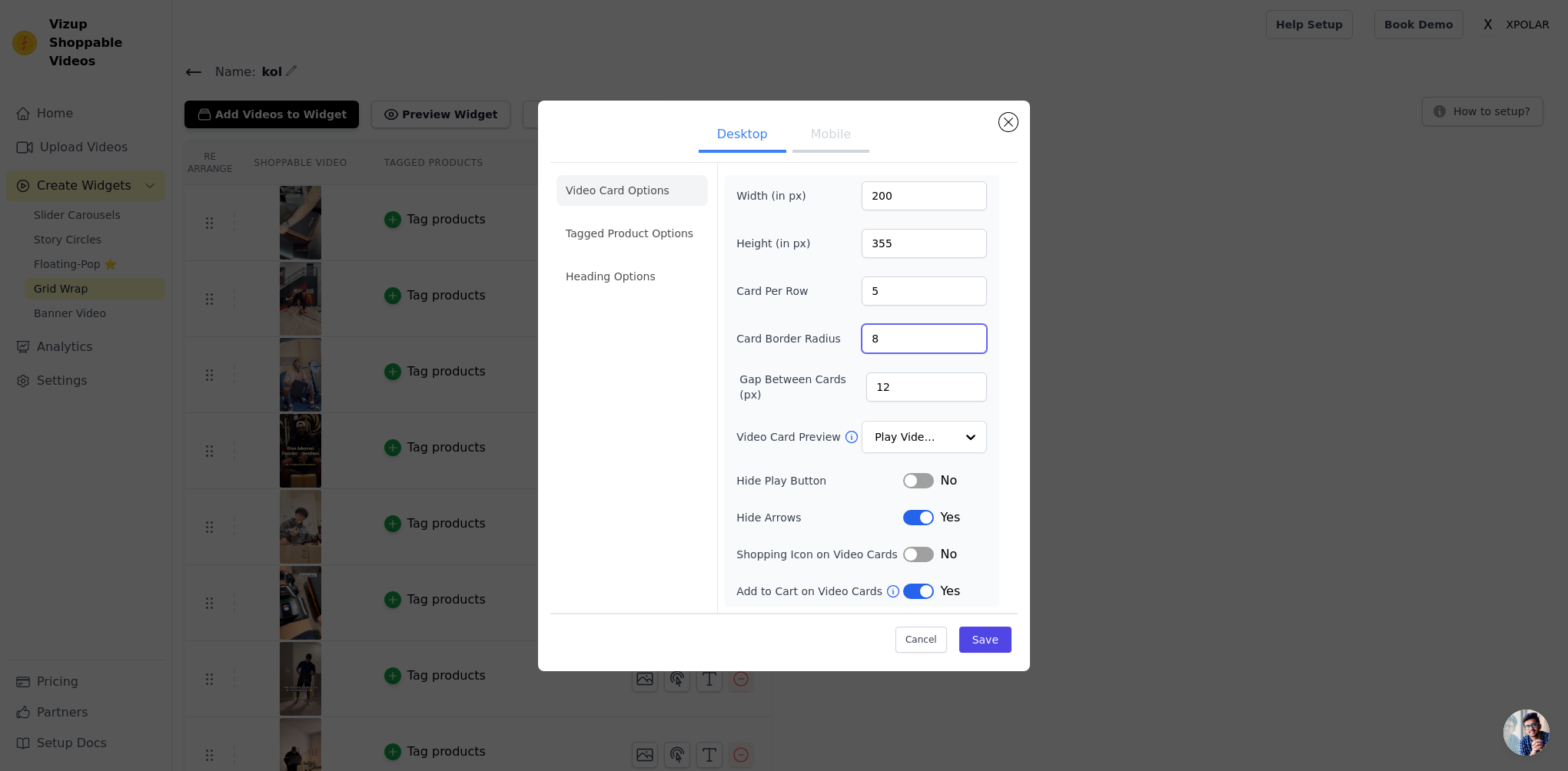
type input "8"
click at [917, 313] on div "Width (in px) 200 Height (in px) 355 Card Per Row 5 Card Border Radius 8 Gap Be…" at bounding box center [861, 391] width 251 height 420
click at [954, 429] on input "Video Card Preview" at bounding box center [915, 437] width 79 height 30
click at [956, 431] on div at bounding box center [969, 437] width 30 height 30
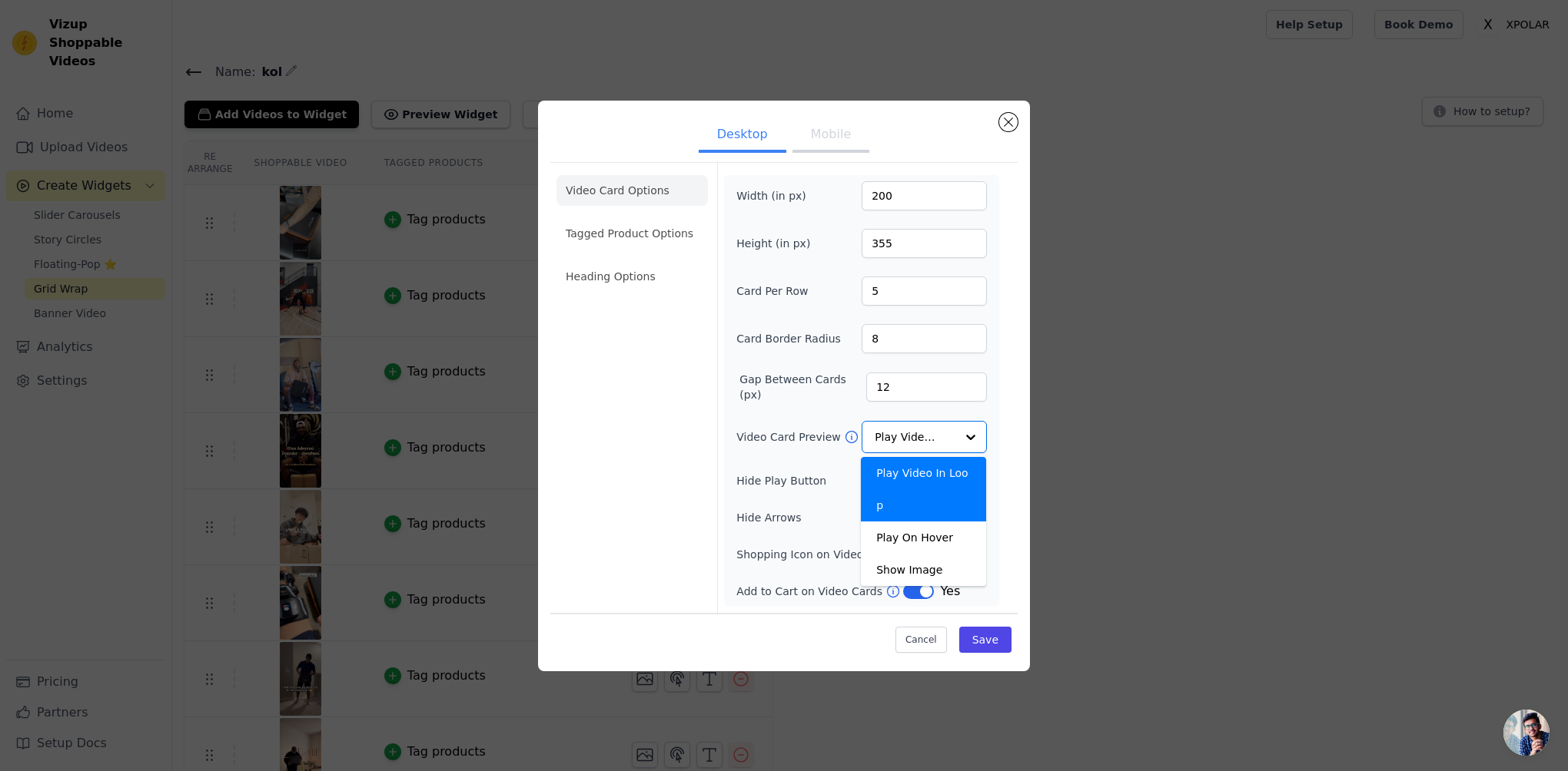
click at [977, 406] on div "Width (in px) 200 Height (in px) 355 Card Per Row 5 Card Border Radius 8 Gap Be…" at bounding box center [861, 391] width 251 height 420
click at [973, 423] on div at bounding box center [969, 437] width 30 height 30
click at [944, 521] on div "Play On Hover" at bounding box center [924, 537] width 126 height 32
click at [999, 465] on form "Width (in px) 200 Height (in px) 355 Card Per Row 5 Card Border Radius 8 Gap Be…" at bounding box center [861, 388] width 288 height 450
click at [919, 598] on button "Label" at bounding box center [917, 591] width 30 height 16
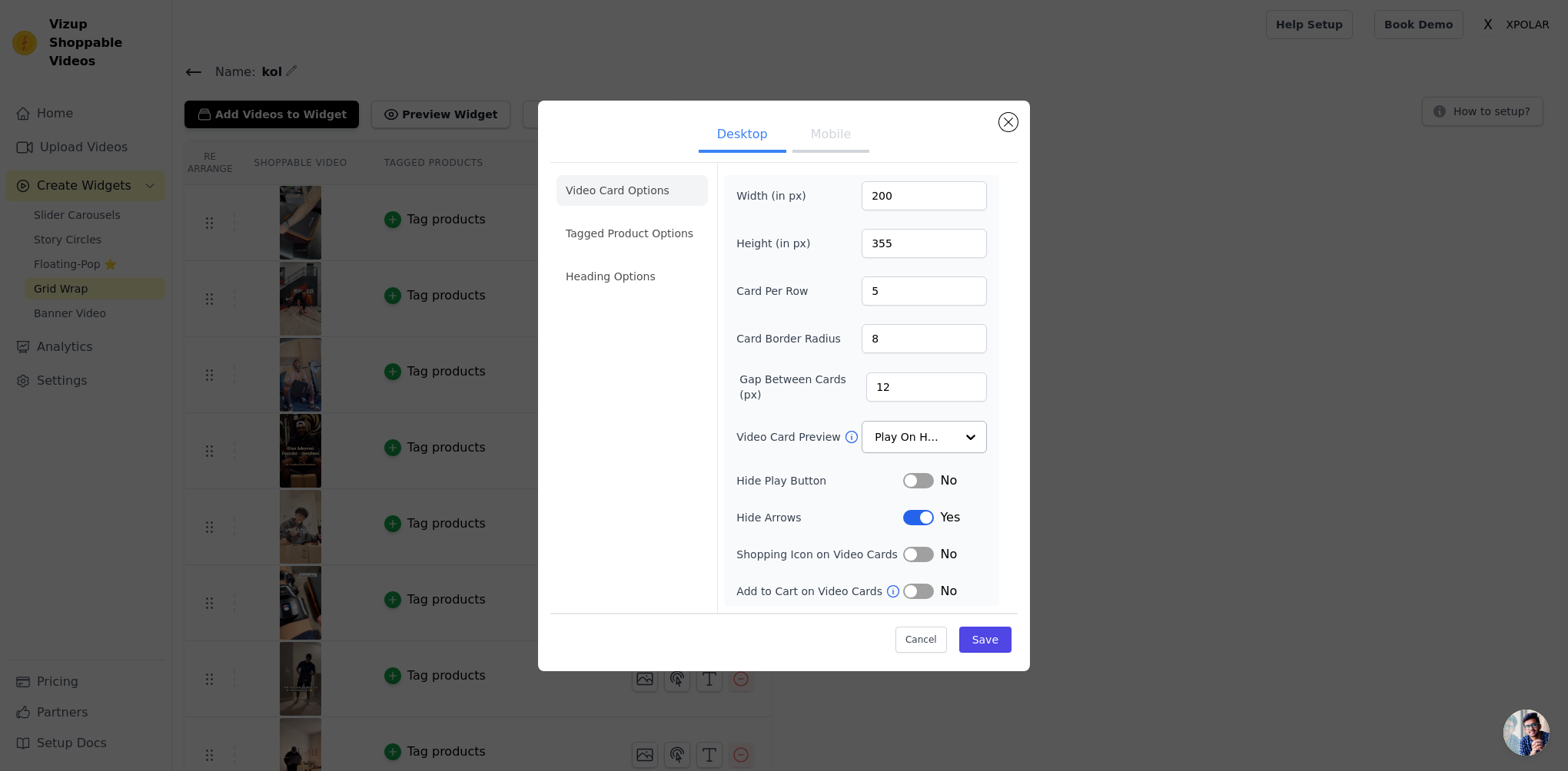
click at [666, 216] on ul "Video Card Options Tagged Product Options Heading Options" at bounding box center [632, 233] width 151 height 129
click at [664, 229] on li "Tagged Product Options" at bounding box center [632, 233] width 151 height 30
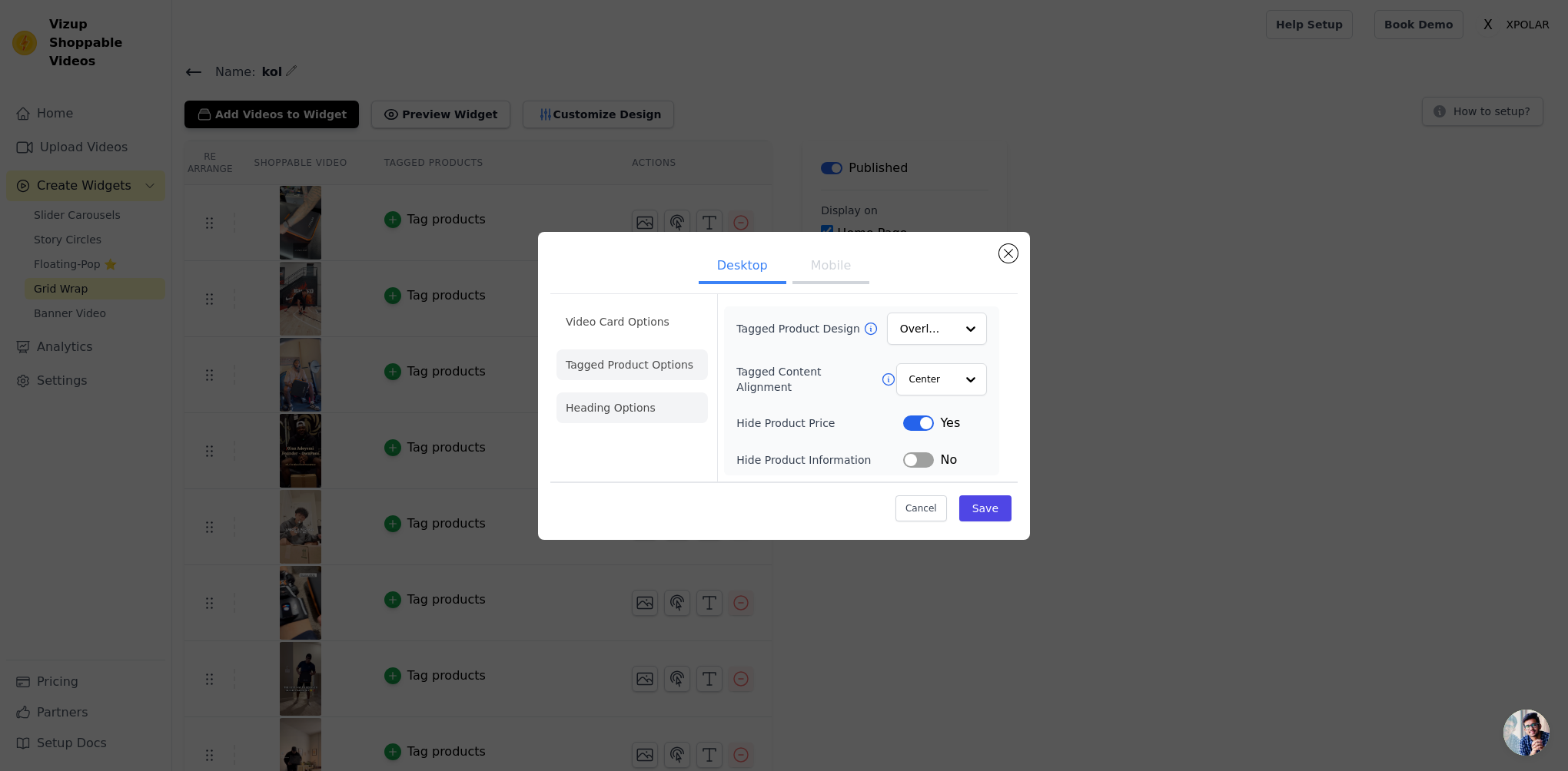
click at [637, 404] on li "Heading Options" at bounding box center [632, 407] width 151 height 30
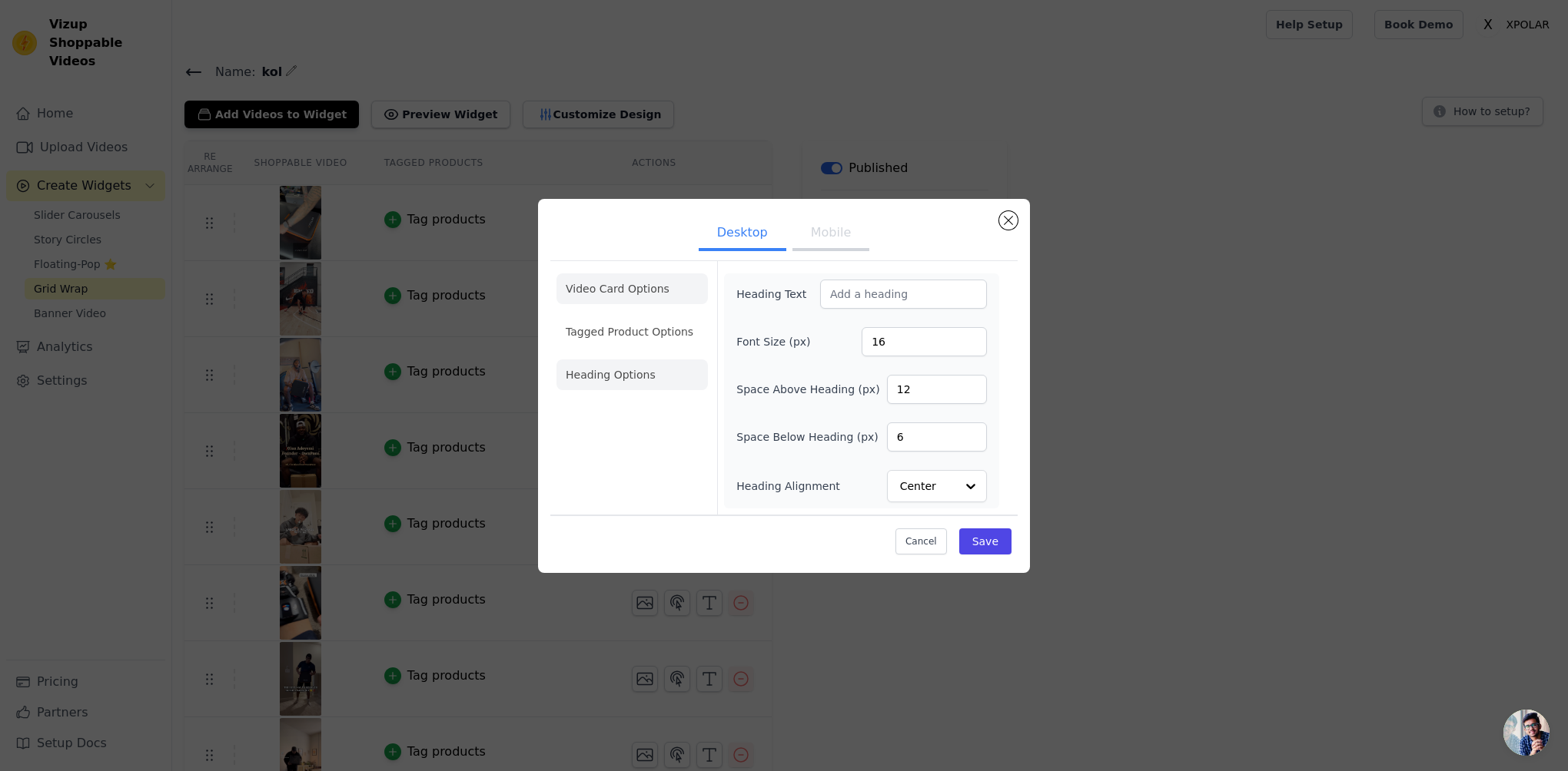
click at [661, 284] on li "Video Card Options" at bounding box center [632, 288] width 151 height 30
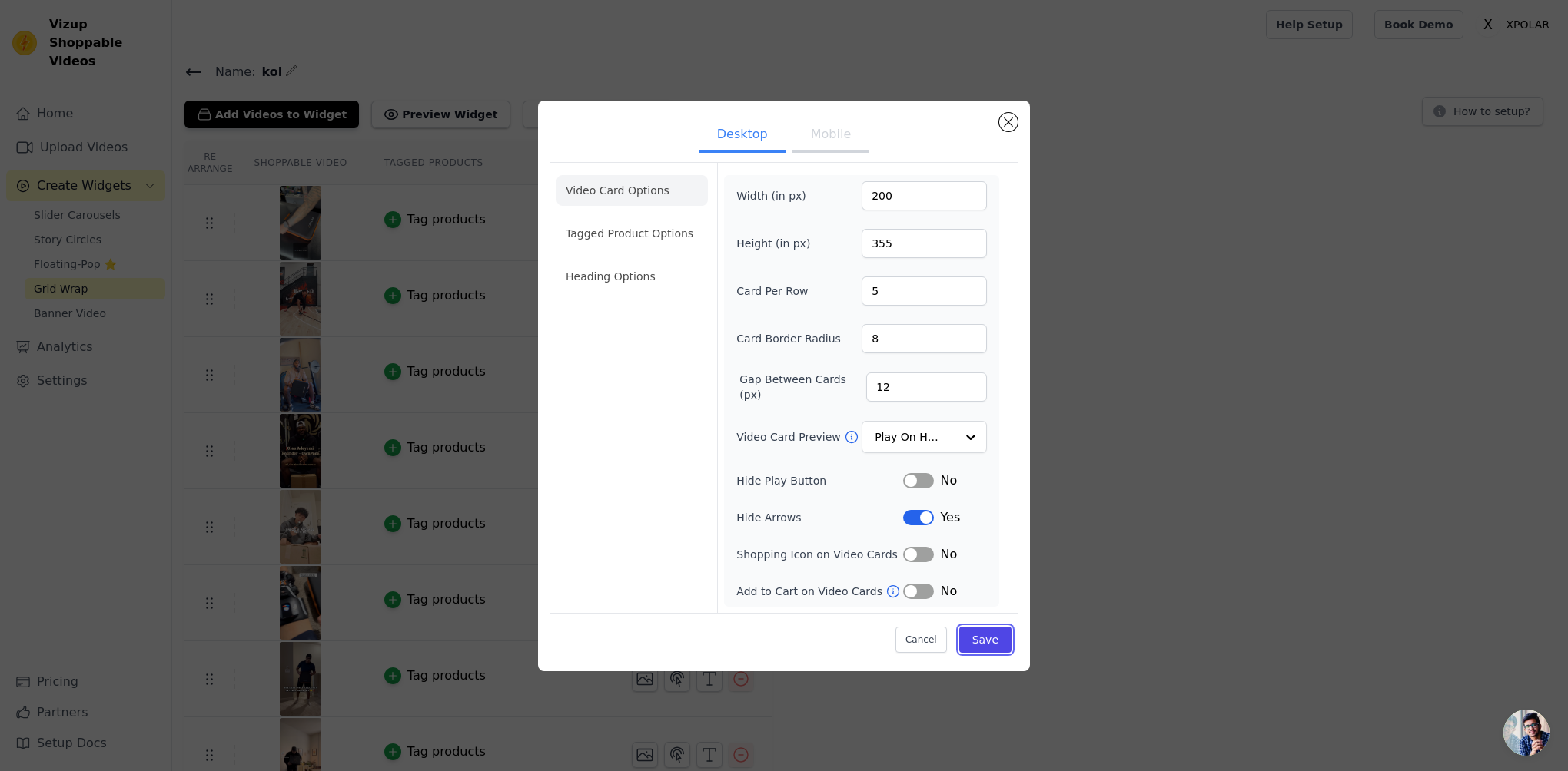
drag, startPoint x: 980, startPoint y: 632, endPoint x: 1023, endPoint y: 638, distance: 43.4
click at [1023, 638] on div "Desktop Mobile Video Card Options Tagged Product Options Heading Options Width …" at bounding box center [784, 386] width 492 height 571
click at [996, 639] on button "Save" at bounding box center [986, 640] width 53 height 26
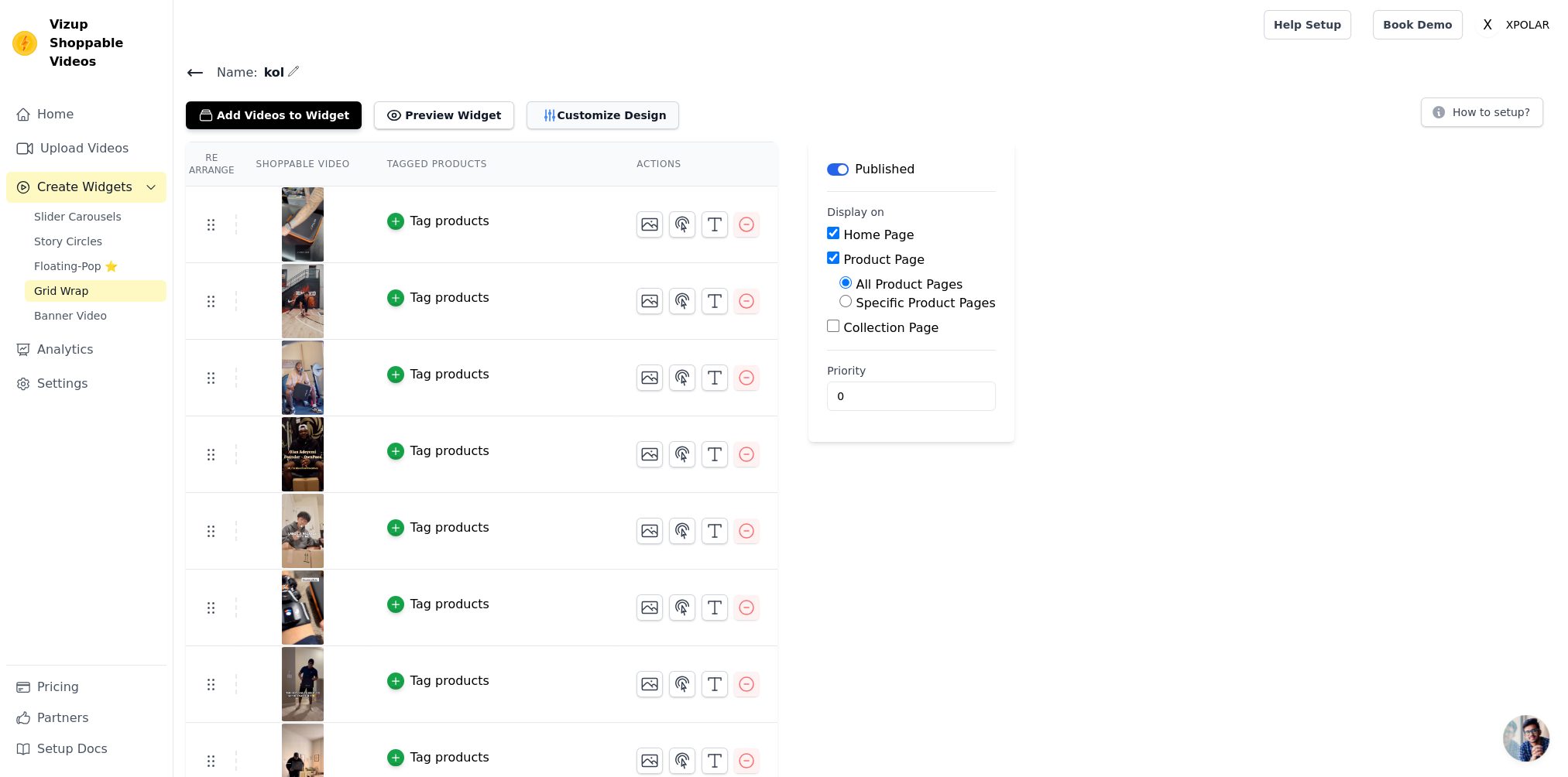
click at [587, 103] on button "Customize Design" at bounding box center [602, 116] width 152 height 28
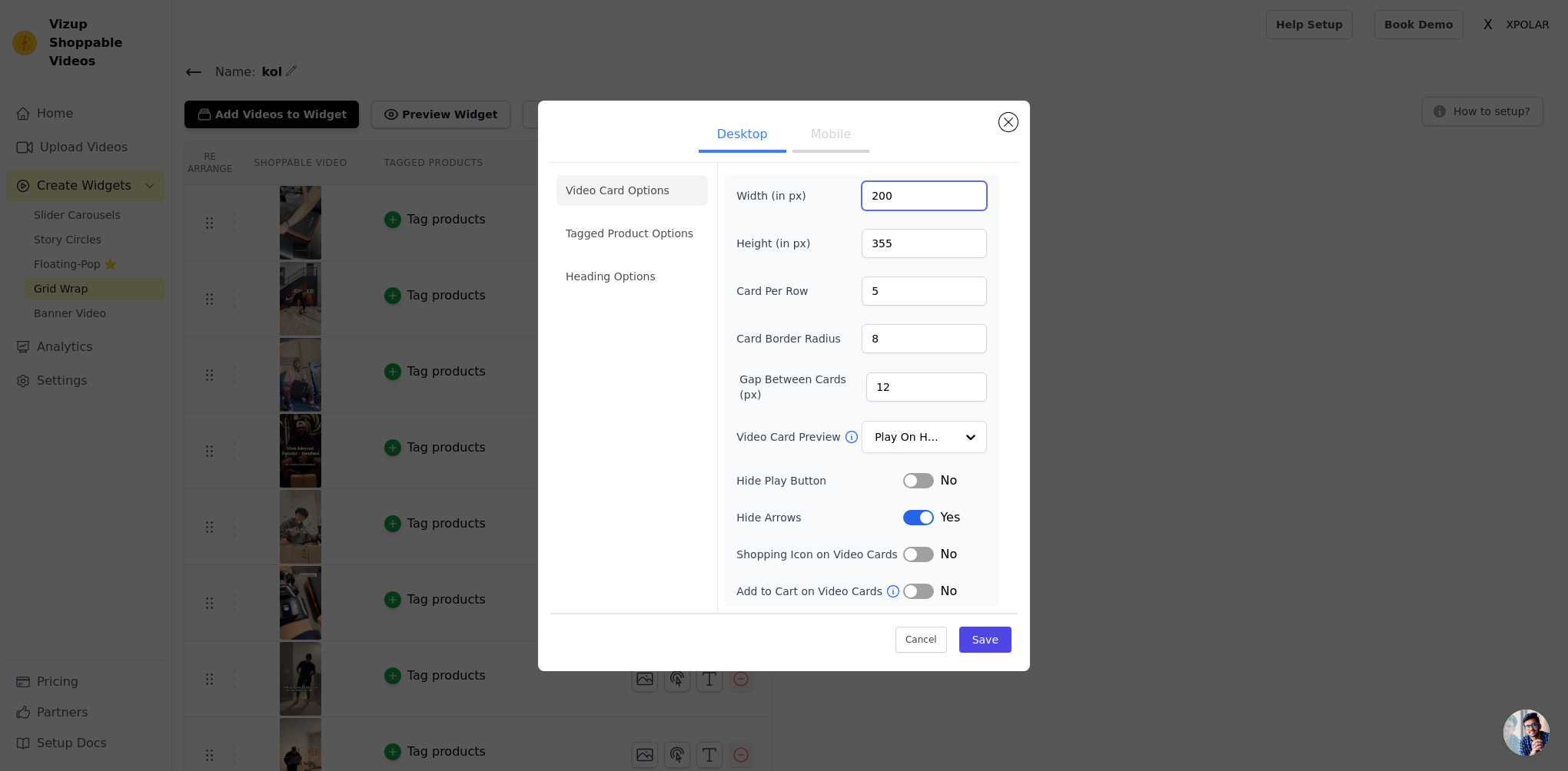
click at [889, 189] on input "200" at bounding box center [924, 196] width 126 height 30
click at [761, 137] on button "Desktop" at bounding box center [743, 135] width 88 height 34
click at [911, 204] on input "200" at bounding box center [924, 196] width 126 height 30
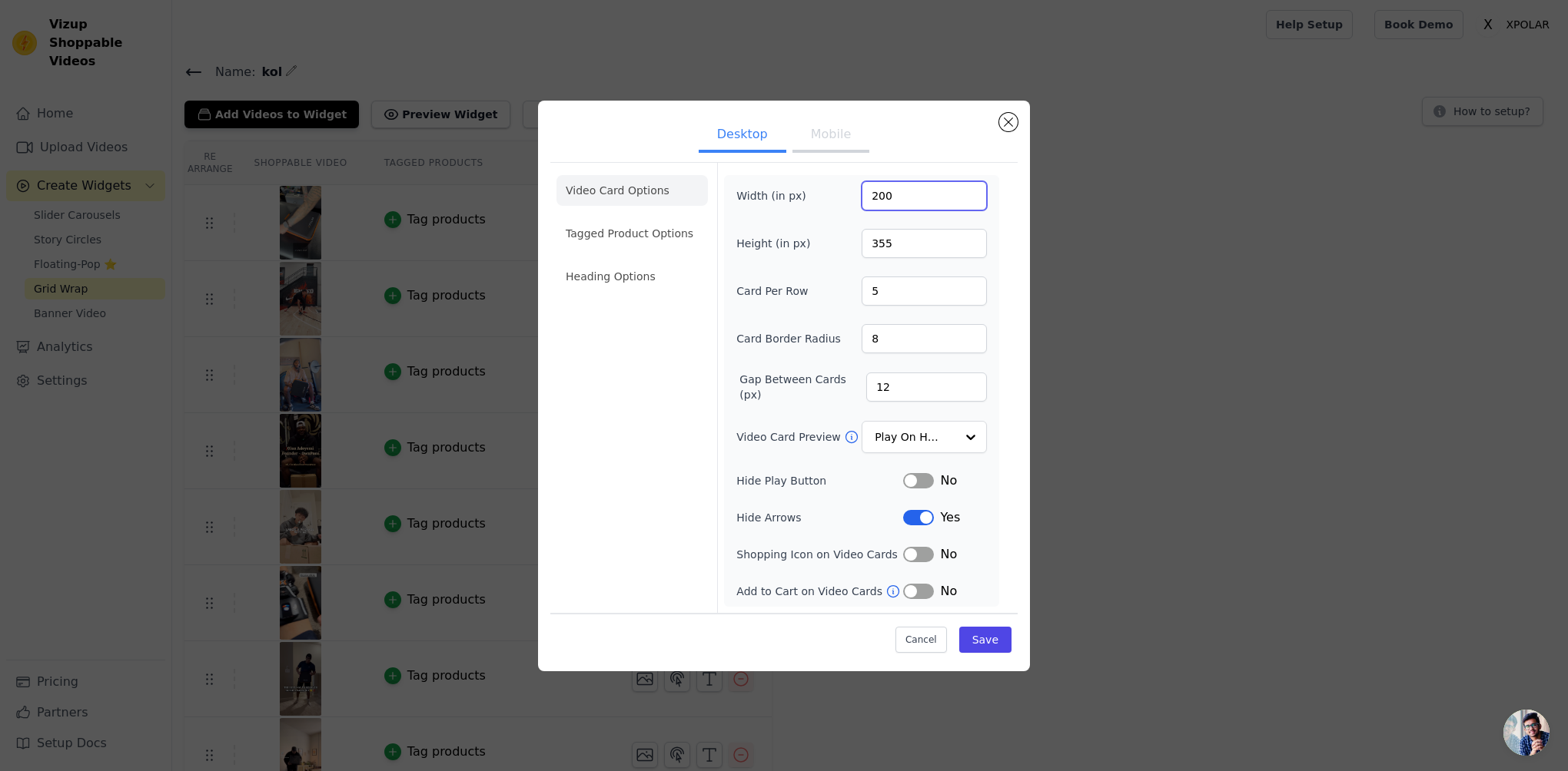
drag, startPoint x: 911, startPoint y: 204, endPoint x: 878, endPoint y: 202, distance: 33.1
click at [908, 204] on input "200" at bounding box center [924, 196] width 126 height 30
click at [878, 202] on input "200" at bounding box center [924, 196] width 126 height 30
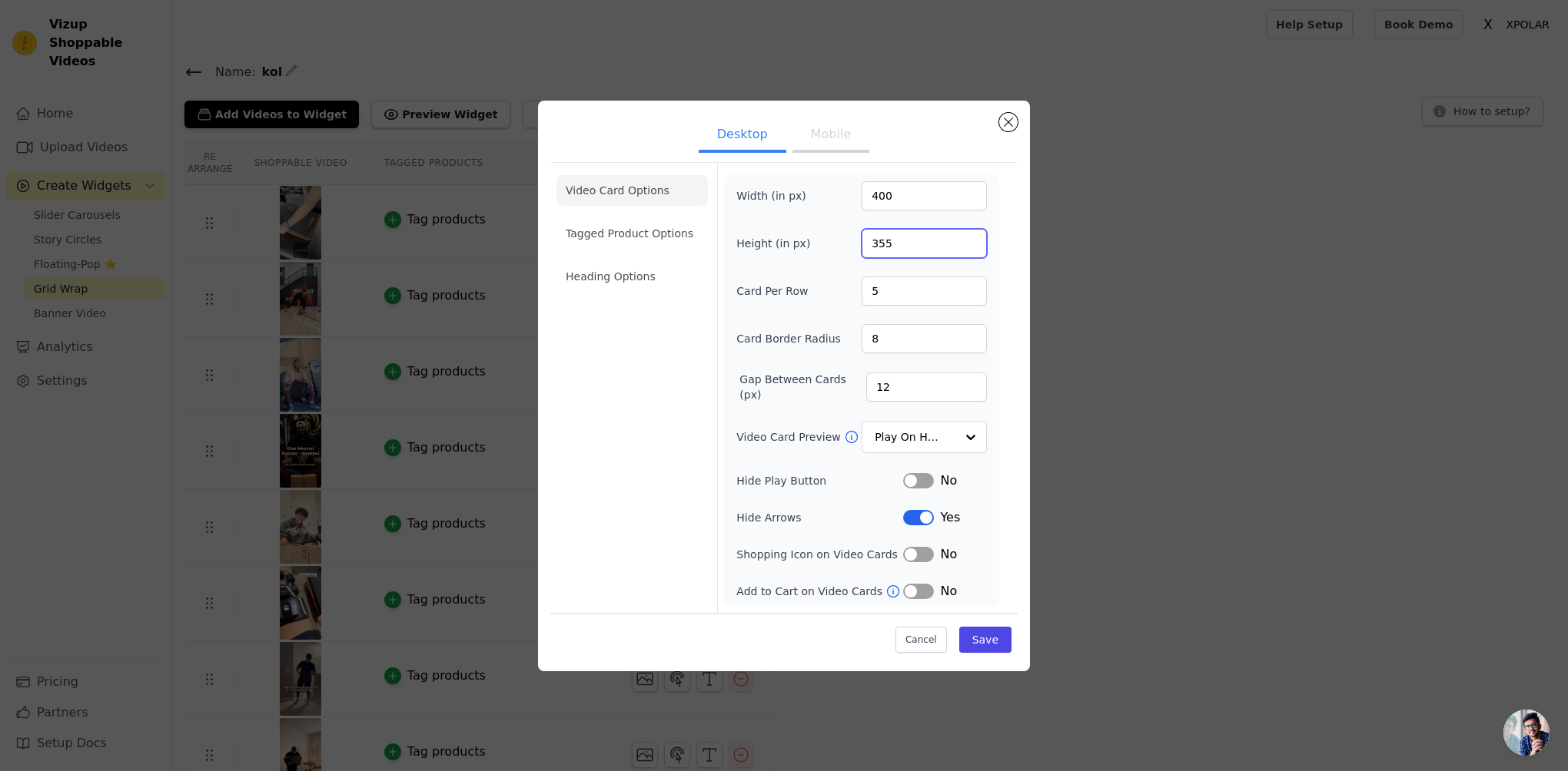
click at [899, 235] on input "355" at bounding box center [924, 244] width 126 height 30
click at [885, 238] on input "355" at bounding box center [924, 244] width 126 height 30
click at [888, 189] on input "400" at bounding box center [924, 196] width 126 height 30
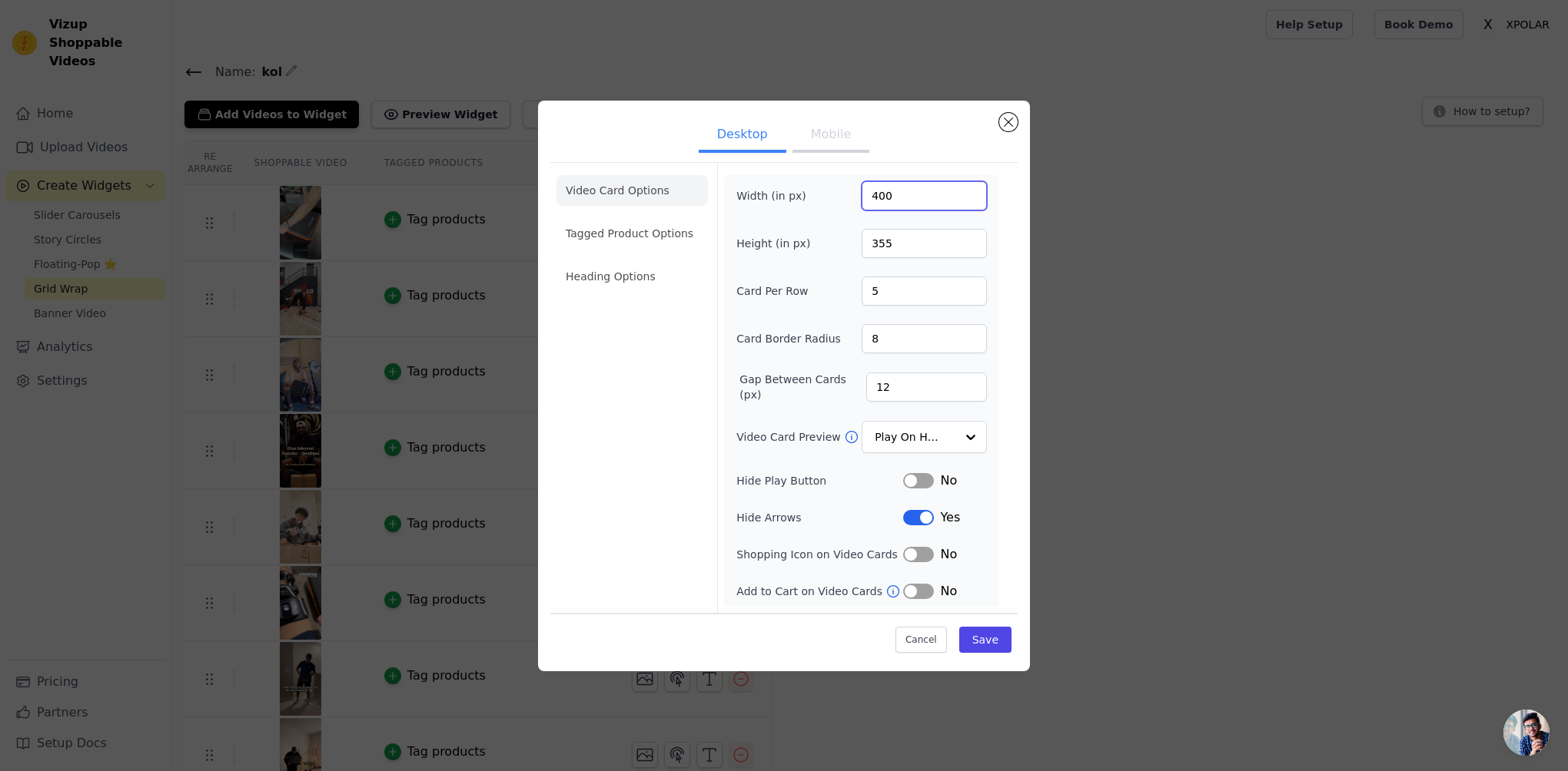
click at [888, 189] on input "400" at bounding box center [924, 196] width 126 height 30
type input "300"
click at [884, 228] on div "Width (in px) 300 Height (in px) 355 Card Per Row 5 Card Border Radius 8 Gap Be…" at bounding box center [861, 391] width 251 height 420
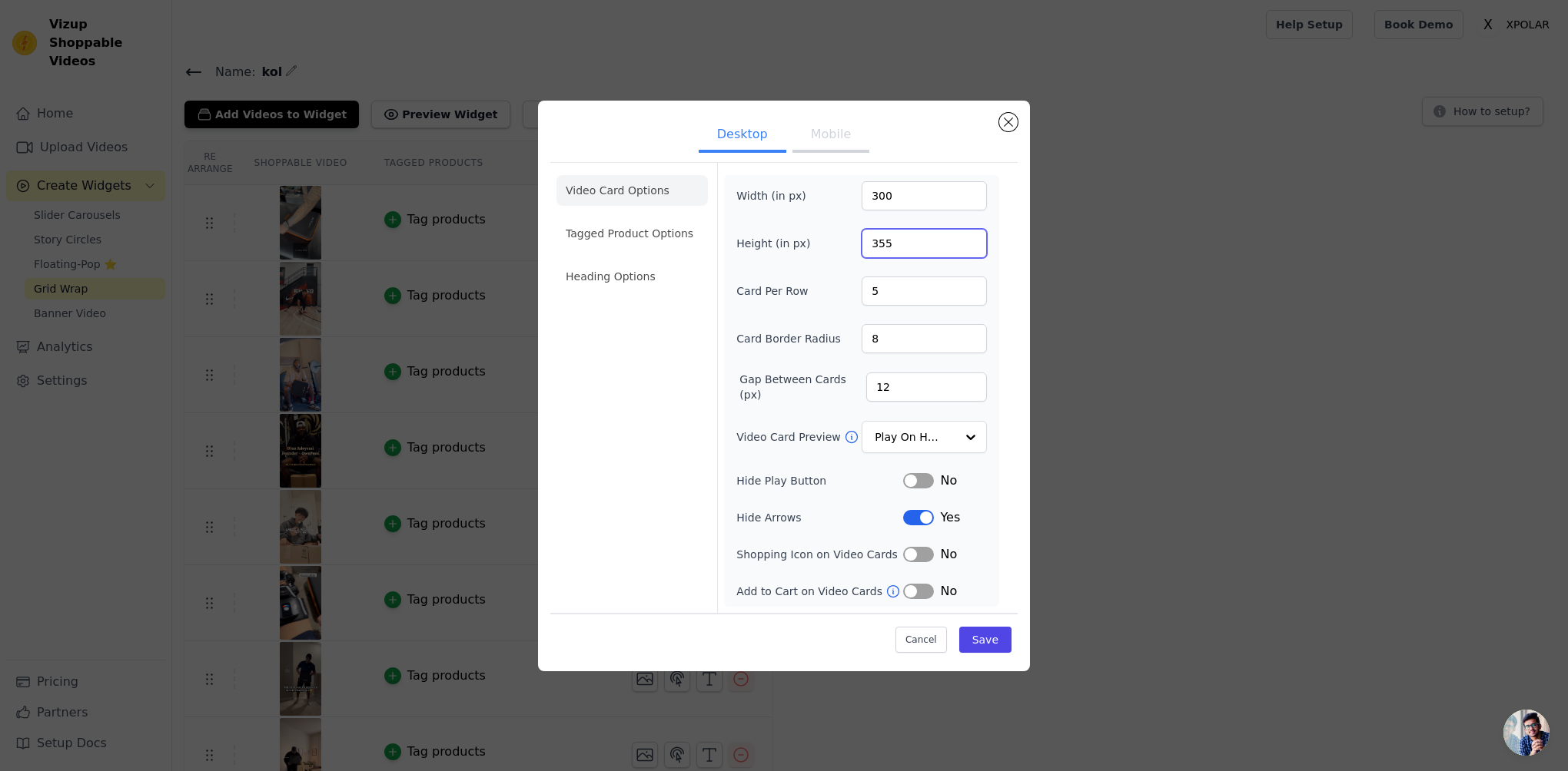
click at [882, 253] on input "355" at bounding box center [924, 244] width 126 height 30
type input "555"
click at [993, 636] on button "Save" at bounding box center [986, 640] width 53 height 26
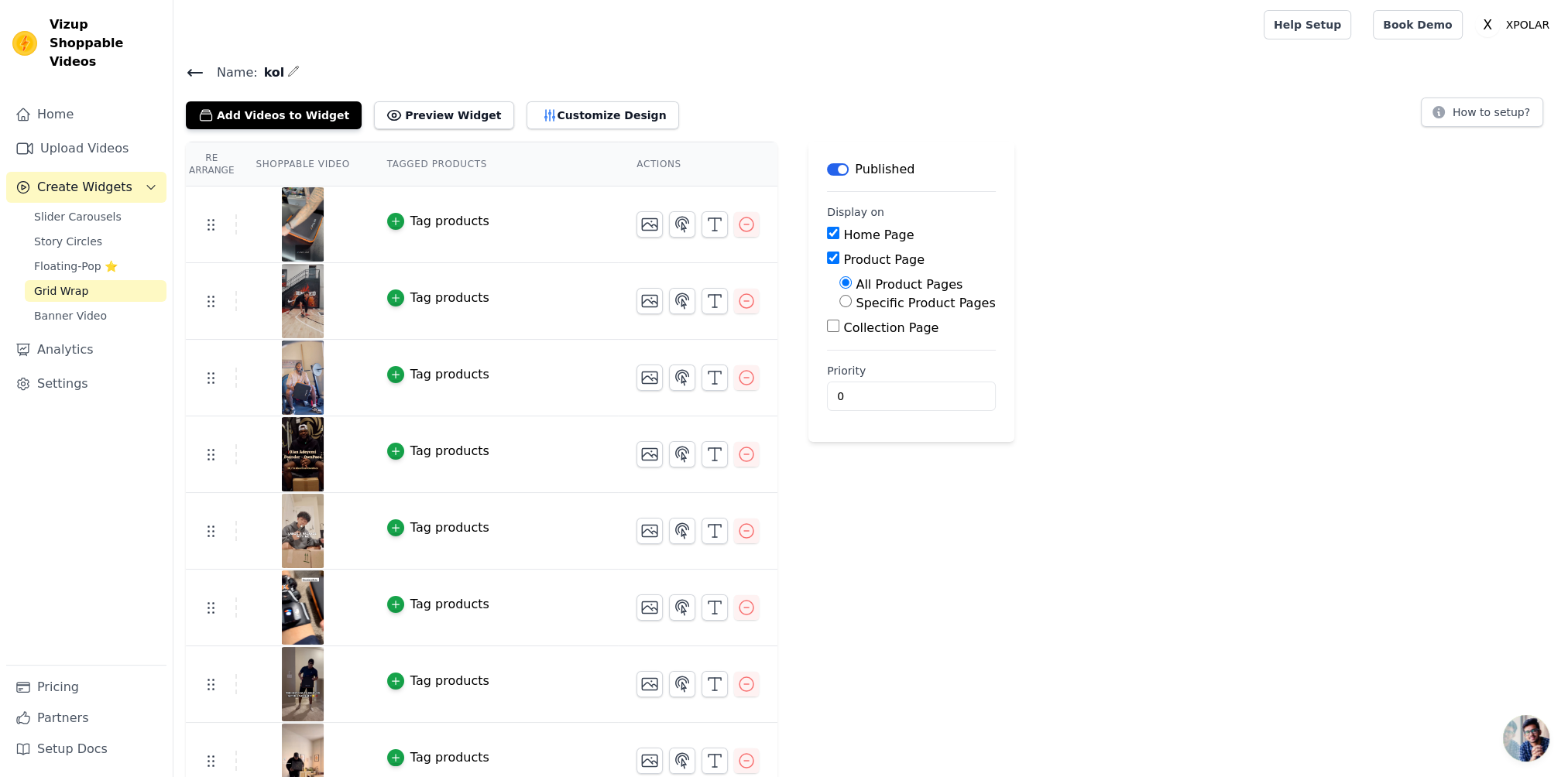
click at [604, 135] on div "Name: kol Add Videos to Widget Preview Widget Customize Design How to setup? Re…" at bounding box center [870, 508] width 1394 height 893
click at [599, 119] on button "Customize Design" at bounding box center [602, 116] width 152 height 28
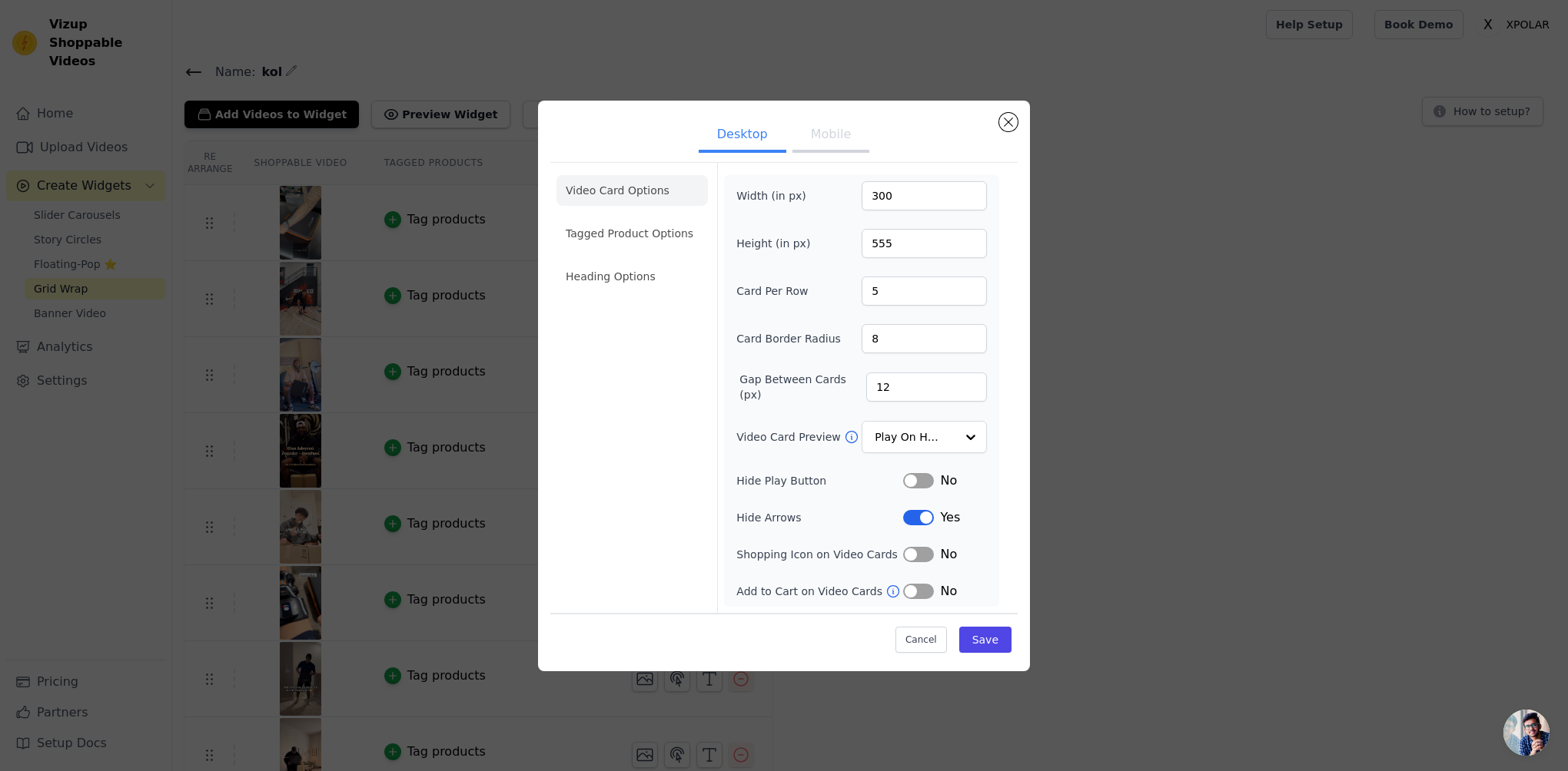
click at [824, 148] on button "Mobile" at bounding box center [831, 135] width 77 height 34
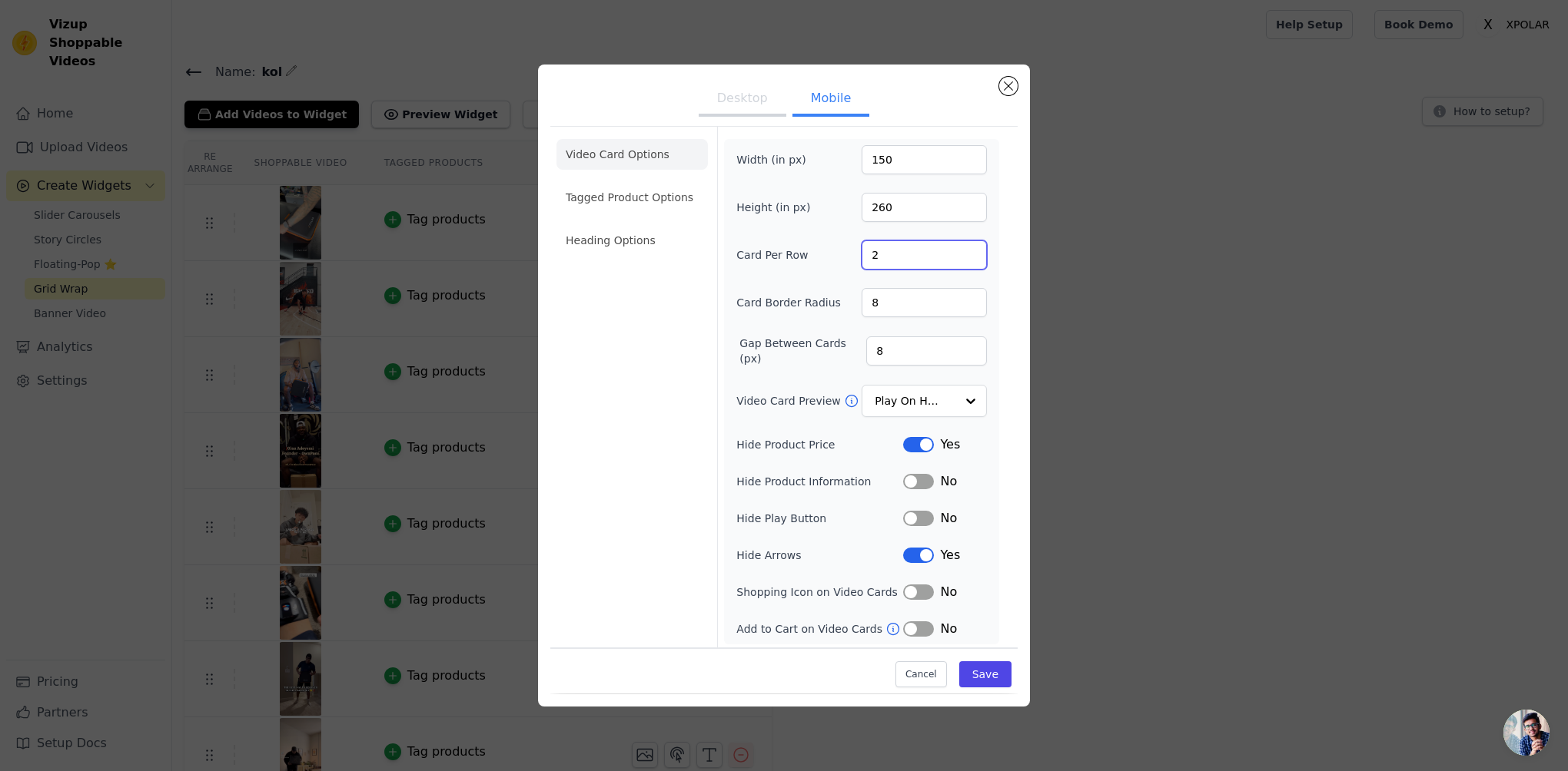
click at [888, 259] on input "2" at bounding box center [924, 255] width 126 height 30
click at [900, 296] on input "8" at bounding box center [924, 303] width 126 height 30
type input "12"
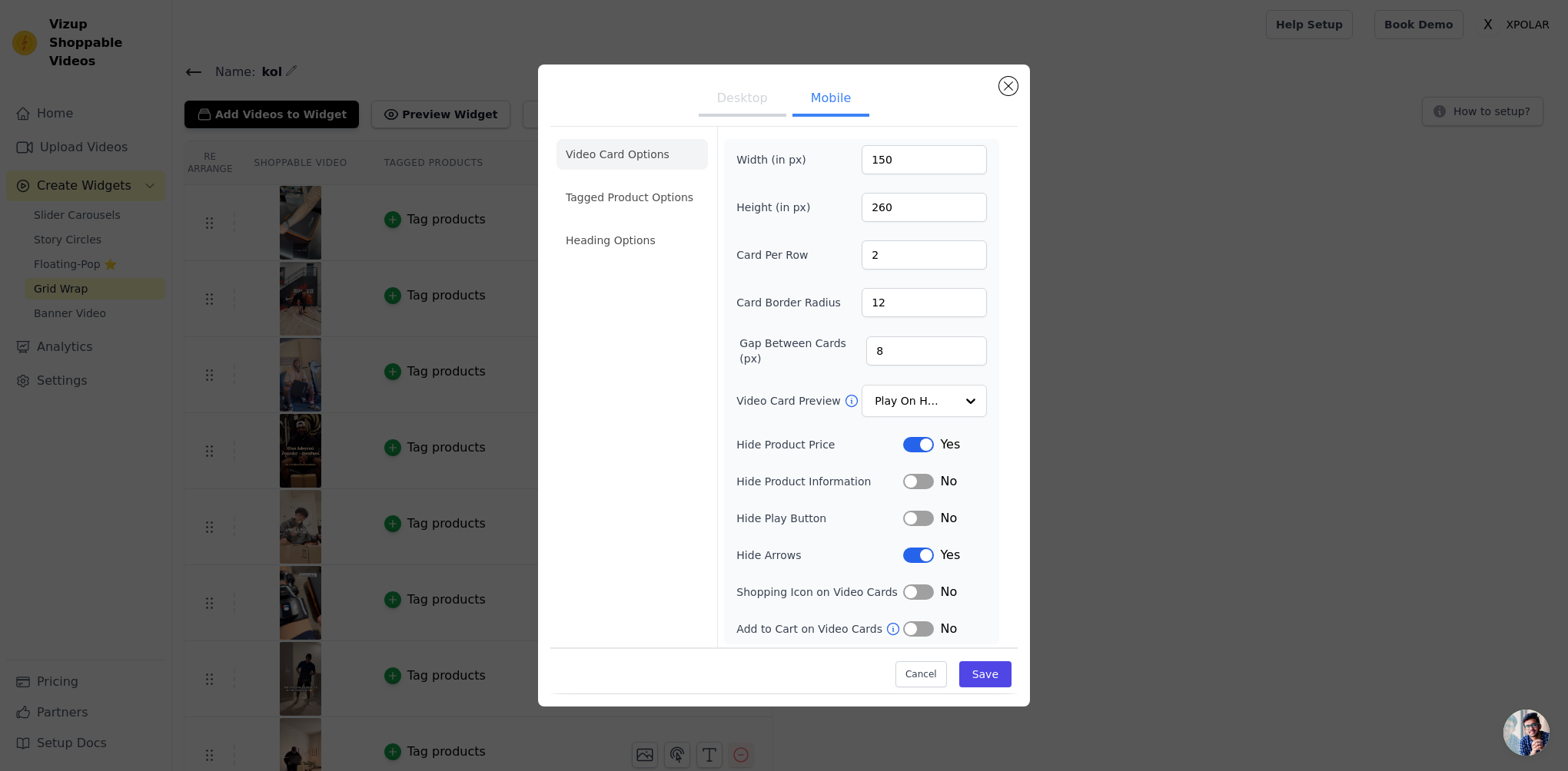
click at [962, 276] on div "Width (in px) 150 Height (in px) 260 Card Per Row 2 Card Border Radius 12 Gap B…" at bounding box center [861, 392] width 251 height 493
click at [914, 256] on input "2" at bounding box center [924, 255] width 126 height 30
click at [921, 247] on input "2" at bounding box center [924, 255] width 126 height 30
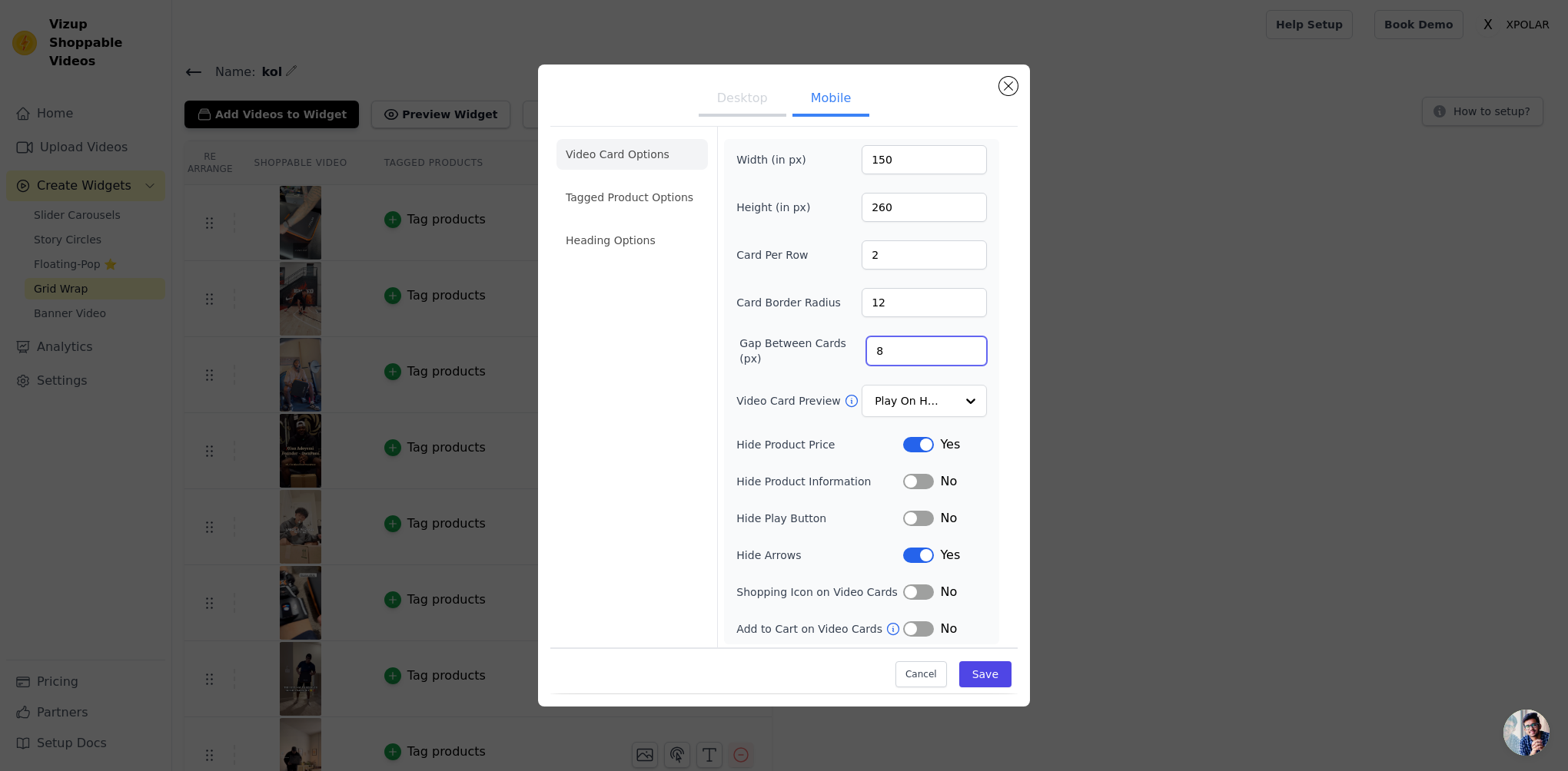
click at [913, 349] on input "8" at bounding box center [927, 351] width 121 height 30
click at [1002, 675] on button "Save" at bounding box center [986, 676] width 53 height 26
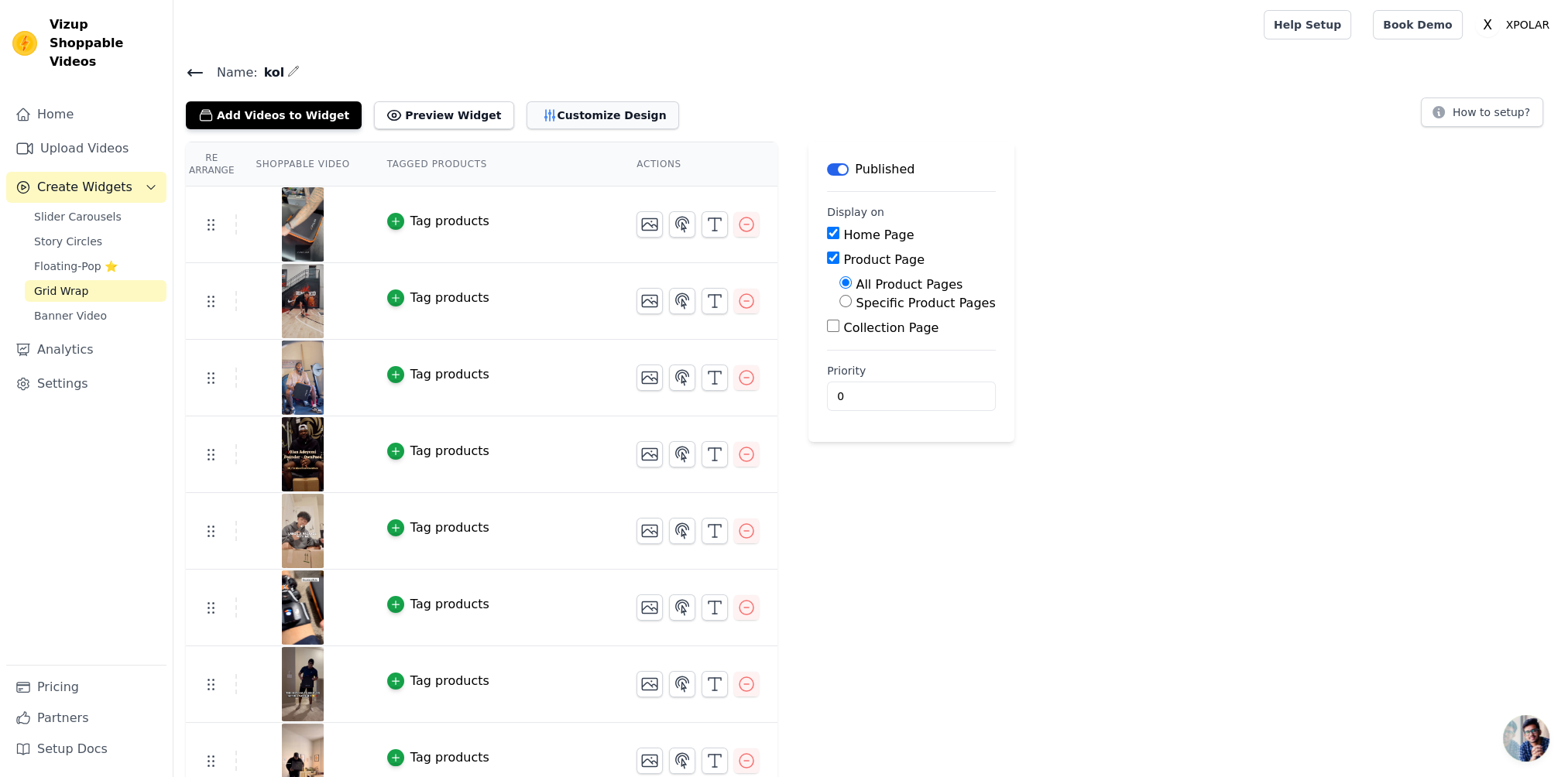
click at [561, 102] on button "Customize Design" at bounding box center [602, 116] width 152 height 28
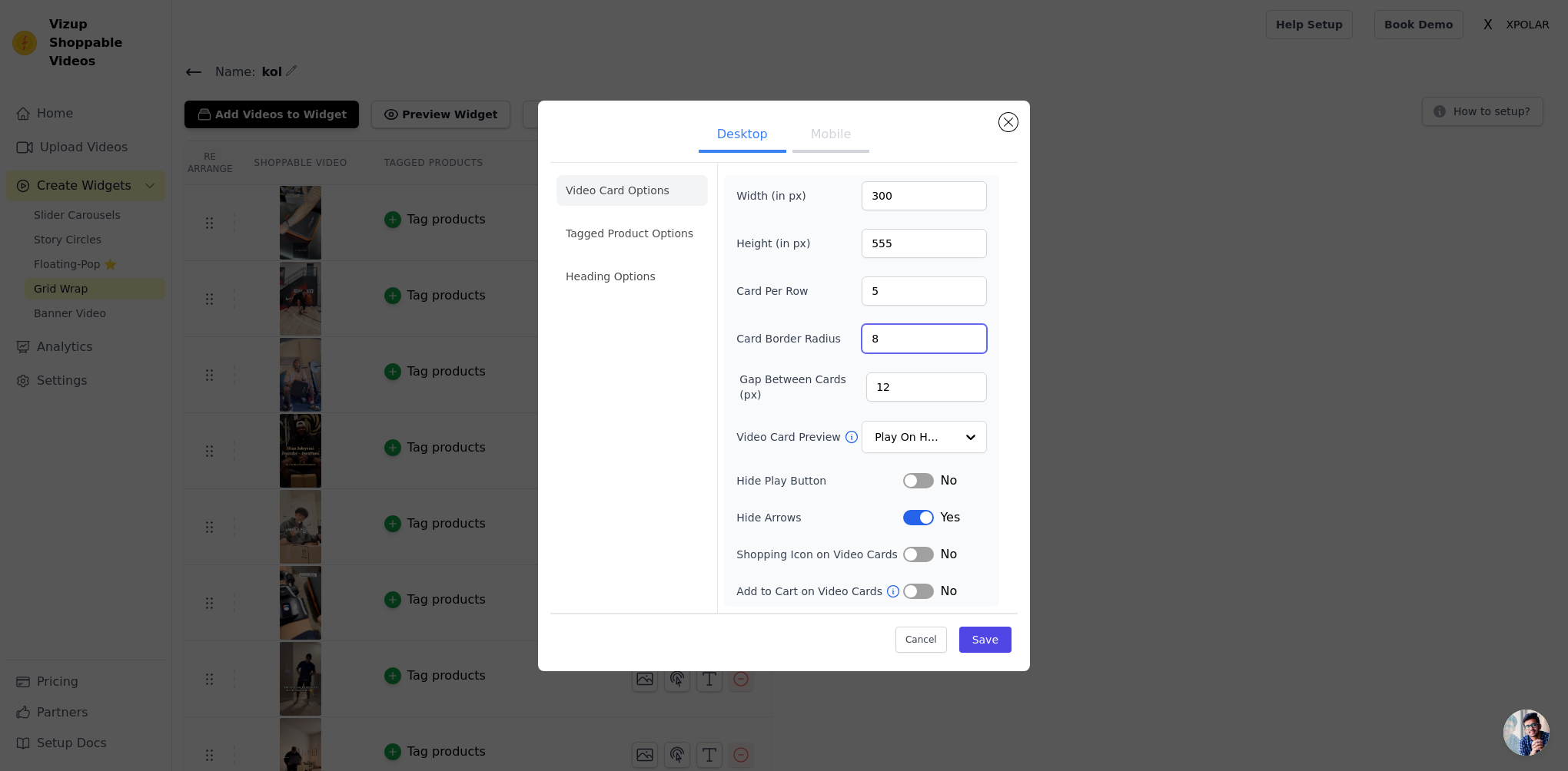
click at [904, 333] on input "8" at bounding box center [924, 339] width 126 height 30
type input "12"
click at [997, 649] on button "Save" at bounding box center [986, 640] width 53 height 26
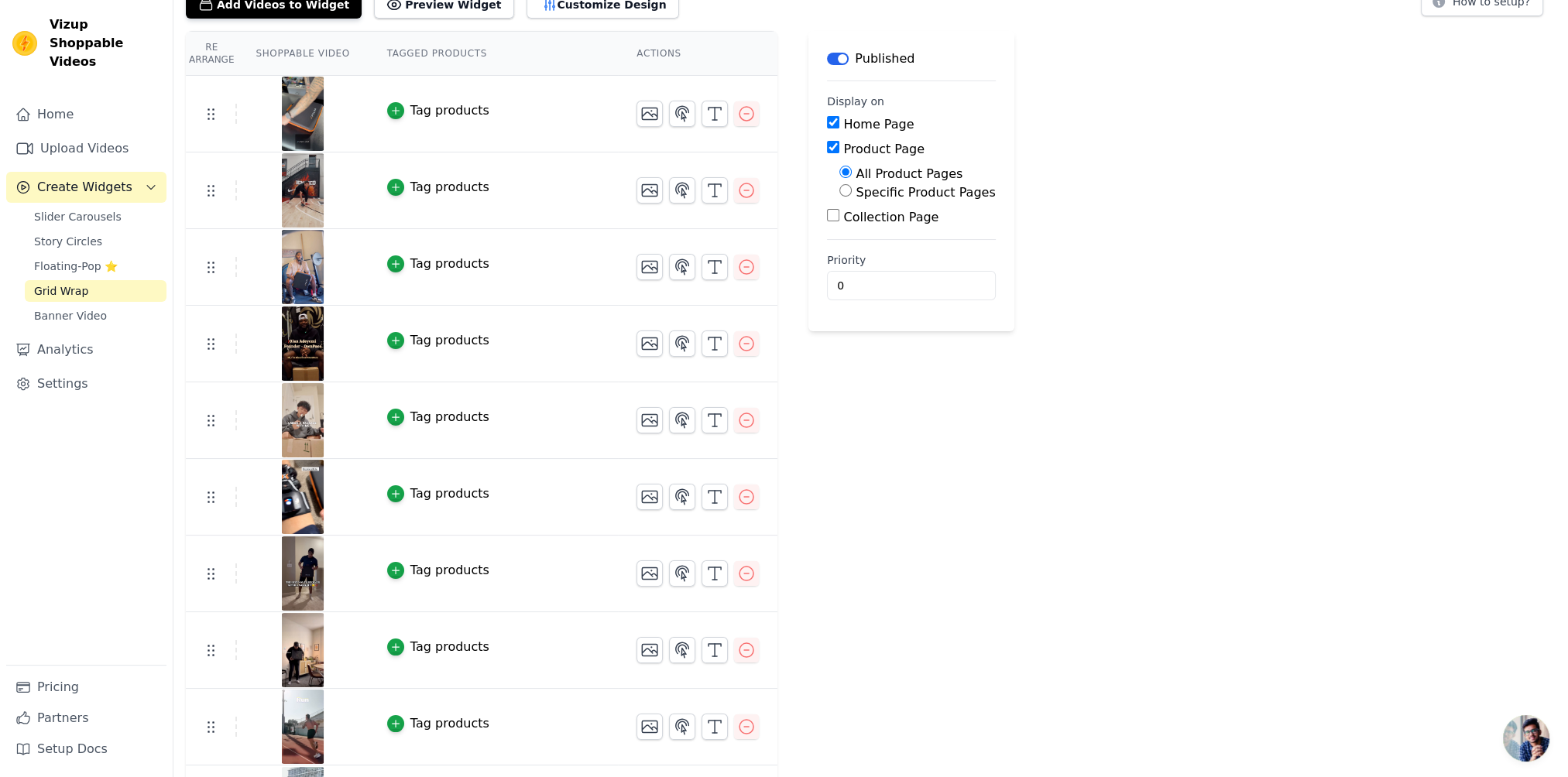
scroll to position [175, 0]
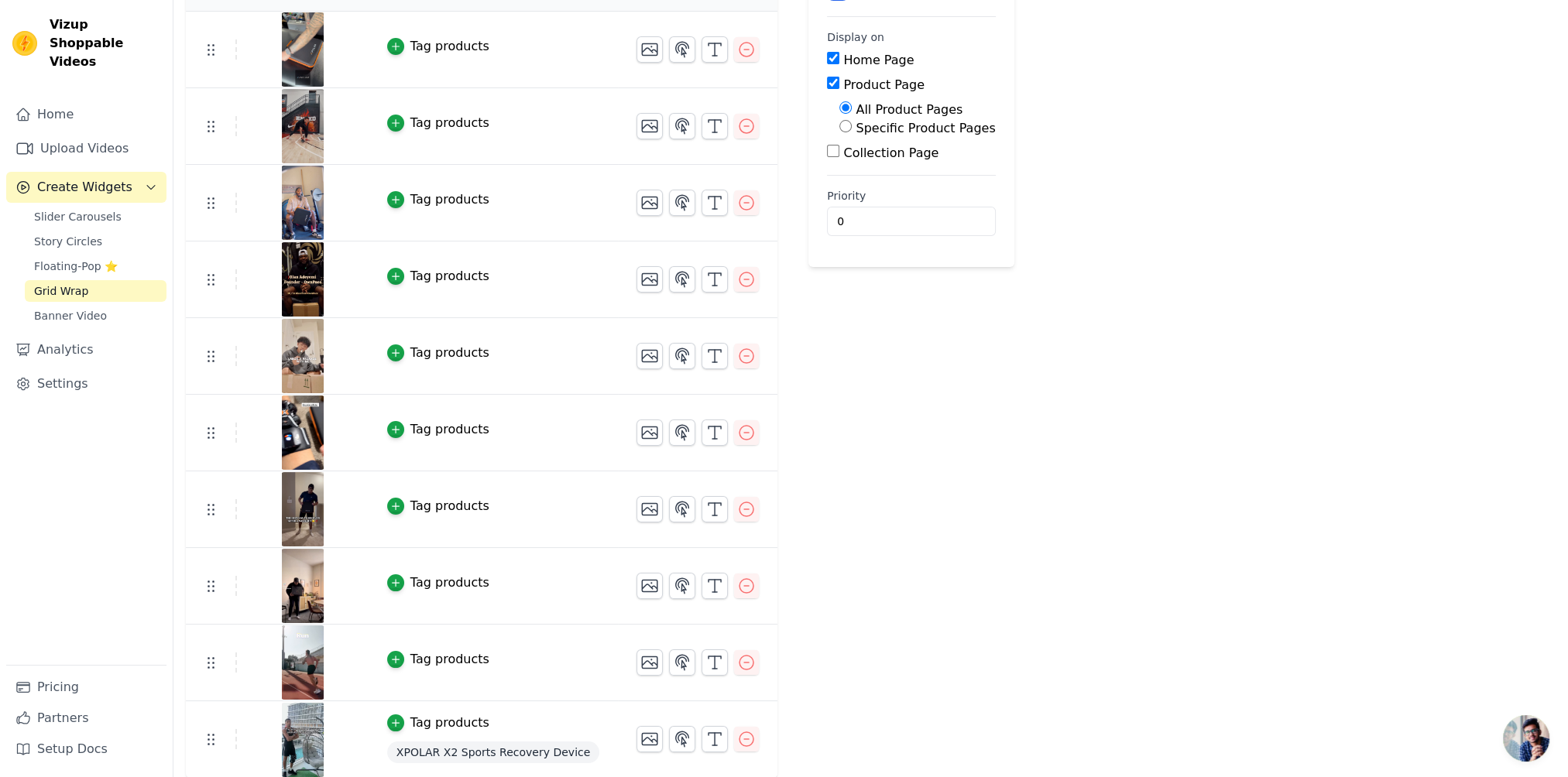
click at [438, 741] on span "XPOLAR X2 Sports Recovery Device" at bounding box center [493, 752] width 212 height 22
click at [444, 747] on span "XPOLAR X2 Sports Recovery Device" at bounding box center [493, 752] width 212 height 22
click at [446, 734] on td "Tag products XPOLAR X2 Sports Recovery Device" at bounding box center [492, 741] width 249 height 79
click at [444, 722] on div "Tag products" at bounding box center [449, 723] width 79 height 18
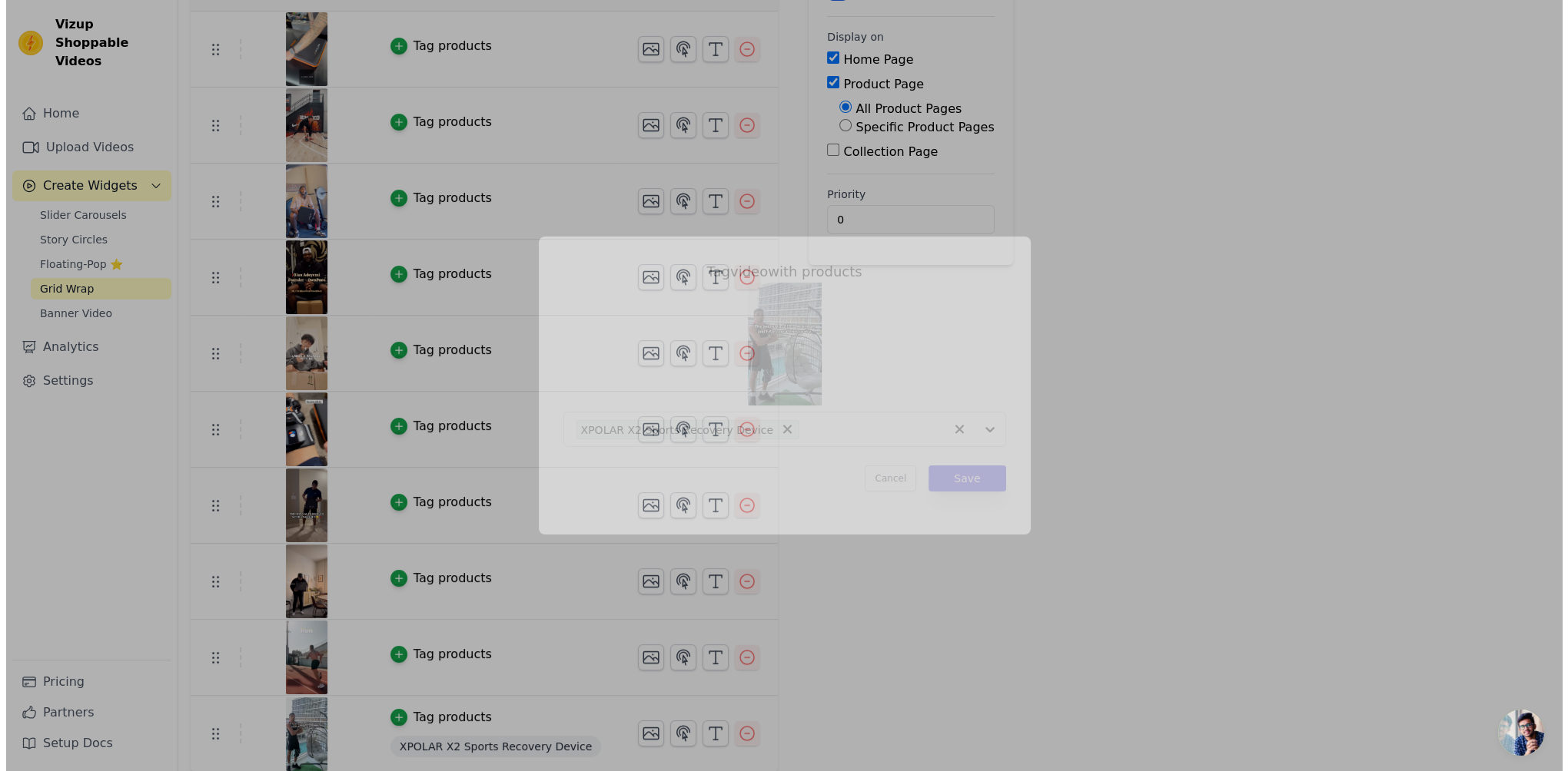
scroll to position [0, 0]
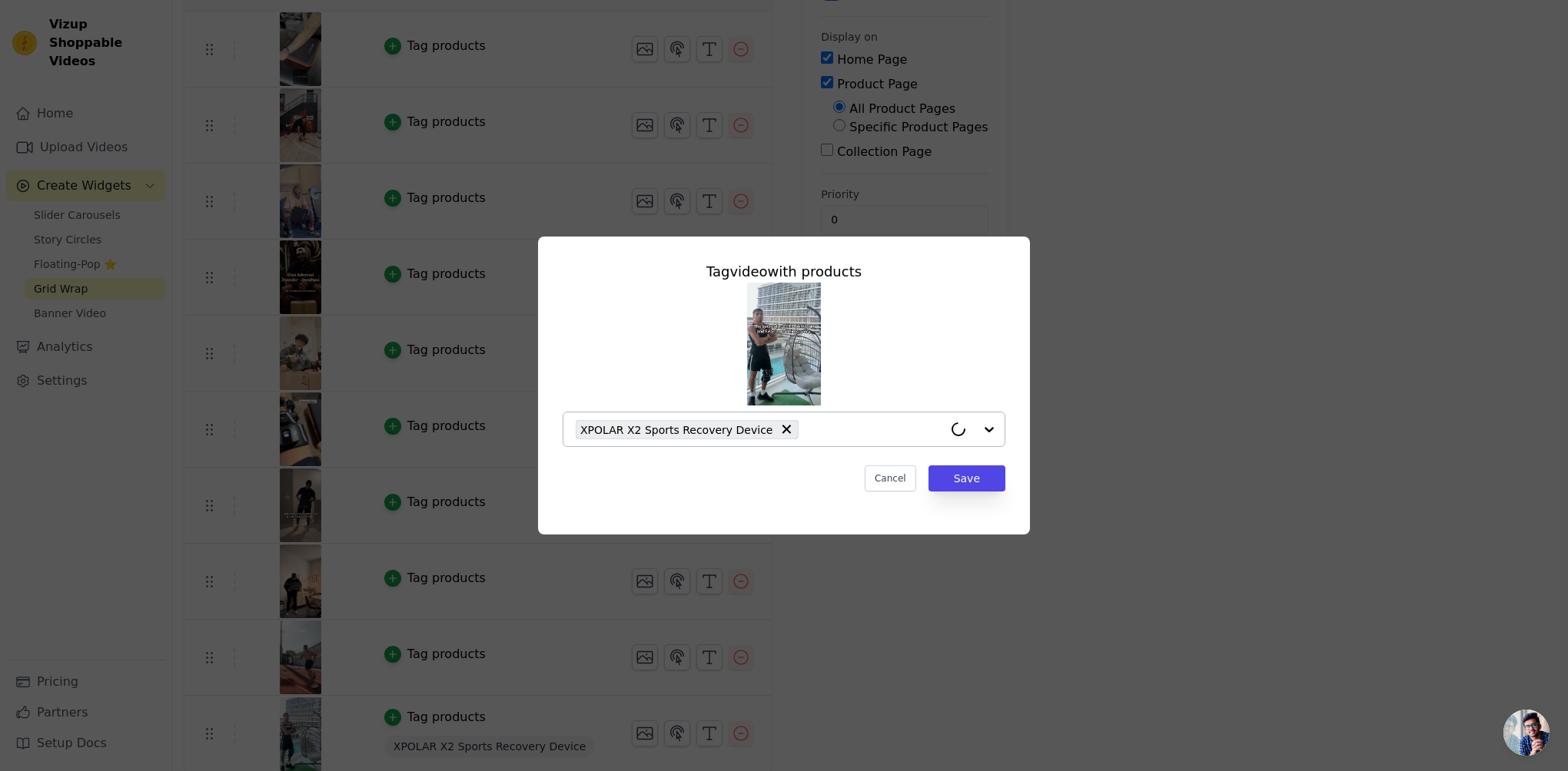
click at [761, 425] on span "XPOLAR X2 Sports Recovery Device" at bounding box center [676, 430] width 192 height 18
click at [974, 479] on button "Save" at bounding box center [967, 479] width 77 height 26
